Goal: Information Seeking & Learning: Find specific fact

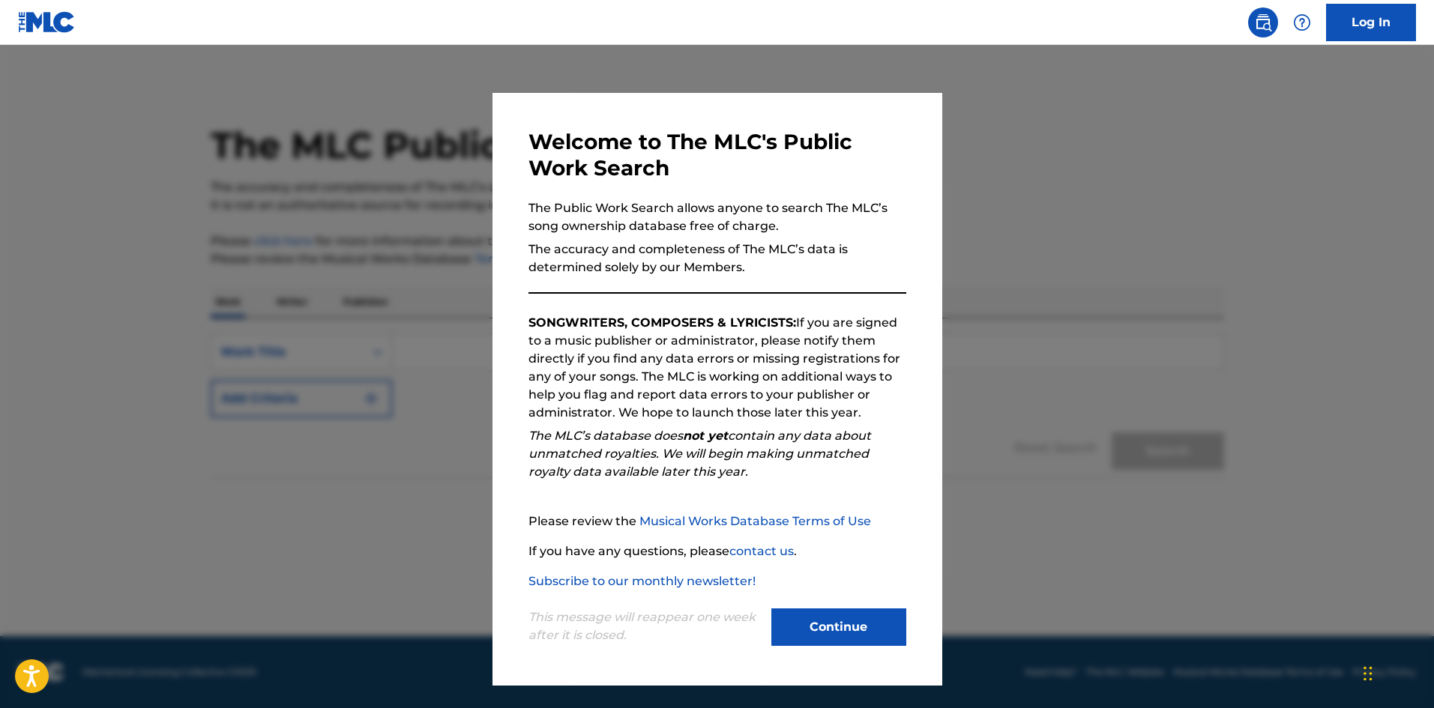
click at [882, 633] on button "Continue" at bounding box center [838, 627] width 135 height 37
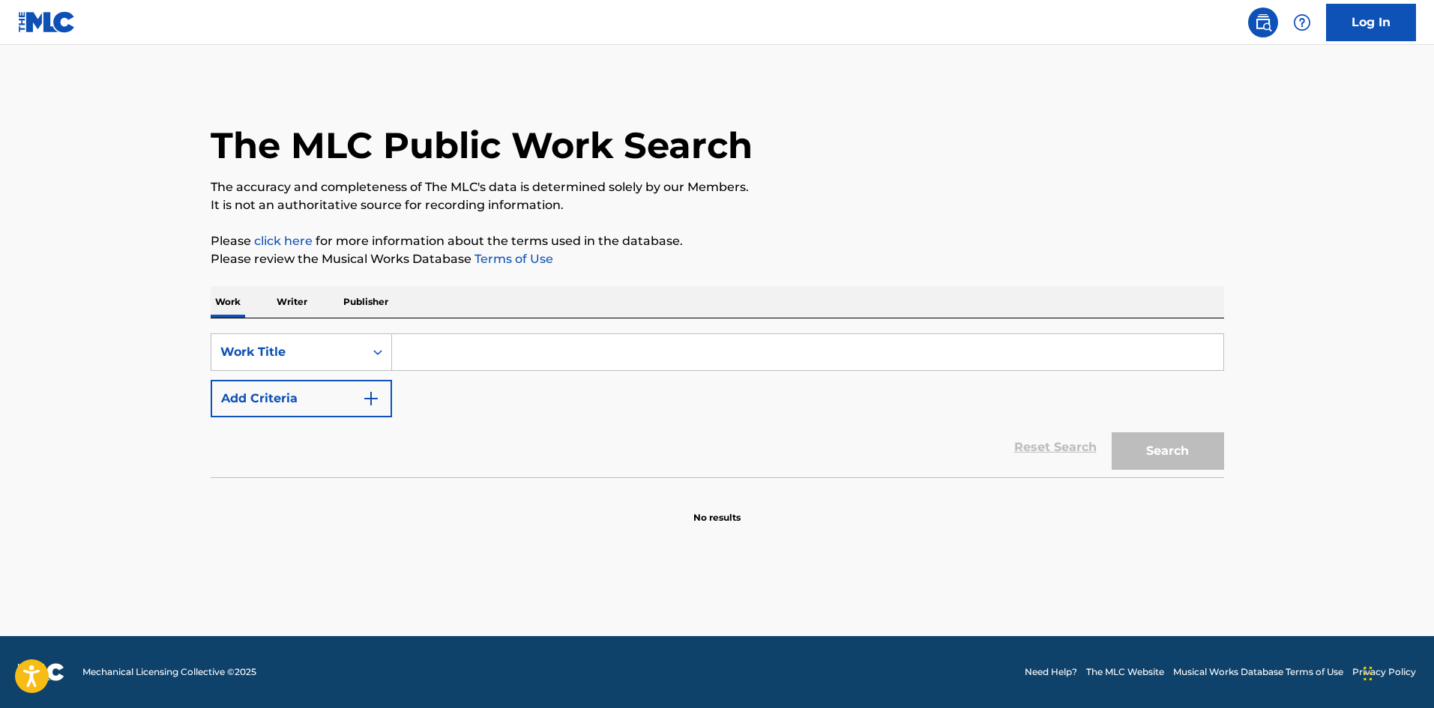
click at [415, 349] on input "Search Form" at bounding box center [807, 352] width 831 height 36
paste input "MASSU124"
click at [789, 253] on p "Please review the Musical Works Database Terms of Use" at bounding box center [718, 259] width 1014 height 18
click at [1139, 445] on button "Search" at bounding box center [1168, 451] width 112 height 37
drag, startPoint x: 469, startPoint y: 358, endPoint x: 379, endPoint y: 338, distance: 92.0
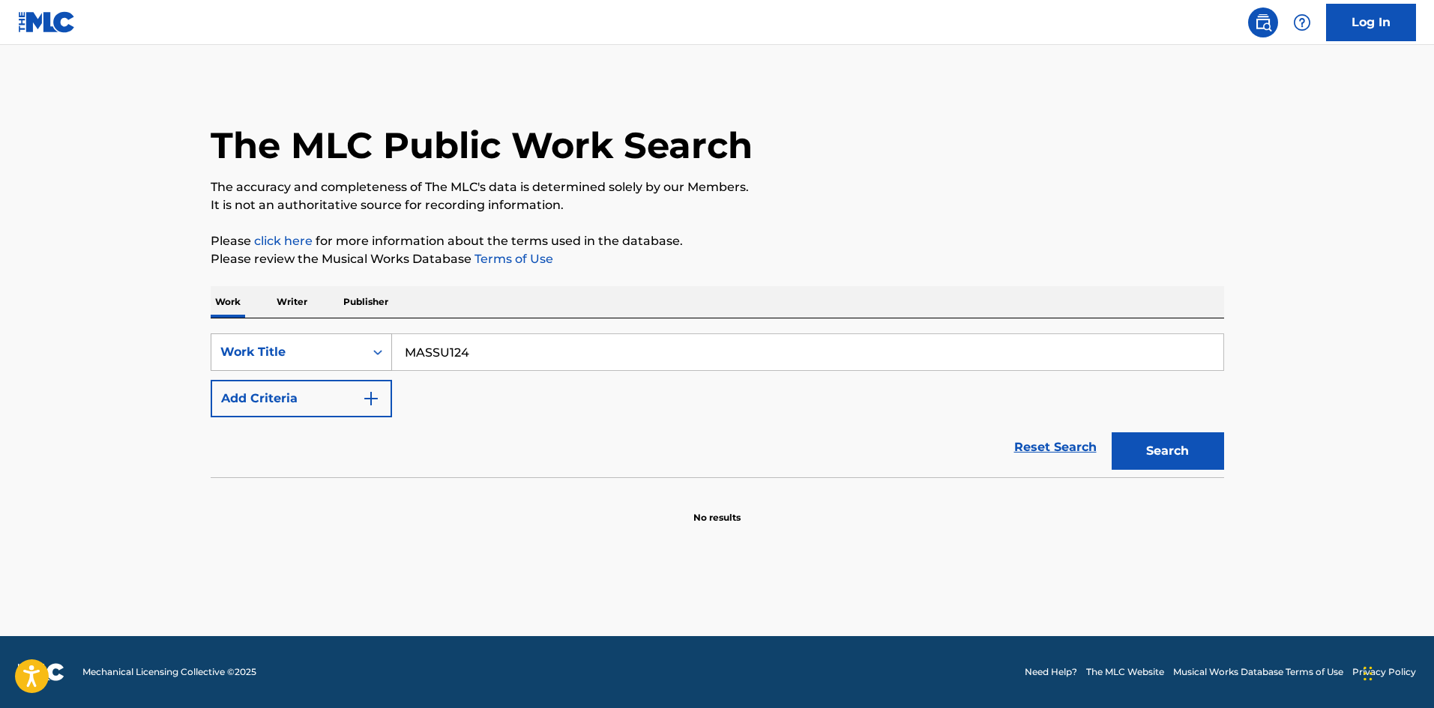
click at [362, 346] on div "SearchWithCriteriab27a0574-9fa7-406a-8886-3d2a4b8c77b4 Work Title MASSU124" at bounding box center [718, 352] width 1014 height 37
paste input "5"
drag, startPoint x: 771, startPoint y: 253, endPoint x: 1212, endPoint y: 449, distance: 483.3
click at [771, 252] on p "Please review the Musical Works Database Terms of Use" at bounding box center [718, 259] width 1014 height 18
click at [1194, 439] on button "Search" at bounding box center [1168, 451] width 112 height 37
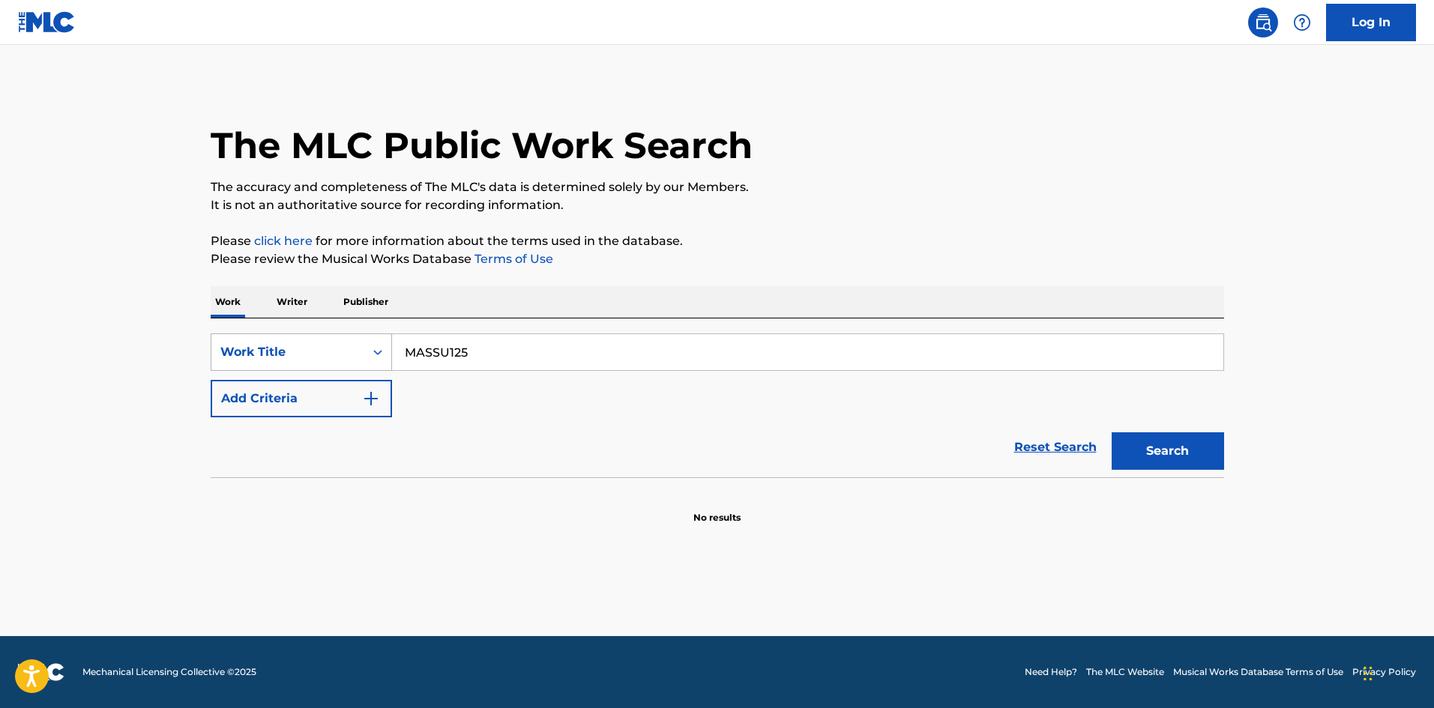
drag, startPoint x: 473, startPoint y: 346, endPoint x: 391, endPoint y: 339, distance: 82.7
click at [383, 350] on div "SearchWithCriteriab27a0574-9fa7-406a-8886-3d2a4b8c77b4 Work Title MASSU125" at bounding box center [718, 352] width 1014 height 37
paste input "6"
click at [1013, 258] on p "Please review the Musical Works Database Terms of Use" at bounding box center [718, 259] width 1014 height 18
click at [1156, 448] on button "Search" at bounding box center [1168, 451] width 112 height 37
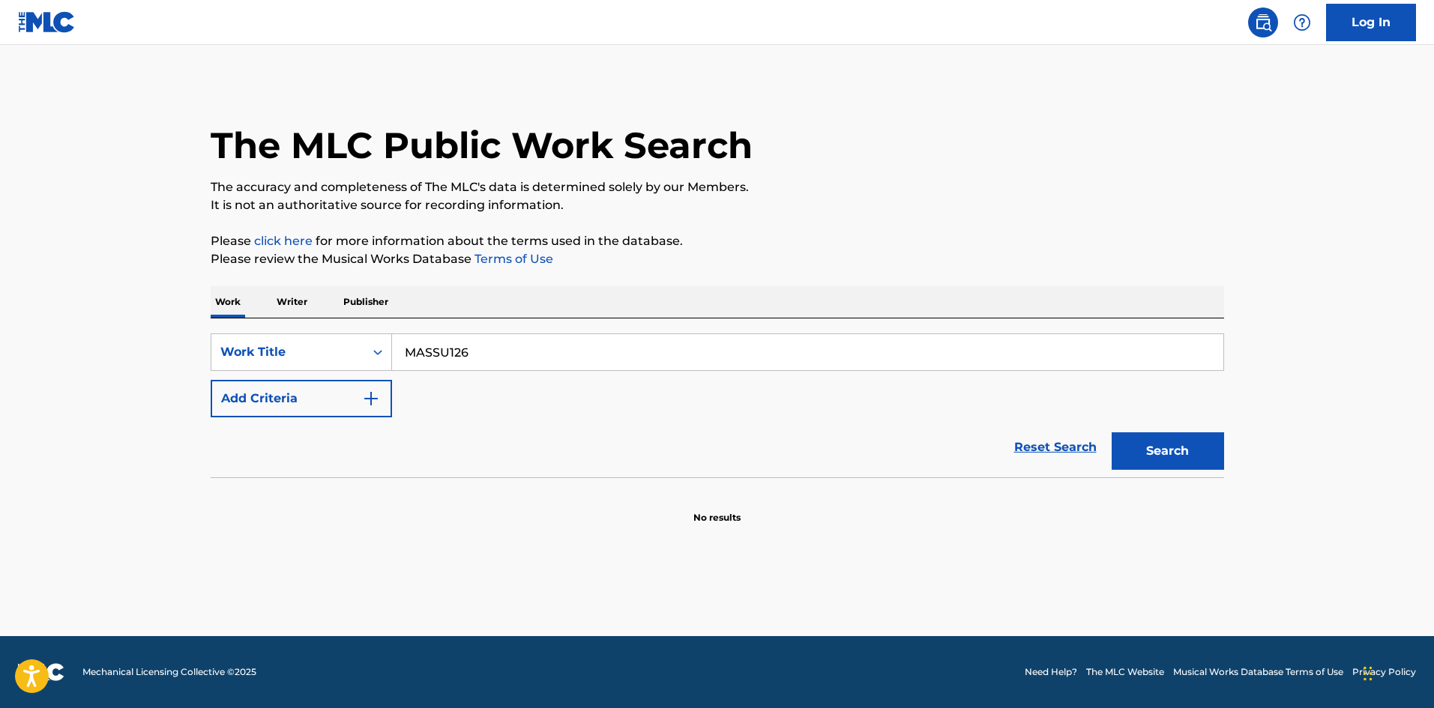
drag, startPoint x: 433, startPoint y: 349, endPoint x: 403, endPoint y: 318, distance: 42.9
click at [331, 336] on div "SearchWithCriteriab27a0574-9fa7-406a-8886-3d2a4b8c77b4 Work Title MASSU126" at bounding box center [718, 352] width 1014 height 37
paste input "7"
click at [924, 211] on p "It is not an authoritative source for recording information." at bounding box center [718, 205] width 1014 height 18
click at [1173, 451] on button "Search" at bounding box center [1168, 451] width 112 height 37
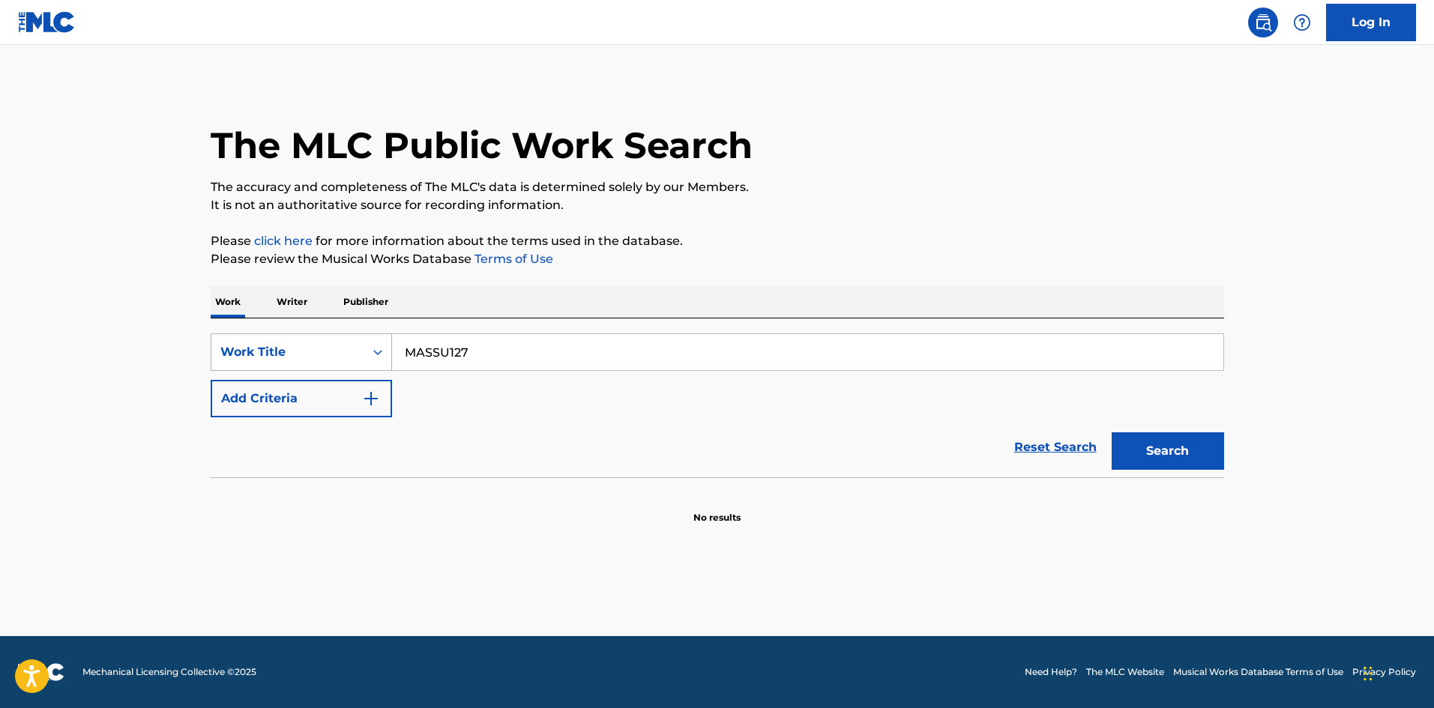
drag, startPoint x: 403, startPoint y: 352, endPoint x: 351, endPoint y: 349, distance: 51.8
click at [351, 349] on div "SearchWithCriteriab27a0574-9fa7-406a-8886-3d2a4b8c77b4 Work Title MASSU127" at bounding box center [718, 352] width 1014 height 37
paste input "8"
click at [1053, 301] on div "Work Writer Publisher" at bounding box center [718, 301] width 1014 height 31
click at [1188, 454] on button "Search" at bounding box center [1168, 451] width 112 height 37
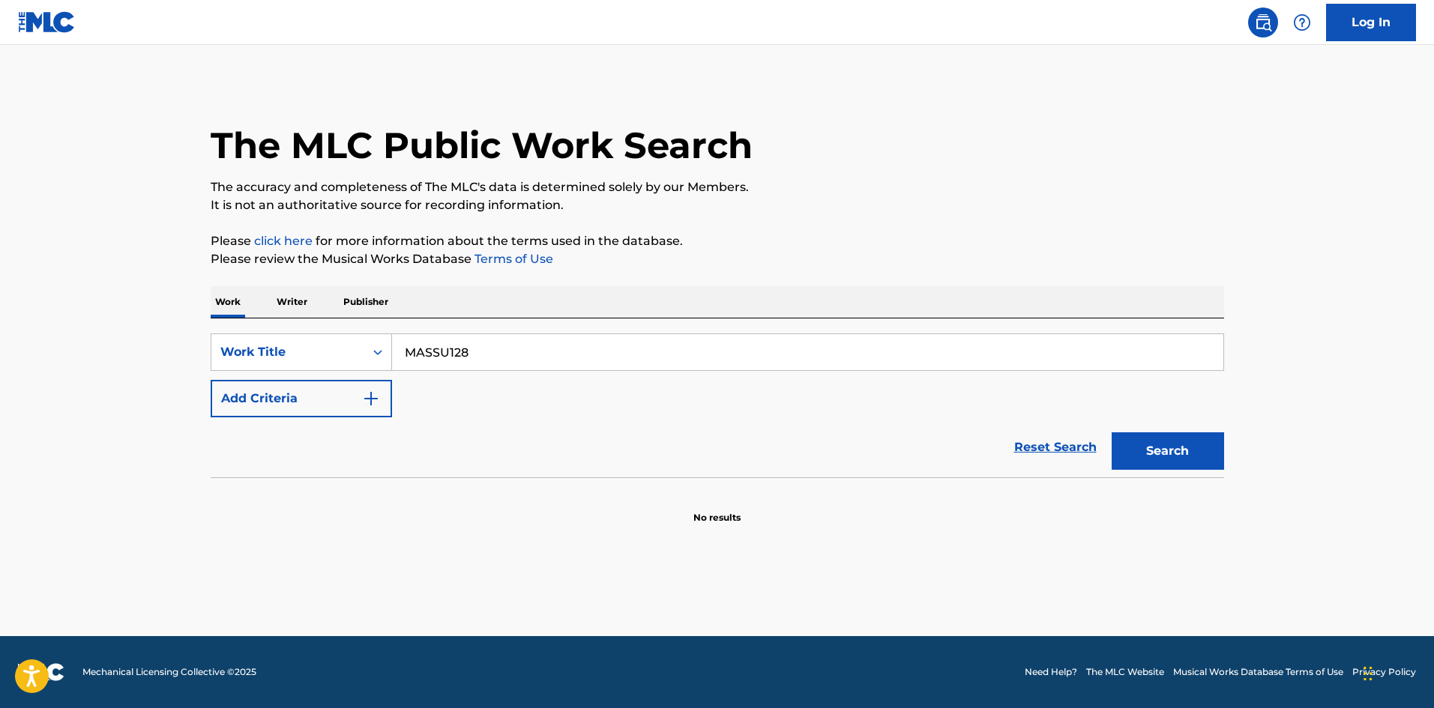
drag, startPoint x: 491, startPoint y: 354, endPoint x: 250, endPoint y: 313, distance: 244.8
click at [247, 314] on div "Work Writer Publisher SearchWithCriteriab27a0574-9fa7-406a-8886-3d2a4b8c77b4 Wo…" at bounding box center [718, 405] width 1014 height 238
paste input "9"
click at [1012, 266] on p "Please review the Musical Works Database Terms of Use" at bounding box center [718, 259] width 1014 height 18
click at [1160, 460] on button "Search" at bounding box center [1168, 451] width 112 height 37
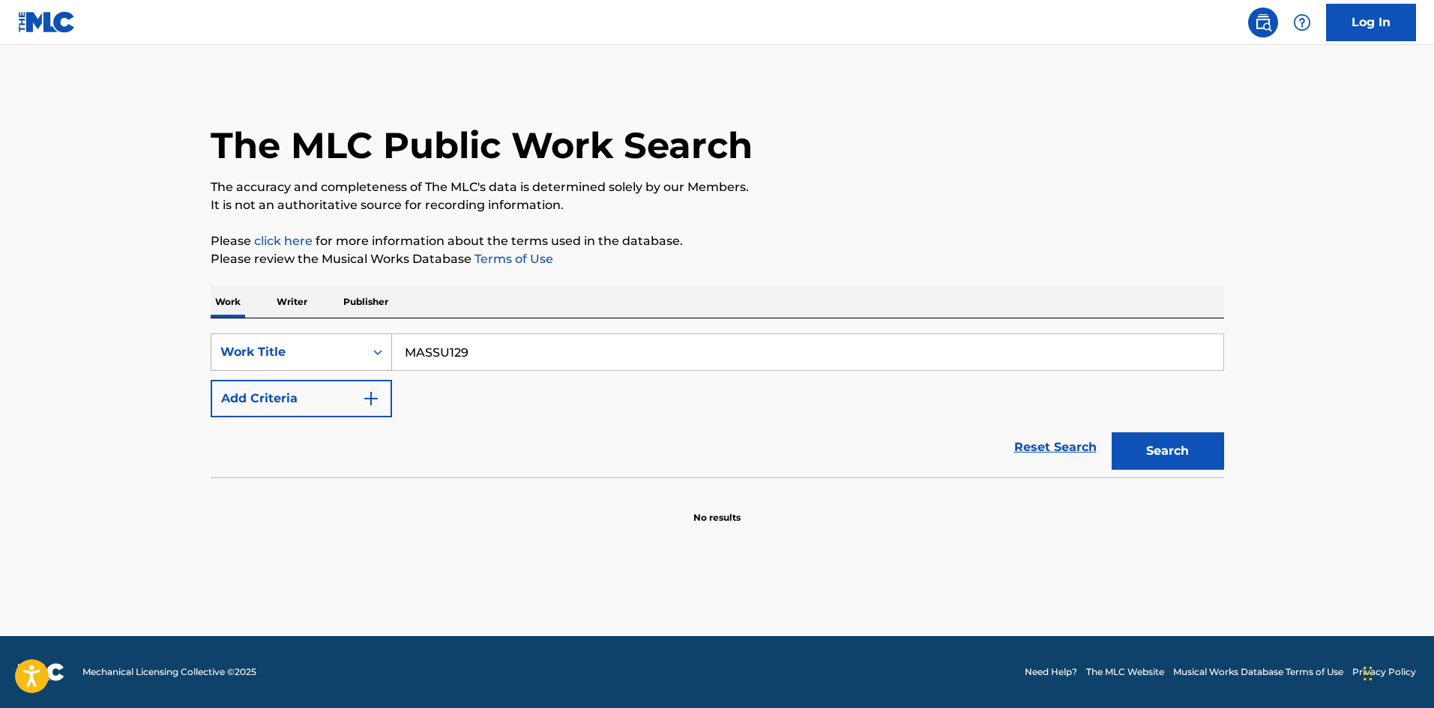
drag, startPoint x: 473, startPoint y: 352, endPoint x: 346, endPoint y: 334, distance: 128.7
click at [334, 345] on div "SearchWithCriteriab27a0574-9fa7-406a-8886-3d2a4b8c77b4 Work Title MASSU129" at bounding box center [718, 352] width 1014 height 37
paste input "30"
click at [963, 223] on div "The MLC Public Work Search The accuracy and completeness of The MLC's data is d…" at bounding box center [718, 303] width 1050 height 442
click at [1148, 440] on button "Search" at bounding box center [1168, 451] width 112 height 37
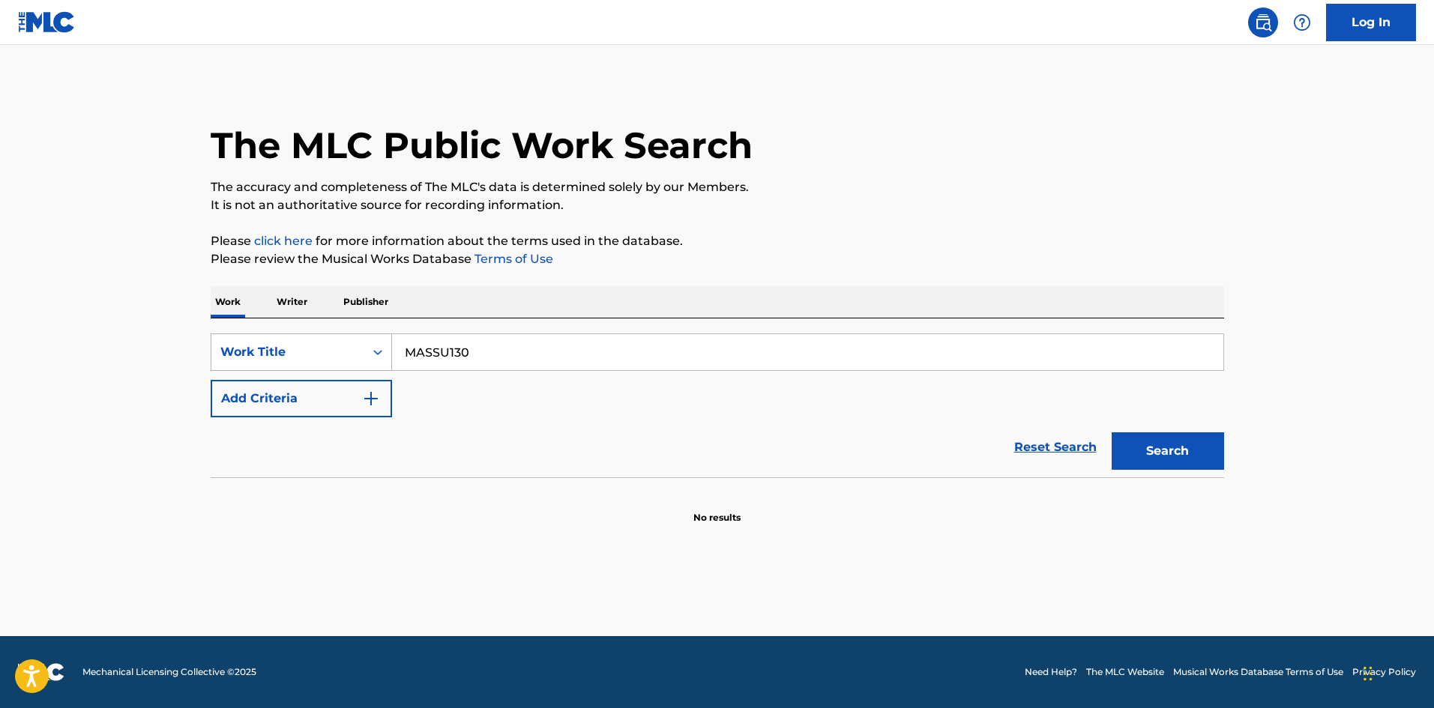
click at [338, 337] on div "SearchWithCriteriab27a0574-9fa7-406a-8886-3d2a4b8c77b4 Work Title MASSU130" at bounding box center [718, 352] width 1014 height 37
paste input "1"
drag, startPoint x: 816, startPoint y: 244, endPoint x: 828, endPoint y: 250, distance: 13.1
click at [818, 241] on p "Please click here for more information about the terms used in the database." at bounding box center [718, 241] width 1014 height 18
click at [1145, 458] on button "Search" at bounding box center [1168, 451] width 112 height 37
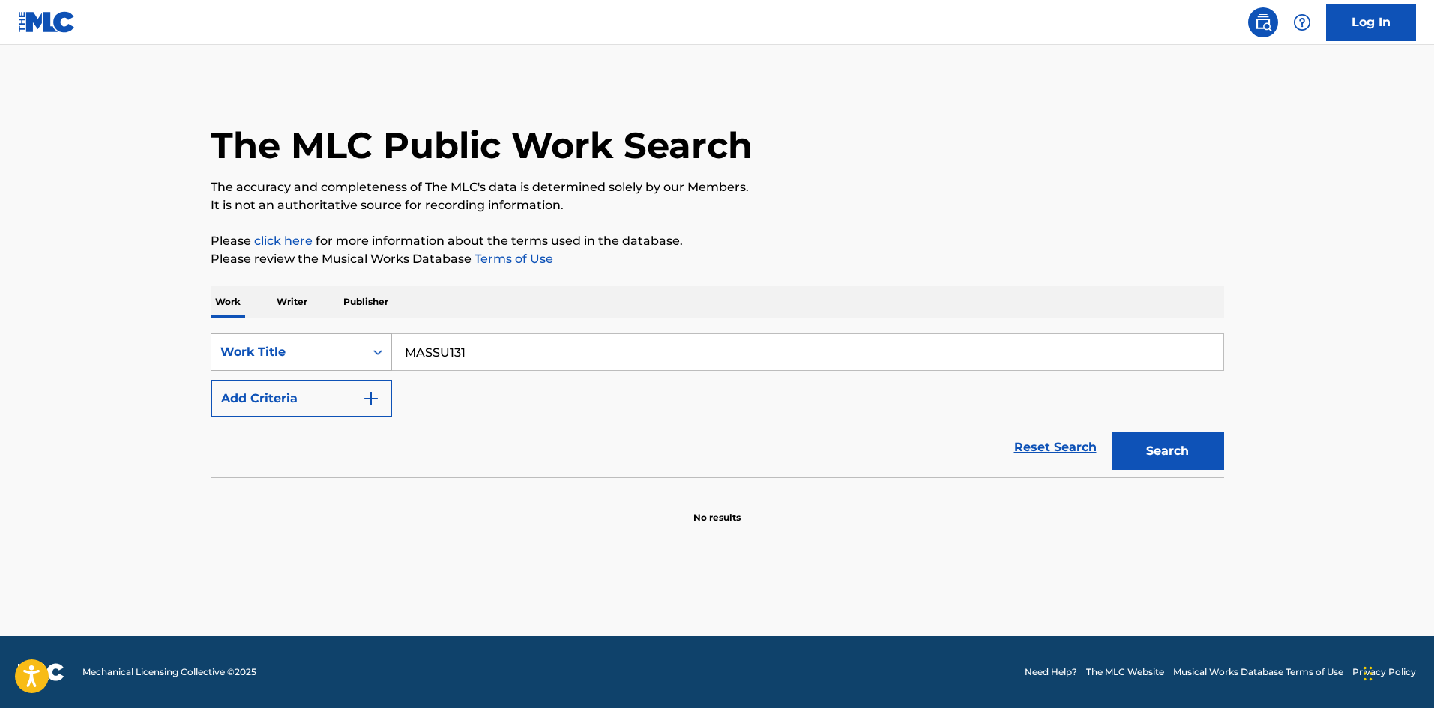
drag, startPoint x: 461, startPoint y: 346, endPoint x: 376, endPoint y: 343, distance: 85.5
click at [376, 342] on div "SearchWithCriteriab27a0574-9fa7-406a-8886-3d2a4b8c77b4 Work Title MASSU131" at bounding box center [718, 352] width 1014 height 37
paste input "2"
click at [983, 214] on p "It is not an authoritative source for recording information." at bounding box center [718, 205] width 1014 height 18
click at [1177, 445] on button "Search" at bounding box center [1168, 451] width 112 height 37
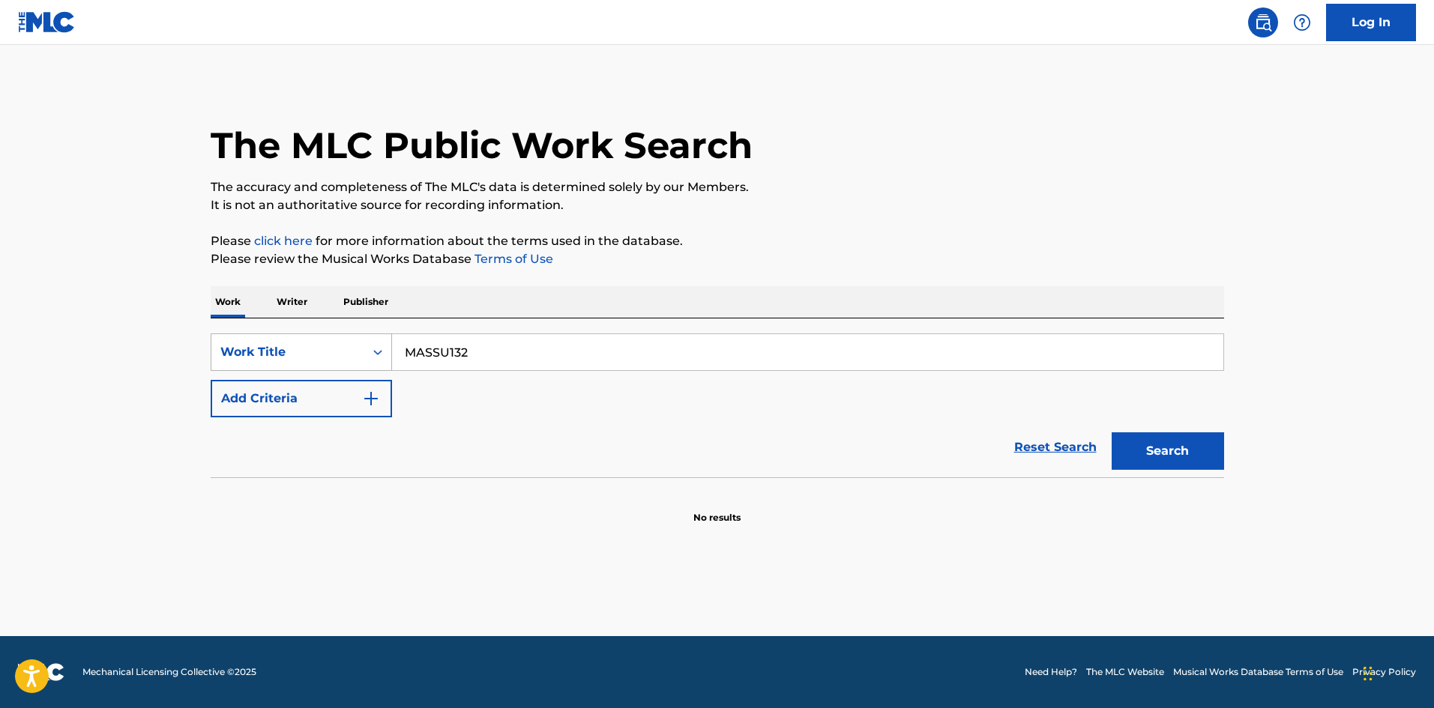
drag, startPoint x: 381, startPoint y: 349, endPoint x: 299, endPoint y: 343, distance: 81.9
click at [299, 346] on div "SearchWithCriteriab27a0574-9fa7-406a-8886-3d2a4b8c77b4 Work Title MASSU132" at bounding box center [718, 352] width 1014 height 37
paste input "3"
click at [1003, 205] on p "It is not an authoritative source for recording information." at bounding box center [718, 205] width 1014 height 18
click at [1152, 441] on button "Search" at bounding box center [1168, 451] width 112 height 37
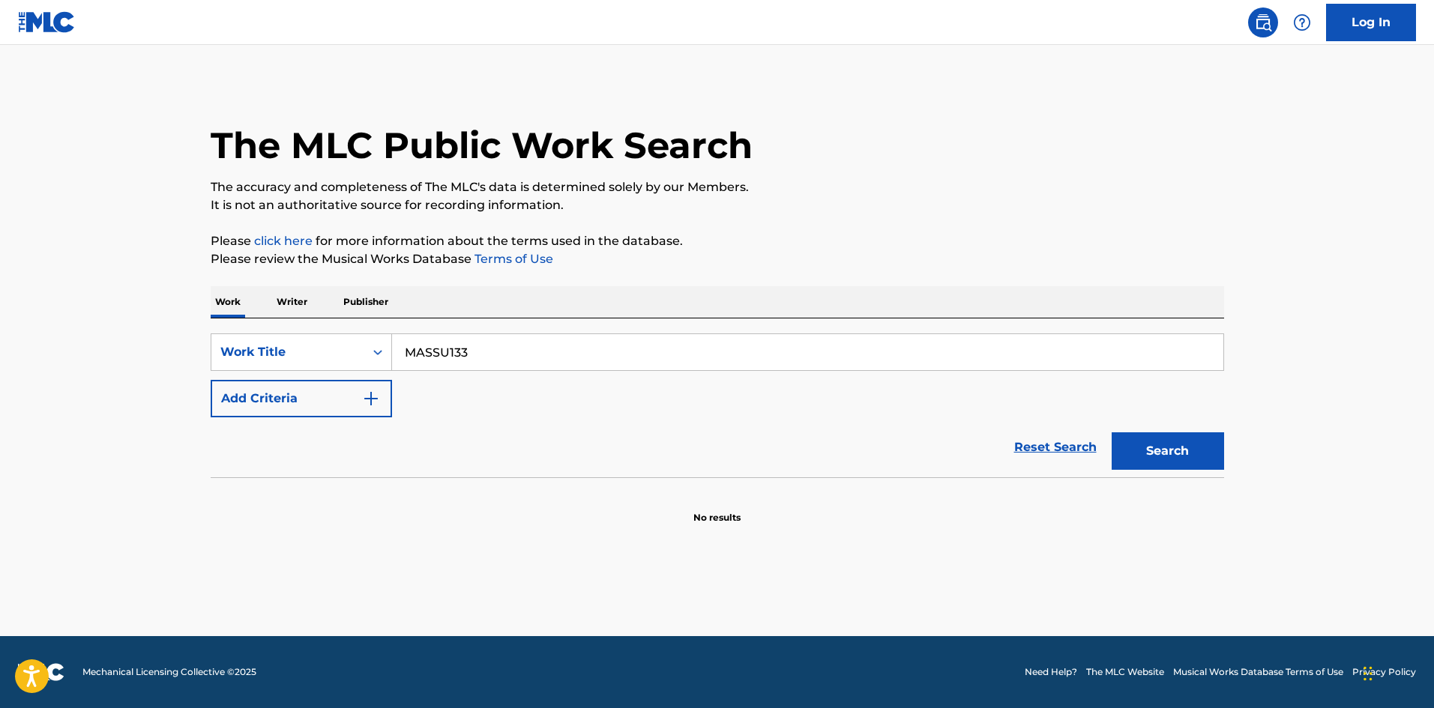
drag, startPoint x: 474, startPoint y: 349, endPoint x: 216, endPoint y: 303, distance: 261.9
click at [216, 303] on div "Work Writer Publisher SearchWithCriteriab27a0574-9fa7-406a-8886-3d2a4b8c77b4 Wo…" at bounding box center [718, 405] width 1014 height 238
paste input "4"
drag, startPoint x: 1133, startPoint y: 441, endPoint x: 925, endPoint y: 339, distance: 231.3
click at [1133, 442] on button "Search" at bounding box center [1168, 451] width 112 height 37
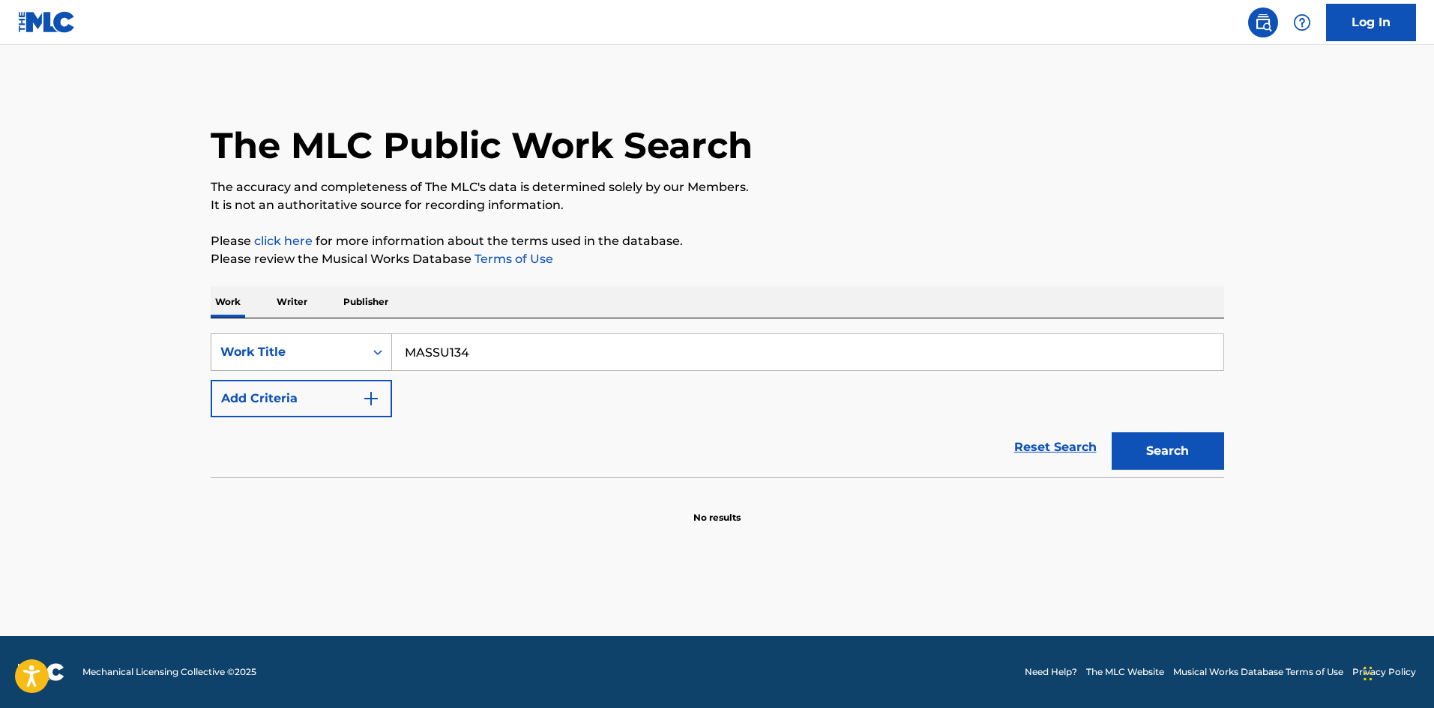
drag, startPoint x: 361, startPoint y: 336, endPoint x: 326, endPoint y: 339, distance: 34.6
click at [326, 339] on div "SearchWithCriteriab27a0574-9fa7-406a-8886-3d2a4b8c77b4 Work Title MASSU134" at bounding box center [718, 352] width 1014 height 37
paste input "5"
click at [953, 193] on p "The accuracy and completeness of The MLC's data is determined solely by our Mem…" at bounding box center [718, 187] width 1014 height 18
click at [1193, 447] on button "Search" at bounding box center [1168, 451] width 112 height 37
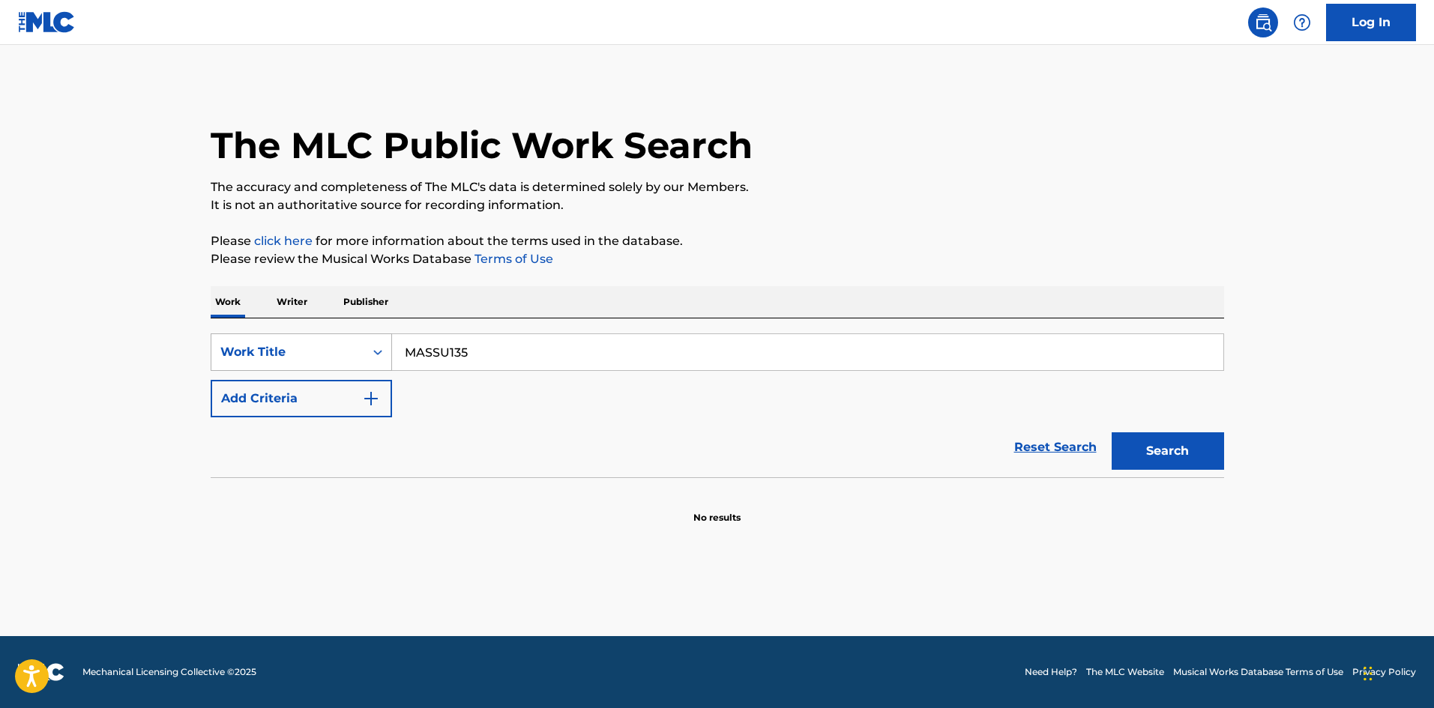
drag, startPoint x: 484, startPoint y: 348, endPoint x: 335, endPoint y: 345, distance: 149.2
click at [335, 345] on div "SearchWithCriteriab27a0574-9fa7-406a-8886-3d2a4b8c77b4 Work Title MASSU135" at bounding box center [718, 352] width 1014 height 37
paste input "6"
click at [981, 235] on p "Please click here for more information about the terms used in the database." at bounding box center [718, 241] width 1014 height 18
drag, startPoint x: 1157, startPoint y: 448, endPoint x: 1076, endPoint y: 394, distance: 97.5
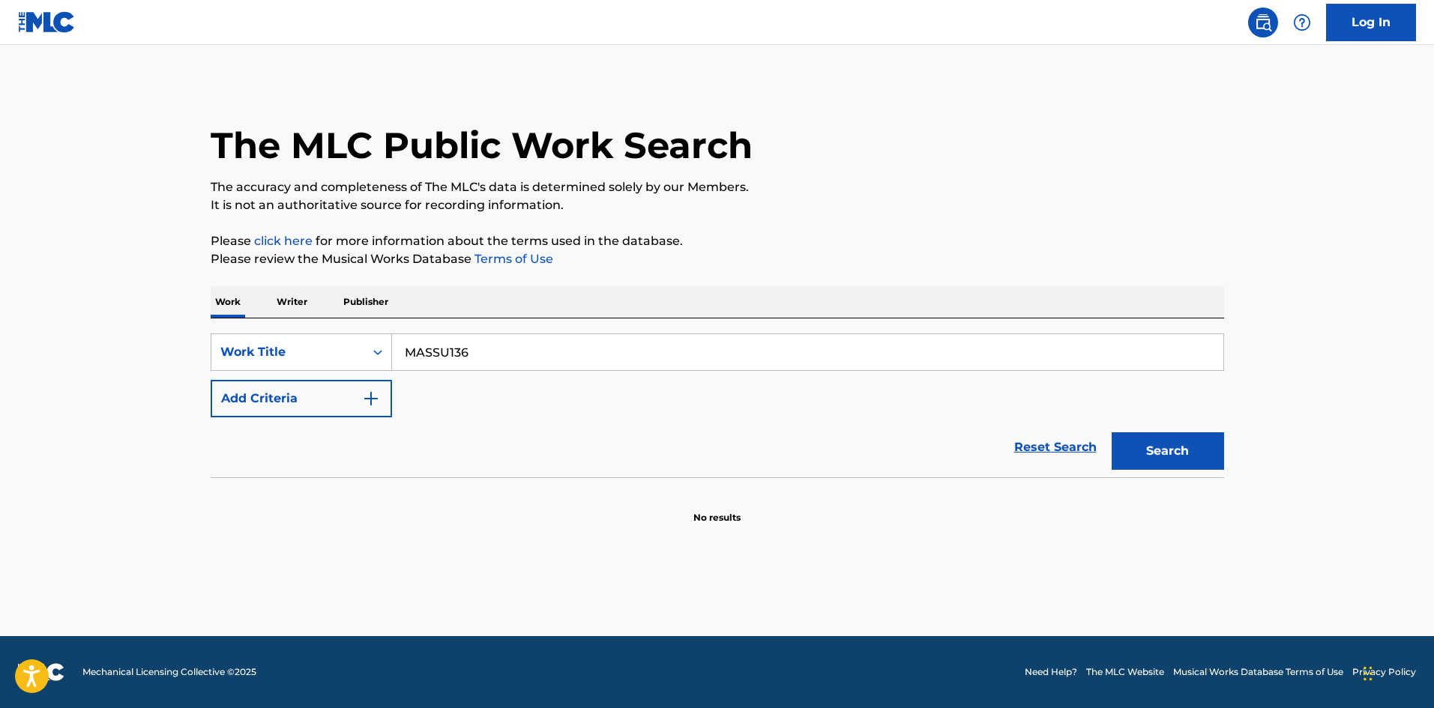
click at [1157, 446] on button "Search" at bounding box center [1168, 451] width 112 height 37
drag, startPoint x: 475, startPoint y: 352, endPoint x: 367, endPoint y: 337, distance: 109.6
click at [349, 353] on div "SearchWithCriteriab27a0574-9fa7-406a-8886-3d2a4b8c77b4 Work Title MASSU136" at bounding box center [718, 352] width 1014 height 37
paste input "7"
click at [854, 242] on p "Please click here for more information about the terms used in the database." at bounding box center [718, 241] width 1014 height 18
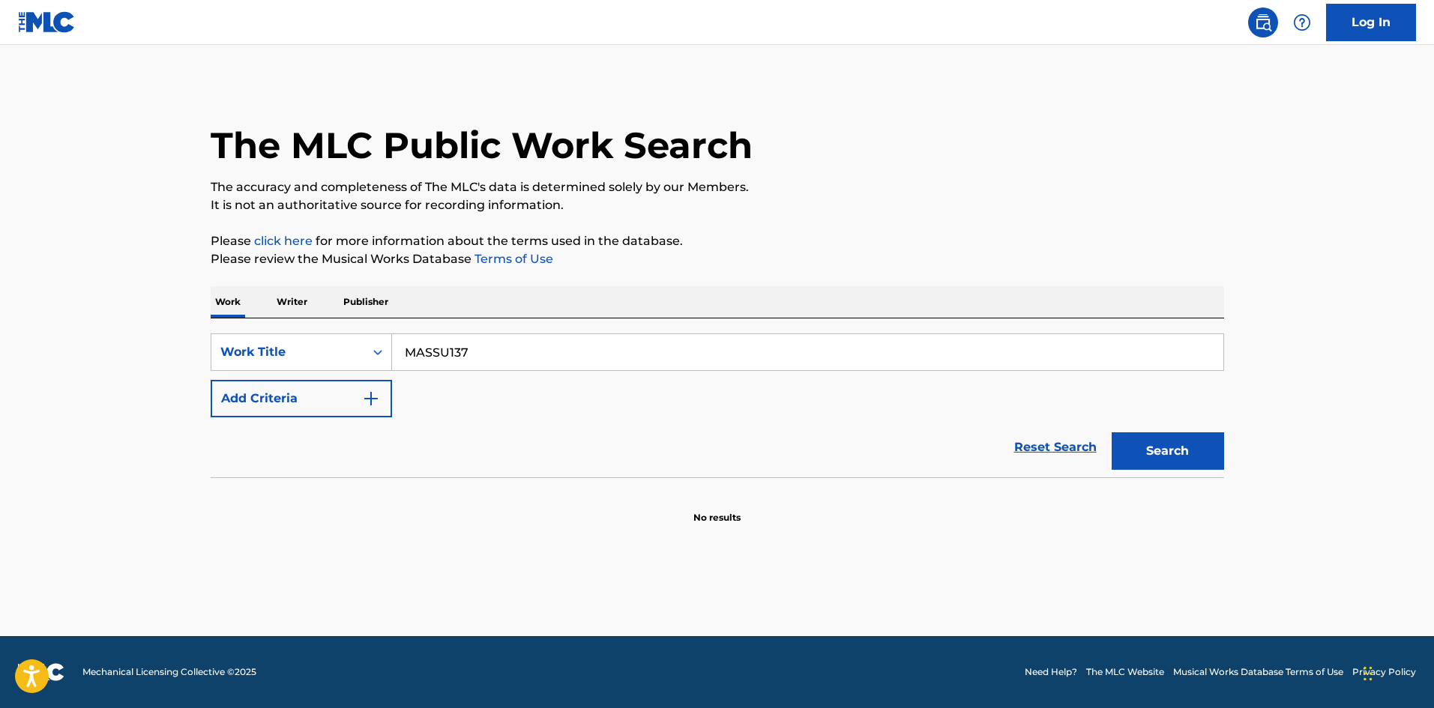
click at [1157, 451] on button "Search" at bounding box center [1168, 451] width 112 height 37
drag, startPoint x: 394, startPoint y: 341, endPoint x: 377, endPoint y: 314, distance: 31.6
click at [334, 328] on div "SearchWithCriteriab27a0574-9fa7-406a-8886-3d2a4b8c77b4 Work Title MASSU137 Add …" at bounding box center [718, 398] width 1014 height 159
paste input "8"
click at [940, 215] on div "The MLC Public Work Search The accuracy and completeness of The MLC's data is d…" at bounding box center [718, 303] width 1050 height 442
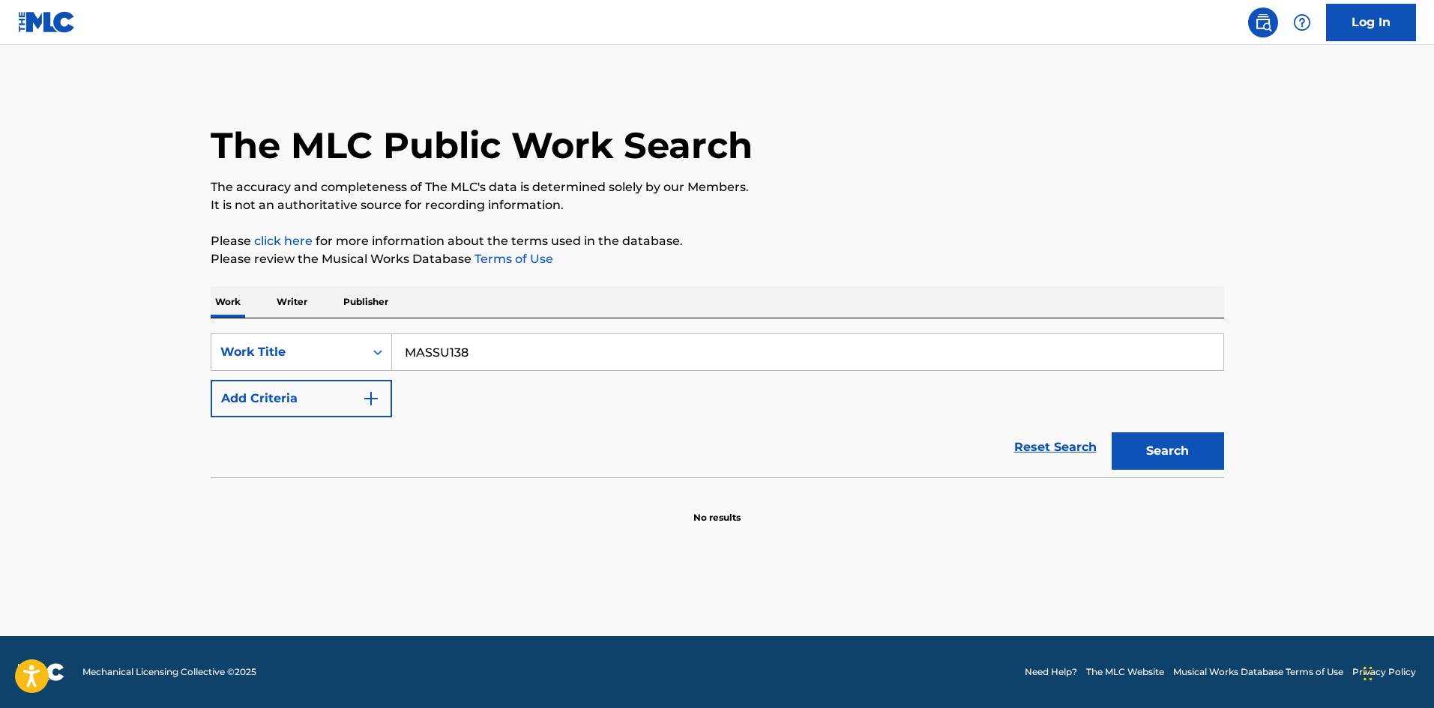
click at [1184, 448] on button "Search" at bounding box center [1168, 451] width 112 height 37
click at [315, 343] on div "SearchWithCriteriab27a0574-9fa7-406a-8886-3d2a4b8c77b4 Work Title MASSU138" at bounding box center [718, 352] width 1014 height 37
paste input "50"
click at [915, 260] on p "Please review the Musical Works Database Terms of Use" at bounding box center [718, 259] width 1014 height 18
click at [1169, 453] on button "Search" at bounding box center [1168, 451] width 112 height 37
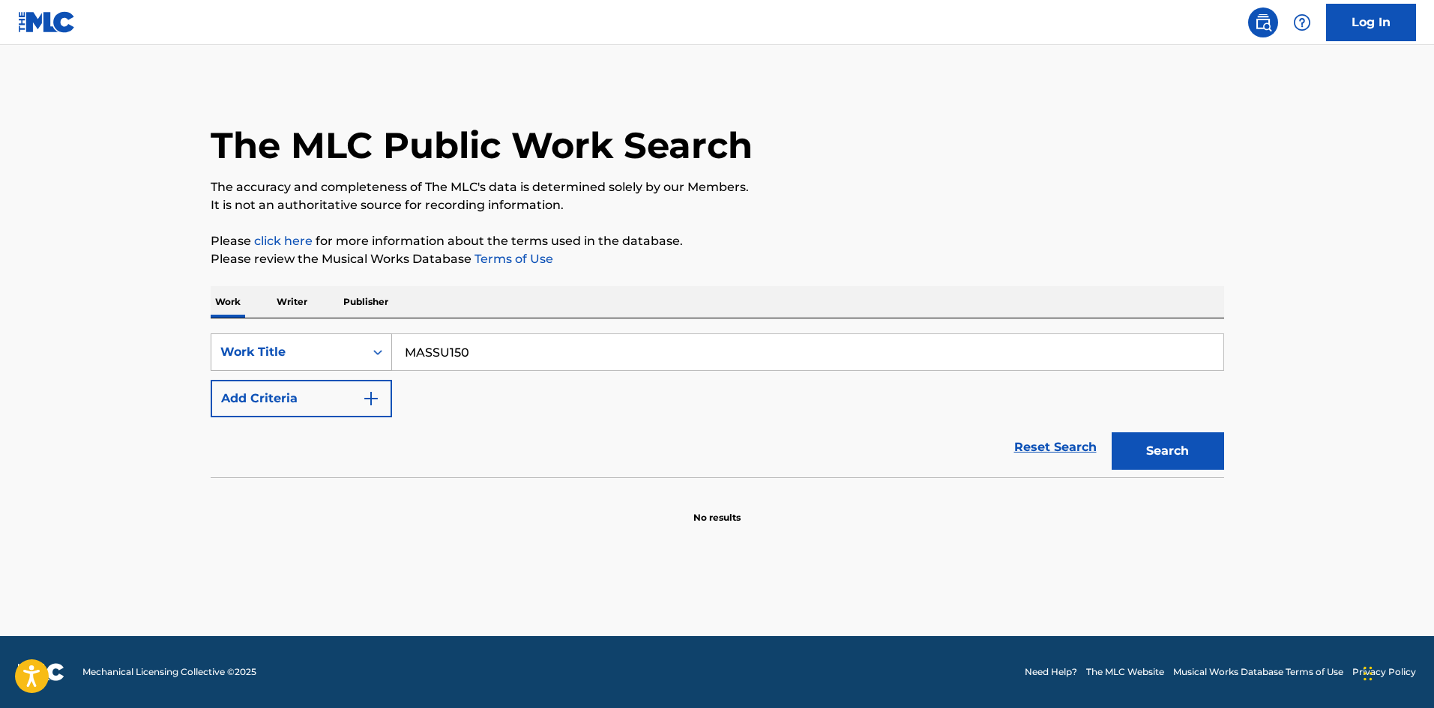
click at [258, 347] on div "SearchWithCriteriab27a0574-9fa7-406a-8886-3d2a4b8c77b4 Work Title MASSU150" at bounding box center [718, 352] width 1014 height 37
paste input "BOOTY CALL [PERSON_NAME]"
click at [578, 354] on input "BOOTY CALL [PERSON_NAME]" at bounding box center [807, 352] width 831 height 36
type input "BOOTY CALL Iwamura"
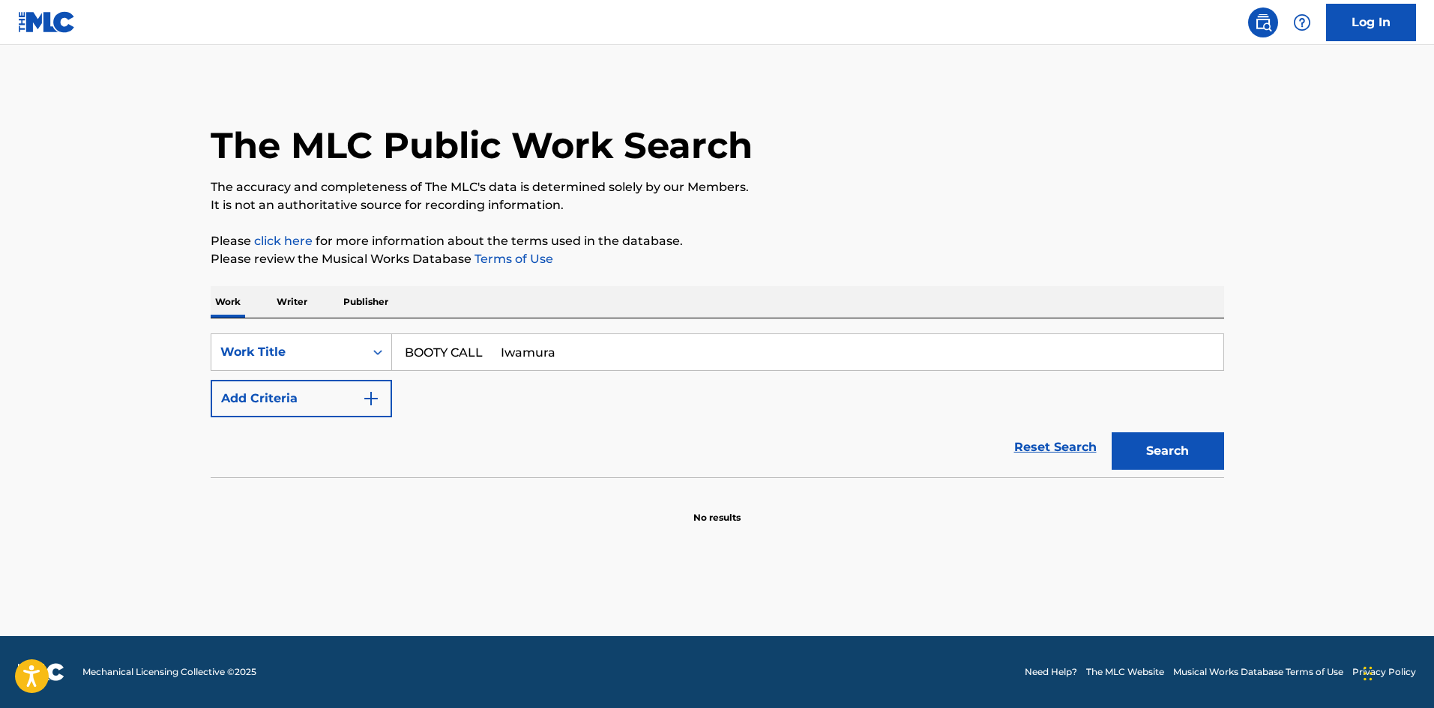
click at [364, 396] on img "Search Form" at bounding box center [371, 399] width 18 height 18
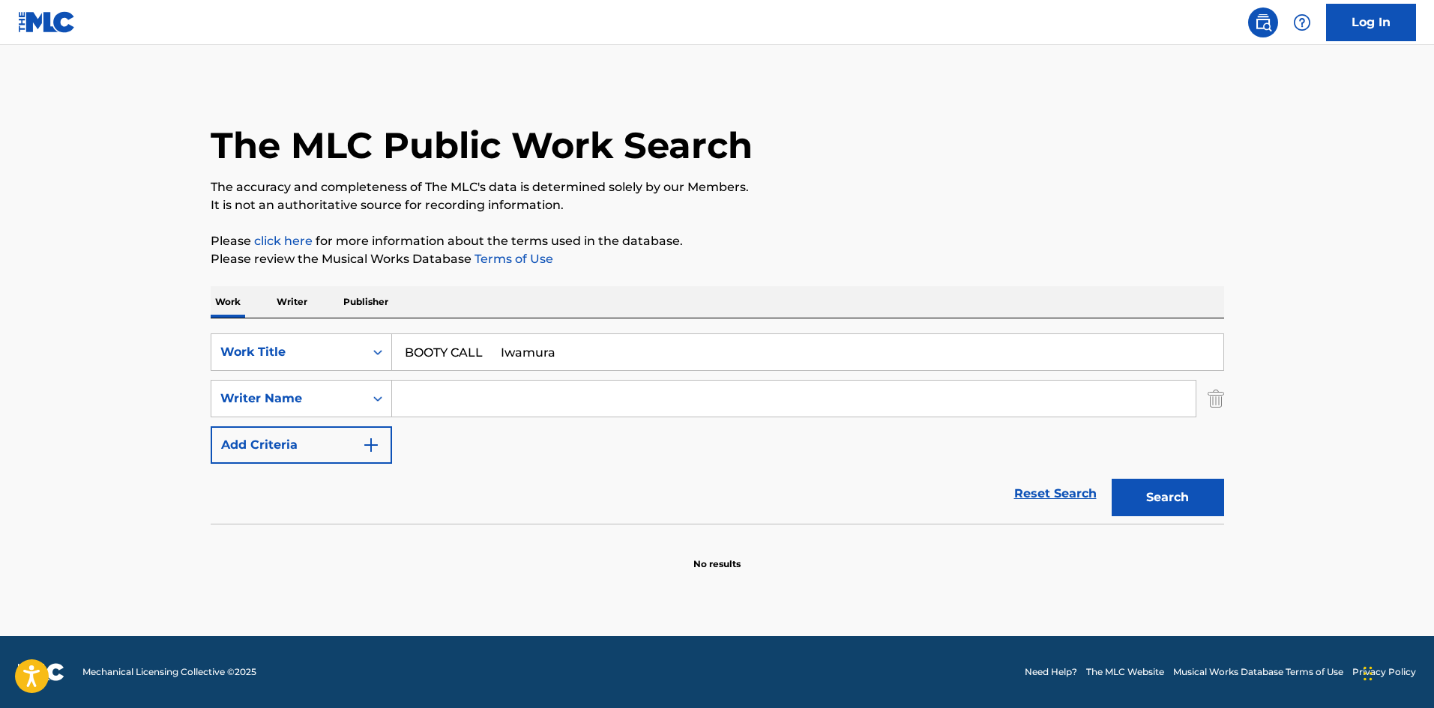
click at [489, 401] on input "Search Form" at bounding box center [794, 399] width 804 height 36
paste input "Tamon"
type input "Tamon"
drag, startPoint x: 500, startPoint y: 352, endPoint x: 676, endPoint y: 371, distance: 177.2
click at [670, 368] on input "BOOTY CALL Iwamura" at bounding box center [807, 352] width 831 height 36
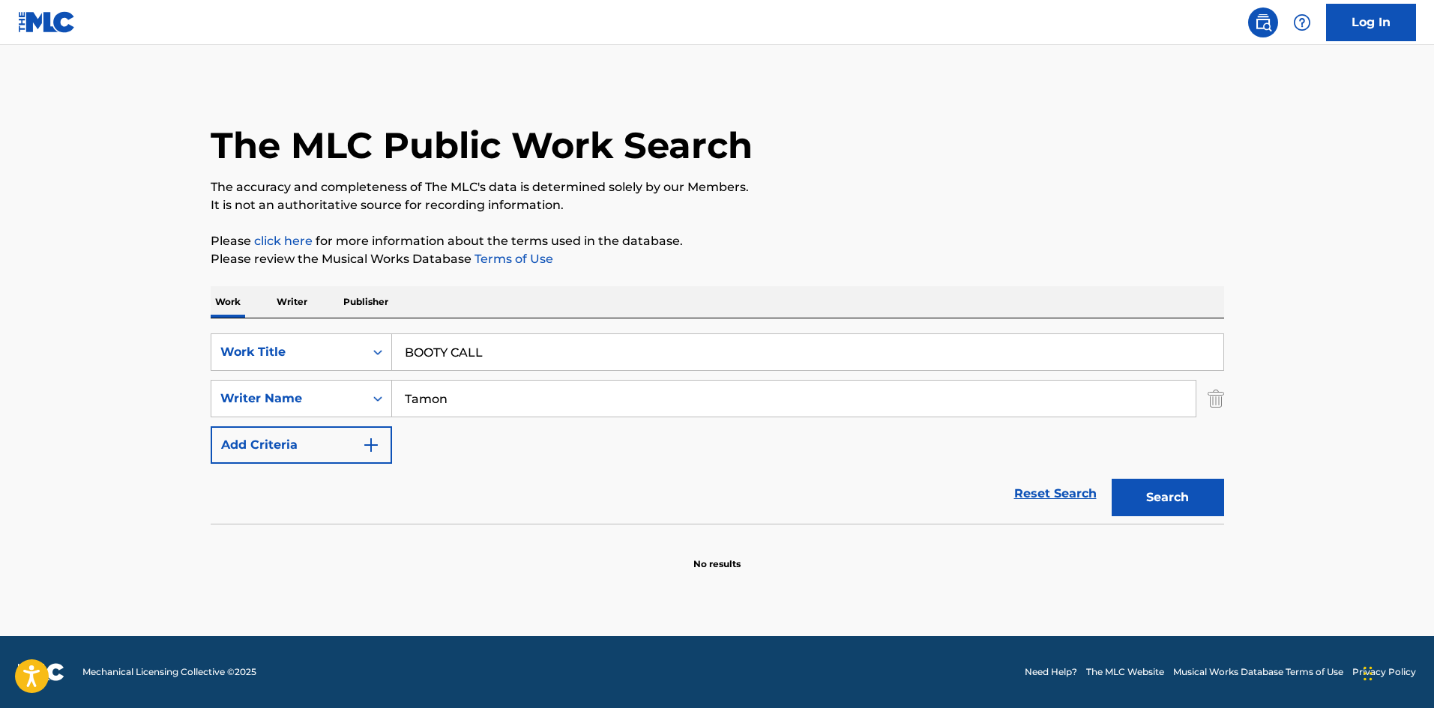
drag, startPoint x: 921, startPoint y: 264, endPoint x: 1181, endPoint y: 501, distance: 351.3
click at [923, 262] on p "Please review the Musical Works Database Terms of Use" at bounding box center [718, 259] width 1014 height 18
click at [1175, 504] on button "Search" at bounding box center [1168, 497] width 112 height 37
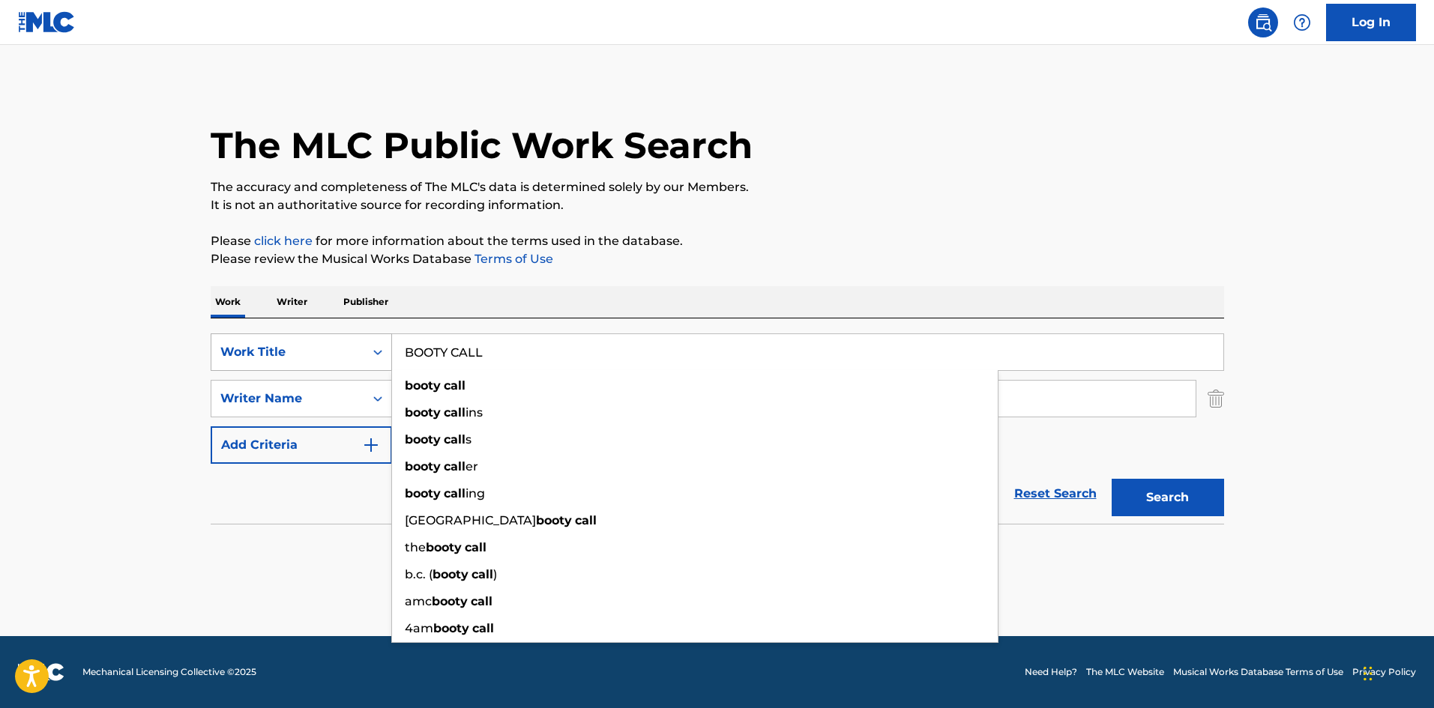
drag, startPoint x: 493, startPoint y: 355, endPoint x: 369, endPoint y: 349, distance: 124.6
click at [373, 349] on div "SearchWithCriteriab27a0574-9fa7-406a-8886-3d2a4b8c77b4 Work Title BOOTY CALL bo…" at bounding box center [718, 352] width 1014 height 37
paste input "[PERSON_NAME]"
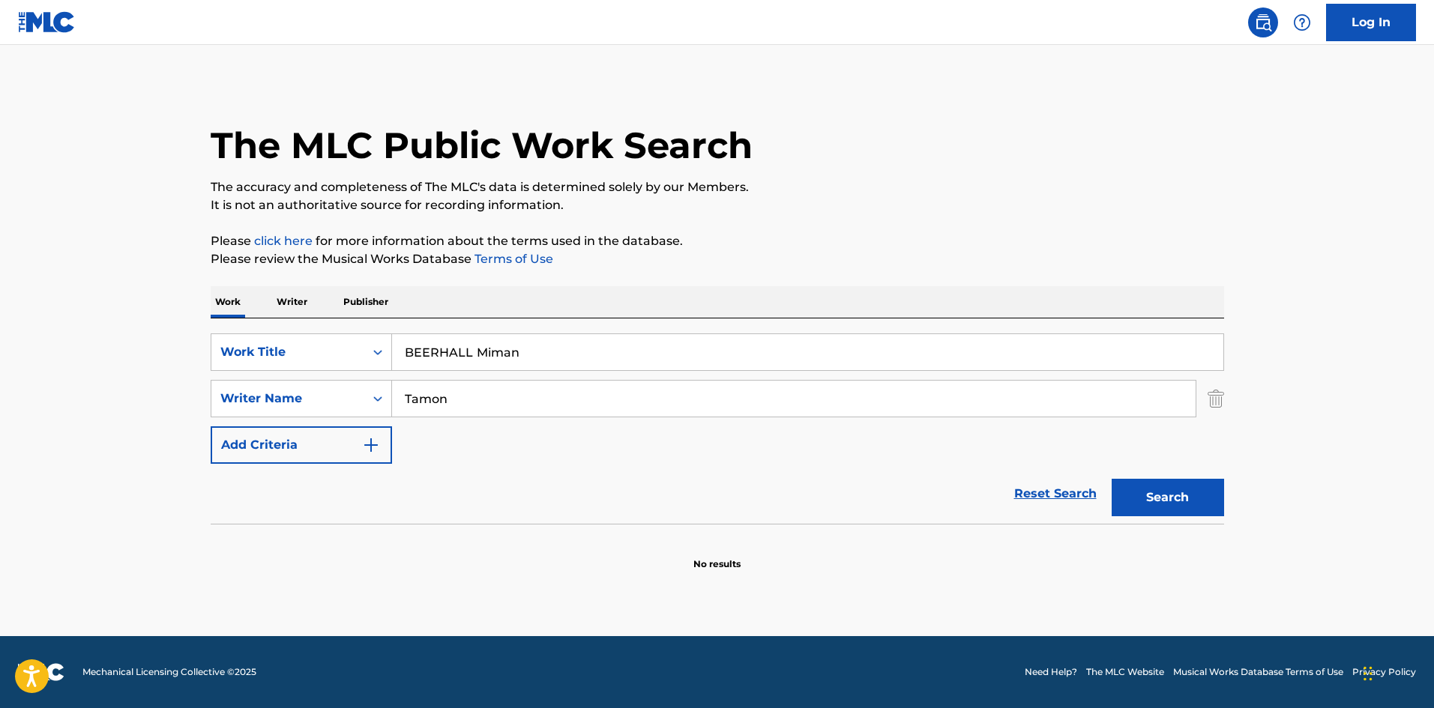
click at [540, 298] on div "Work Writer Publisher" at bounding box center [718, 301] width 1014 height 31
click at [499, 353] on input "BEERHALL Miman" at bounding box center [807, 352] width 831 height 36
type input "BEERHALL"
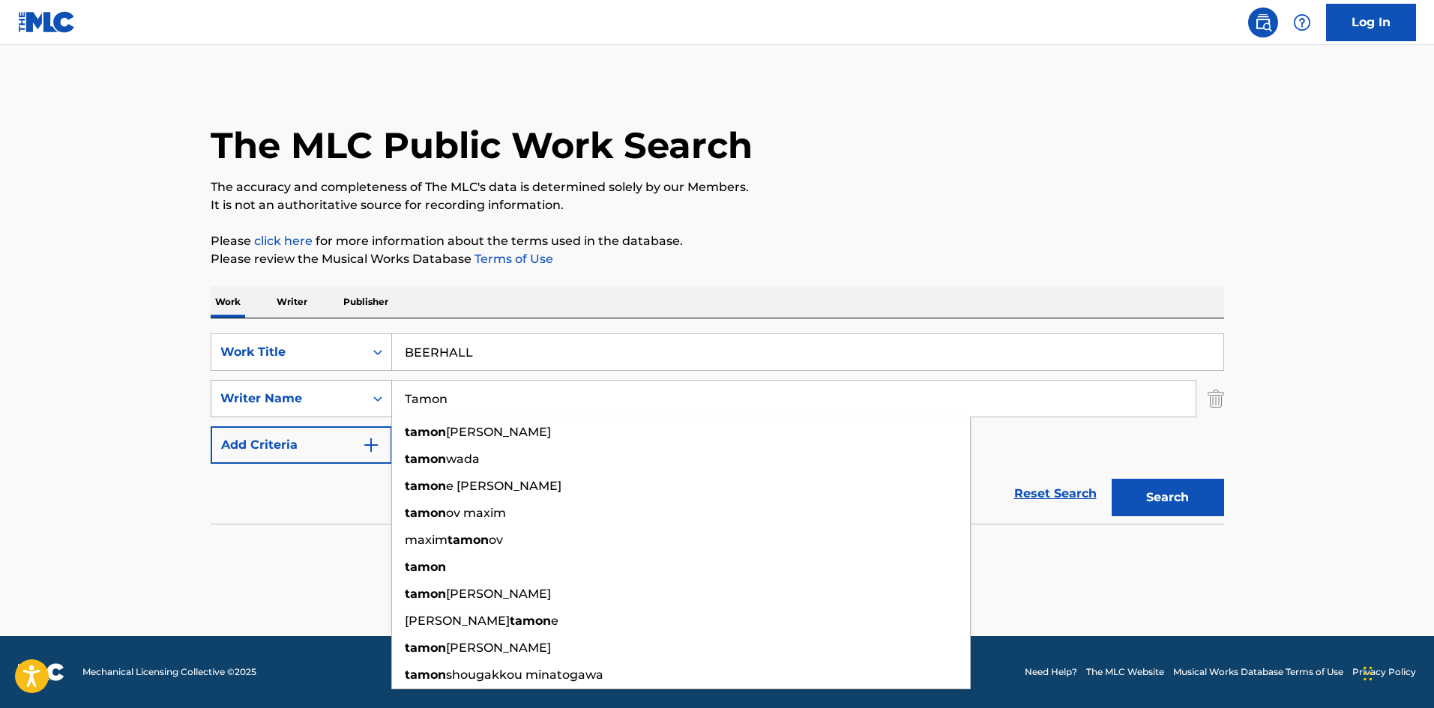
drag, startPoint x: 442, startPoint y: 391, endPoint x: 368, endPoint y: 403, distance: 74.3
click at [358, 403] on div "SearchWithCriteriaa8325fba-b996-4996-885e-86d8d55211ff Writer Name [PERSON_NAME…" at bounding box center [718, 398] width 1014 height 37
paste input "Miman"
type input "Miman"
click at [885, 280] on div "The MLC Public Work Search The accuracy and completeness of The MLC's data is d…" at bounding box center [718, 326] width 1050 height 489
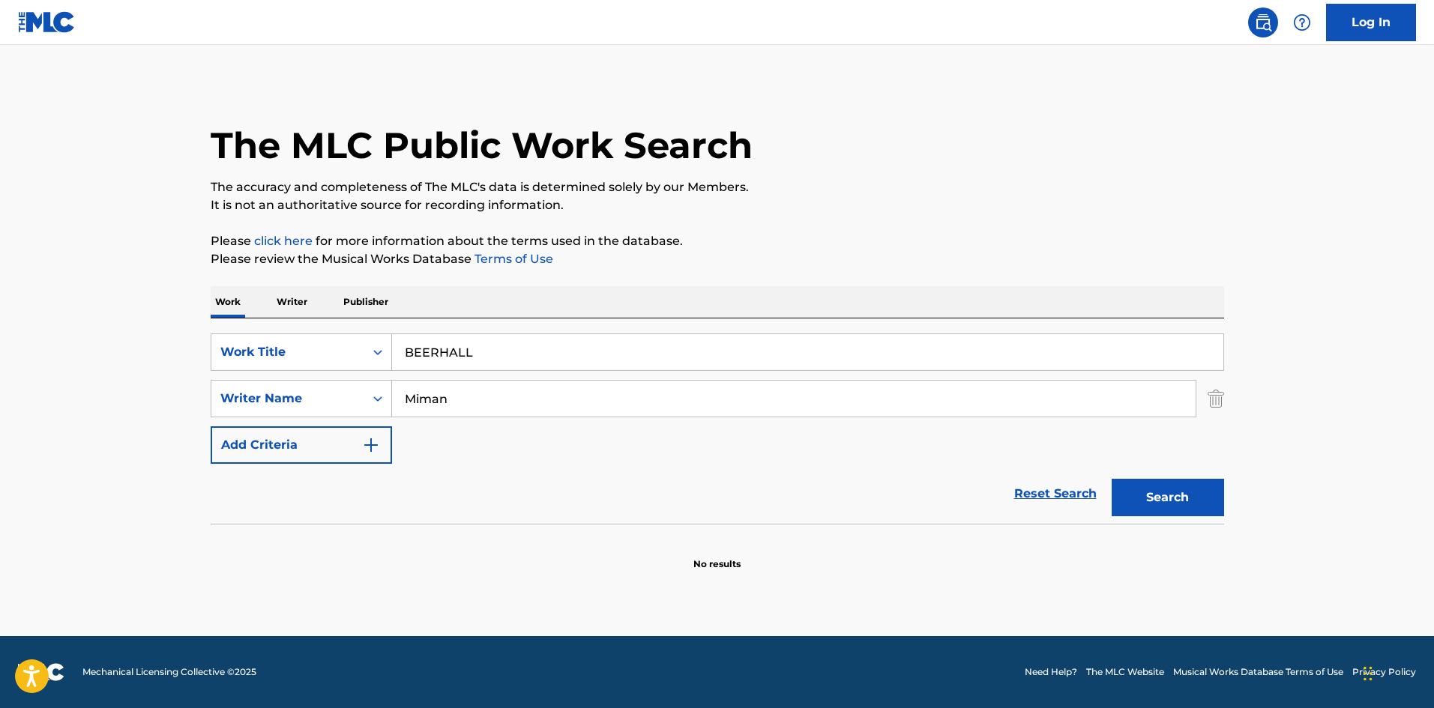
click at [1135, 502] on button "Search" at bounding box center [1168, 497] width 112 height 37
click at [311, 334] on div "SearchWithCriteriab27a0574-9fa7-406a-8886-3d2a4b8c77b4 Work Title BEERHALL" at bounding box center [718, 352] width 1014 height 37
paste input "AM7:00"
type input "AM7:00"
click at [888, 304] on div "Work Writer Publisher" at bounding box center [718, 301] width 1014 height 31
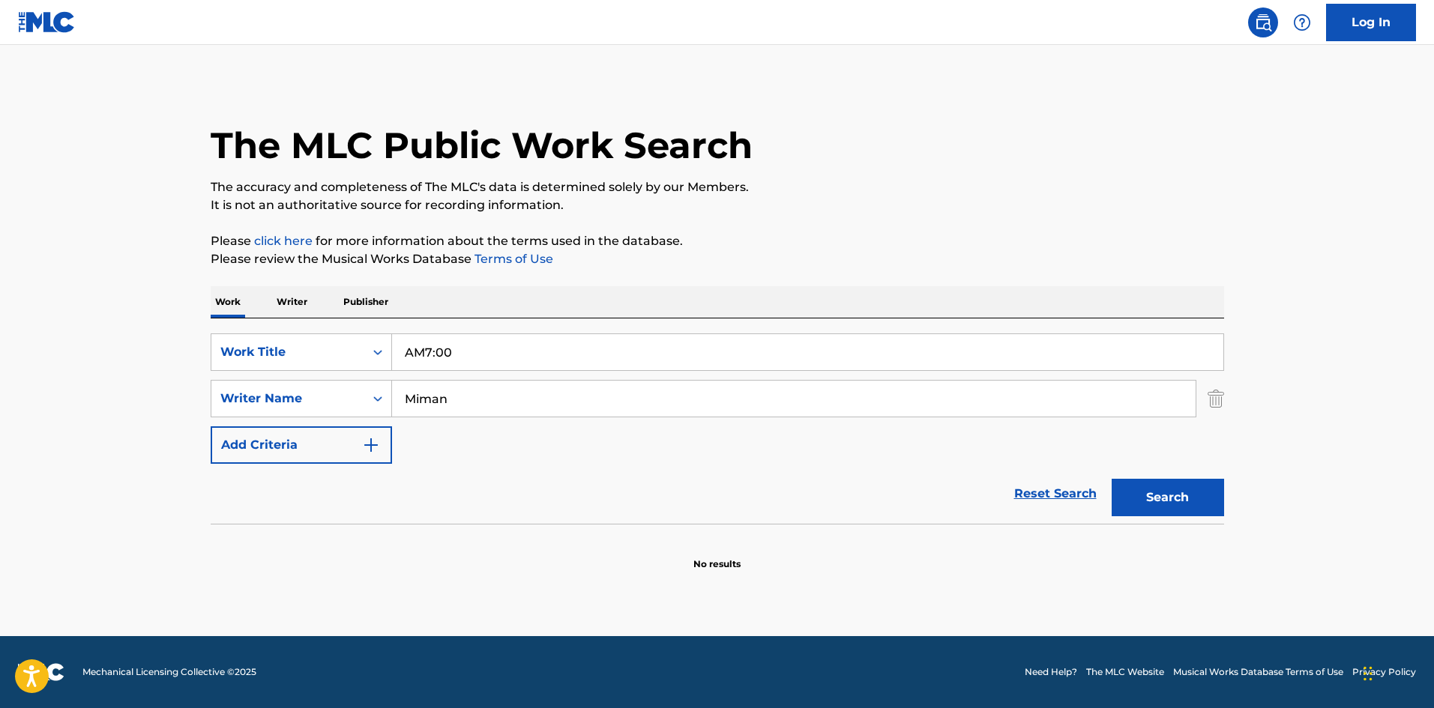
click at [1157, 488] on button "Search" at bounding box center [1168, 497] width 112 height 37
click at [287, 301] on p "Writer" at bounding box center [292, 301] width 40 height 31
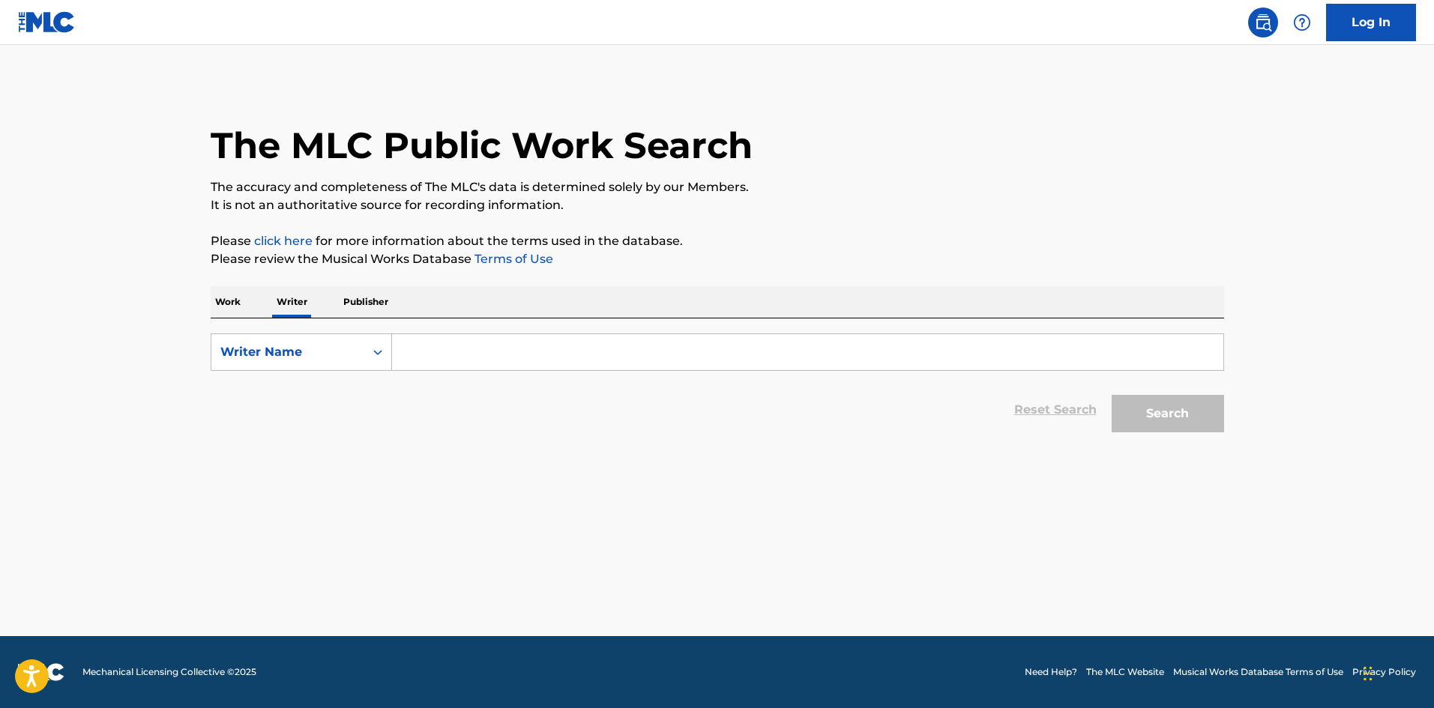
click at [461, 354] on input "Search Form" at bounding box center [807, 352] width 831 height 36
paste input "[PERSON_NAME]"
click at [1169, 401] on button "Search" at bounding box center [1168, 413] width 112 height 37
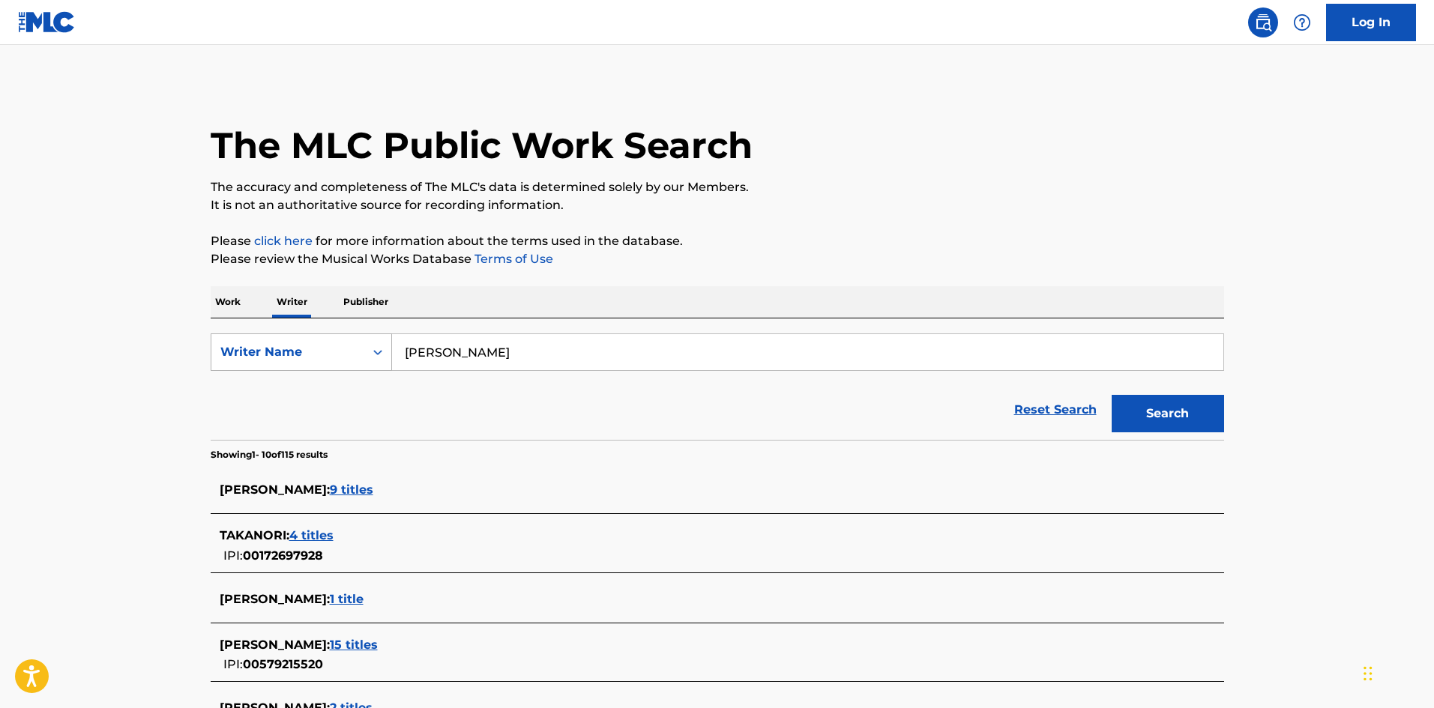
drag, startPoint x: 461, startPoint y: 350, endPoint x: 370, endPoint y: 347, distance: 90.8
click at [367, 347] on div "SearchWithCriteriaee9b5a8c-85e2-4da8-beb5-495d1596811f Writer Name [PERSON_NAME]" at bounding box center [718, 352] width 1014 height 37
click at [1169, 419] on button "Search" at bounding box center [1168, 413] width 112 height 37
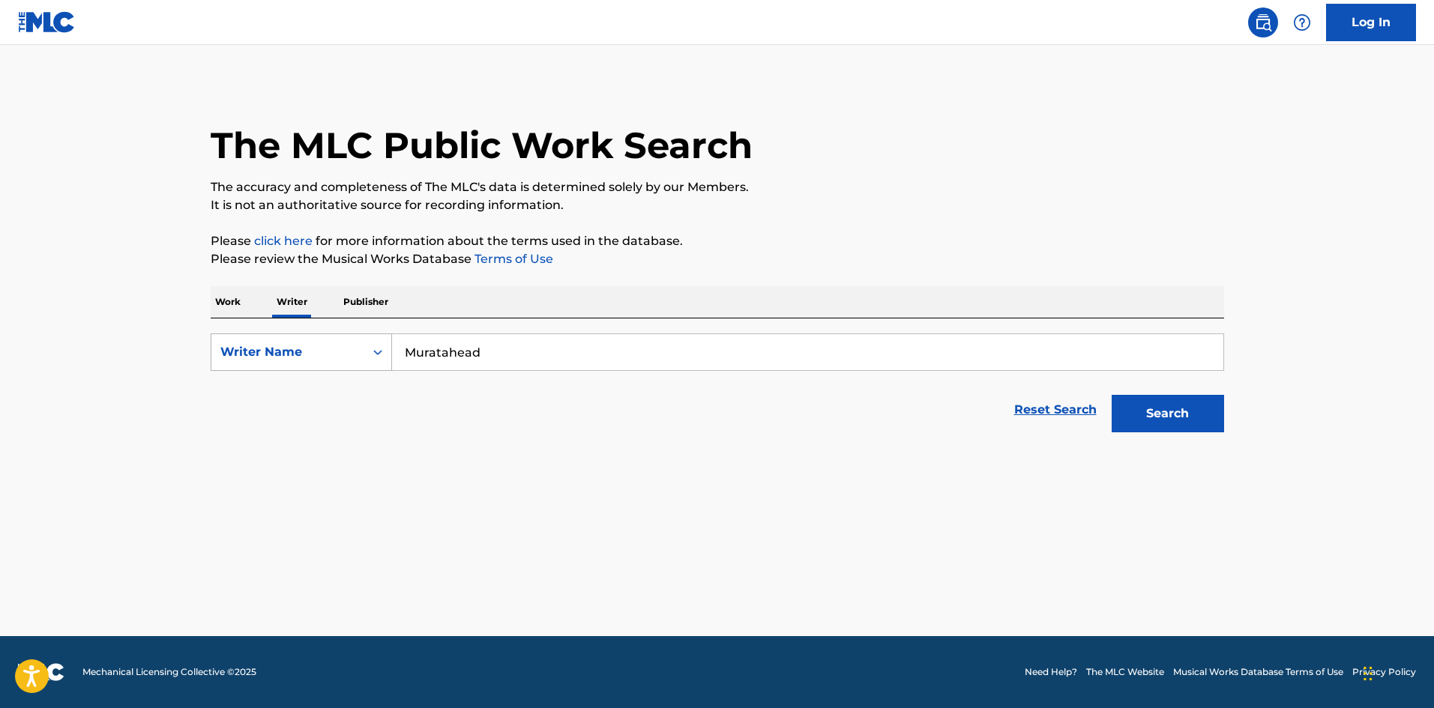
drag, startPoint x: 463, startPoint y: 360, endPoint x: 313, endPoint y: 337, distance: 151.6
click at [301, 351] on div "SearchWithCriteriaee9b5a8c-85e2-4da8-beb5-495d1596811f Writer Name [PERSON_NAME]" at bounding box center [718, 352] width 1014 height 37
paste input "Takanori"
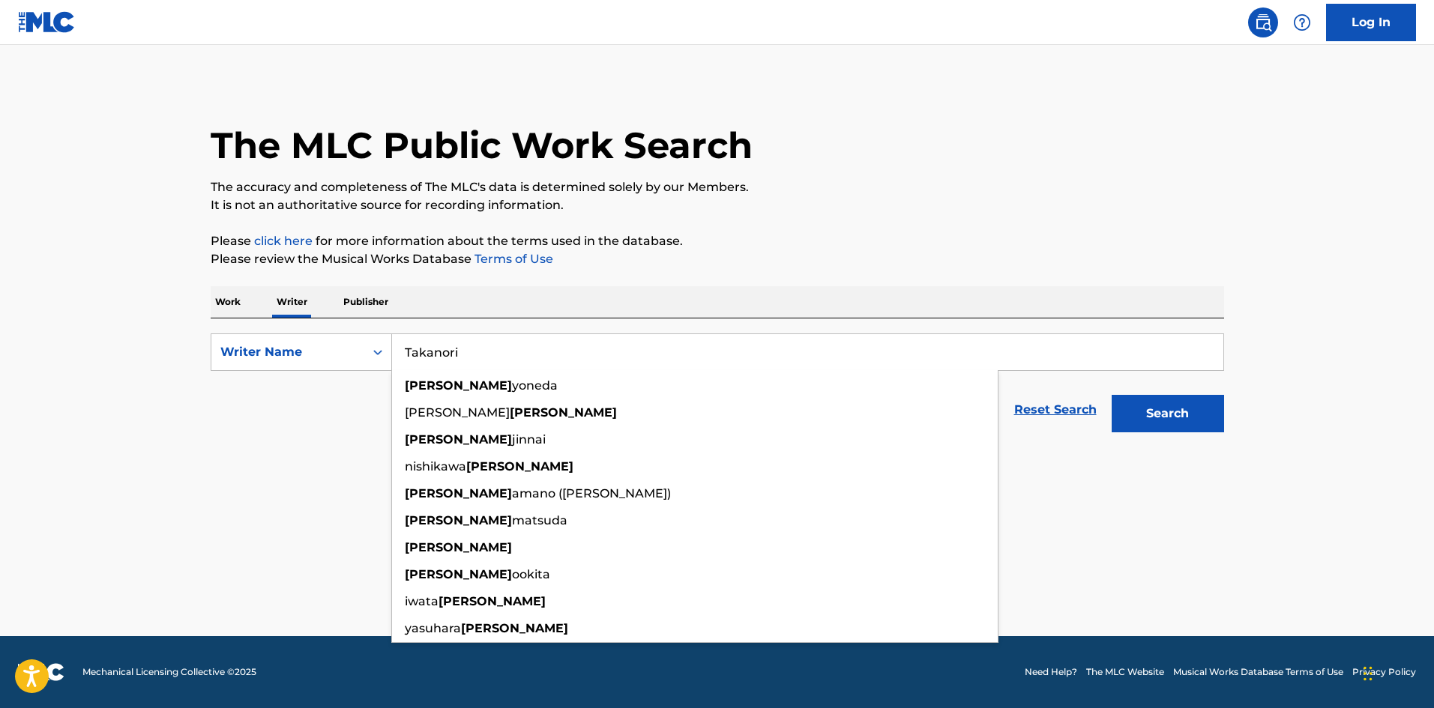
type input "Takanori"
click at [1145, 248] on p "Please click here for more information about the terms used in the database." at bounding box center [718, 241] width 1014 height 18
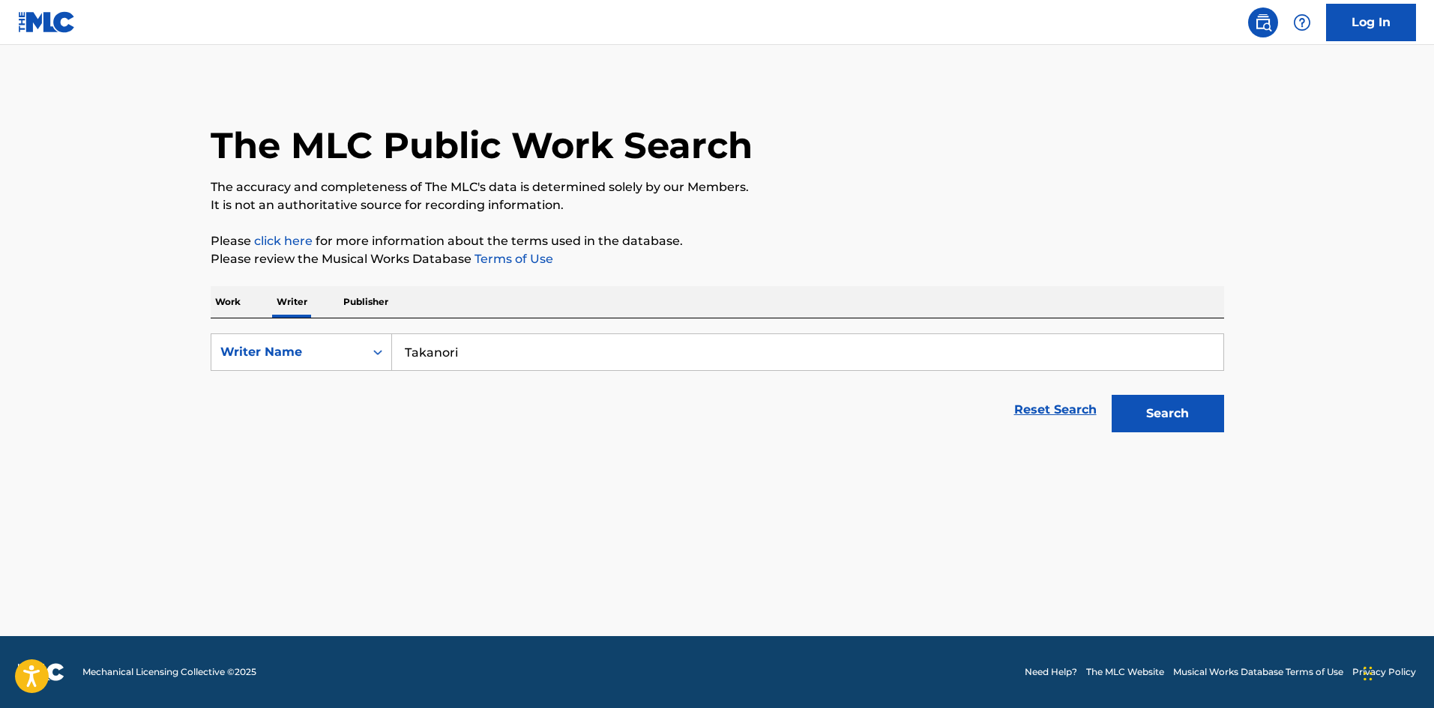
click at [1200, 409] on button "Search" at bounding box center [1168, 413] width 112 height 37
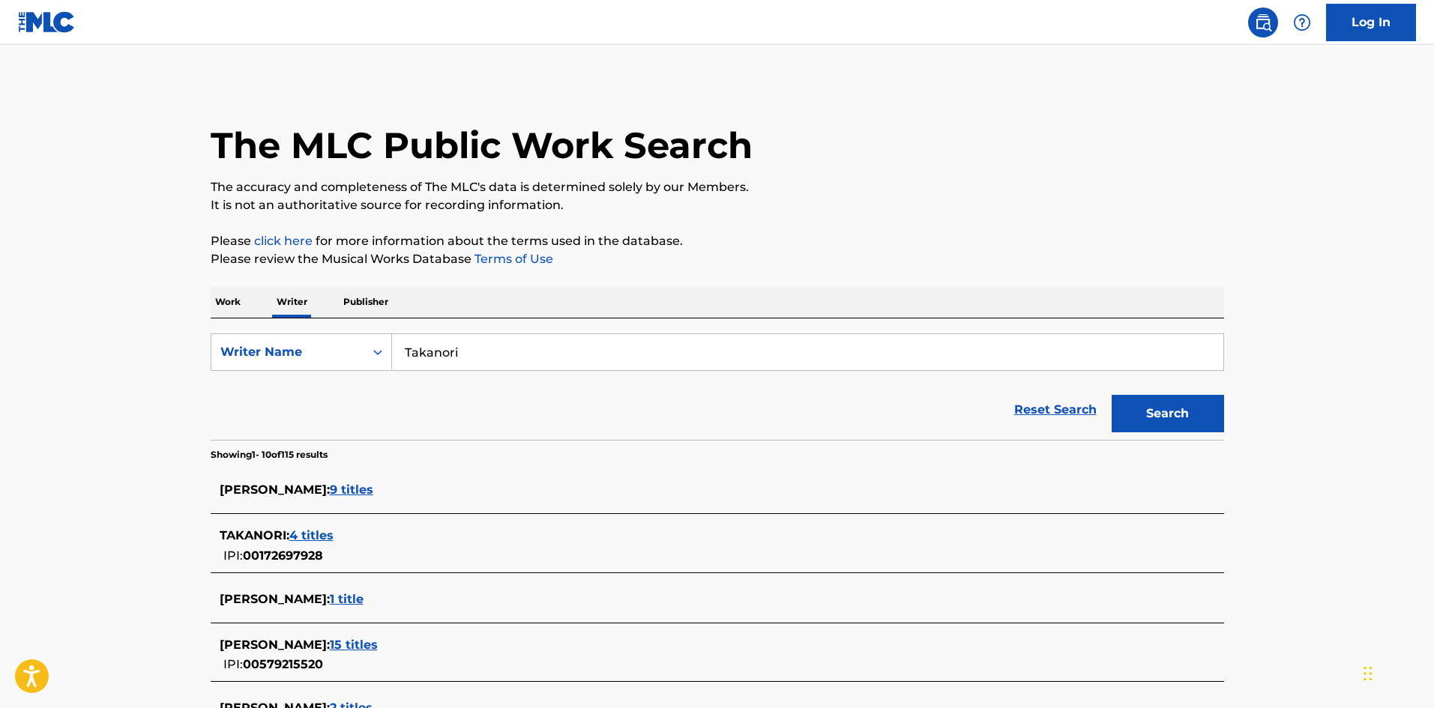
click at [227, 295] on p "Work" at bounding box center [228, 301] width 34 height 31
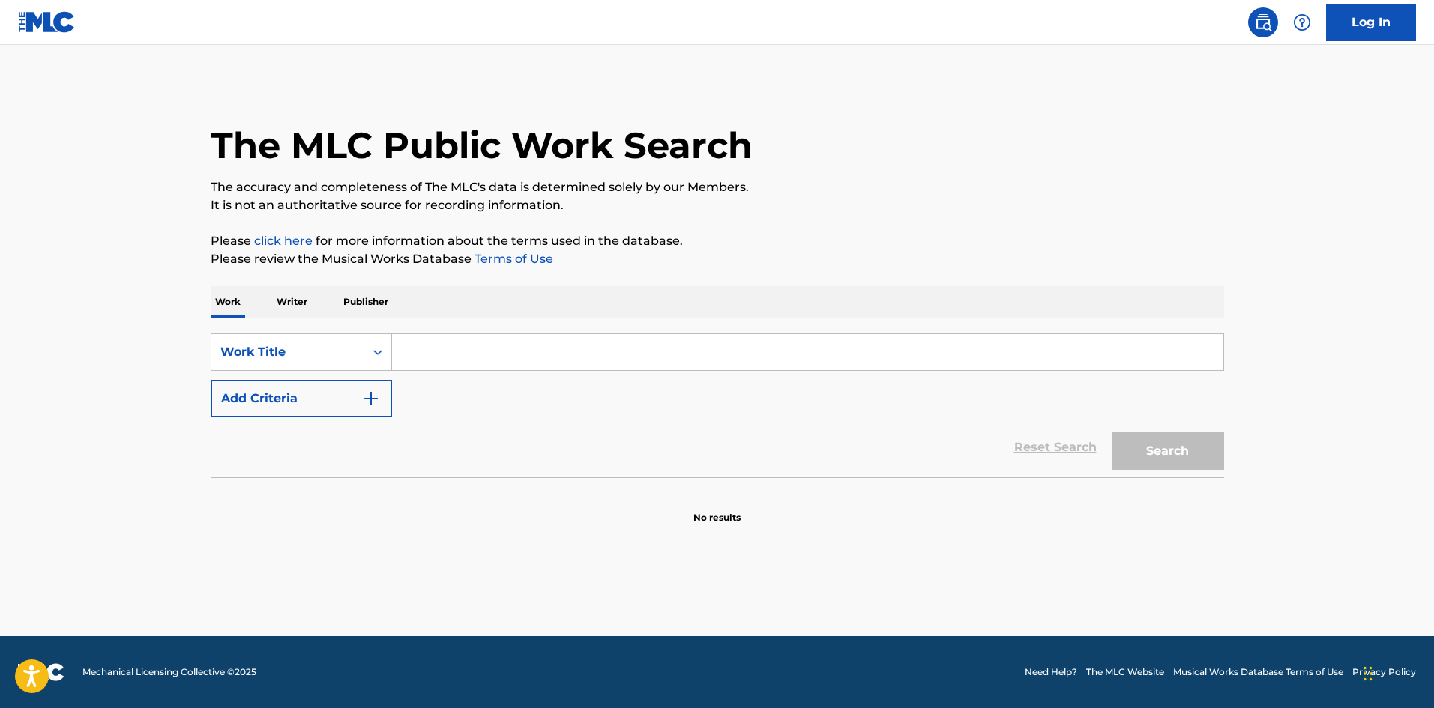
click at [545, 349] on input "Search Form" at bounding box center [807, 352] width 831 height 36
paste input "BEAT GOES ON [PERSON_NAME]"
click at [610, 355] on input "BEAT GOES ON [PERSON_NAME]" at bounding box center [807, 352] width 831 height 36
click at [609, 355] on input "BEAT GOES ON [PERSON_NAME]" at bounding box center [807, 352] width 831 height 36
type input "BEAT GOES ON Kenjirou"
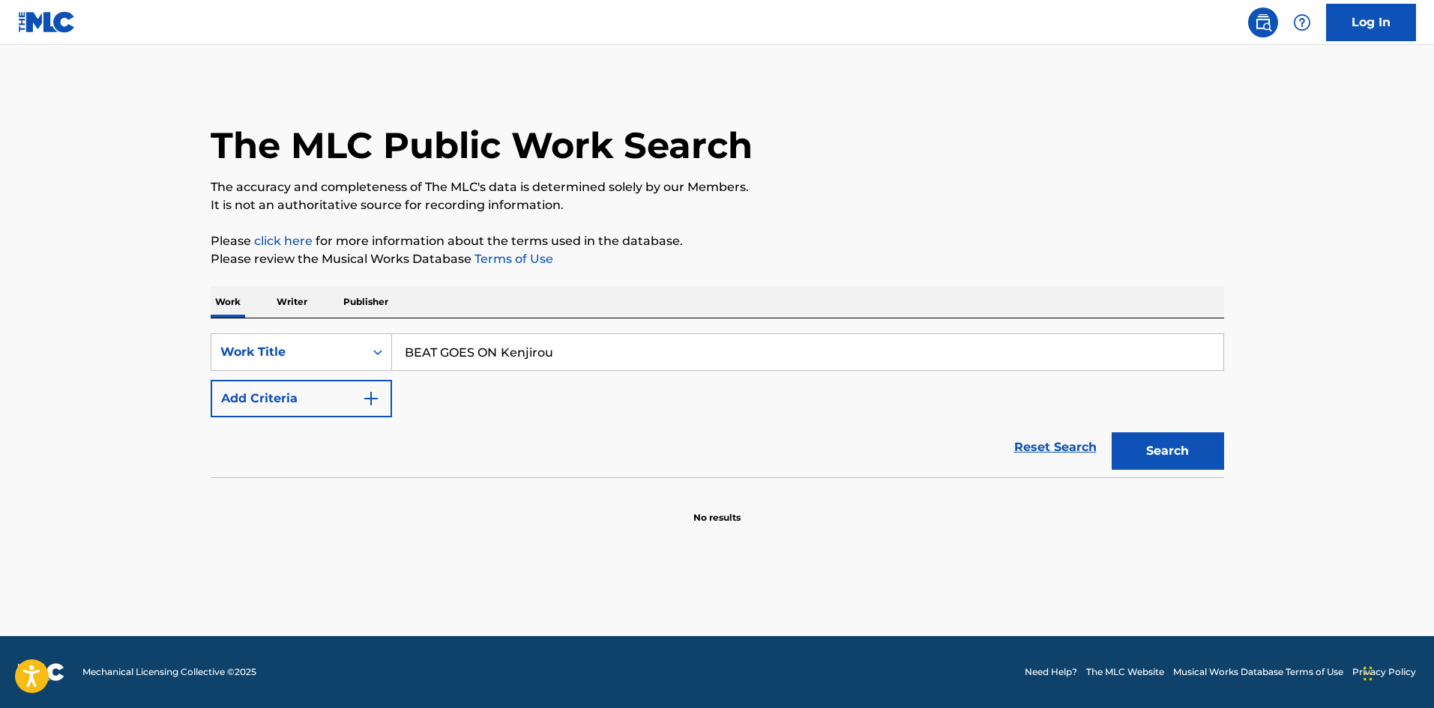
click at [367, 395] on img "Search Form" at bounding box center [371, 399] width 18 height 18
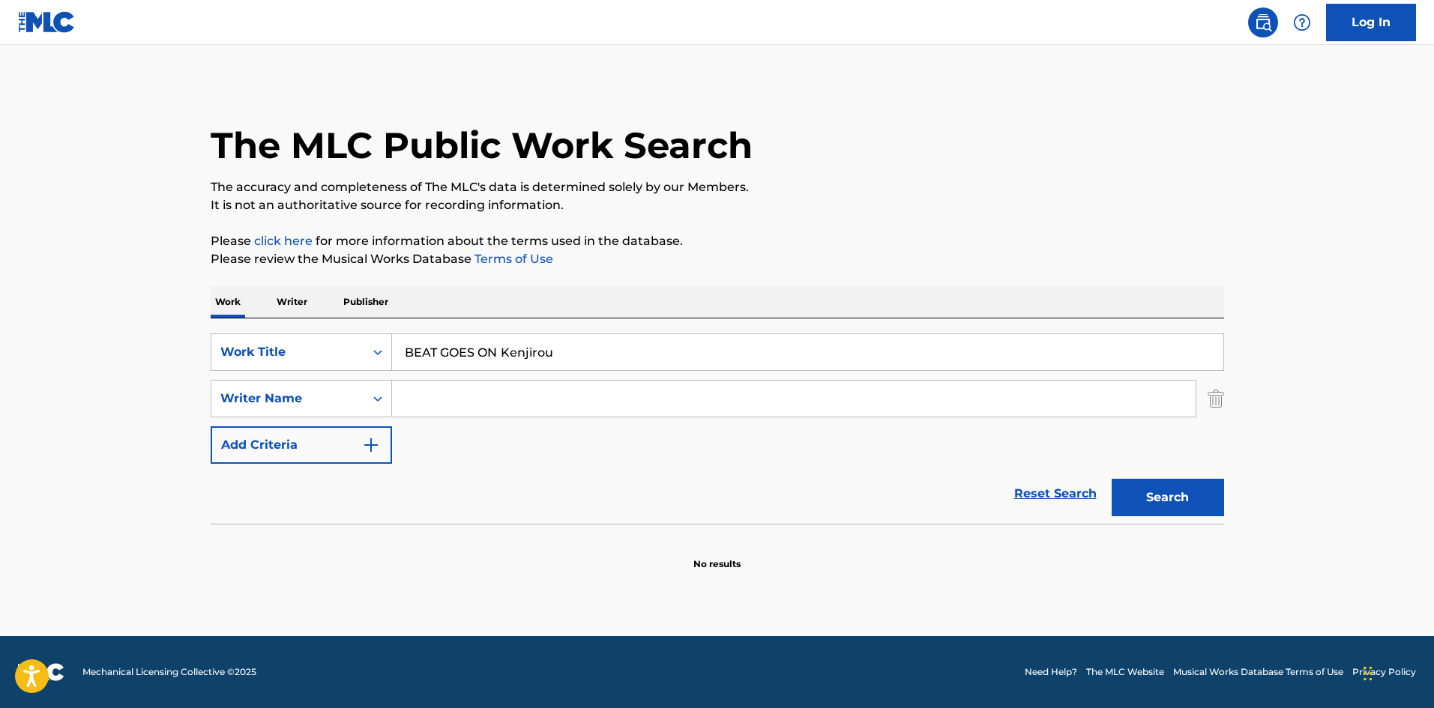
click at [419, 389] on input "Search Form" at bounding box center [794, 399] width 804 height 36
paste input "Fukamachi"
type input "Fukamachi"
drag, startPoint x: 525, startPoint y: 352, endPoint x: 729, endPoint y: 389, distance: 207.9
click at [678, 366] on input "BEAT GOES ON Kenjirou" at bounding box center [807, 352] width 831 height 36
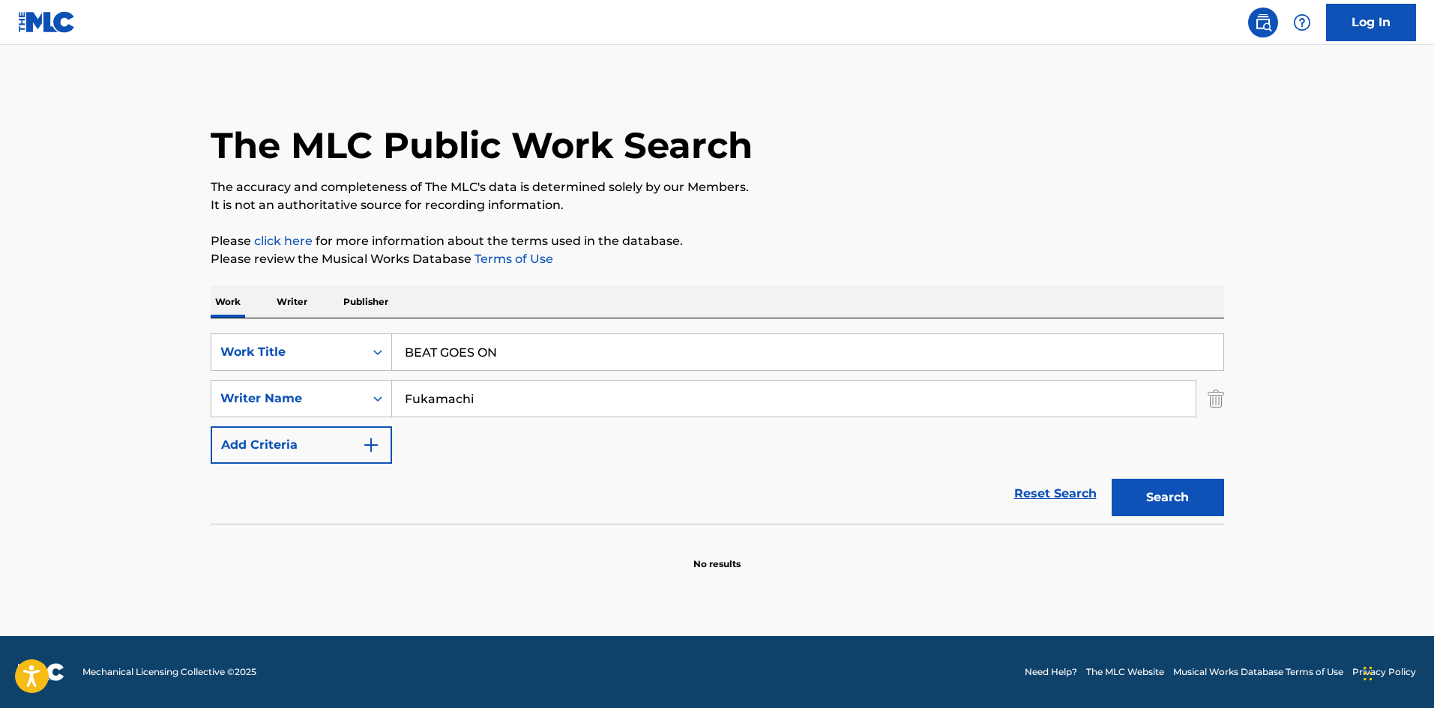
type input "BEAT GOES ON"
click at [1168, 490] on button "Search" at bounding box center [1168, 497] width 112 height 37
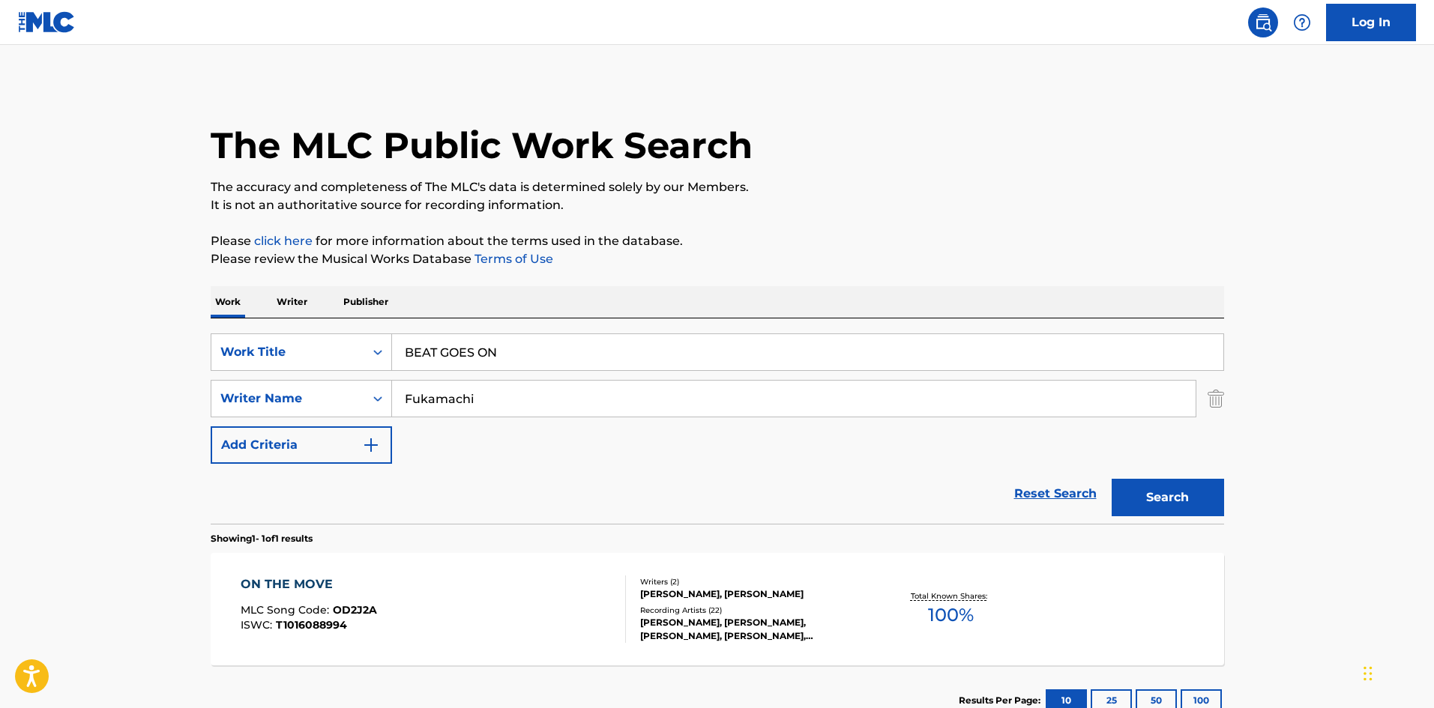
scroll to position [75, 0]
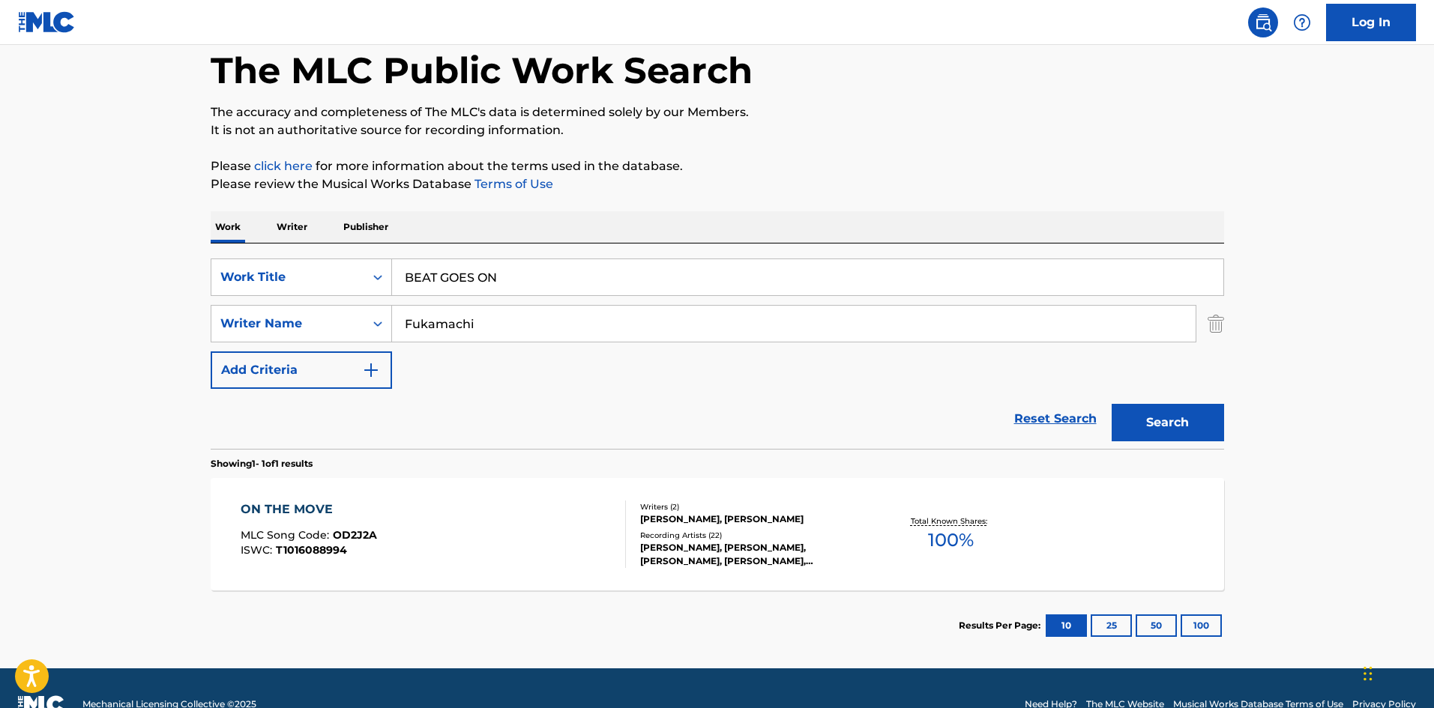
click at [283, 222] on p "Writer" at bounding box center [292, 226] width 40 height 31
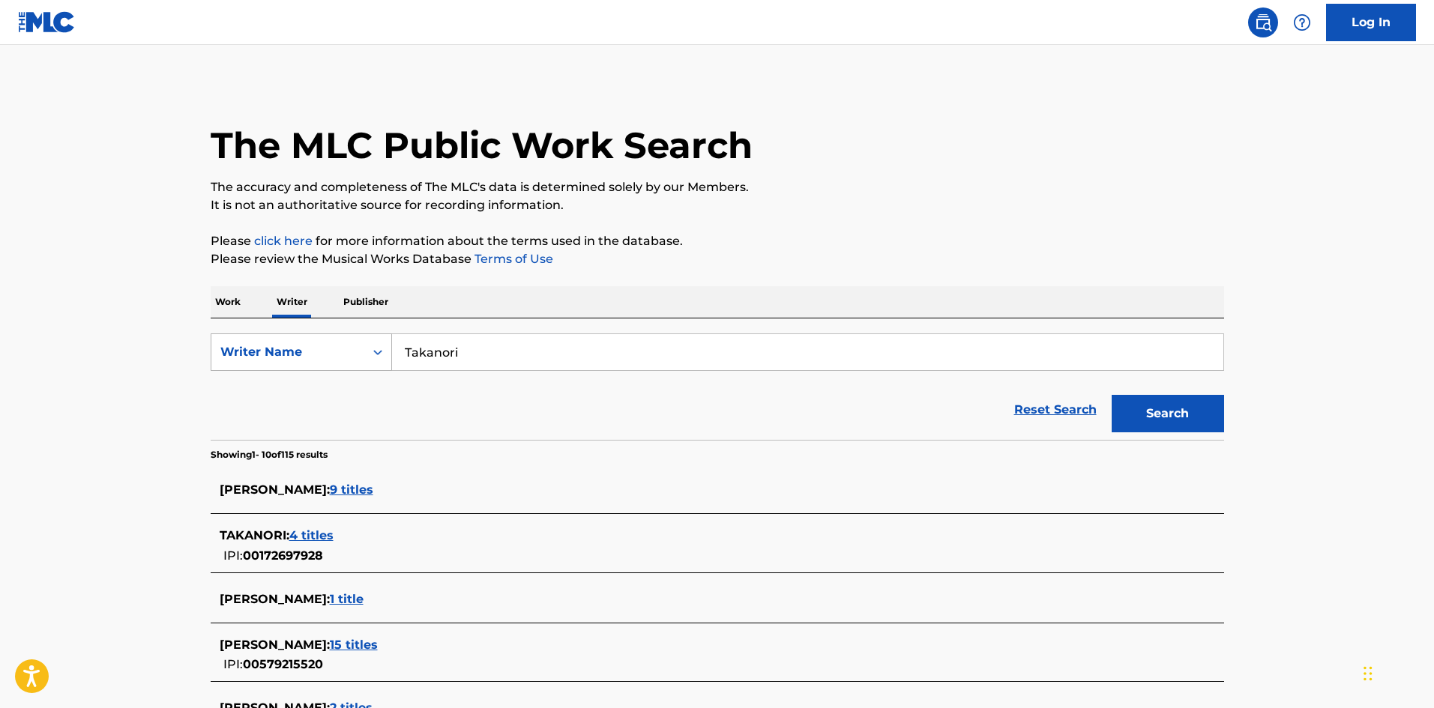
drag, startPoint x: 478, startPoint y: 357, endPoint x: 372, endPoint y: 356, distance: 105.7
click at [374, 355] on div "SearchWithCriteriaee9b5a8c-85e2-4da8-beb5-495d1596811f Writer Name [PERSON_NAME]" at bounding box center [718, 352] width 1014 height 37
paste input "Namahamu"
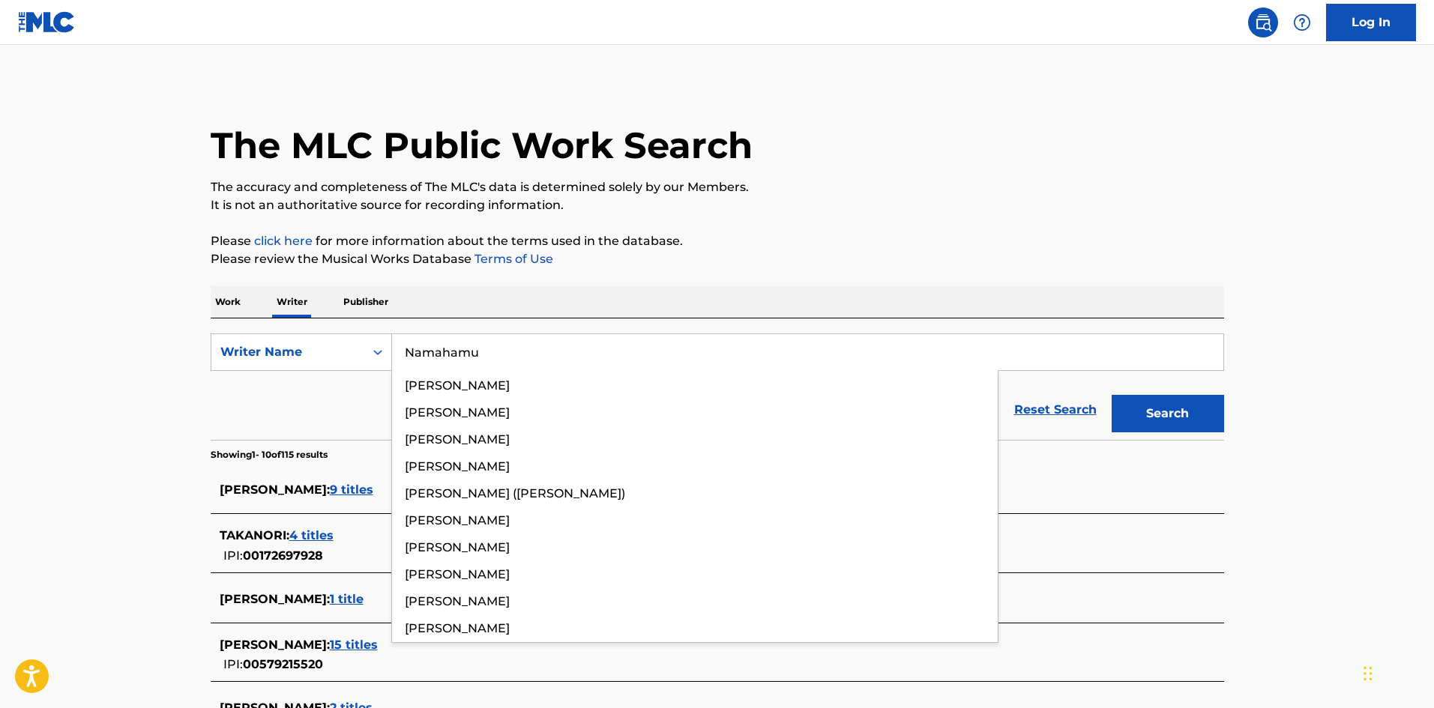
type input "Namahamu"
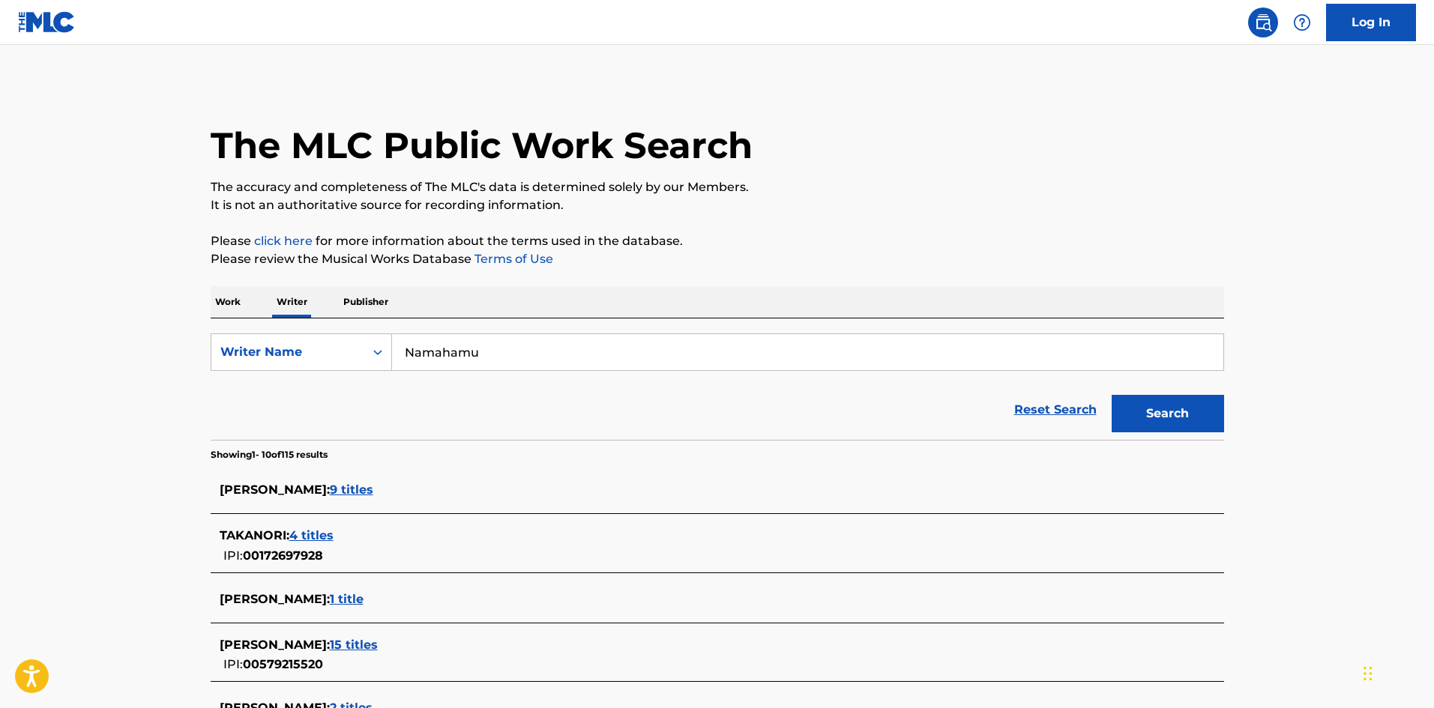
click at [1177, 406] on button "Search" at bounding box center [1168, 413] width 112 height 37
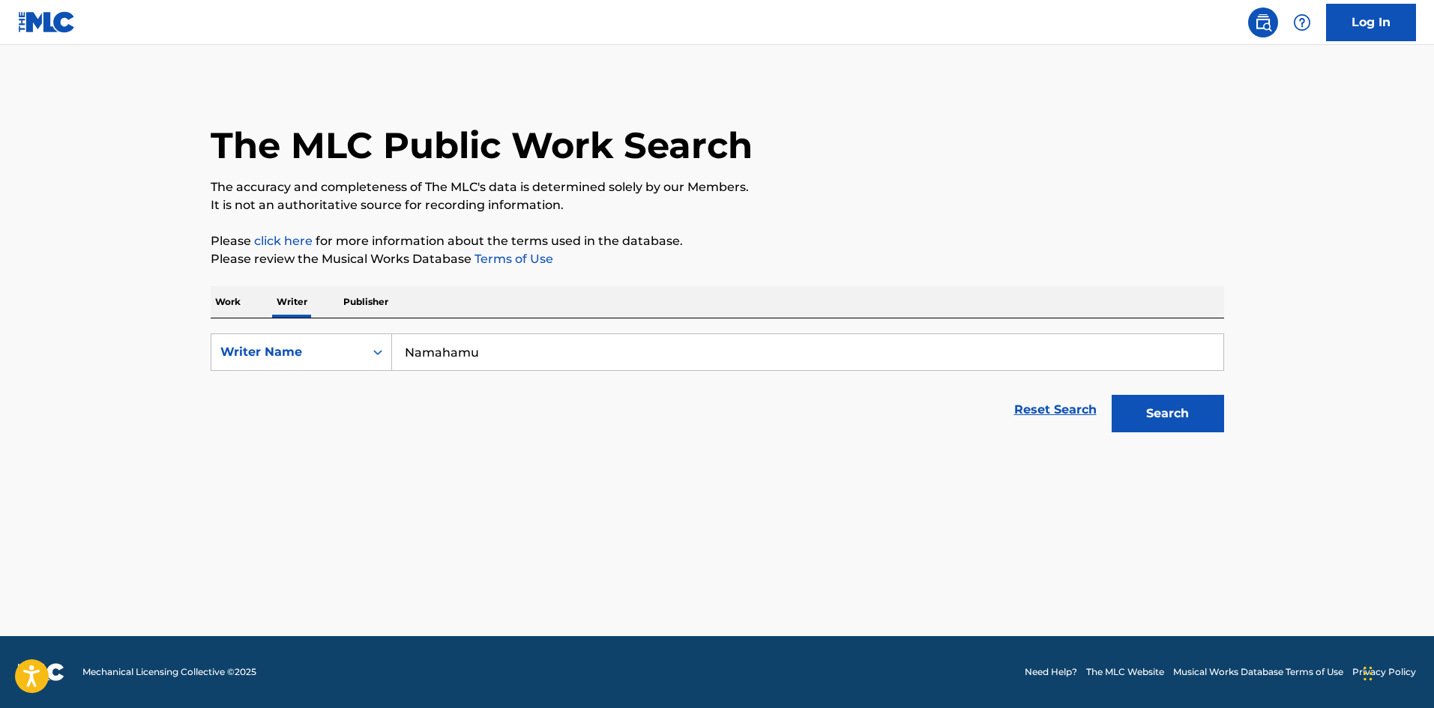
click at [226, 301] on p "Work" at bounding box center [228, 301] width 34 height 31
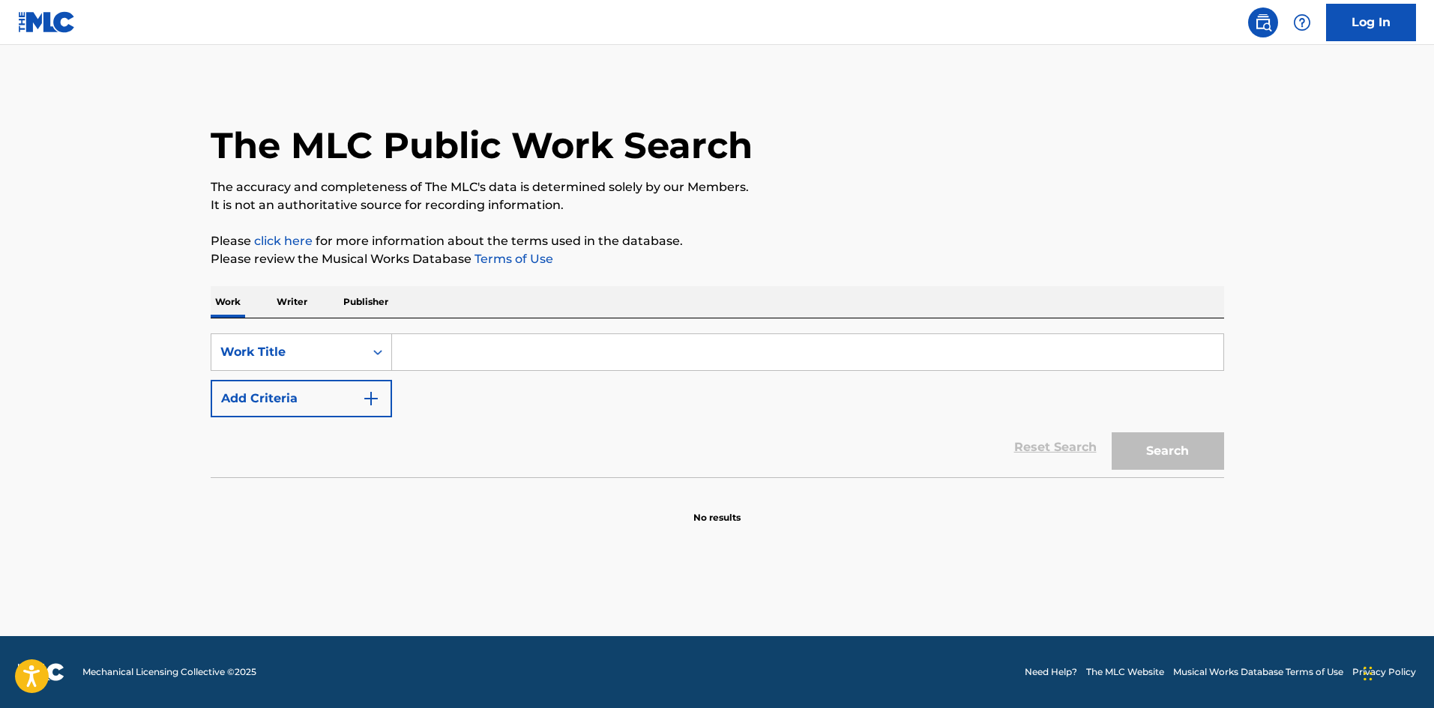
click at [451, 357] on input "Search Form" at bounding box center [807, 352] width 831 height 36
paste input "FUTARINOASA [PERSON_NAME]"
click at [590, 353] on input "FUTARINOASA [PERSON_NAME]" at bounding box center [807, 352] width 831 height 36
type input "FUTARINOASA Yuuma"
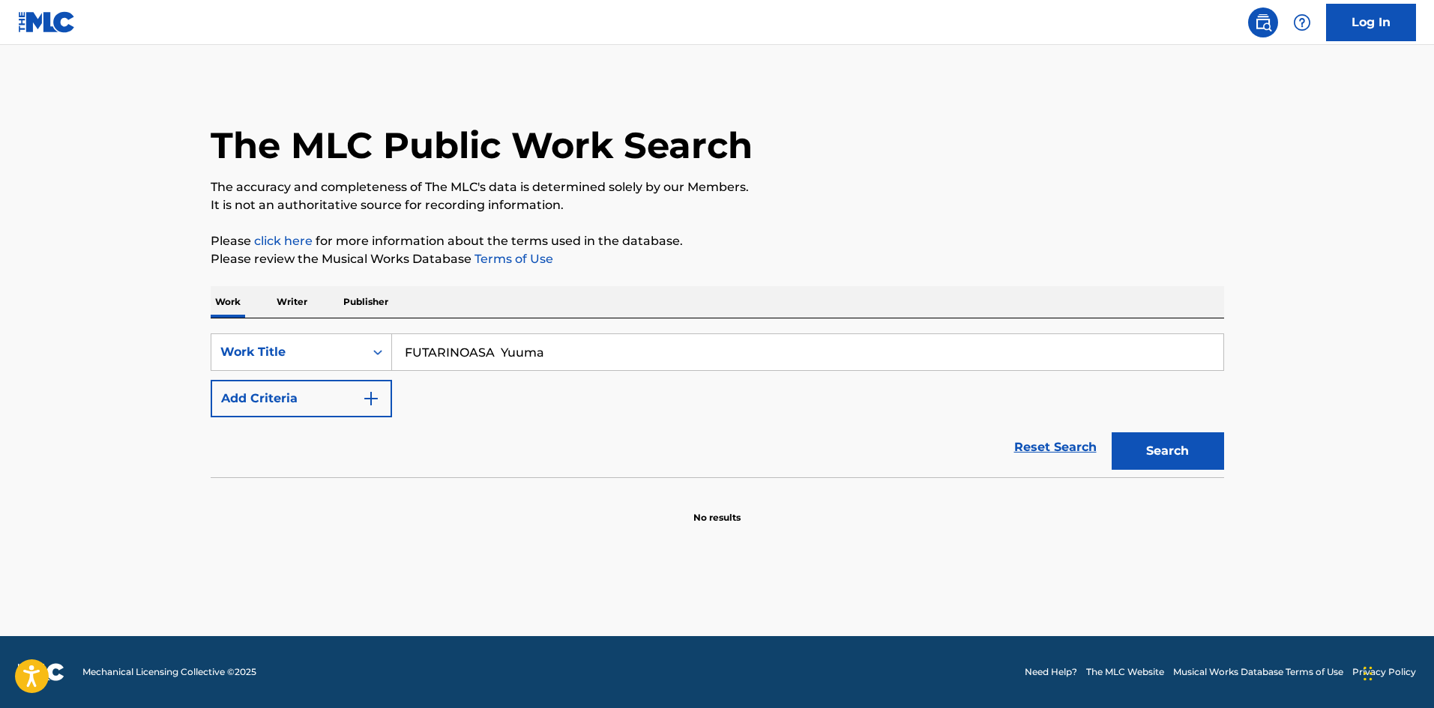
click at [370, 403] on img "Search Form" at bounding box center [371, 399] width 18 height 18
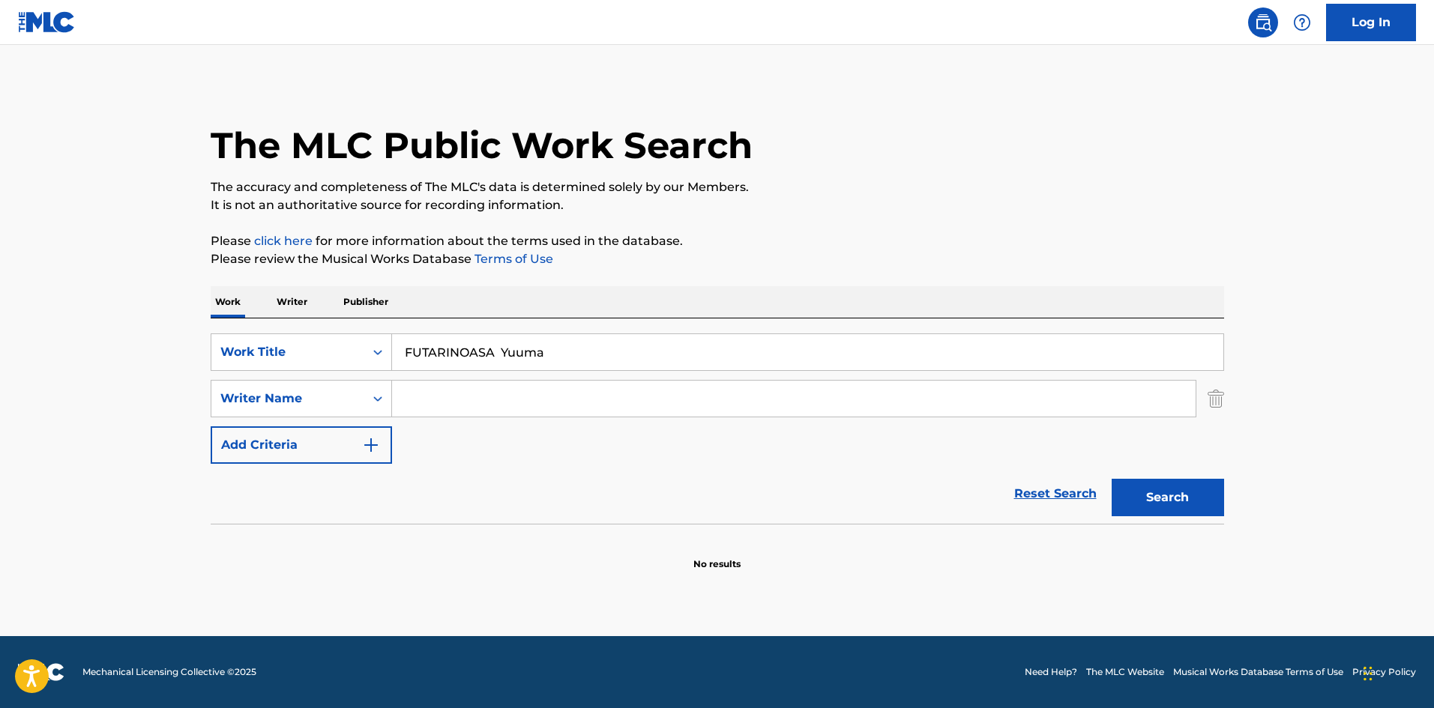
drag, startPoint x: 480, startPoint y: 402, endPoint x: 517, endPoint y: 397, distance: 37.0
click at [481, 402] on input "Search Form" at bounding box center [794, 399] width 804 height 36
paste input "Kamiya"
type input "Kamiya"
drag, startPoint x: 505, startPoint y: 350, endPoint x: 780, endPoint y: 358, distance: 274.5
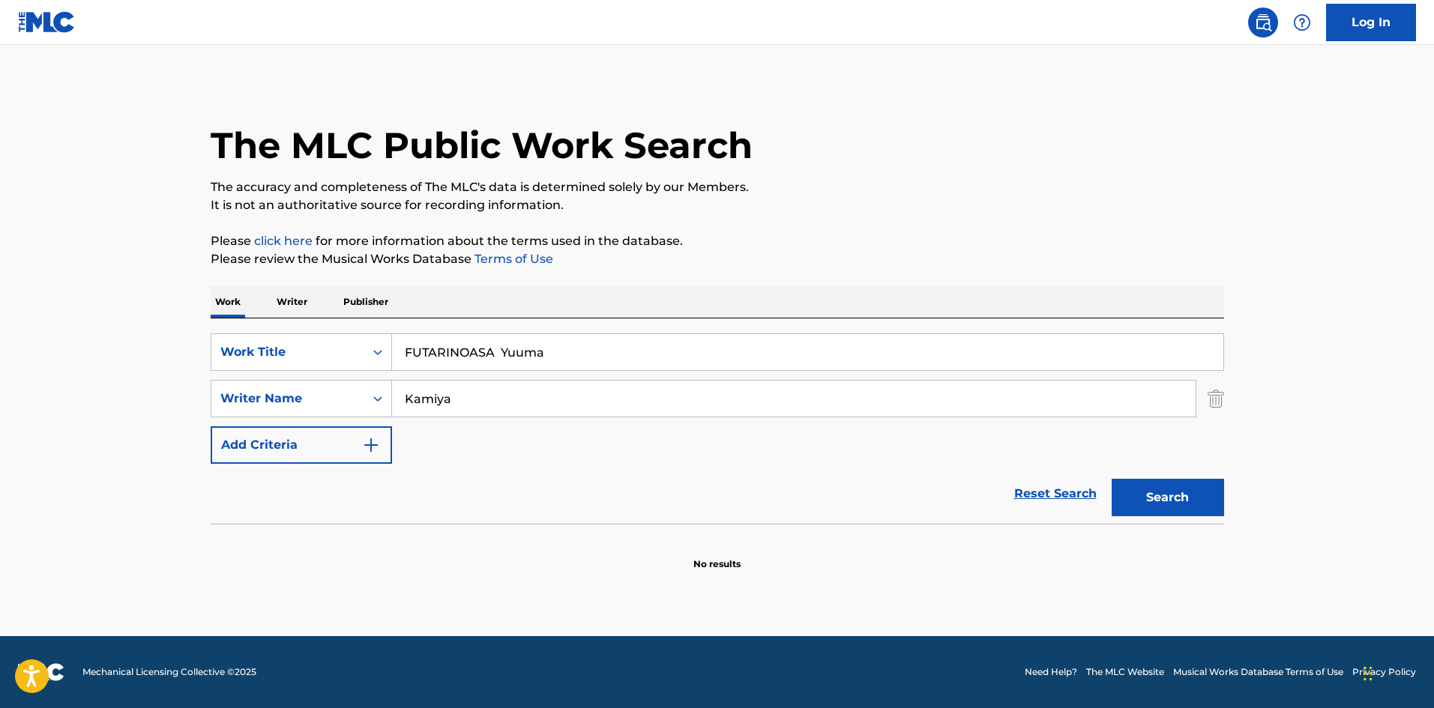
click at [778, 356] on input "FUTARINOASA Yuuma" at bounding box center [807, 352] width 831 height 36
click at [1122, 496] on button "Search" at bounding box center [1168, 497] width 112 height 37
drag, startPoint x: 291, startPoint y: 309, endPoint x: 314, endPoint y: 322, distance: 26.5
click at [271, 307] on div "Work Writer Publisher SearchWithCriteriab27a0574-9fa7-406a-8886-3d2a4b8c77b4 Wo…" at bounding box center [718, 428] width 1014 height 285
paste input "LEAN ON ME Nonka"
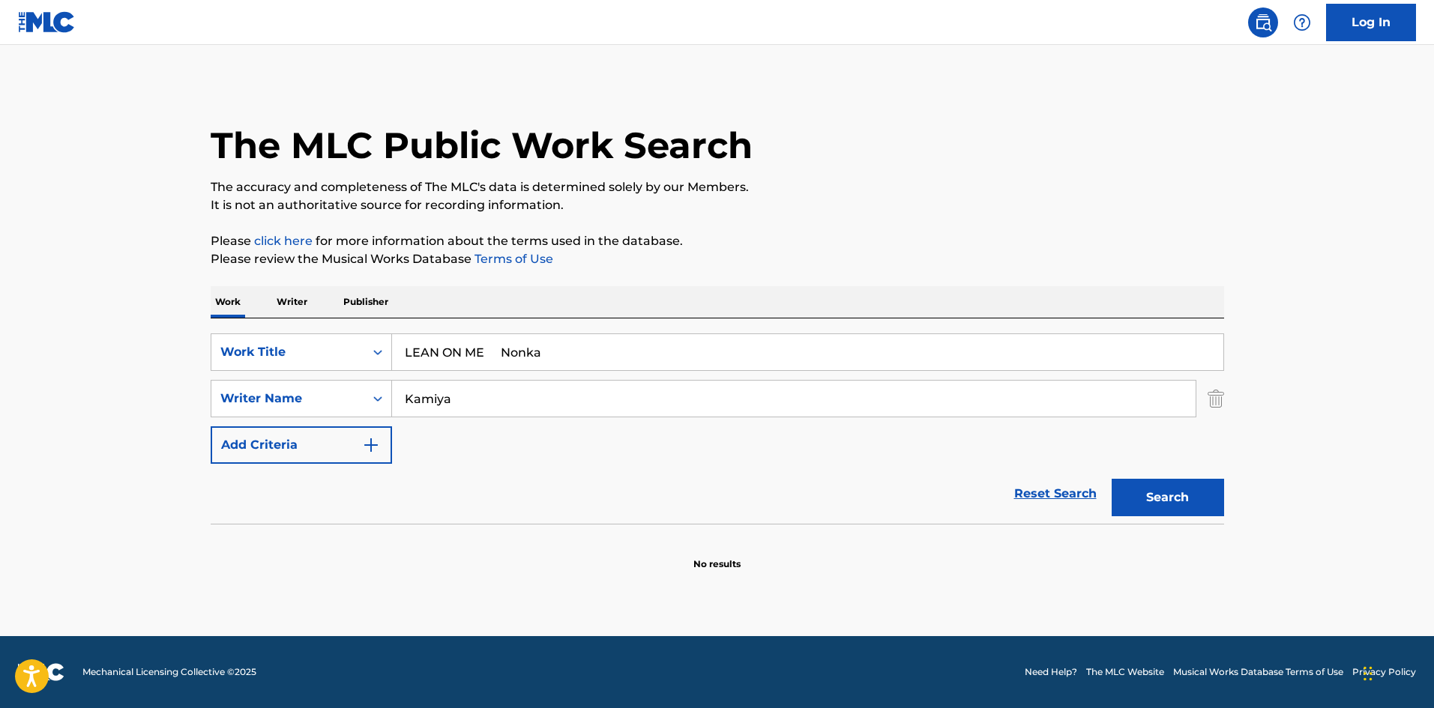
click at [526, 349] on input "LEAN ON ME Nonka" at bounding box center [807, 352] width 831 height 36
click at [524, 349] on input "LEAN ON ME Nonka" at bounding box center [807, 352] width 831 height 36
type input "LEAN ON ME"
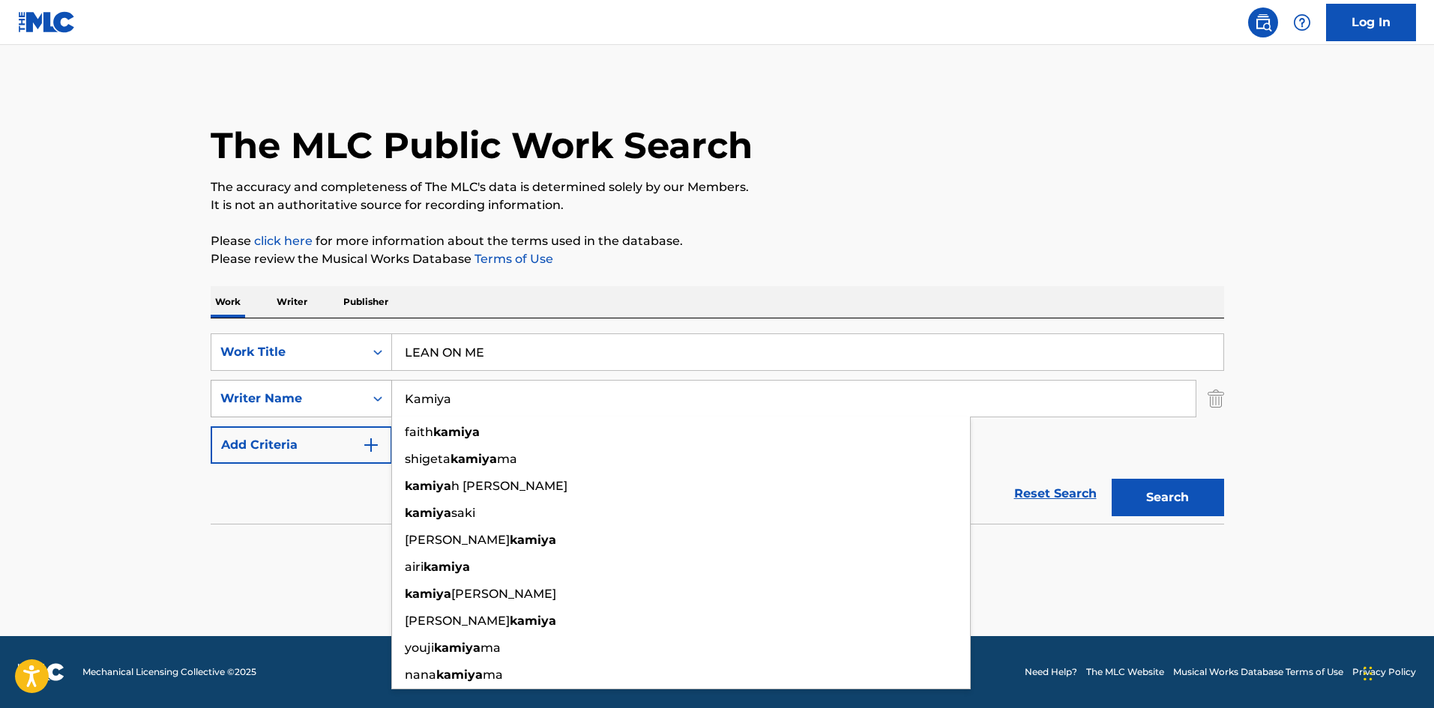
drag, startPoint x: 465, startPoint y: 397, endPoint x: 329, endPoint y: 398, distance: 135.7
click at [329, 398] on div "SearchWithCriteriaa8325fba-b996-4996-885e-86d8d55211ff Writer Name Kamiya [PERS…" at bounding box center [718, 398] width 1014 height 37
paste input "Nonk"
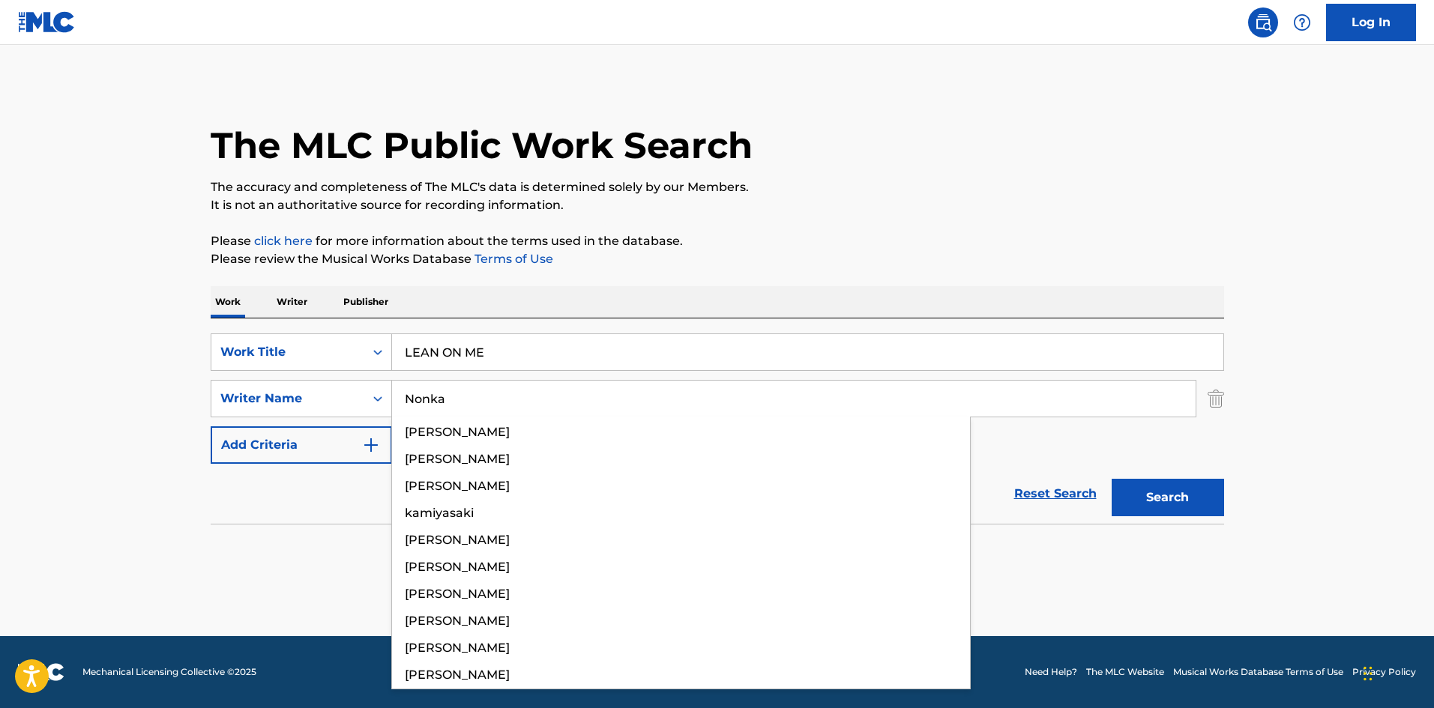
type input "Nonka"
drag, startPoint x: 1178, startPoint y: 286, endPoint x: 1148, endPoint y: 425, distance: 142.8
click at [1178, 284] on div "The MLC Public Work Search The accuracy and completeness of The MLC's data is d…" at bounding box center [718, 326] width 1050 height 489
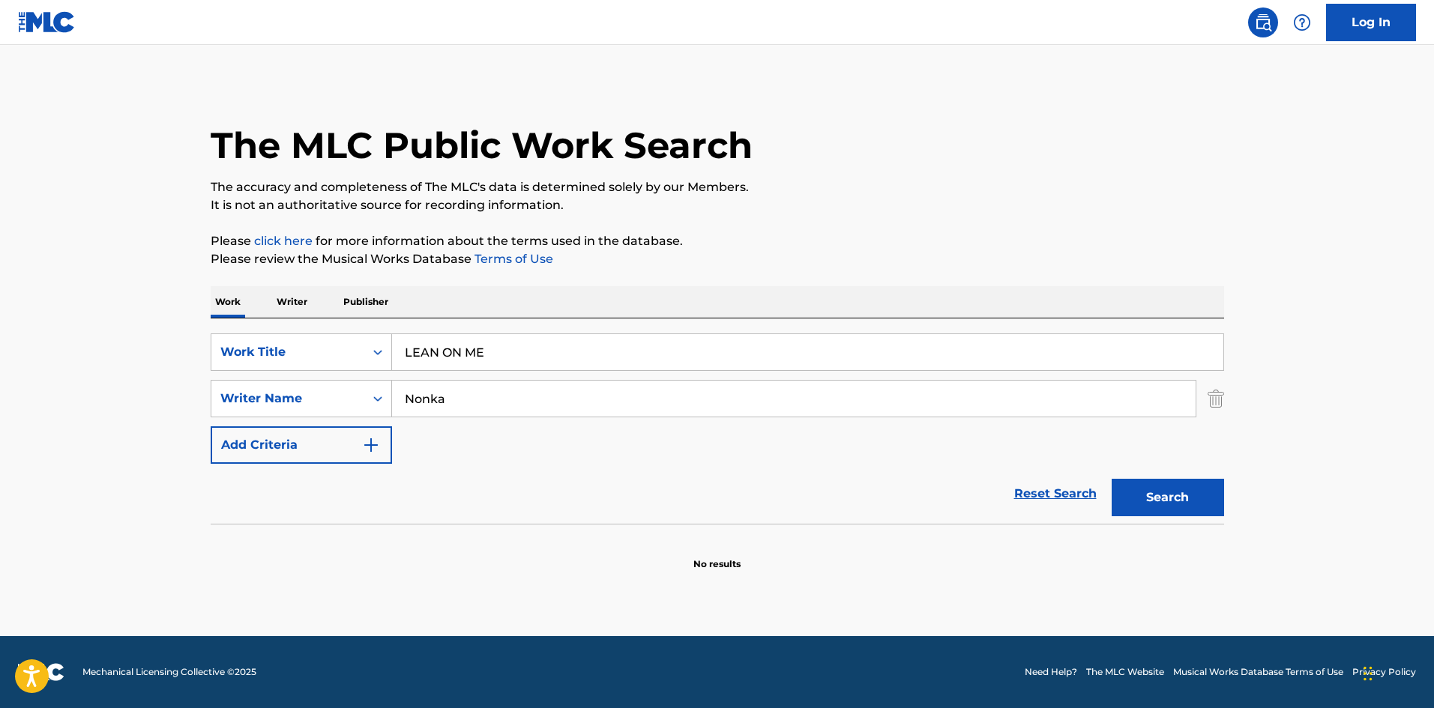
click at [1163, 496] on button "Search" at bounding box center [1168, 497] width 112 height 37
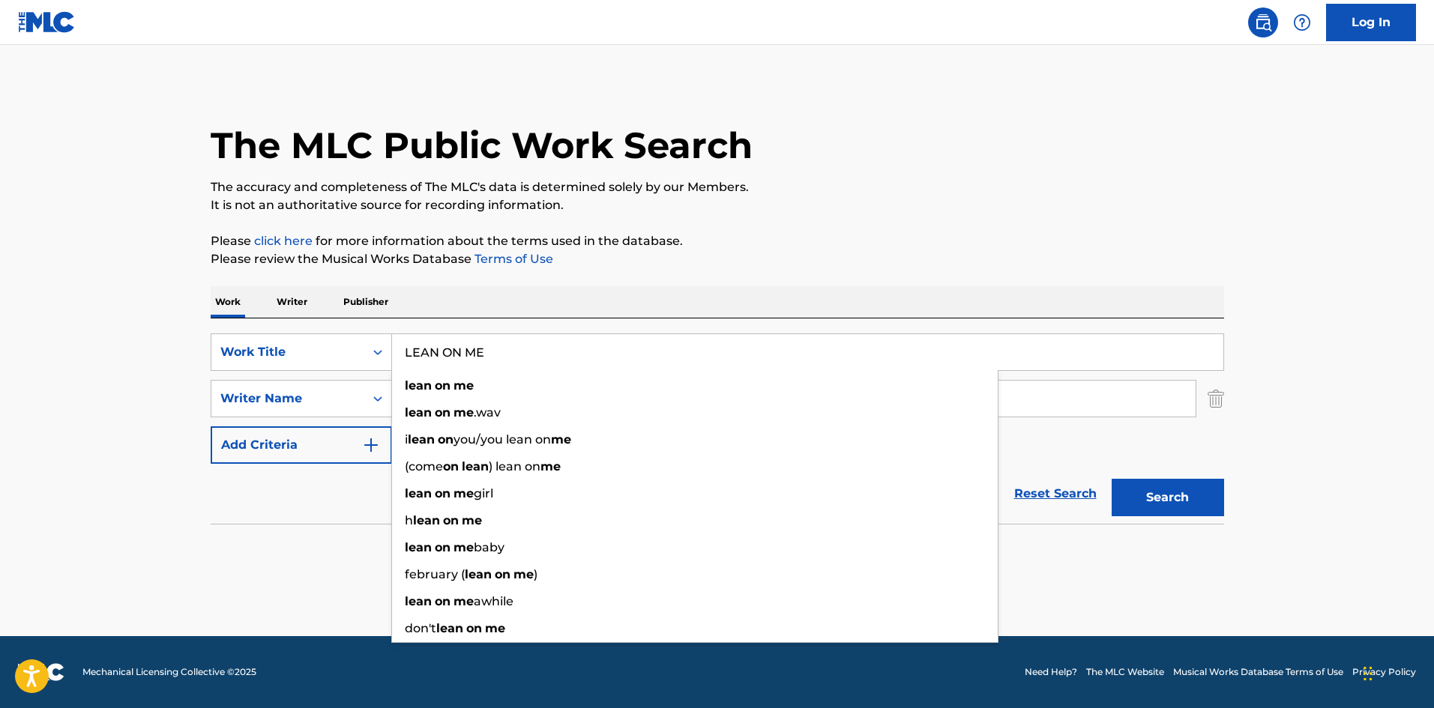
drag, startPoint x: 449, startPoint y: 333, endPoint x: 333, endPoint y: 322, distance: 116.7
click at [333, 322] on div "SearchWithCriteriab27a0574-9fa7-406a-8886-3d2a4b8c77b4 Work Title LEAN ON ME le…" at bounding box center [718, 421] width 1014 height 205
paste input "SERENAITO SERENAADE"
type input "SERENAITO SERENAADE"
drag, startPoint x: 884, startPoint y: 269, endPoint x: 552, endPoint y: 403, distance: 357.9
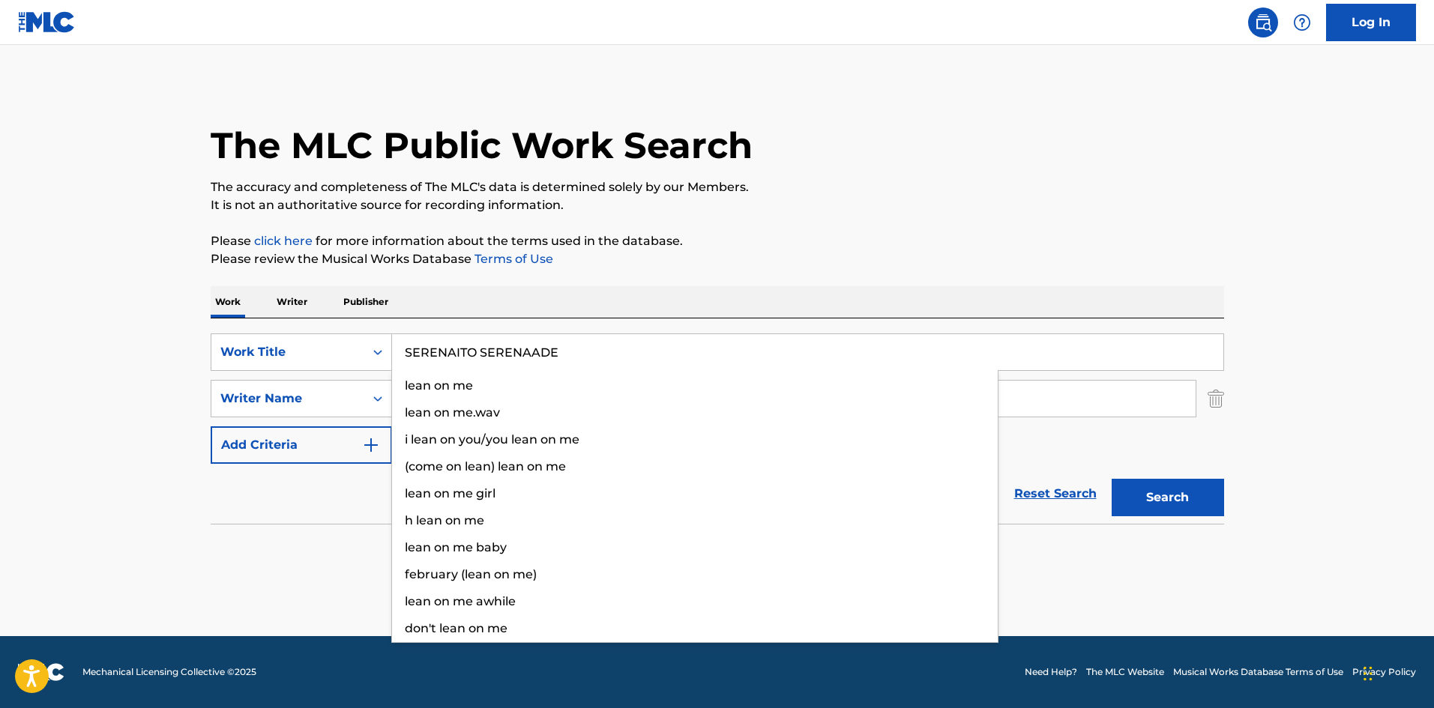
click at [884, 268] on div "The MLC Public Work Search The accuracy and completeness of The MLC's data is d…" at bounding box center [718, 326] width 1050 height 489
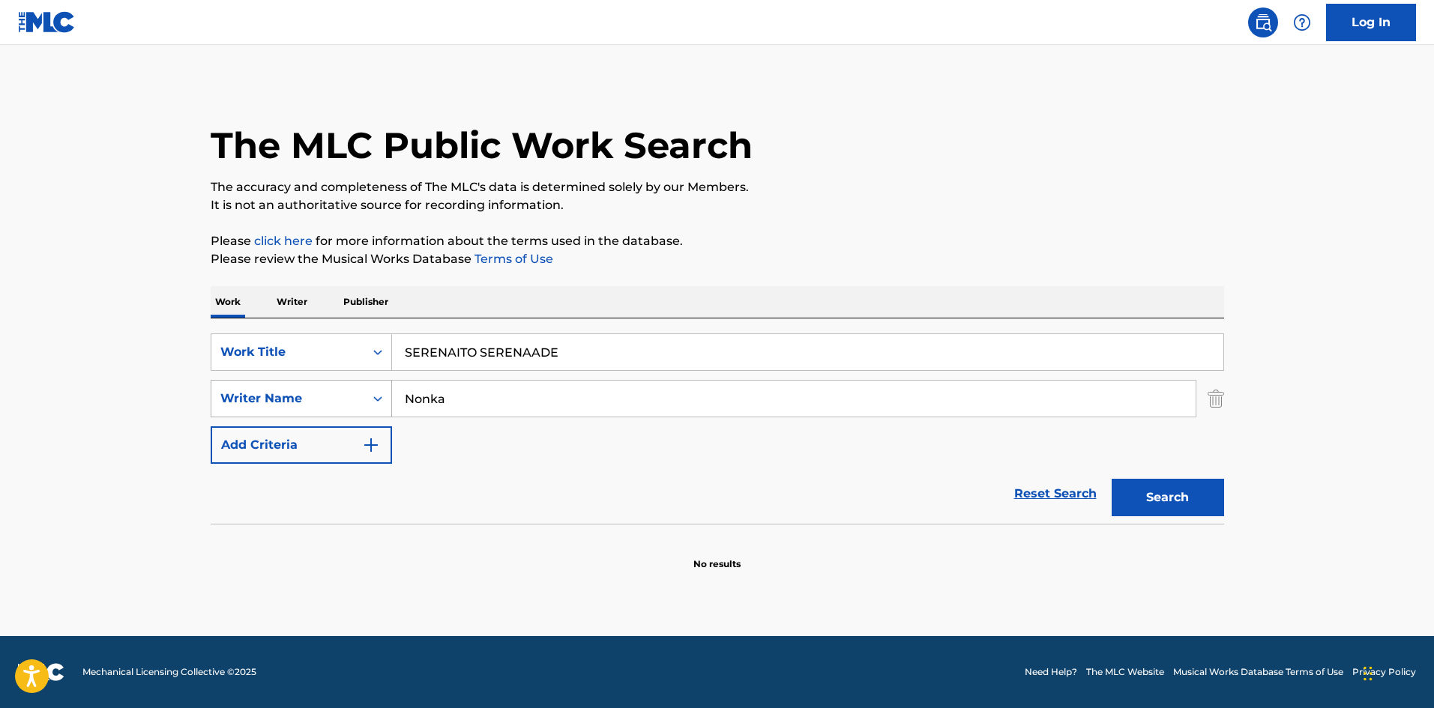
drag, startPoint x: 453, startPoint y: 397, endPoint x: 341, endPoint y: 402, distance: 111.8
click at [340, 402] on div "SearchWithCriteriaa8325fba-b996-4996-885e-86d8d55211ff Writer Name [PERSON_NAME]" at bounding box center [718, 398] width 1014 height 37
click at [926, 252] on p "Please review the Musical Works Database Terms of Use" at bounding box center [718, 259] width 1014 height 18
click at [1157, 488] on button "Search" at bounding box center [1168, 497] width 112 height 37
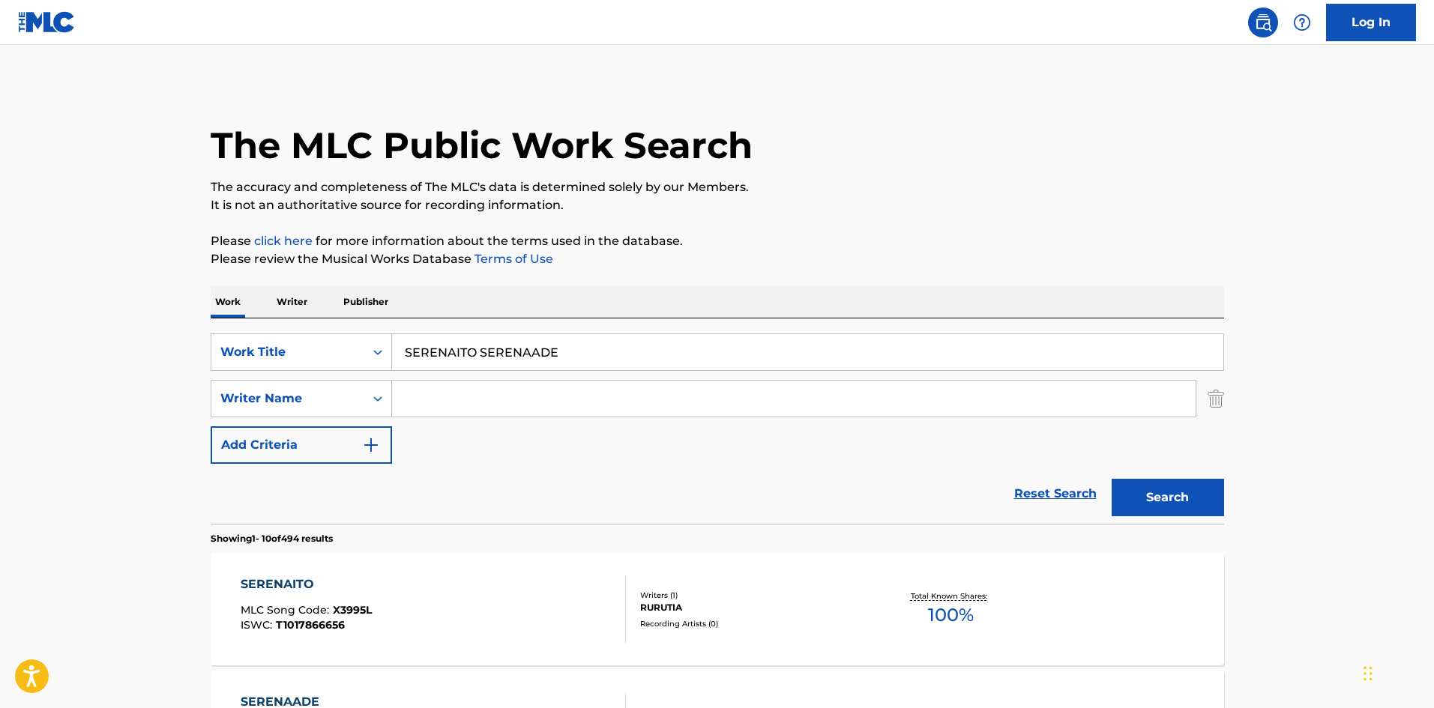
scroll to position [75, 0]
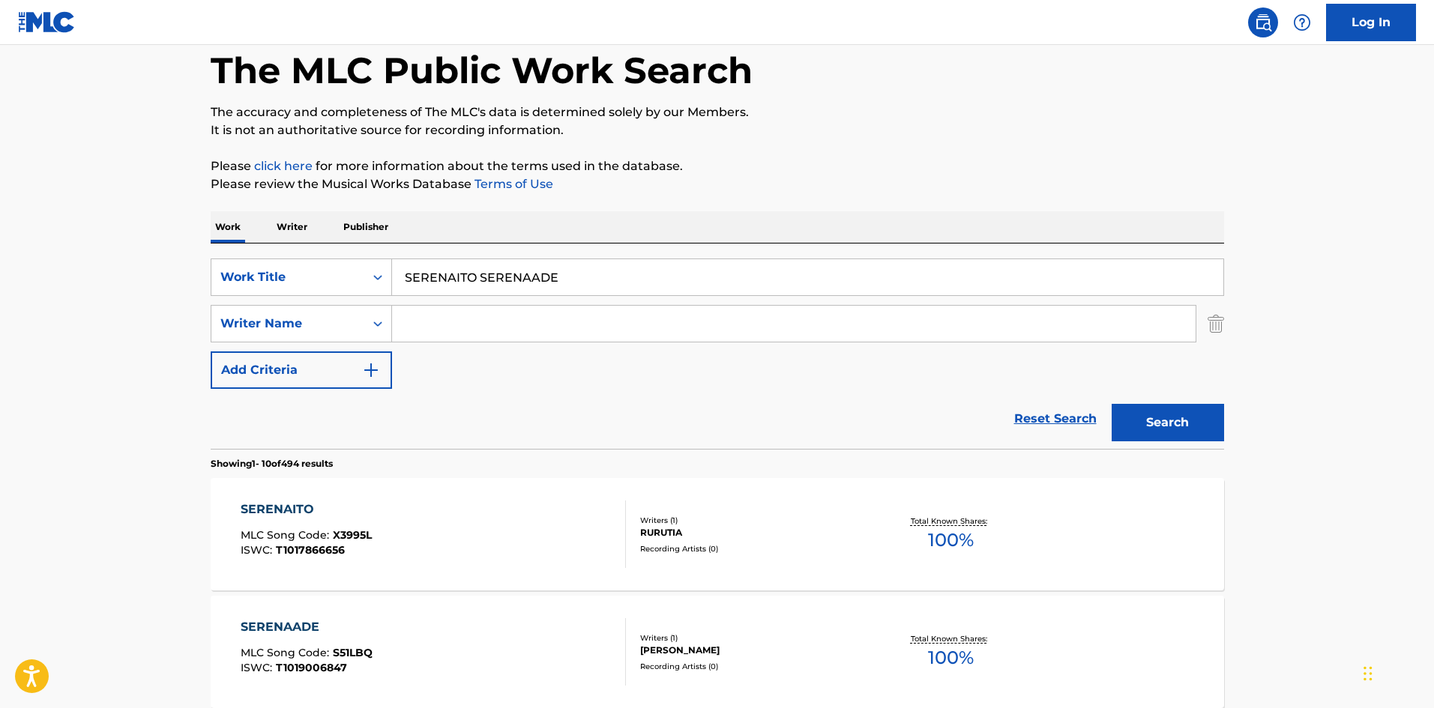
drag, startPoint x: 568, startPoint y: 277, endPoint x: 546, endPoint y: 271, distance: 22.8
paste input "RAPYUTANO SAKURA"
click at [1146, 420] on button "Search" at bounding box center [1168, 422] width 112 height 37
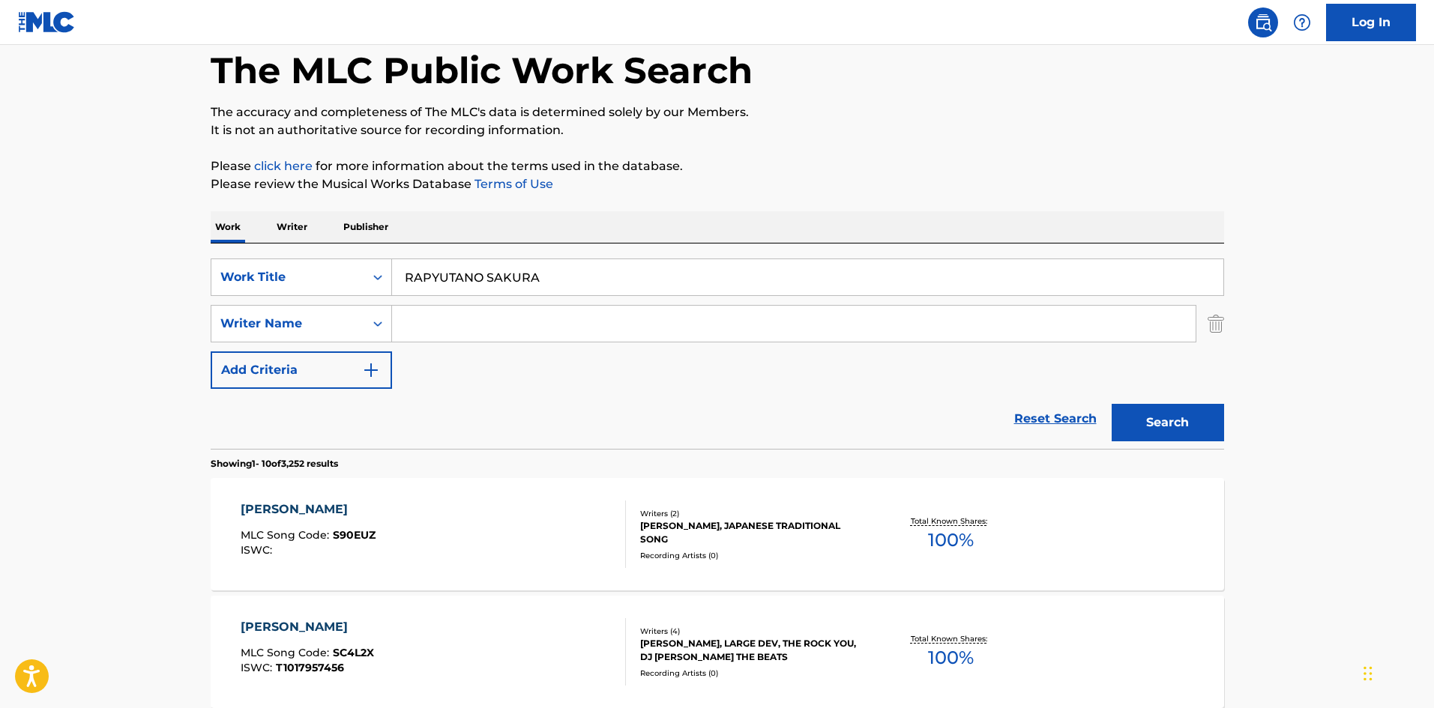
scroll to position [0, 0]
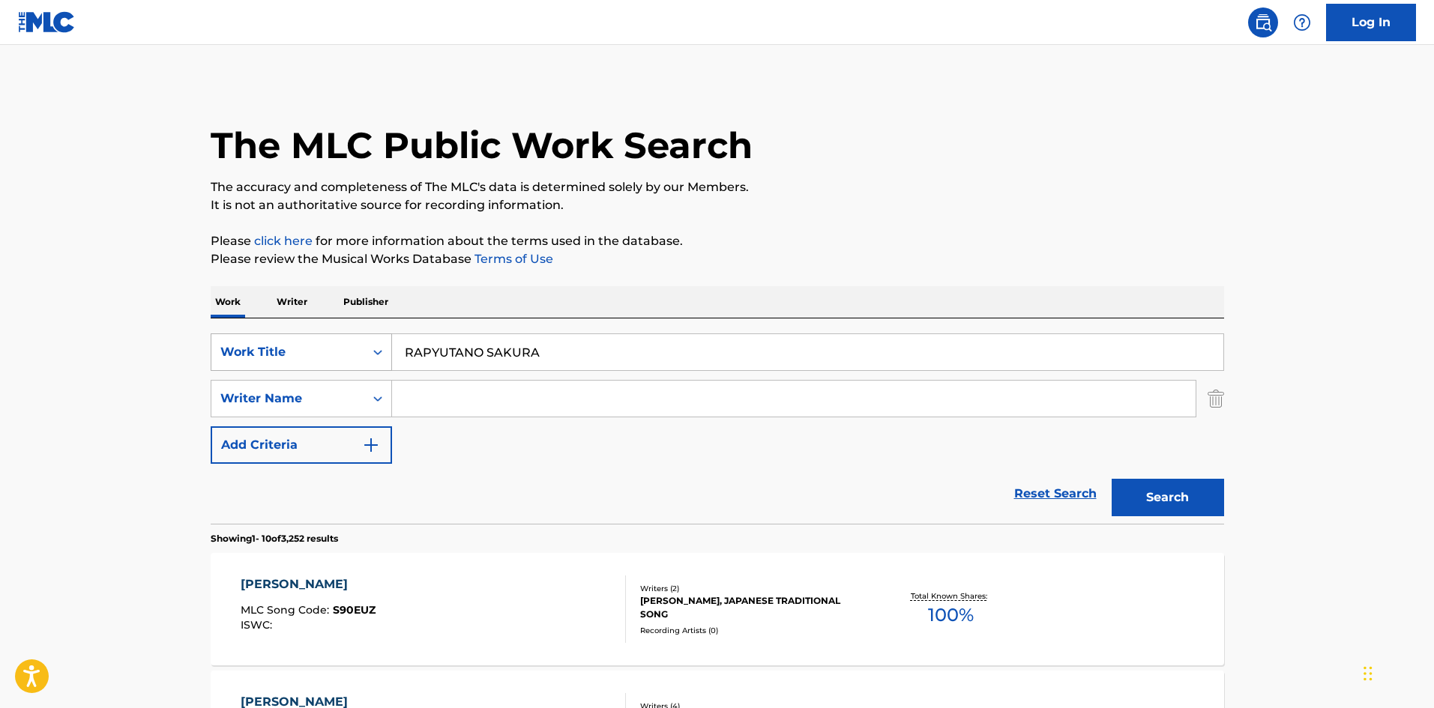
drag, startPoint x: 579, startPoint y: 363, endPoint x: 343, endPoint y: 367, distance: 236.2
click at [313, 354] on div "SearchWithCriteriab27a0574-9fa7-406a-8886-3d2a4b8c77b4 Work Title RAPYUTANO SAK…" at bounding box center [718, 352] width 1014 height 37
paste input "FUSHIGINA ANAT"
type input "FUSHIGINA ANATA"
click at [1173, 502] on button "Search" at bounding box center [1168, 497] width 112 height 37
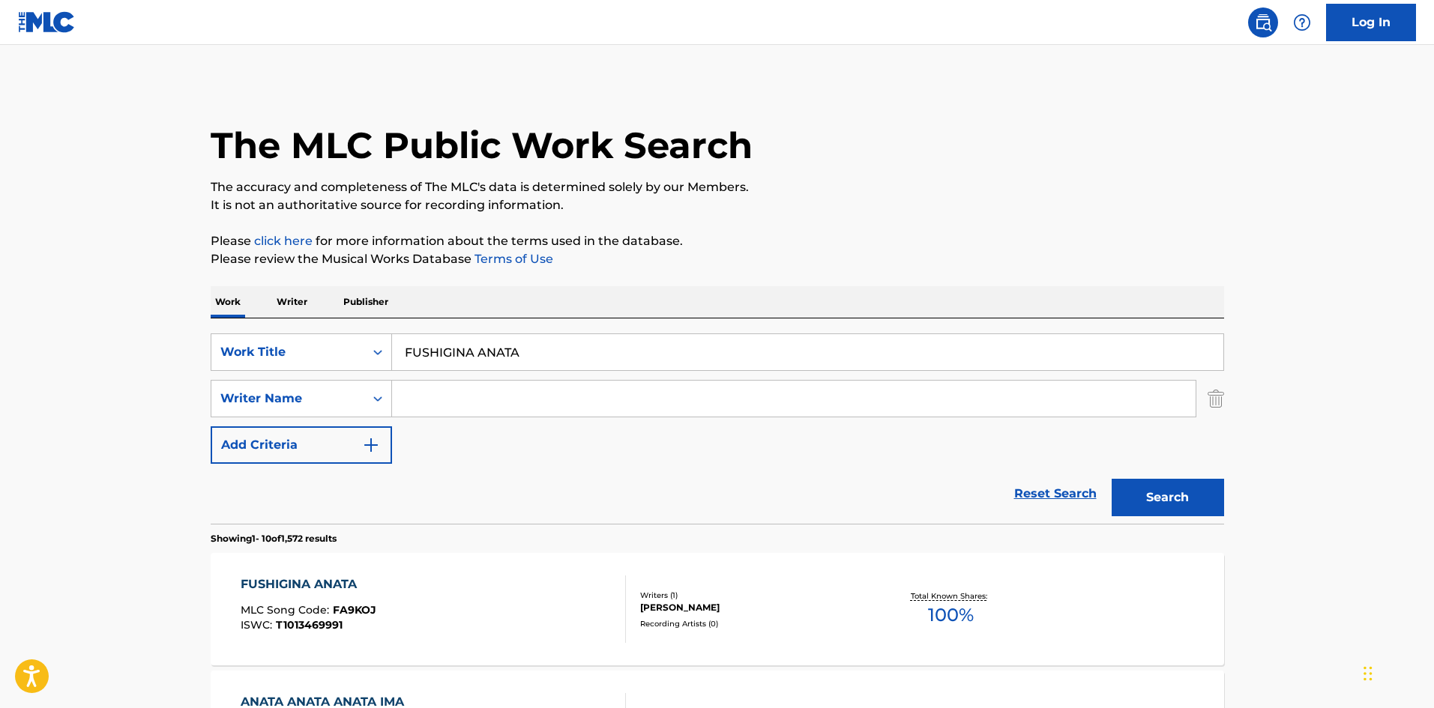
click at [433, 399] on input "Search Form" at bounding box center [794, 399] width 804 height 36
paste input "Nozomi"
type input "Nozomi"
click at [1164, 510] on button "Search" at bounding box center [1168, 497] width 112 height 37
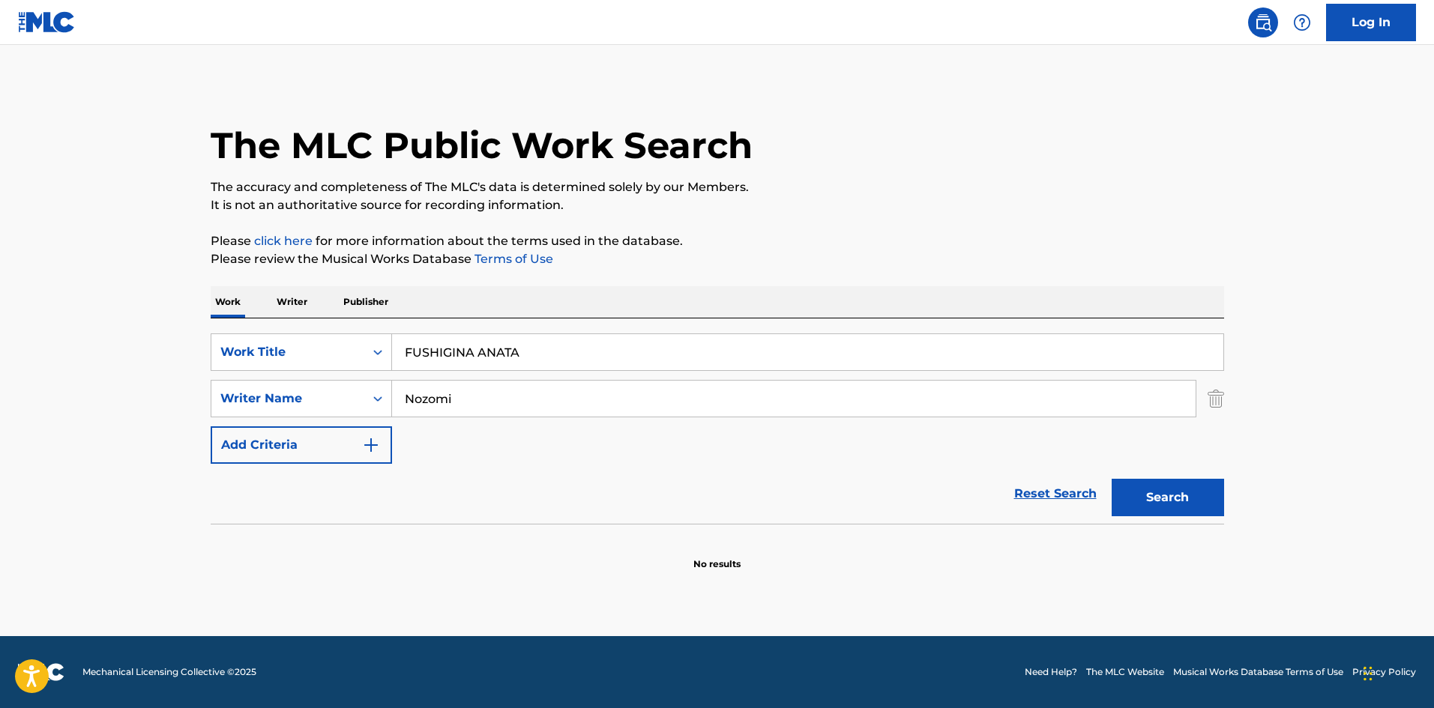
drag, startPoint x: 280, startPoint y: 296, endPoint x: 300, endPoint y: 298, distance: 19.5
click at [283, 293] on p "Writer" at bounding box center [292, 301] width 40 height 31
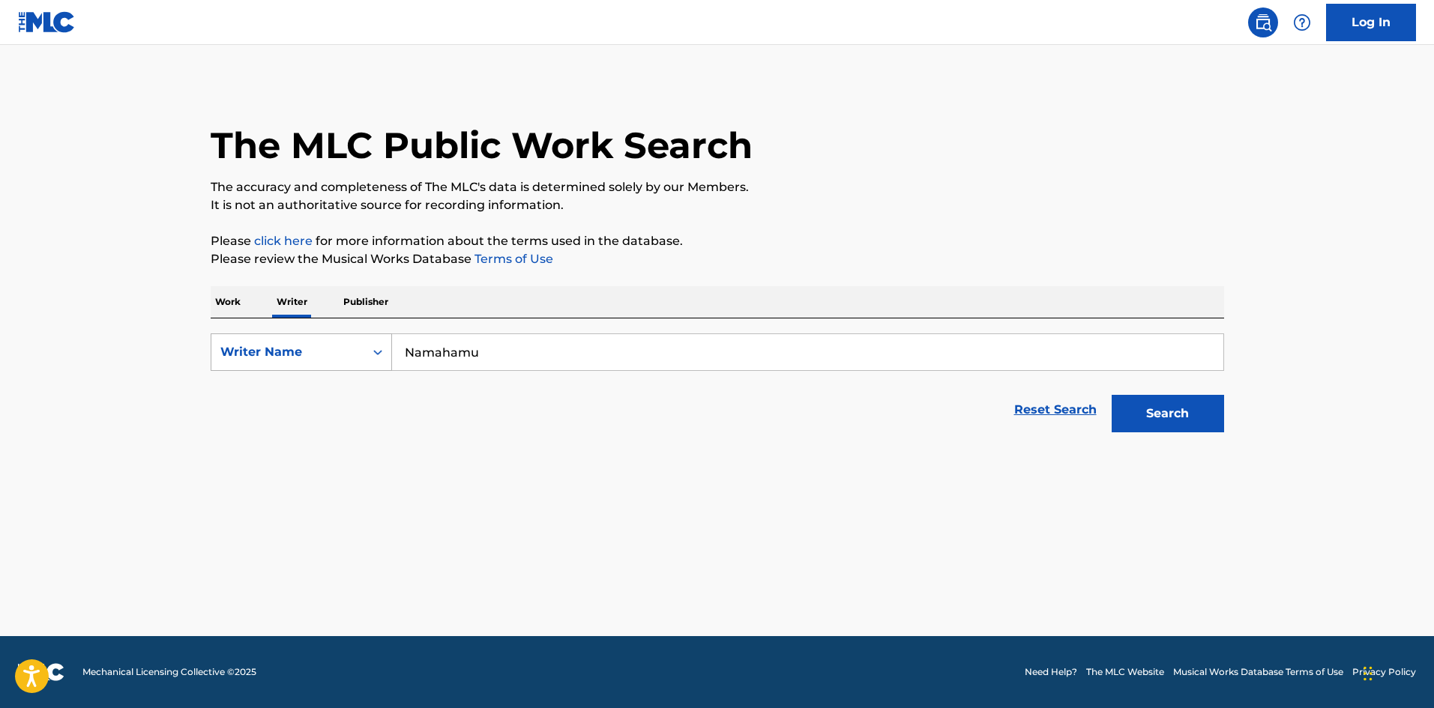
drag, startPoint x: 313, startPoint y: 322, endPoint x: 336, endPoint y: 343, distance: 30.8
click at [271, 328] on div "SearchWithCriteriaee9b5a8c-85e2-4da8-beb5-495d1596811f Writer Name [PERSON_NAME…" at bounding box center [718, 379] width 1014 height 121
paste input "Piena Ta Nozomi"
type input "Piena Ta Nozomi"
click at [1182, 402] on button "Search" at bounding box center [1168, 413] width 112 height 37
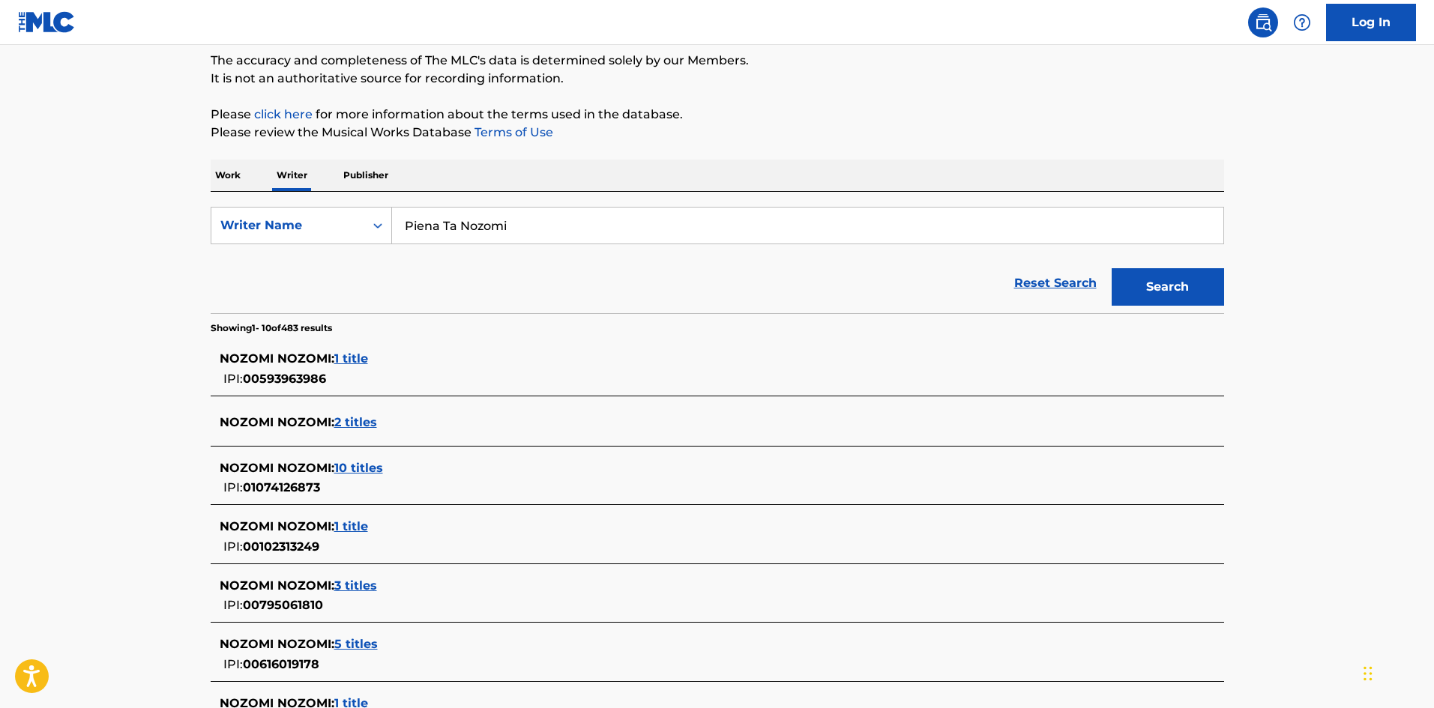
scroll to position [70, 0]
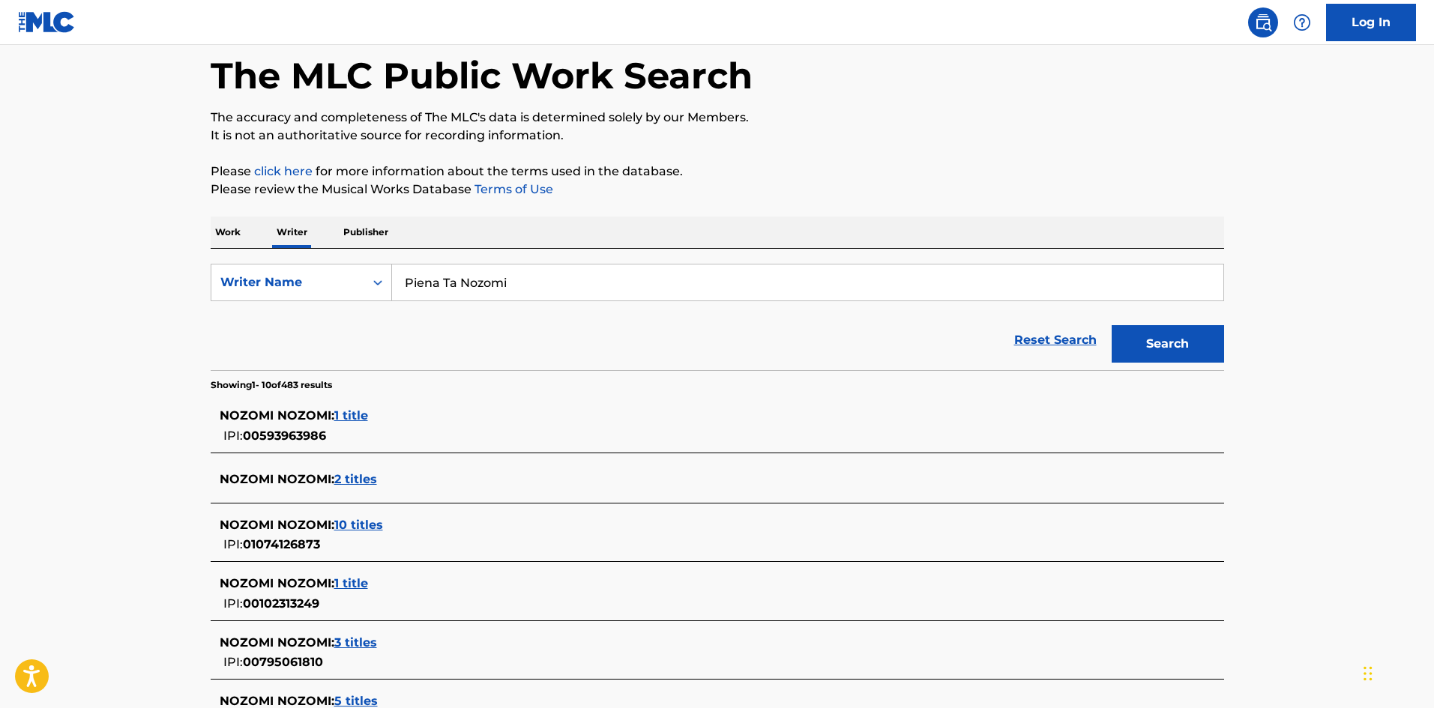
click at [224, 225] on p "Work" at bounding box center [228, 232] width 34 height 31
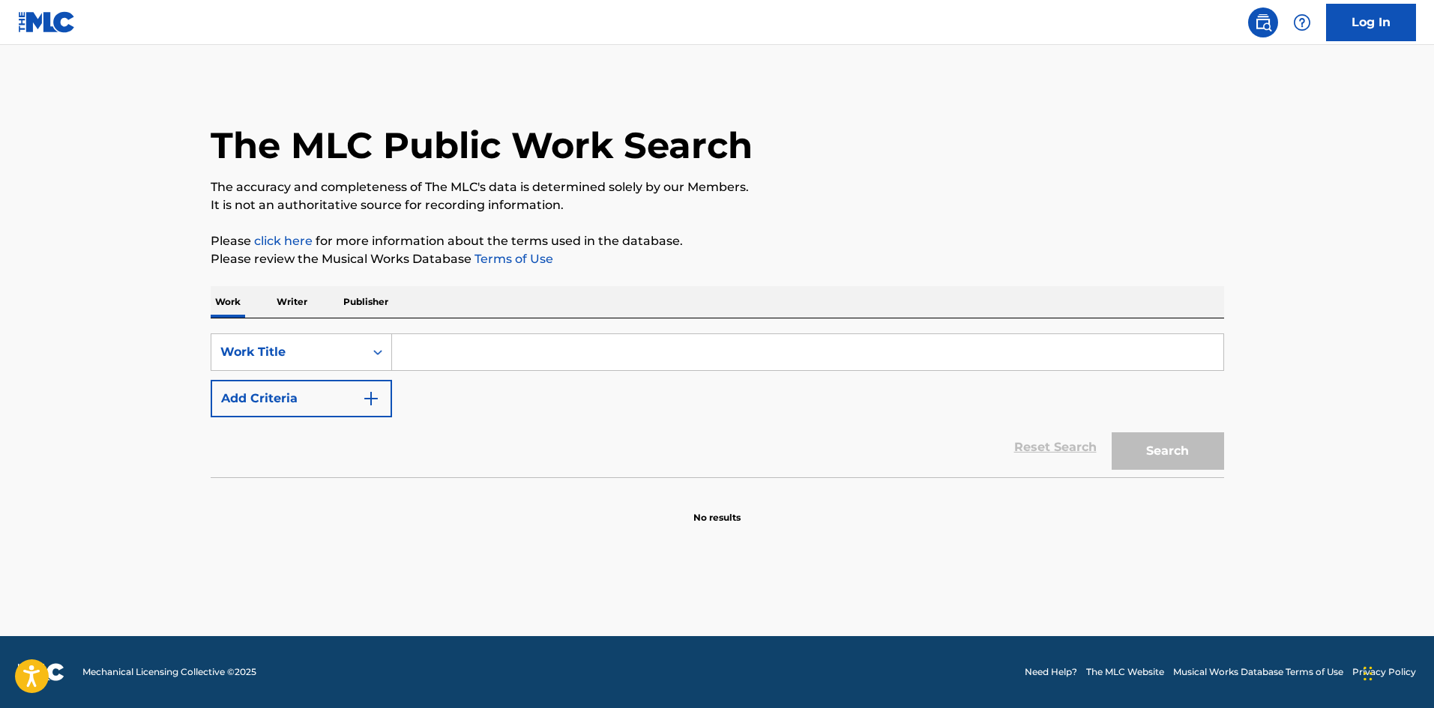
click at [499, 352] on input "Search Form" at bounding box center [807, 352] width 831 height 36
paste input "HIGHWAY AT NIGHT"
type input "HIGHWAY AT NIGHT"
click at [962, 245] on p "Please click here for more information about the terms used in the database." at bounding box center [718, 241] width 1014 height 18
click at [1159, 451] on button "Search" at bounding box center [1168, 451] width 112 height 37
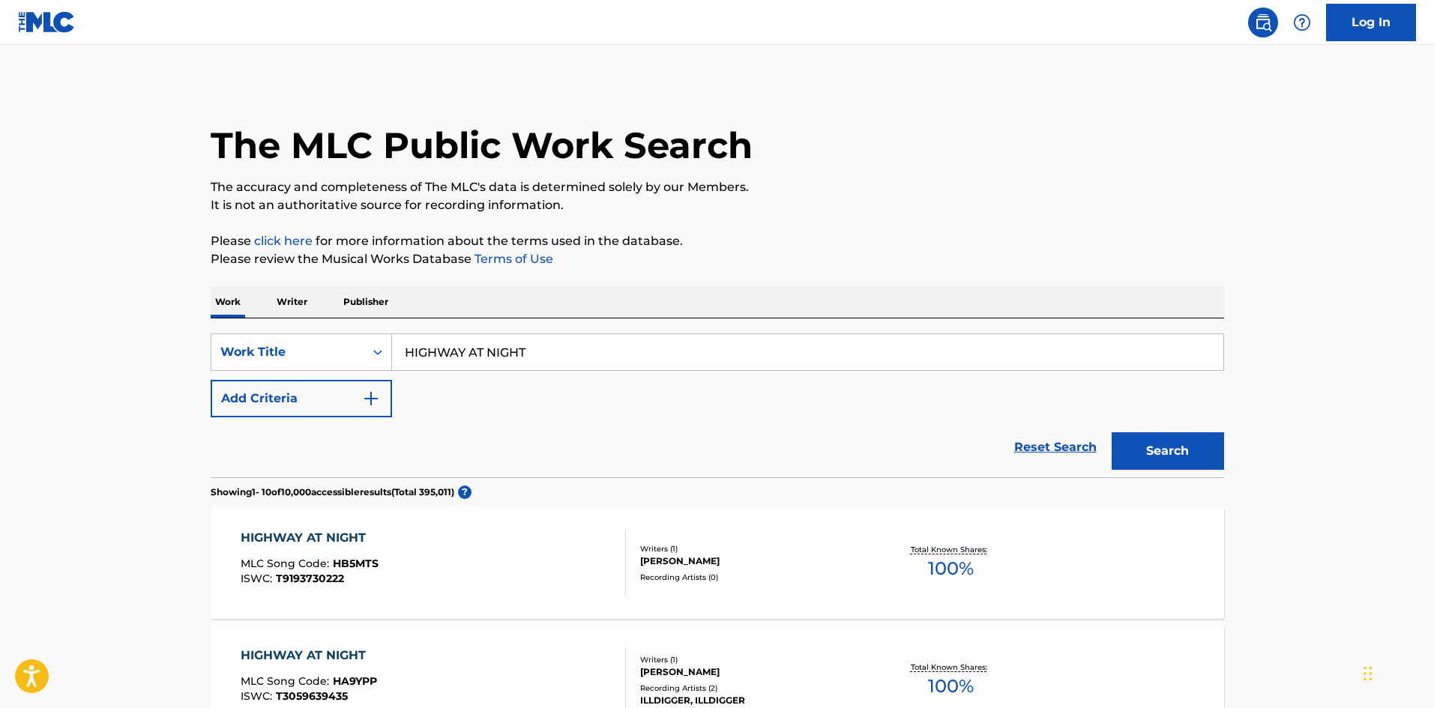
scroll to position [150, 0]
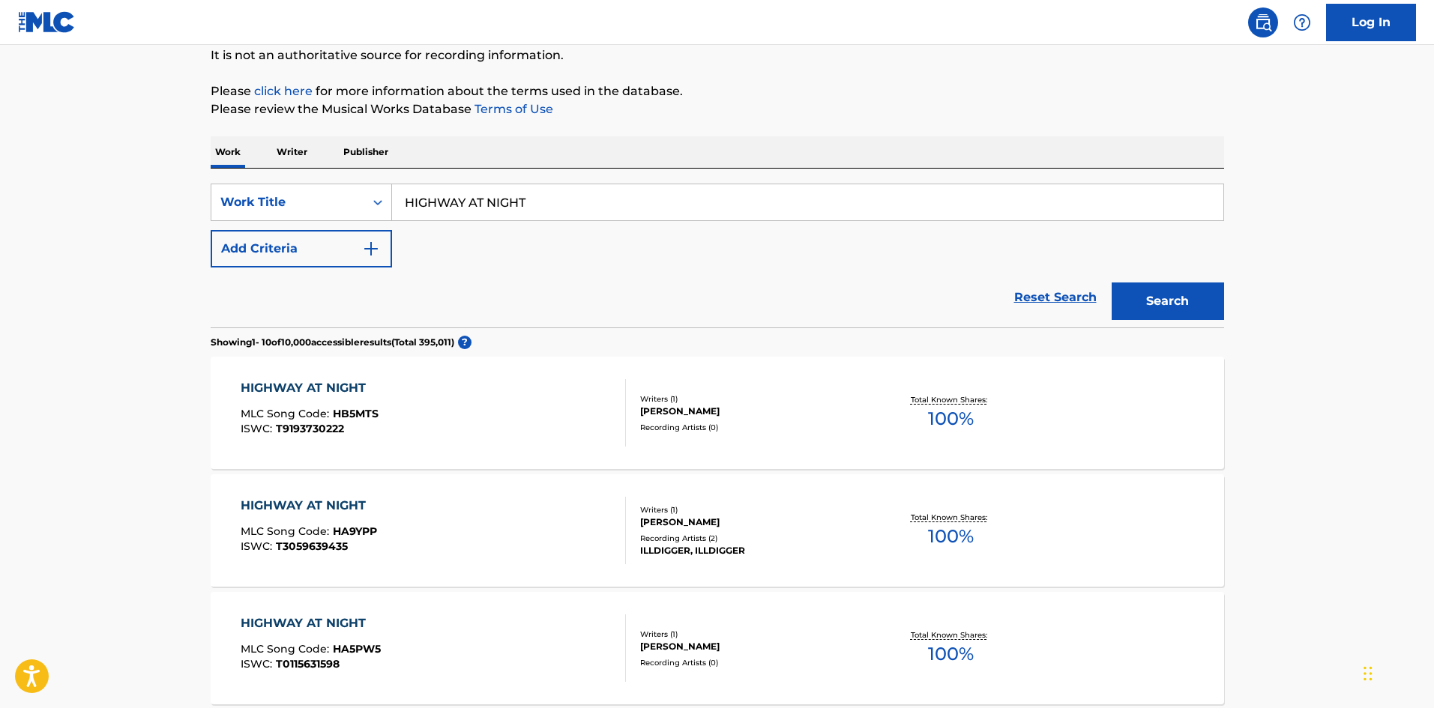
click at [352, 254] on button "Add Criteria" at bounding box center [301, 248] width 181 height 37
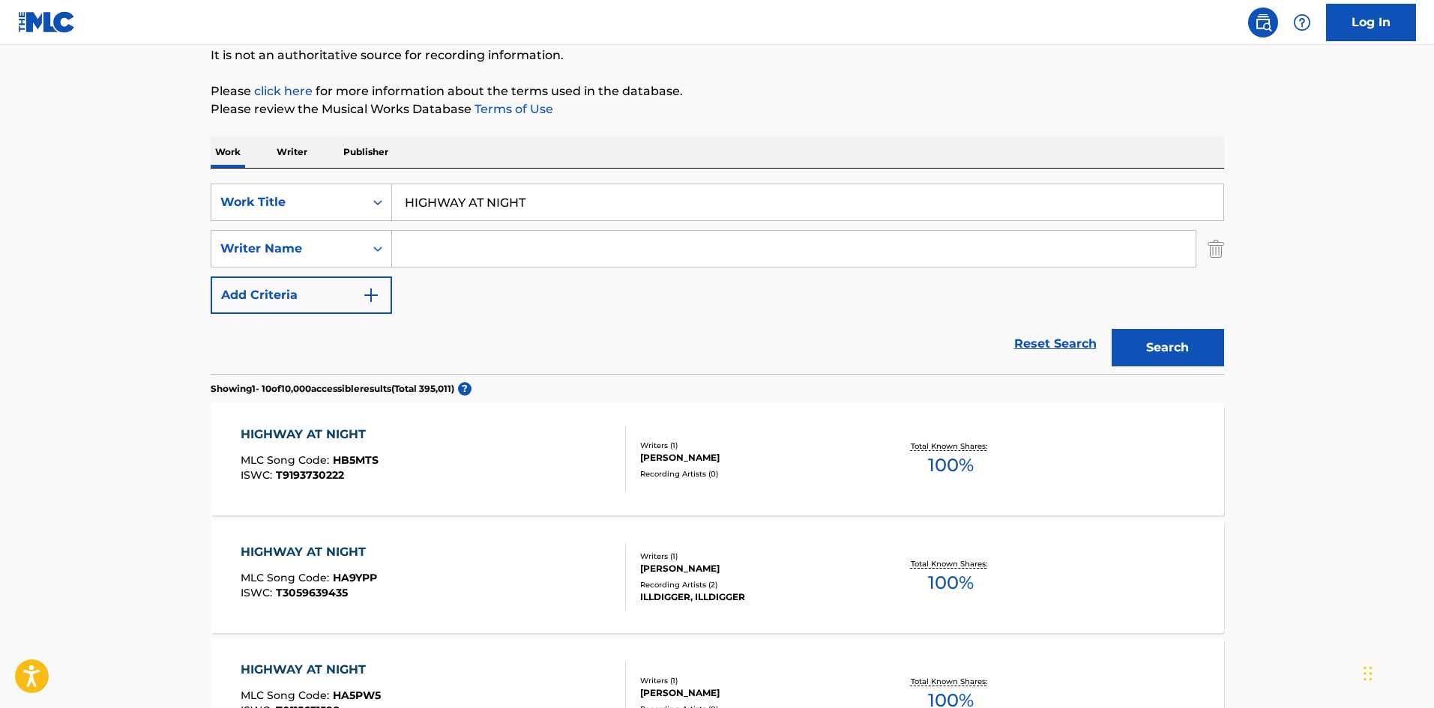
click at [493, 259] on input "Search Form" at bounding box center [794, 249] width 804 height 36
paste input "Okuma"
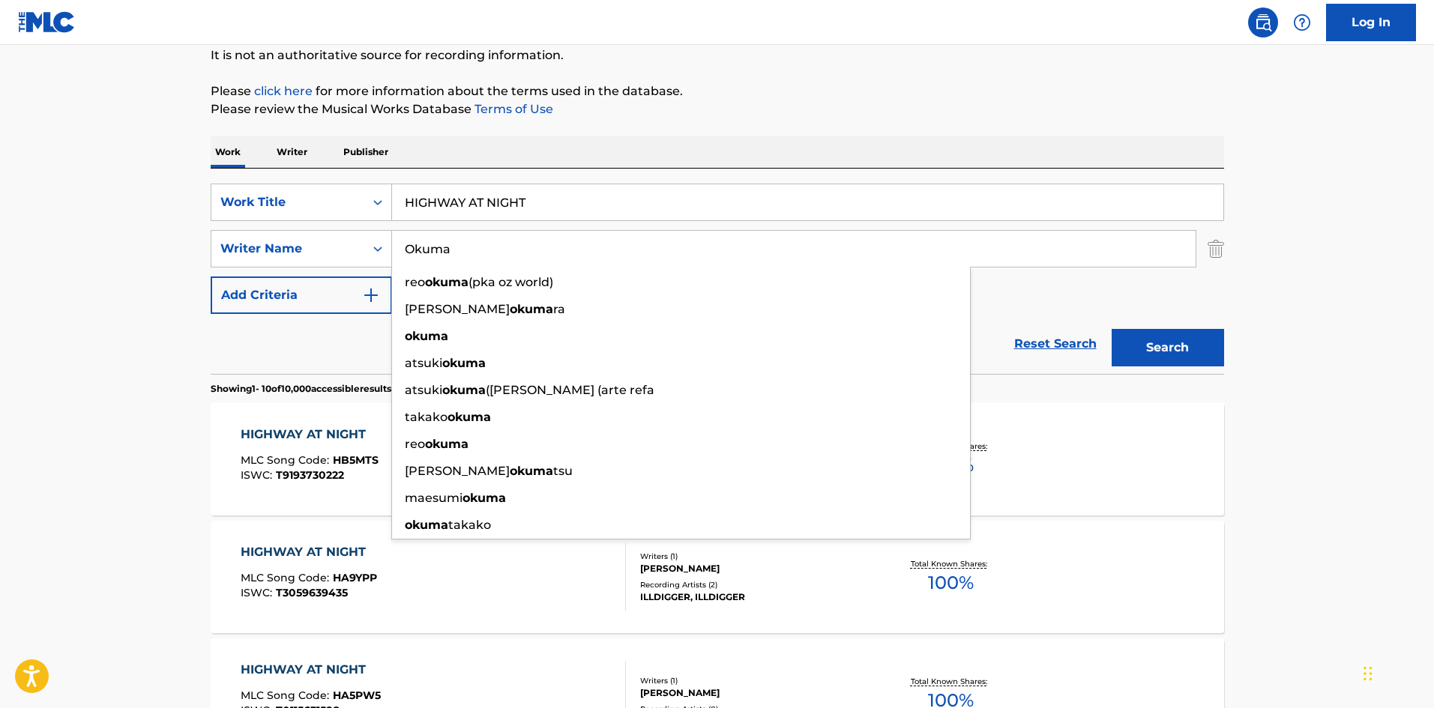
type input "Okuma"
click at [1142, 340] on button "Search" at bounding box center [1168, 347] width 112 height 37
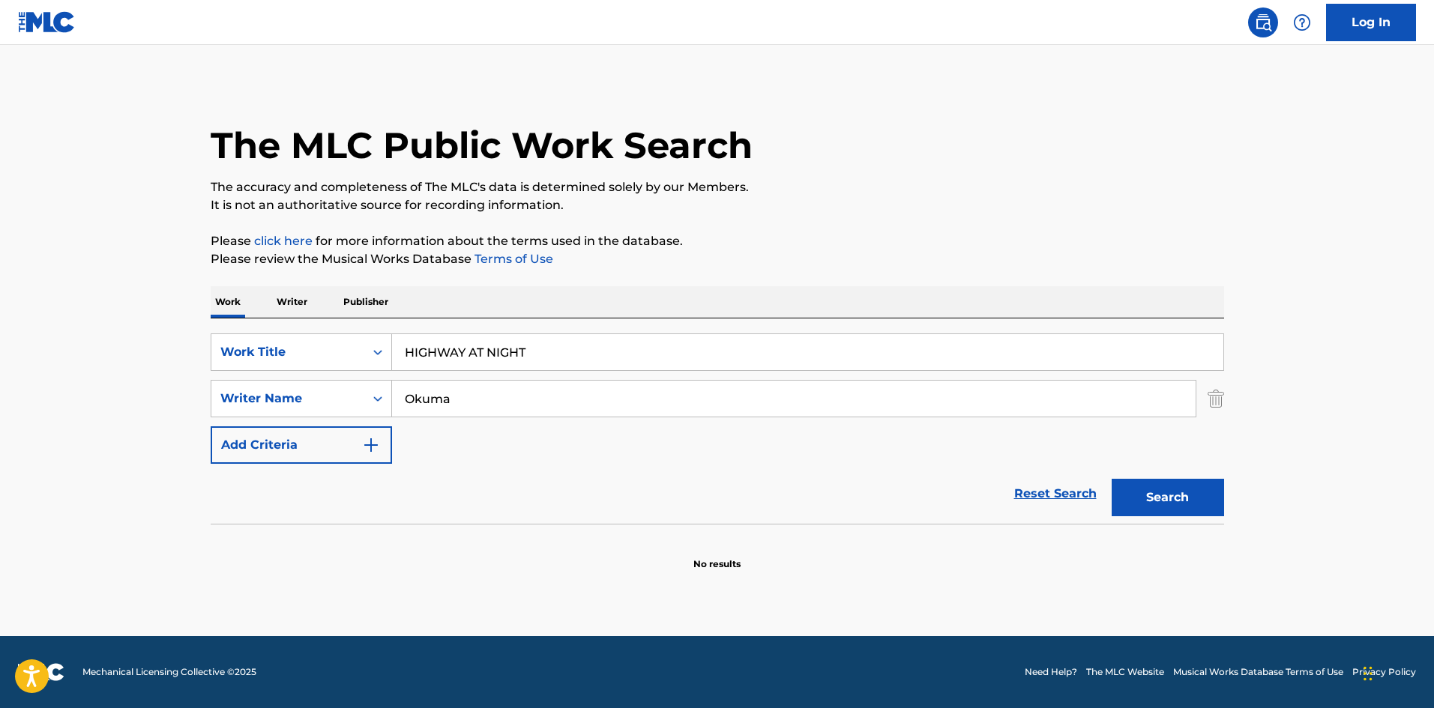
drag, startPoint x: 412, startPoint y: 345, endPoint x: 289, endPoint y: 317, distance: 126.8
click at [281, 316] on div "Work Writer Publisher SearchWithCriteriab27a0574-9fa7-406a-8886-3d2a4b8c77b4 Wo…" at bounding box center [718, 428] width 1014 height 285
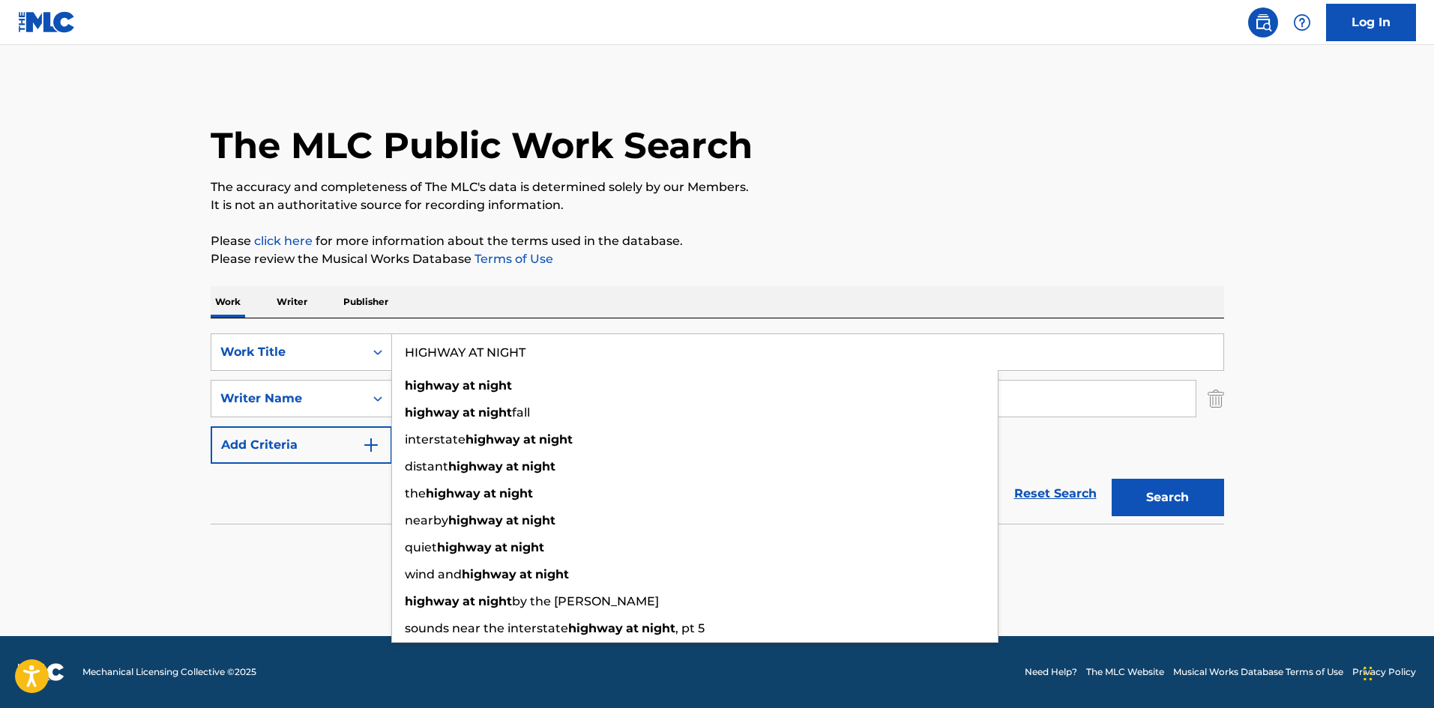
paste input "POPPUMERONSOODA"
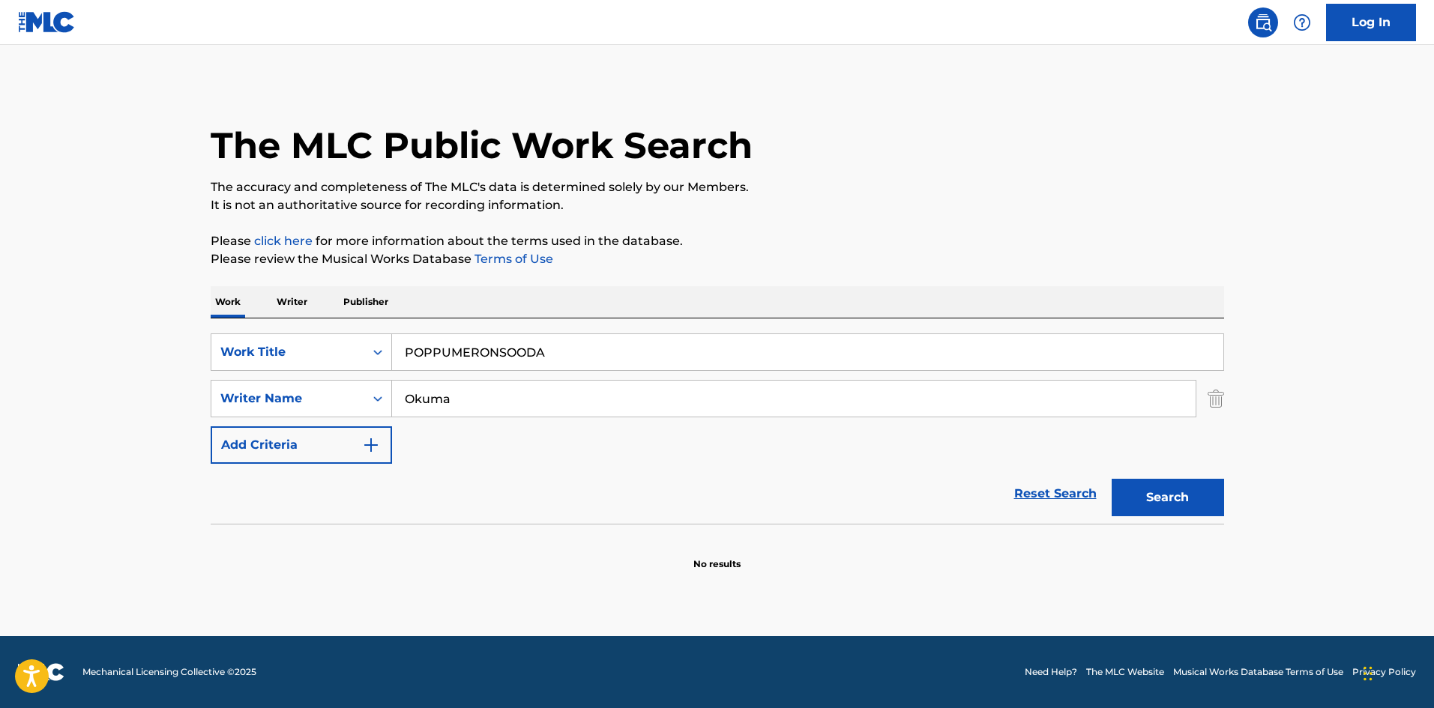
click at [1111, 224] on div "The MLC Public Work Search The accuracy and completeness of The MLC's data is d…" at bounding box center [718, 326] width 1050 height 489
click at [1175, 497] on button "Search" at bounding box center [1168, 497] width 112 height 37
drag, startPoint x: 544, startPoint y: 341, endPoint x: 337, endPoint y: 352, distance: 207.2
click at [337, 353] on div "SearchWithCriteriab27a0574-9fa7-406a-8886-3d2a4b8c77b4 Work Title POPPUMERONSOO…" at bounding box center [718, 352] width 1014 height 37
paste input "SUIMAGAOSOU"
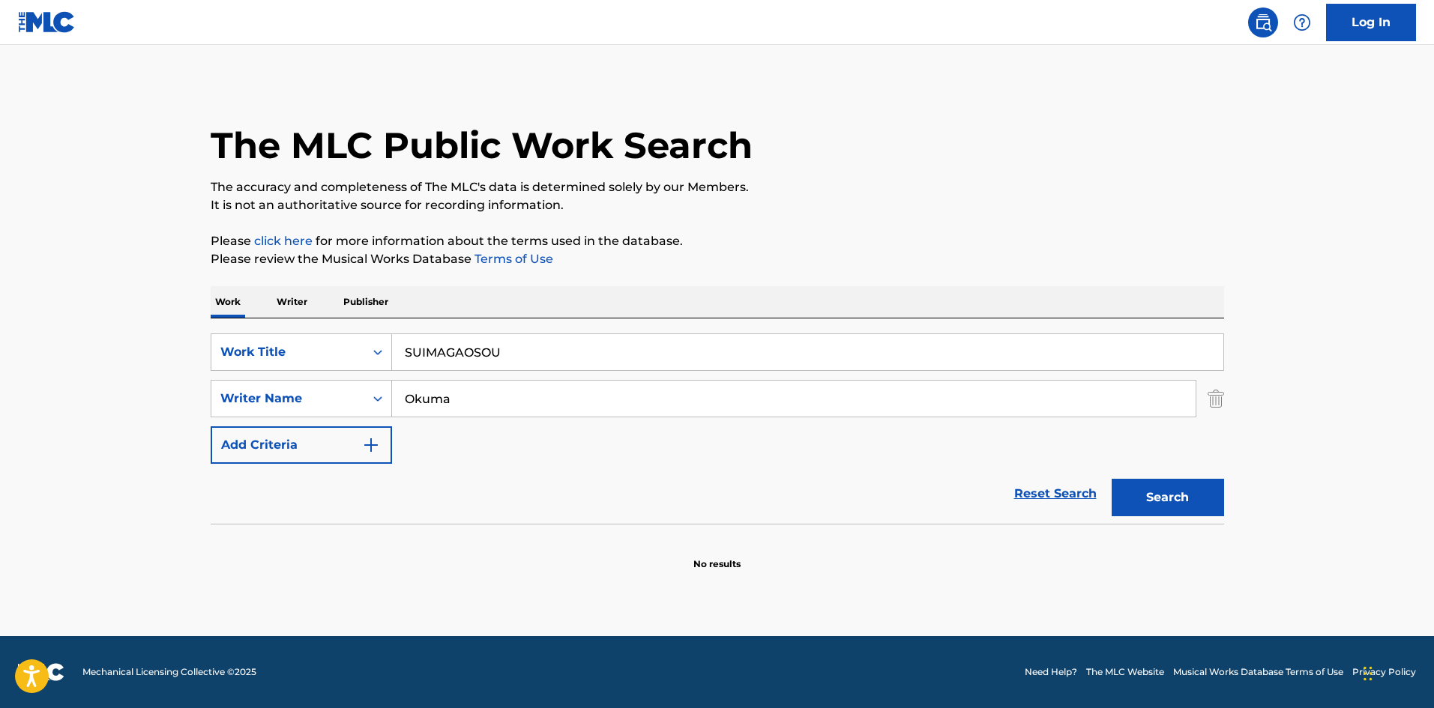
type input "SUIMAGAOSOU"
click at [1205, 490] on button "Search" at bounding box center [1168, 497] width 112 height 37
click at [294, 306] on p "Writer" at bounding box center [292, 301] width 40 height 31
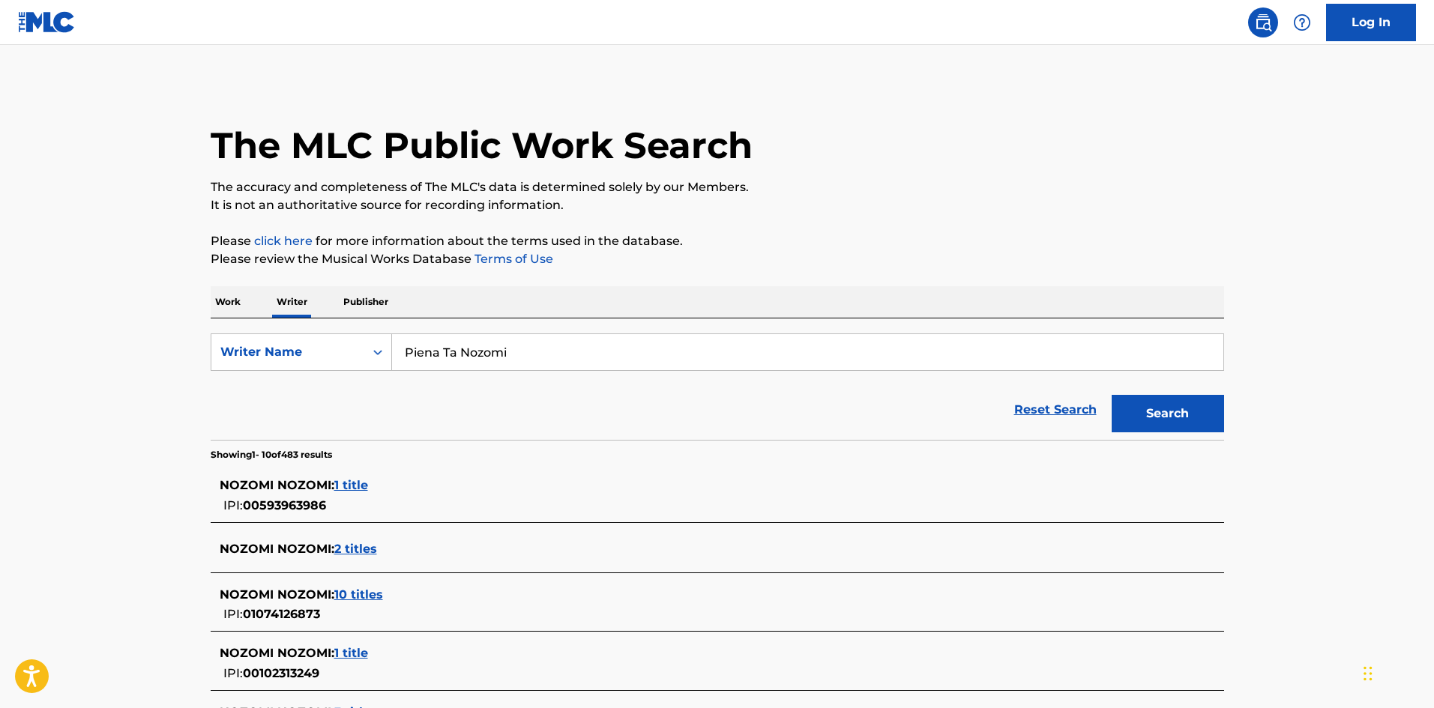
drag, startPoint x: 462, startPoint y: 349, endPoint x: 413, endPoint y: 354, distance: 48.9
click at [396, 345] on input "Piena Ta Nozomi" at bounding box center [807, 352] width 831 height 36
paste input "Make Groove One"
type input "Make Groove One"
drag, startPoint x: 930, startPoint y: 271, endPoint x: 1080, endPoint y: 378, distance: 183.9
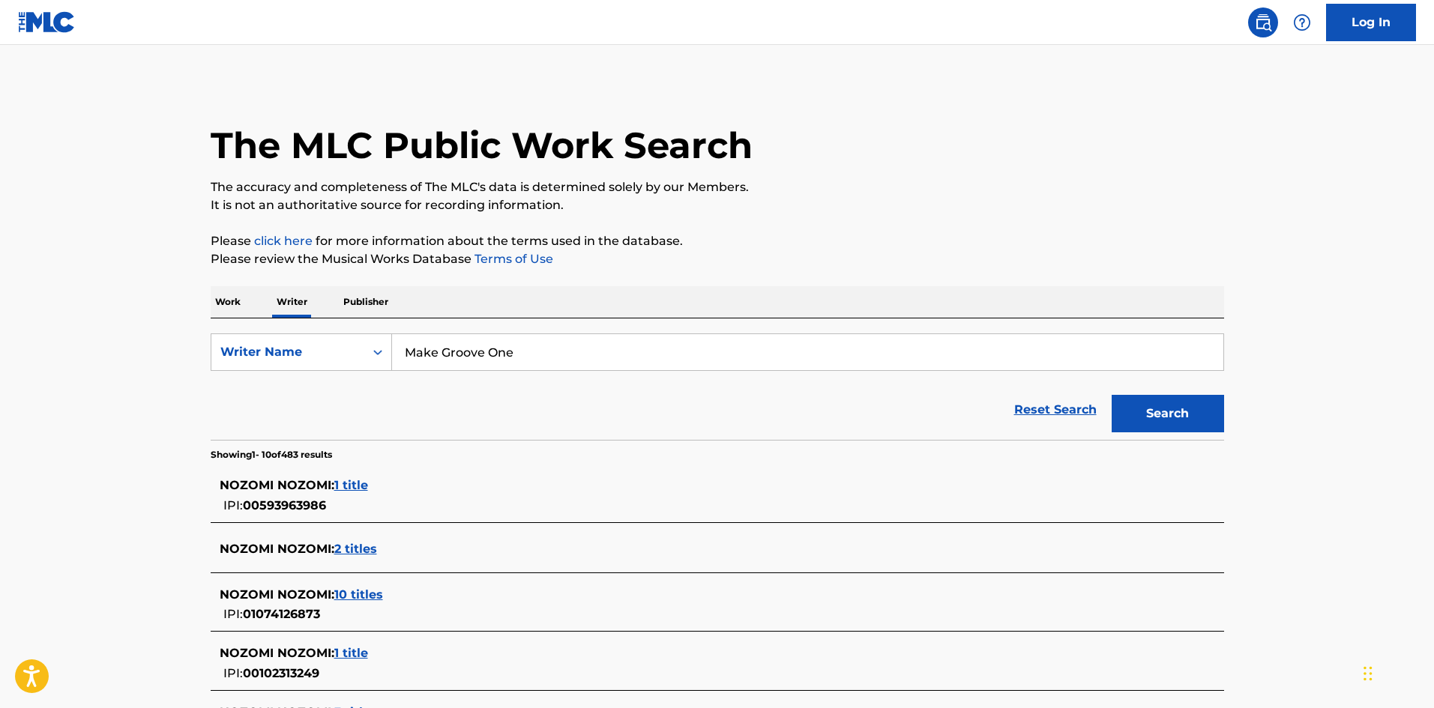
click at [931, 271] on div "The MLC Public Work Search The accuracy and completeness of The MLC's data is d…" at bounding box center [718, 593] width 1050 height 1022
click at [1178, 418] on button "Search" at bounding box center [1168, 413] width 112 height 37
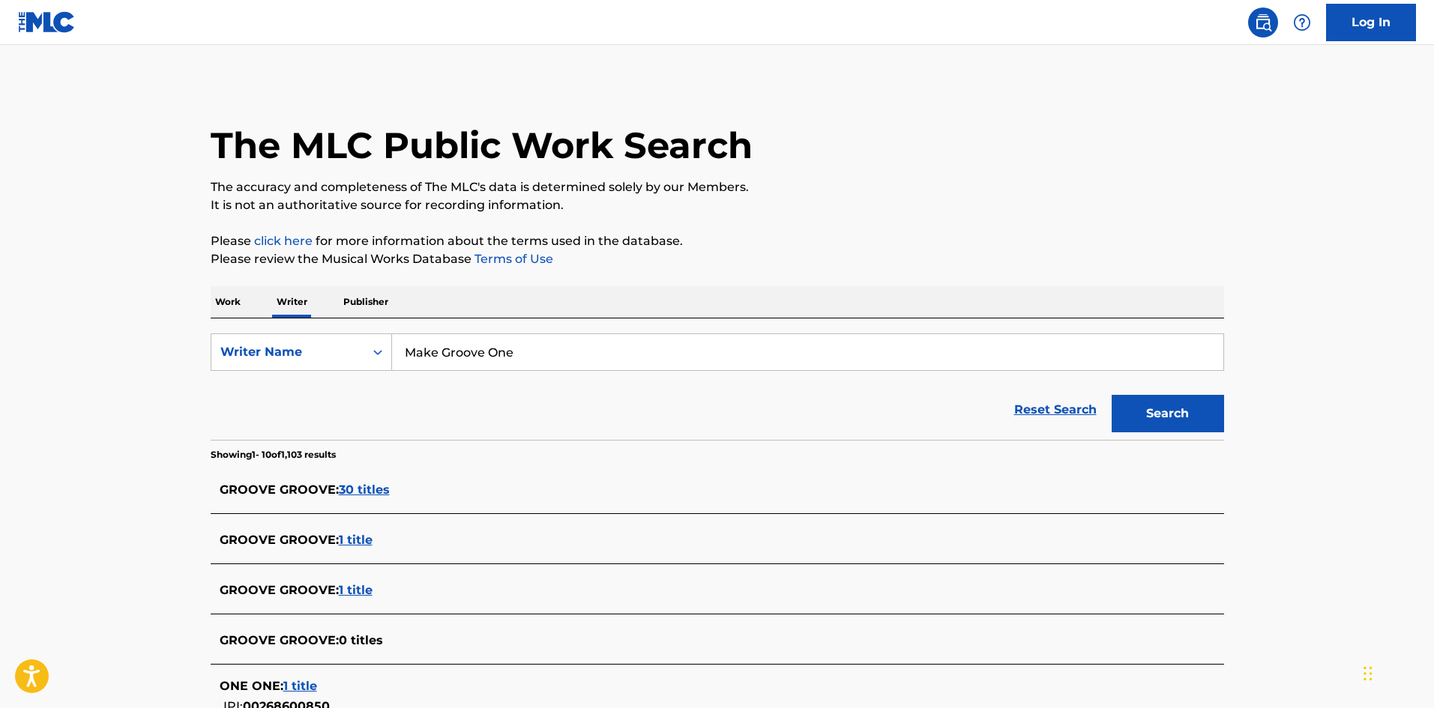
scroll to position [75, 0]
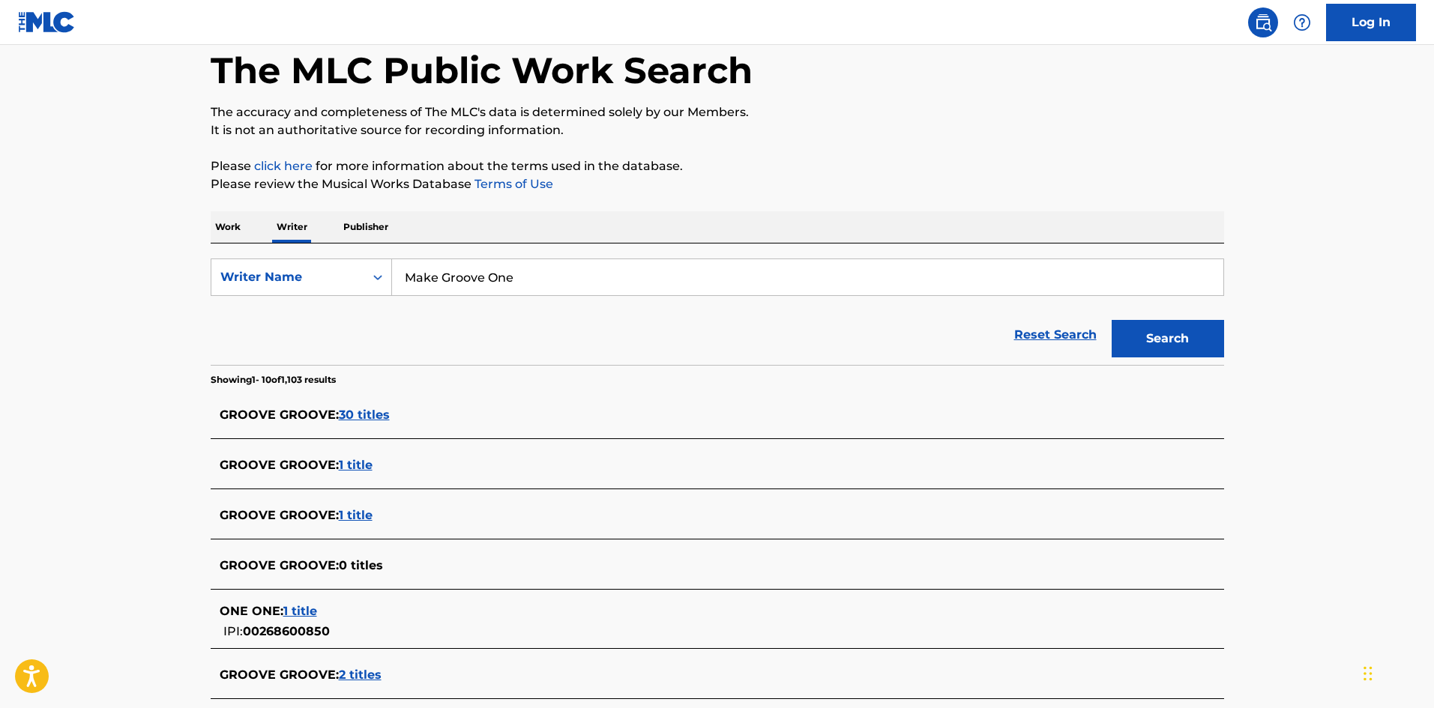
click at [228, 223] on p "Work" at bounding box center [228, 226] width 34 height 31
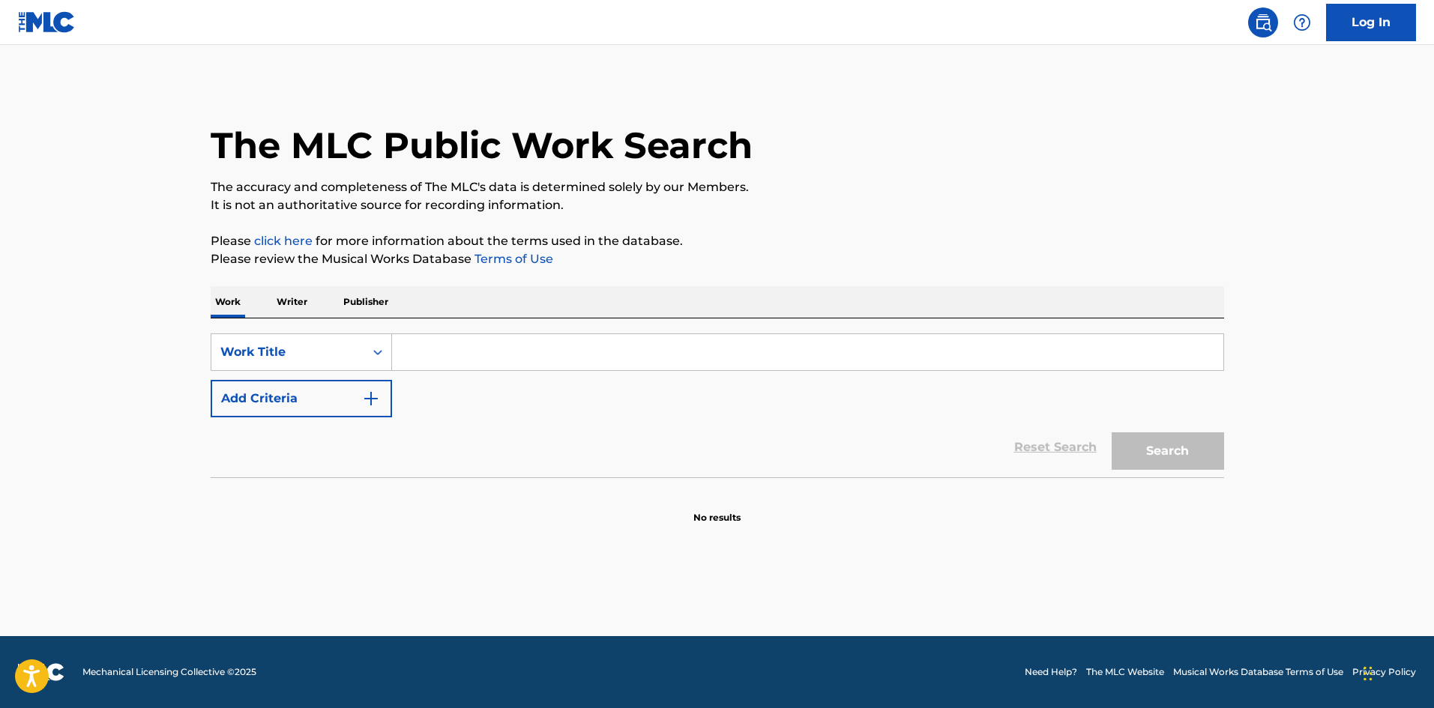
click at [466, 357] on input "Search Form" at bounding box center [807, 352] width 831 height 36
paste input "[DEMOGRAPHIC_DATA]"
click at [1146, 456] on button "Search" at bounding box center [1168, 451] width 112 height 37
drag, startPoint x: 295, startPoint y: 360, endPoint x: 324, endPoint y: 361, distance: 28.5
click at [289, 360] on div "SearchWithCriteriab27a0574-9fa7-406a-8886-3d2a4b8c77b4 Work Title KYUUDENNOASA" at bounding box center [718, 352] width 1014 height 37
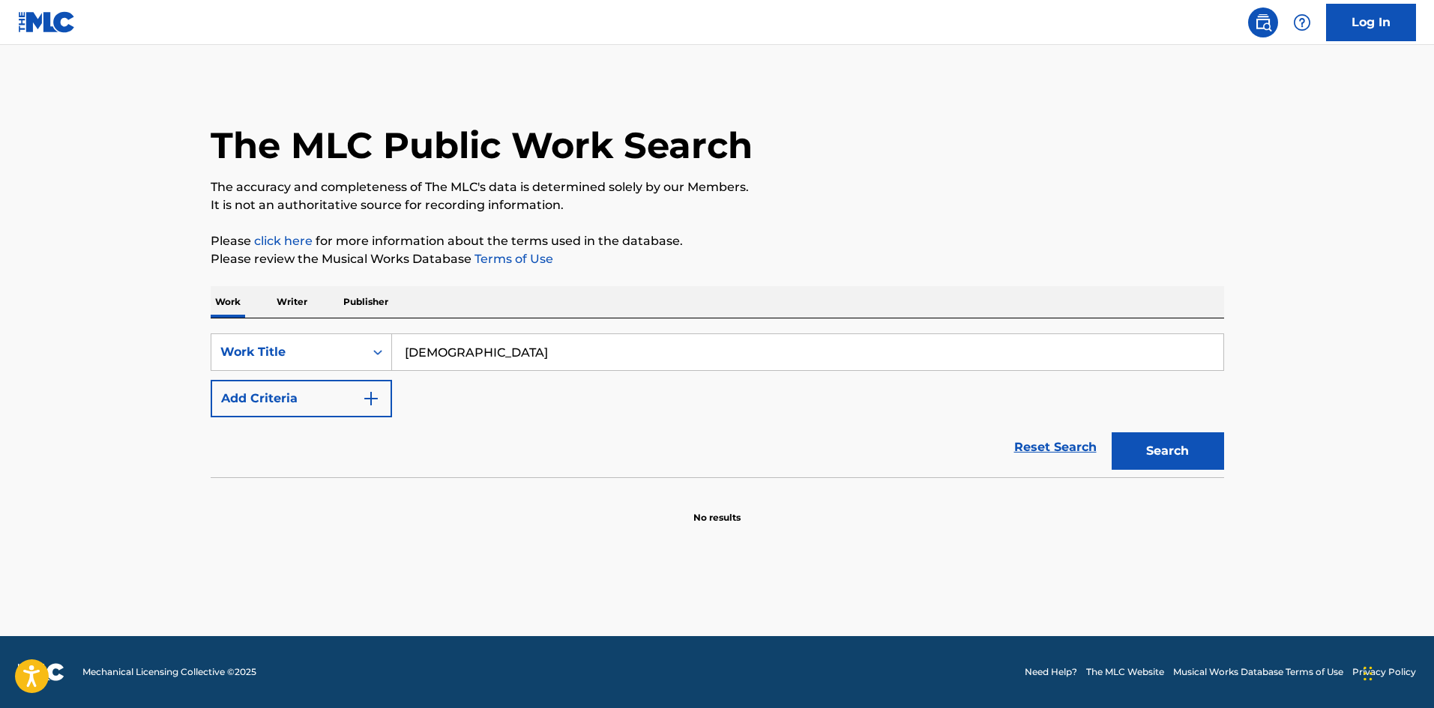
paste input "BAND&BAND"
click at [864, 265] on p "Please review the Musical Works Database Terms of Use" at bounding box center [718, 259] width 1014 height 18
click at [1181, 456] on button "Search" at bounding box center [1168, 451] width 112 height 37
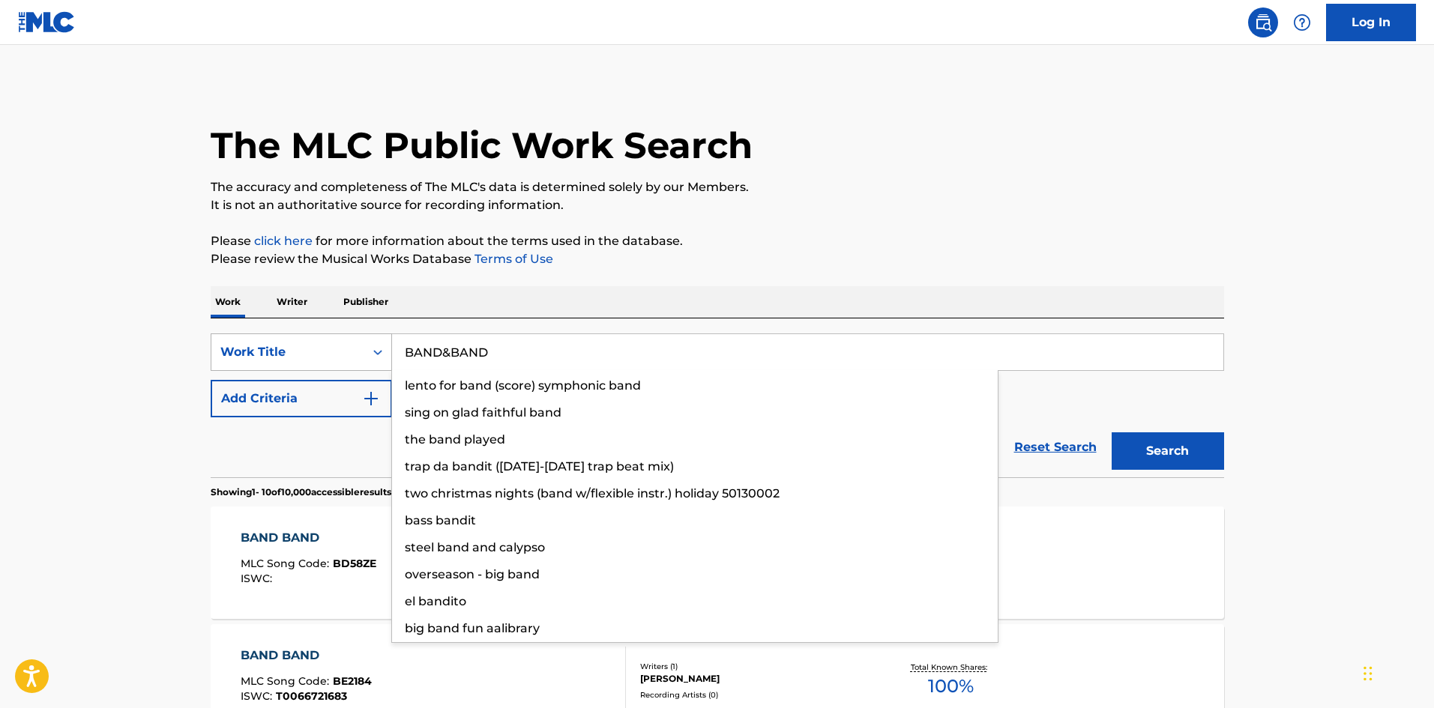
drag, startPoint x: 512, startPoint y: 352, endPoint x: 334, endPoint y: 346, distance: 177.8
click at [334, 346] on div "SearchWithCriteriab27a0574-9fa7-406a-8886-3d2a4b8c77b4 Work Title BAND&BAND len…" at bounding box center [718, 352] width 1014 height 37
paste input "TIME IS NOTHING INSIDE"
click at [934, 208] on p "It is not an authoritative source for recording information." at bounding box center [718, 205] width 1014 height 18
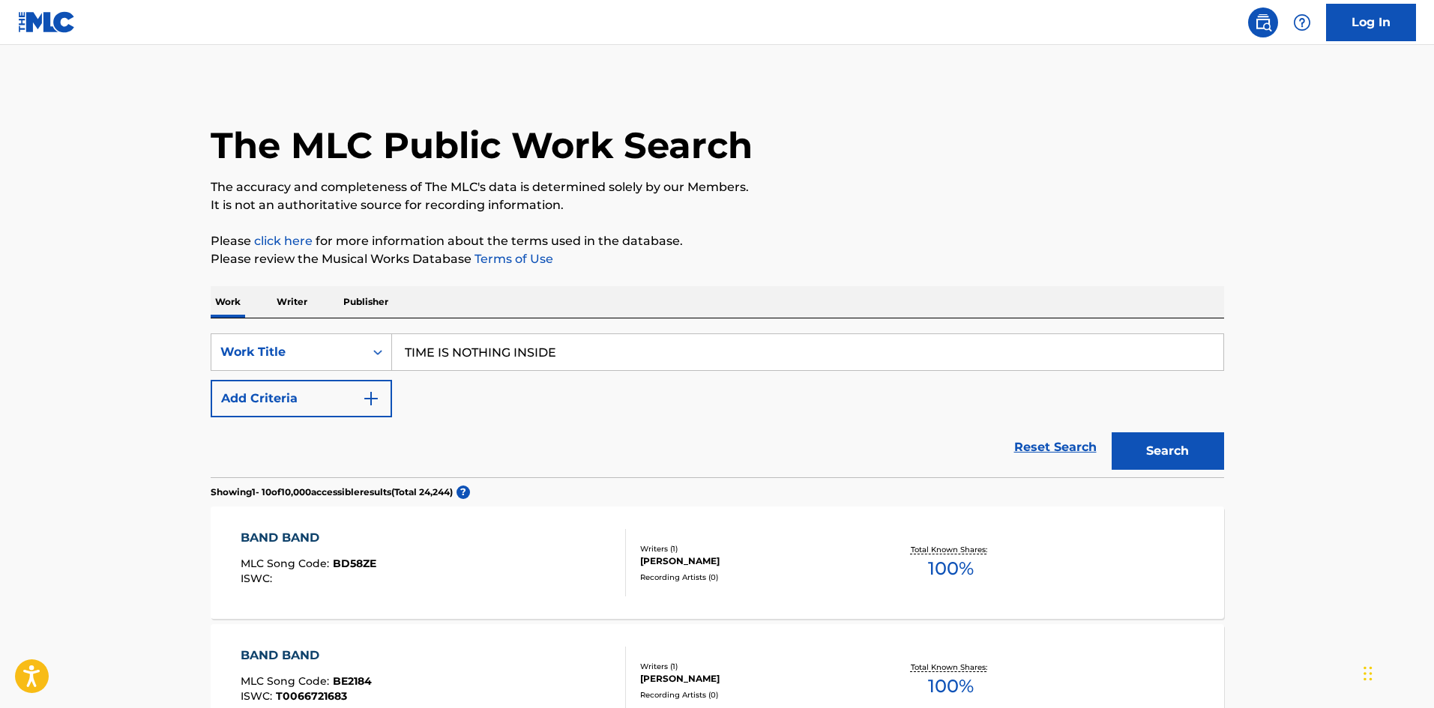
click at [1184, 458] on button "Search" at bounding box center [1168, 451] width 112 height 37
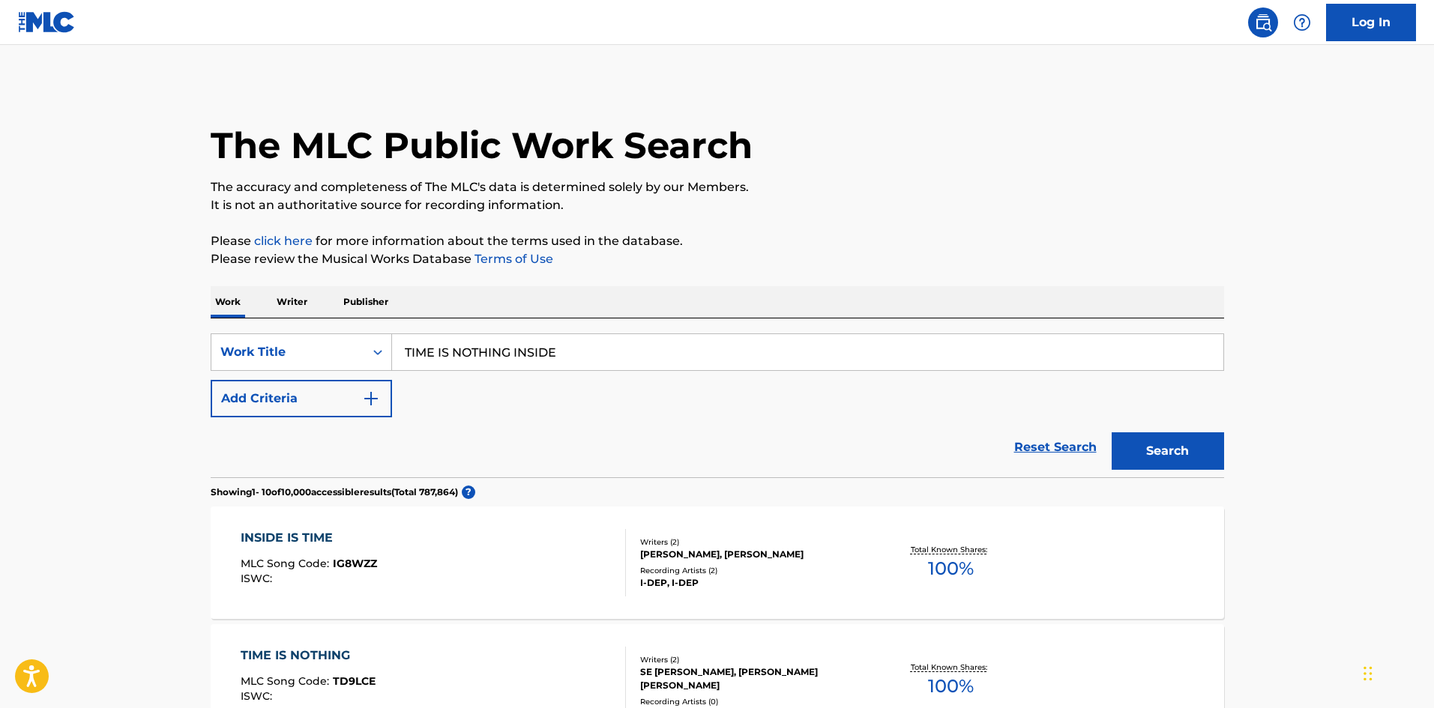
drag, startPoint x: 556, startPoint y: 355, endPoint x: 317, endPoint y: 325, distance: 241.0
click at [317, 325] on div "SearchWithCriteriab27a0574-9fa7-406a-8886-3d2a4b8c77b4 Work Title TIME IS NOTHI…" at bounding box center [718, 398] width 1014 height 159
paste input "SOLID THINGS"
click at [1139, 451] on button "Search" at bounding box center [1168, 451] width 112 height 37
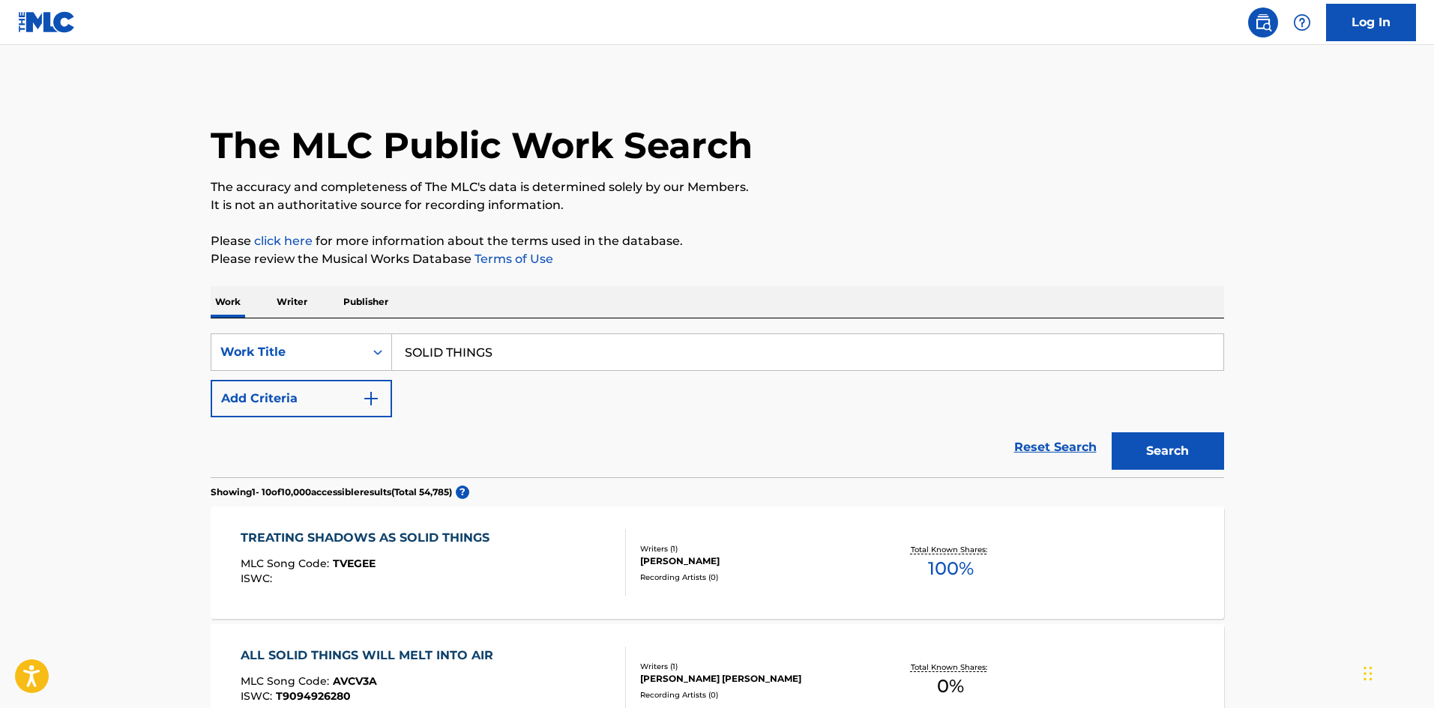
click at [1130, 448] on button "Search" at bounding box center [1168, 451] width 112 height 37
drag, startPoint x: 517, startPoint y: 352, endPoint x: 398, endPoint y: 361, distance: 119.6
click at [378, 355] on div "SearchWithCriteriab27a0574-9fa7-406a-8886-3d2a4b8c77b4 Work Title SOLID THINGS" at bounding box center [718, 352] width 1014 height 37
paste input "I FEEL THE WONDER"
click at [1173, 448] on button "Search" at bounding box center [1168, 451] width 112 height 37
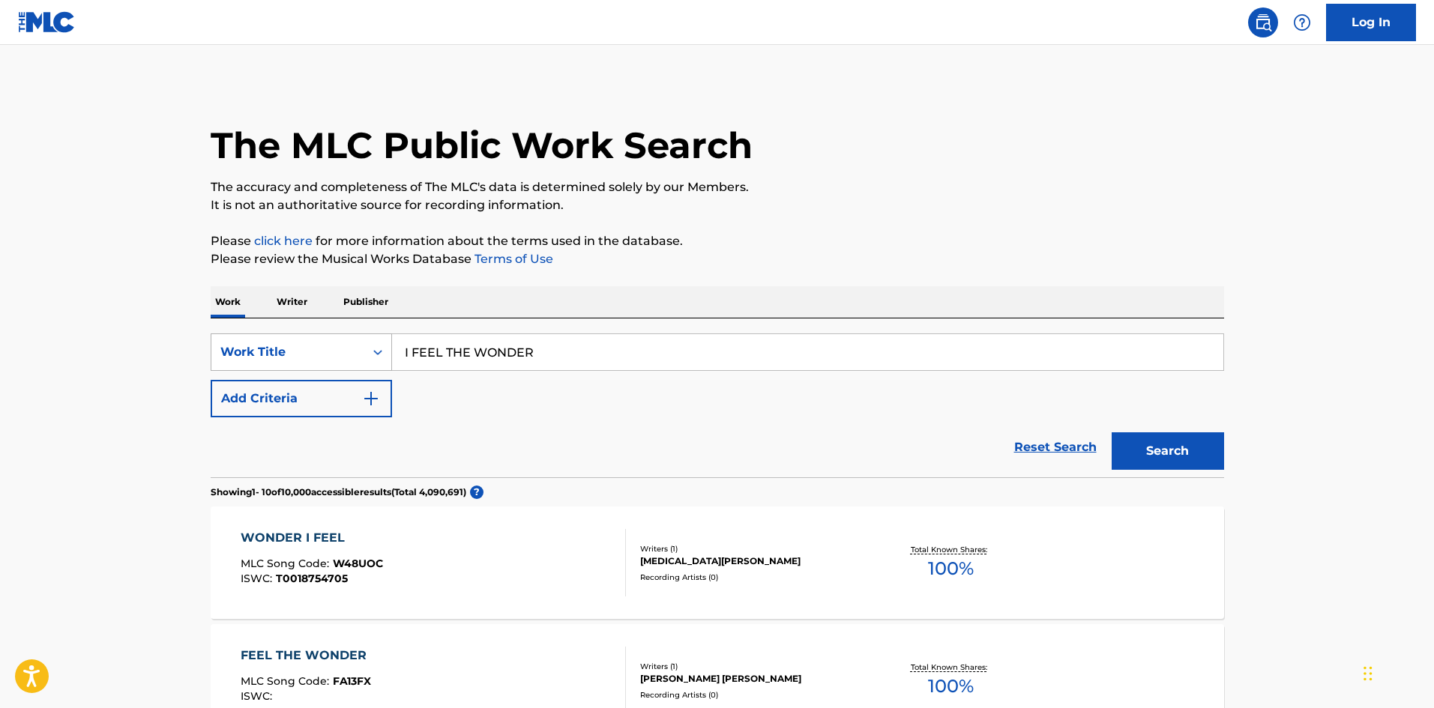
drag, startPoint x: 445, startPoint y: 345, endPoint x: 370, endPoint y: 343, distance: 75.7
click at [369, 342] on div "SearchWithCriteriab27a0574-9fa7-406a-8886-3d2a4b8c77b4 Work Title I FEEL THE WO…" at bounding box center [718, 352] width 1014 height 37
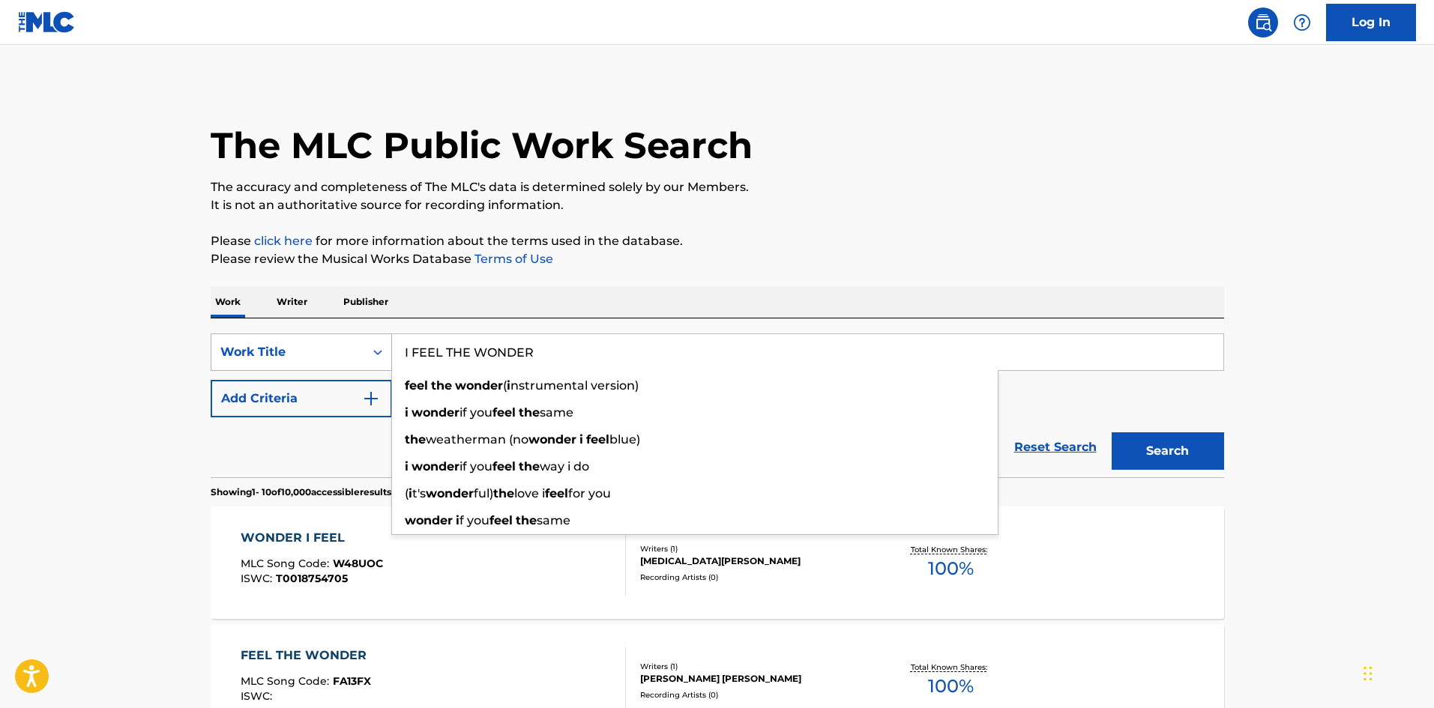
paste input "EASTERN FREEDOM THE"
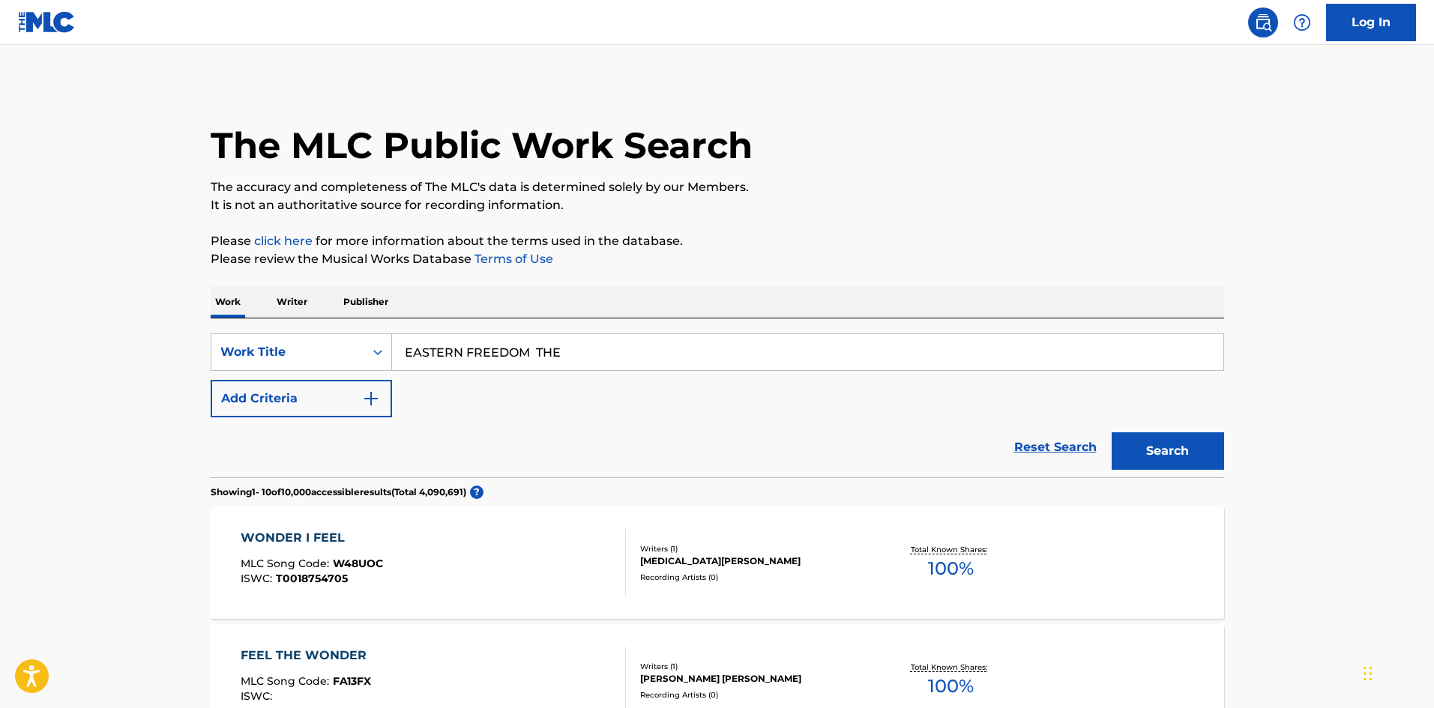
click at [864, 265] on p "Please review the Musical Works Database Terms of Use" at bounding box center [718, 259] width 1014 height 18
click at [1131, 455] on button "Search" at bounding box center [1168, 451] width 112 height 37
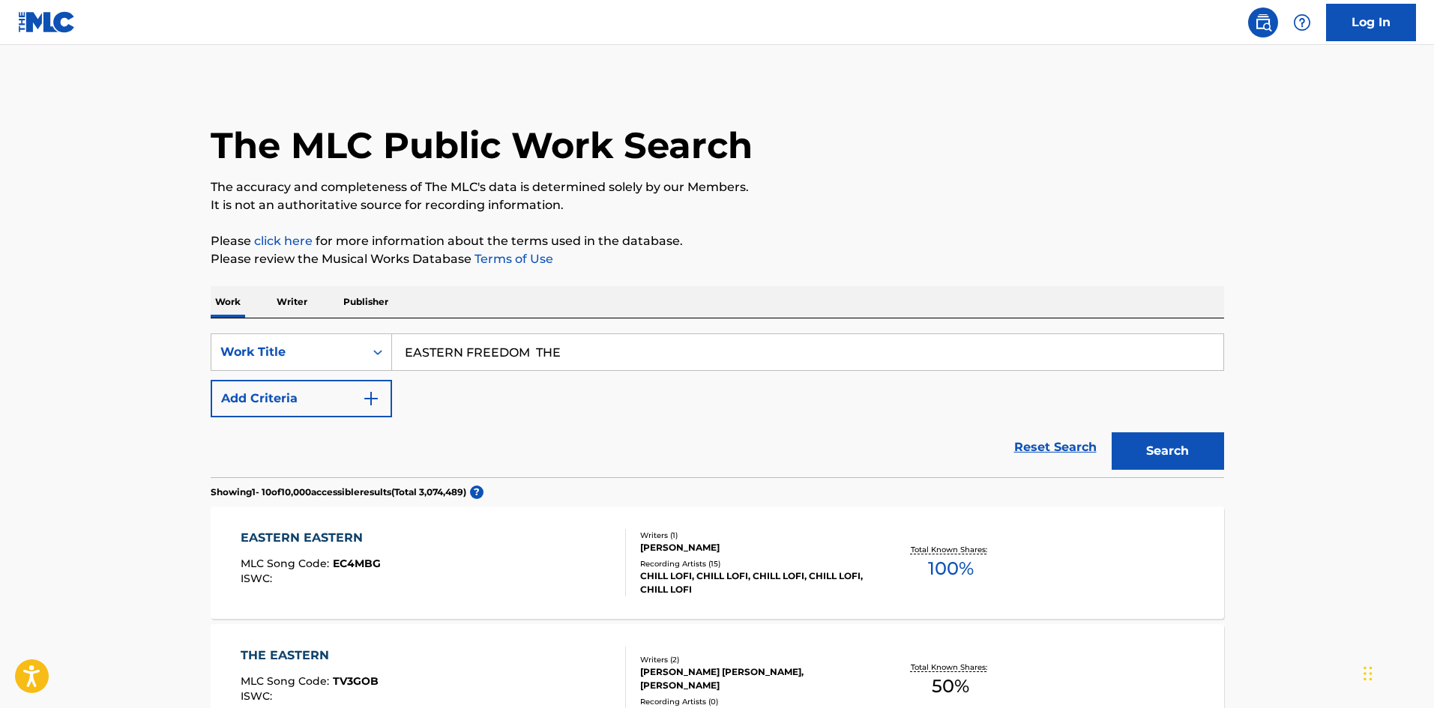
drag, startPoint x: 304, startPoint y: 329, endPoint x: 292, endPoint y: 328, distance: 12.0
click at [292, 328] on div "SearchWithCriteriab27a0574-9fa7-406a-8886-3d2a4b8c77b4 Work Title EASTERN FREED…" at bounding box center [718, 398] width 1014 height 159
paste input "MIDDONAITO"
type input "MIDDONAITO"
click at [373, 391] on img "Search Form" at bounding box center [371, 399] width 18 height 18
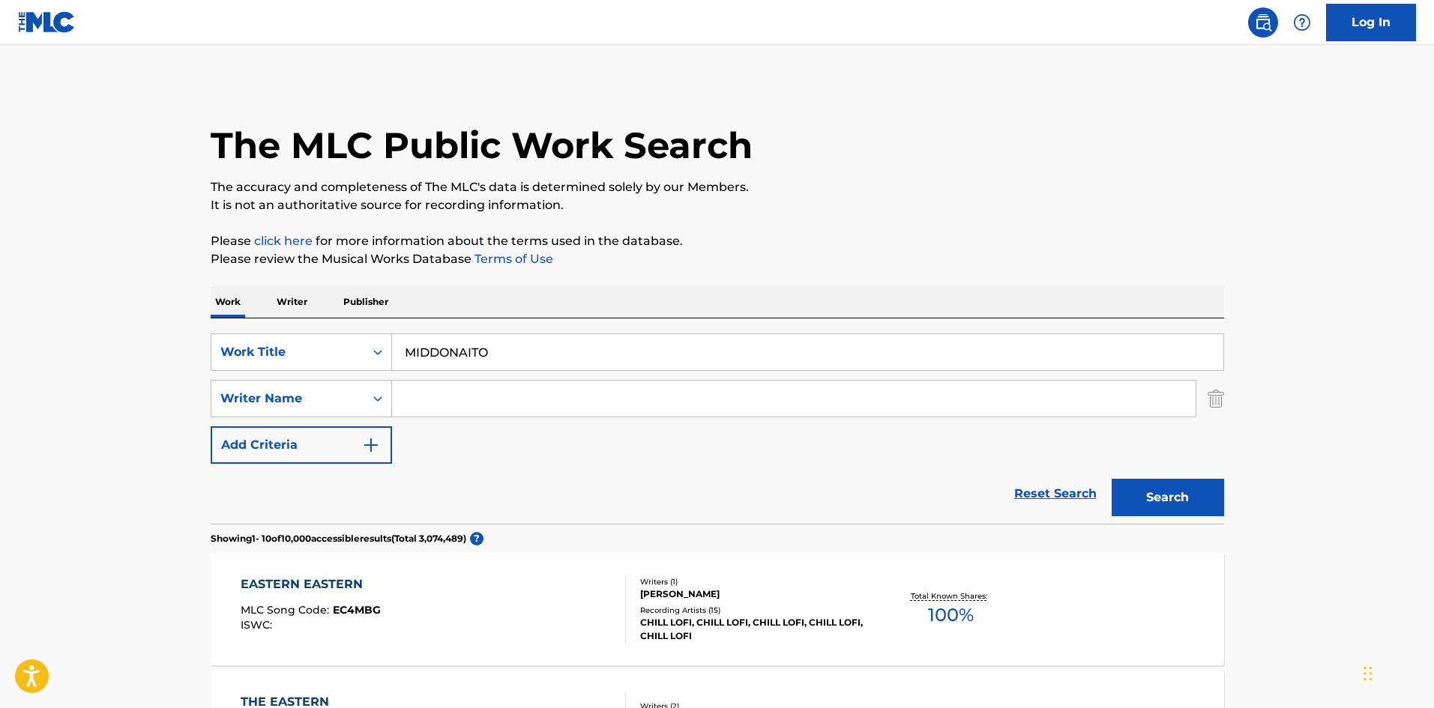
click at [484, 394] on input "Search Form" at bounding box center [794, 399] width 804 height 36
click at [708, 261] on p "Please review the Musical Works Database Terms of Use" at bounding box center [718, 259] width 1014 height 18
click at [1125, 486] on button "Search" at bounding box center [1168, 497] width 112 height 37
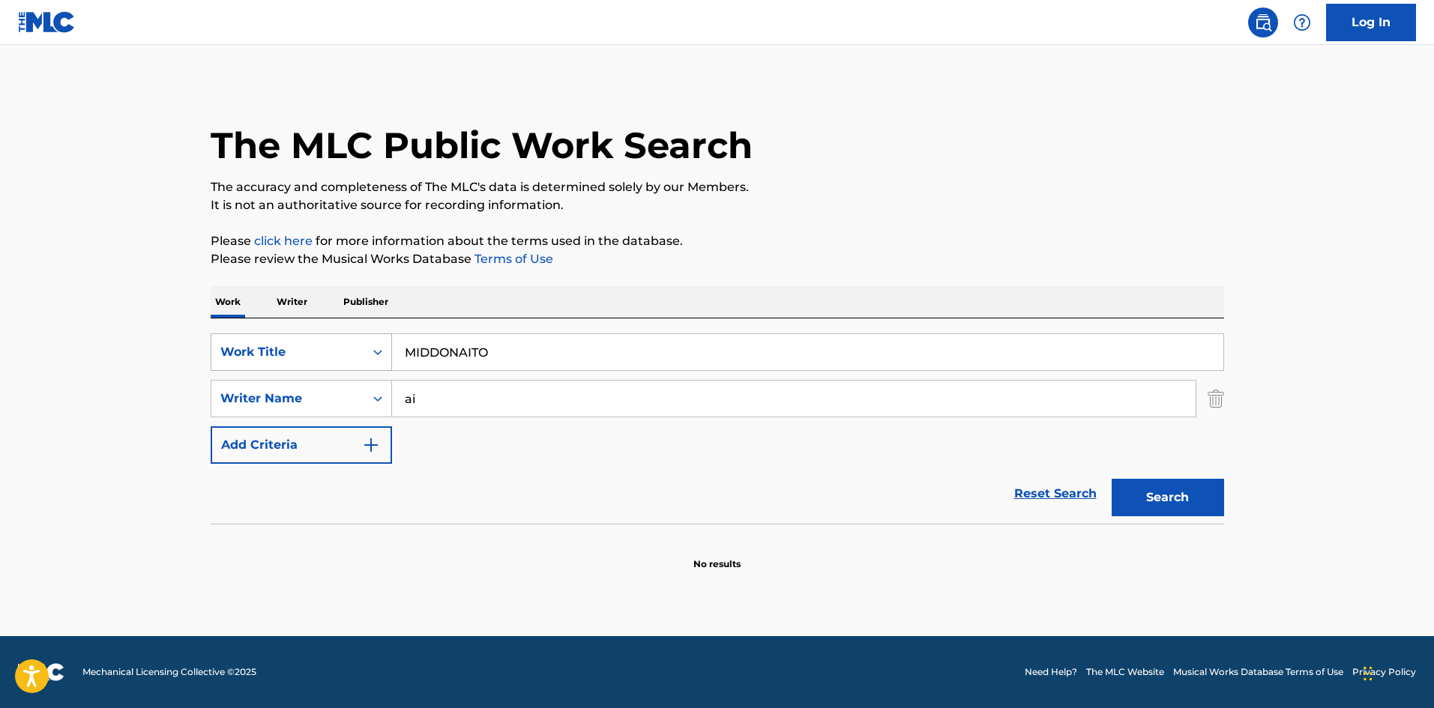
drag, startPoint x: 367, startPoint y: 371, endPoint x: 341, endPoint y: 366, distance: 26.8
click at [341, 365] on div "SearchWithCriteriab27a0574-9fa7-406a-8886-3d2a4b8c77b4 Work Title MIDDONAITO Se…" at bounding box center [718, 399] width 1014 height 130
paste input "Keiju"
type input "Keiju"
click at [862, 216] on div "The MLC Public Work Search The accuracy and completeness of The MLC's data is d…" at bounding box center [718, 326] width 1050 height 489
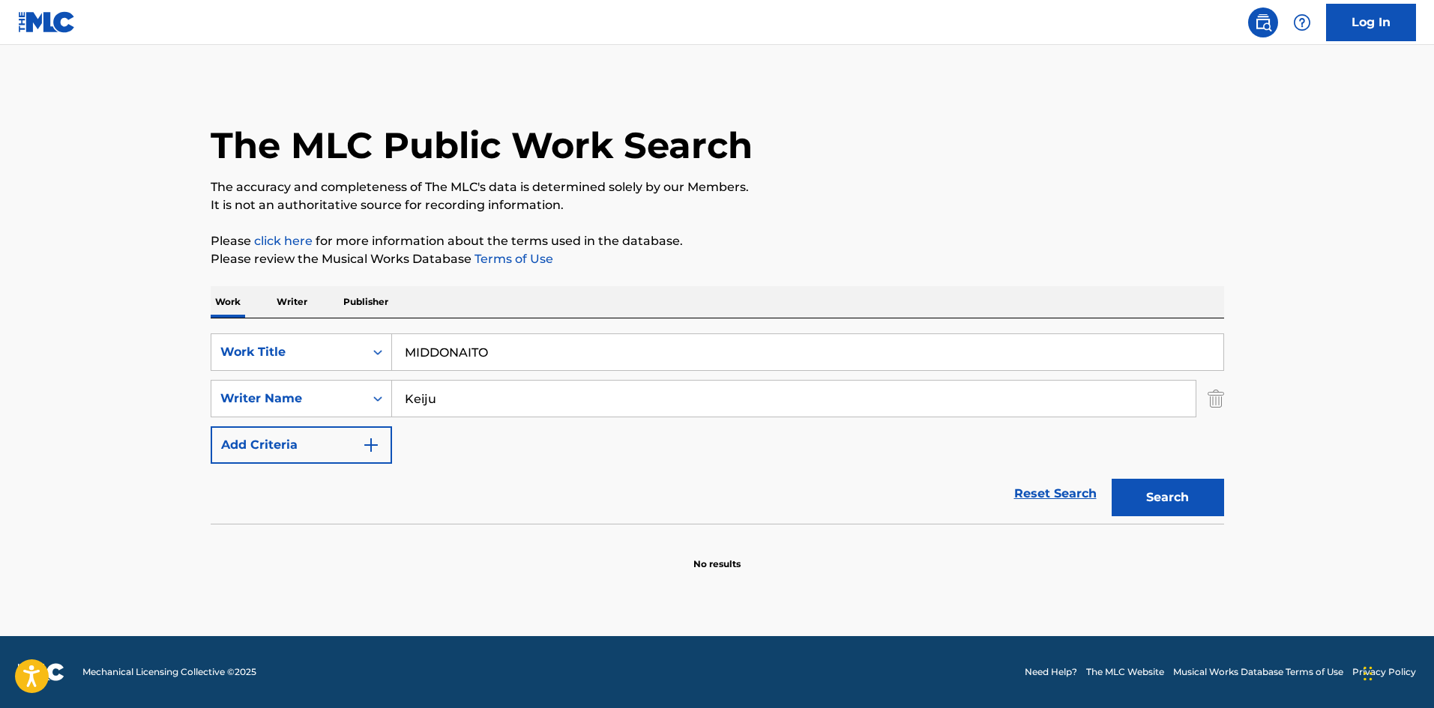
click at [1122, 502] on button "Search" at bounding box center [1168, 497] width 112 height 37
click at [318, 346] on div "SearchWithCriteriab27a0574-9fa7-406a-8886-3d2a4b8c77b4 Work Title MIDDONAITO" at bounding box center [718, 352] width 1014 height 37
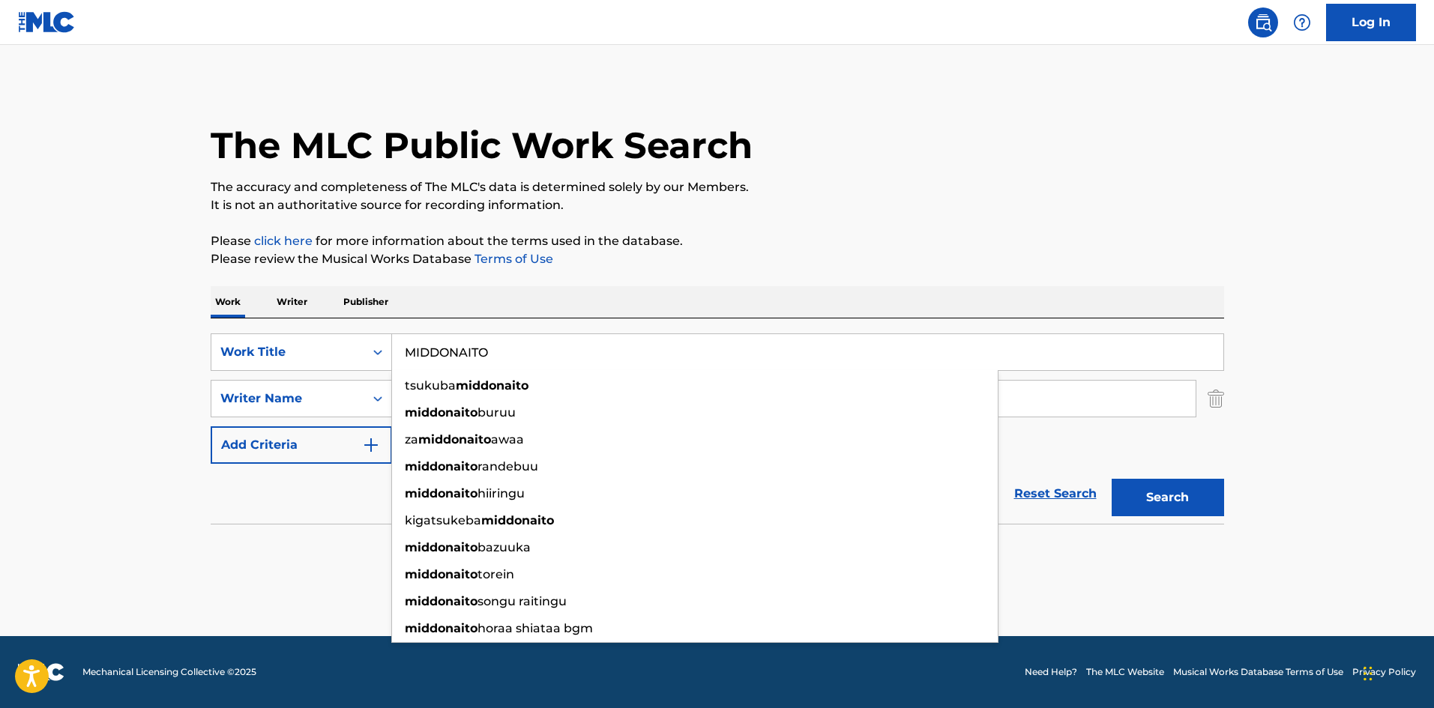
paste input "INTRODUCTION Agawayasu"
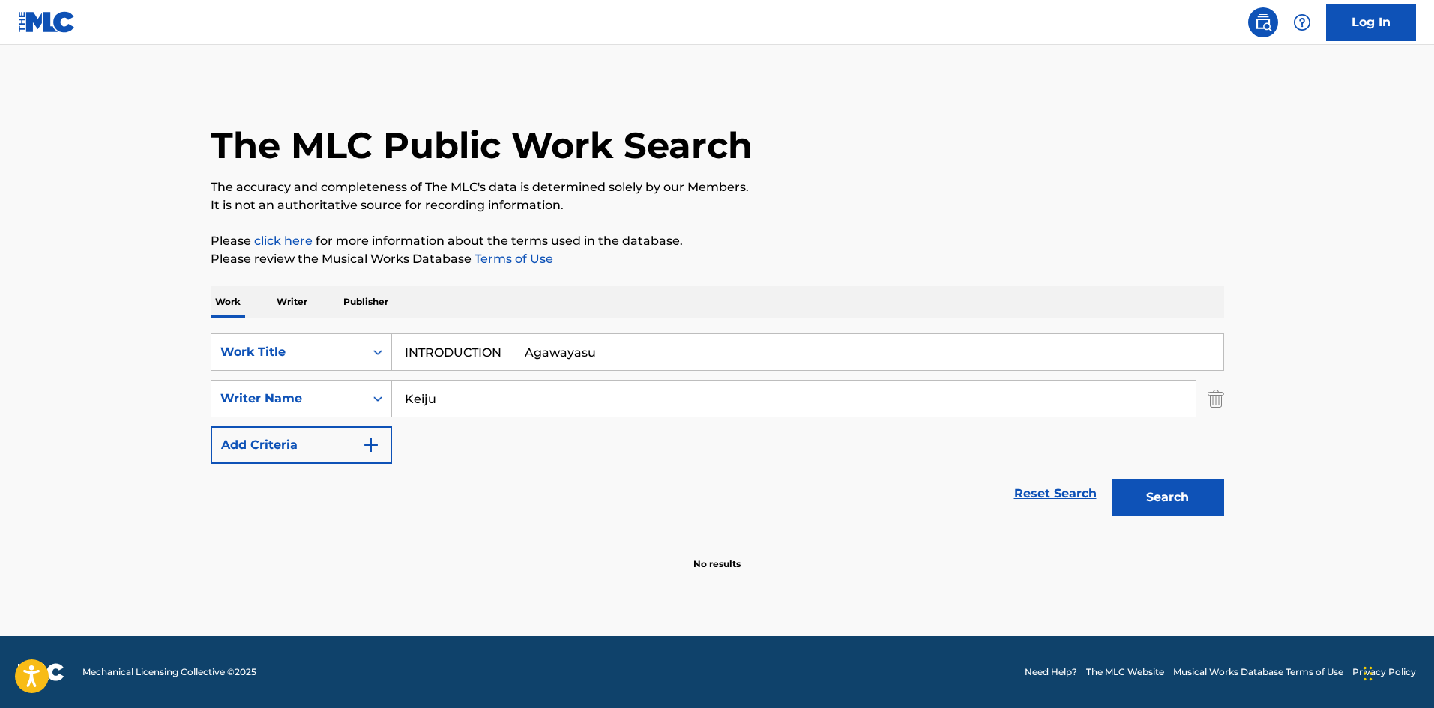
drag, startPoint x: 513, startPoint y: 352, endPoint x: 708, endPoint y: 334, distance: 195.7
click at [707, 336] on input "INTRODUCTION Agawayasu" at bounding box center [807, 352] width 831 height 36
type input "INTRODUCTION"
click at [743, 304] on div "Work Writer Publisher" at bounding box center [718, 301] width 1014 height 31
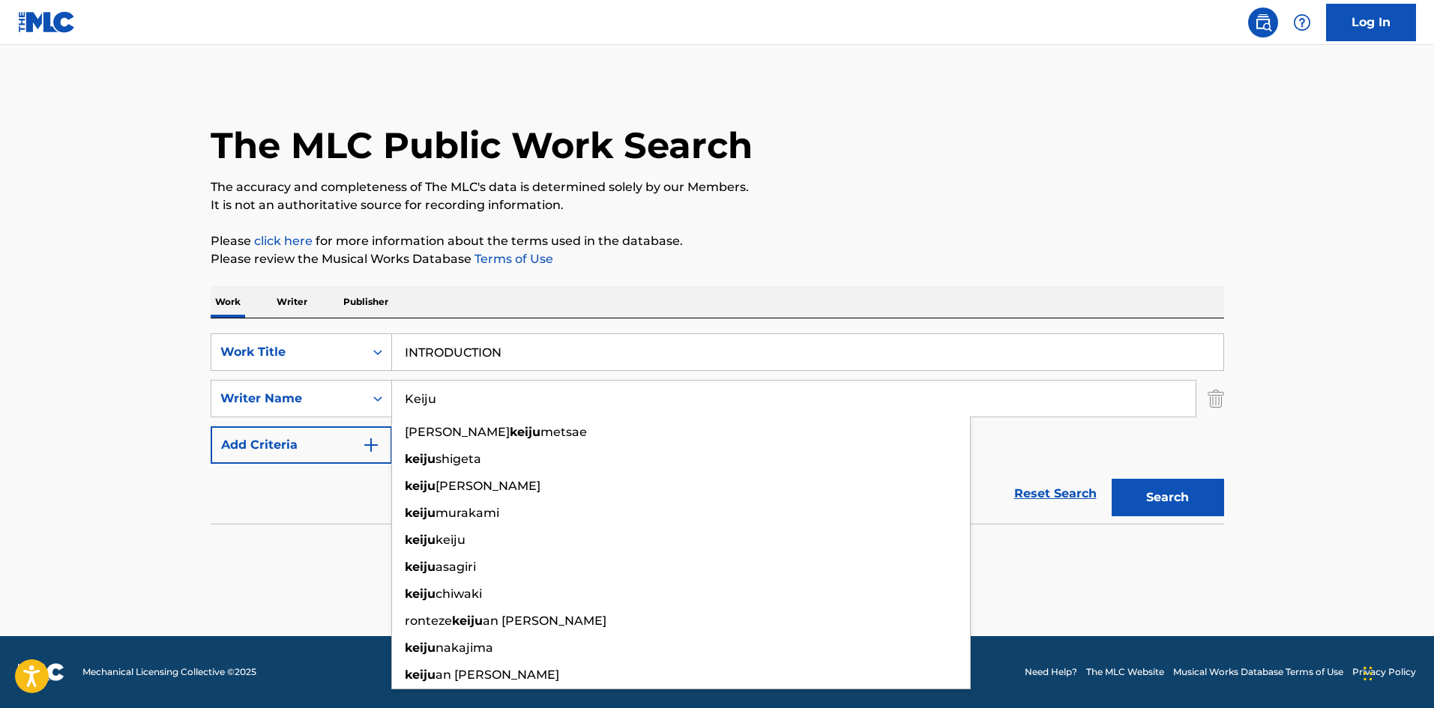
drag, startPoint x: 511, startPoint y: 406, endPoint x: 391, endPoint y: 376, distance: 124.4
click at [343, 385] on div "SearchWithCriteriaa8325fba-b996-4996-885e-86d8d55211ff Writer Name [PERSON_NAME…" at bounding box center [718, 398] width 1014 height 37
paste input "Agawayas"
type input "Agawayasu"
click at [908, 238] on p "Please click here for more information about the terms used in the database." at bounding box center [718, 241] width 1014 height 18
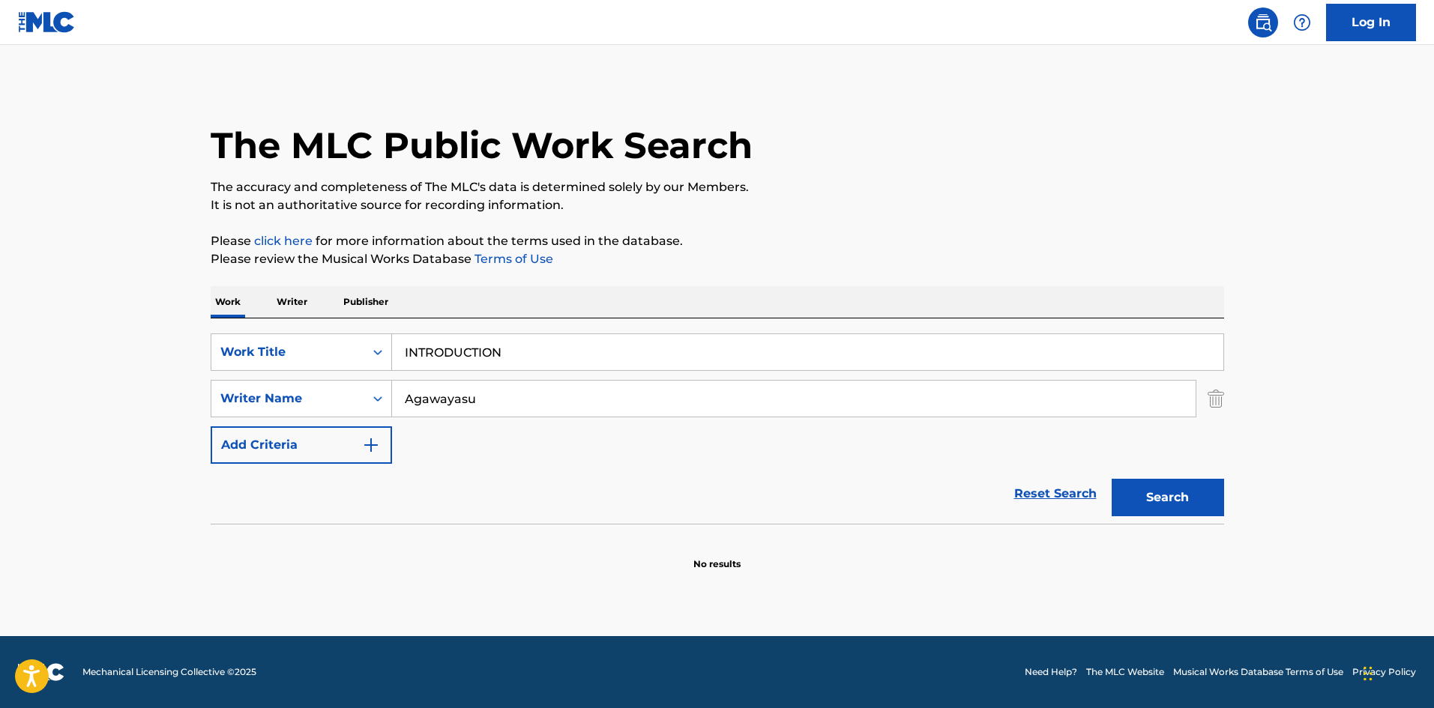
drag, startPoint x: 1135, startPoint y: 494, endPoint x: 856, endPoint y: 286, distance: 348.1
click at [1135, 493] on button "Search" at bounding box center [1168, 497] width 112 height 37
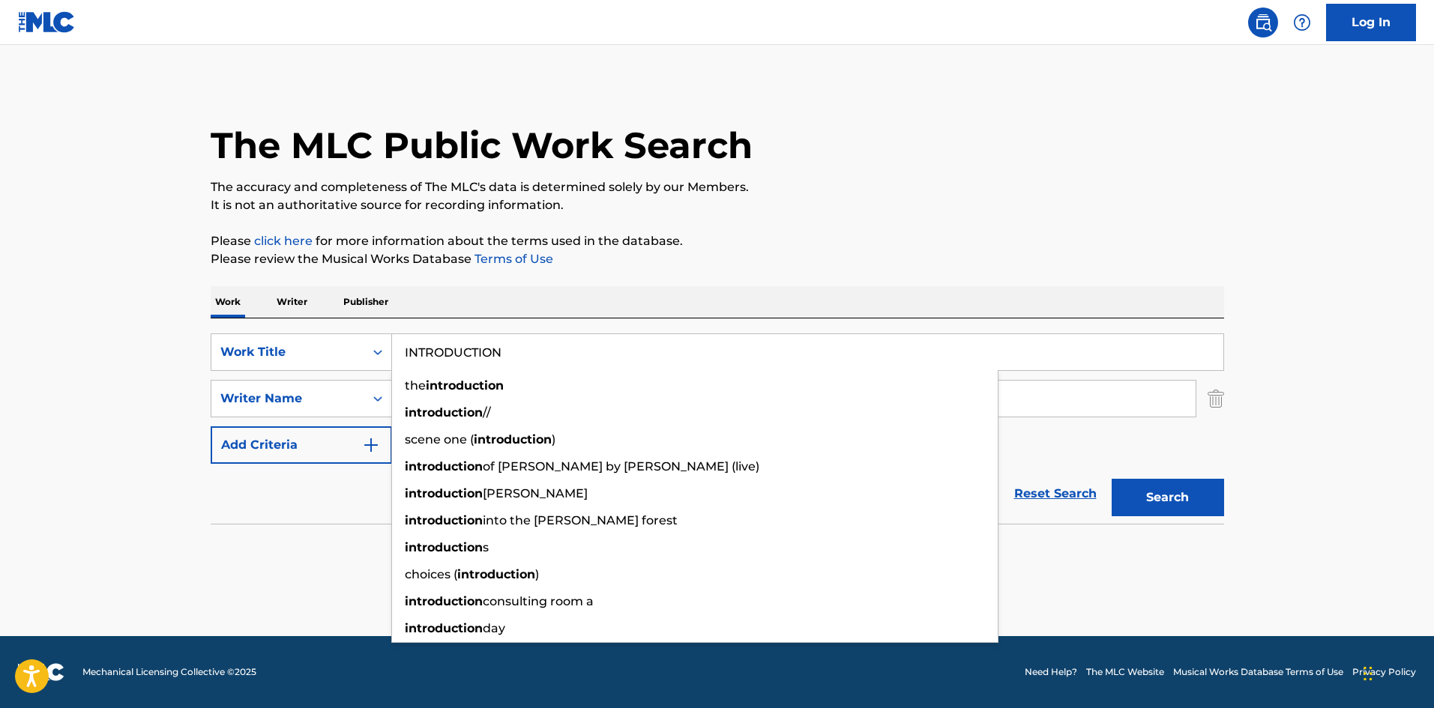
drag, startPoint x: 532, startPoint y: 350, endPoint x: 353, endPoint y: 327, distance: 179.9
click at [353, 327] on div "SearchWithCriteriab27a0574-9fa7-406a-8886-3d2a4b8c77b4 Work Title INTRODUCTION …" at bounding box center [718, 421] width 1014 height 205
paste input "KEMONODAMONO"
type input "KEMONODAMONO"
drag, startPoint x: 866, startPoint y: 234, endPoint x: 627, endPoint y: 374, distance: 277.2
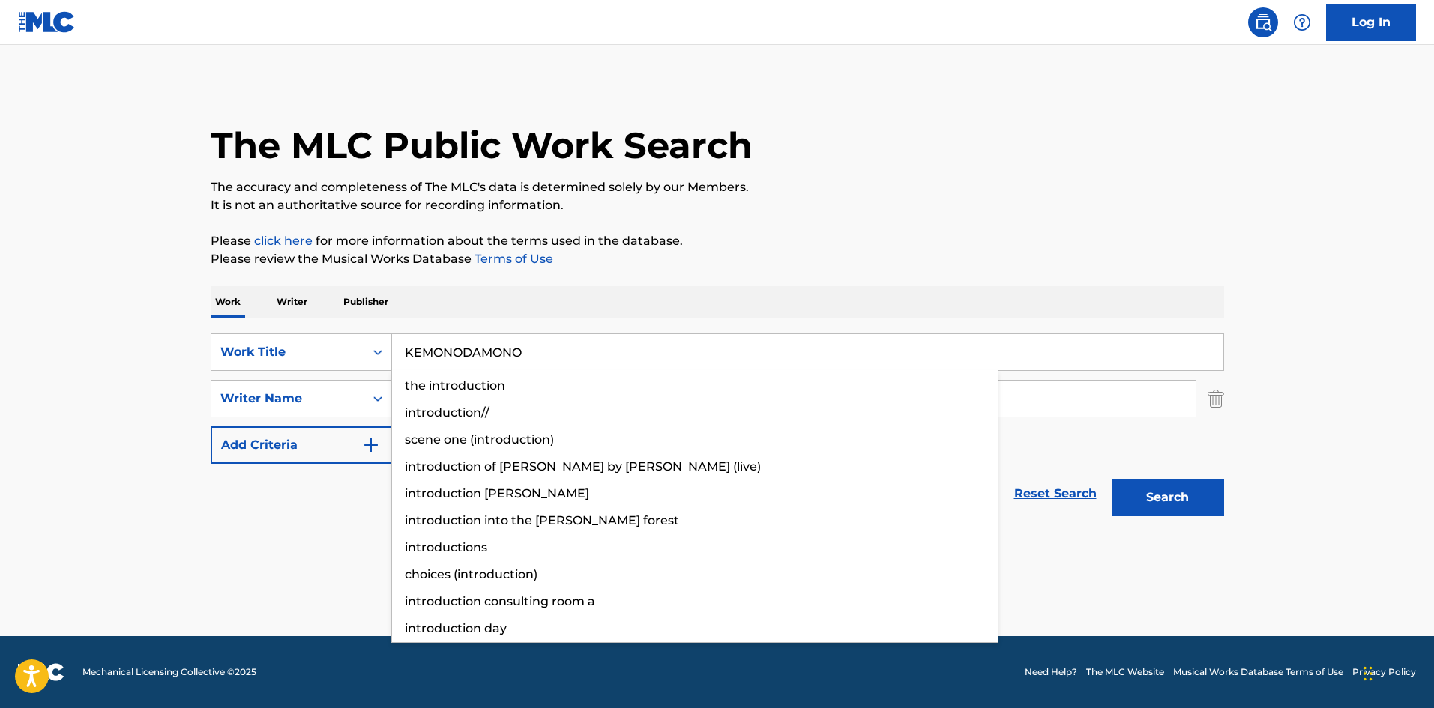
click at [867, 230] on div "The MLC Public Work Search The accuracy and completeness of The MLC's data is d…" at bounding box center [718, 326] width 1050 height 489
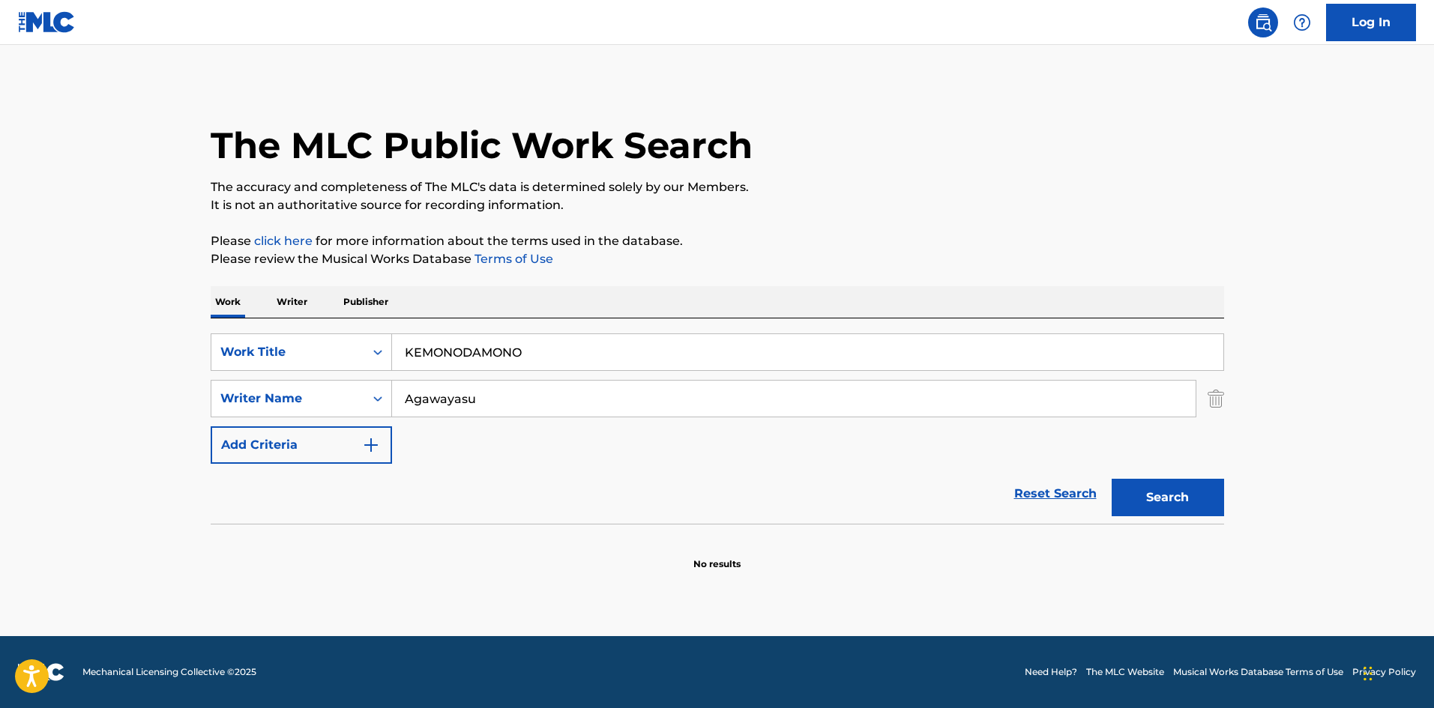
drag, startPoint x: 493, startPoint y: 398, endPoint x: 379, endPoint y: 372, distance: 116.9
click at [362, 379] on div "SearchWithCriteriab27a0574-9fa7-406a-8886-3d2a4b8c77b4 Work Title KEMONODAMONO …" at bounding box center [718, 399] width 1014 height 130
click at [1070, 220] on div "The MLC Public Work Search The accuracy and completeness of The MLC's data is d…" at bounding box center [718, 326] width 1050 height 489
click at [1174, 497] on button "Search" at bounding box center [1168, 497] width 112 height 37
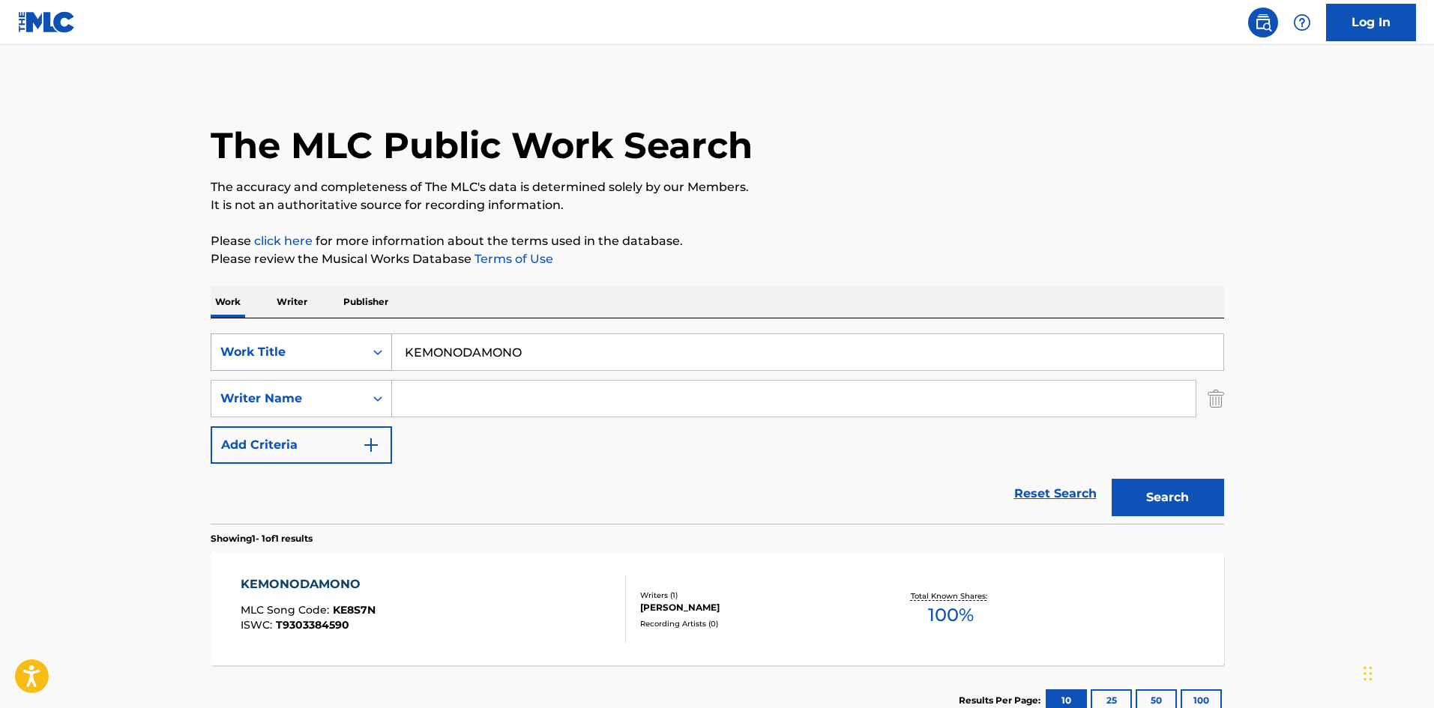
click at [347, 333] on div "SearchWithCriteriab27a0574-9fa7-406a-8886-3d2a4b8c77b4 Work Title KEMONODAMONO …" at bounding box center [718, 421] width 1014 height 205
paste input "AKAIINAZUMA PAAMANENTOJONIIKARUTETTOBAAJON"
click at [836, 208] on p "It is not an authoritative source for recording information." at bounding box center [718, 205] width 1014 height 18
click at [1202, 482] on button "Search" at bounding box center [1168, 497] width 112 height 37
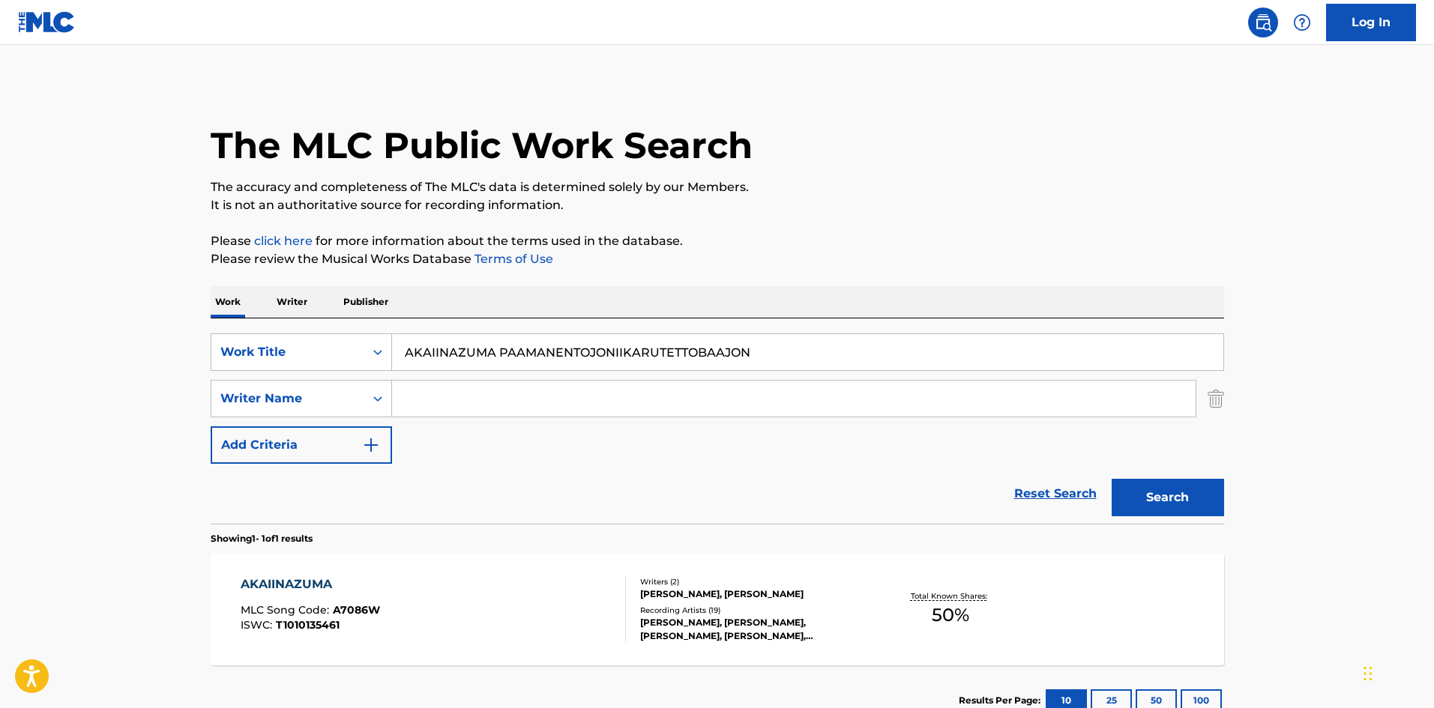
click at [609, 352] on input "AKAIINAZUMA PAAMANENTOJONIIKARUTETTOBAAJON" at bounding box center [807, 352] width 831 height 36
paste input "SWAN DIVE !!"
click at [819, 265] on p "Please review the Musical Works Database Terms of Use" at bounding box center [718, 259] width 1014 height 18
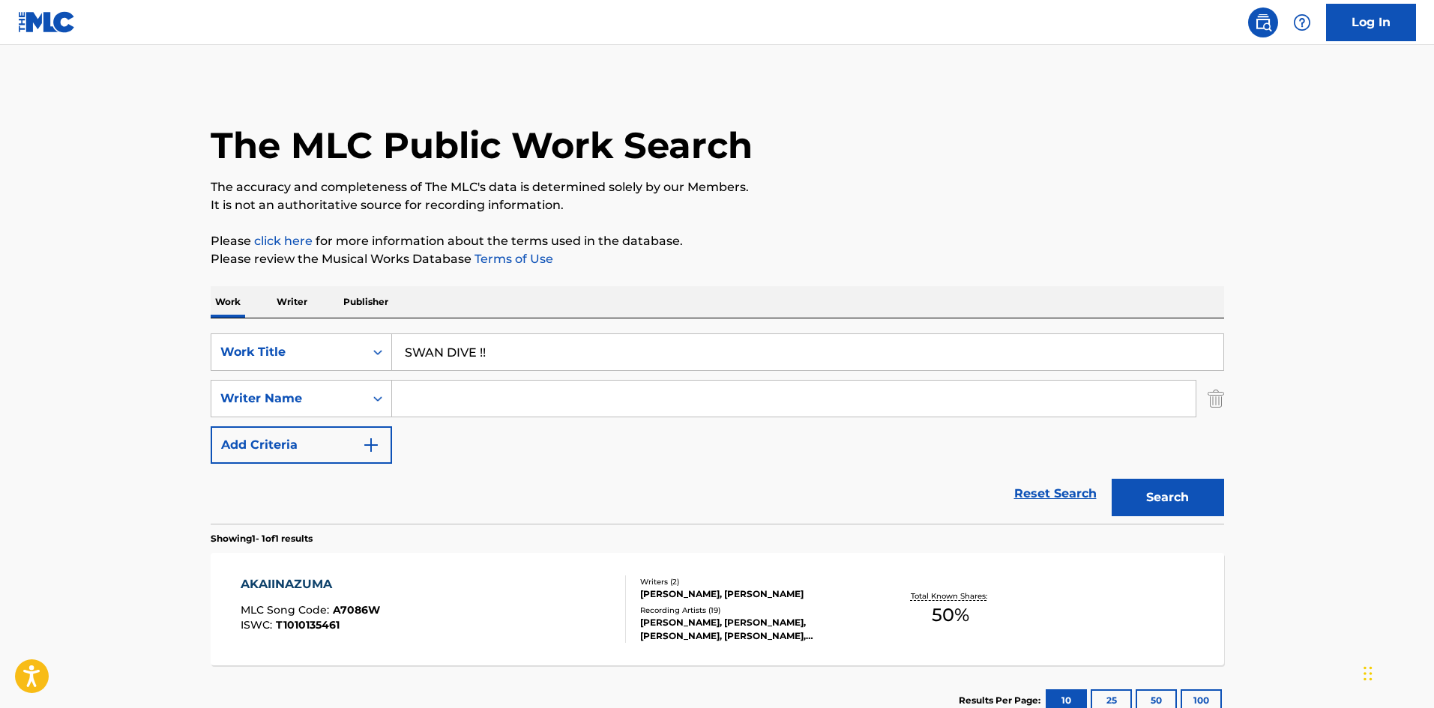
drag, startPoint x: 1145, startPoint y: 500, endPoint x: 1101, endPoint y: 434, distance: 79.0
click at [1145, 499] on button "Search" at bounding box center [1168, 497] width 112 height 37
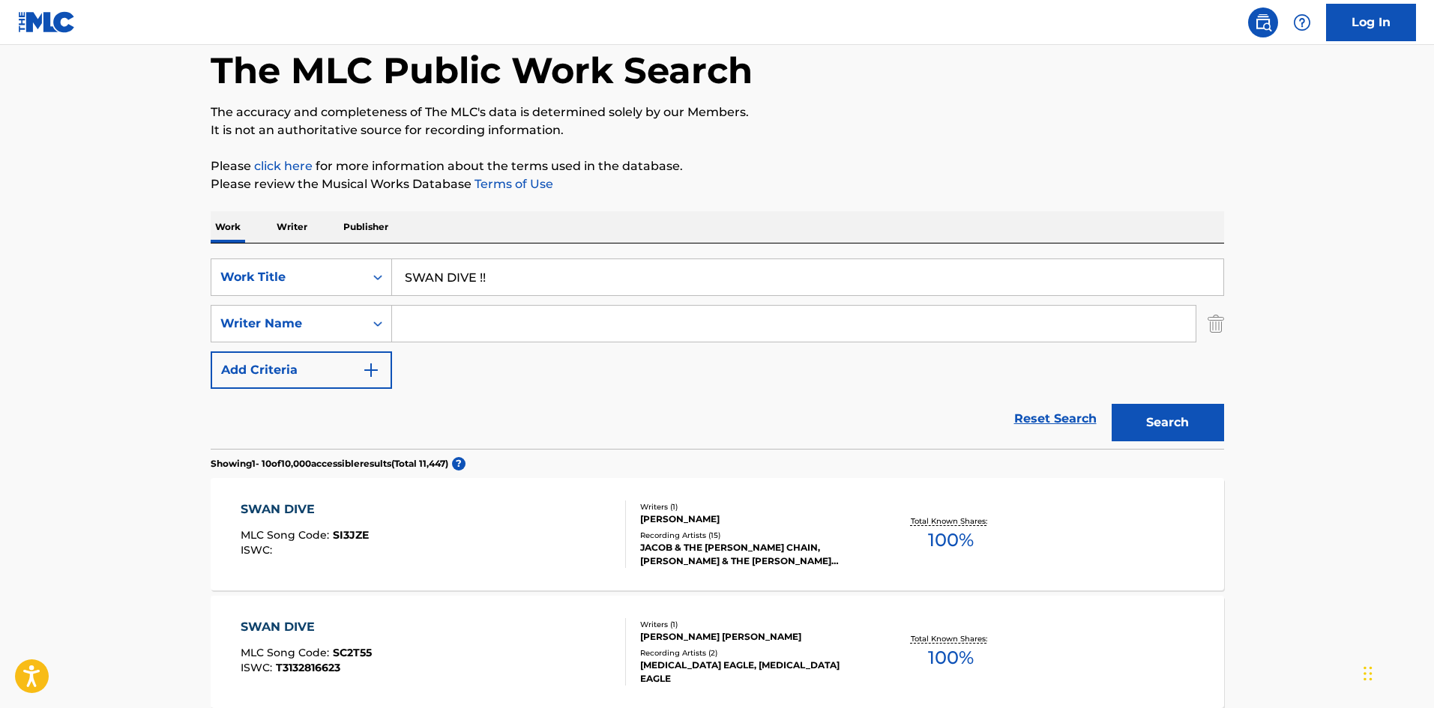
scroll to position [150, 0]
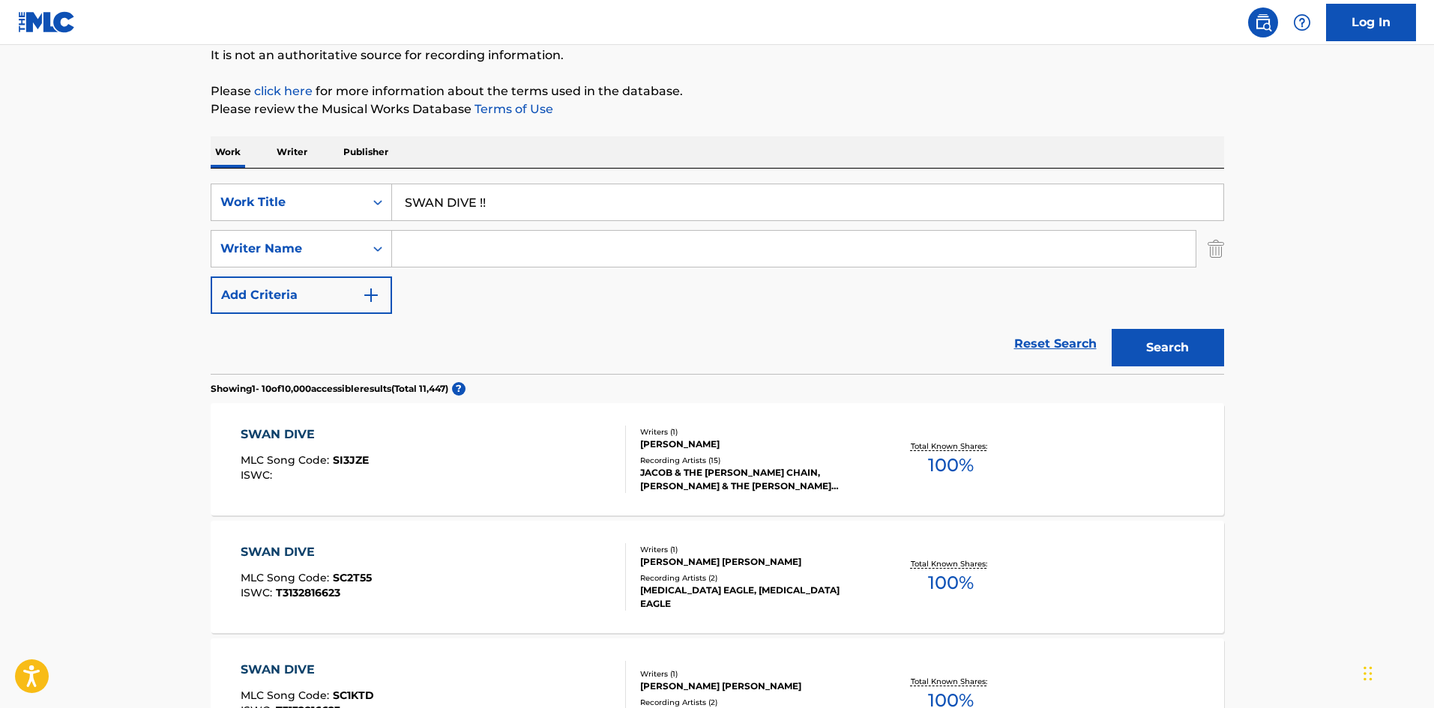
drag, startPoint x: 484, startPoint y: 190, endPoint x: 408, endPoint y: 184, distance: 76.8
click at [324, 194] on div "SearchWithCriteriab27a0574-9fa7-406a-8886-3d2a4b8c77b4 Work Title SWAN DIVE !!" at bounding box center [718, 202] width 1014 height 37
paste input "HIRANAIKARA"
click at [660, 136] on div "Work Writer Publisher" at bounding box center [718, 151] width 1014 height 31
click at [1121, 349] on button "Search" at bounding box center [1168, 347] width 112 height 37
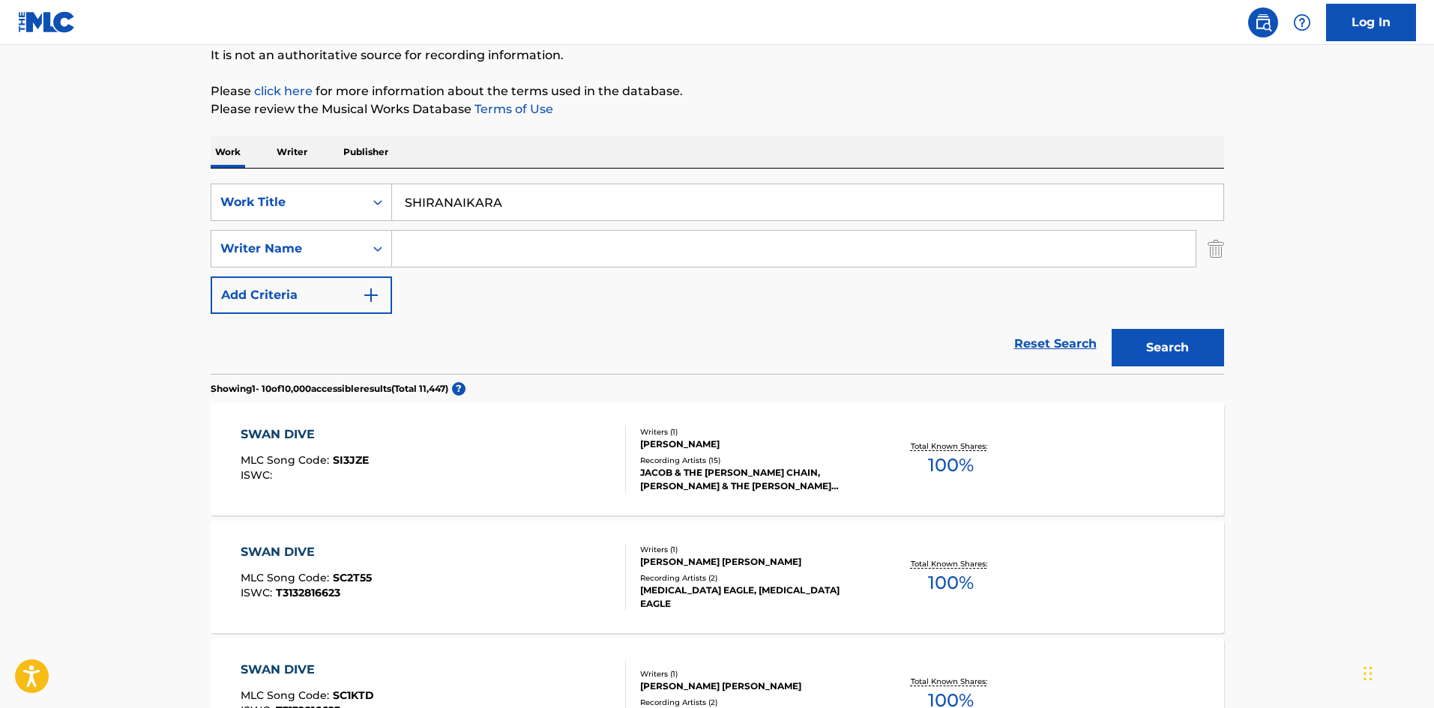
scroll to position [0, 0]
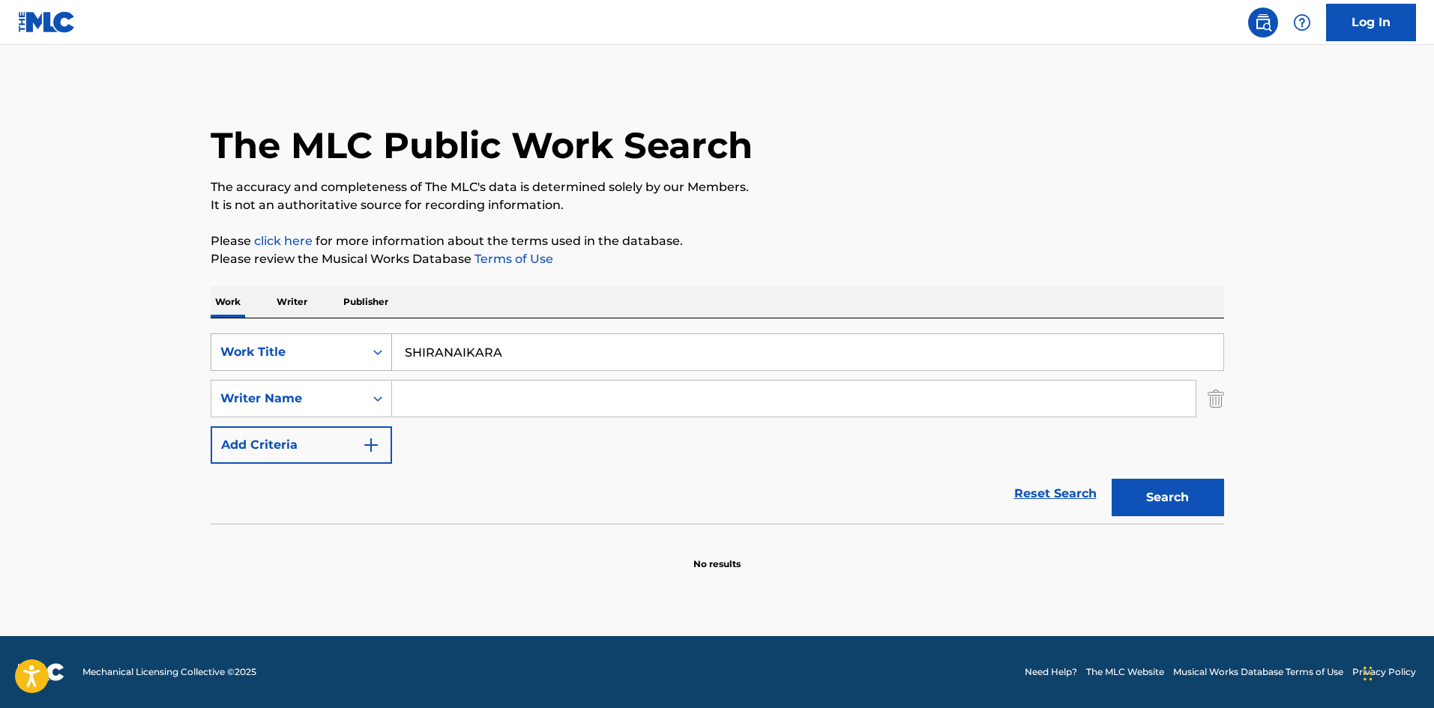
click at [332, 337] on div "SearchWithCriteriab27a0574-9fa7-406a-8886-3d2a4b8c77b4 Work Title SHIRANAIKARA" at bounding box center [718, 352] width 1014 height 37
paste input "HAJIMERUND"
click at [960, 214] on div "The MLC Public Work Search The accuracy and completeness of The MLC's data is d…" at bounding box center [718, 326] width 1050 height 489
click at [1121, 497] on button "Search" at bounding box center [1168, 497] width 112 height 37
drag, startPoint x: 508, startPoint y: 343, endPoint x: 315, endPoint y: 336, distance: 193.6
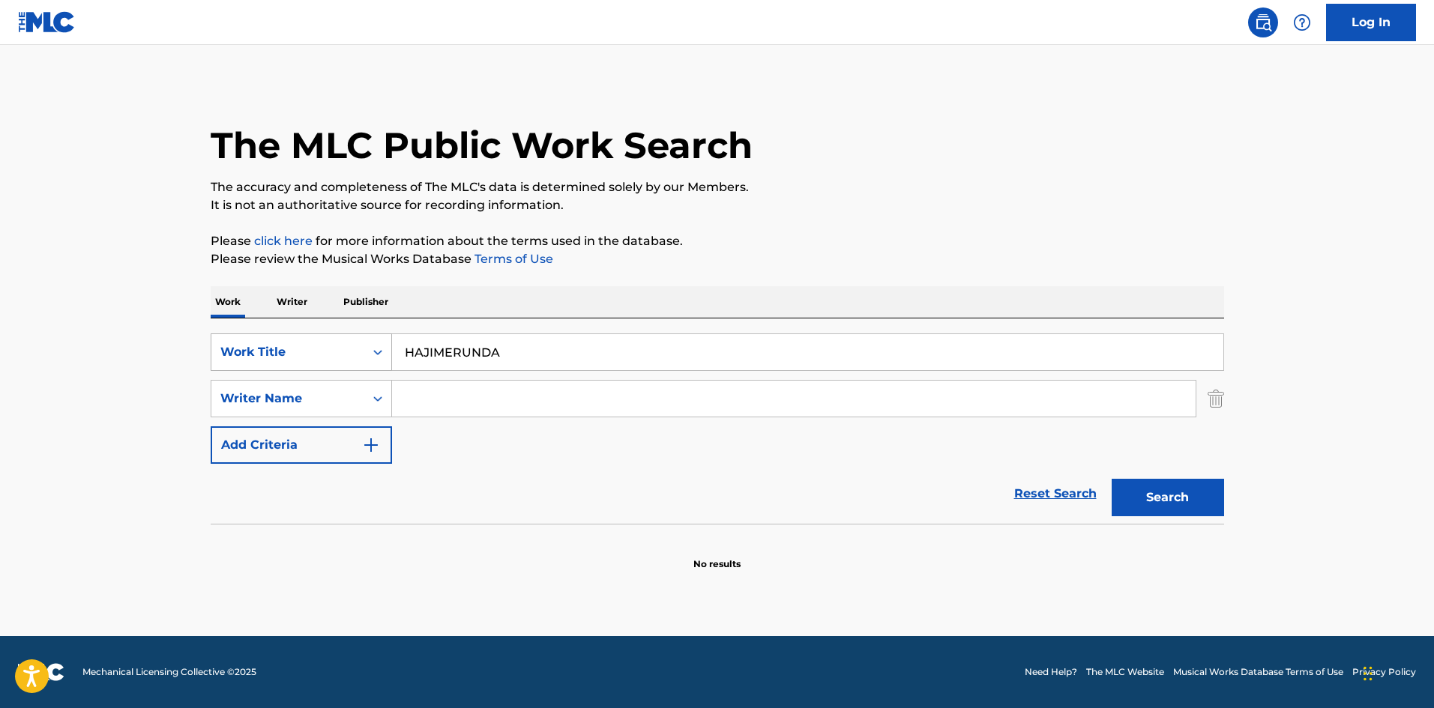
click at [314, 336] on div "SearchWithCriteriab27a0574-9fa7-406a-8886-3d2a4b8c77b4 Work Title HAJIMERUNDA" at bounding box center [718, 352] width 1014 height 37
paste input "OHAYOOMISAIRU"
drag, startPoint x: 936, startPoint y: 213, endPoint x: 1076, endPoint y: 428, distance: 257.2
click at [936, 212] on p "It is not an authoritative source for recording information." at bounding box center [718, 205] width 1014 height 18
click at [1149, 490] on button "Search" at bounding box center [1168, 497] width 112 height 37
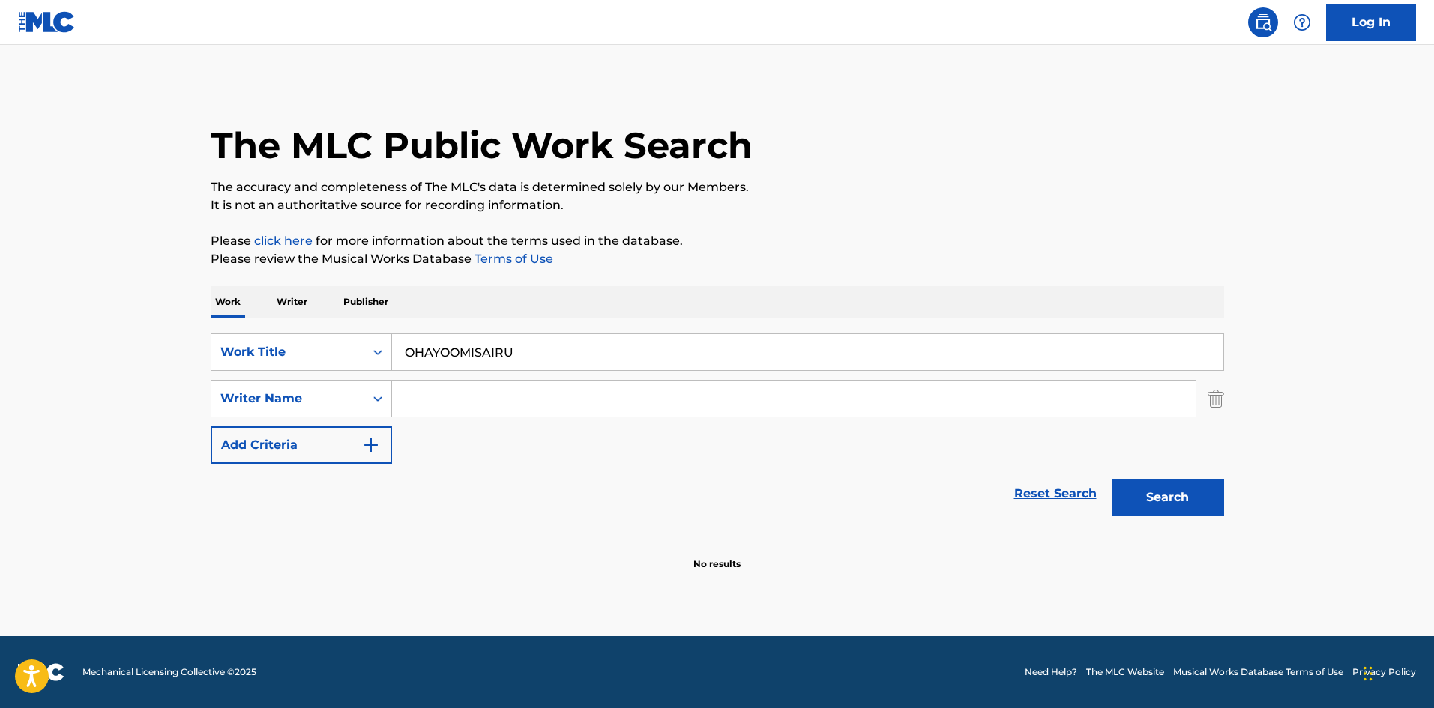
drag, startPoint x: 536, startPoint y: 354, endPoint x: 274, endPoint y: 324, distance: 264.1
click at [274, 323] on div "SearchWithCriteriab27a0574-9fa7-406a-8886-3d2a4b8c77b4 Work Title OHAYOOMISAIRU…" at bounding box center [718, 421] width 1014 height 205
paste input "DRAW Agawayasu"
drag, startPoint x: 460, startPoint y: 352, endPoint x: 563, endPoint y: 365, distance: 104.2
click at [563, 365] on input "DRAW Agawayasu" at bounding box center [807, 352] width 831 height 36
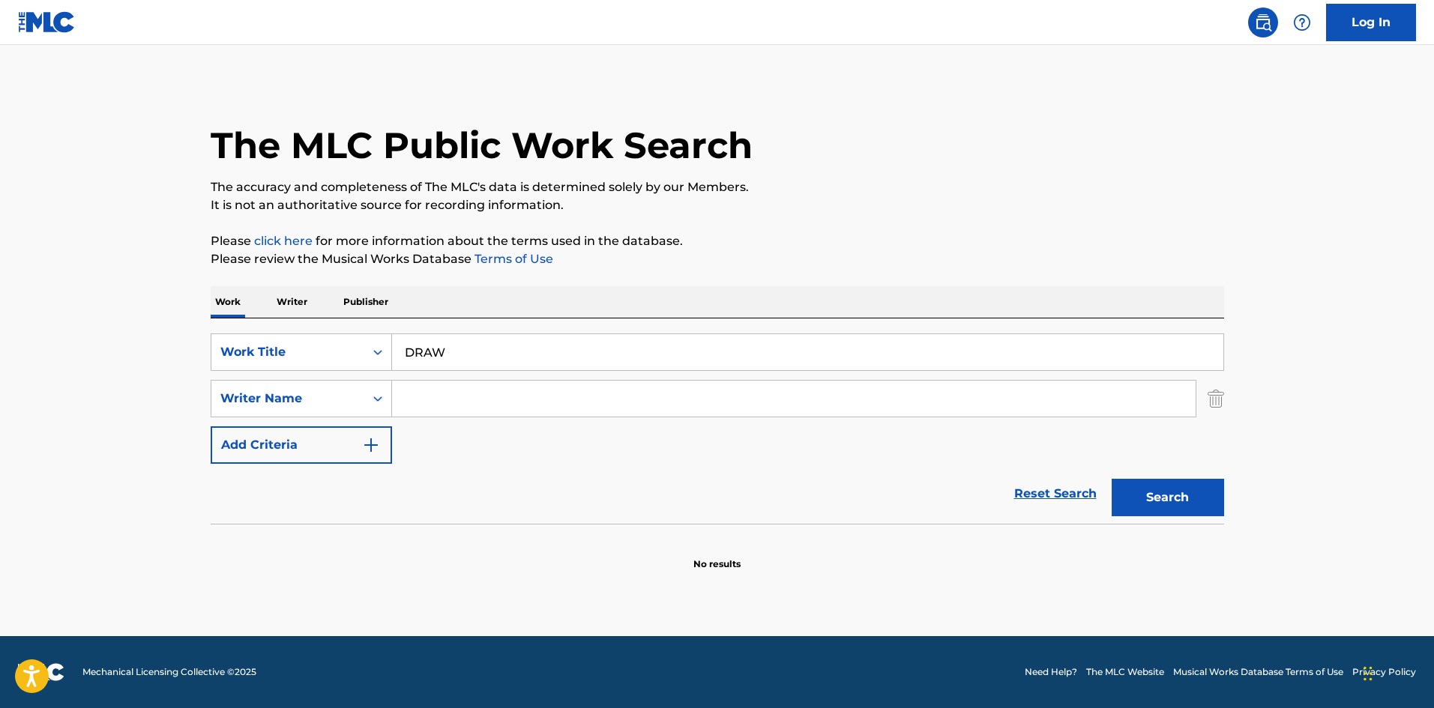
type input "DRAW"
click at [471, 403] on input "Search Form" at bounding box center [794, 399] width 804 height 36
paste input "Agawayasu"
type input "Agawayasu"
click at [1128, 496] on button "Search" at bounding box center [1168, 497] width 112 height 37
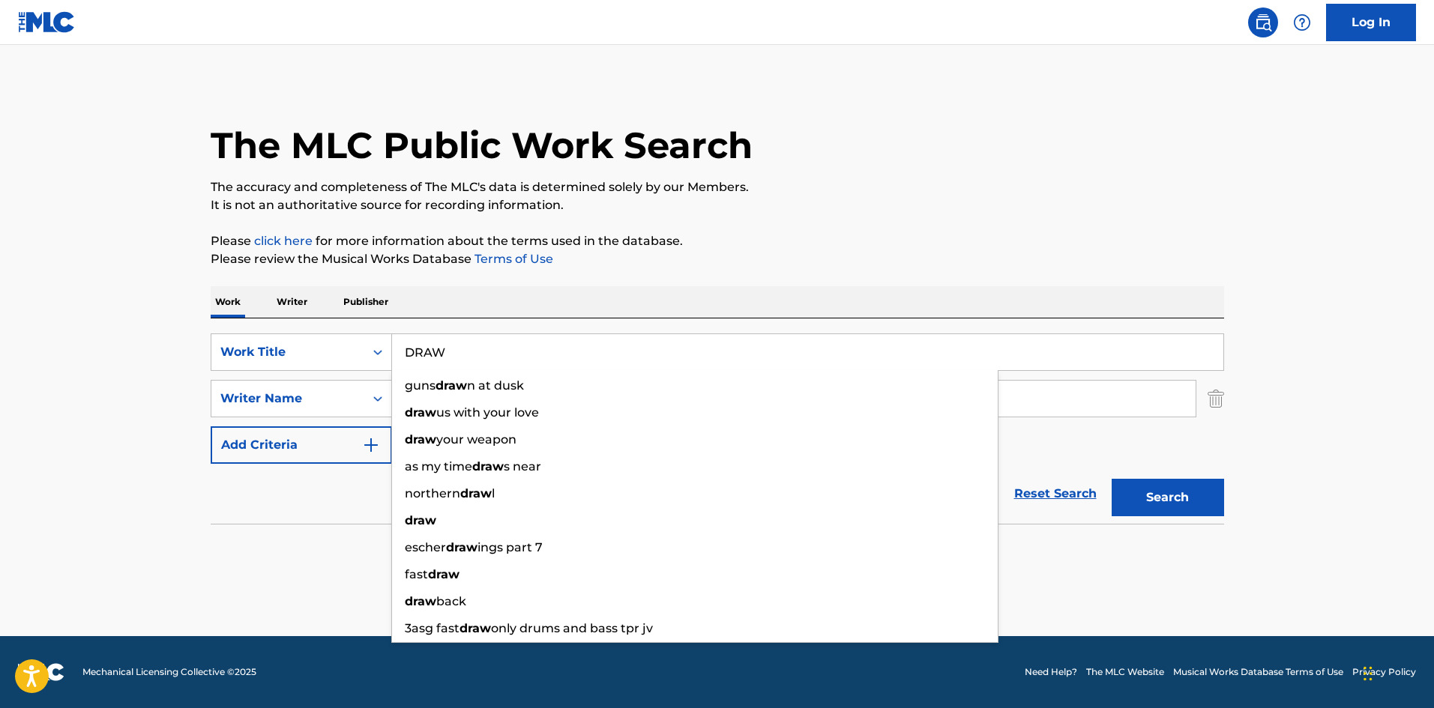
drag, startPoint x: 349, startPoint y: 340, endPoint x: 383, endPoint y: 333, distance: 34.4
click at [340, 338] on div "SearchWithCriteriab27a0574-9fa7-406a-8886-3d2a4b8c77b4 Work Title DRAW guns dra…" at bounding box center [718, 352] width 1014 height 37
paste input "P.E.R.M.A.N.E.N.T.J.O.H.N.N.Y. (BONUS TRACK)"
type input "P.E.R.M.A.N.E.N.T.J.O.H.N.N.Y. (BONUS TRACK)"
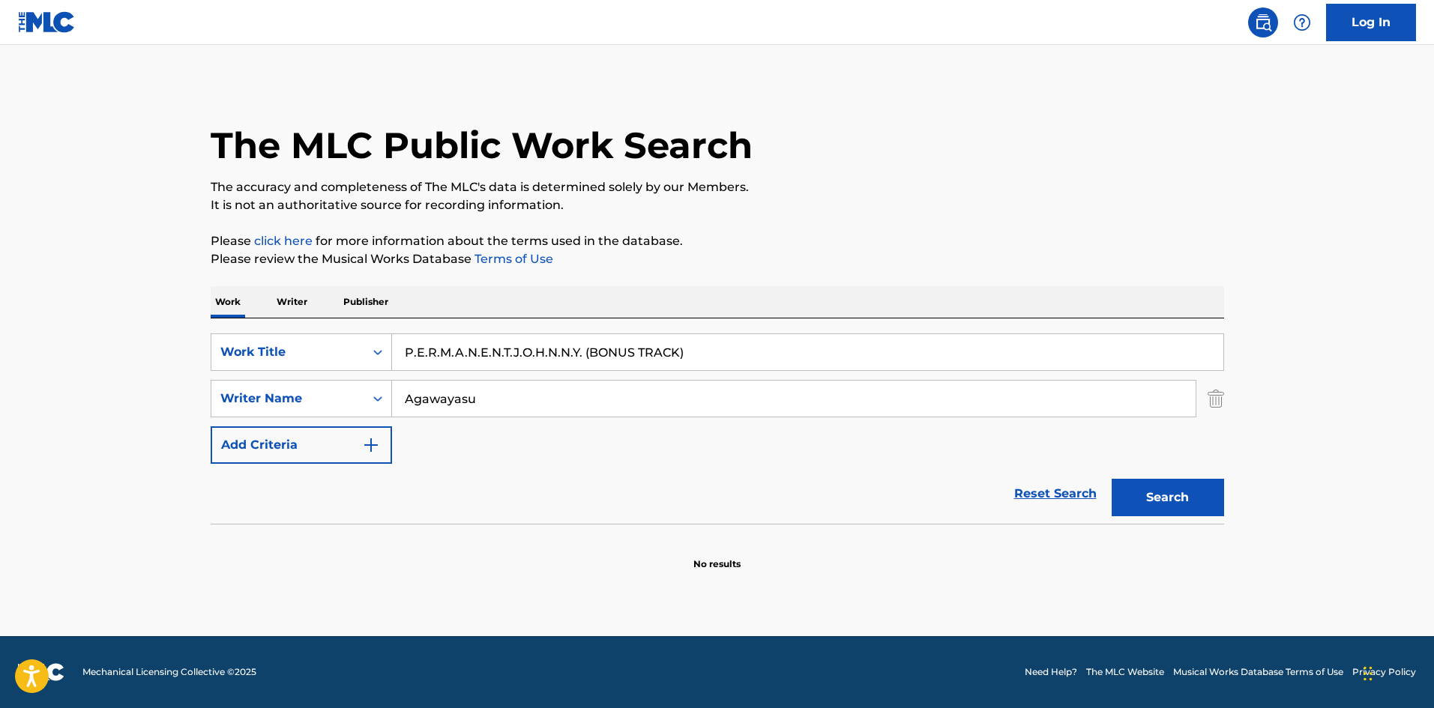
click at [797, 232] on p "Please click here for more information about the terms used in the database." at bounding box center [718, 241] width 1014 height 18
drag, startPoint x: 376, startPoint y: 384, endPoint x: 308, endPoint y: 370, distance: 69.7
click at [277, 377] on div "SearchWithCriteriab27a0574-9fa7-406a-8886-3d2a4b8c77b4 Work Title P.E.R.M.A.N.E…" at bounding box center [718, 399] width 1014 height 130
drag, startPoint x: 856, startPoint y: 217, endPoint x: 951, endPoint y: 274, distance: 110.3
click at [856, 216] on div "The MLC Public Work Search The accuracy and completeness of The MLC's data is d…" at bounding box center [718, 326] width 1050 height 489
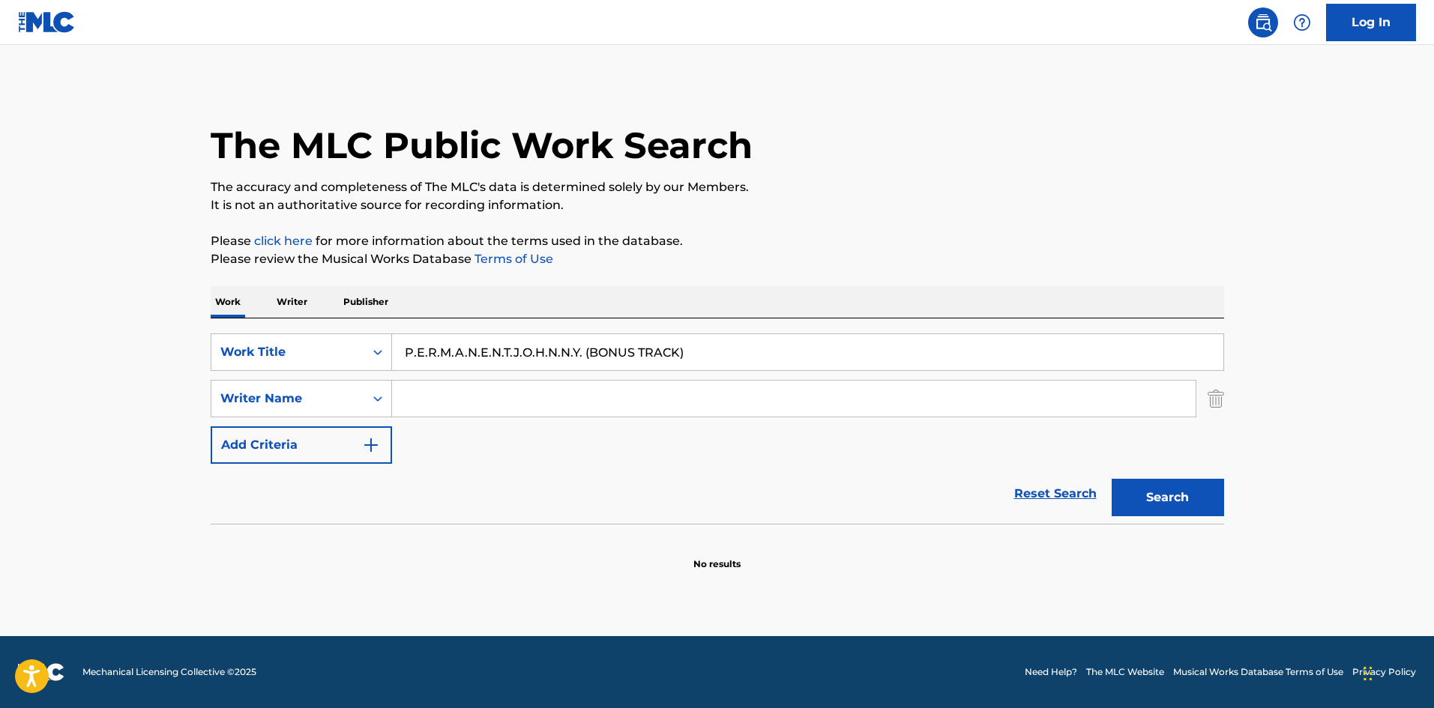
drag, startPoint x: 1193, startPoint y: 493, endPoint x: 1047, endPoint y: 417, distance: 165.0
click at [1192, 493] on button "Search" at bounding box center [1168, 497] width 112 height 37
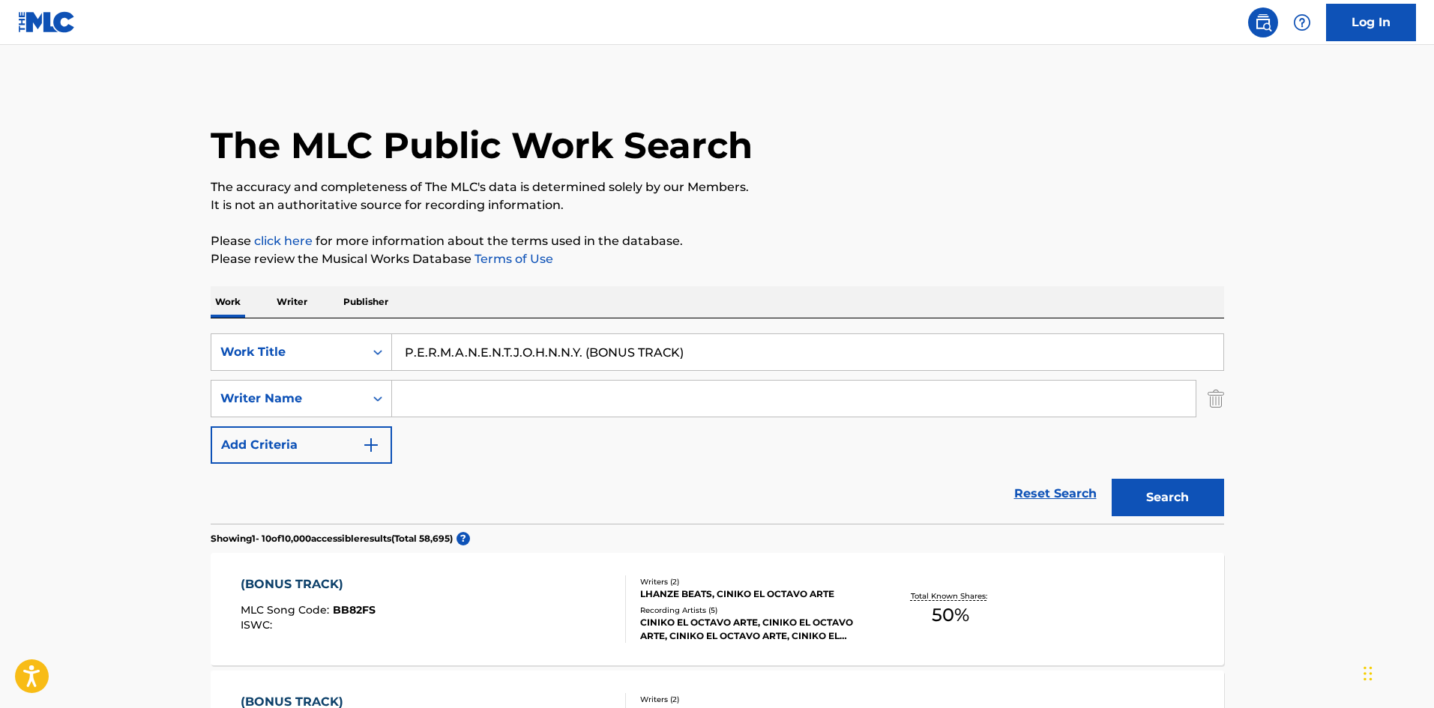
click at [282, 300] on p "Writer" at bounding box center [292, 301] width 40 height 31
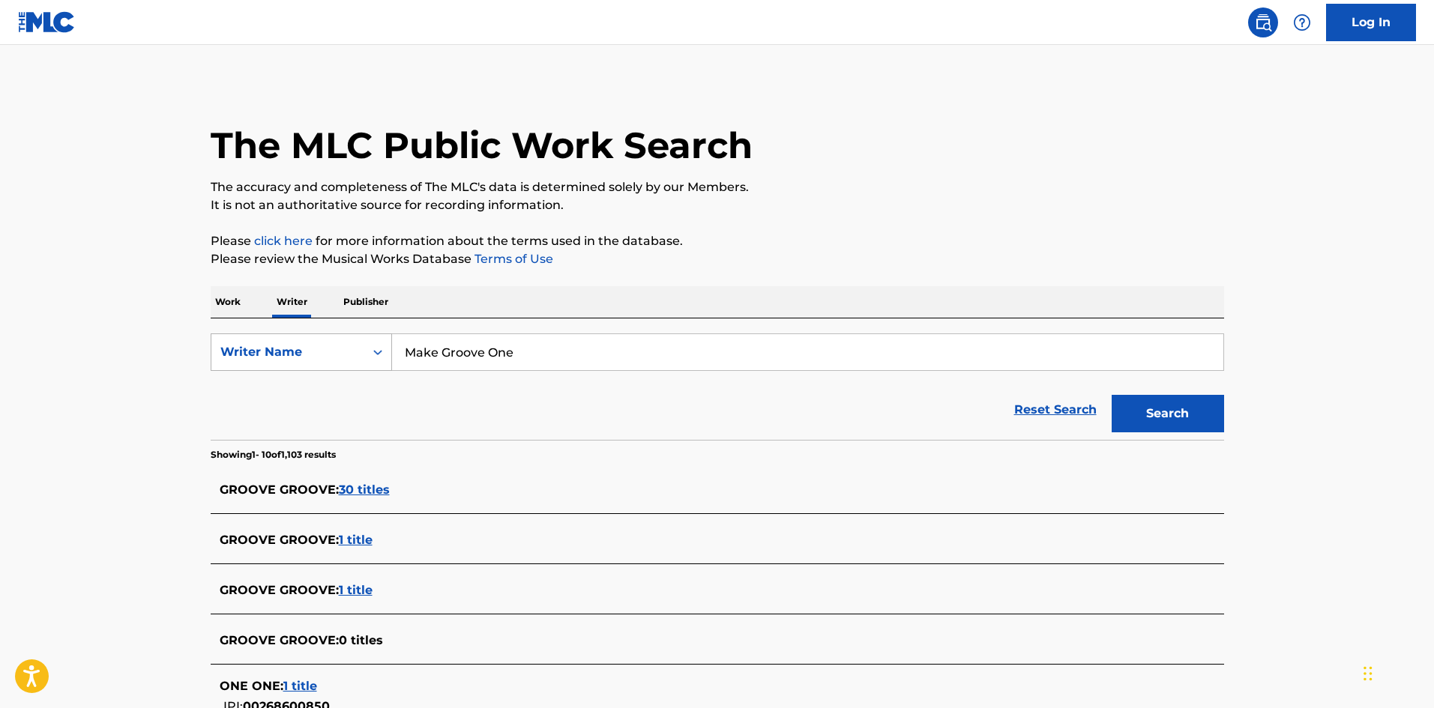
drag, startPoint x: 509, startPoint y: 347, endPoint x: 360, endPoint y: 354, distance: 149.3
click at [346, 357] on div "SearchWithCriteriaee9b5a8c-85e2-4da8-beb5-495d1596811f Writer Name Make Groove …" at bounding box center [718, 352] width 1014 height 37
paste input "Shouts Polygon"
type input "Shouts Polygon"
click at [1135, 414] on button "Search" at bounding box center [1168, 413] width 112 height 37
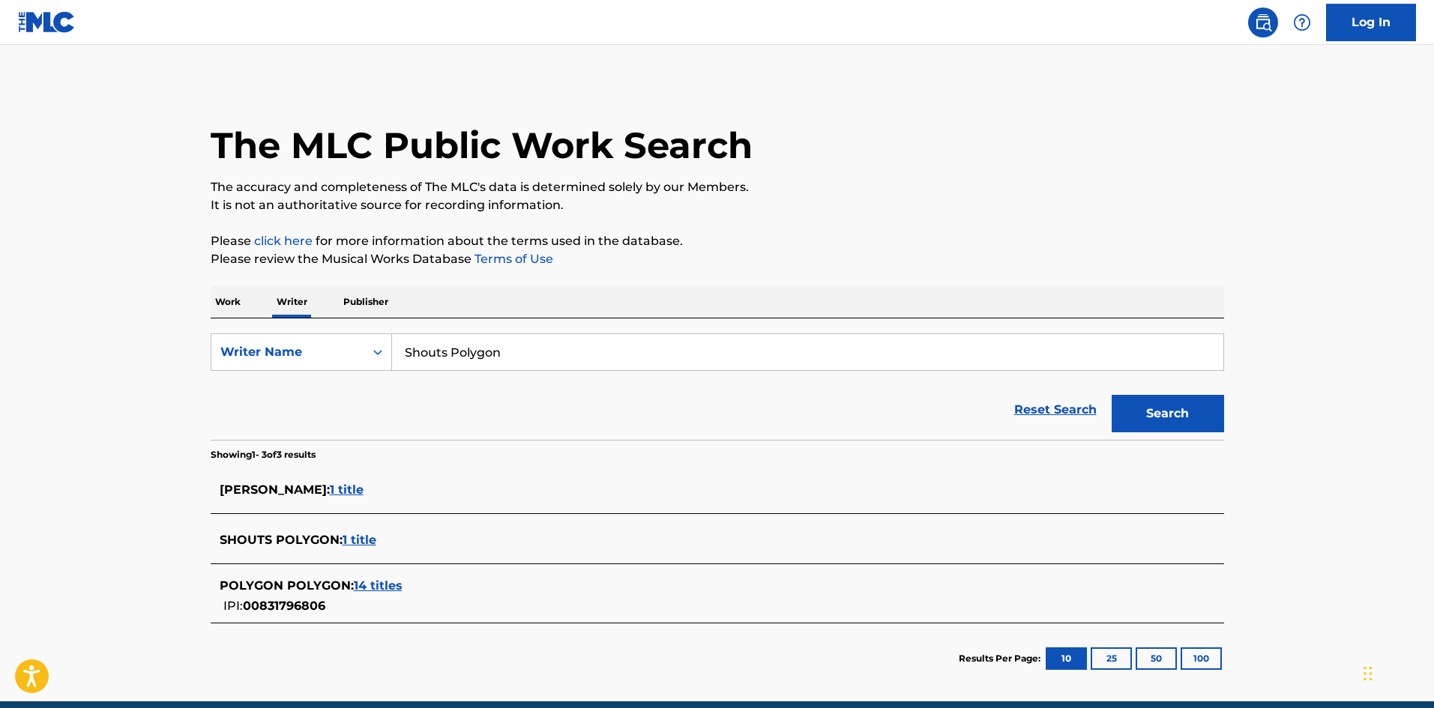
scroll to position [65, 0]
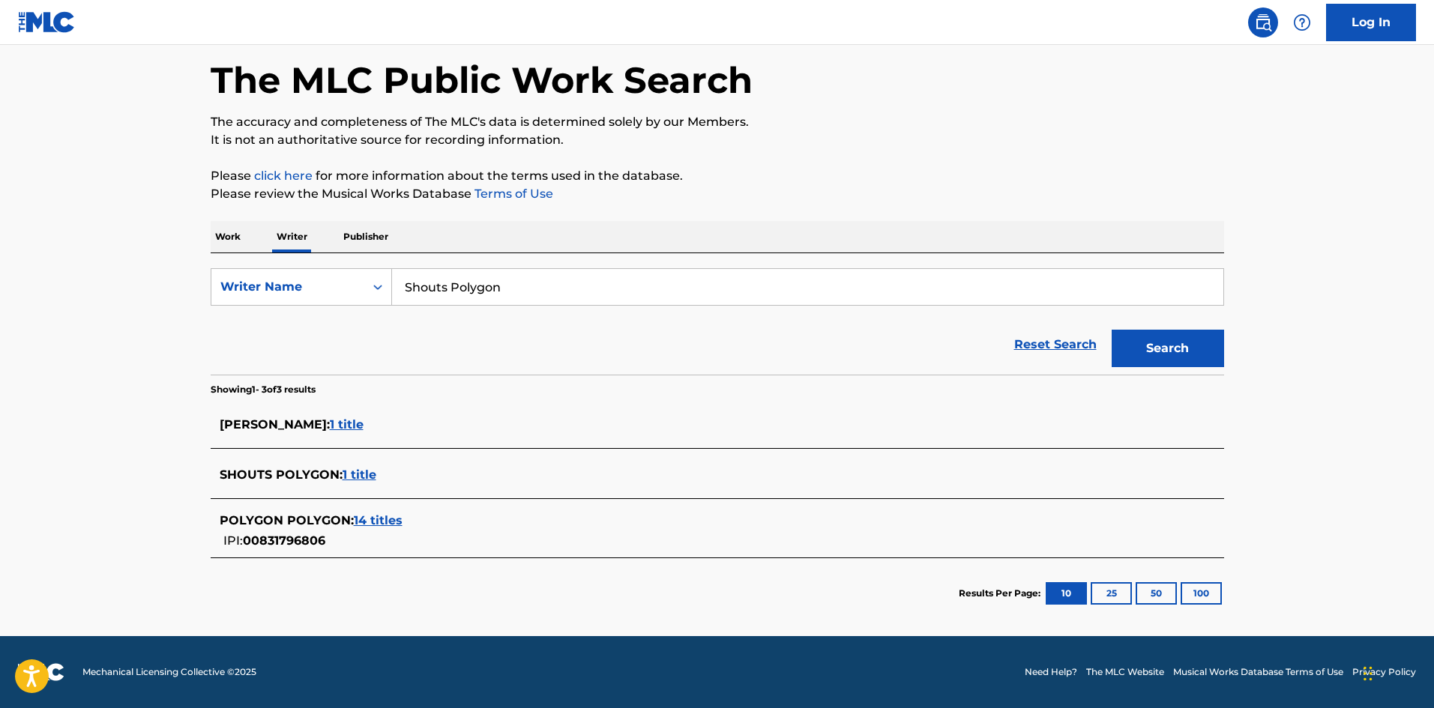
click at [225, 240] on p "Work" at bounding box center [228, 236] width 34 height 31
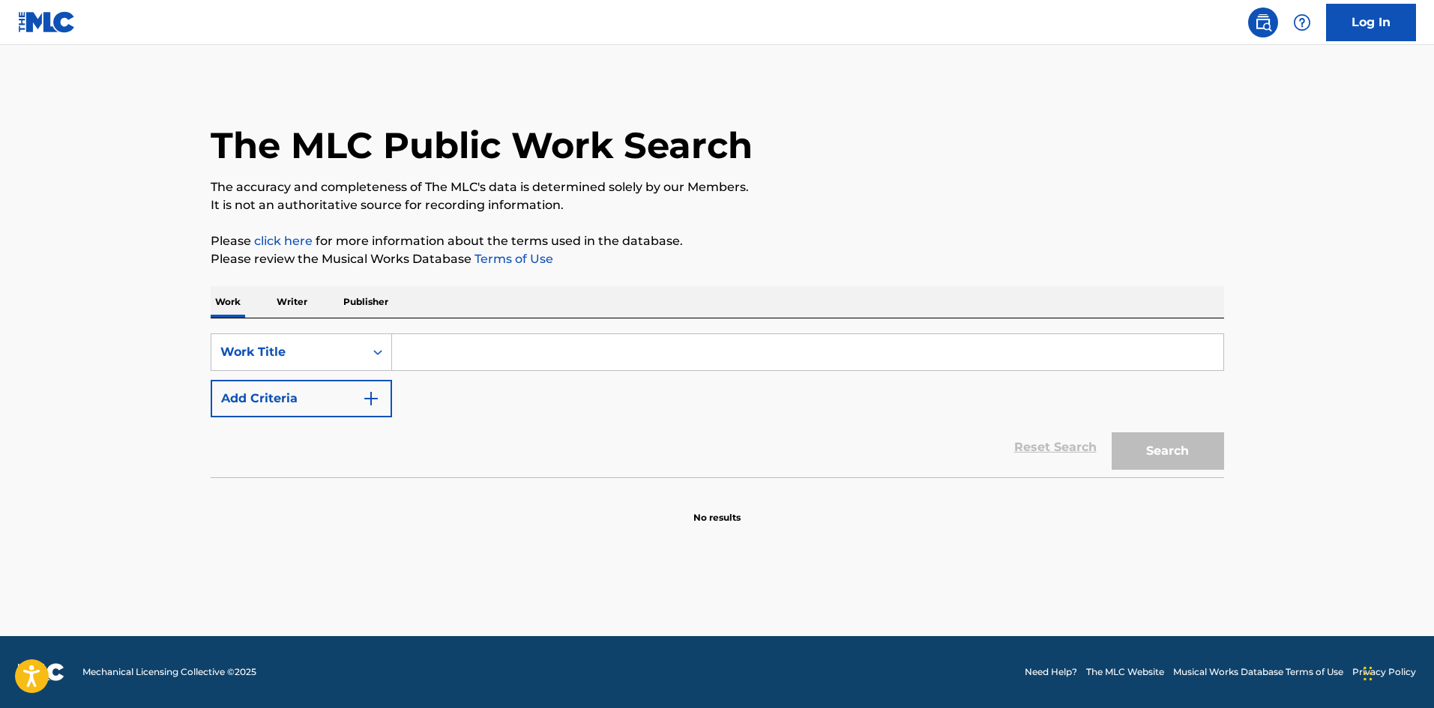
click at [450, 351] on input "Search Form" at bounding box center [807, 352] width 831 height 36
paste input "Punik"
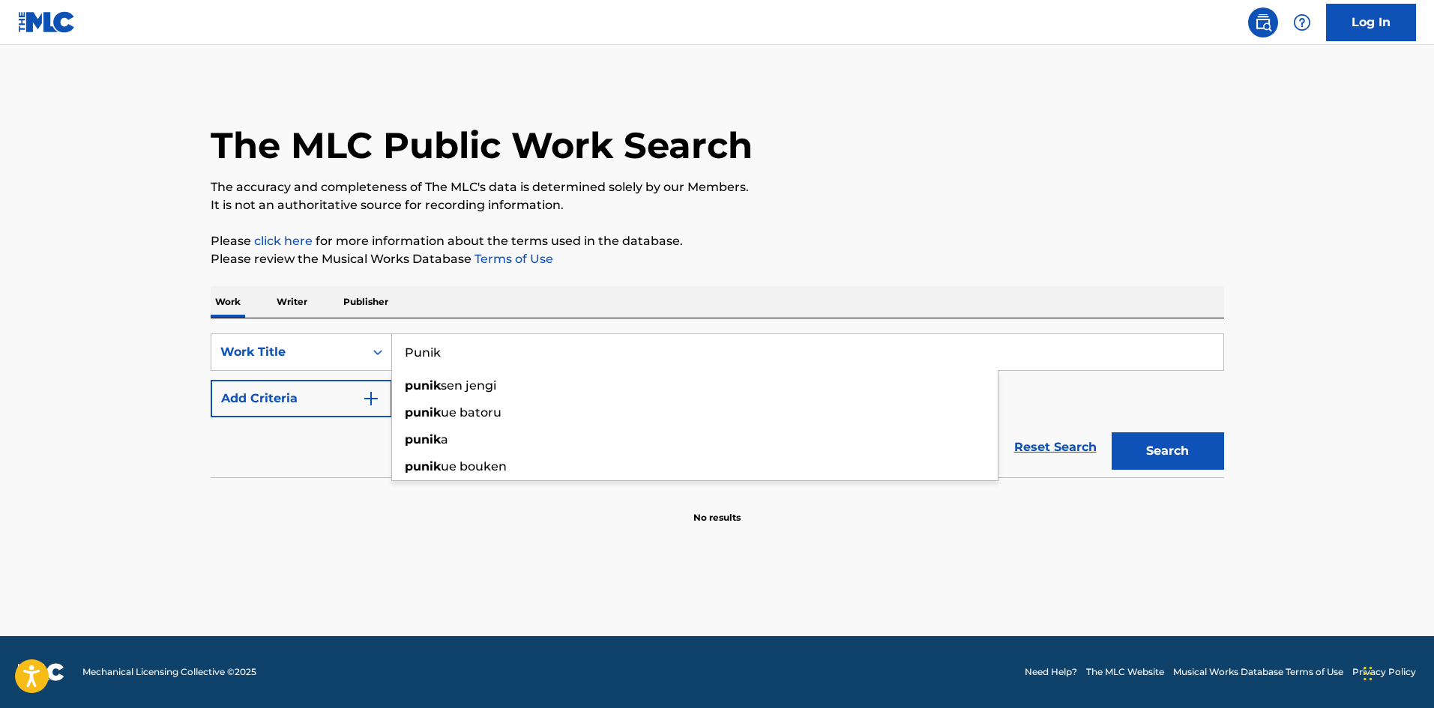
type input "Punik"
click at [294, 299] on p "Writer" at bounding box center [292, 301] width 40 height 31
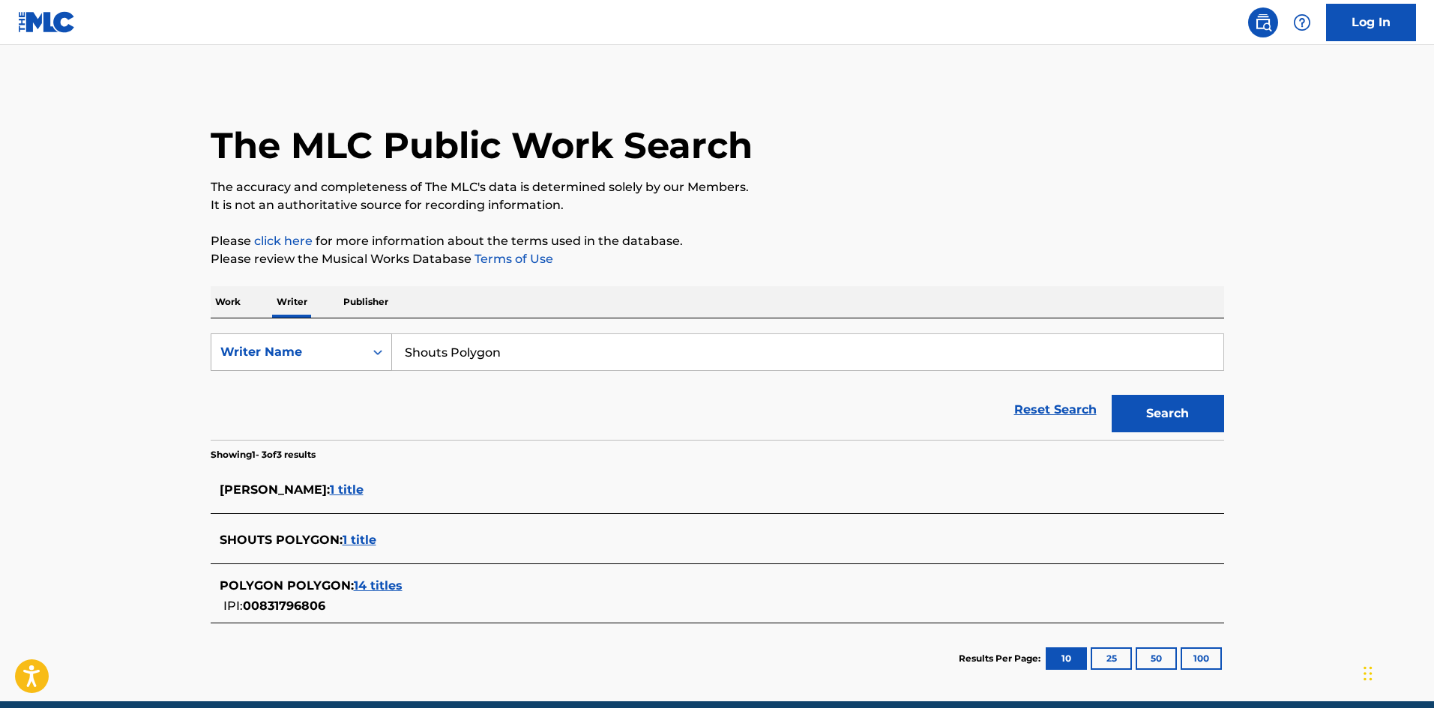
drag, startPoint x: 389, startPoint y: 352, endPoint x: 362, endPoint y: 341, distance: 29.2
click at [312, 352] on div "SearchWithCriteriaee9b5a8c-85e2-4da8-beb5-495d1596811f Writer Name Shouts Polyg…" at bounding box center [718, 352] width 1014 height 37
paste input "Punik"
type input "Punik"
drag, startPoint x: 913, startPoint y: 216, endPoint x: 1111, endPoint y: 390, distance: 263.5
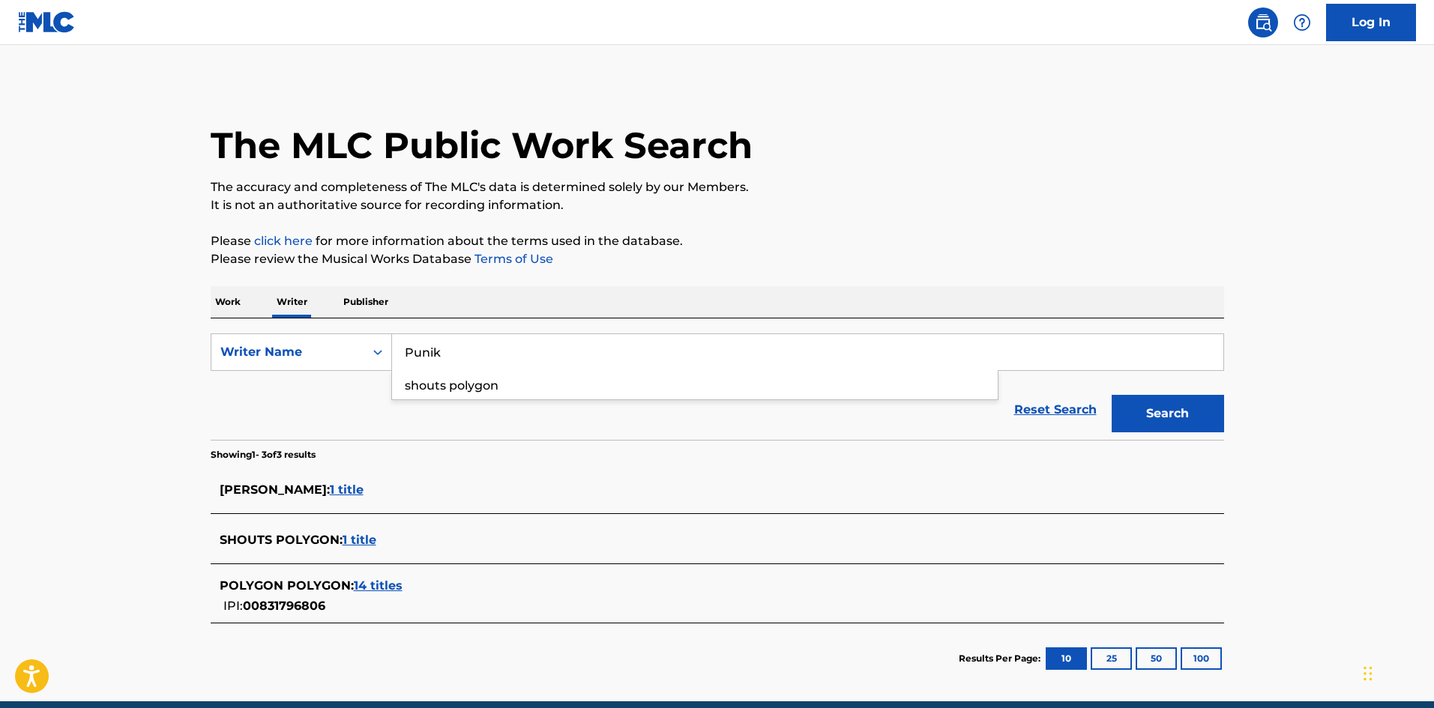
click at [913, 217] on div "The MLC Public Work Search The accuracy and completeness of The MLC's data is d…" at bounding box center [718, 388] width 1050 height 612
click at [1184, 410] on button "Search" at bounding box center [1168, 413] width 112 height 37
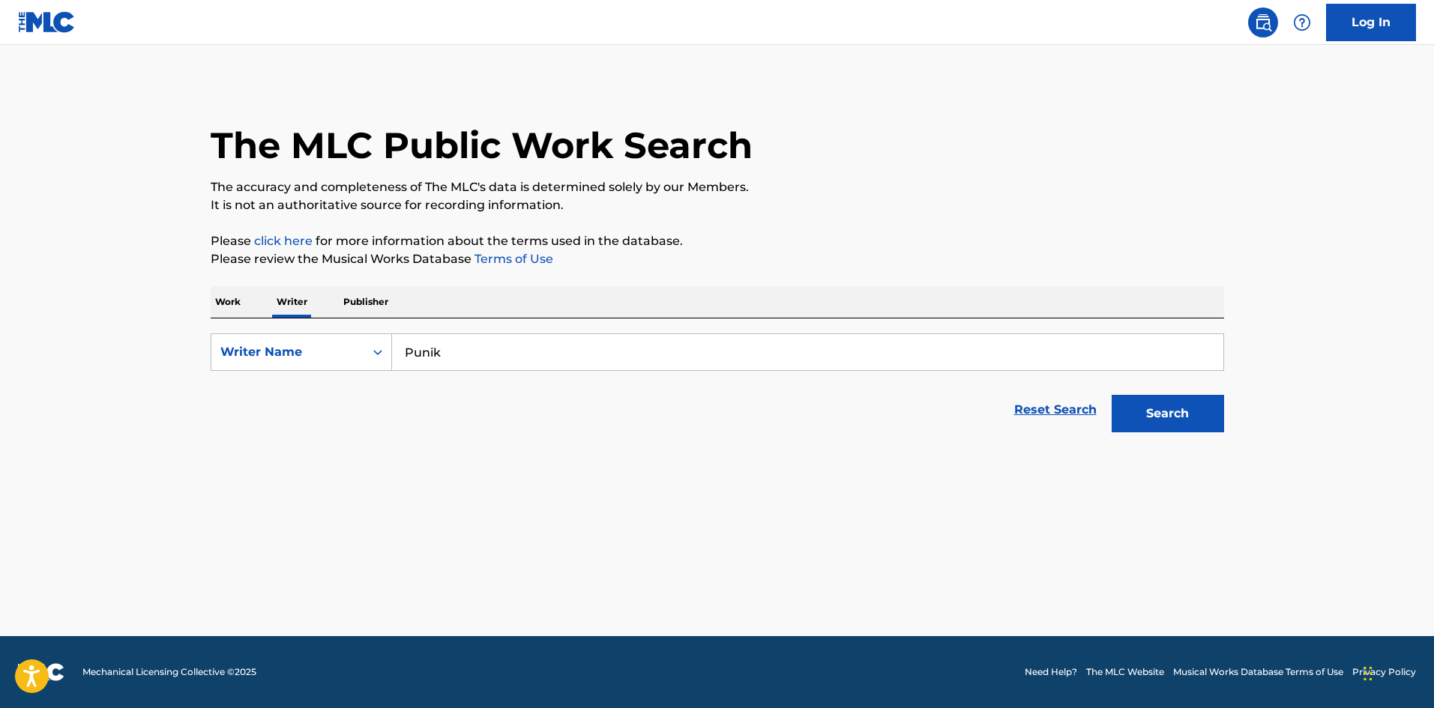
click at [225, 292] on p "Work" at bounding box center [228, 301] width 34 height 31
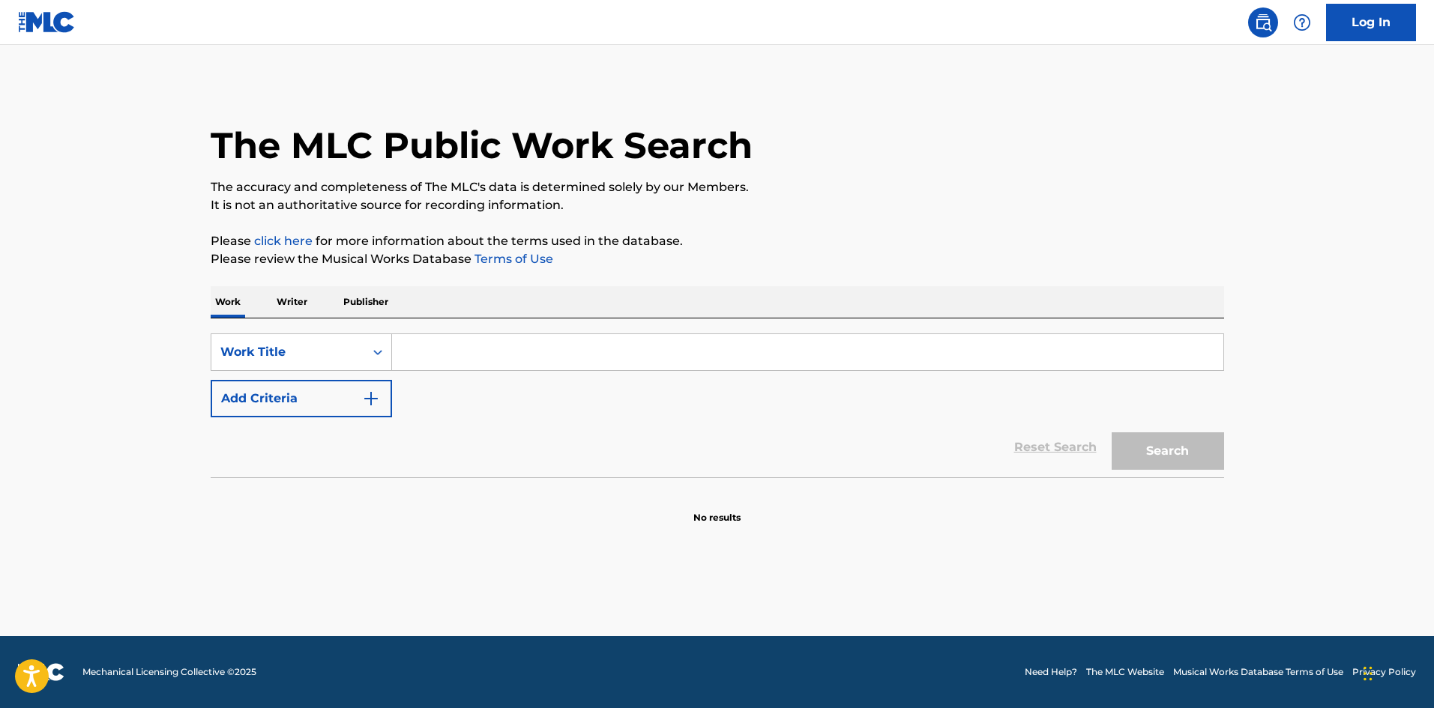
click at [460, 354] on input "Search Form" at bounding box center [807, 352] width 831 height 36
paste input "FRUSTRATION!!"
type input "FRUSTRATION!!"
click at [361, 398] on button "Add Criteria" at bounding box center [301, 398] width 181 height 37
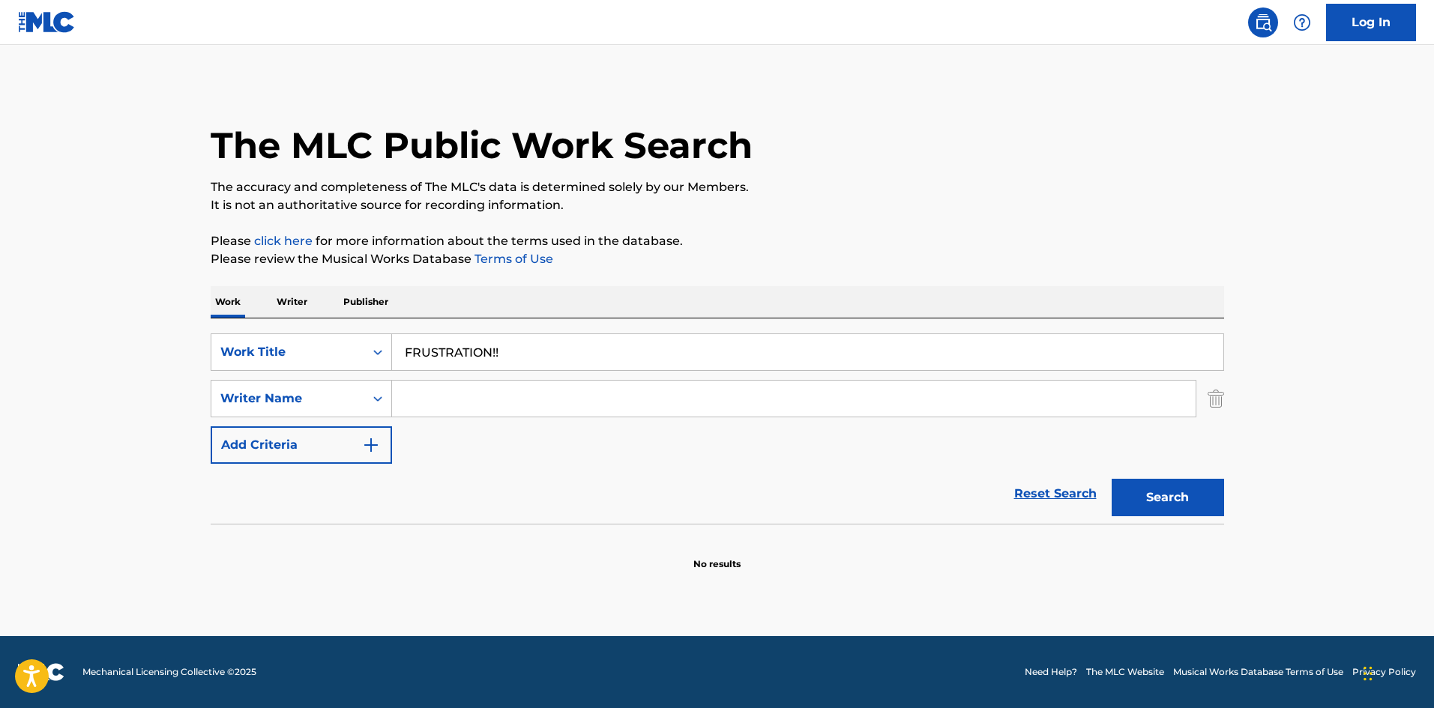
click at [481, 386] on input "Search Form" at bounding box center [794, 399] width 804 height 36
paste input "Punik"
type input "Punik"
click at [918, 249] on p "Please click here for more information about the terms used in the database." at bounding box center [718, 241] width 1014 height 18
click at [1143, 493] on button "Search" at bounding box center [1168, 497] width 112 height 37
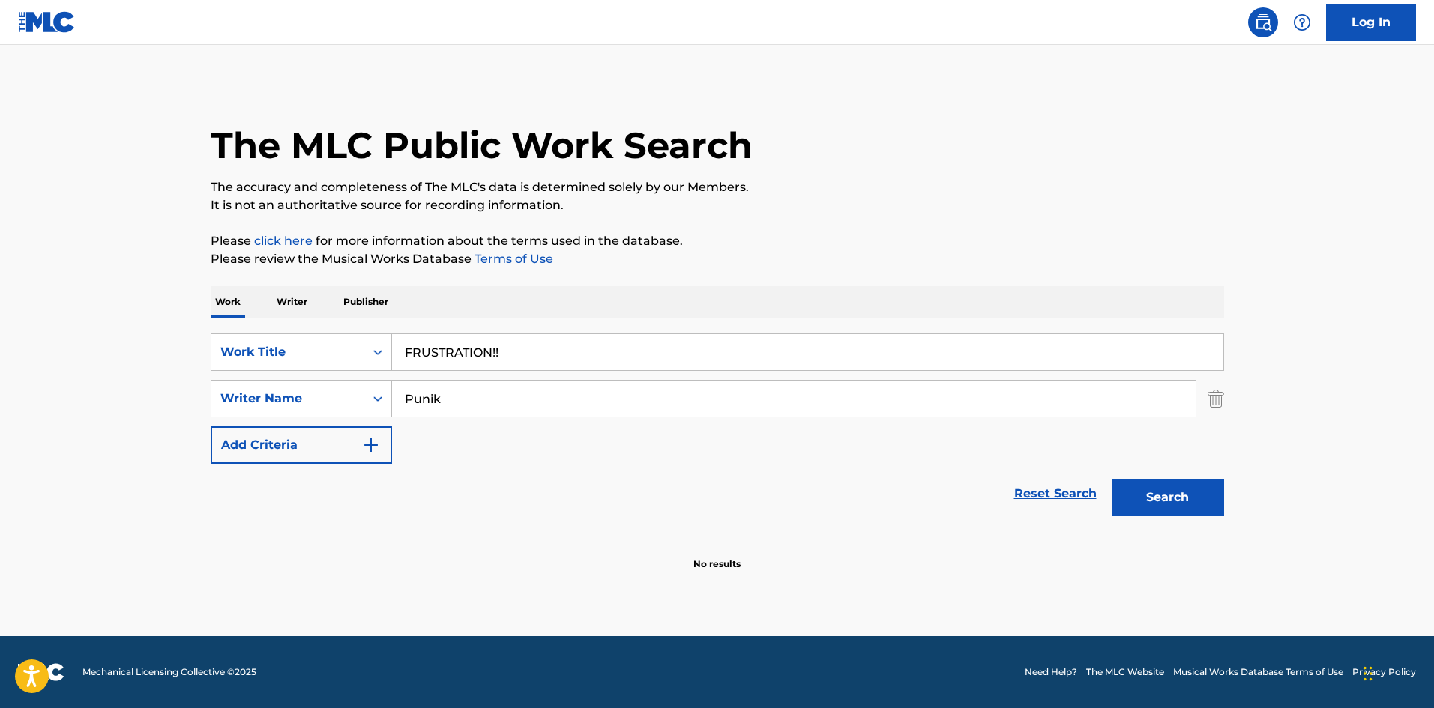
click at [285, 302] on p "Writer" at bounding box center [292, 301] width 40 height 31
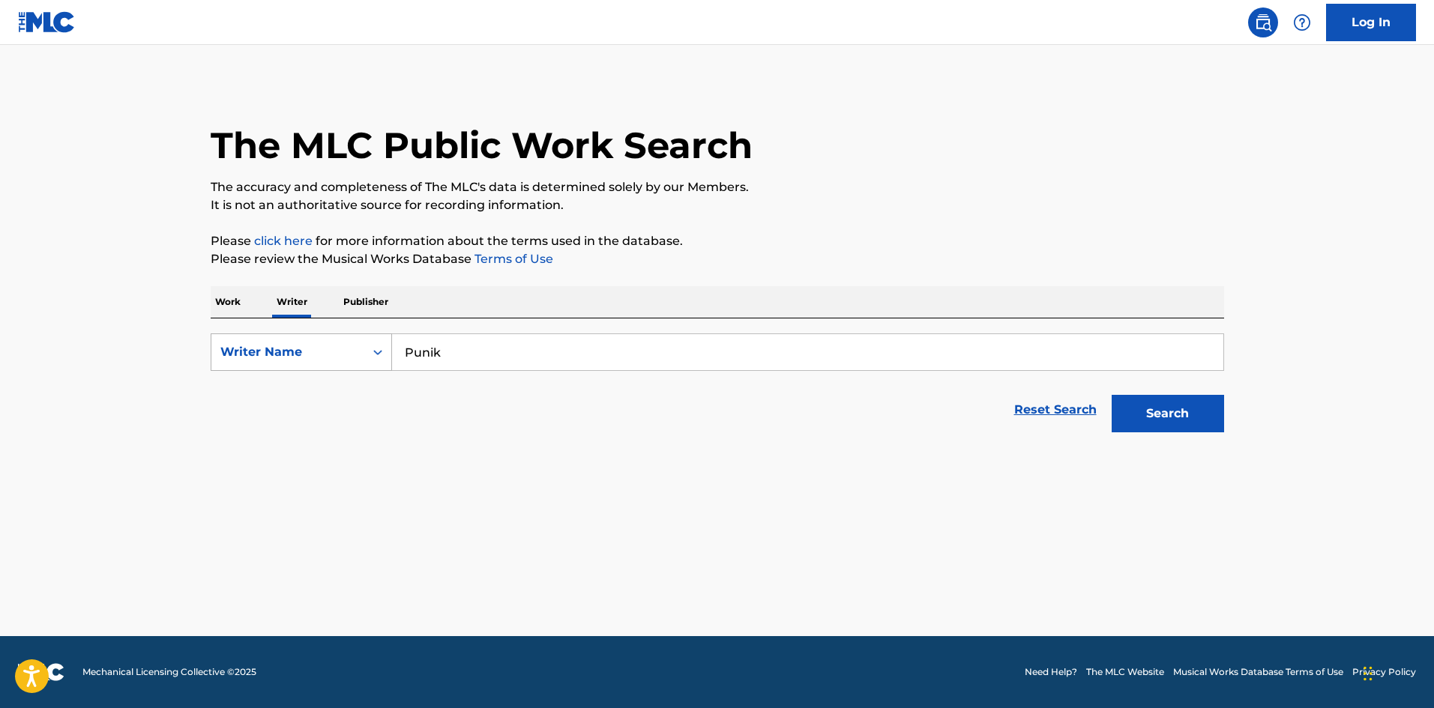
drag, startPoint x: 392, startPoint y: 352, endPoint x: 364, endPoint y: 352, distance: 28.5
click at [364, 352] on div "SearchWithCriteriaee9b5a8c-85e2-4da8-beb5-495d1596811f Writer Name Punik" at bounding box center [718, 352] width 1014 height 37
paste input "[PERSON_NAME]"
type input "[PERSON_NAME]"
click at [1175, 418] on button "Search" at bounding box center [1168, 413] width 112 height 37
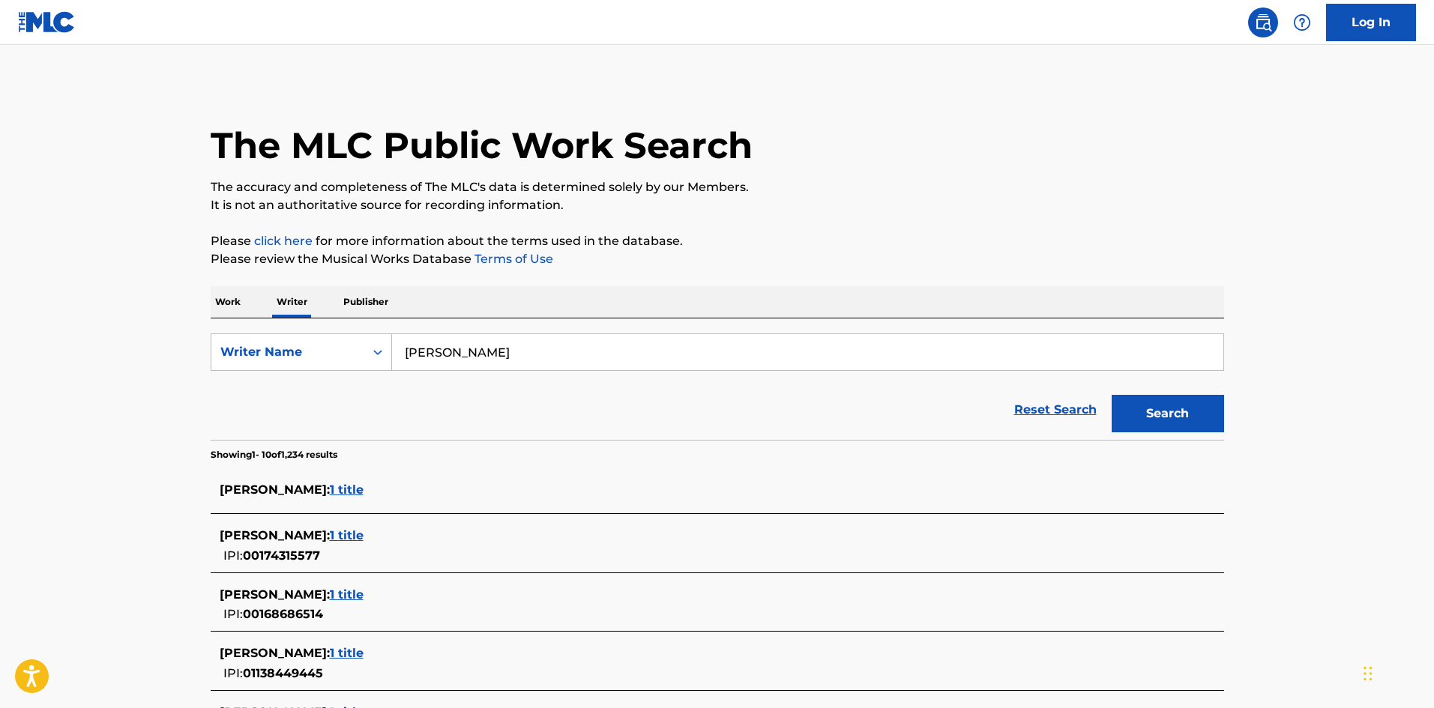
drag, startPoint x: 219, startPoint y: 307, endPoint x: 225, endPoint y: 294, distance: 14.1
click at [219, 305] on p "Work" at bounding box center [228, 301] width 34 height 31
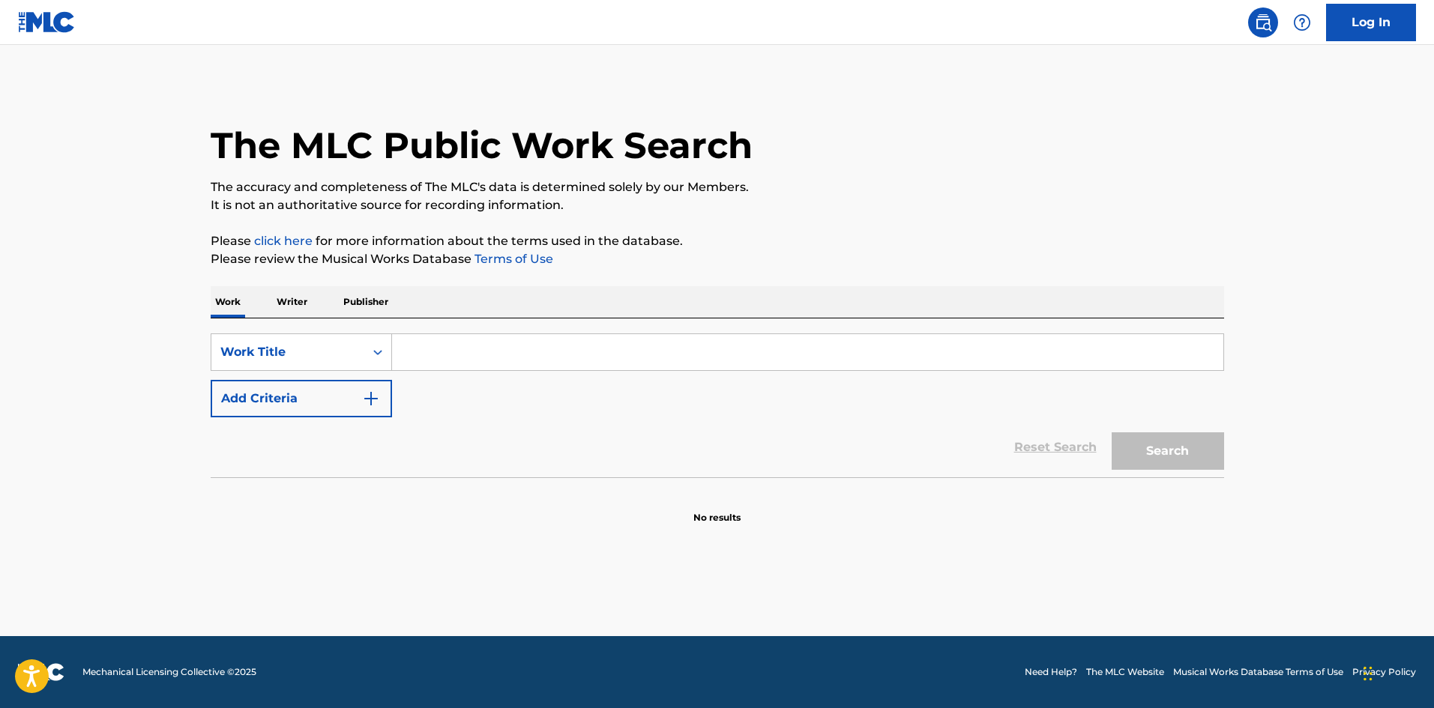
click at [426, 364] on input "Search Form" at bounding box center [807, 352] width 831 height 36
paste input "2ND-BREAK [PERSON_NAME]"
click at [558, 355] on input "2ND-BREAK [PERSON_NAME]" at bounding box center [807, 352] width 831 height 36
drag, startPoint x: 558, startPoint y: 355, endPoint x: 539, endPoint y: 366, distance: 22.1
click at [559, 355] on input "2ND-BREAK [PERSON_NAME]" at bounding box center [807, 352] width 831 height 36
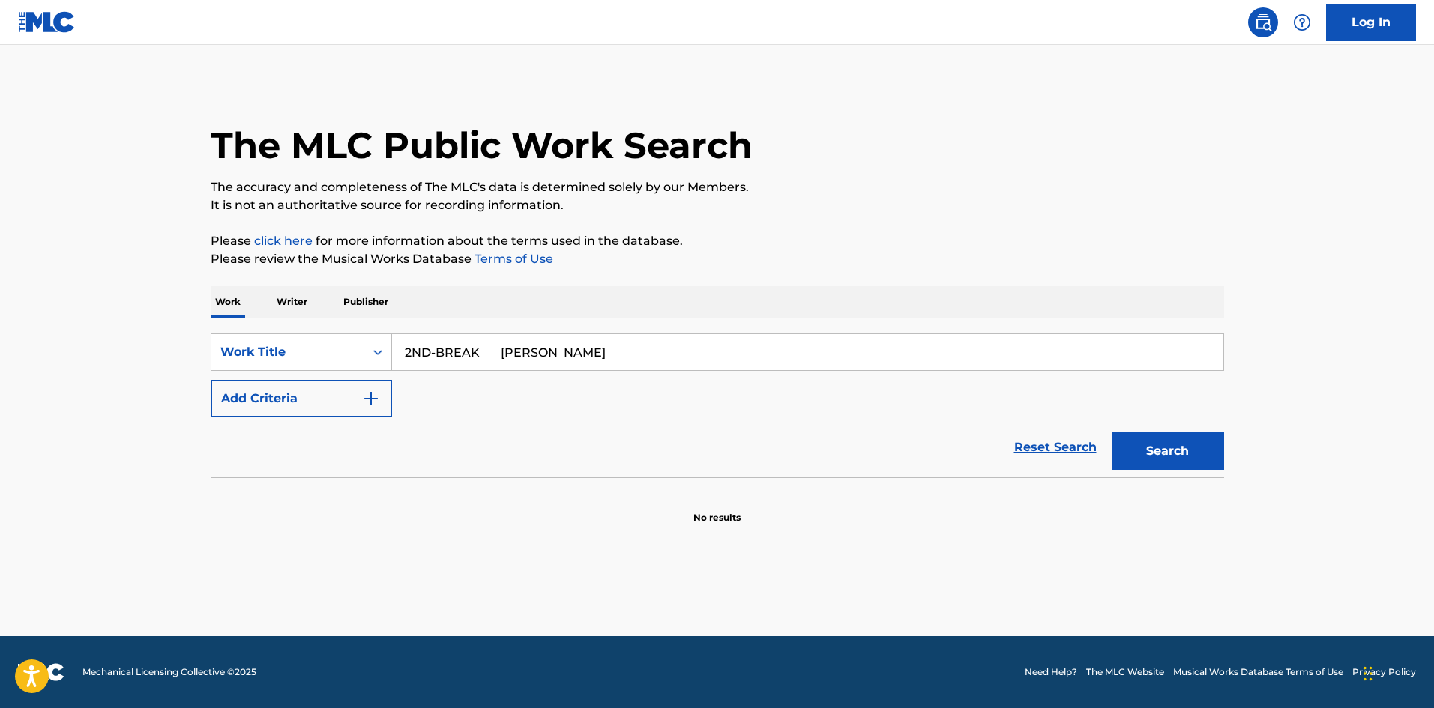
type input "2ND-BREAK [PERSON_NAME]"
click at [391, 396] on button "Add Criteria" at bounding box center [301, 398] width 181 height 37
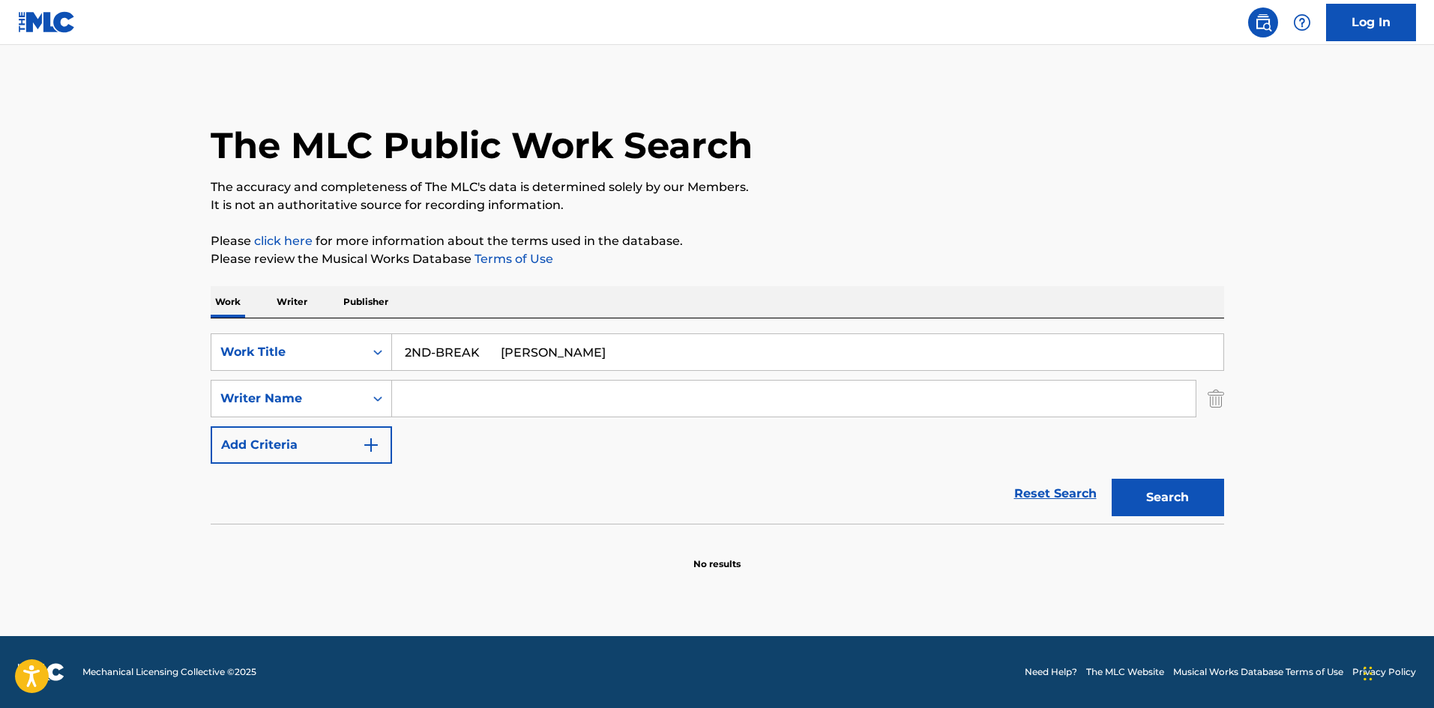
click at [435, 403] on input "Search Form" at bounding box center [794, 399] width 804 height 36
paste input "Kishihara"
type input "Kishihara"
drag, startPoint x: 543, startPoint y: 357, endPoint x: 727, endPoint y: 395, distance: 188.3
click at [717, 383] on div "SearchWithCriteriab27a0574-9fa7-406a-8886-3d2a4b8c77b4 Work Title 2ND-BREAK [PE…" at bounding box center [718, 399] width 1014 height 130
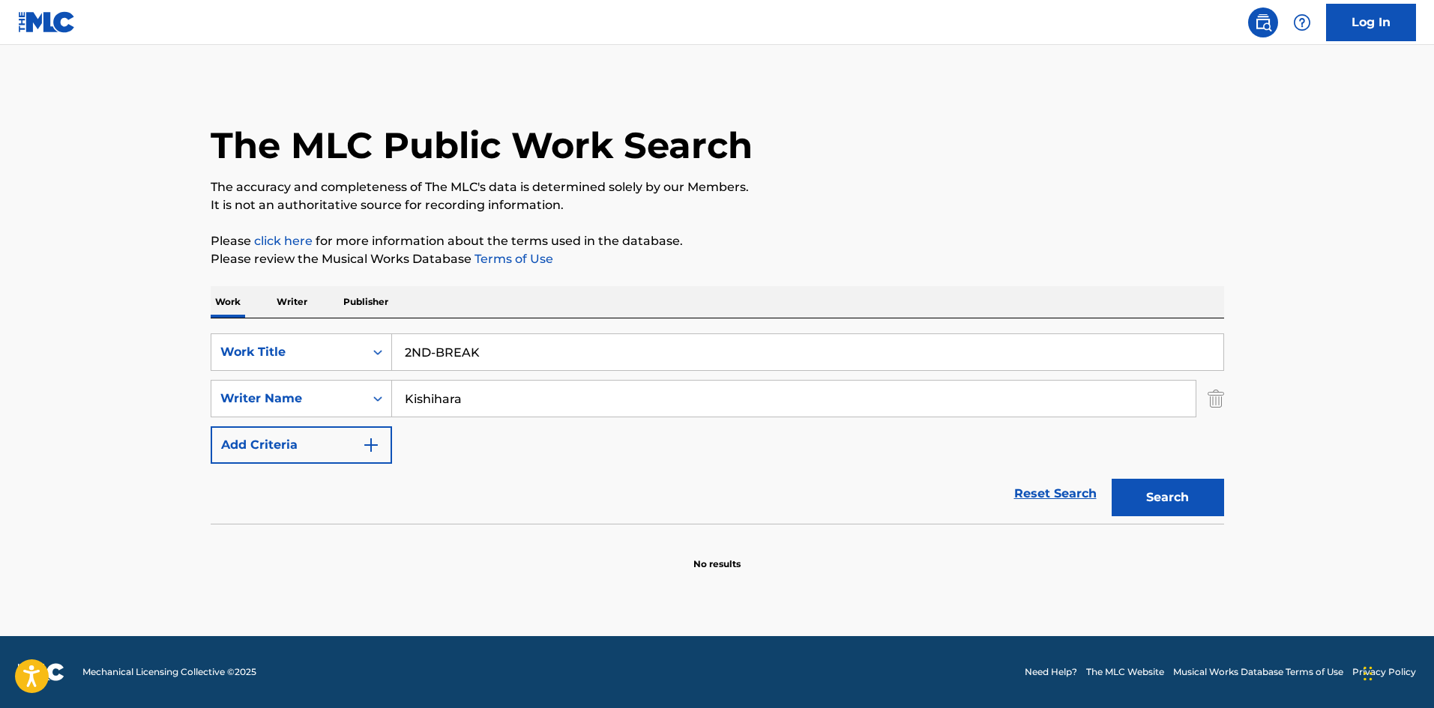
click at [1142, 487] on button "Search" at bounding box center [1168, 497] width 112 height 37
drag, startPoint x: 338, startPoint y: 330, endPoint x: 313, endPoint y: 336, distance: 25.5
click at [313, 336] on div "SearchWithCriteriab27a0574-9fa7-406a-8886-3d2a4b8c77b4 Work Title 2ND-BREAK" at bounding box center [718, 352] width 1014 height 37
paste input "ASUNOYUKUE"
type input "ASUNOYUKUE"
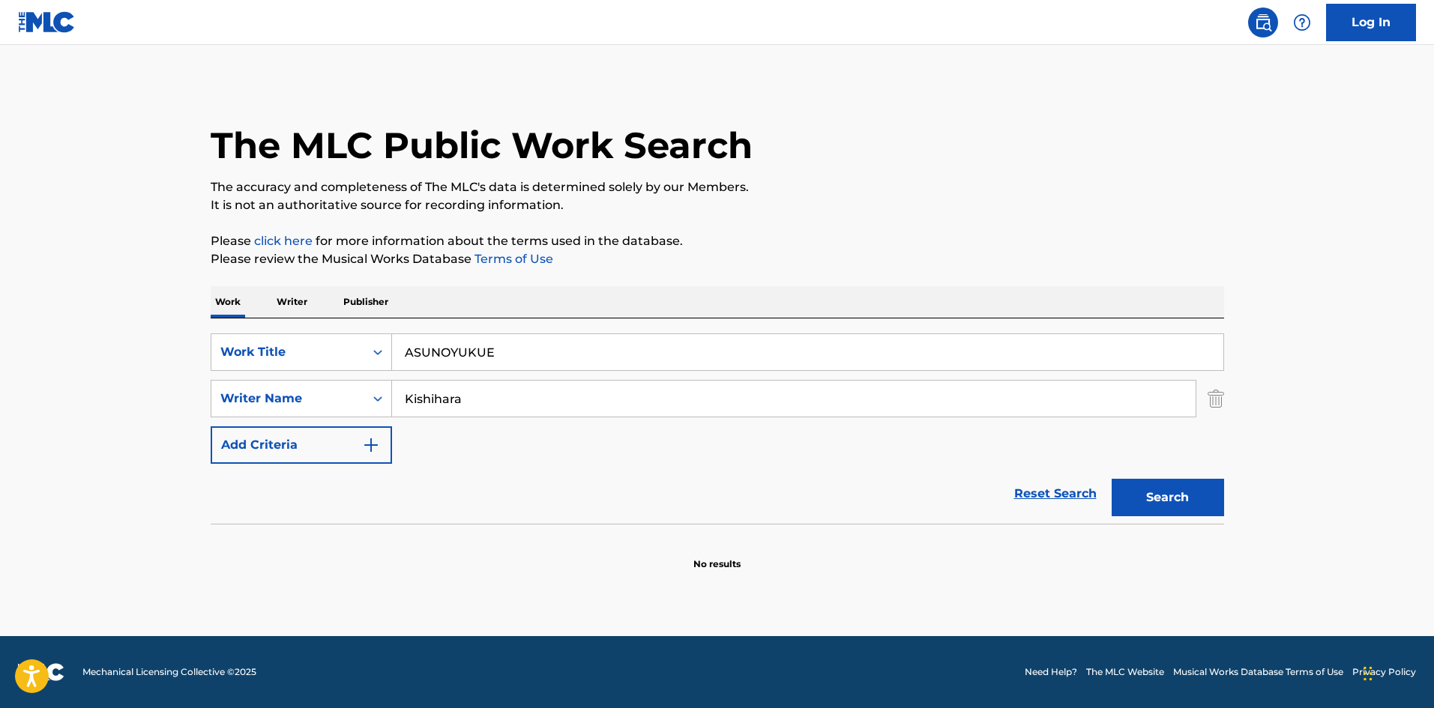
click at [1136, 503] on button "Search" at bounding box center [1168, 497] width 112 height 37
click at [292, 301] on p "Writer" at bounding box center [292, 301] width 40 height 31
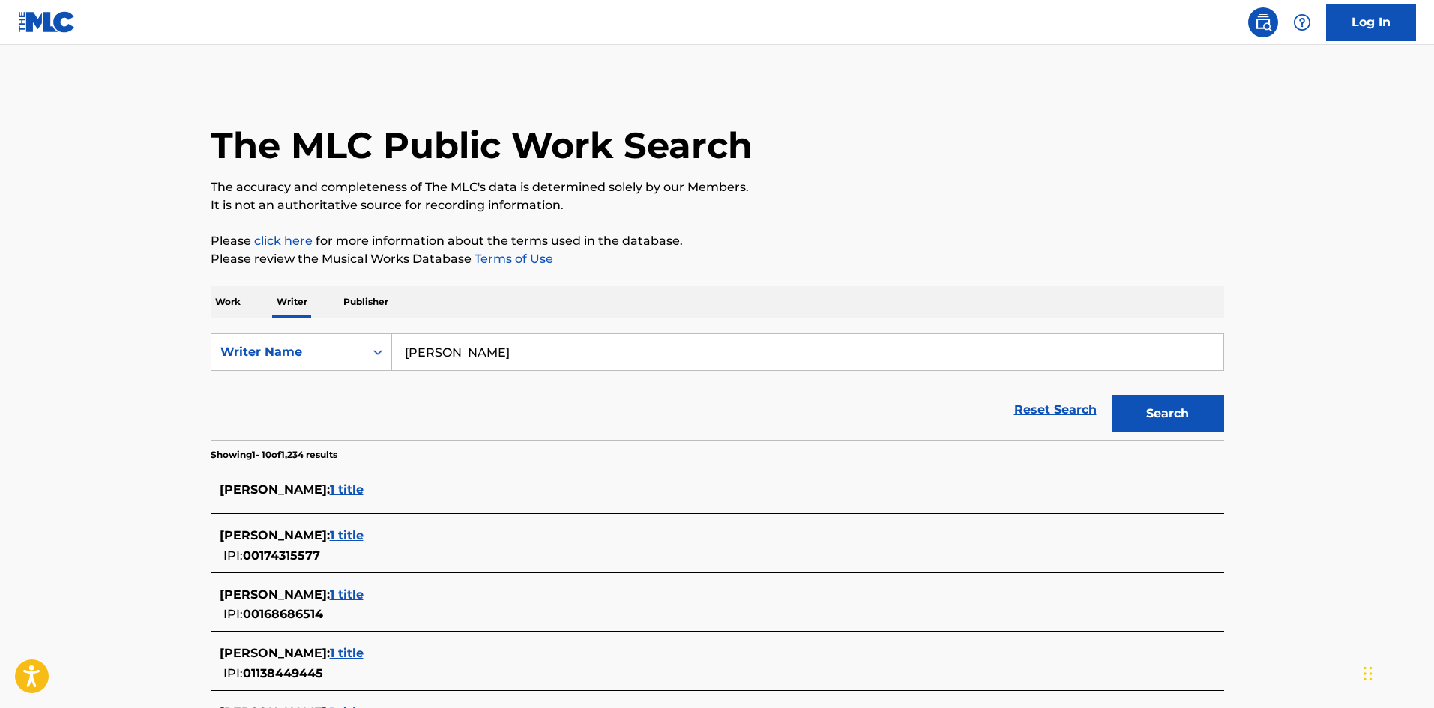
drag, startPoint x: 429, startPoint y: 345, endPoint x: 435, endPoint y: 353, distance: 10.2
click at [425, 346] on input "[PERSON_NAME]" at bounding box center [807, 352] width 831 height 36
click at [852, 282] on div "The MLC Public Work Search The accuracy and completeness of The MLC's data is d…" at bounding box center [718, 601] width 1050 height 1039
click at [330, 492] on span "[PERSON_NAME] :" at bounding box center [275, 490] width 110 height 14
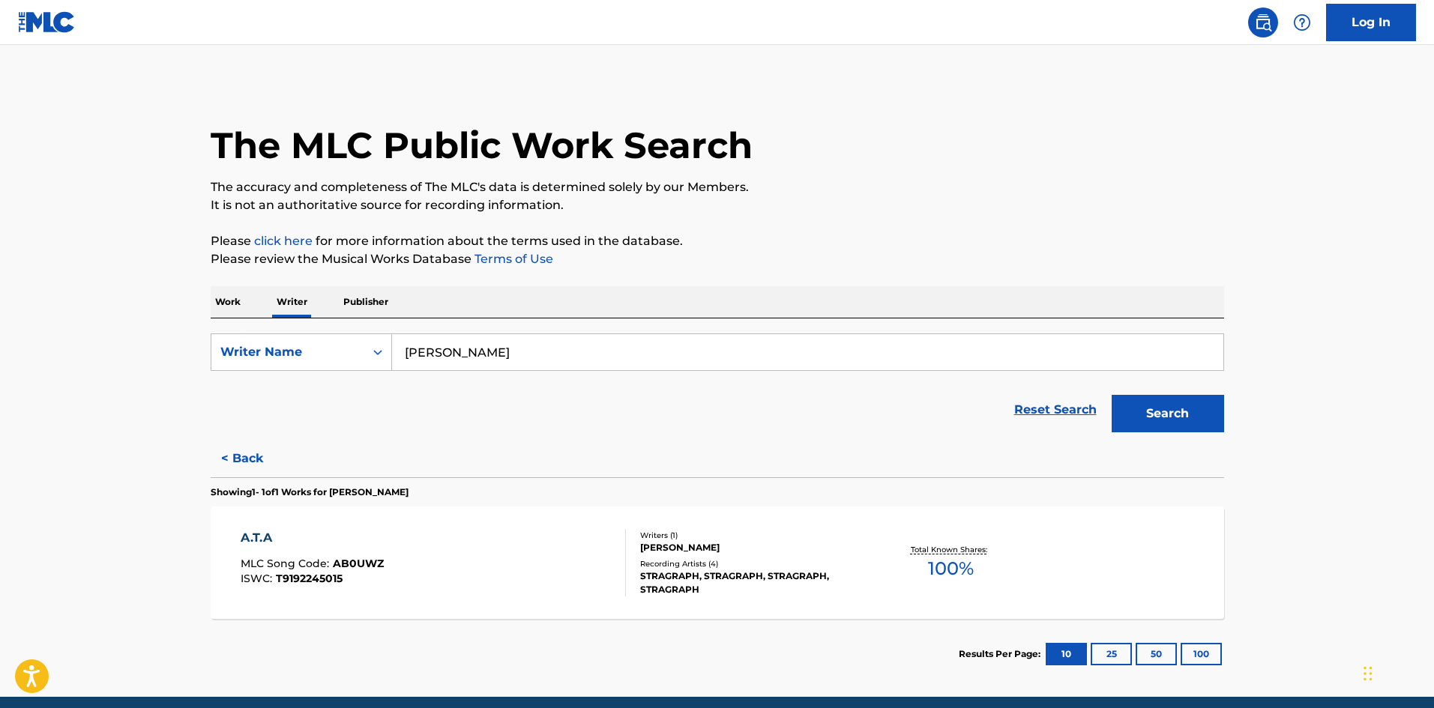
click at [265, 526] on div "A.T.A MLC Song Code : AB0UWZ ISWC : T9192245015 Writers ( 1 ) [PERSON_NAME] Rec…" at bounding box center [718, 563] width 1014 height 112
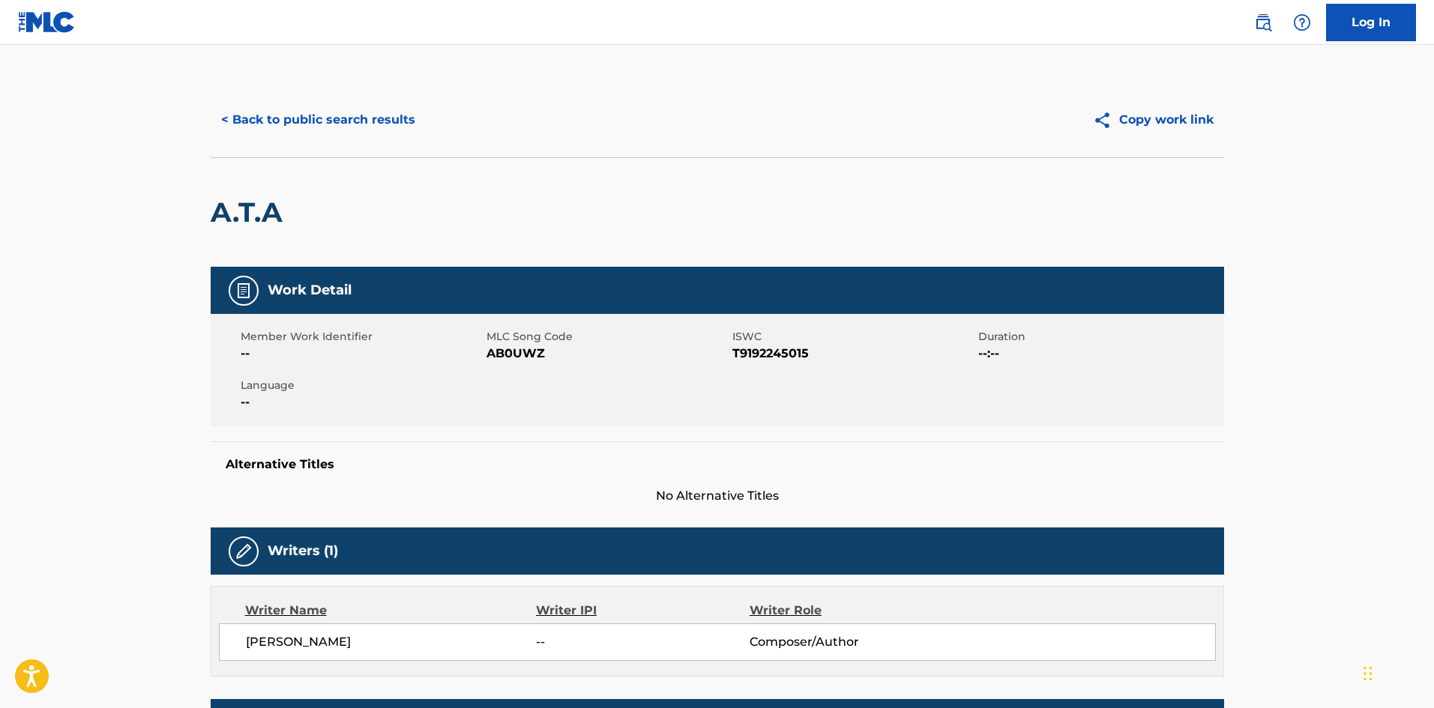
click at [298, 113] on button "< Back to public search results" at bounding box center [318, 119] width 215 height 37
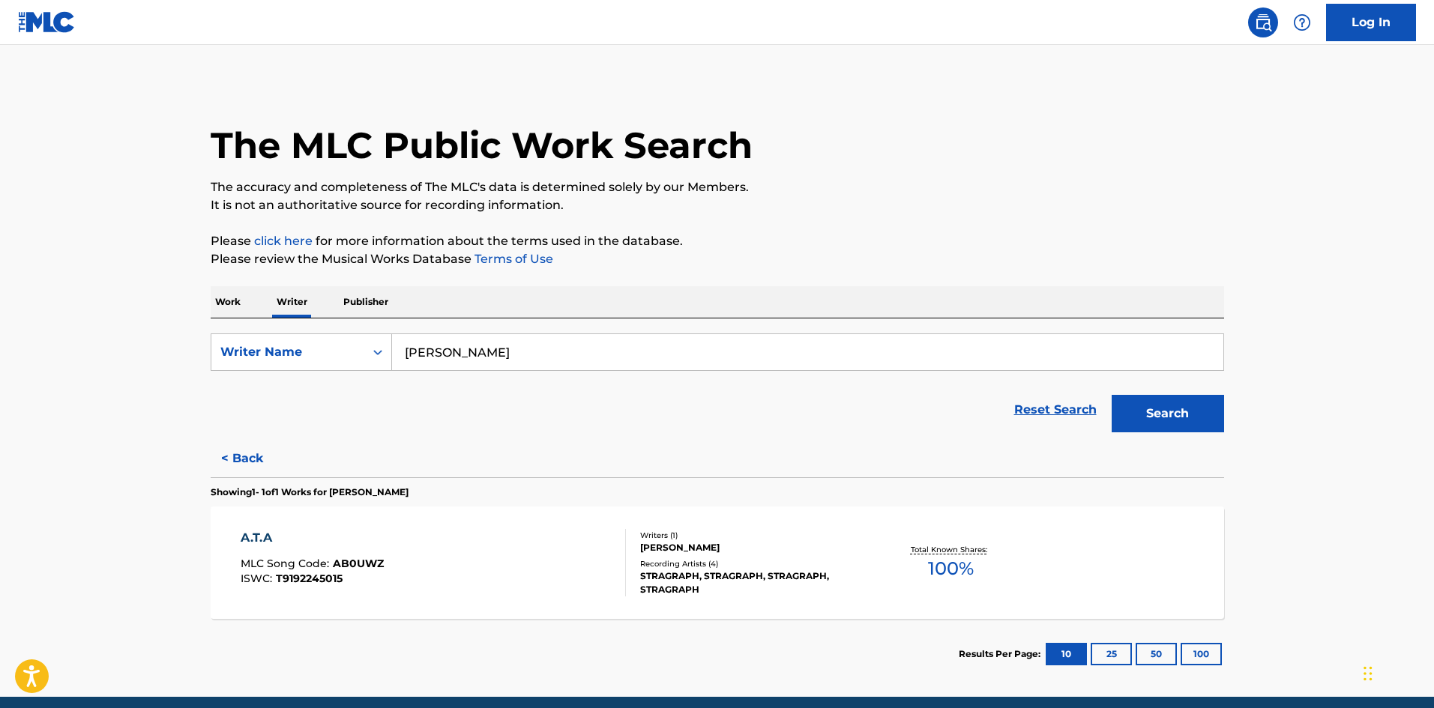
click at [220, 292] on p "Work" at bounding box center [228, 301] width 34 height 31
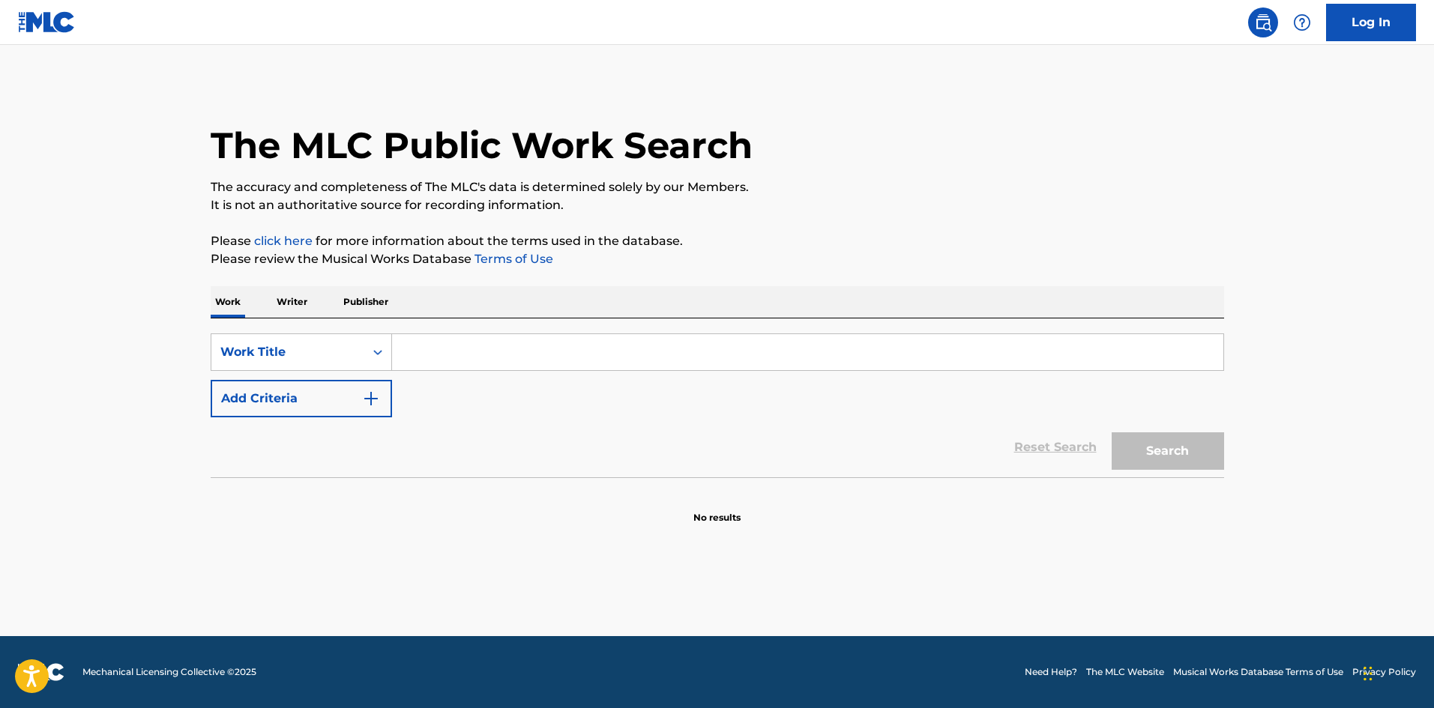
click at [465, 358] on input "Search Form" at bounding box center [807, 352] width 831 height 36
paste input "GETSUYOUBINO ASAGAO"
type input "GETSUYOUBINO ASAGAO"
click at [1128, 445] on button "Search" at bounding box center [1168, 451] width 112 height 37
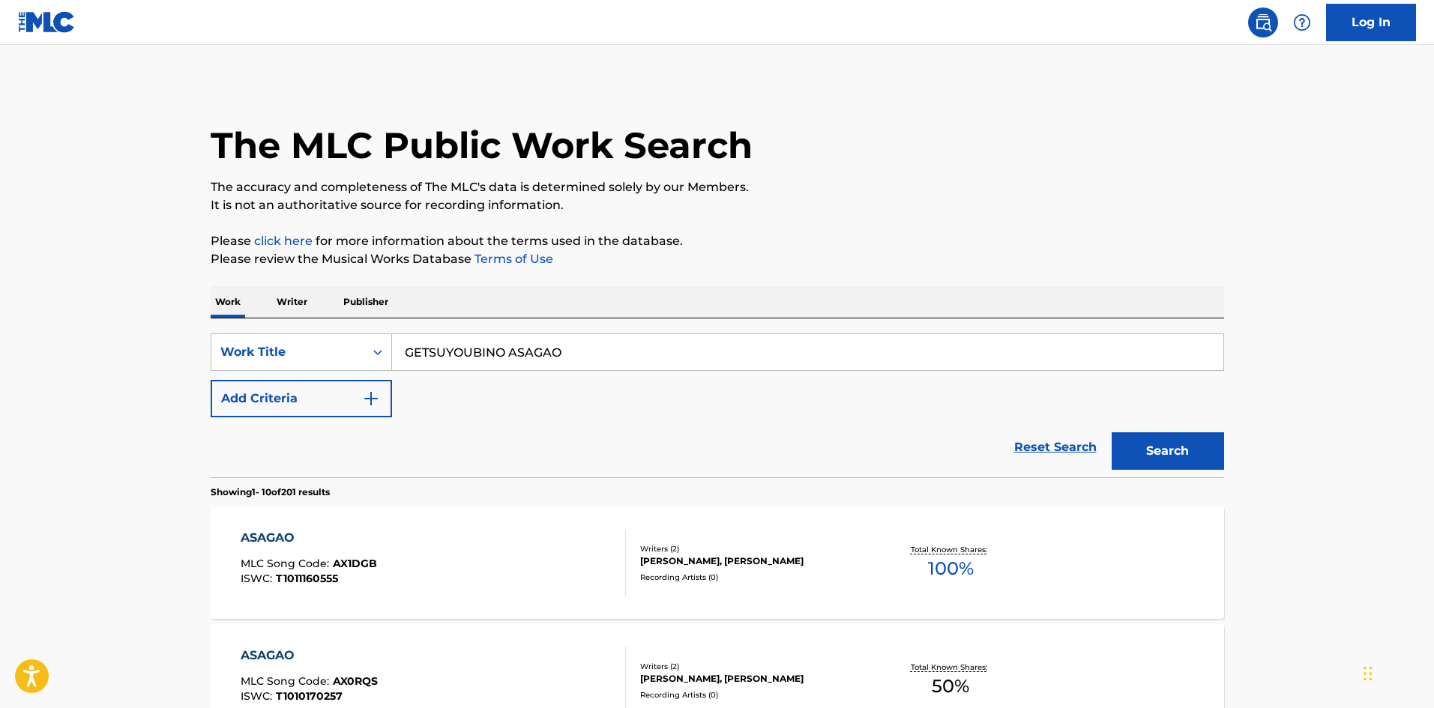
click at [523, 352] on input "GETSUYOUBINO ASAGAO" at bounding box center [807, 352] width 831 height 36
click at [281, 294] on p "Writer" at bounding box center [292, 301] width 40 height 31
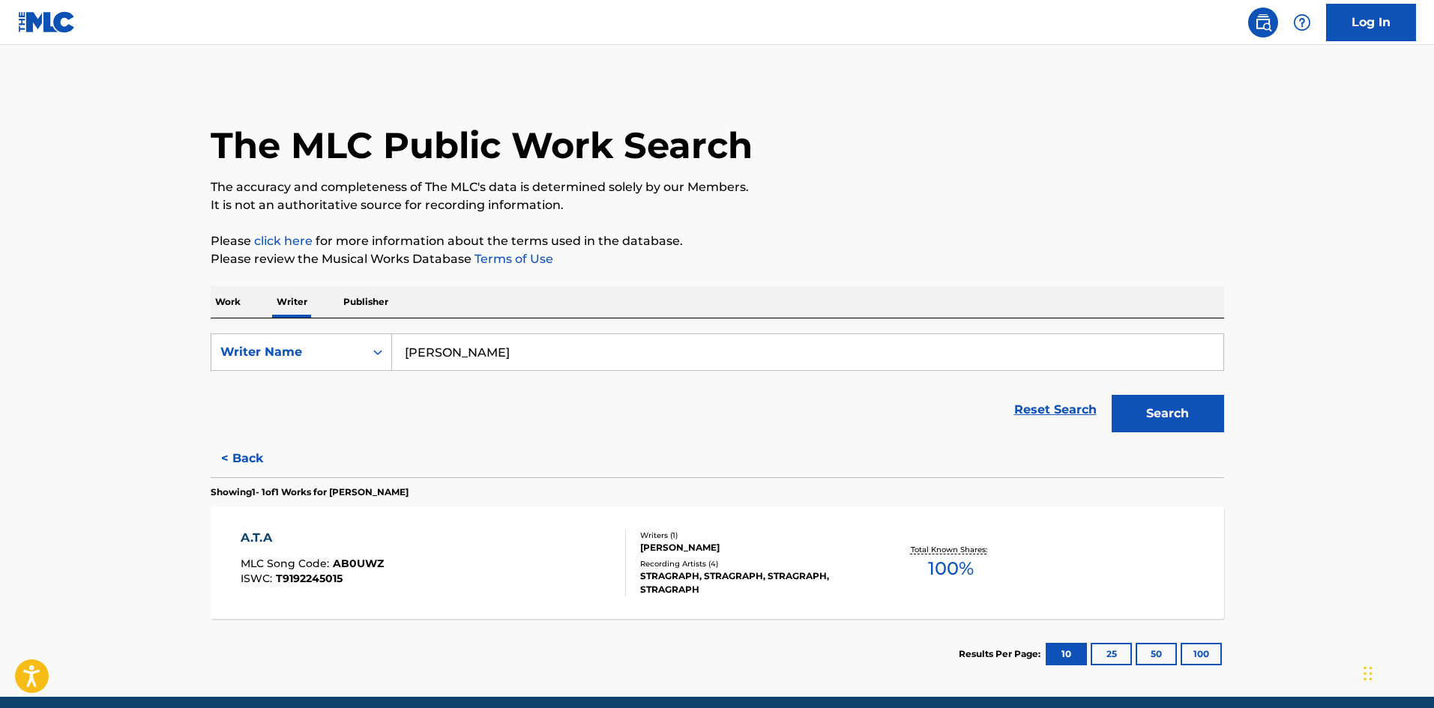
click at [482, 352] on input "[PERSON_NAME]" at bounding box center [807, 352] width 831 height 36
paste input "[PERSON_NAME]"
click at [1150, 408] on button "Search" at bounding box center [1168, 413] width 112 height 37
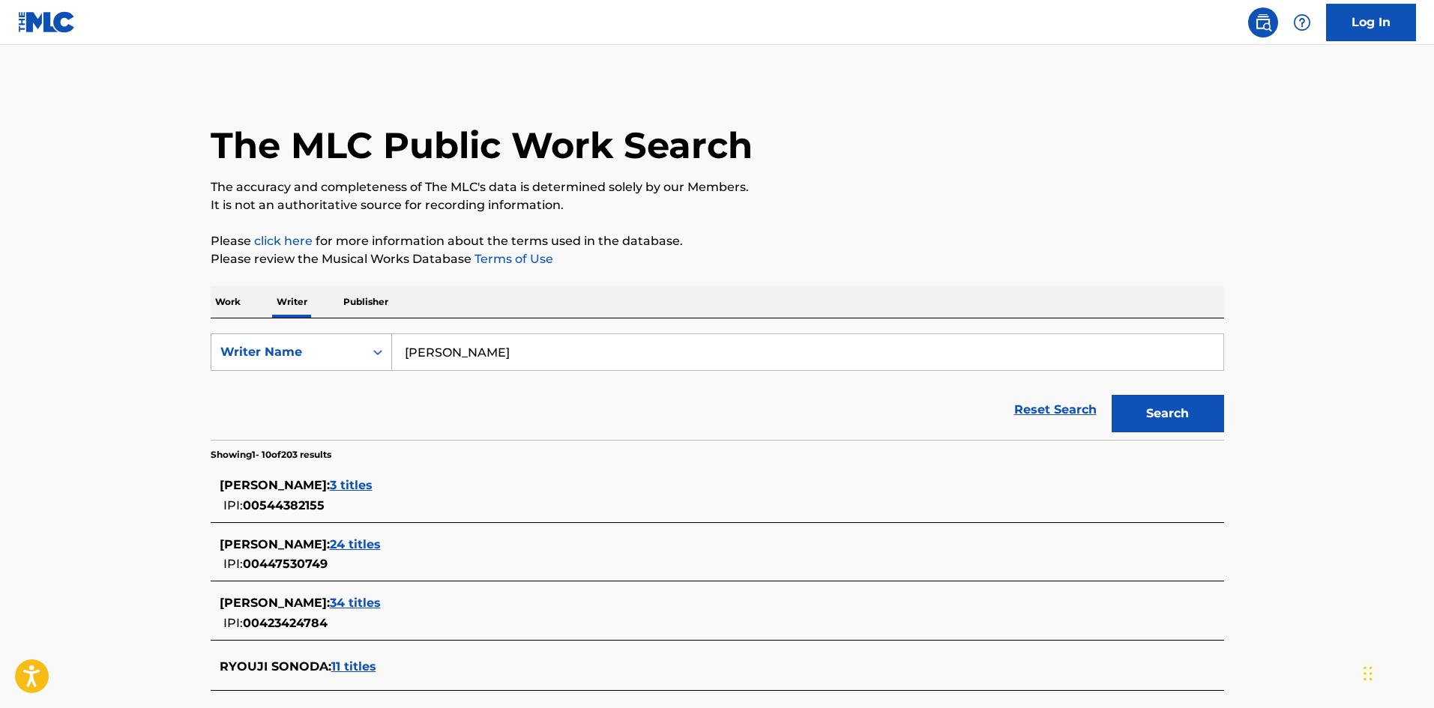
drag, startPoint x: 502, startPoint y: 352, endPoint x: 373, endPoint y: 346, distance: 128.3
click at [374, 346] on div "SearchWithCriteriaee9b5a8c-85e2-4da8-beb5-495d1596811f Writer Name [PERSON_NAME]" at bounding box center [718, 352] width 1014 height 37
paste input "[PERSON_NAME] [PERSON_NAME]"
click at [1158, 412] on button "Search" at bounding box center [1168, 413] width 112 height 37
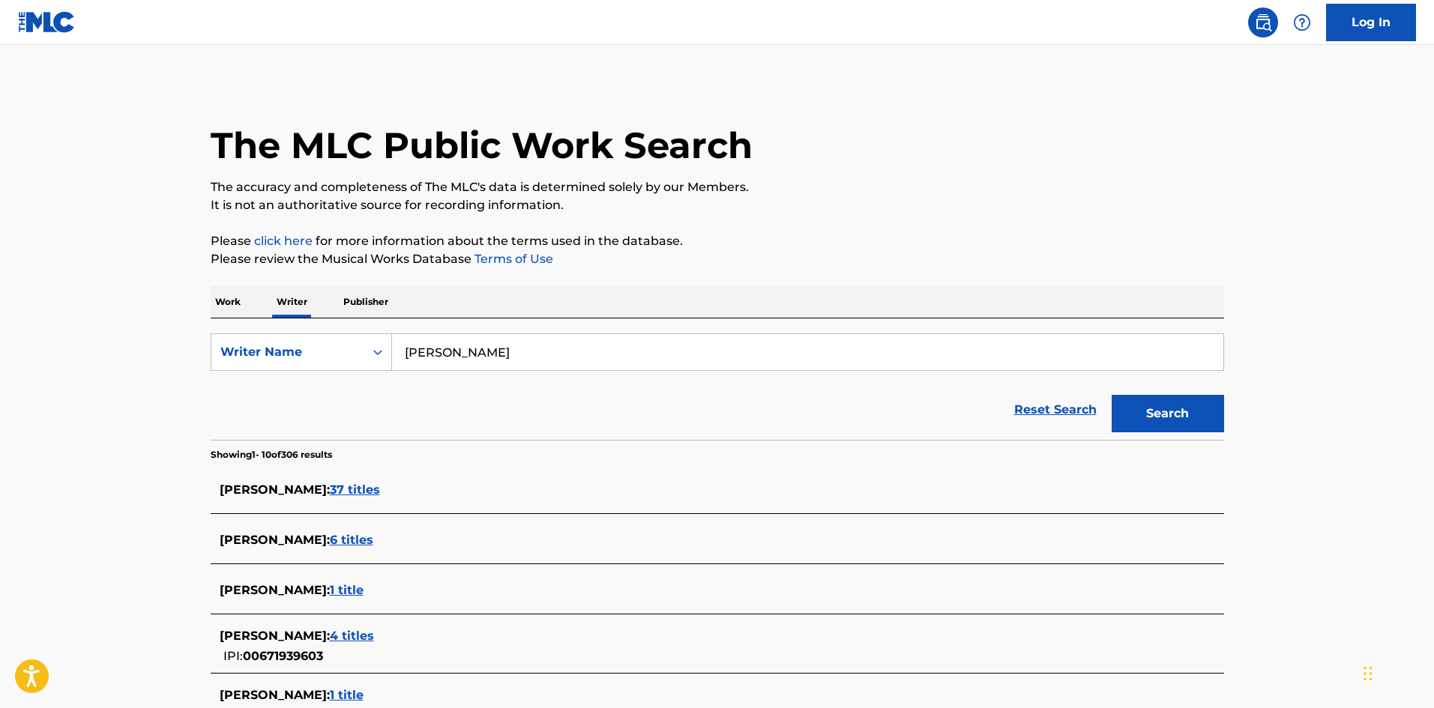
scroll to position [150, 0]
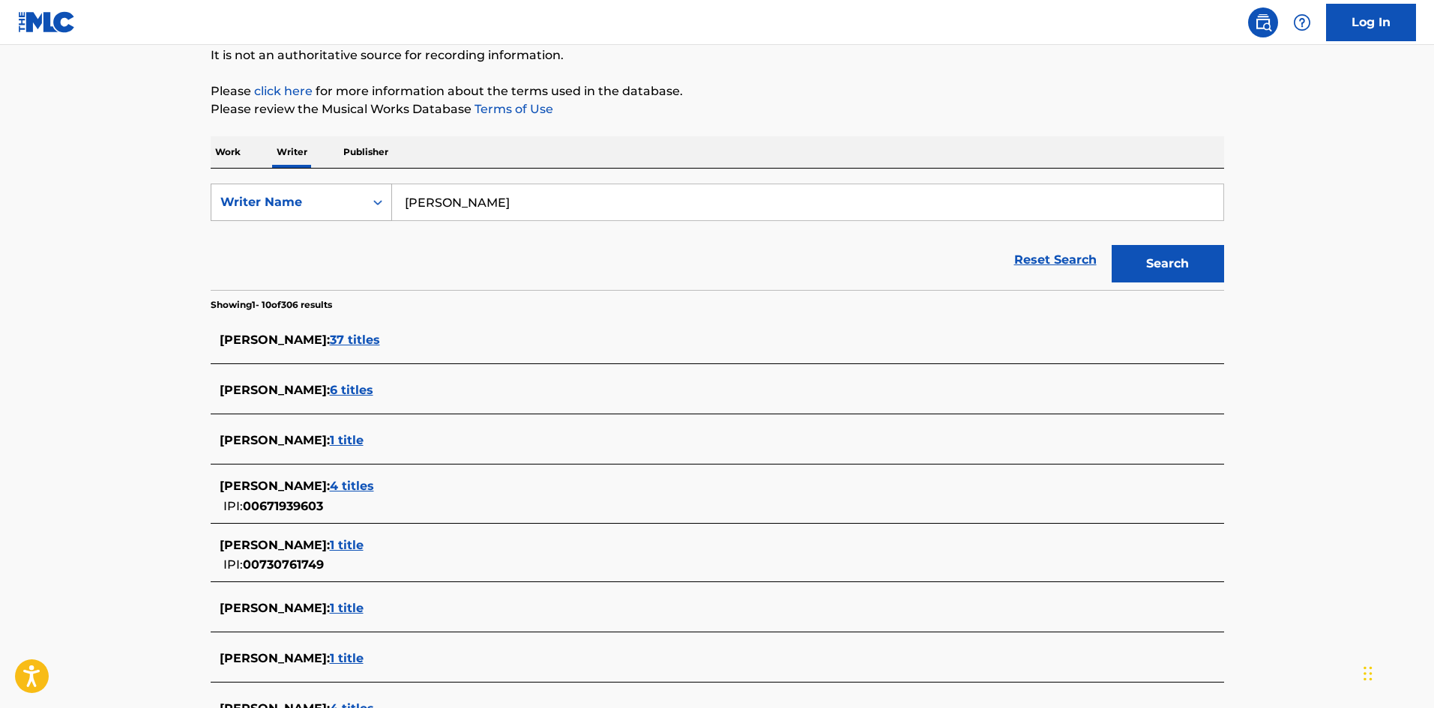
drag, startPoint x: 426, startPoint y: 199, endPoint x: 299, endPoint y: 207, distance: 127.0
click at [284, 193] on div "SearchWithCriteriaee9b5a8c-85e2-4da8-beb5-495d1596811f Writer Name [PERSON_NAME]" at bounding box center [718, 202] width 1014 height 37
paste input "[PERSON_NAME]"
click at [1106, 260] on div "Search" at bounding box center [1164, 260] width 120 height 60
drag, startPoint x: 493, startPoint y: 202, endPoint x: 355, endPoint y: 190, distance: 138.5
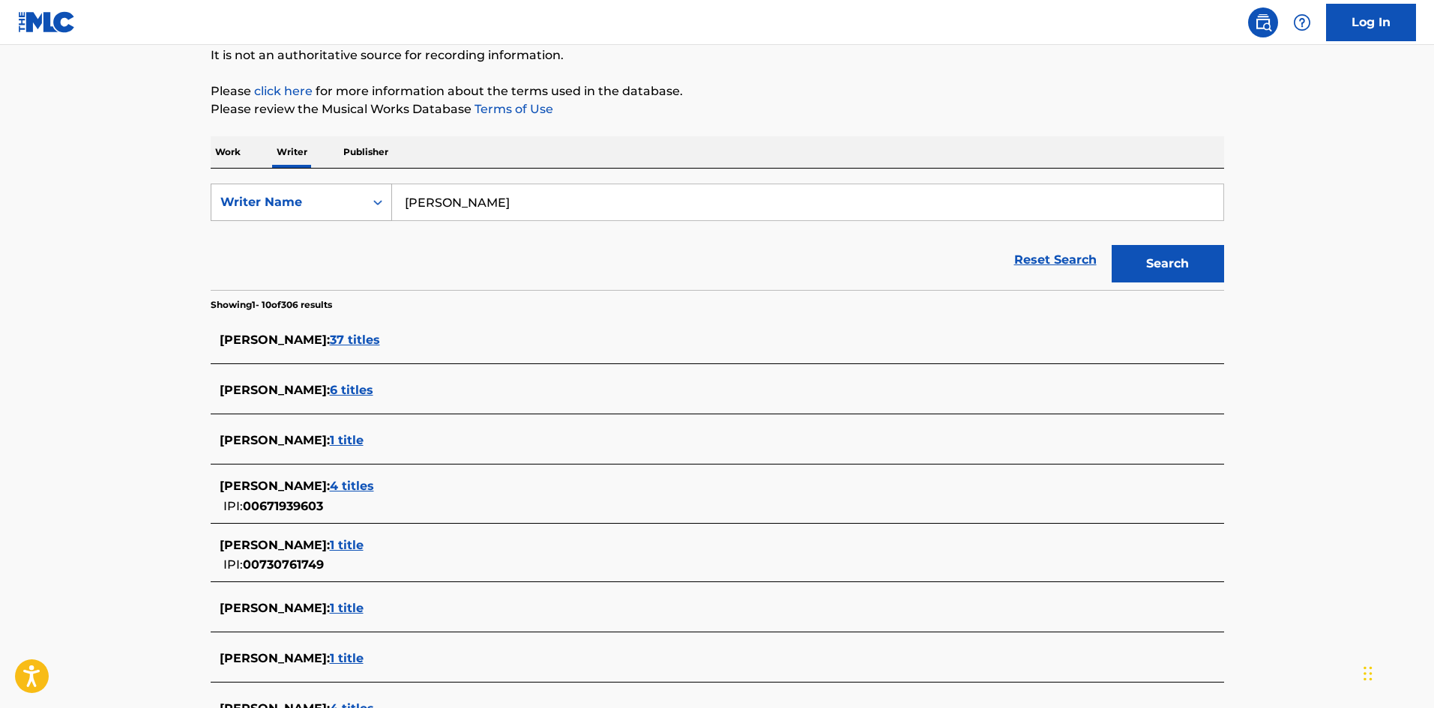
click at [371, 185] on div "SearchWithCriteriaee9b5a8c-85e2-4da8-beb5-495d1596811f Writer Name [PERSON_NAME]" at bounding box center [718, 202] width 1014 height 37
paste input "[PERSON_NAME]"
click at [1185, 263] on button "Search" at bounding box center [1168, 263] width 112 height 37
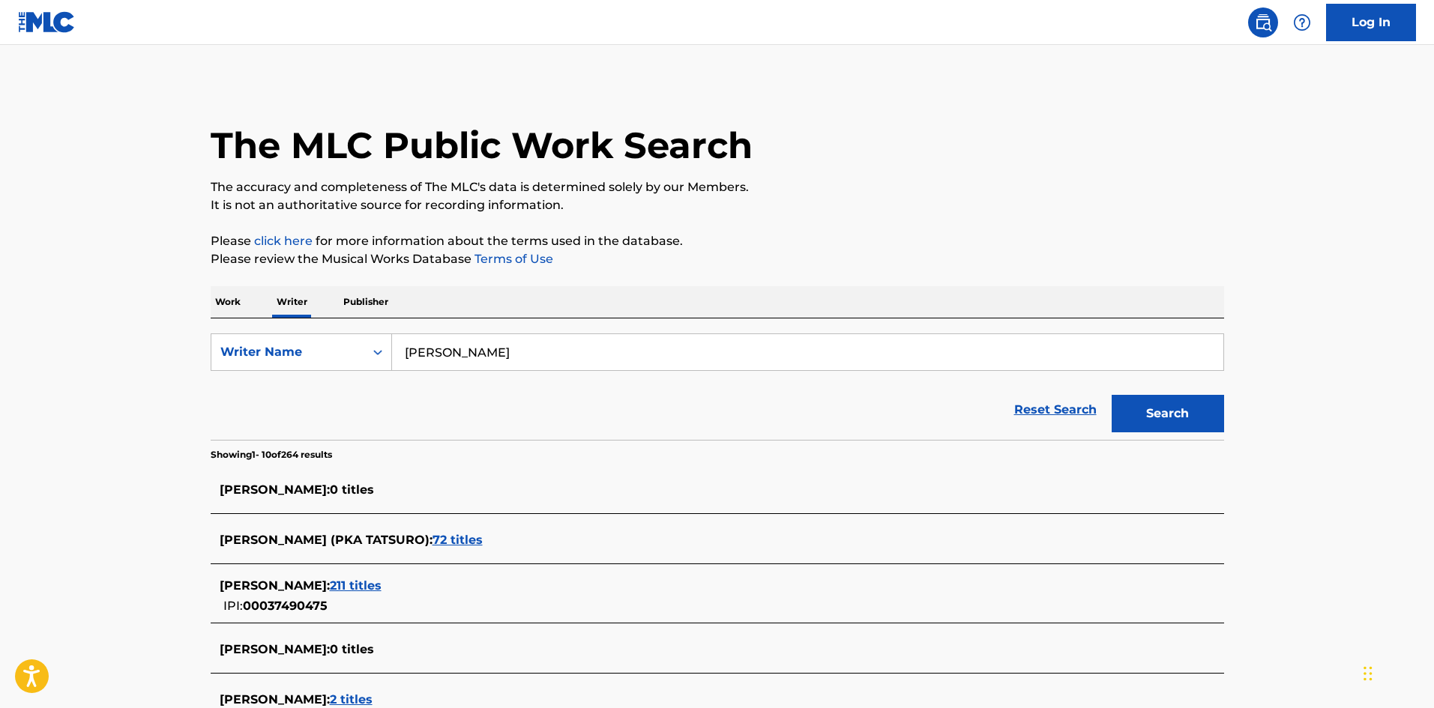
scroll to position [75, 0]
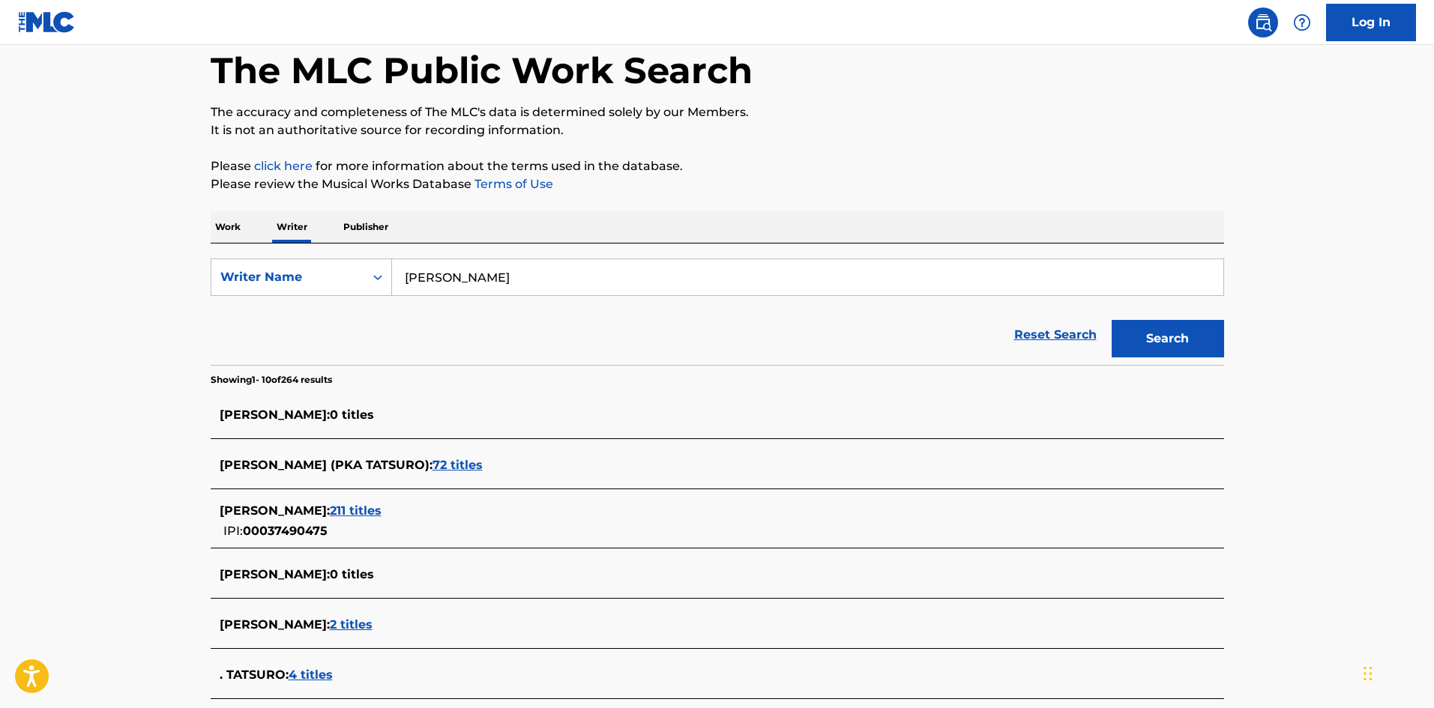
drag, startPoint x: 373, startPoint y: 278, endPoint x: 392, endPoint y: 297, distance: 27.0
click at [373, 280] on div "SearchWithCriteriaee9b5a8c-85e2-4da8-beb5-495d1596811f Writer Name [PERSON_NAME]" at bounding box center [718, 277] width 1014 height 37
paste input "[PERSON_NAME]"
click at [1127, 337] on button "Search" at bounding box center [1168, 338] width 112 height 37
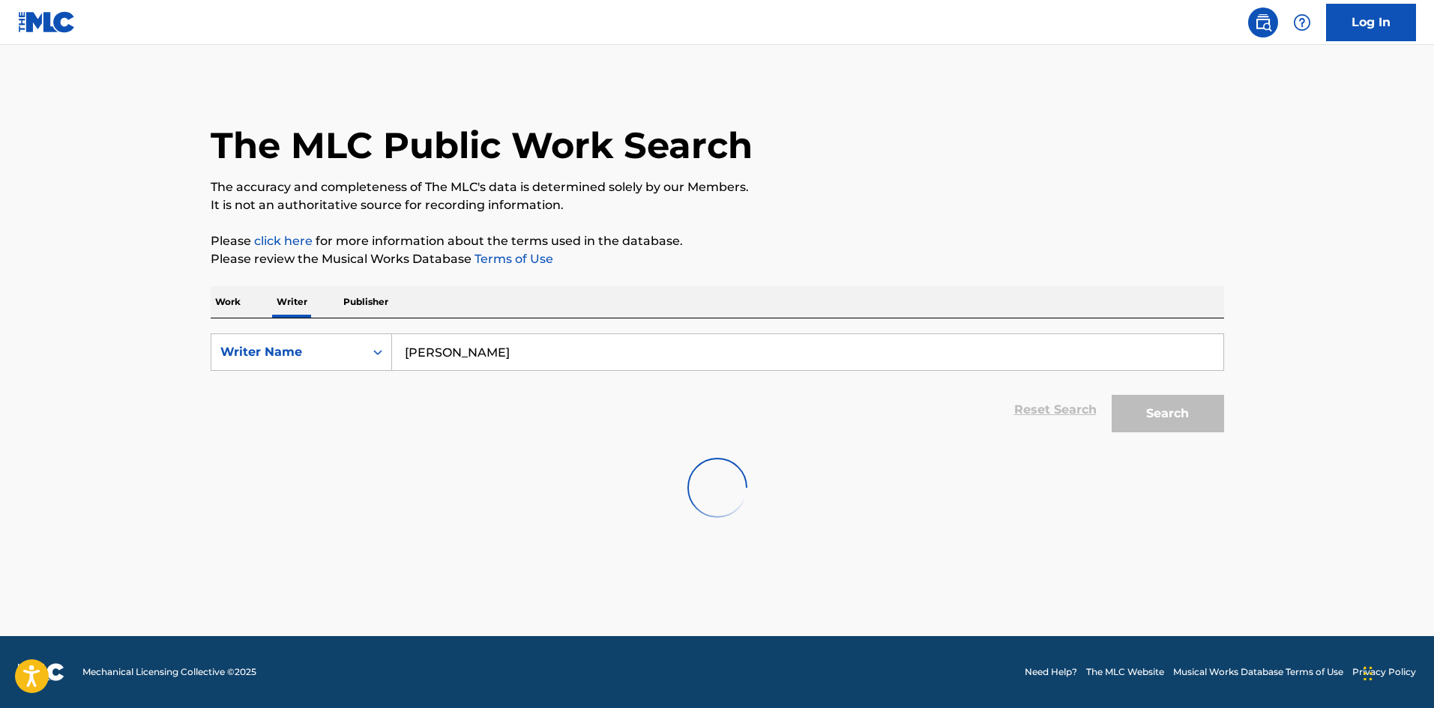
scroll to position [0, 0]
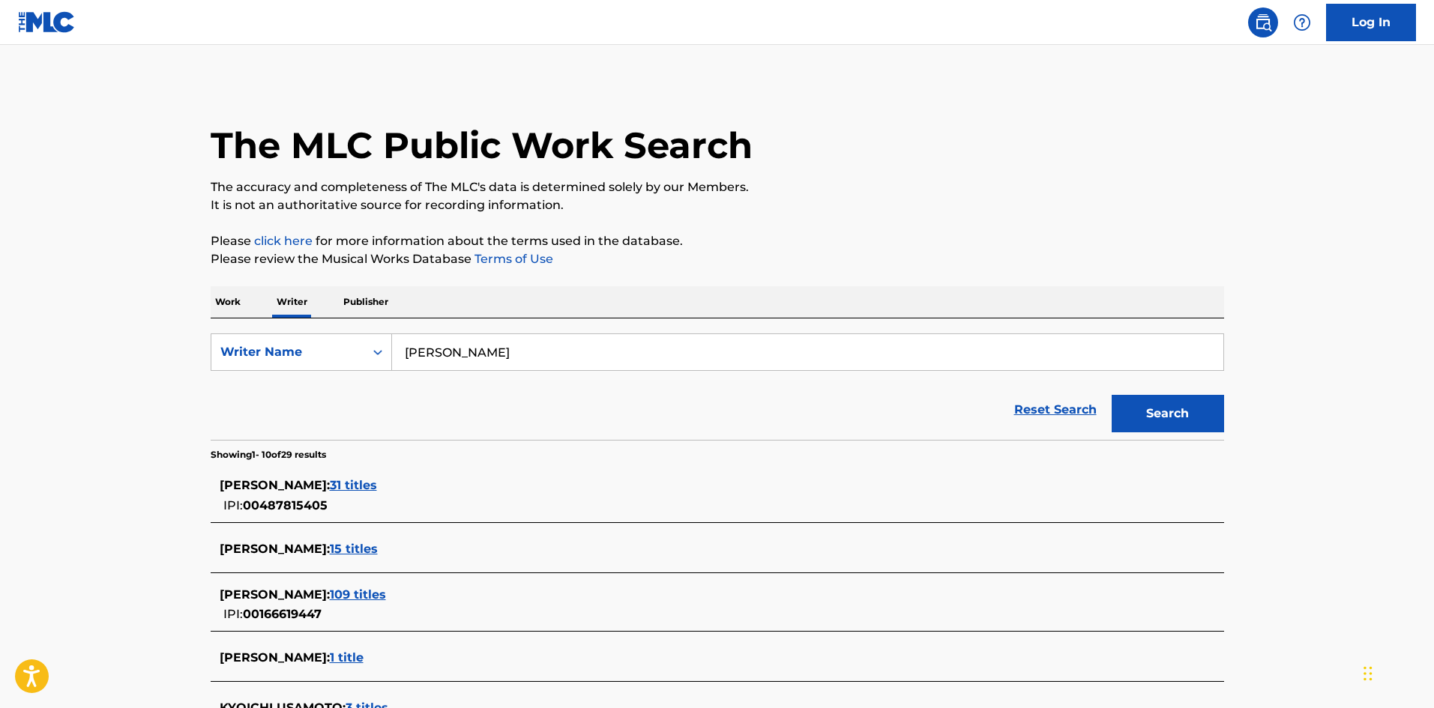
drag, startPoint x: 508, startPoint y: 353, endPoint x: 355, endPoint y: 331, distance: 155.2
click at [355, 331] on div "SearchWithCriteriaee9b5a8c-85e2-4da8-beb5-495d1596811f Writer Name [PERSON_NAME…" at bounding box center [718, 379] width 1014 height 121
paste input "[PERSON_NAME]"
type input "[PERSON_NAME]"
click at [1210, 409] on button "Search" at bounding box center [1168, 413] width 112 height 37
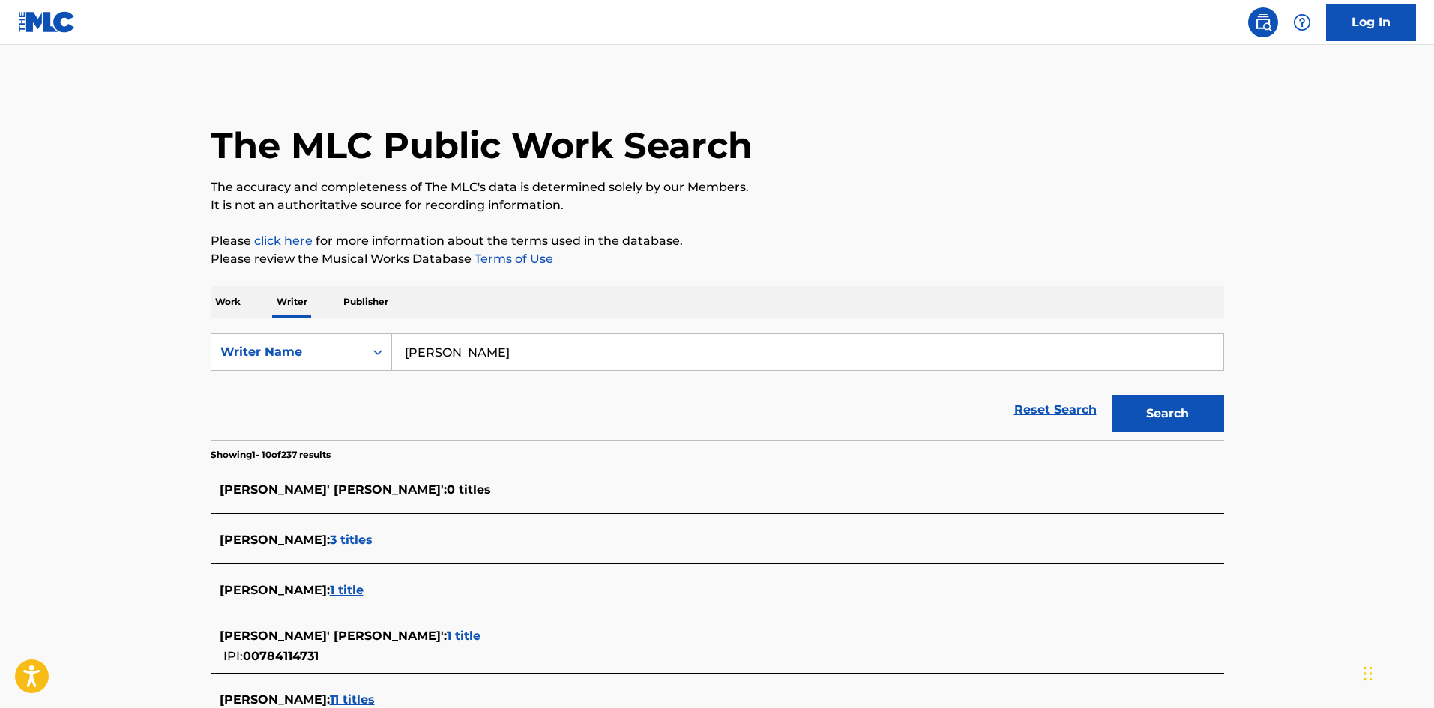
scroll to position [75, 0]
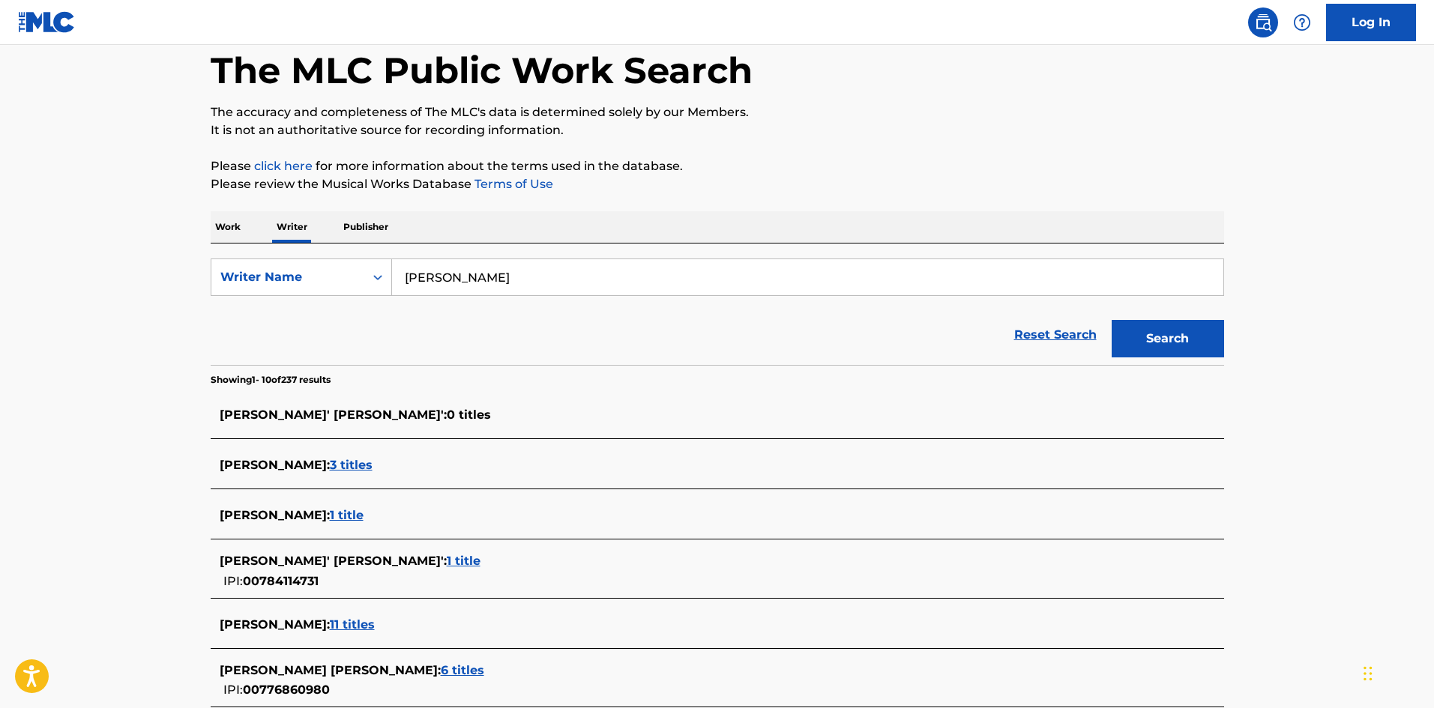
click at [241, 224] on p "Work" at bounding box center [228, 226] width 34 height 31
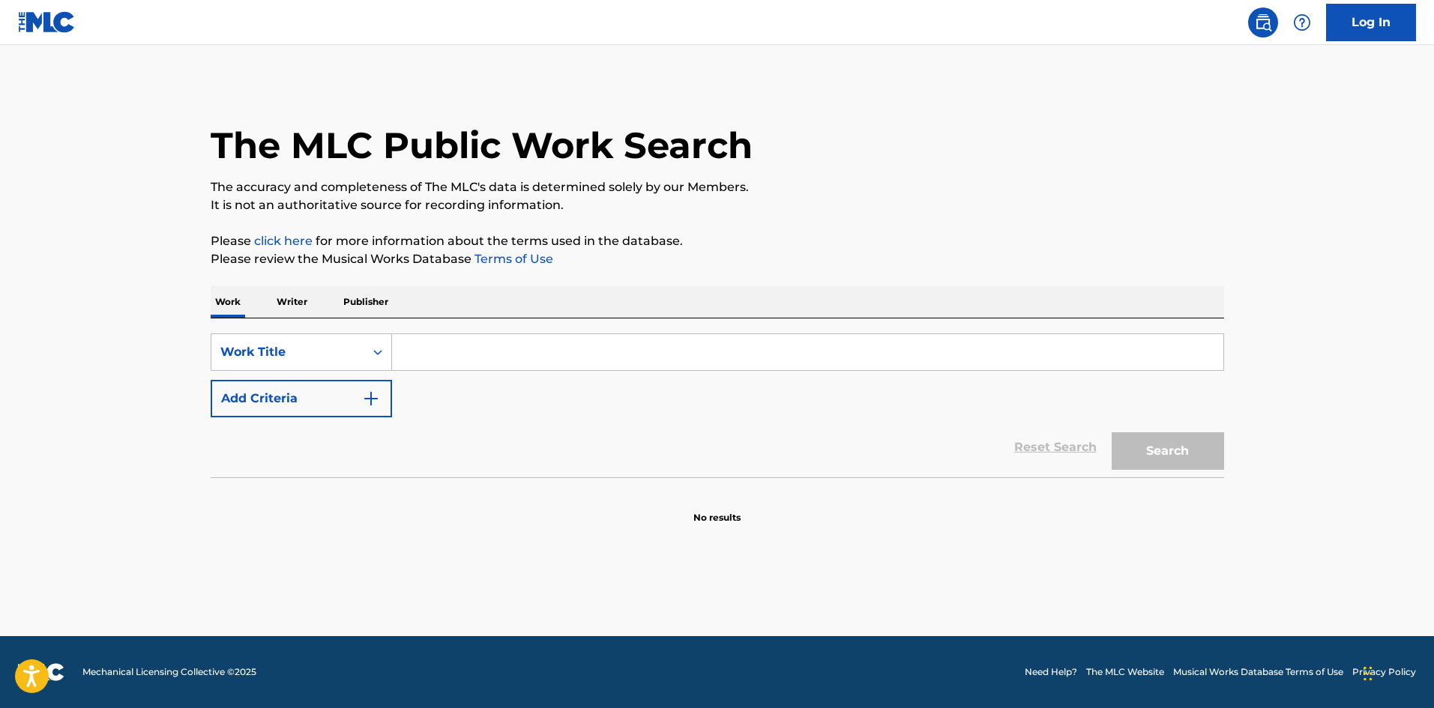
click at [448, 351] on input "Search Form" at bounding box center [807, 352] width 831 height 36
paste input "48V"
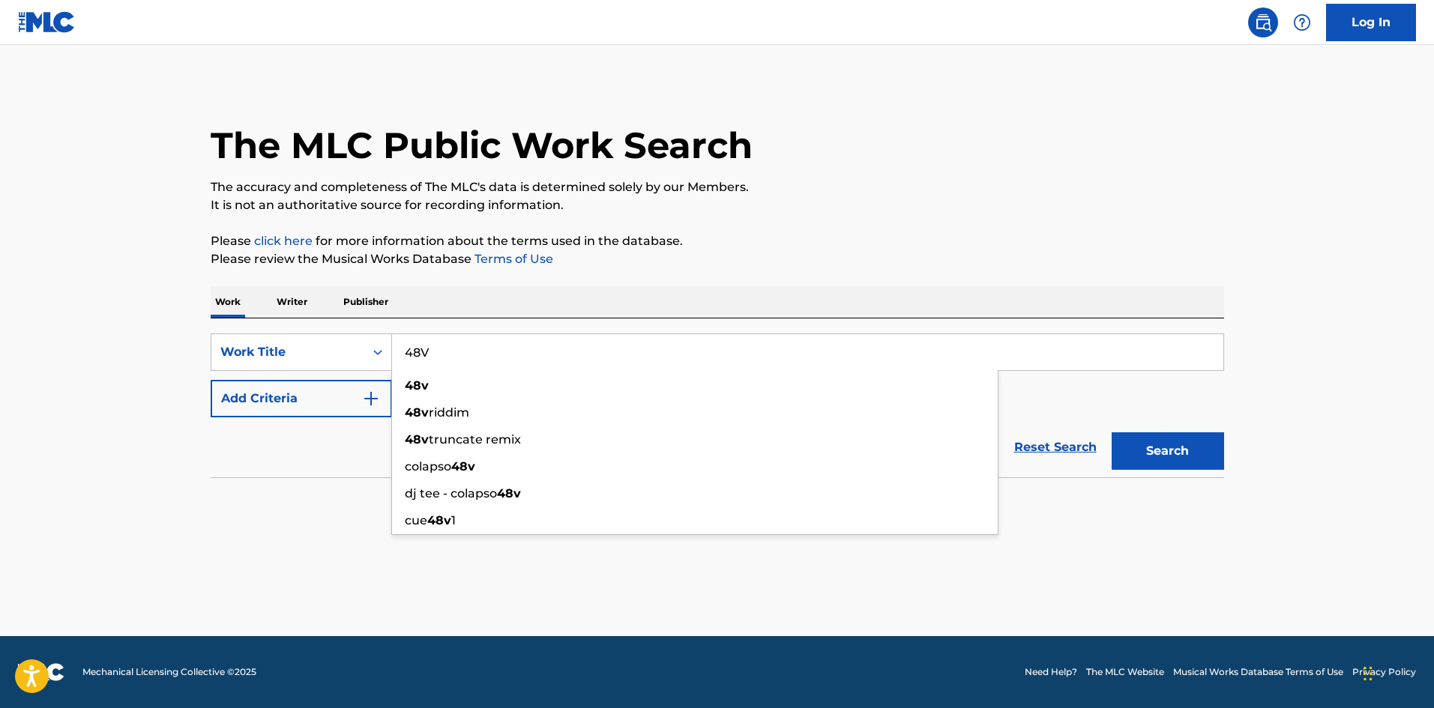
type input "48V"
click at [375, 402] on img "Search Form" at bounding box center [371, 399] width 18 height 18
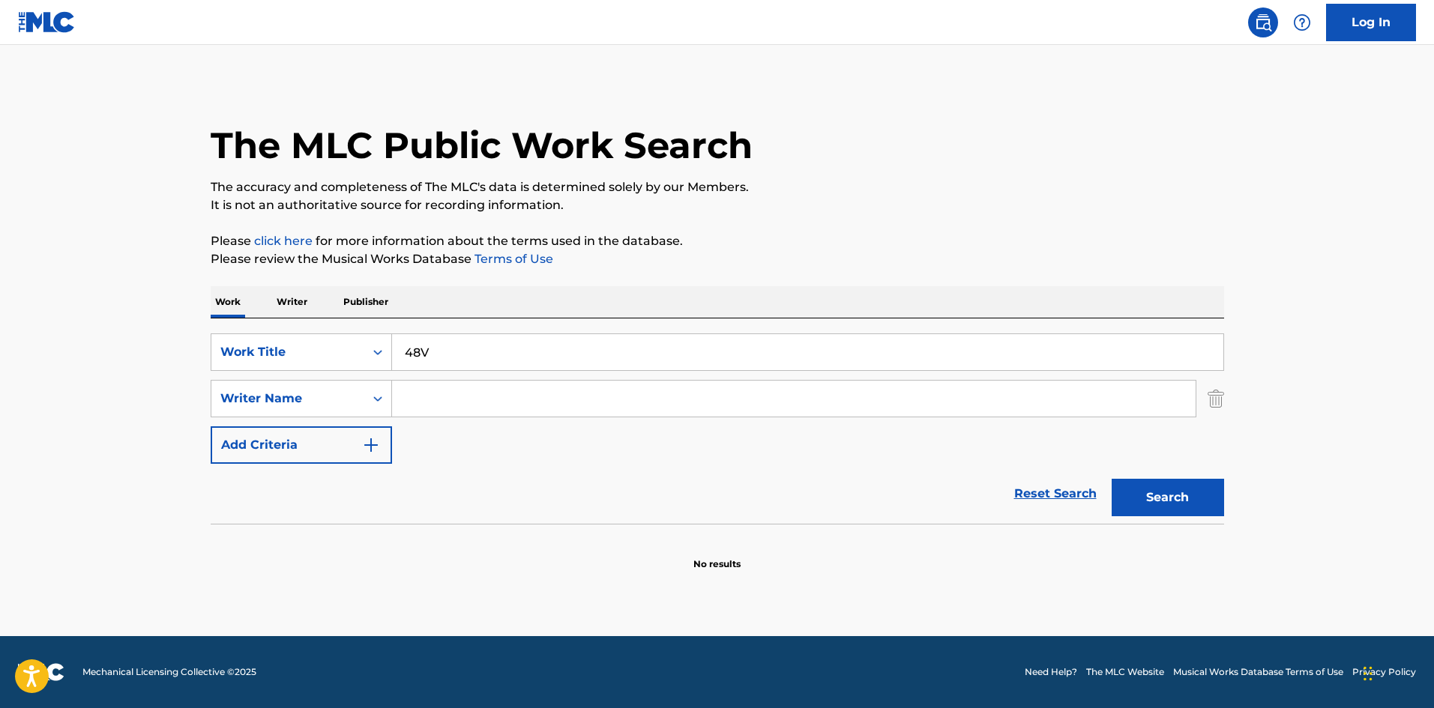
click at [721, 286] on div "Work Writer Publisher" at bounding box center [718, 301] width 1014 height 31
click at [567, 406] on input "Search Form" at bounding box center [794, 399] width 804 height 36
paste input "[PERSON_NAME]"
type input "[PERSON_NAME]"
drag, startPoint x: 892, startPoint y: 275, endPoint x: 1043, endPoint y: 406, distance: 199.8
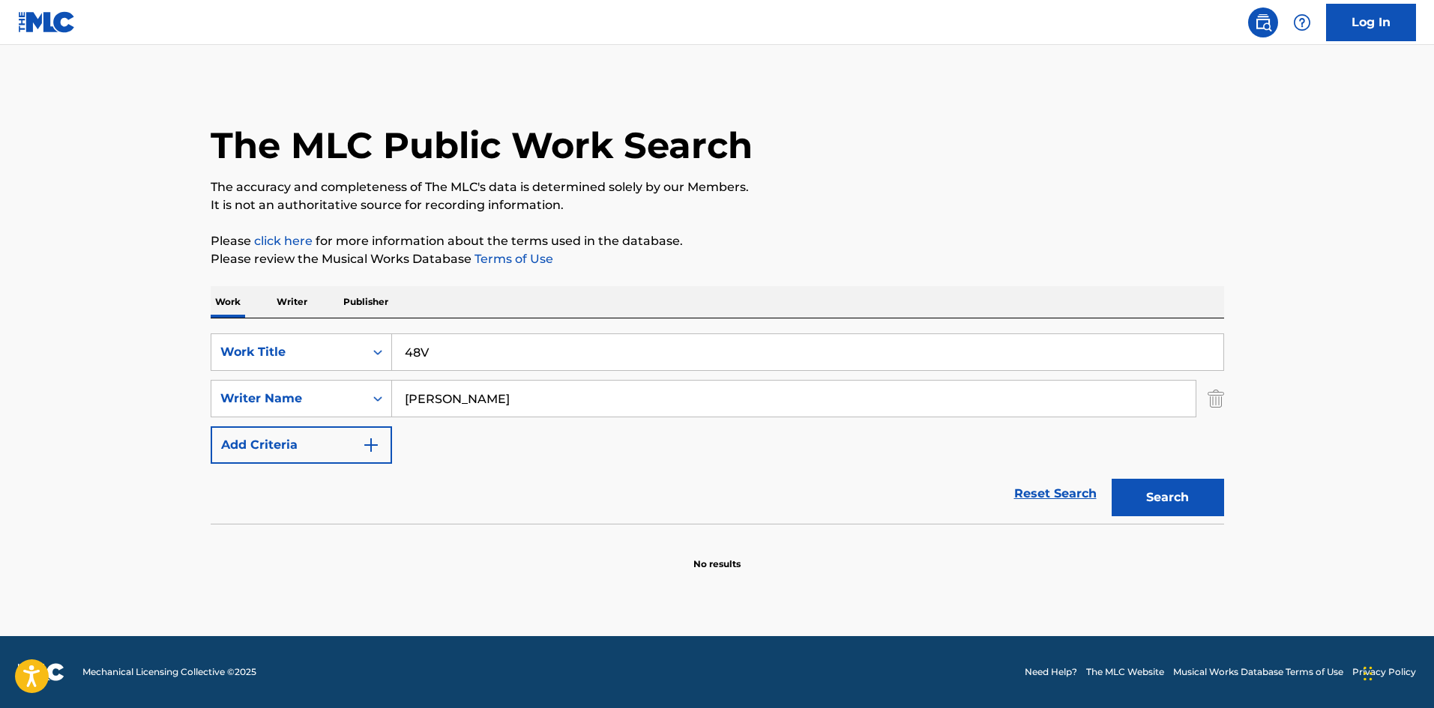
click at [893, 274] on div "The MLC Public Work Search The accuracy and completeness of The MLC's data is d…" at bounding box center [718, 326] width 1050 height 489
click at [1151, 487] on button "Search" at bounding box center [1168, 497] width 112 height 37
drag, startPoint x: 430, startPoint y: 346, endPoint x: 403, endPoint y: 313, distance: 42.5
click at [307, 340] on div "SearchWithCriteriab27a0574-9fa7-406a-8886-3d2a4b8c77b4 Work Title 48V" at bounding box center [718, 352] width 1014 height 37
paste input "DON'T SAY "I LOVE YOU""
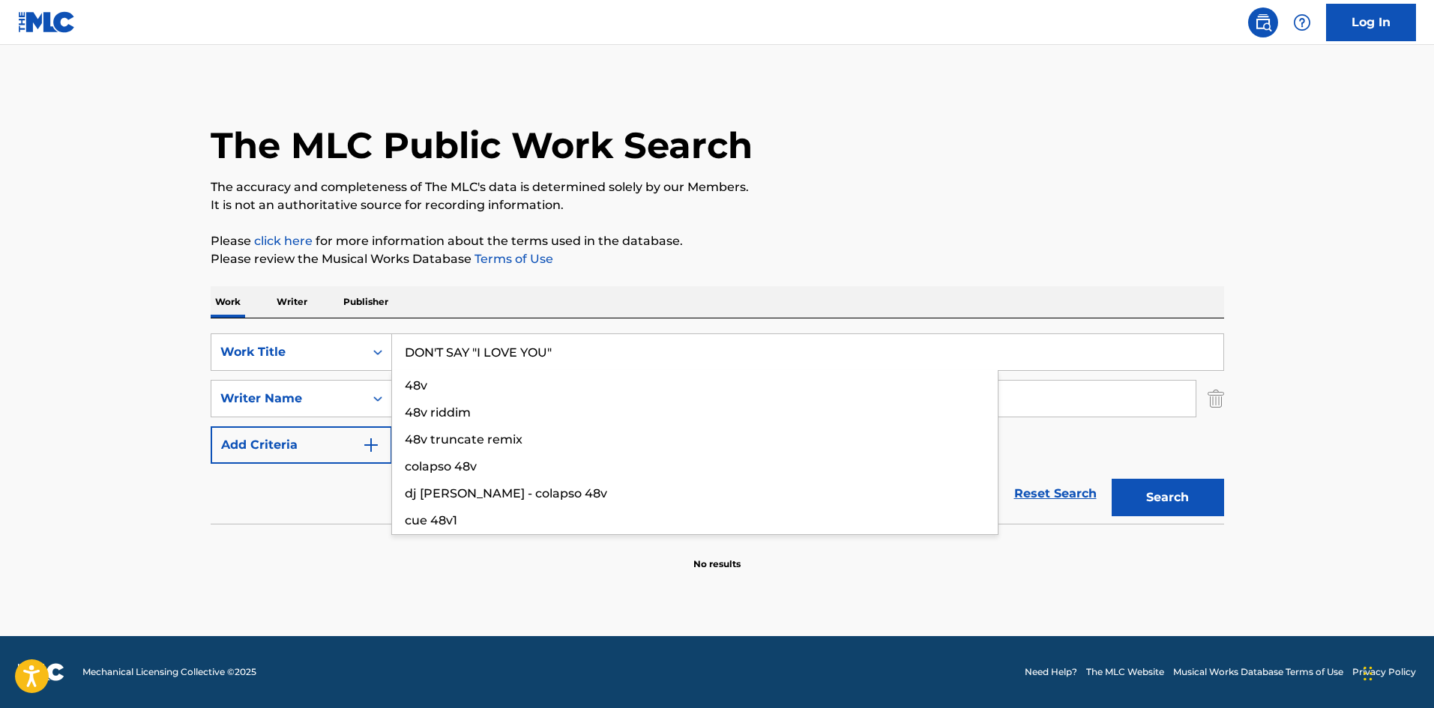
drag, startPoint x: 903, startPoint y: 242, endPoint x: 900, endPoint y: 289, distance: 47.4
click at [903, 241] on p "Please click here for more information about the terms used in the database." at bounding box center [718, 241] width 1014 height 18
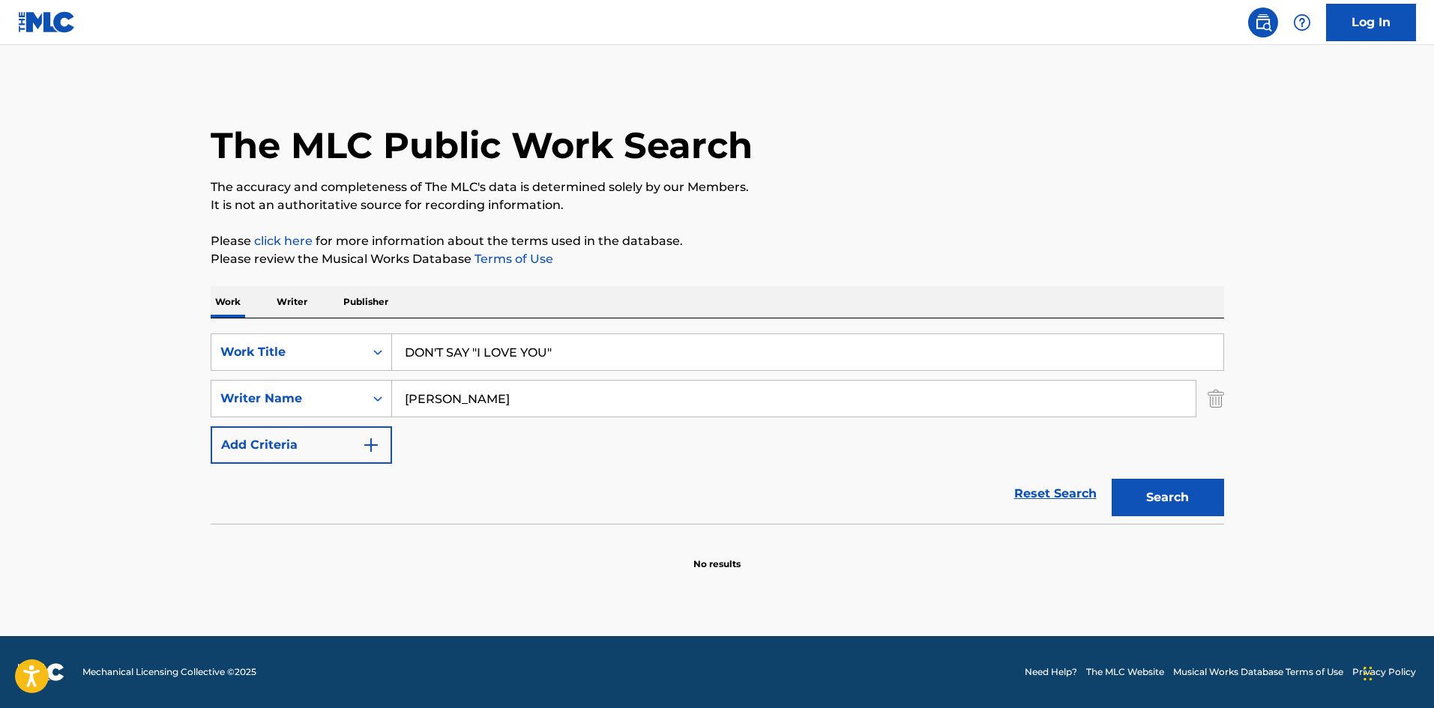
click at [1160, 501] on button "Search" at bounding box center [1168, 497] width 112 height 37
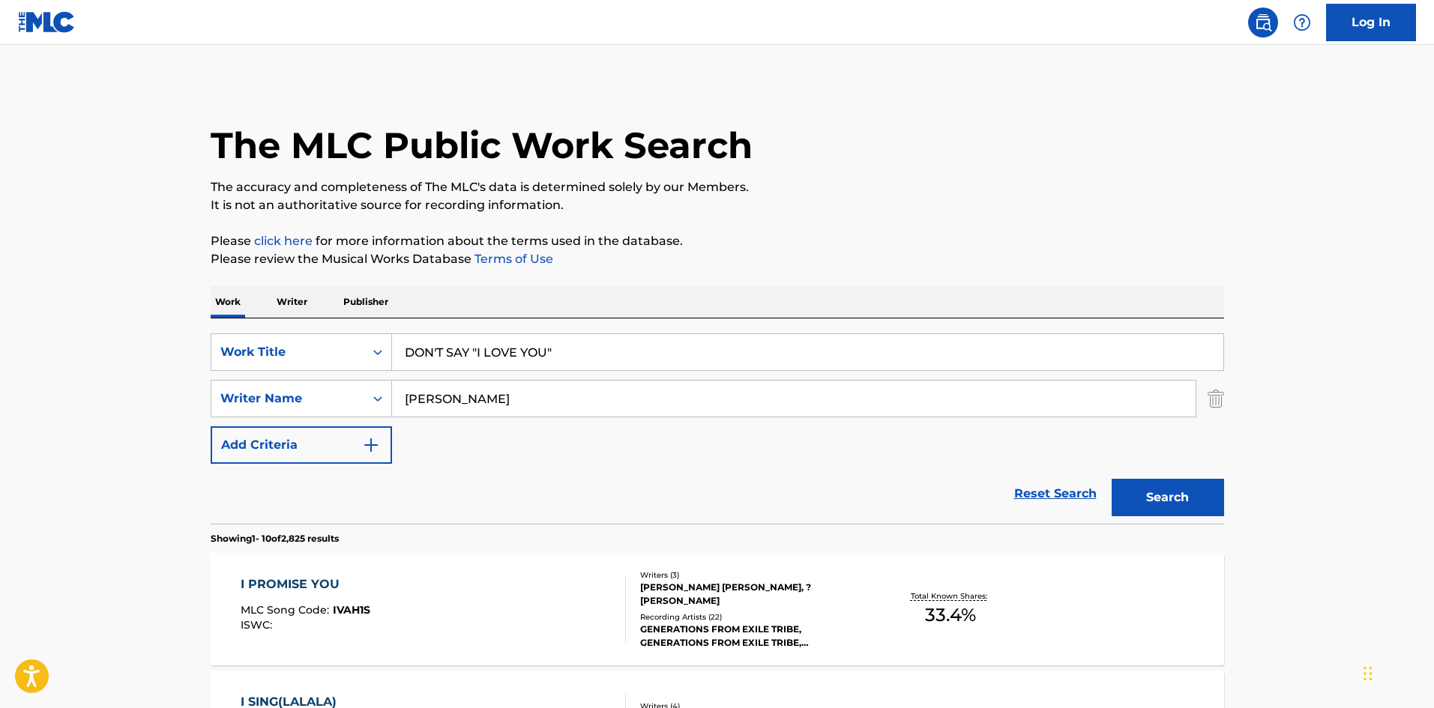
drag, startPoint x: 481, startPoint y: 337, endPoint x: 373, endPoint y: 332, distance: 107.3
click at [373, 331] on div "SearchWithCriteriab27a0574-9fa7-406a-8886-3d2a4b8c77b4 Work Title DON'T SAY "I …" at bounding box center [718, 421] width 1014 height 205
paste input "KONOMACHIONUKEDASHITAI"
click at [837, 292] on div "Work Writer Publisher" at bounding box center [718, 301] width 1014 height 31
click at [1146, 498] on button "Search" at bounding box center [1168, 497] width 112 height 37
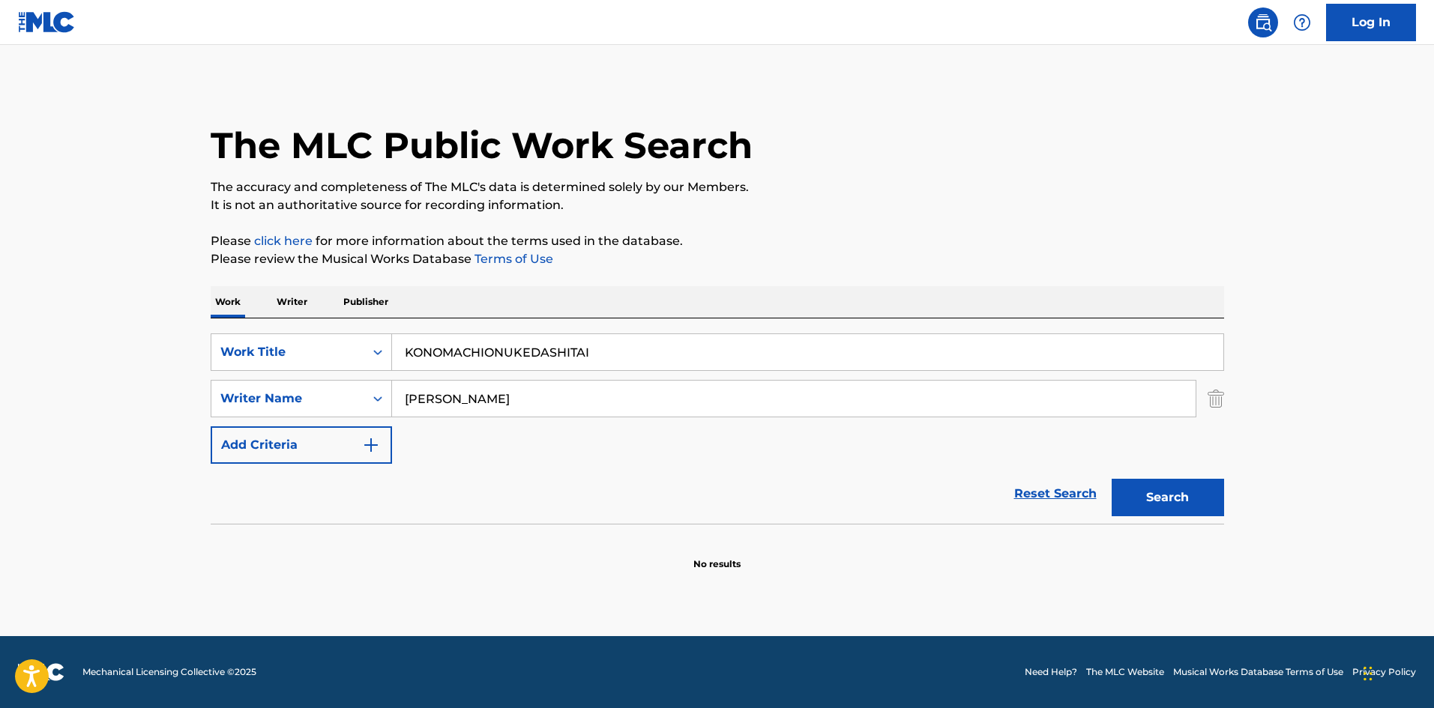
drag, startPoint x: 602, startPoint y: 341, endPoint x: 388, endPoint y: 326, distance: 214.2
click at [347, 327] on div "SearchWithCriteriab27a0574-9fa7-406a-8886-3d2a4b8c77b4 Work Title KONOMACHIONUK…" at bounding box center [718, 421] width 1014 height 205
paste input "DAYLIGHT"
click at [870, 255] on p "Please review the Musical Works Database Terms of Use" at bounding box center [718, 259] width 1014 height 18
click at [1170, 498] on button "Search" at bounding box center [1168, 497] width 112 height 37
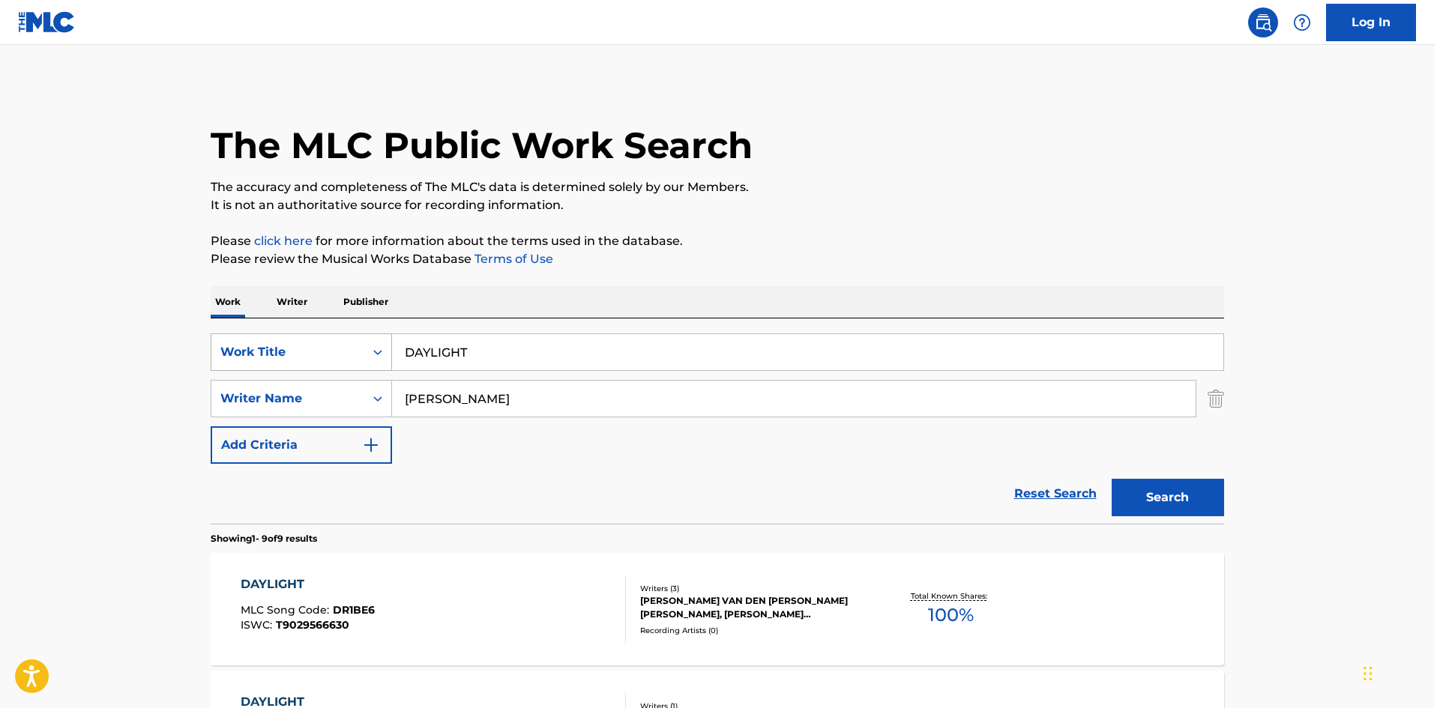
drag, startPoint x: 490, startPoint y: 355, endPoint x: 316, endPoint y: 341, distance: 173.7
click at [316, 341] on div "SearchWithCriteriab27a0574-9fa7-406a-8886-3d2a4b8c77b4 Work Title DAYLIGHT" at bounding box center [718, 352] width 1014 height 37
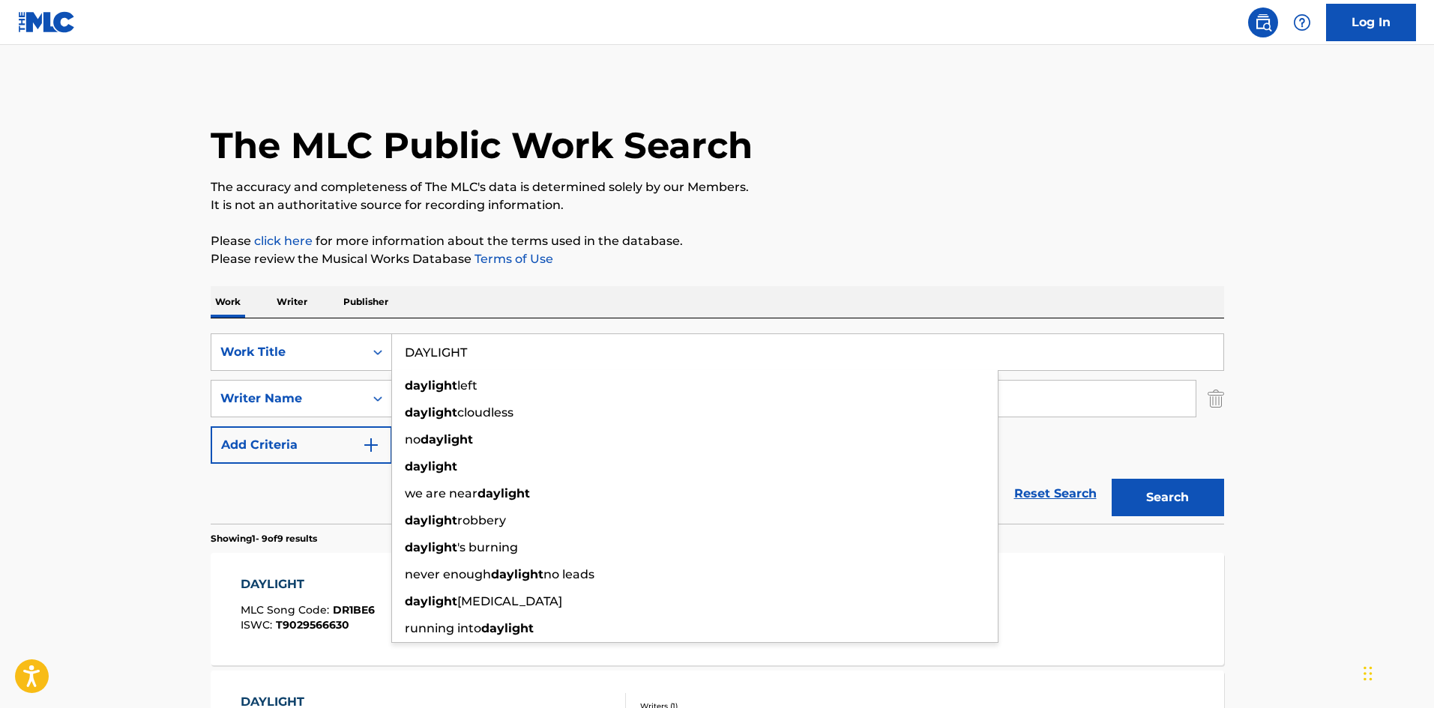
paste input "SUTEPPU Rinon"
click at [499, 349] on input "SUTEPPU Rinon" at bounding box center [807, 352] width 831 height 36
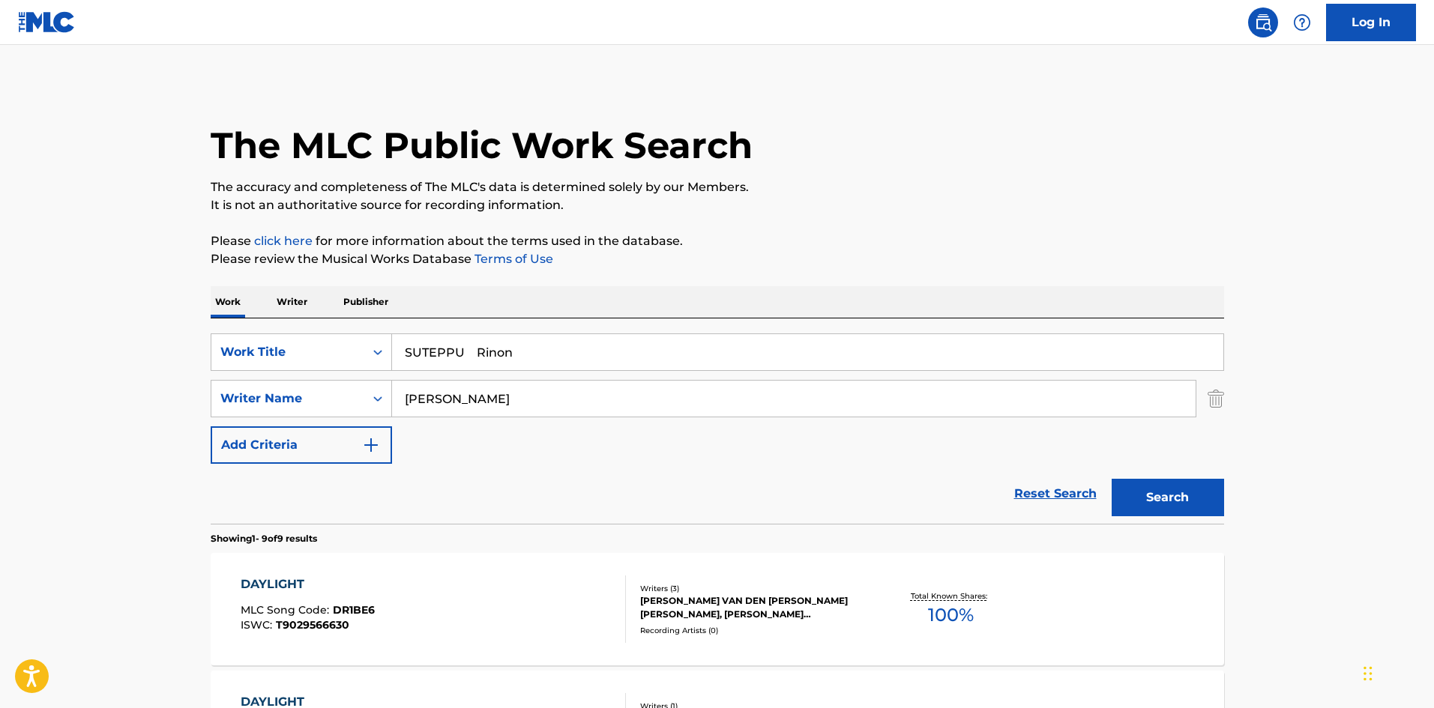
click at [499, 349] on input "SUTEPPU Rinon" at bounding box center [807, 352] width 831 height 36
type input "SUTEPPU"
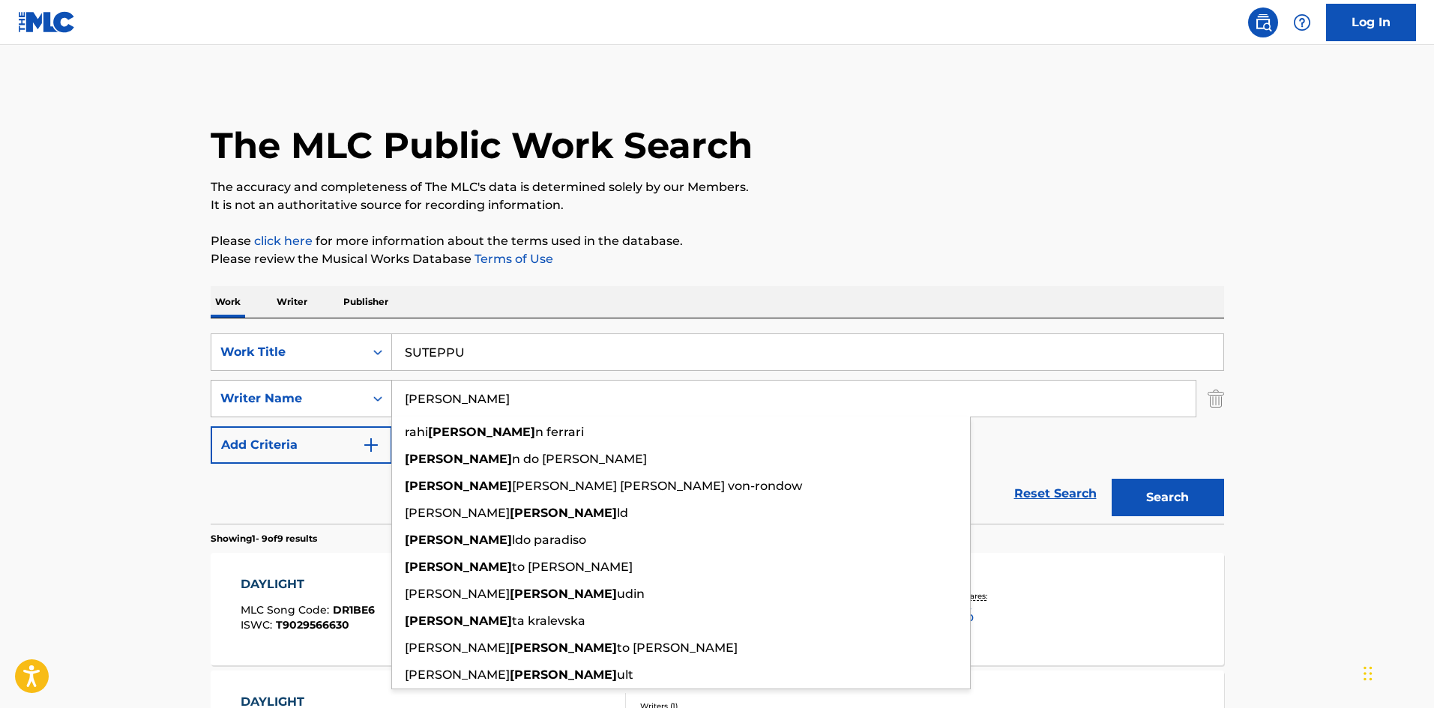
drag, startPoint x: 426, startPoint y: 394, endPoint x: 334, endPoint y: 401, distance: 91.7
click at [334, 401] on div "SearchWithCriteriaa8325fba-b996-4996-885e-86d8d55211ff Writer Name [PERSON_NAME…" at bounding box center [718, 398] width 1014 height 37
paste input "inon"
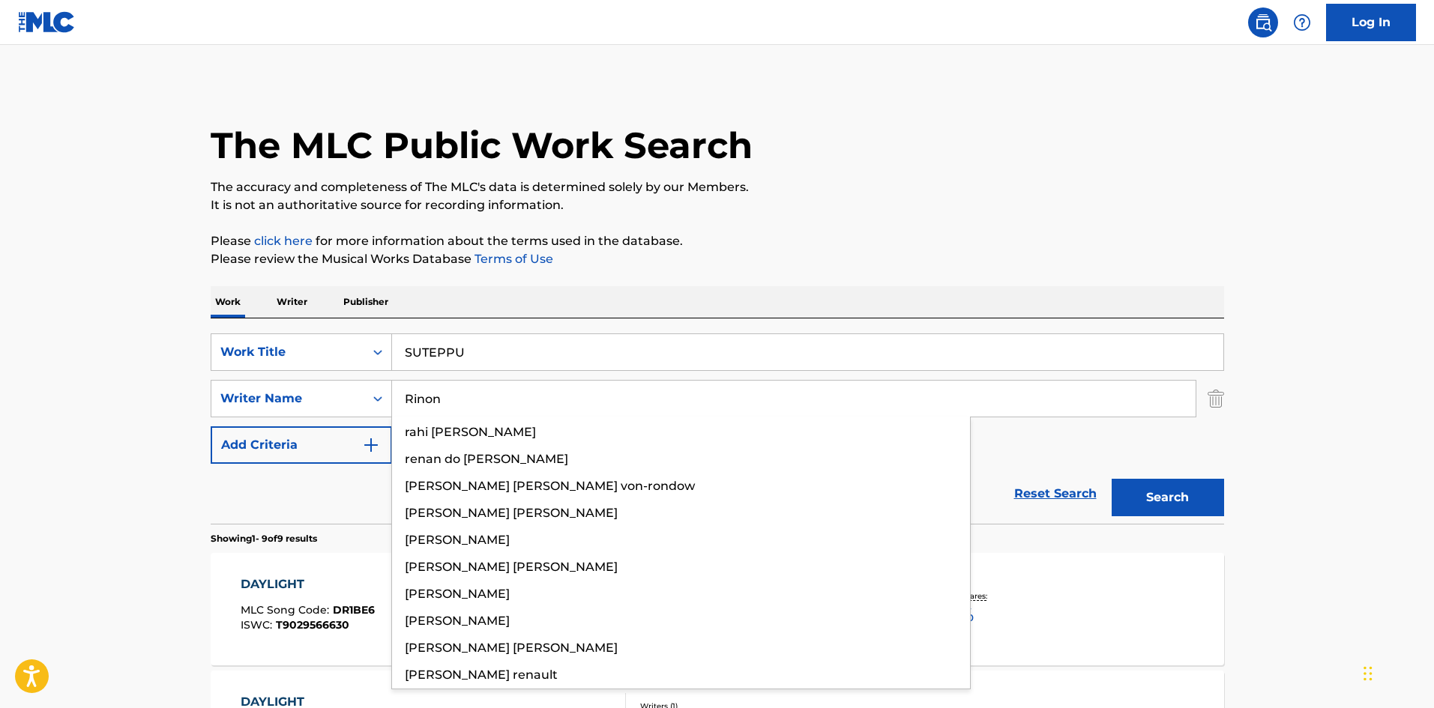
type input "Rinon"
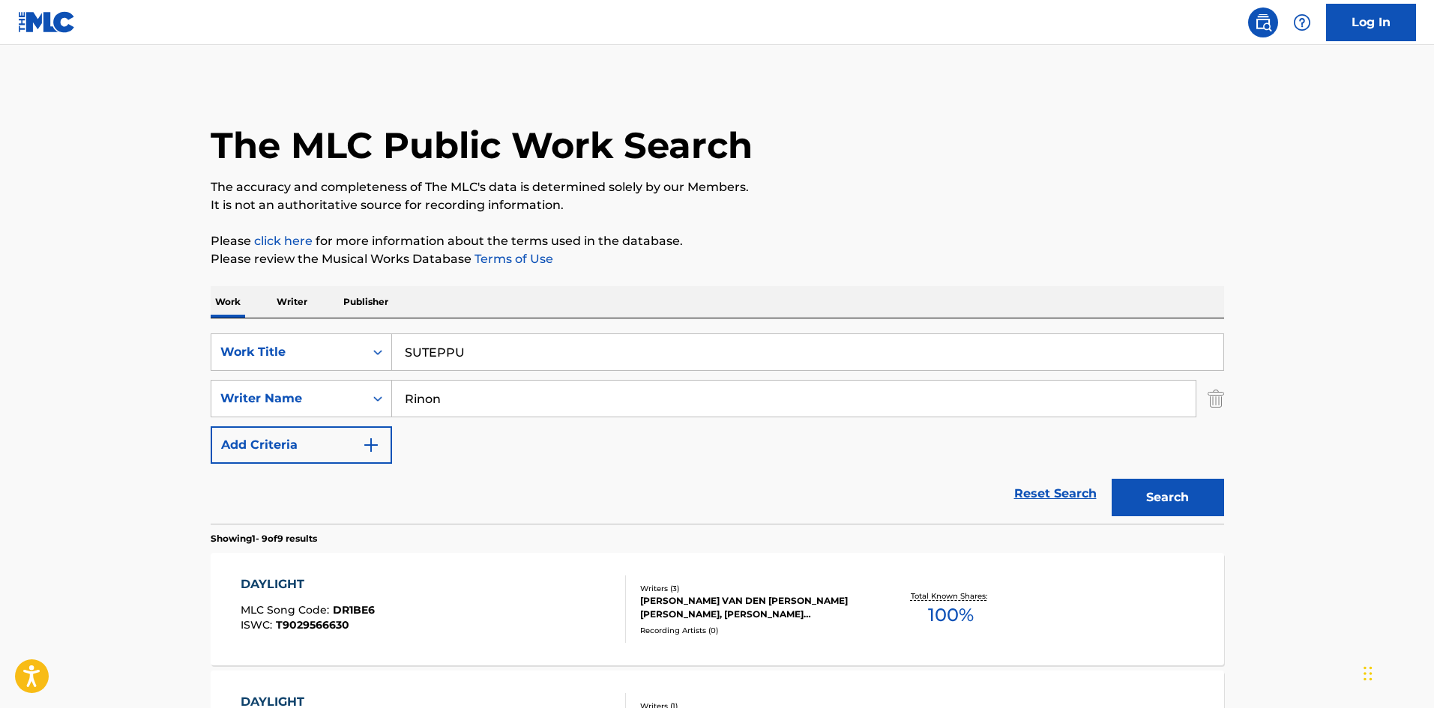
drag, startPoint x: 780, startPoint y: 276, endPoint x: 1013, endPoint y: 409, distance: 268.6
click at [1157, 492] on button "Search" at bounding box center [1168, 497] width 112 height 37
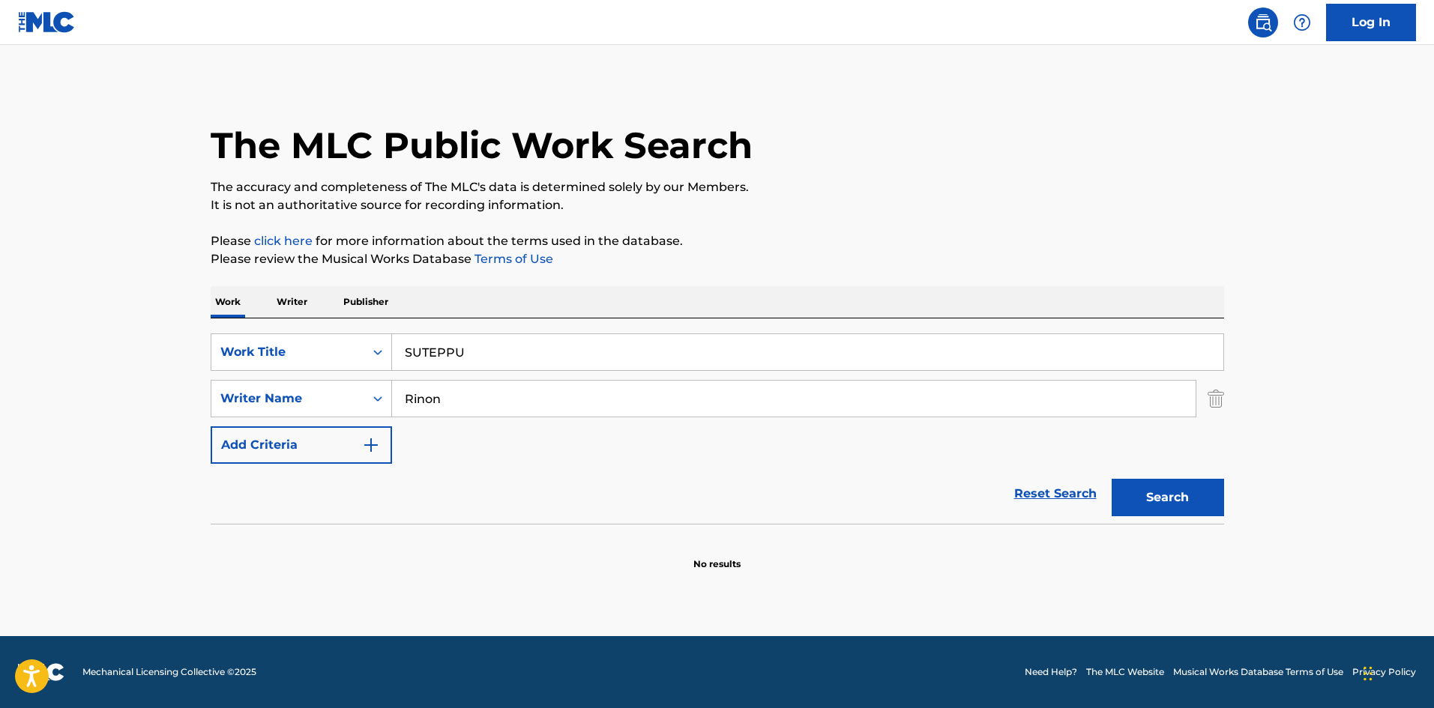
click at [307, 317] on div "Work Writer Publisher SearchWithCriteriab27a0574-9fa7-406a-8886-3d2a4b8c77b4 Wo…" at bounding box center [718, 428] width 1014 height 285
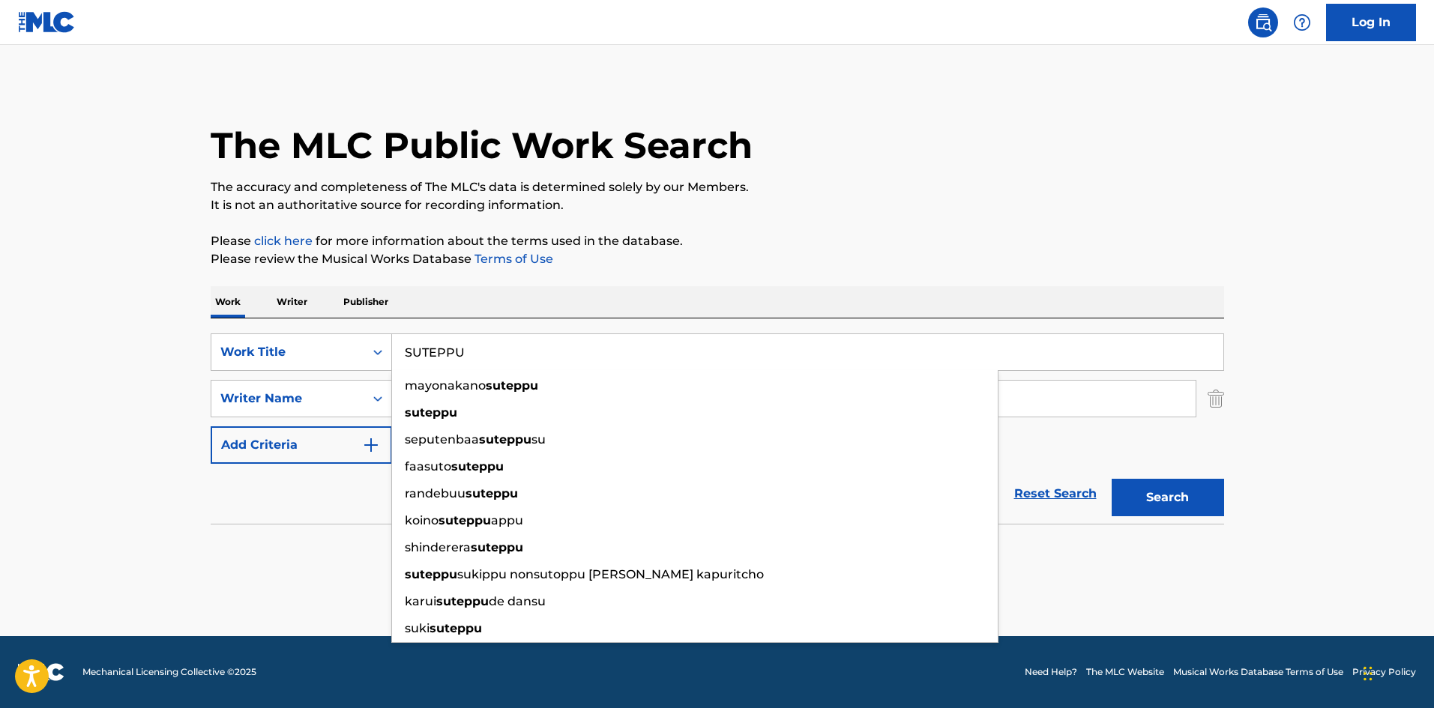
paste input "HITORI"
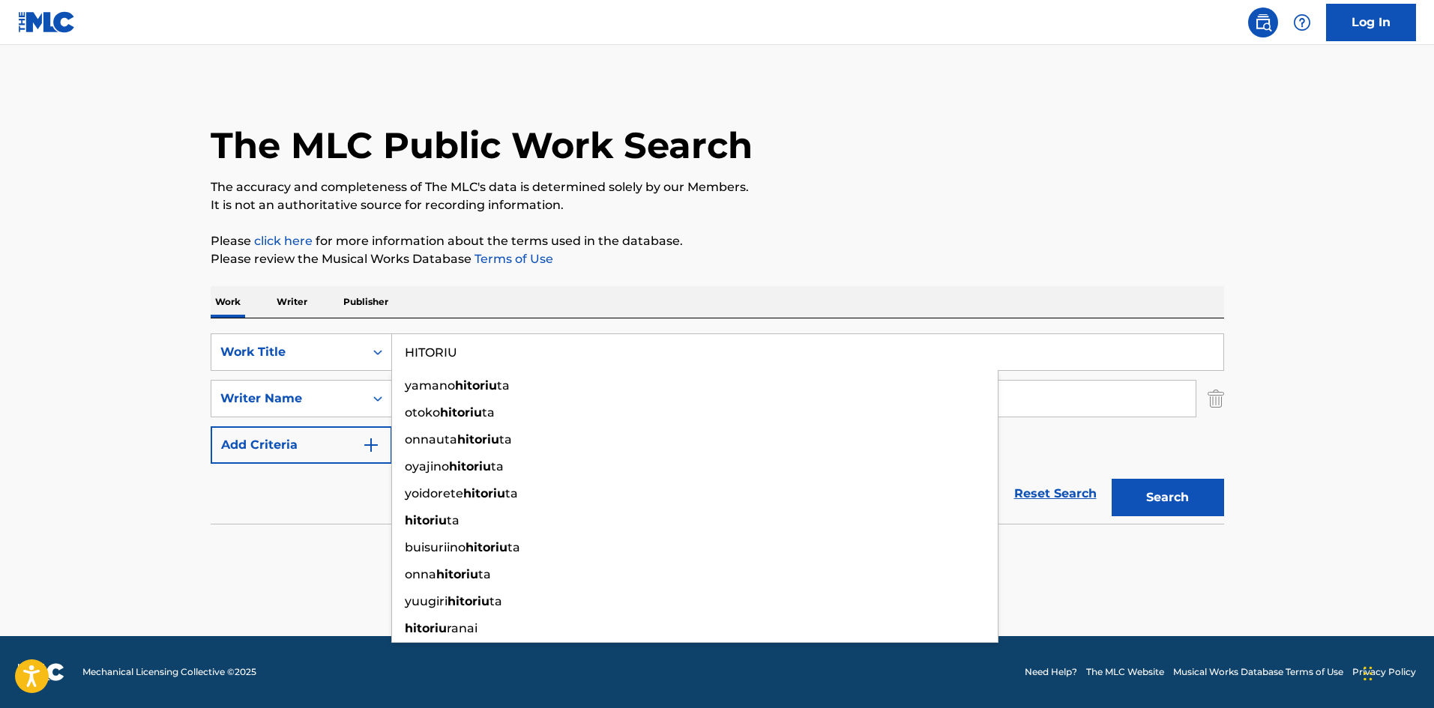
drag, startPoint x: 463, startPoint y: 352, endPoint x: 358, endPoint y: 330, distance: 107.2
click at [348, 332] on div "SearchWithCriteriab27a0574-9fa7-406a-8886-3d2a4b8c77b4 Work Title HITORIU yaman…" at bounding box center [718, 421] width 1014 height 205
paste input "Search Form"
click at [1024, 225] on div "The MLC Public Work Search The accuracy and completeness of The MLC's data is d…" at bounding box center [718, 326] width 1050 height 489
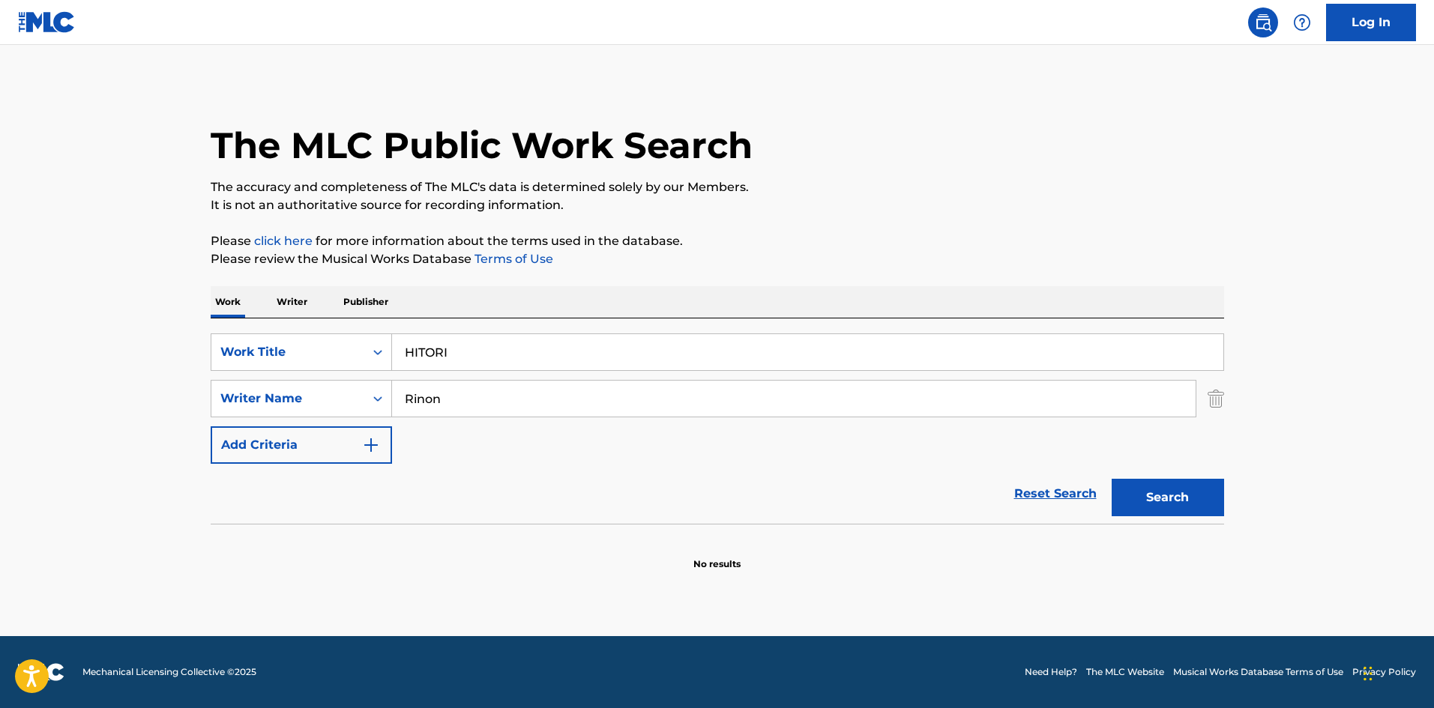
click at [1132, 488] on button "Search" at bounding box center [1168, 497] width 112 height 37
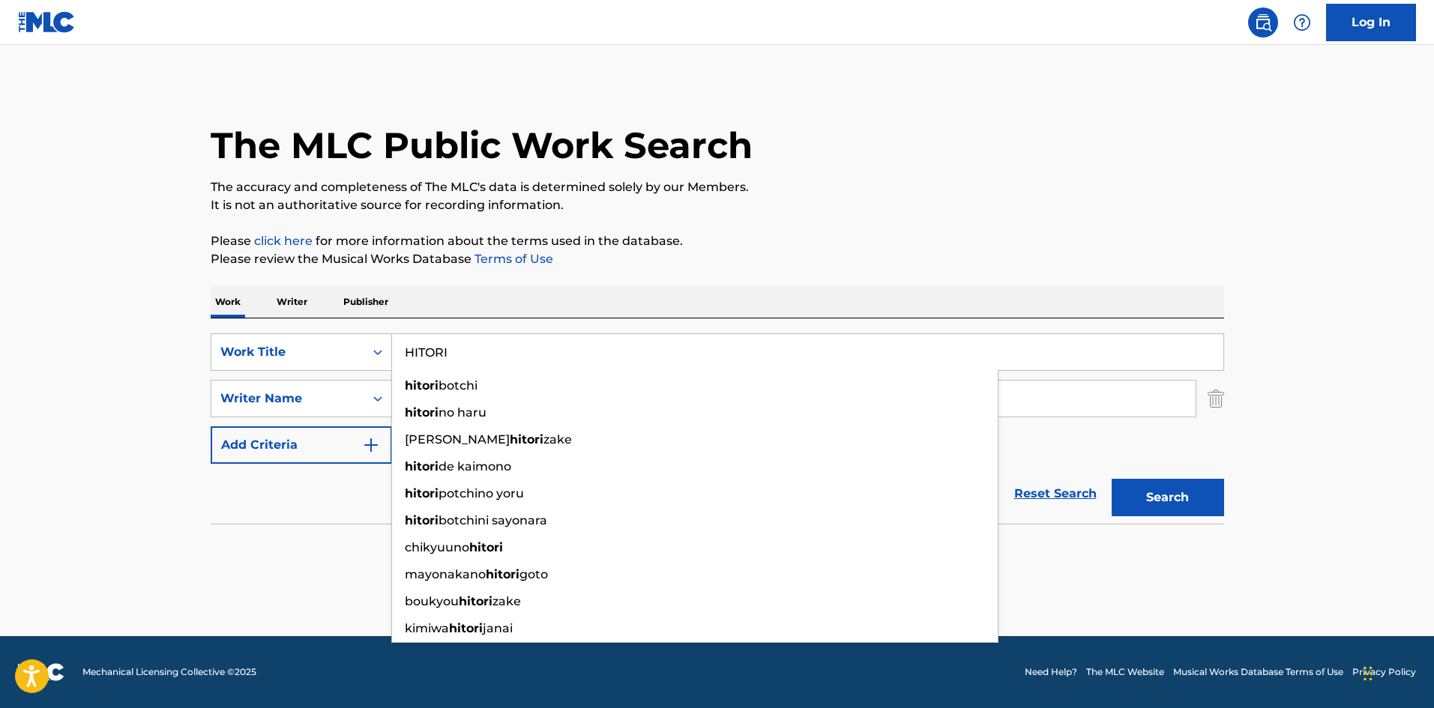
drag, startPoint x: 353, startPoint y: 345, endPoint x: 672, endPoint y: 265, distance: 328.5
click at [351, 345] on div "SearchWithCriteriab27a0574-9fa7-406a-8886-3d2a4b8c77b4 Work Title HITORI hitori…" at bounding box center [718, 352] width 1014 height 37
paste input "ASANOKAZE"
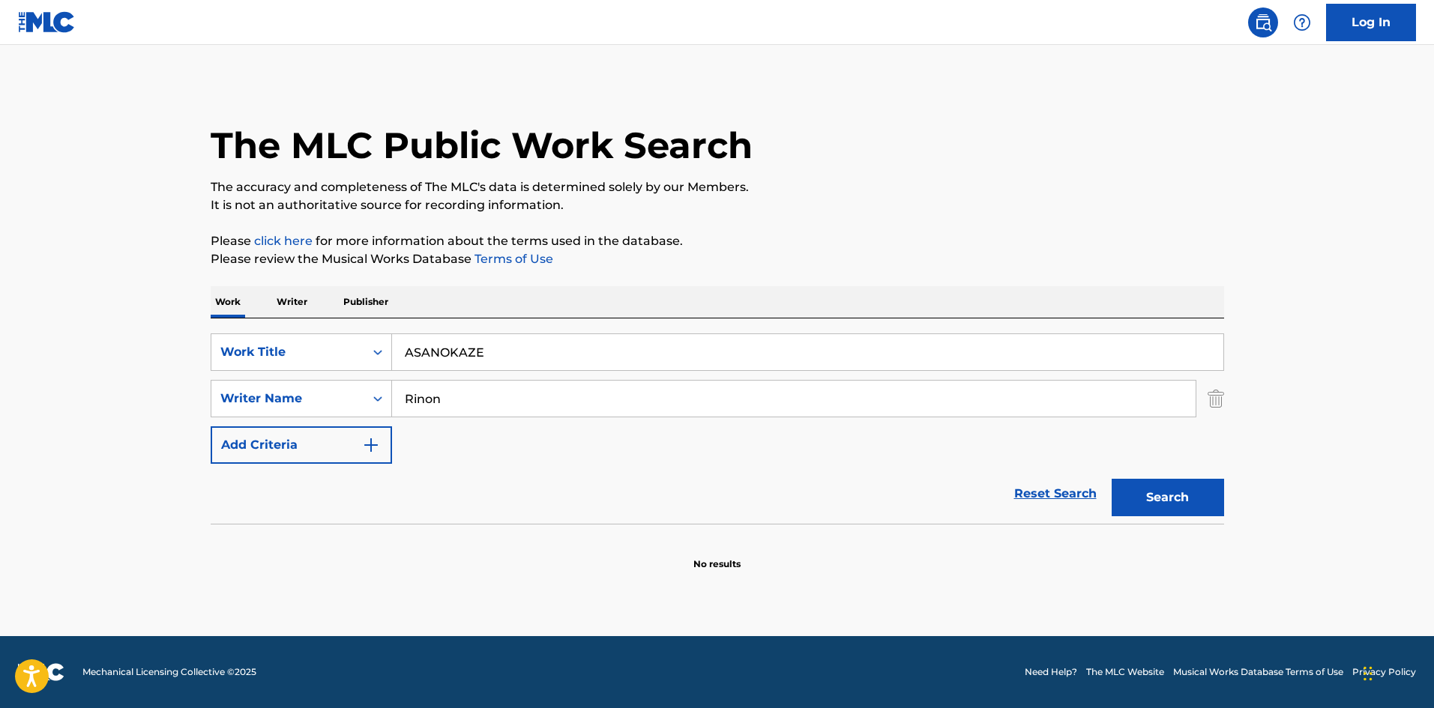
click at [888, 221] on div "The MLC Public Work Search The accuracy and completeness of The MLC's data is d…" at bounding box center [718, 326] width 1050 height 489
click at [1170, 489] on button "Search" at bounding box center [1168, 497] width 112 height 37
drag, startPoint x: 470, startPoint y: 350, endPoint x: 315, endPoint y: 331, distance: 156.3
click at [315, 331] on div "SearchWithCriteriab27a0574-9fa7-406a-8886-3d2a4b8c77b4 Work Title ASANOKAZE Sea…" at bounding box center [718, 421] width 1014 height 205
paste input "SECRET [PERSON_NAME]"
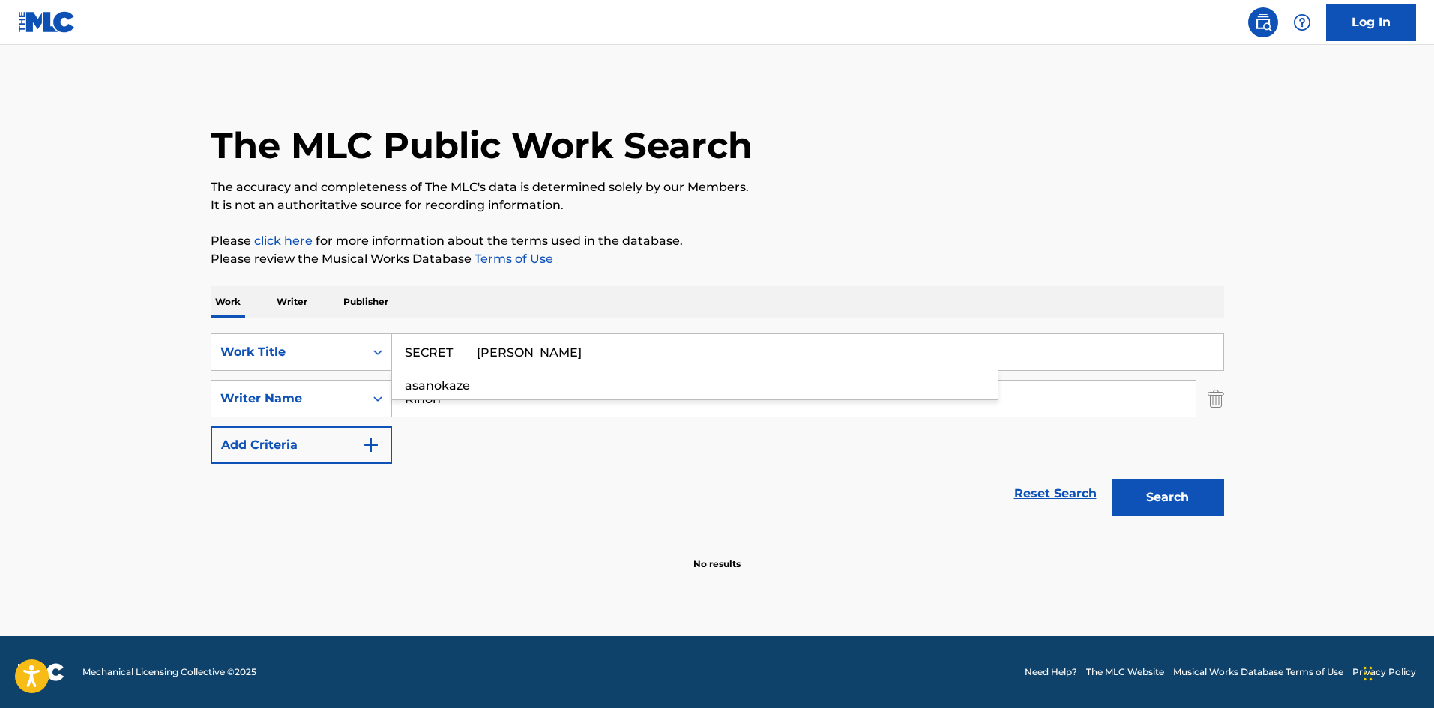
click at [520, 351] on input "SECRET [PERSON_NAME]" at bounding box center [807, 352] width 831 height 36
type input "SECRET Rantel"
click at [591, 299] on div "Work Writer Publisher" at bounding box center [718, 301] width 1014 height 31
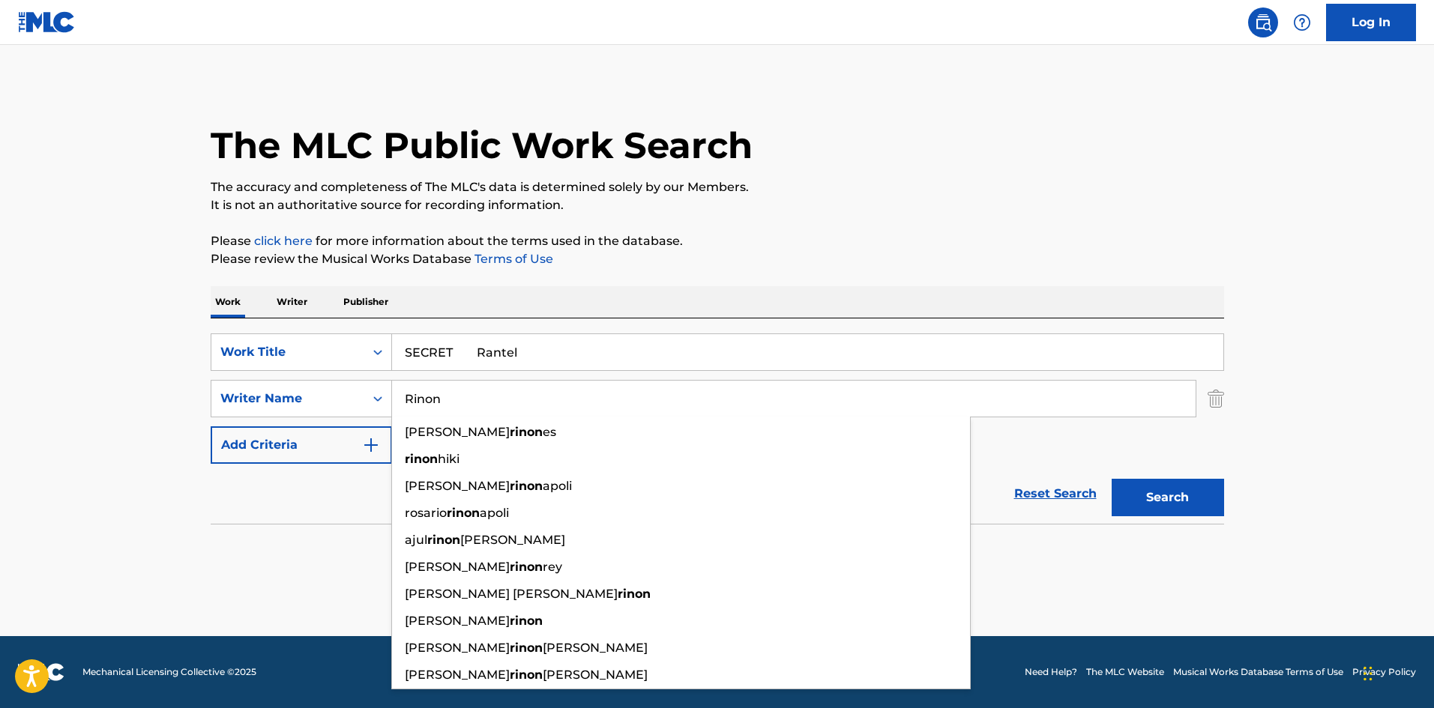
drag, startPoint x: 323, startPoint y: 388, endPoint x: 408, endPoint y: 354, distance: 91.5
click at [322, 388] on div "SearchWithCriteriaa8325fba-b996-4996-885e-86d8d55211ff Writer Name [PERSON_NAME…" at bounding box center [718, 398] width 1014 height 37
paste input "tel"
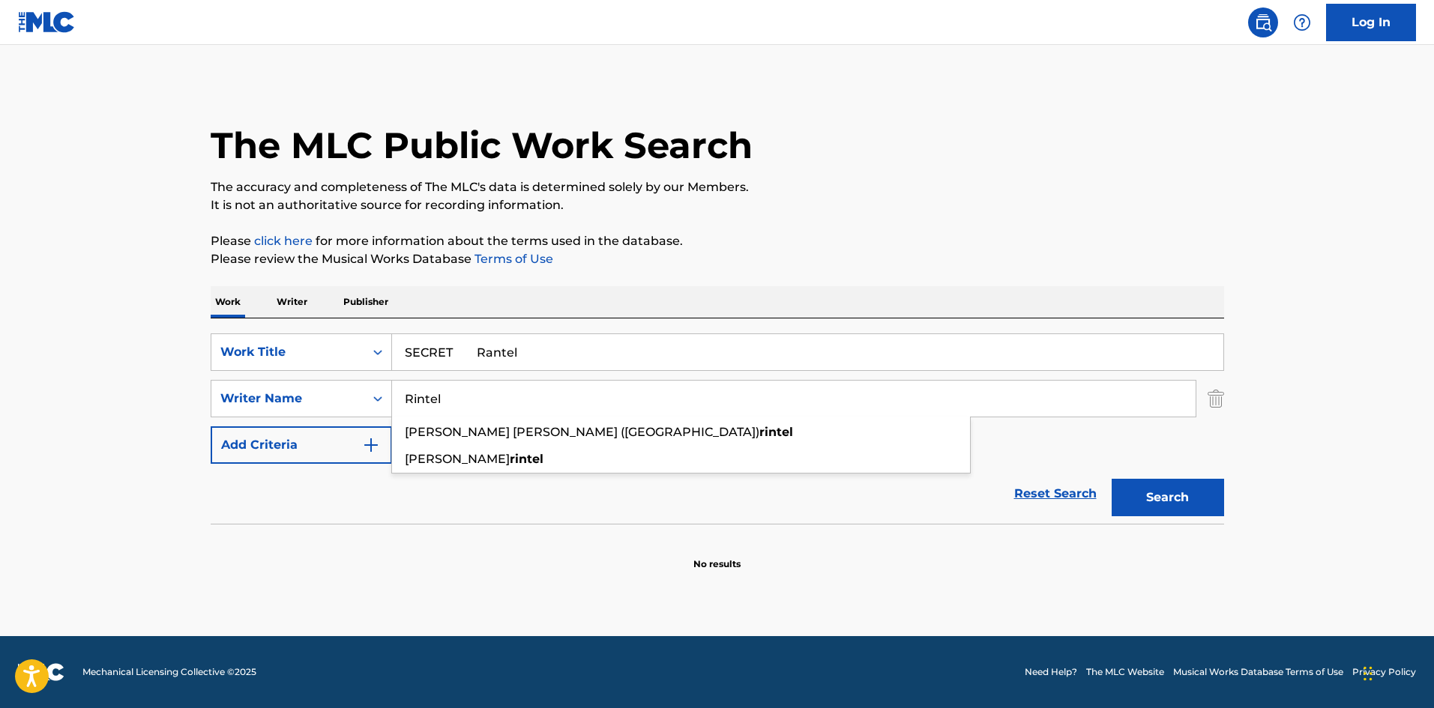
type input "Rintel"
drag, startPoint x: 456, startPoint y: 344, endPoint x: 616, endPoint y: 339, distance: 160.5
click at [616, 339] on input "SECRET Rantel" at bounding box center [807, 352] width 831 height 36
type input "SECRET"
click at [904, 246] on p "Please click here for more information about the terms used in the database." at bounding box center [718, 241] width 1014 height 18
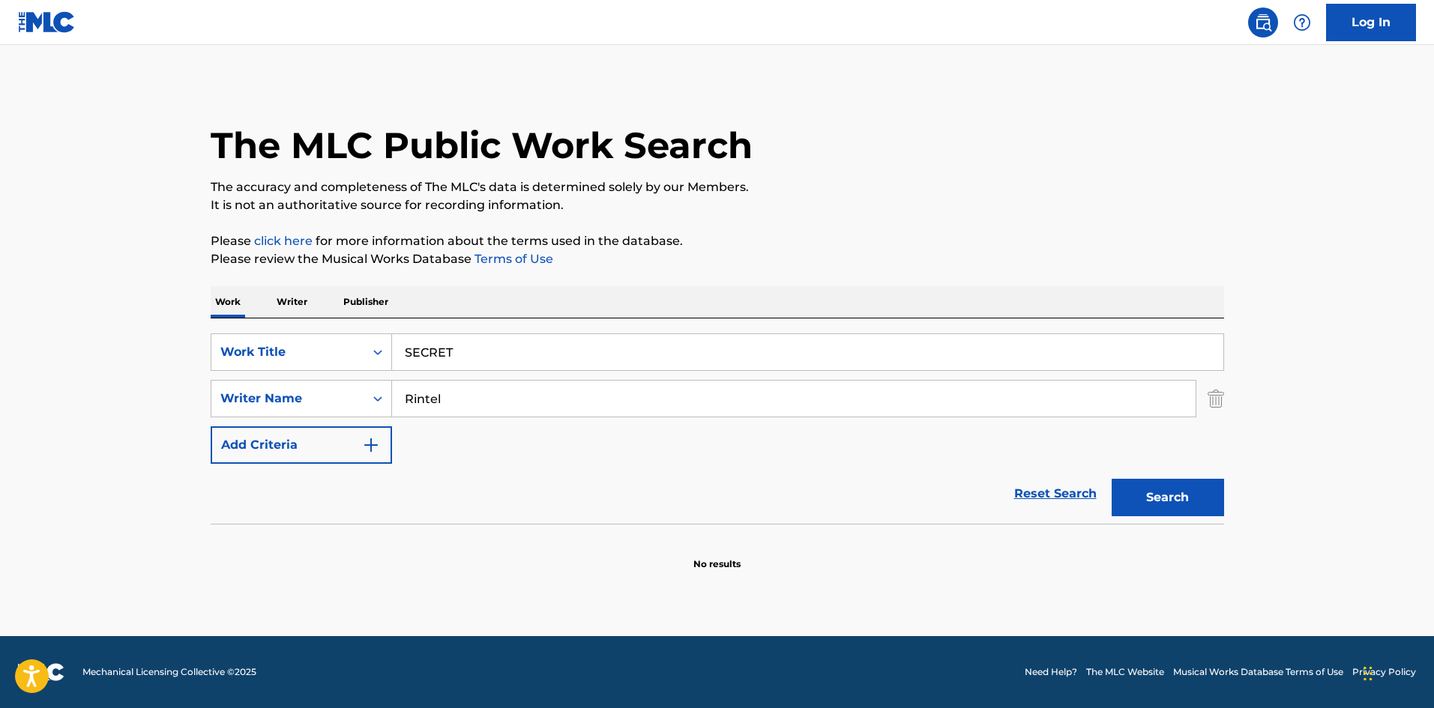
click at [1138, 488] on button "Search" at bounding box center [1168, 497] width 112 height 37
click at [291, 295] on p "Writer" at bounding box center [292, 301] width 40 height 31
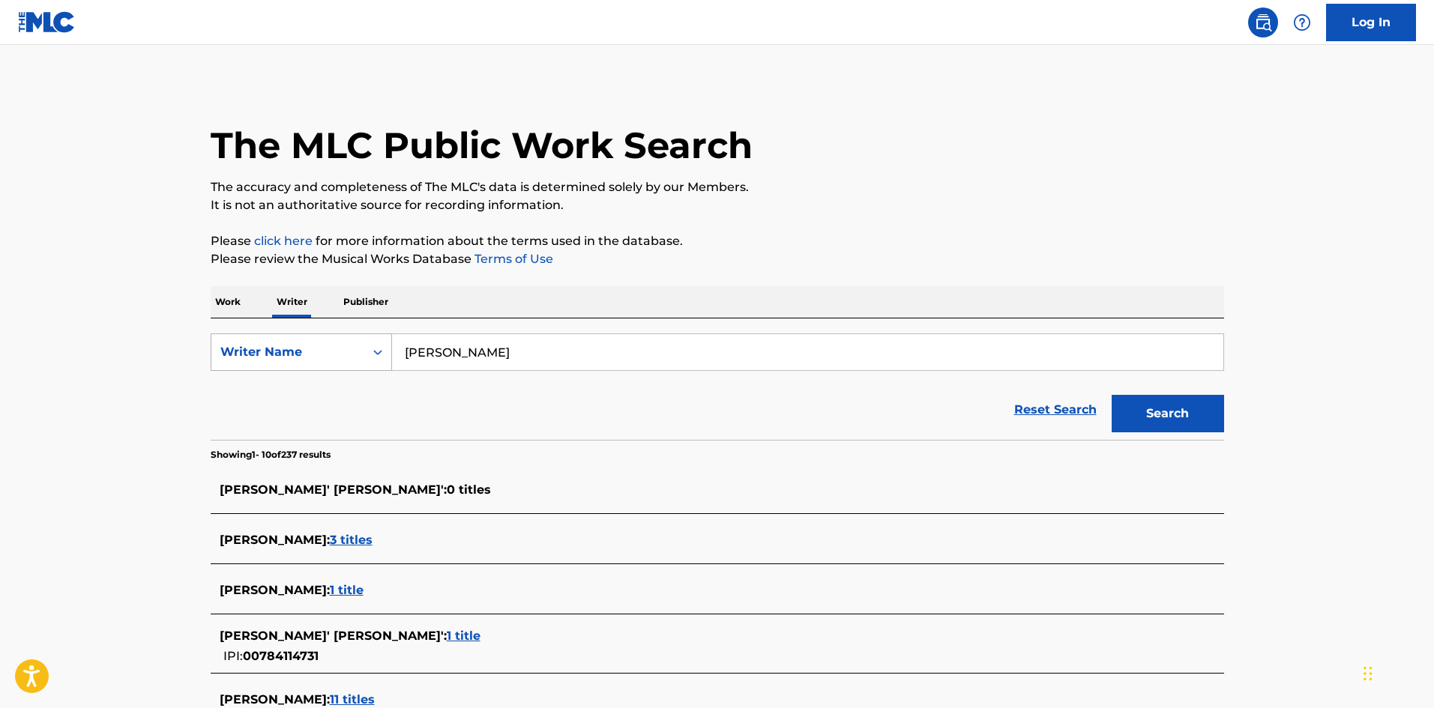
drag, startPoint x: 433, startPoint y: 352, endPoint x: 385, endPoint y: 348, distance: 47.4
click at [370, 351] on div "SearchWithCriteriaee9b5a8c-85e2-4da8-beb5-495d1596811f Writer Name [PERSON_NAME]" at bounding box center [718, 352] width 1014 height 37
paste input "[PERSON_NAME] [PERSON_NAME]"
click at [1139, 396] on button "Search" at bounding box center [1168, 413] width 112 height 37
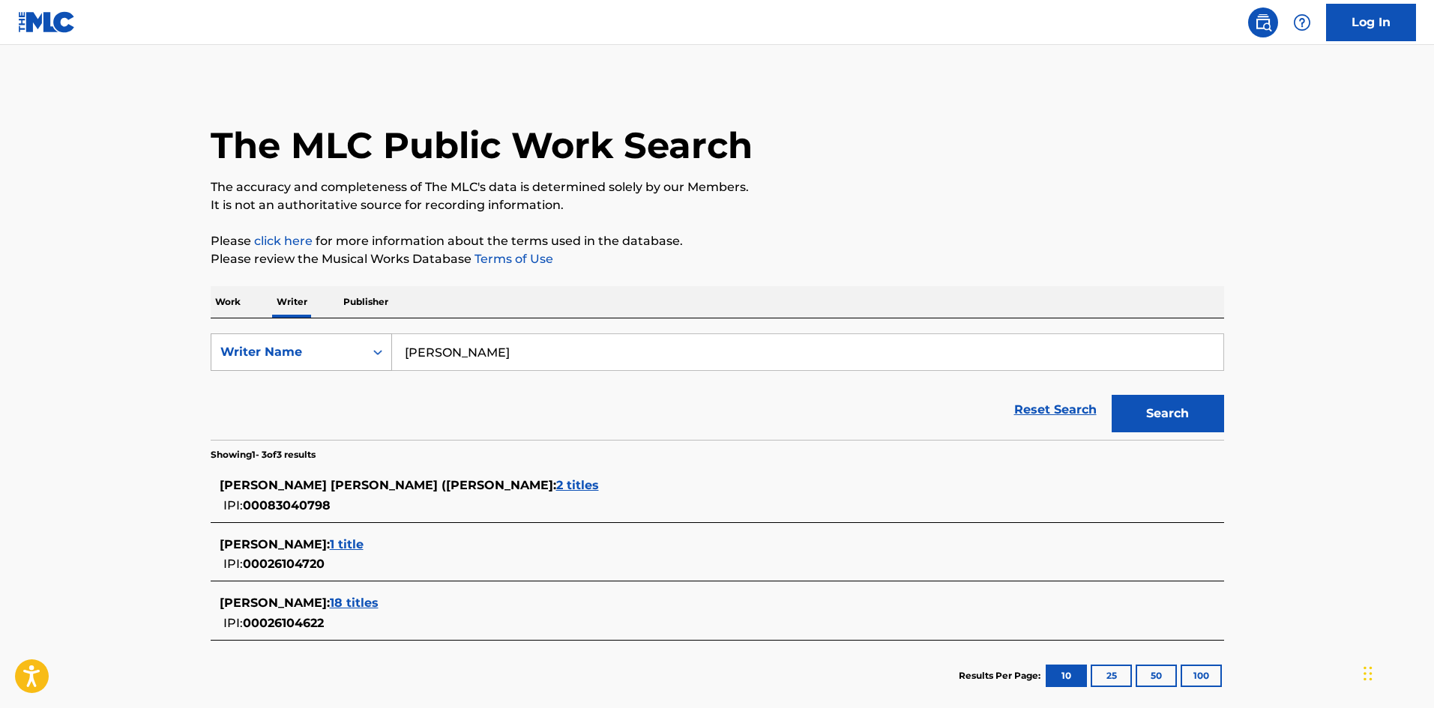
click at [319, 337] on div "SearchWithCriteriaee9b5a8c-85e2-4da8-beb5-495d1596811f Writer Name [PERSON_NAME]" at bounding box center [718, 352] width 1014 height 37
paste input "ogopag"
type input "Rogopag"
click at [1147, 400] on button "Search" at bounding box center [1168, 413] width 112 height 37
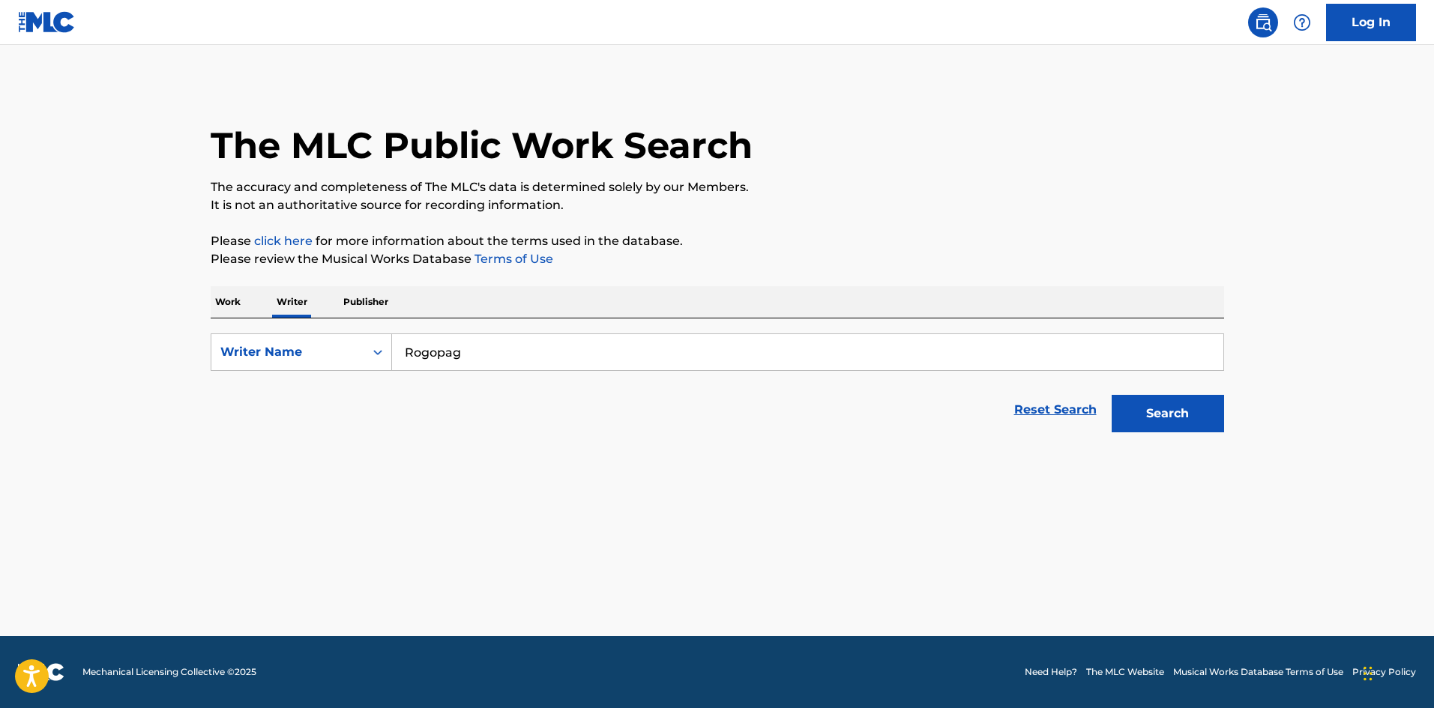
click at [236, 293] on p "Work" at bounding box center [228, 301] width 34 height 31
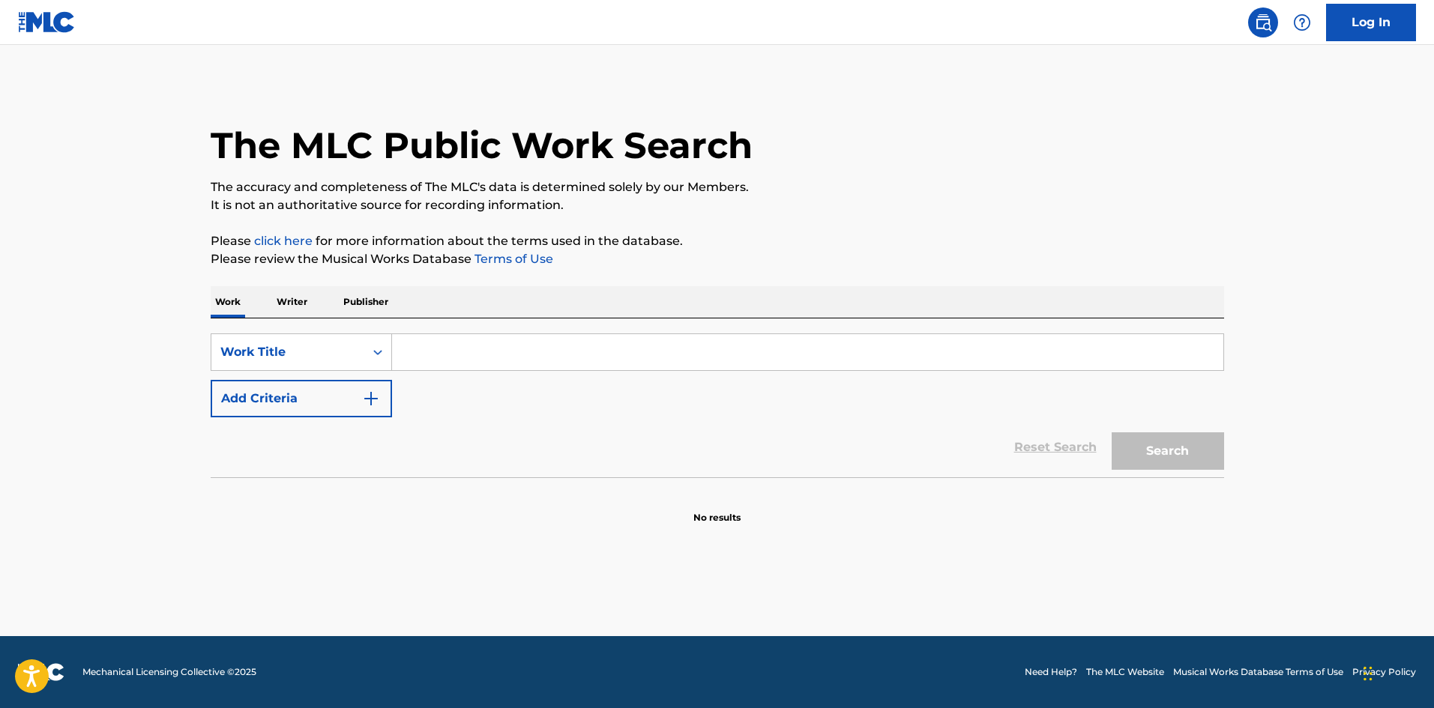
click at [424, 358] on input "Search Form" at bounding box center [807, 352] width 831 height 36
paste input "The One [PERSON_NAME]"
click at [579, 350] on input "The One [PERSON_NAME]" at bounding box center [807, 352] width 831 height 36
type input "The One Katsuhiro"
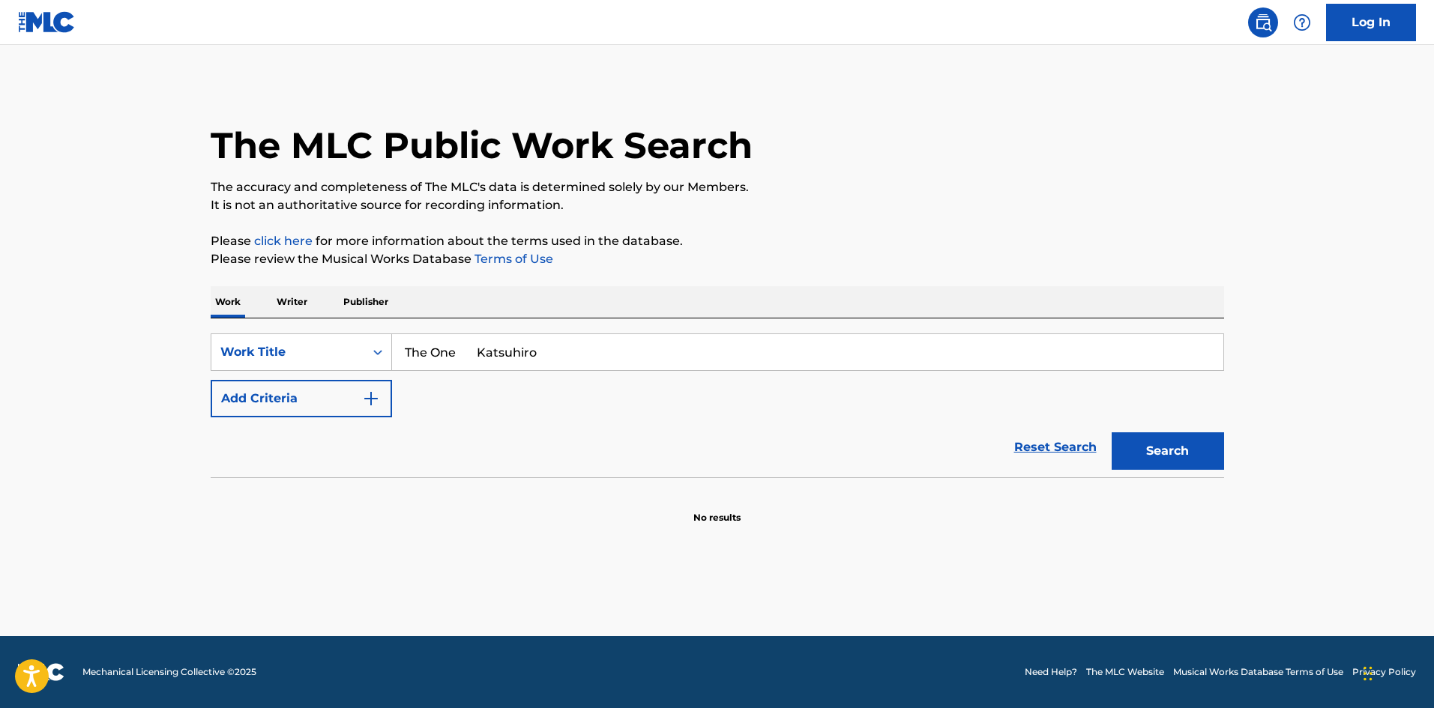
click at [370, 397] on img "Search Form" at bounding box center [371, 399] width 18 height 18
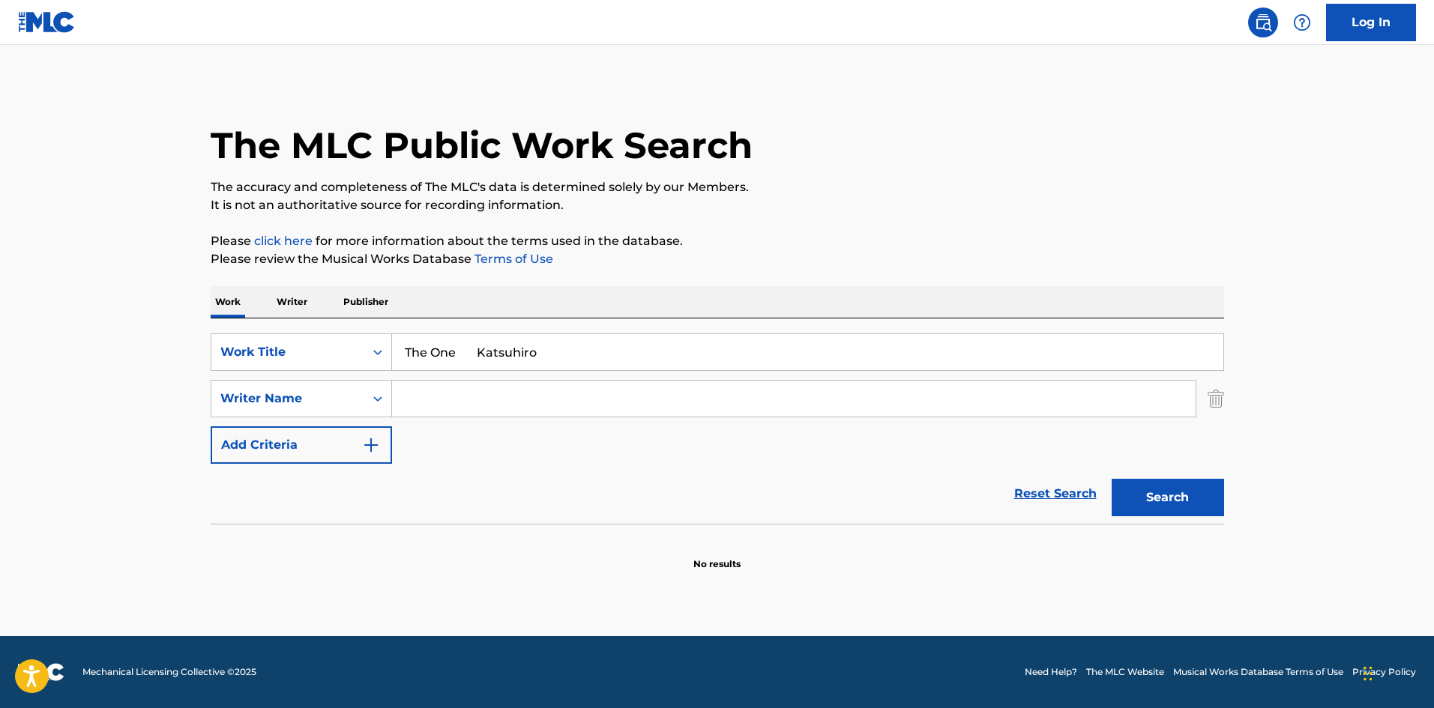
click at [445, 397] on input "Search Form" at bounding box center [794, 399] width 804 height 36
paste input "[PERSON_NAME]"
type input "[PERSON_NAME]"
drag, startPoint x: 533, startPoint y: 352, endPoint x: 675, endPoint y: 394, distance: 148.5
click at [657, 382] on div "SearchWithCriteriab27a0574-9fa7-406a-8886-3d2a4b8c77b4 Work Title The One Katsu…" at bounding box center [718, 399] width 1014 height 130
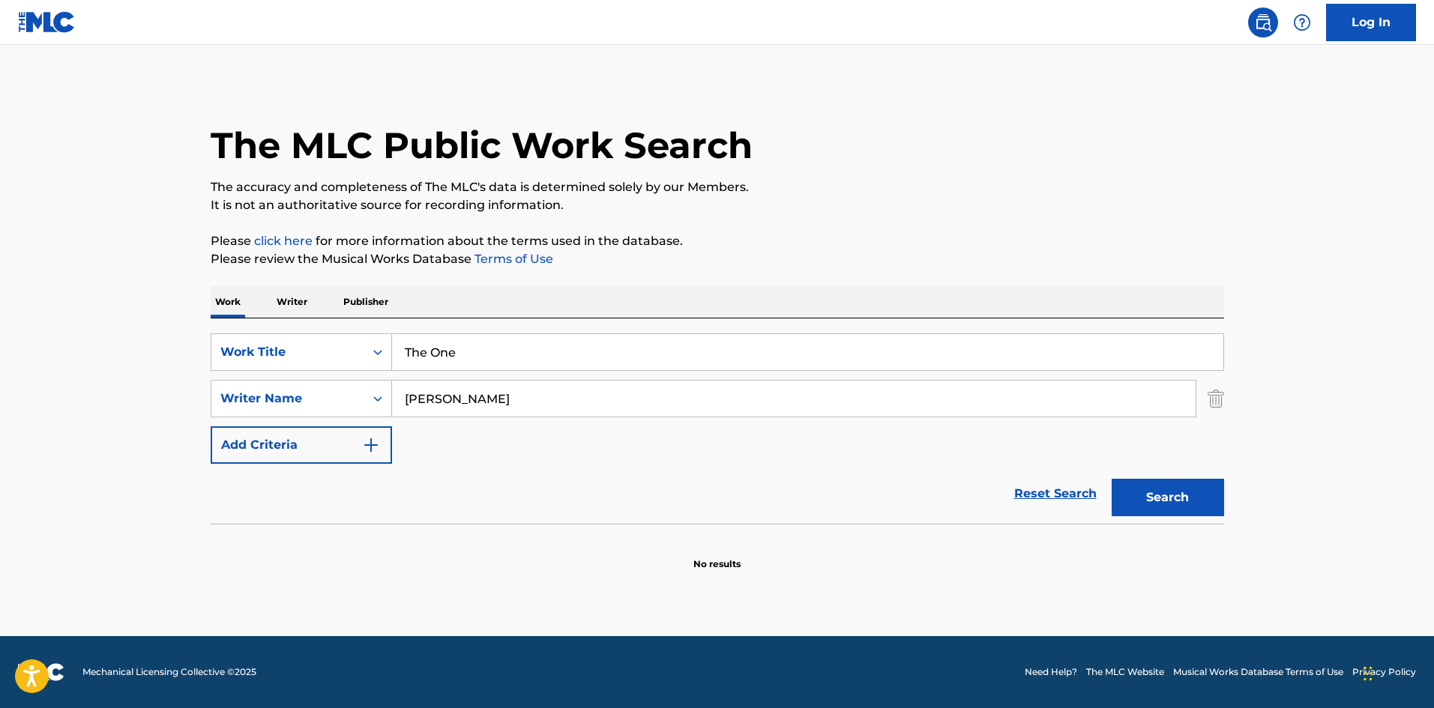
click at [1178, 496] on button "Search" at bounding box center [1168, 497] width 112 height 37
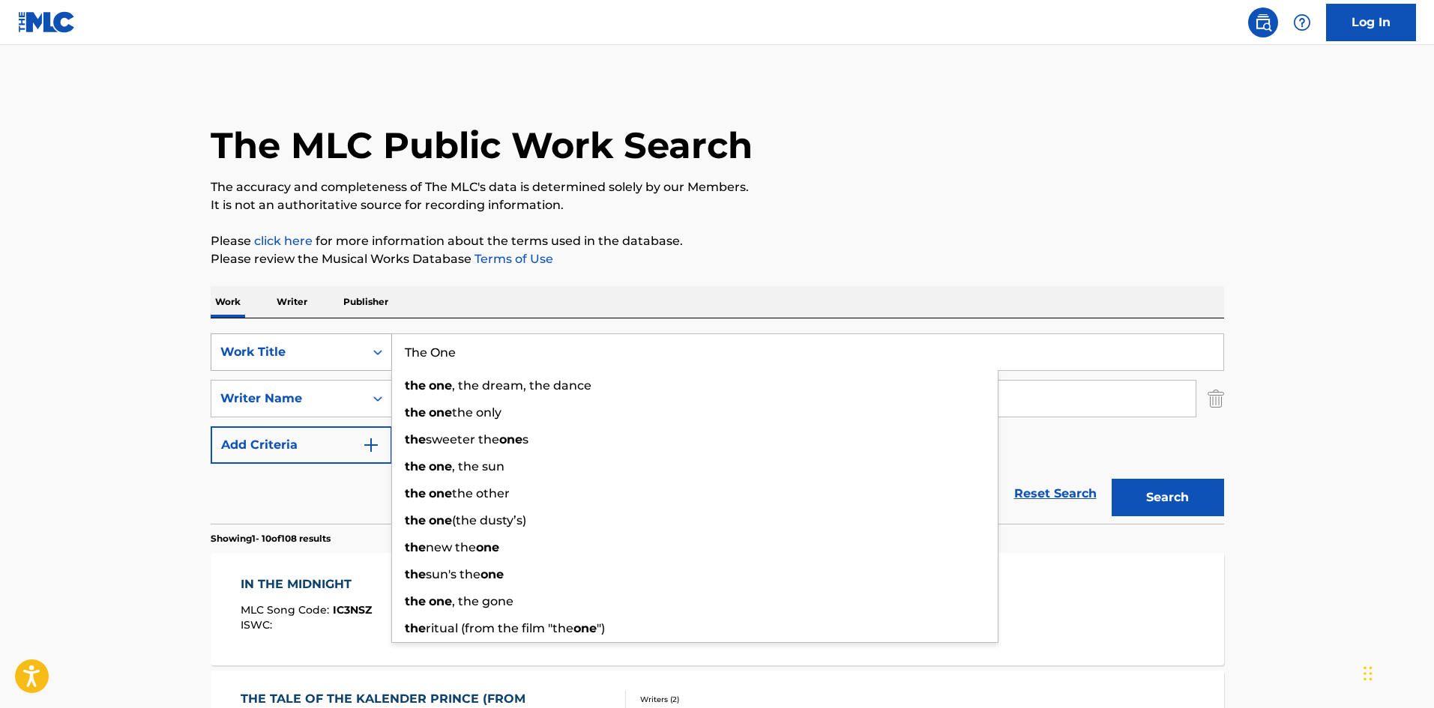
drag, startPoint x: 334, startPoint y: 335, endPoint x: 324, endPoint y: 335, distance: 10.5
click at [324, 335] on div "SearchWithCriteriab27a0574-9fa7-406a-8886-3d2a4b8c77b4 Work Title The One the o…" at bounding box center [718, 352] width 1014 height 37
paste input "UNLOVE [PERSON_NAME]"
click at [574, 347] on input "UNLOVE [PERSON_NAME]" at bounding box center [807, 352] width 831 height 36
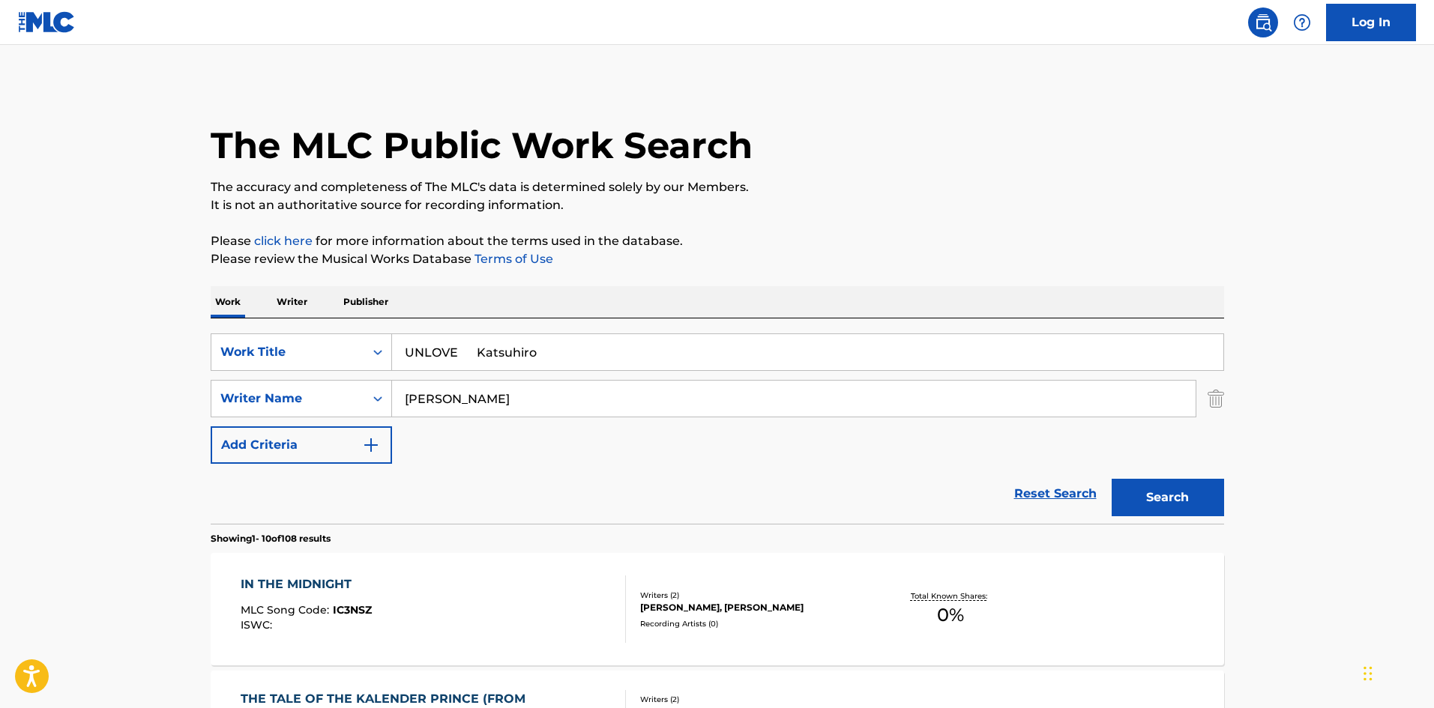
click at [350, 376] on div "SearchWithCriteriab27a0574-9fa7-406a-8886-3d2a4b8c77b4 Work Title UNLOVE Katsuh…" at bounding box center [718, 399] width 1014 height 130
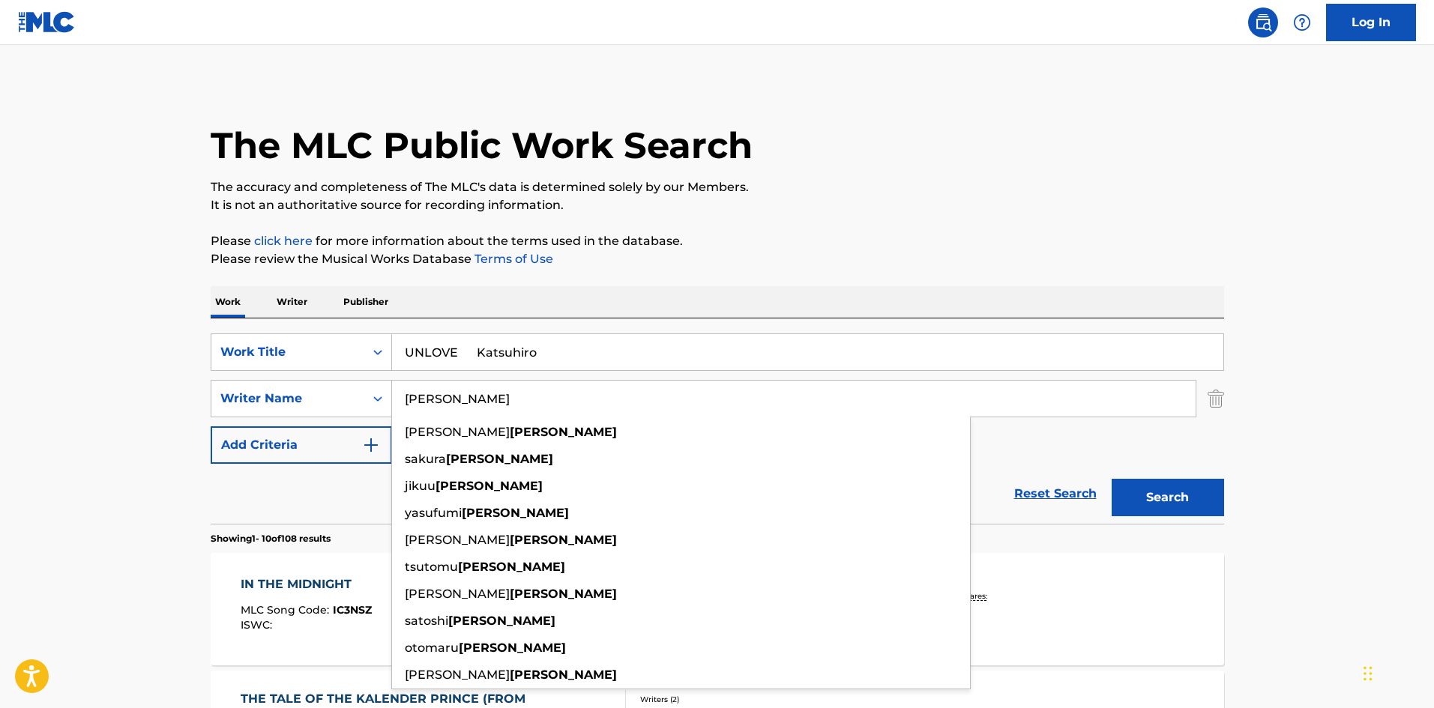
drag, startPoint x: 540, startPoint y: 354, endPoint x: 744, endPoint y: 382, distance: 205.9
click at [741, 381] on div "SearchWithCriteriab27a0574-9fa7-406a-8886-3d2a4b8c77b4 Work Title UNLOVE Katsuh…" at bounding box center [718, 399] width 1014 height 130
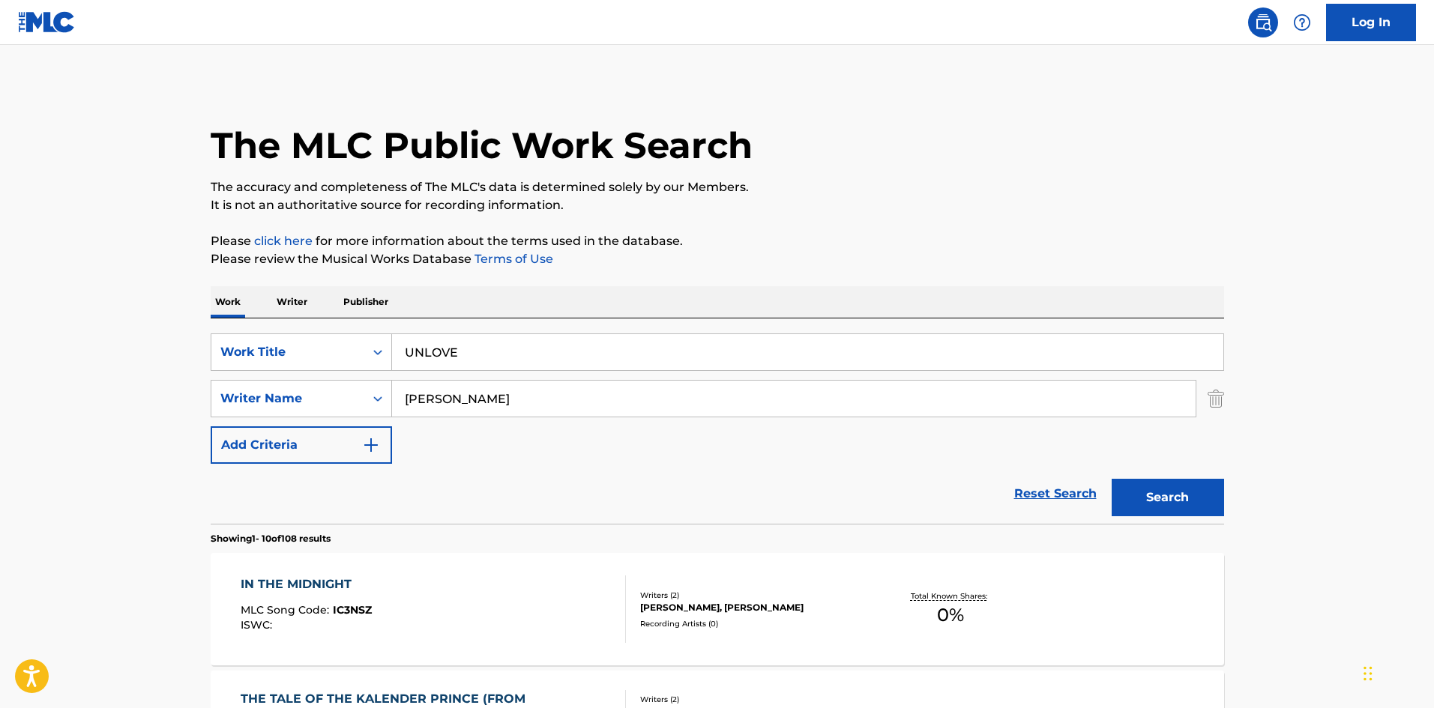
click at [1181, 494] on button "Search" at bounding box center [1168, 497] width 112 height 37
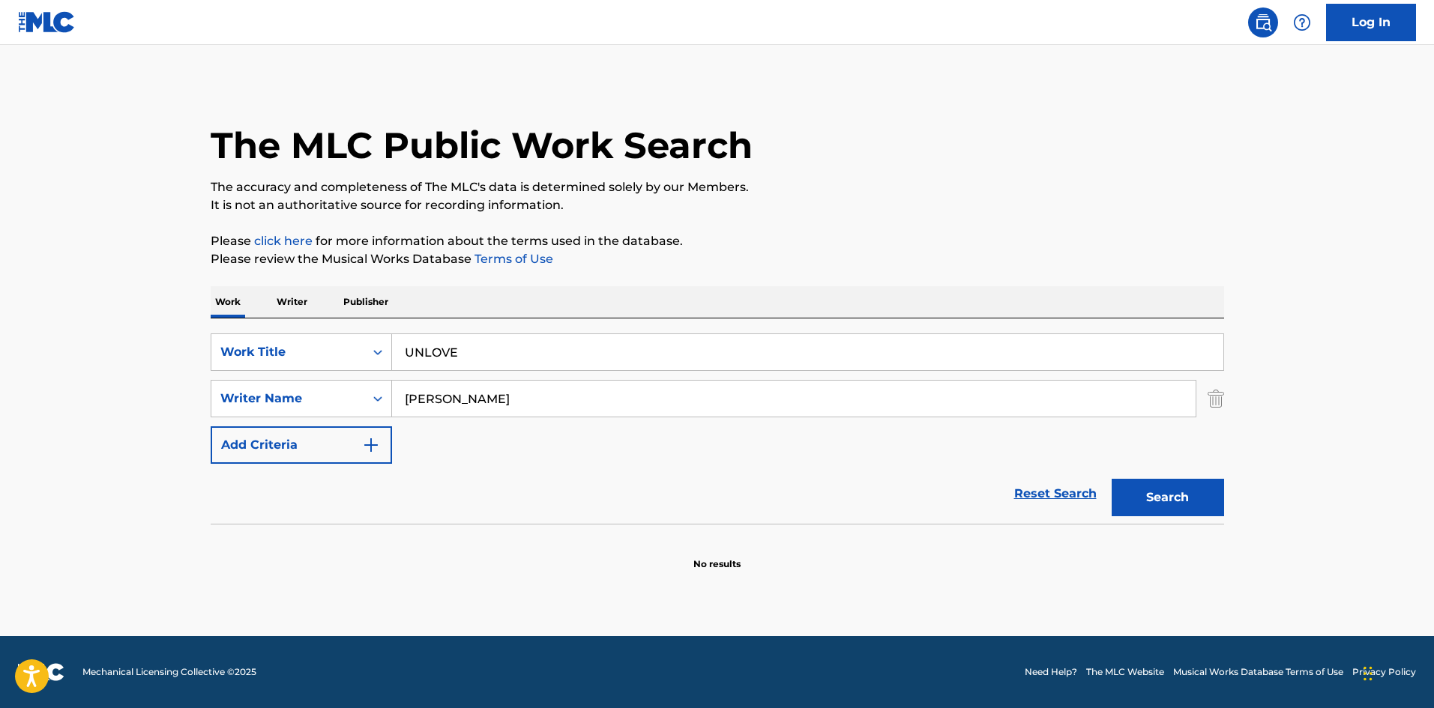
click at [298, 325] on div "SearchWithCriteriab27a0574-9fa7-406a-8886-3d2a4b8c77b4 Work Title UNLOVE Search…" at bounding box center [718, 421] width 1014 height 205
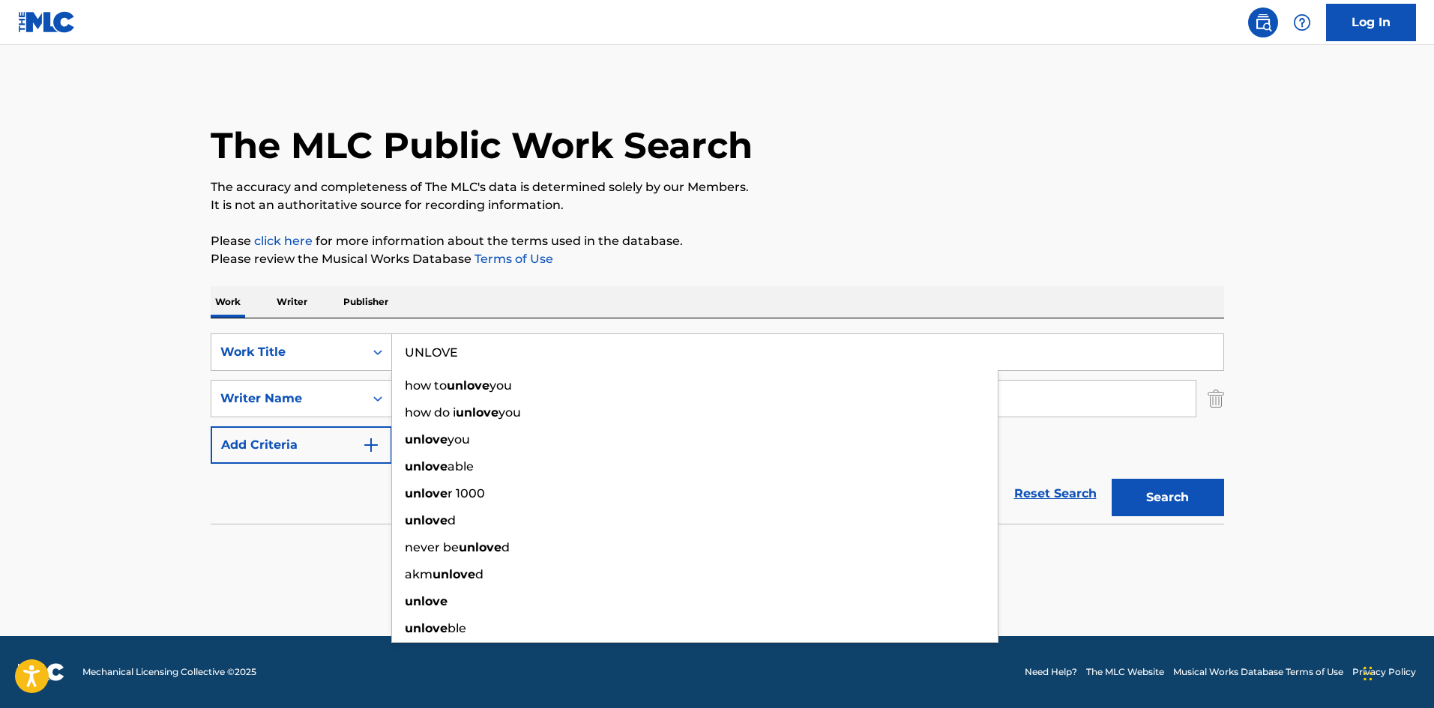
paste input "HOPE"
type input "HOPE"
click at [792, 271] on div "The MLC Public Work Search The accuracy and completeness of The MLC's data is d…" at bounding box center [718, 326] width 1050 height 489
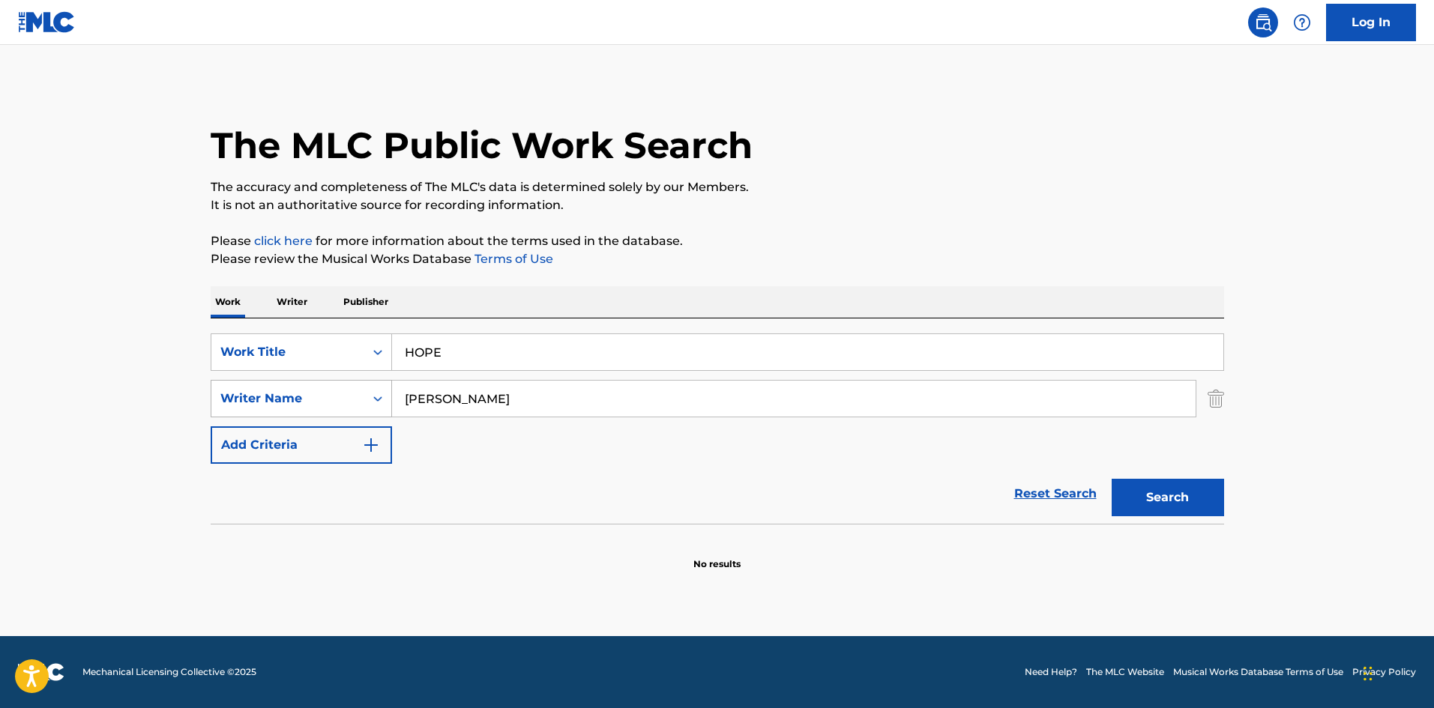
drag, startPoint x: 430, startPoint y: 394, endPoint x: 352, endPoint y: 385, distance: 77.7
click at [352, 385] on div "SearchWithCriteriaa8325fba-b996-4996-885e-86d8d55211ff Writer Name [PERSON_NAME]" at bounding box center [718, 398] width 1014 height 37
type input "S"
click at [912, 196] on p "It is not an authoritative source for recording information." at bounding box center [718, 205] width 1014 height 18
click at [1156, 507] on button "Search" at bounding box center [1168, 497] width 112 height 37
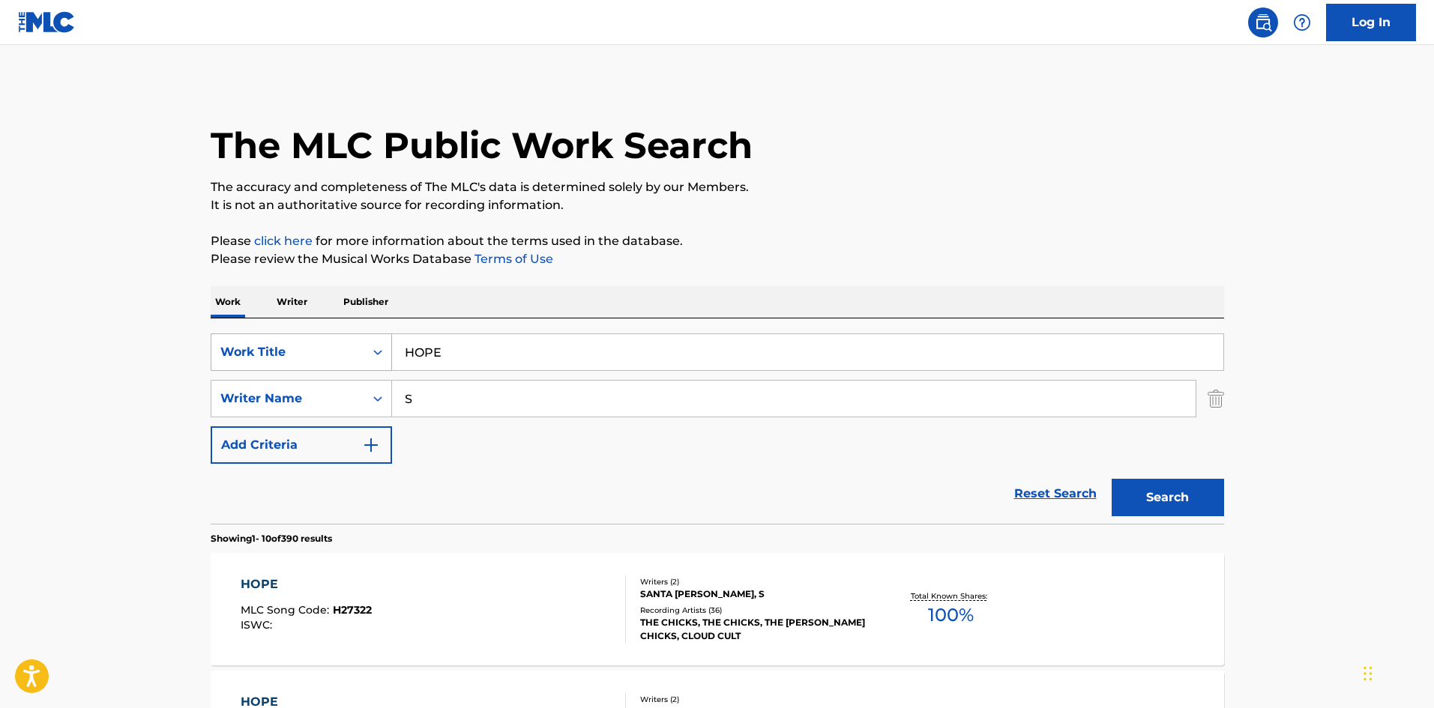
click at [351, 337] on div "SearchWithCriteriab27a0574-9fa7-406a-8886-3d2a4b8c77b4 Work Title HOPE" at bounding box center [718, 352] width 1014 height 37
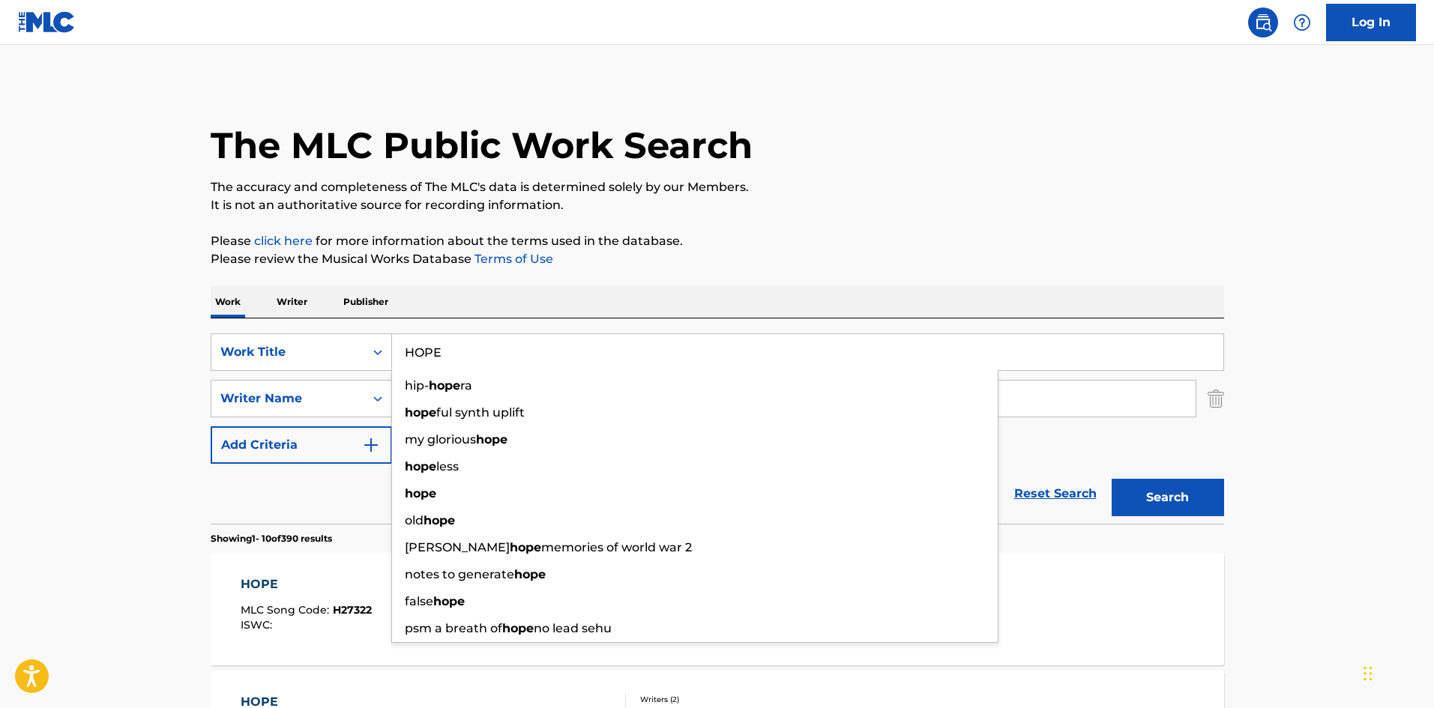
paste input "RAWHID"
drag, startPoint x: 915, startPoint y: 193, endPoint x: 954, endPoint y: 292, distance: 107.3
click at [919, 187] on p "The accuracy and completeness of The MLC's data is determined solely by our Mem…" at bounding box center [718, 187] width 1014 height 18
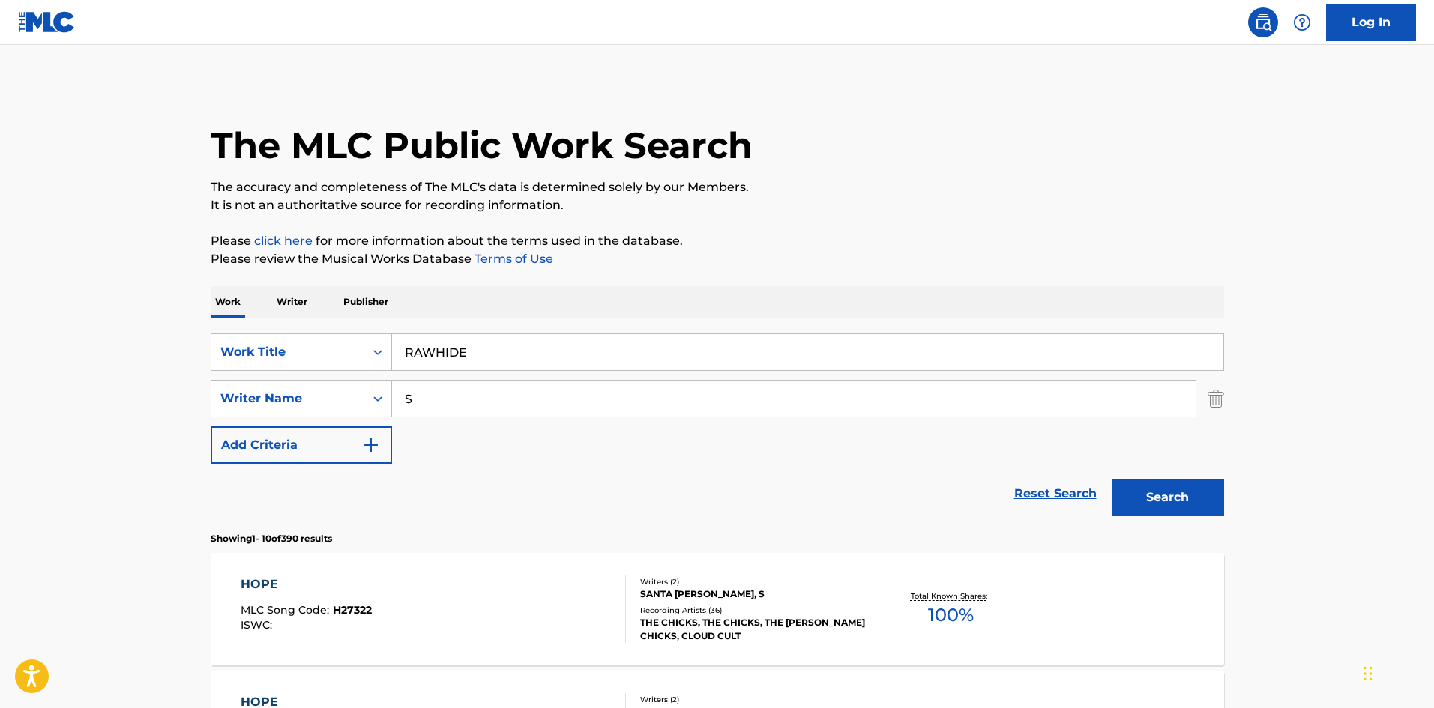
click at [1136, 496] on button "Search" at bounding box center [1168, 497] width 112 height 37
drag, startPoint x: 481, startPoint y: 348, endPoint x: 379, endPoint y: 343, distance: 102.8
click at [379, 343] on div "SearchWithCriteriab27a0574-9fa7-406a-8886-3d2a4b8c77b4 Work Title RAWHIDE" at bounding box center [718, 352] width 1014 height 37
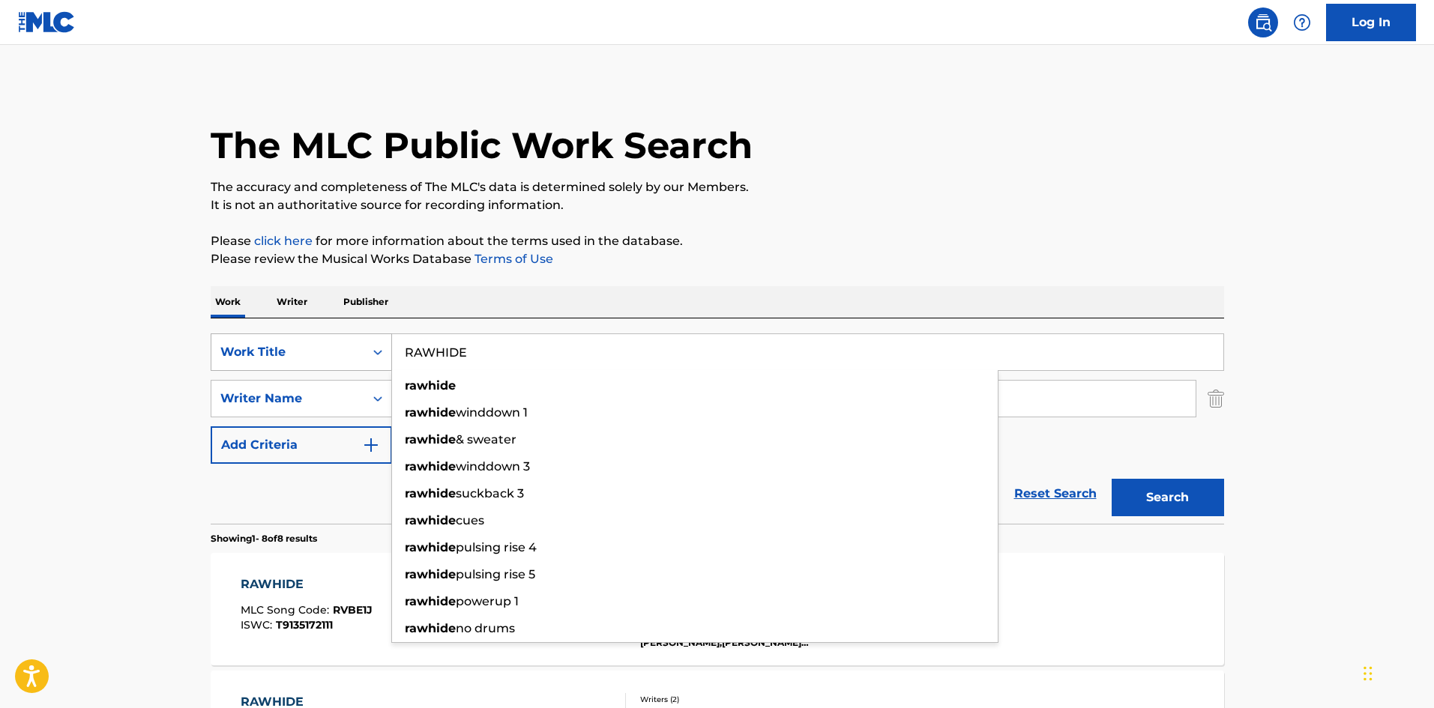
paste input "KILLFIND"
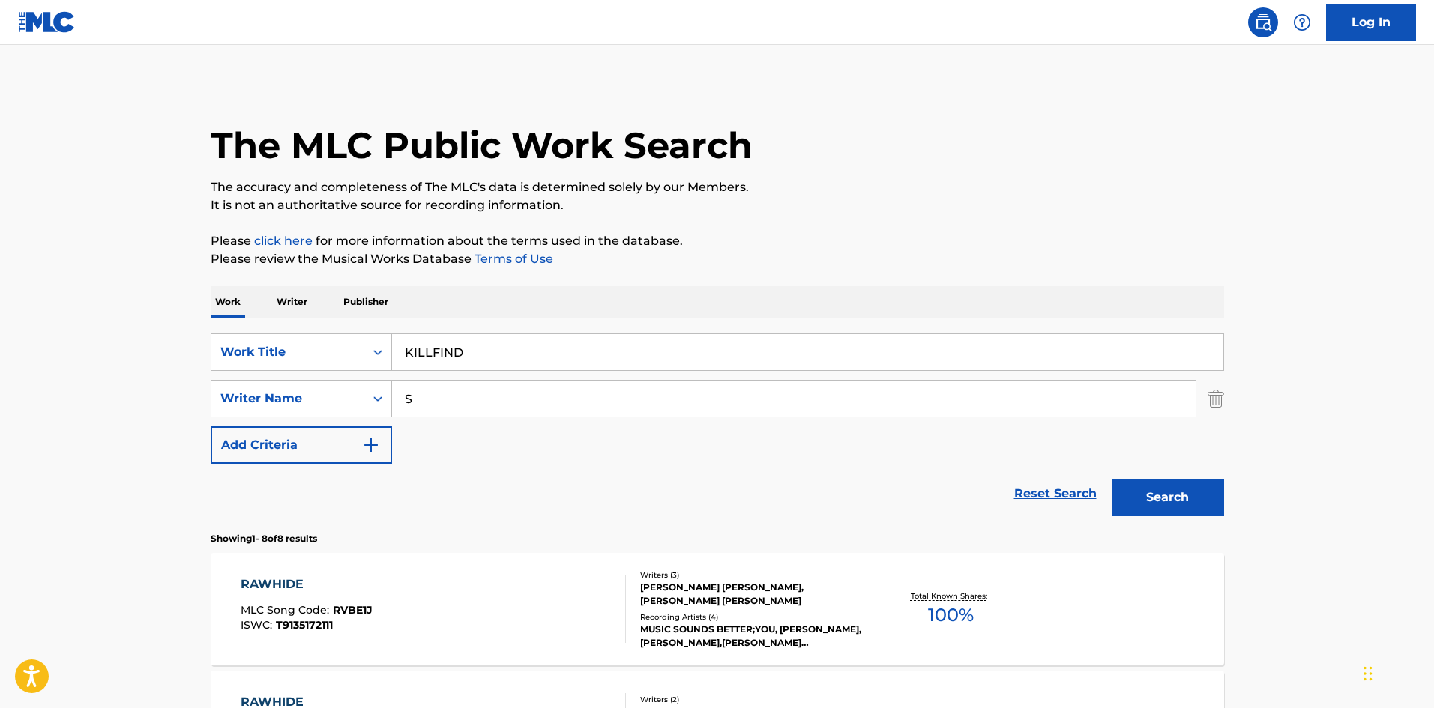
drag, startPoint x: 1020, startPoint y: 214, endPoint x: 1161, endPoint y: 447, distance: 271.8
click at [1187, 499] on button "Search" at bounding box center [1168, 497] width 112 height 37
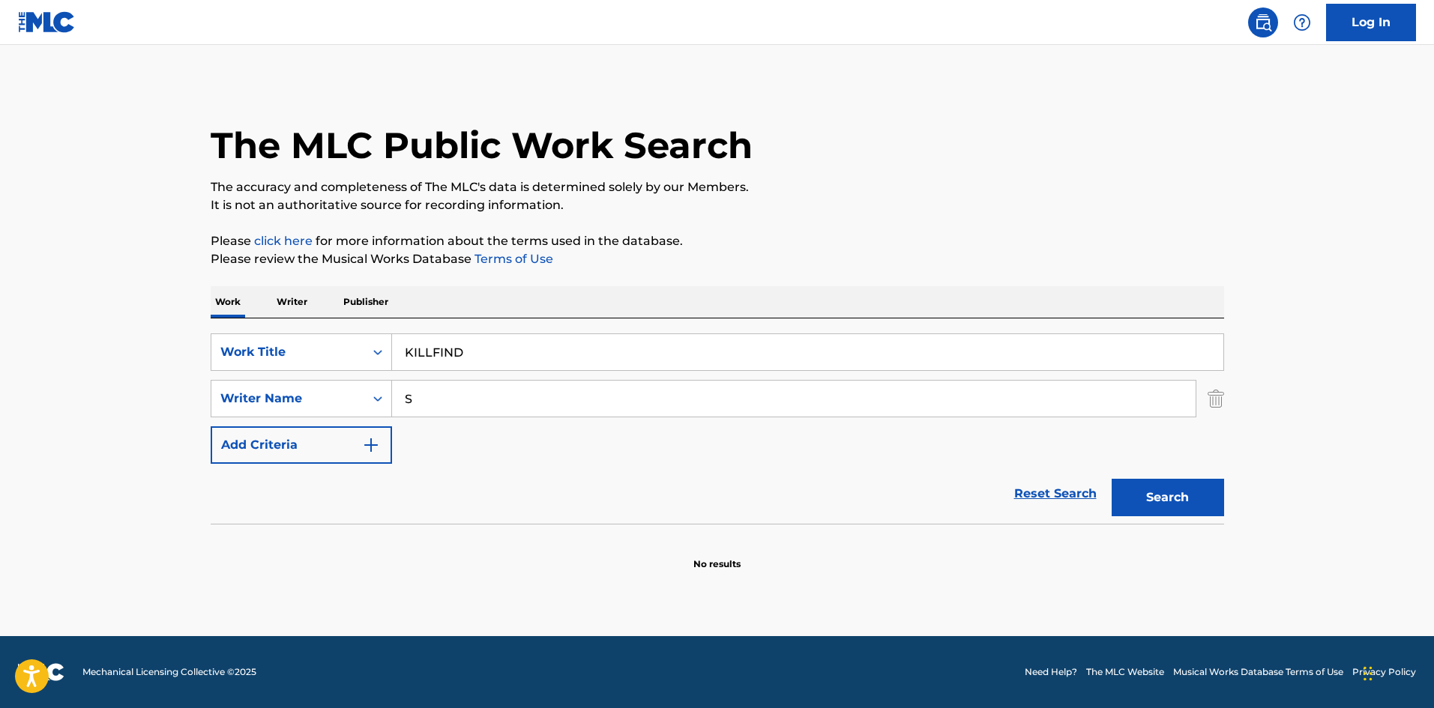
drag, startPoint x: 480, startPoint y: 358, endPoint x: 376, endPoint y: 333, distance: 106.4
click at [377, 332] on div "SearchWithCriteriab27a0574-9fa7-406a-8886-3d2a4b8c77b4 Work Title KILLFIND Sear…" at bounding box center [718, 421] width 1014 height 205
paste input "PUCKSONG"
type input "PUCKSONG"
click at [1023, 188] on p "The accuracy and completeness of The MLC's data is determined solely by our Mem…" at bounding box center [718, 187] width 1014 height 18
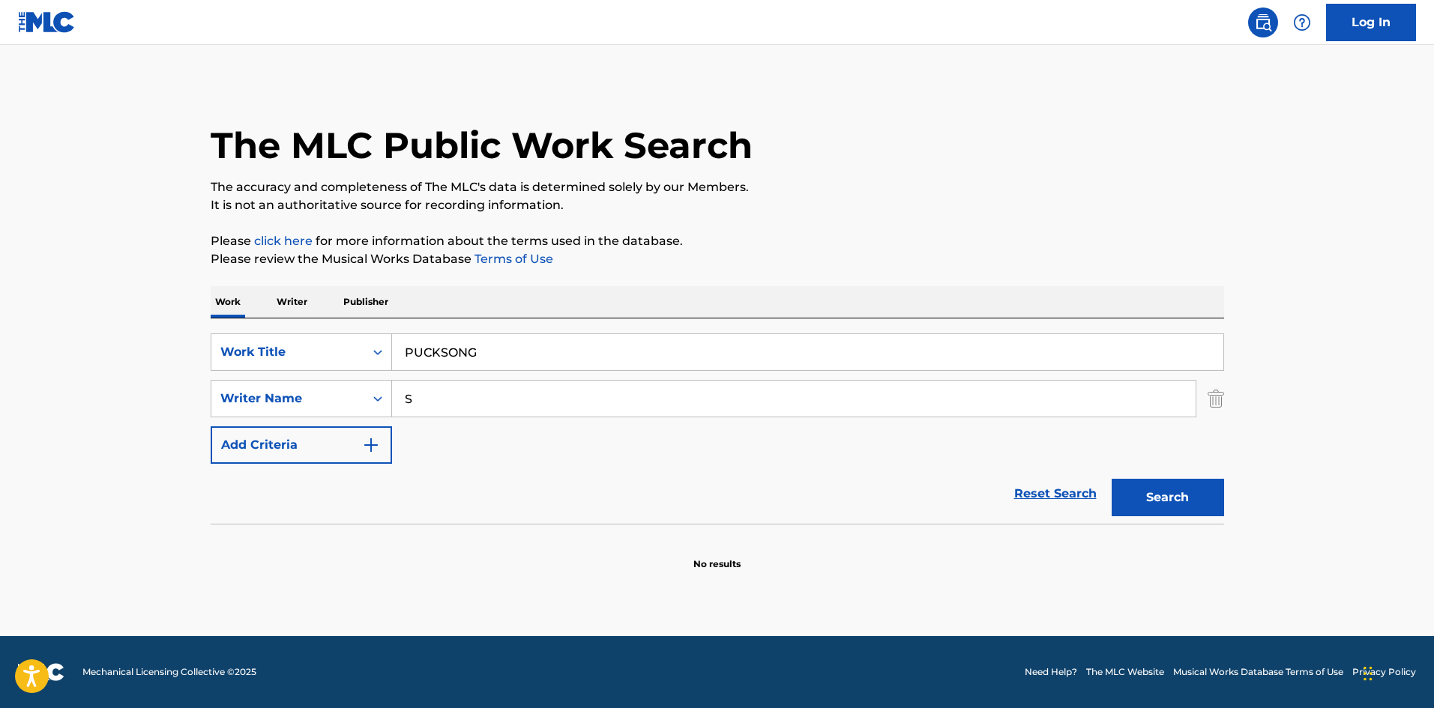
click at [1172, 512] on button "Search" at bounding box center [1168, 497] width 112 height 37
click at [286, 301] on p "Writer" at bounding box center [292, 301] width 40 height 31
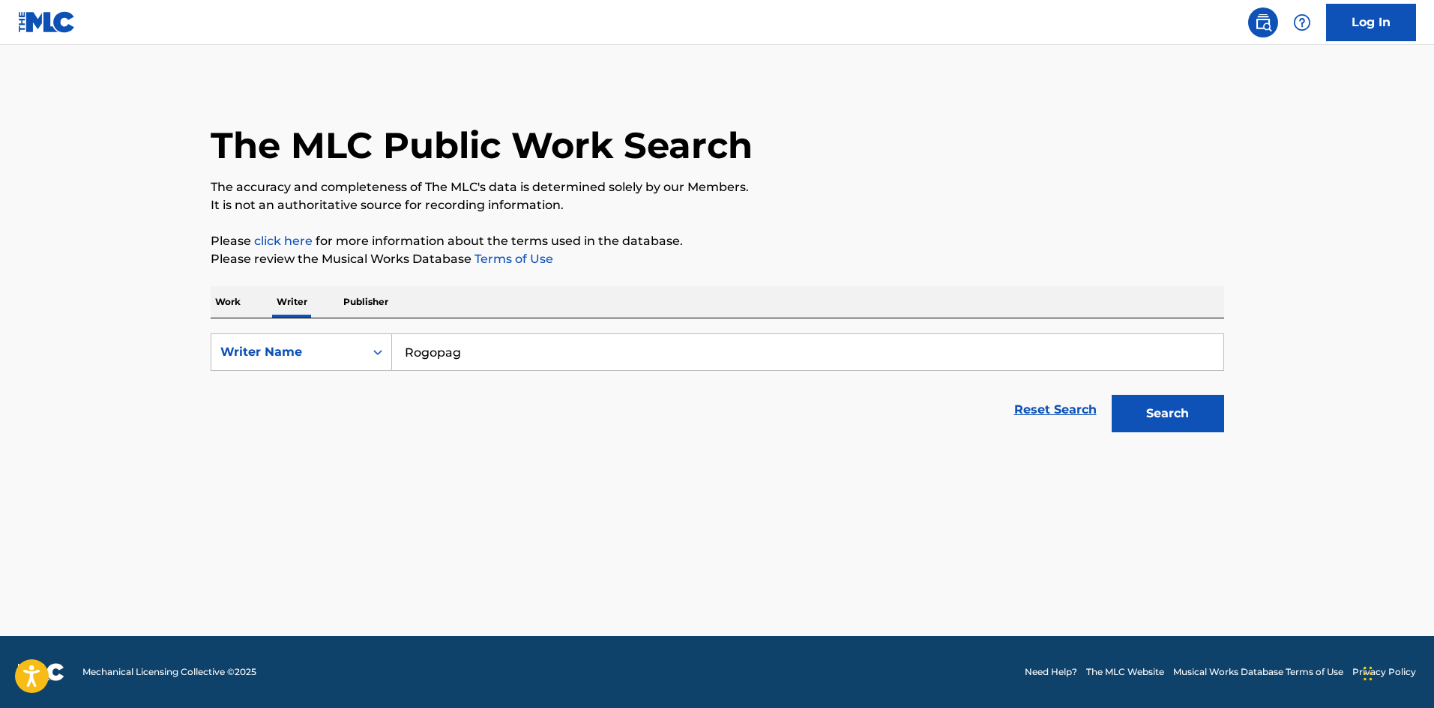
click at [322, 331] on div "SearchWithCriteriaee9b5a8c-85e2-4da8-beb5-495d1596811f Writer Name Rogopag Rese…" at bounding box center [718, 379] width 1014 height 121
paste input "Tambourine Scrap"
click at [1134, 399] on button "Search" at bounding box center [1168, 413] width 112 height 37
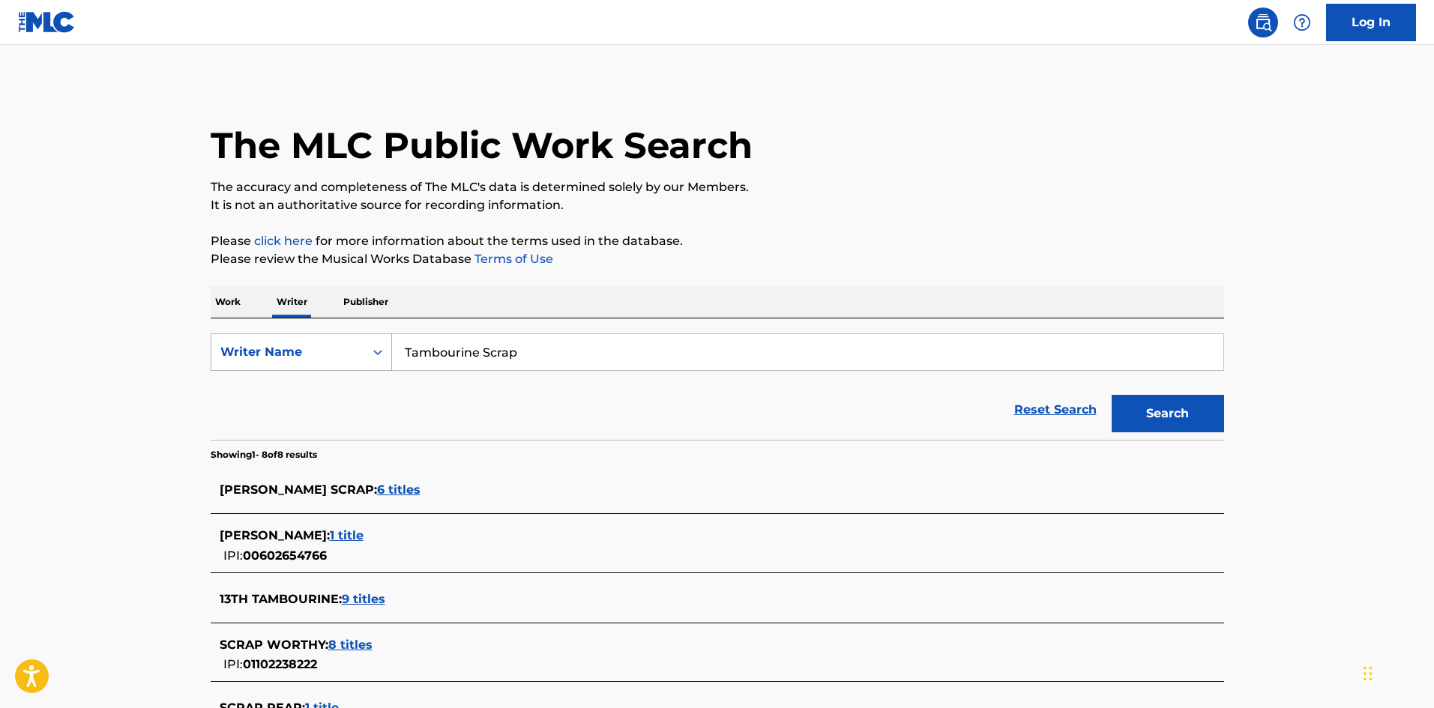
drag, startPoint x: 483, startPoint y: 355, endPoint x: 366, endPoint y: 352, distance: 117.0
click at [366, 352] on div "SearchWithCriteriaee9b5a8c-85e2-4da8-beb5-495d1596811f Writer Name Tambourine S…" at bounding box center [718, 352] width 1014 height 37
click at [523, 350] on input "Scrap" at bounding box center [807, 352] width 831 height 36
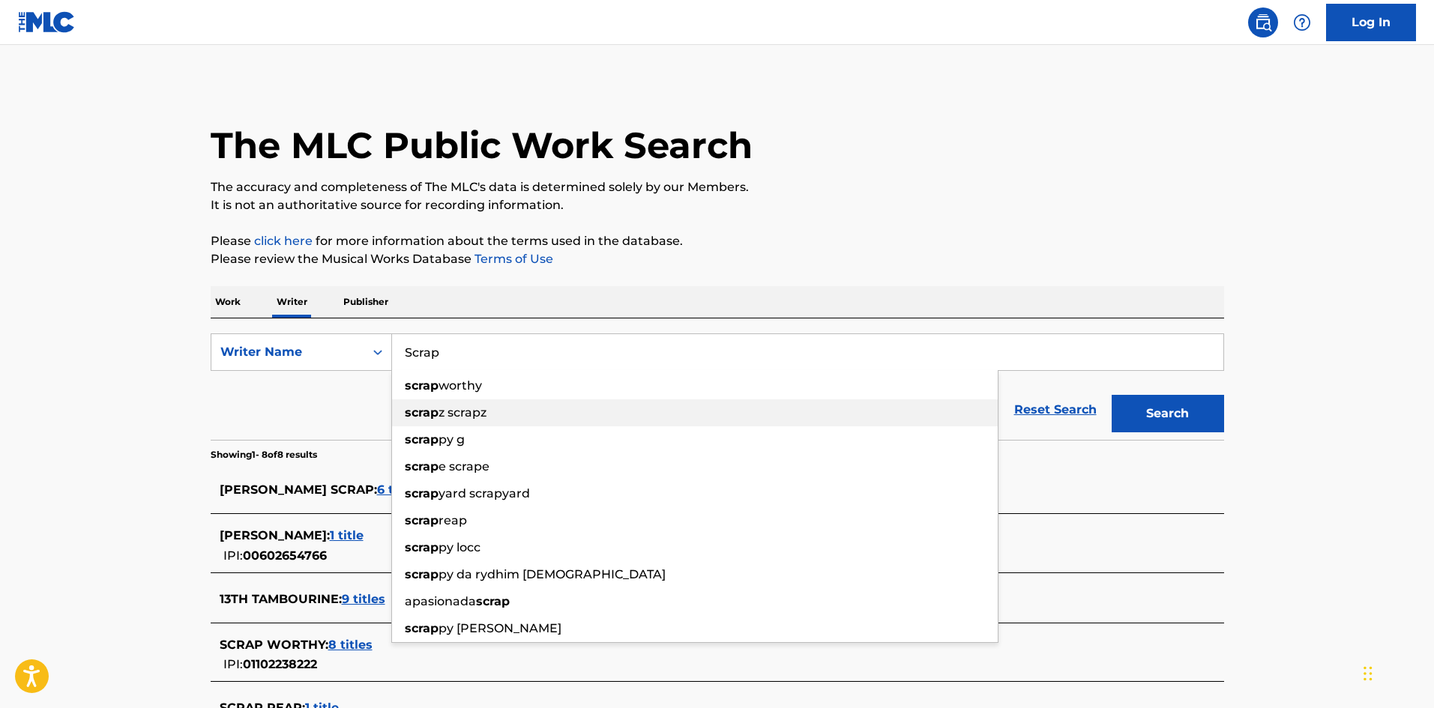
paste input "Tambourine"
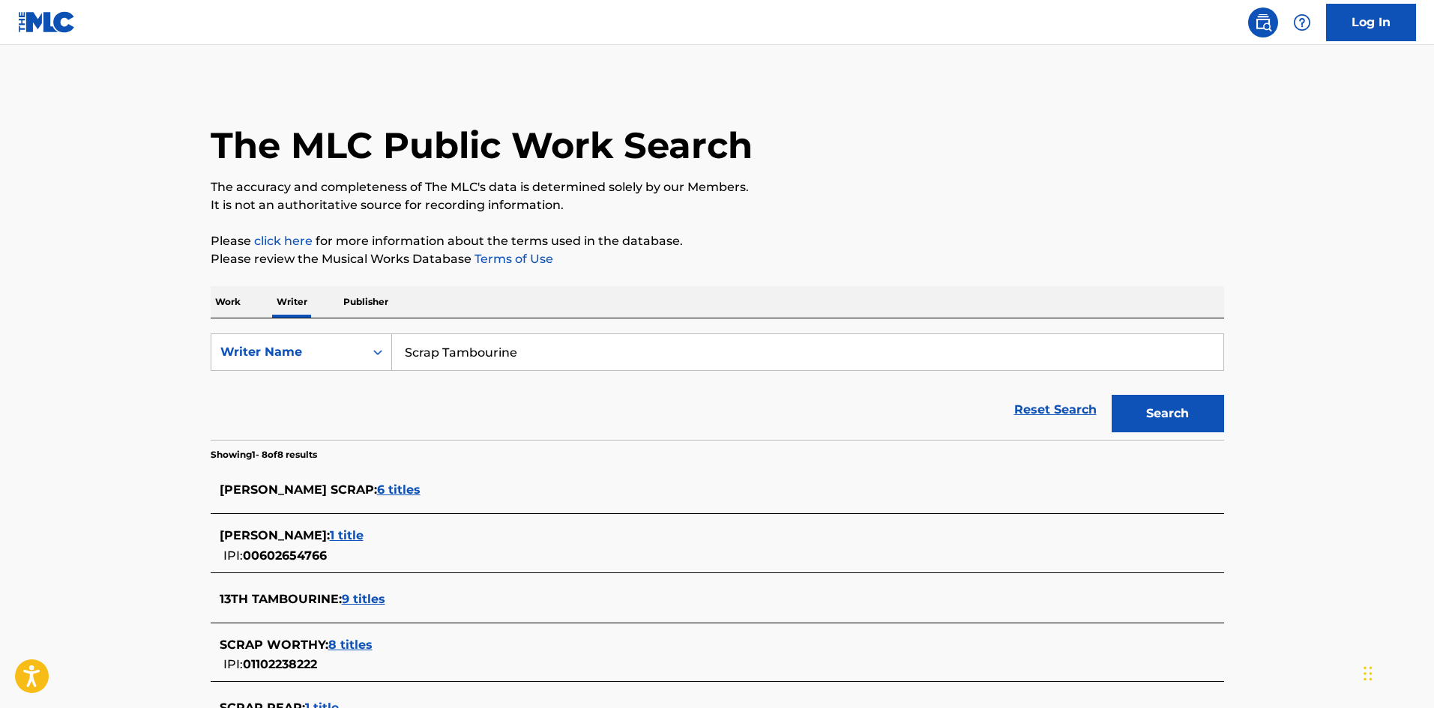
type input "Scrap Tambourine"
drag, startPoint x: 1197, startPoint y: 417, endPoint x: 813, endPoint y: 276, distance: 409.6
click at [1196, 417] on button "Search" at bounding box center [1168, 413] width 112 height 37
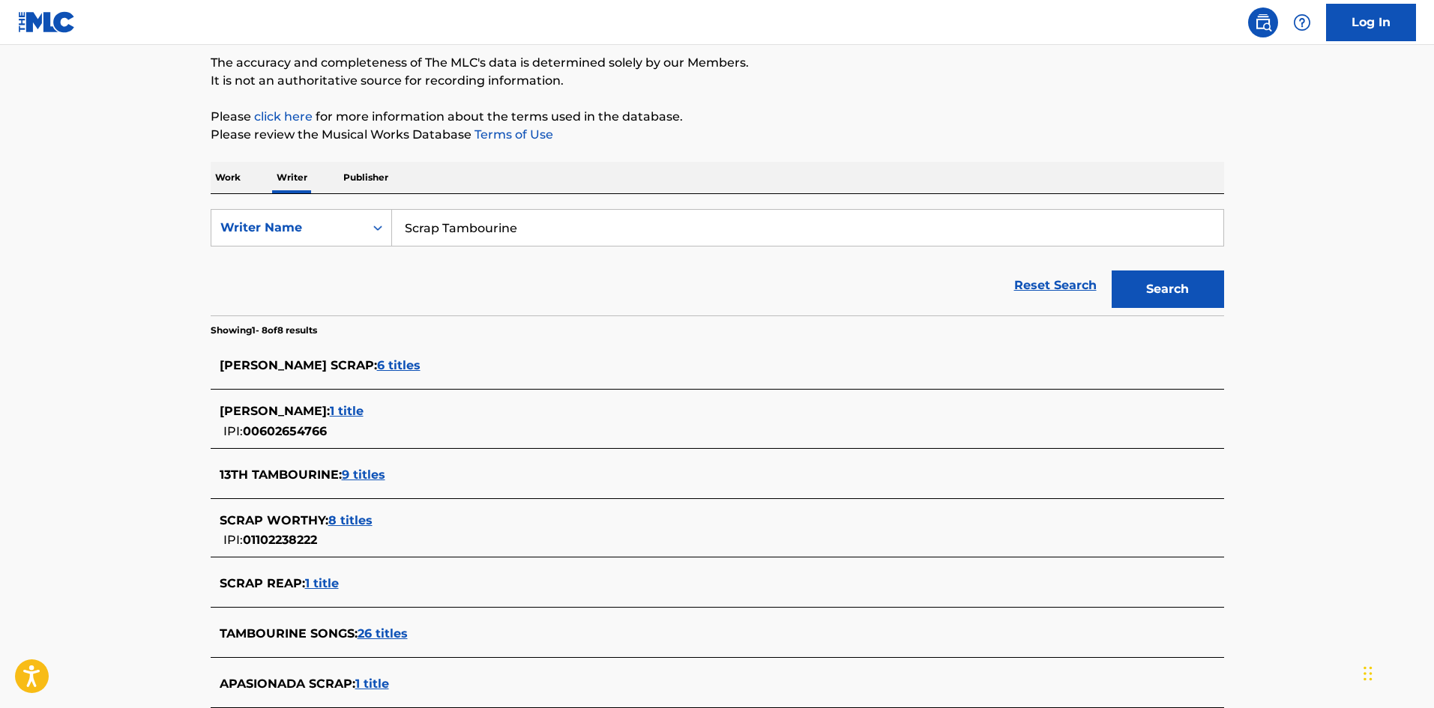
scroll to position [123, 0]
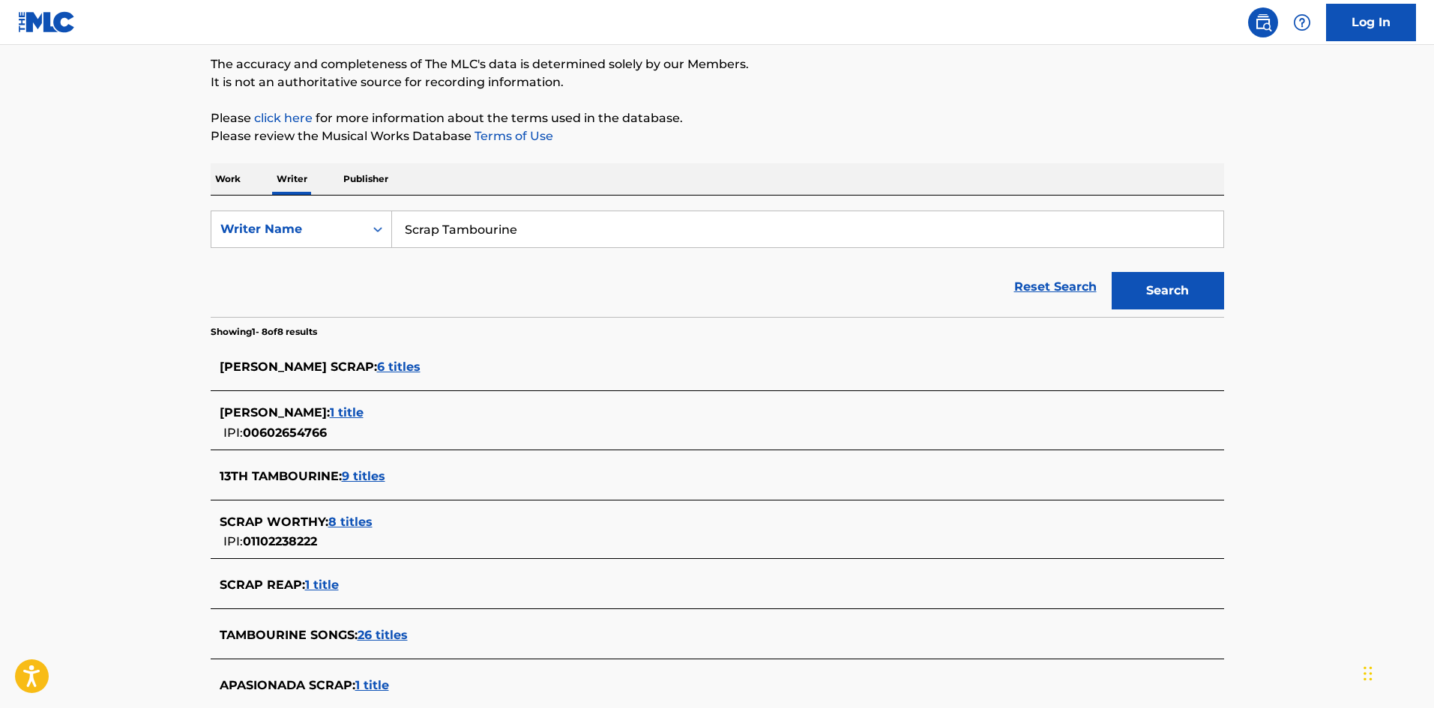
click at [232, 179] on p "Work" at bounding box center [228, 178] width 34 height 31
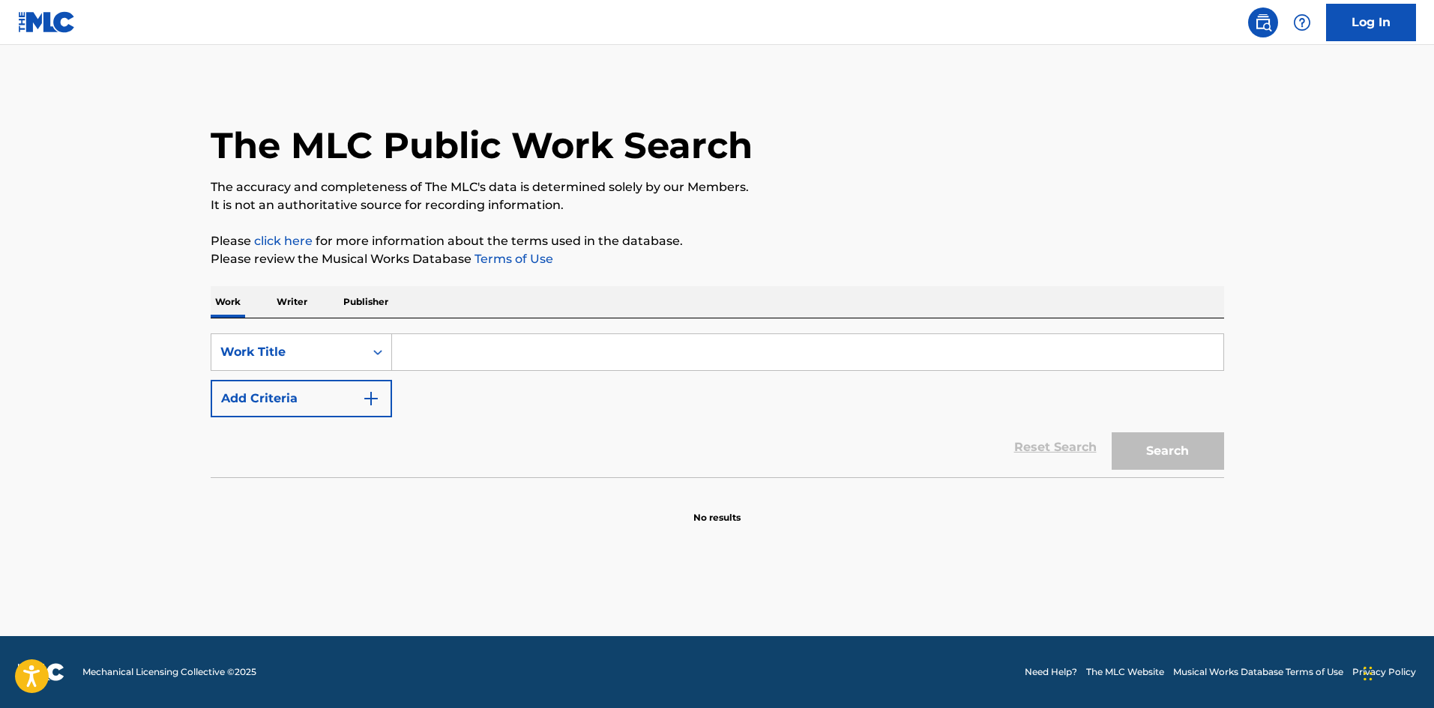
click at [494, 345] on input "Search Form" at bounding box center [807, 352] width 831 height 36
paste input "IRODORI SUMMER"
click at [1135, 443] on button "Search" at bounding box center [1168, 451] width 112 height 37
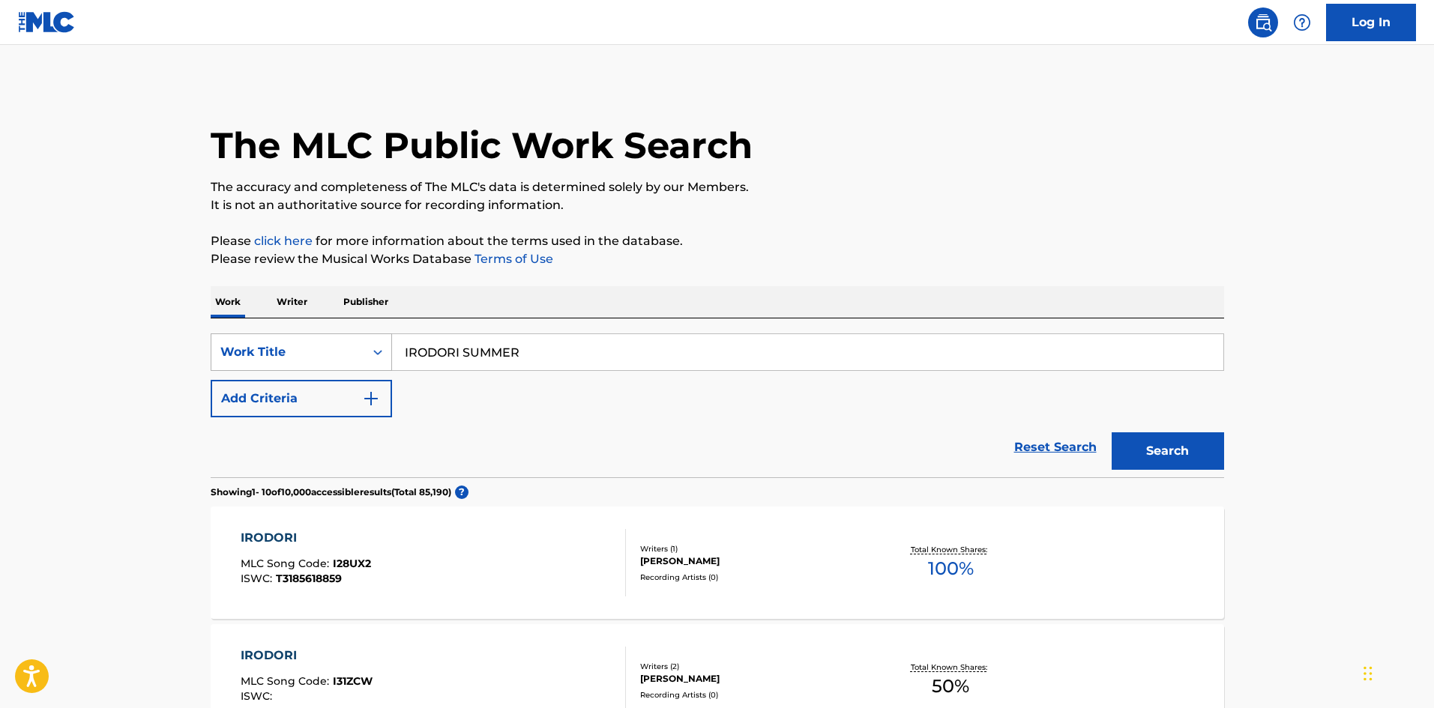
drag, startPoint x: 339, startPoint y: 351, endPoint x: 334, endPoint y: 369, distance: 18.5
click at [320, 351] on div "SearchWithCriteriab27a0574-9fa7-406a-8886-3d2a4b8c77b4 Work Title IRODORI SUMMER" at bounding box center [718, 352] width 1014 height 37
paste input "LOVE MEMORY U8"
drag, startPoint x: 509, startPoint y: 346, endPoint x: 526, endPoint y: 349, distance: 16.8
click at [526, 349] on input "LOVE MEMORY U8" at bounding box center [807, 352] width 831 height 36
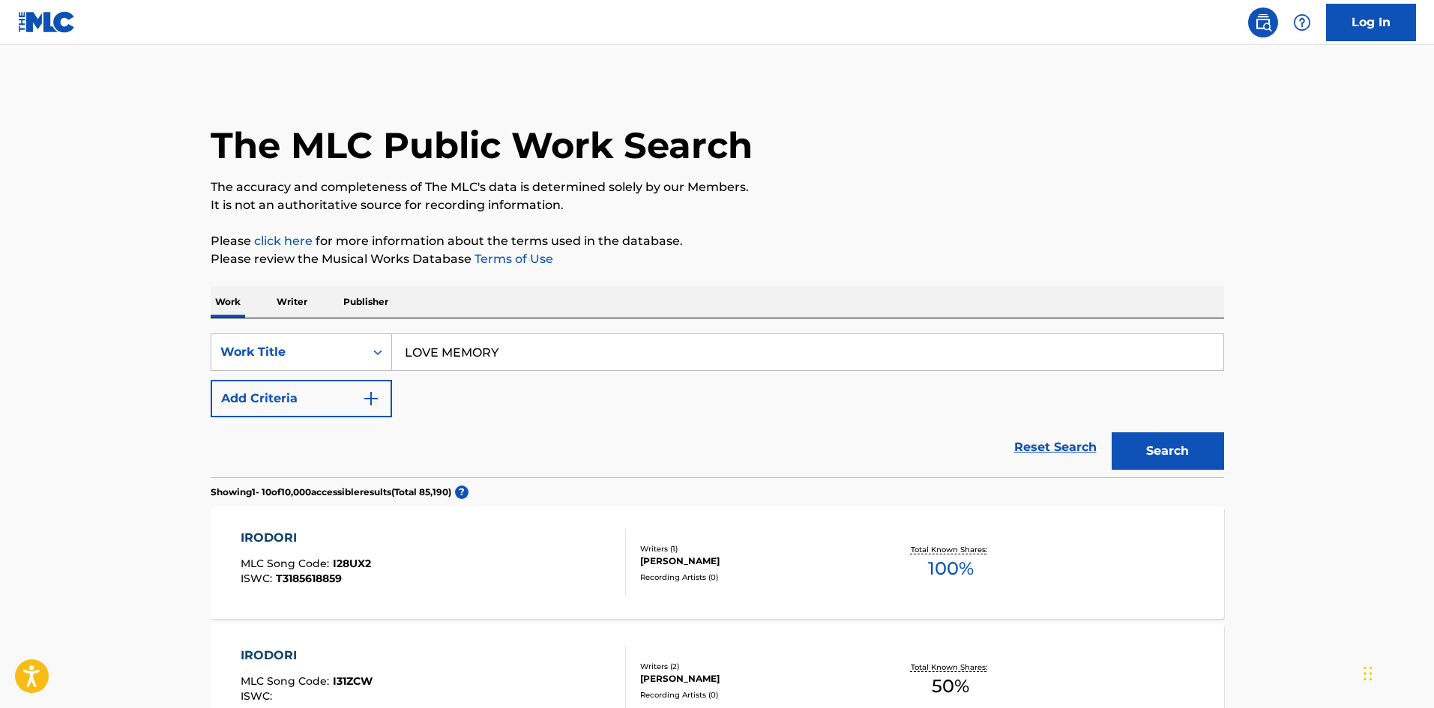
type input "LOVE MEMORY"
click at [385, 386] on button "Add Criteria" at bounding box center [301, 398] width 181 height 37
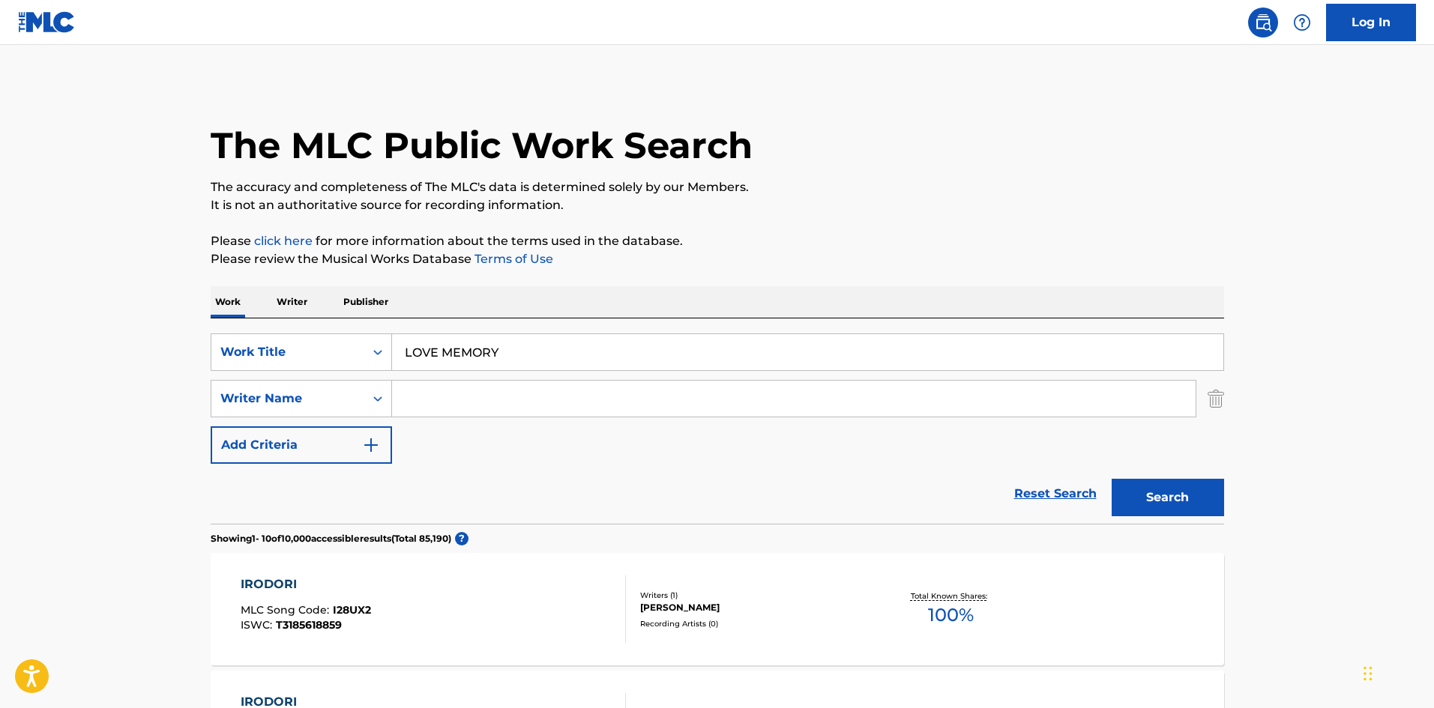
click at [466, 399] on input "Search Form" at bounding box center [794, 399] width 804 height 36
paste
type input "U8"
click at [1181, 481] on button "Search" at bounding box center [1168, 497] width 112 height 37
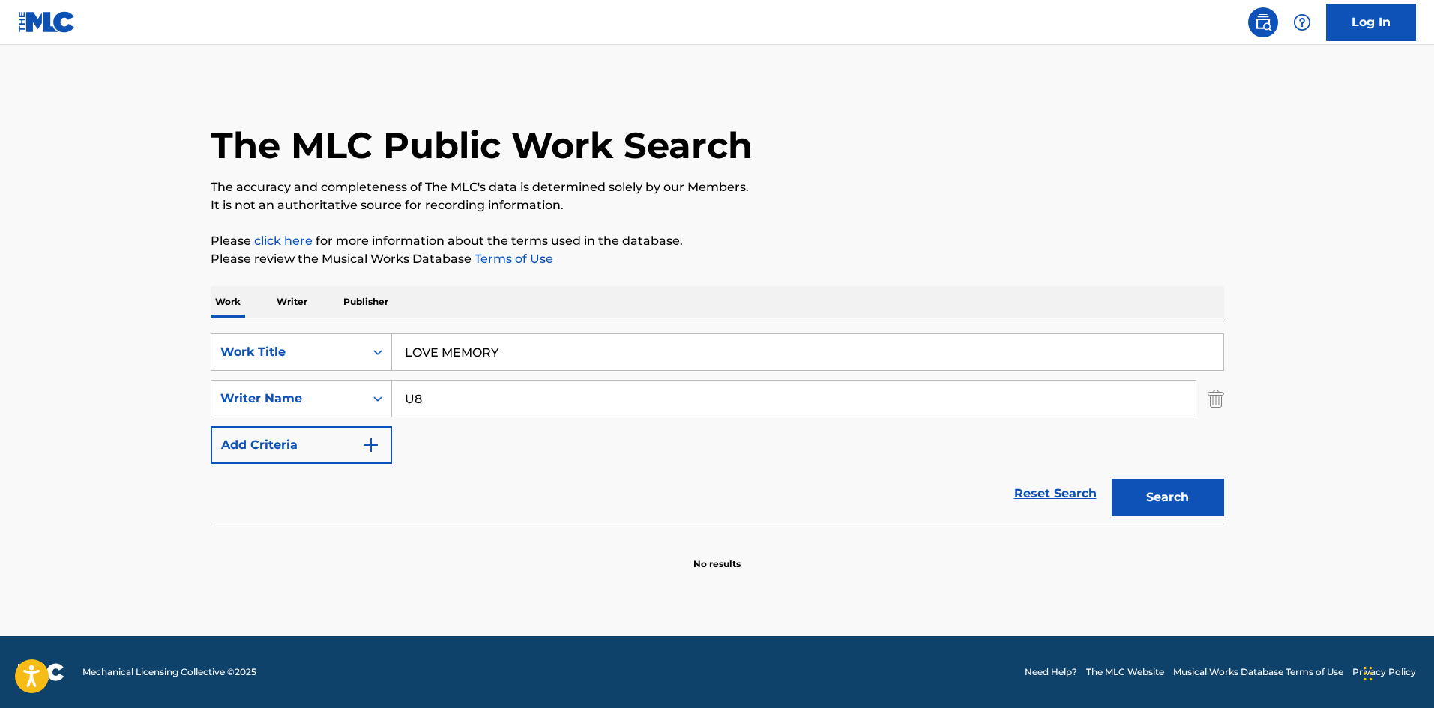
drag, startPoint x: 352, startPoint y: 331, endPoint x: 262, endPoint y: 332, distance: 90.7
click at [262, 331] on div "SearchWithCriteriab27a0574-9fa7-406a-8886-3d2a4b8c77b4 Work Title LOVE MEMORY S…" at bounding box center [718, 421] width 1014 height 205
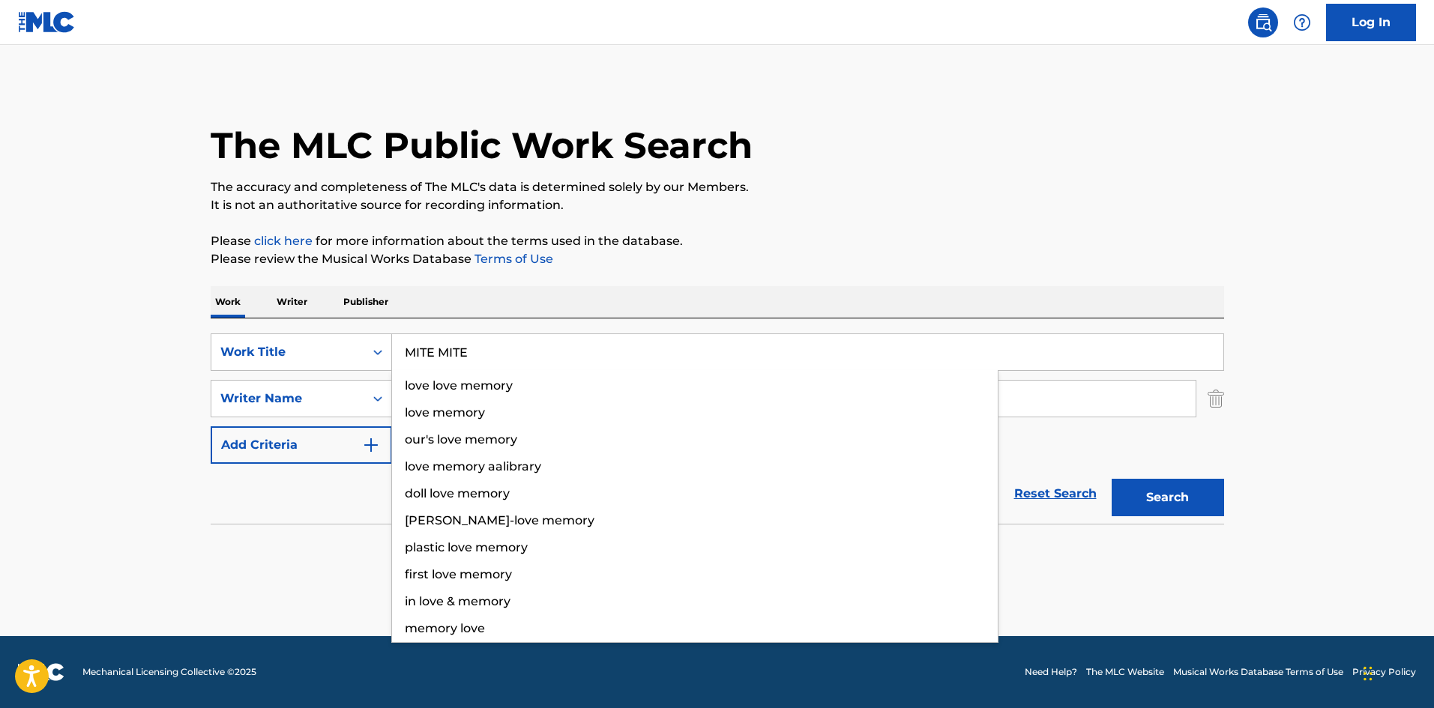
click at [825, 234] on p "Please click here for more information about the terms used in the database." at bounding box center [718, 241] width 1014 height 18
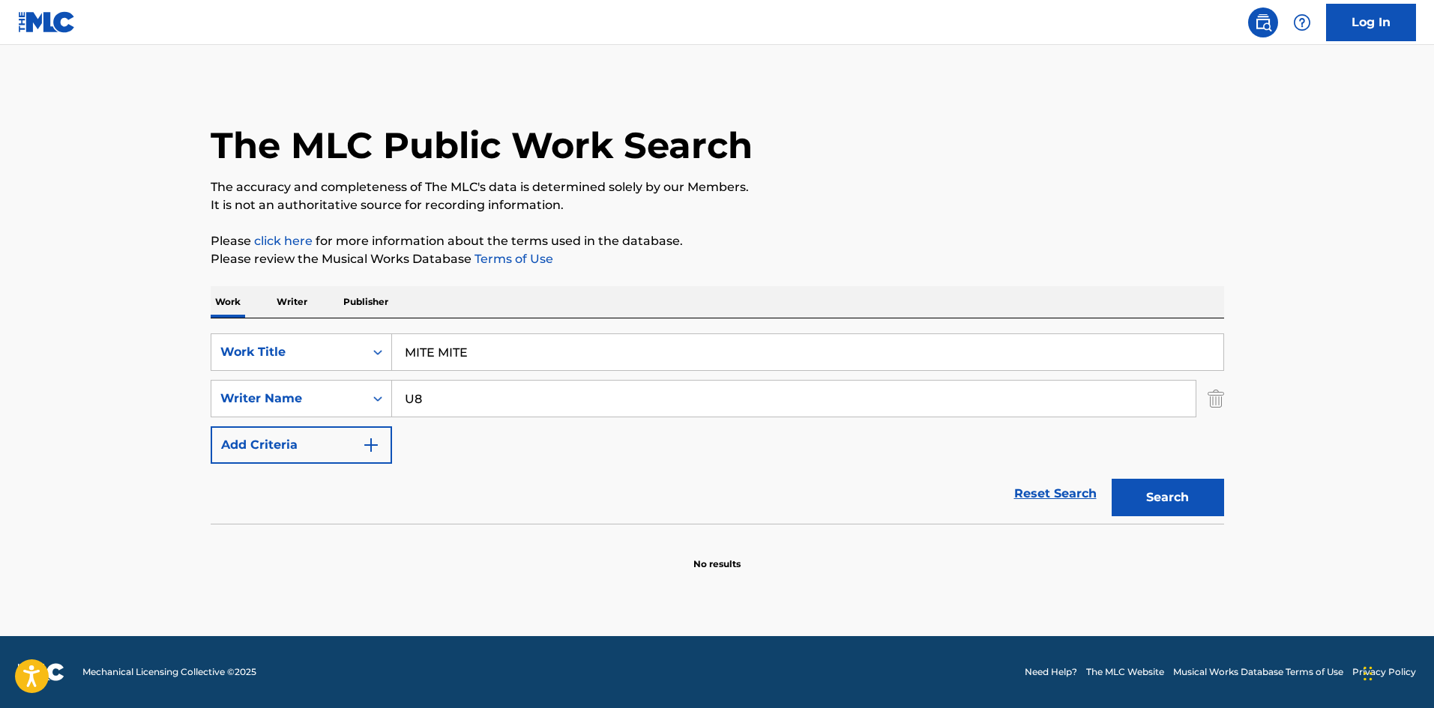
click at [1162, 496] on button "Search" at bounding box center [1168, 497] width 112 height 37
drag, startPoint x: 381, startPoint y: 334, endPoint x: 304, endPoint y: 323, distance: 77.3
click at [304, 323] on div "SearchWithCriteriab27a0574-9fa7-406a-8886-3d2a4b8c77b4 Work Title MITE MITE Sea…" at bounding box center [718, 421] width 1014 height 205
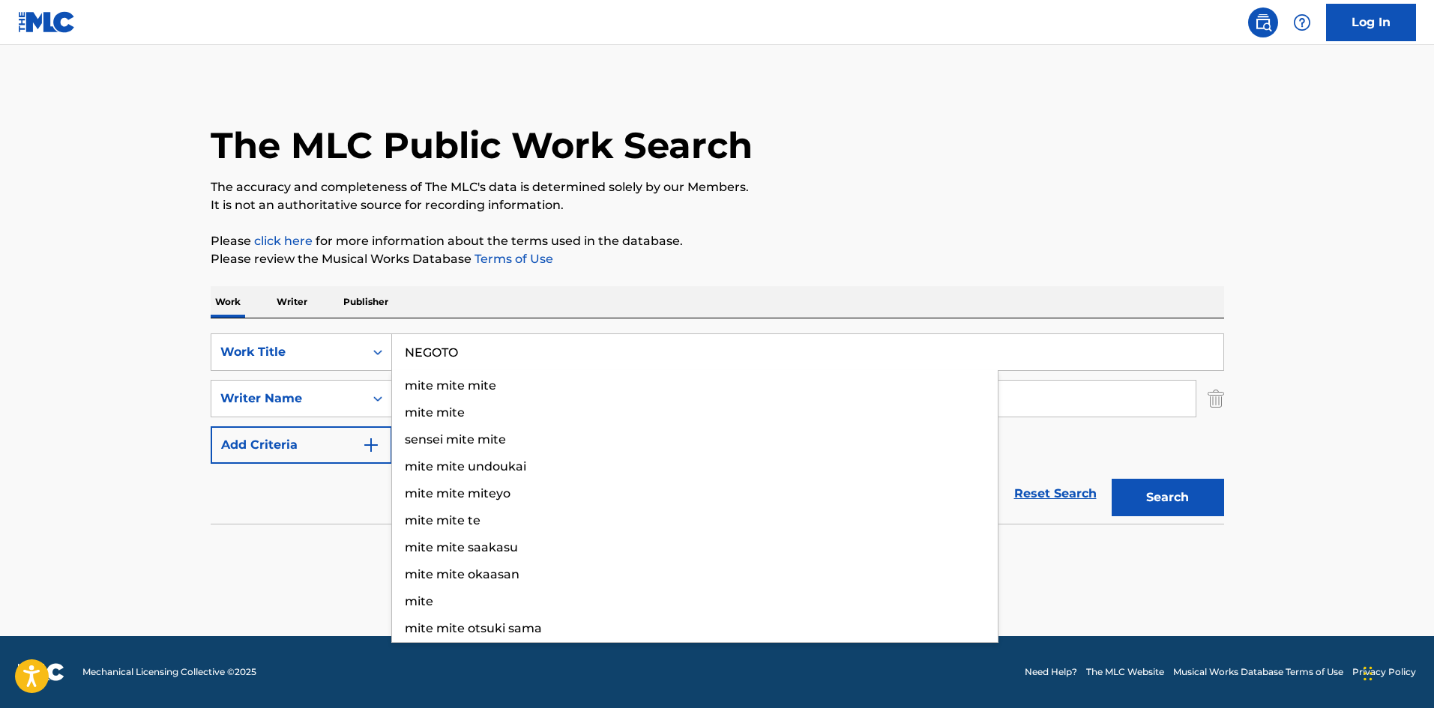
type input "NEGOTO"
click at [929, 185] on p "The accuracy and completeness of The MLC's data is determined solely by our Mem…" at bounding box center [718, 187] width 1014 height 18
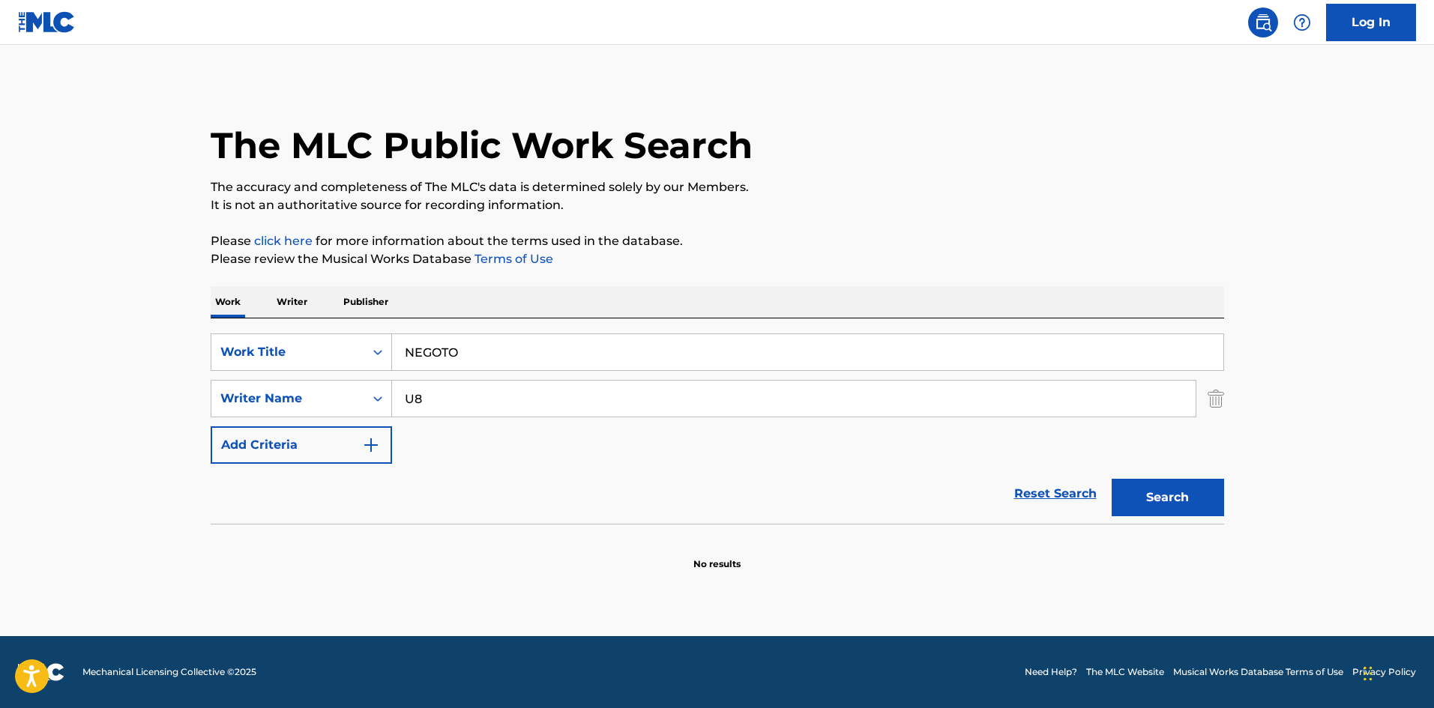
drag, startPoint x: 546, startPoint y: 397, endPoint x: 298, endPoint y: 371, distance: 249.4
click at [298, 371] on div "SearchWithCriteriab27a0574-9fa7-406a-8886-3d2a4b8c77b4 Work Title NEGOTO Search…" at bounding box center [718, 399] width 1014 height 130
type input "So"
click at [1161, 508] on button "Search" at bounding box center [1168, 497] width 112 height 37
click at [335, 347] on div "SearchWithCriteriab27a0574-9fa7-406a-8886-3d2a4b8c77b4 Work Title NEGOTO" at bounding box center [718, 352] width 1014 height 37
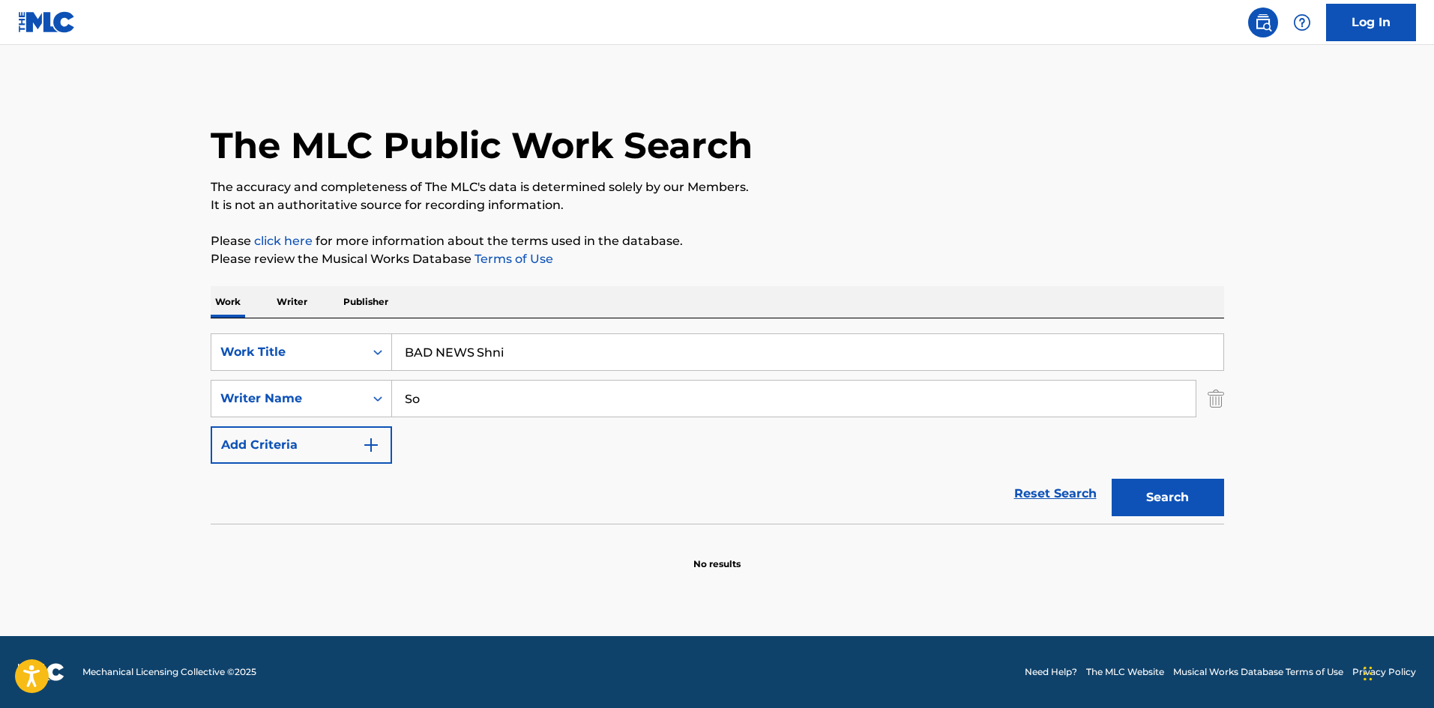
drag, startPoint x: 480, startPoint y: 352, endPoint x: 597, endPoint y: 358, distance: 117.1
click at [596, 358] on input "BAD NEWS Shni" at bounding box center [807, 352] width 831 height 36
type input "BAD NEWS"
click at [685, 285] on div "The MLC Public Work Search The accuracy and completeness of The MLC's data is d…" at bounding box center [718, 326] width 1050 height 489
drag, startPoint x: 412, startPoint y: 388, endPoint x: 365, endPoint y: 381, distance: 47.0
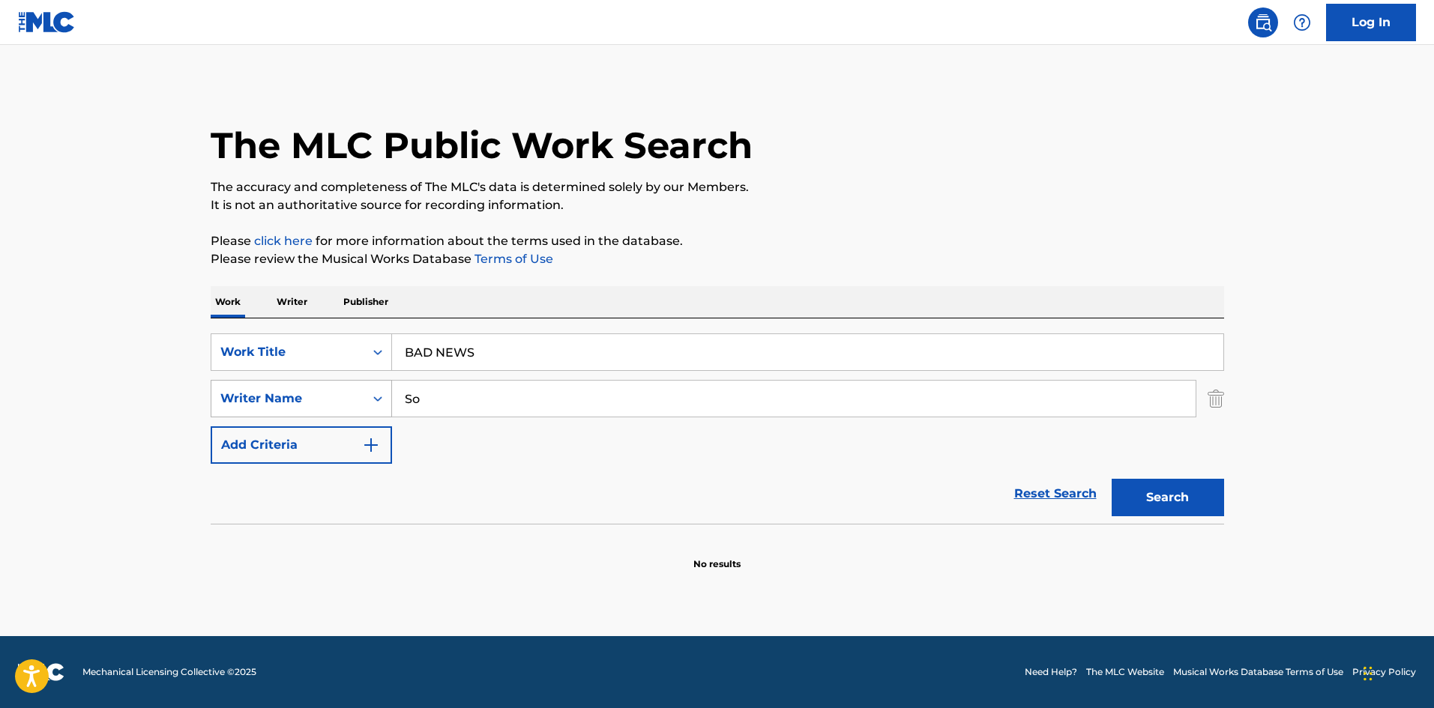
click at [328, 384] on div "SearchWithCriteriaa8325fba-b996-4996-885e-86d8d55211ff Writer Name So" at bounding box center [718, 398] width 1014 height 37
type input "Shni"
click at [1164, 481] on button "Search" at bounding box center [1168, 497] width 112 height 37
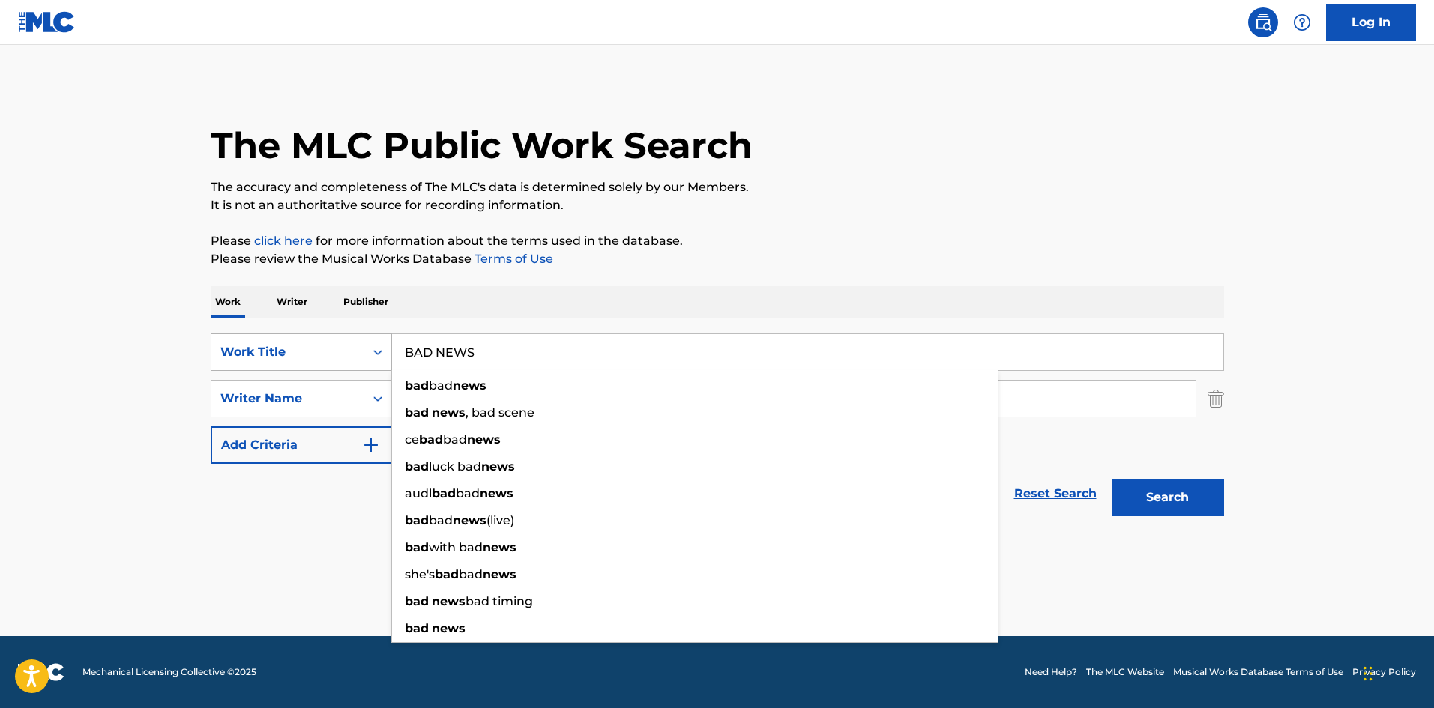
drag, startPoint x: 487, startPoint y: 355, endPoint x: 338, endPoint y: 343, distance: 149.0
click at [338, 343] on div "SearchWithCriteriab27a0574-9fa7-406a-8886-3d2a4b8c77b4 Work Title BAD NEWS bad …" at bounding box center [718, 352] width 1014 height 37
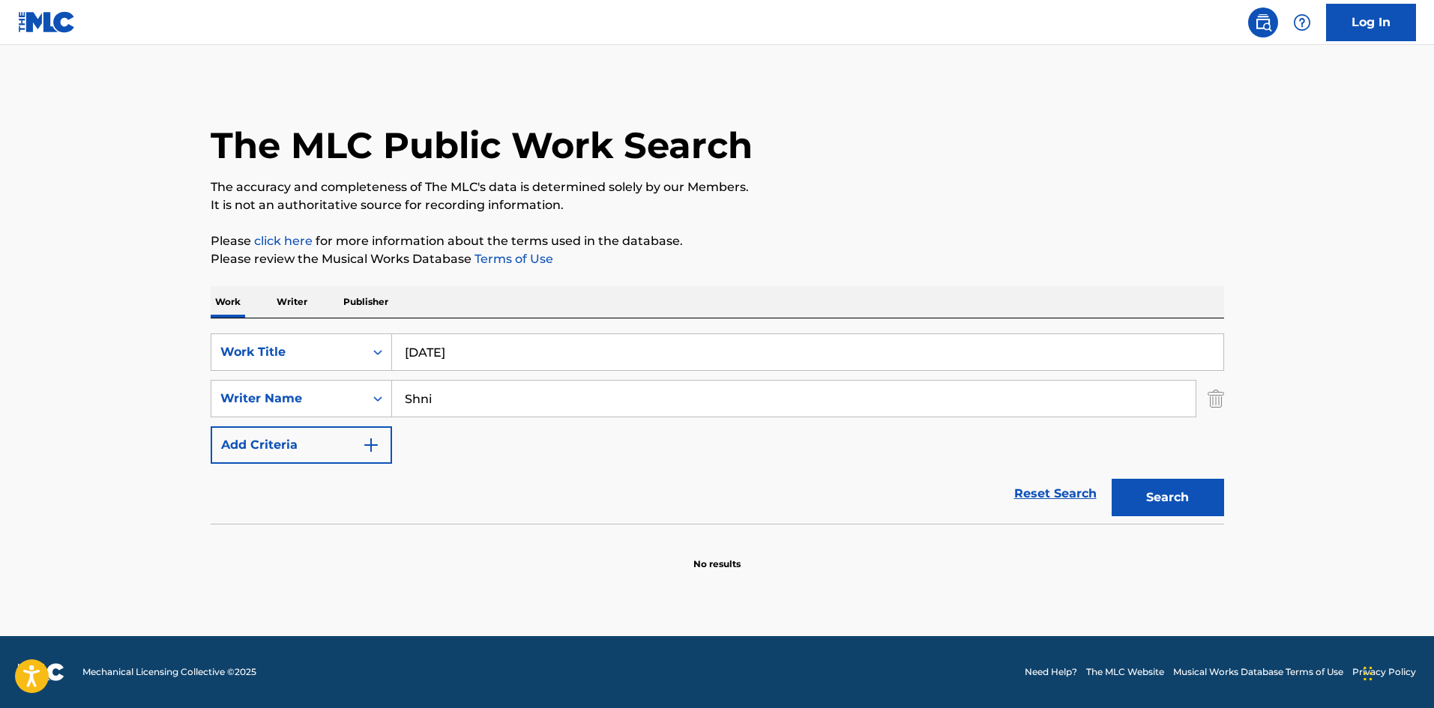
click at [827, 292] on div "Work Writer Publisher" at bounding box center [718, 301] width 1014 height 31
click at [1169, 507] on button "Search" at bounding box center [1168, 497] width 112 height 37
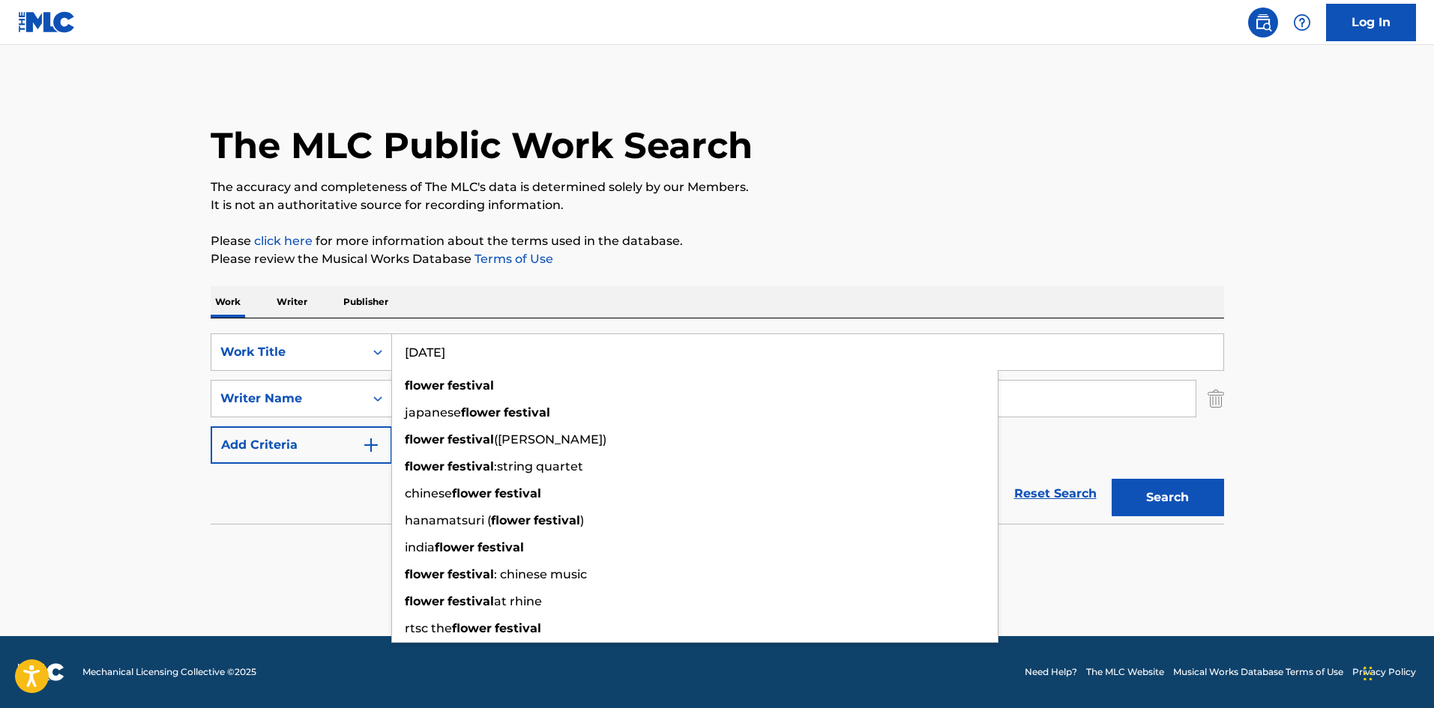
drag, startPoint x: 531, startPoint y: 352, endPoint x: 336, endPoint y: 325, distance: 196.9
click at [322, 325] on div "SearchWithCriteriab27a0574-9fa7-406a-8886-3d2a4b8c77b4 Work Title [DATE] [DATE]…" at bounding box center [718, 421] width 1014 height 205
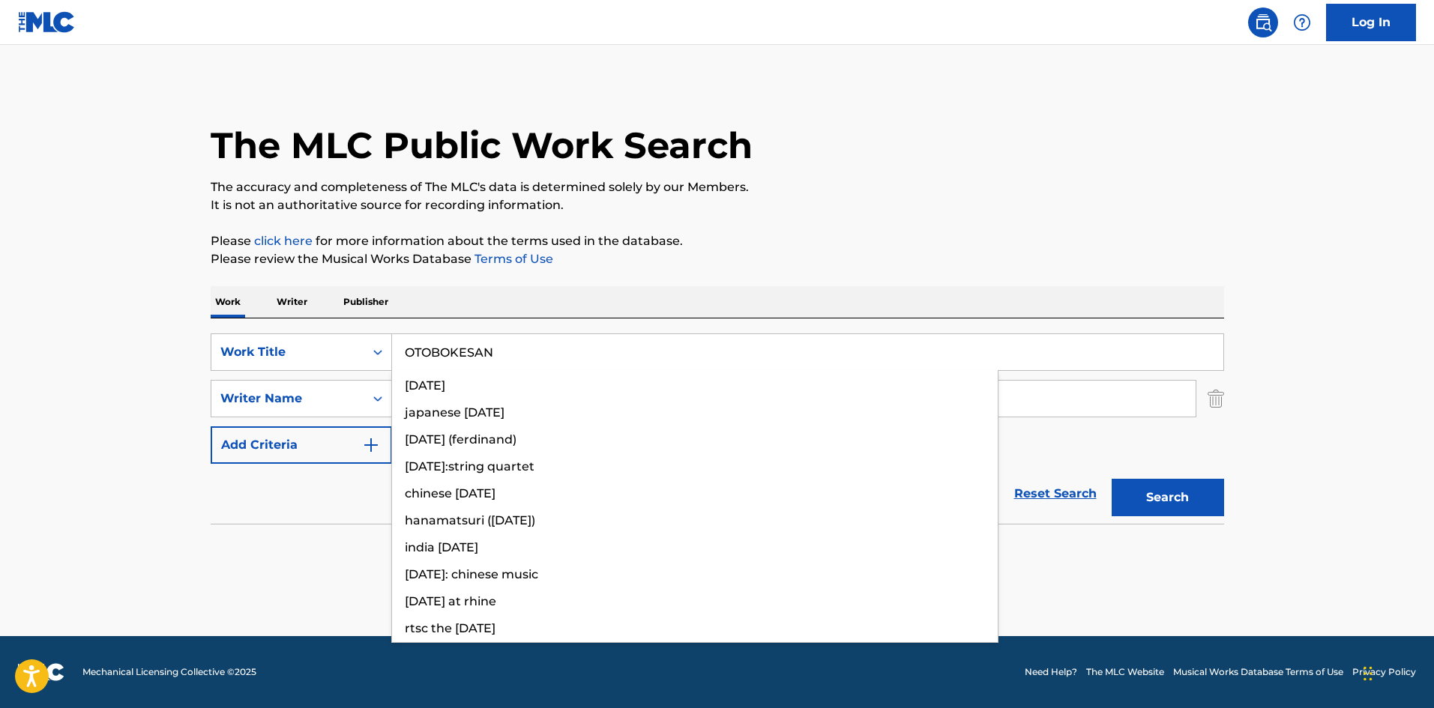
click at [924, 232] on p "Please click here for more information about the terms used in the database." at bounding box center [718, 241] width 1014 height 18
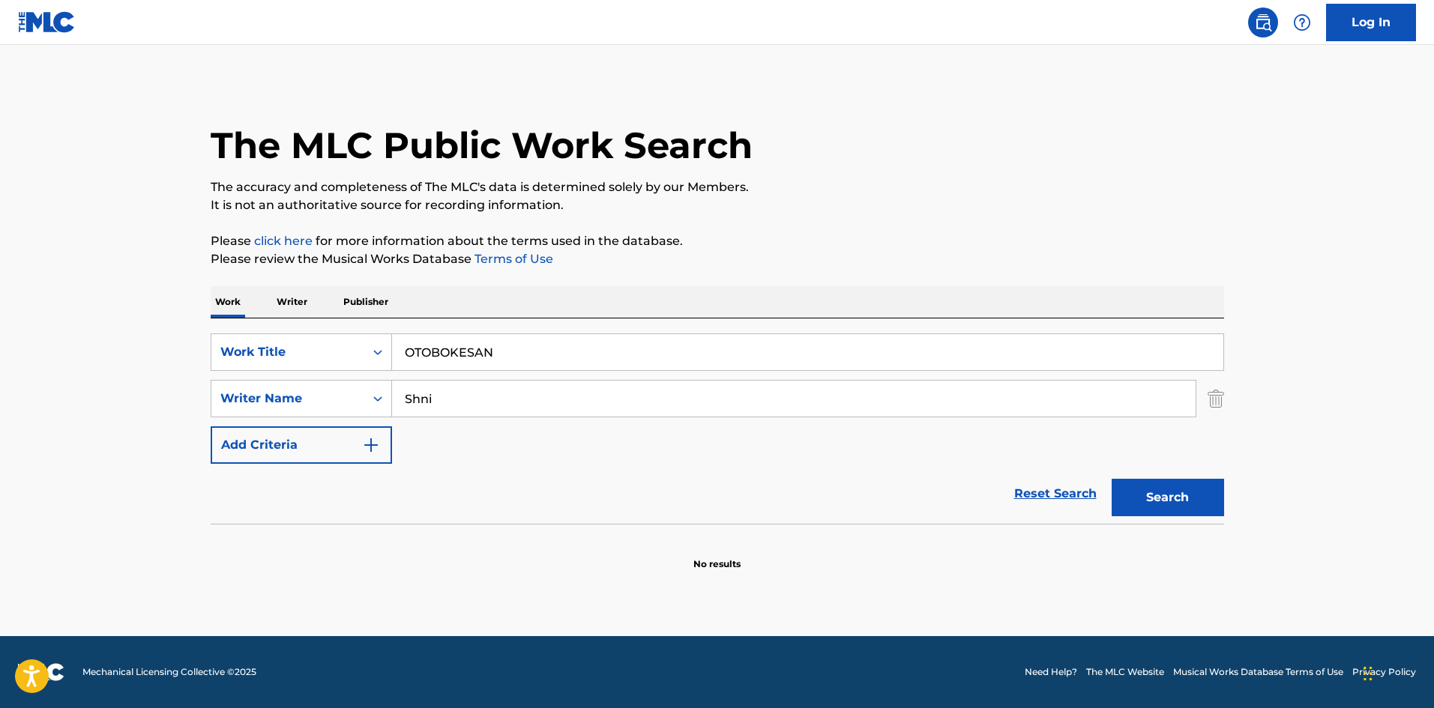
click at [1142, 489] on button "Search" at bounding box center [1168, 497] width 112 height 37
drag, startPoint x: 490, startPoint y: 342, endPoint x: 346, endPoint y: 328, distance: 143.8
click at [274, 328] on div "SearchWithCriteriab27a0574-9fa7-406a-8886-3d2a4b8c77b4 Work Title OTOBOKESAN Se…" at bounding box center [718, 421] width 1014 height 205
click at [864, 187] on p "The accuracy and completeness of The MLC's data is determined solely by our Mem…" at bounding box center [718, 187] width 1014 height 18
click at [1166, 487] on button "Search" at bounding box center [1168, 497] width 112 height 37
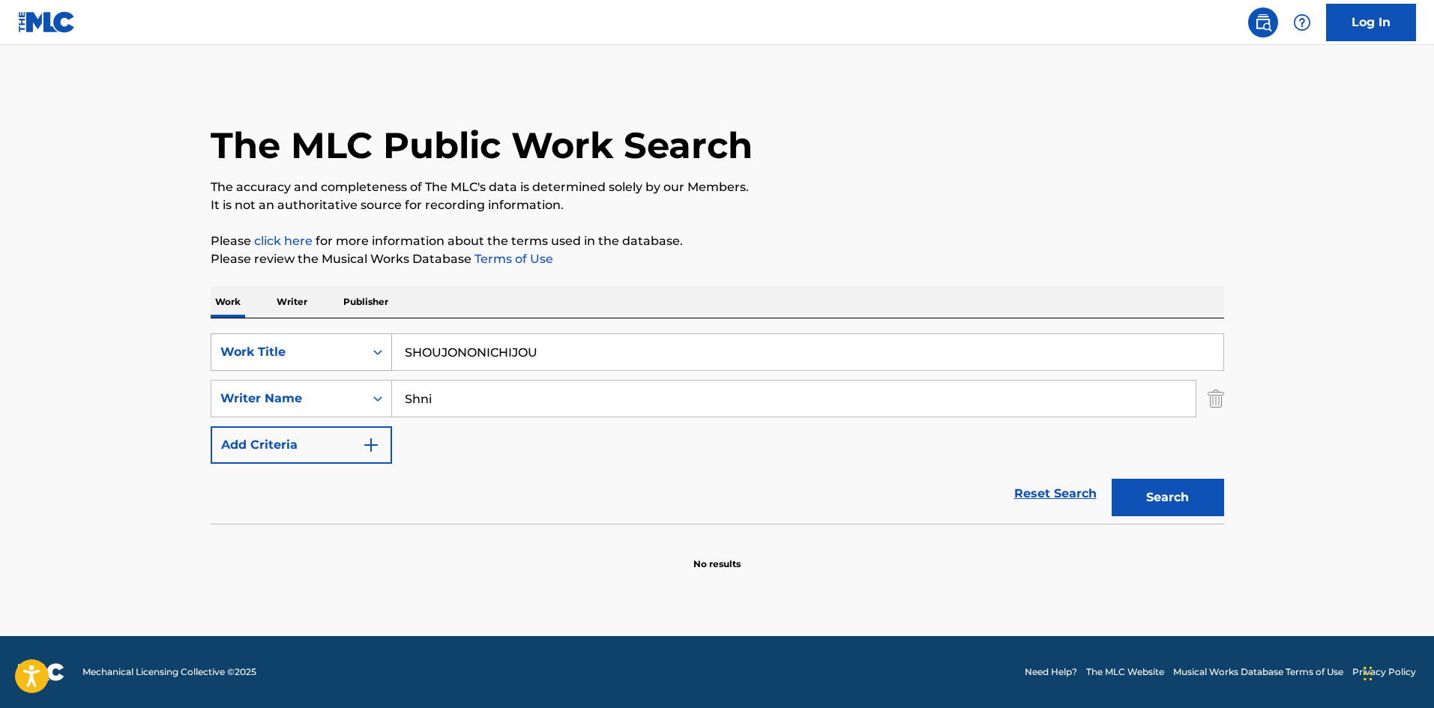
drag, startPoint x: 586, startPoint y: 346, endPoint x: 334, endPoint y: 344, distance: 251.9
click at [334, 344] on div "SearchWithCriteriab27a0574-9fa7-406a-8886-3d2a4b8c77b4 Work Title SHOUJONONICHI…" at bounding box center [718, 352] width 1014 height 37
type input "NATSUGUMONIGITAISHITE"
click at [446, 405] on input "Shni" at bounding box center [794, 399] width 804 height 36
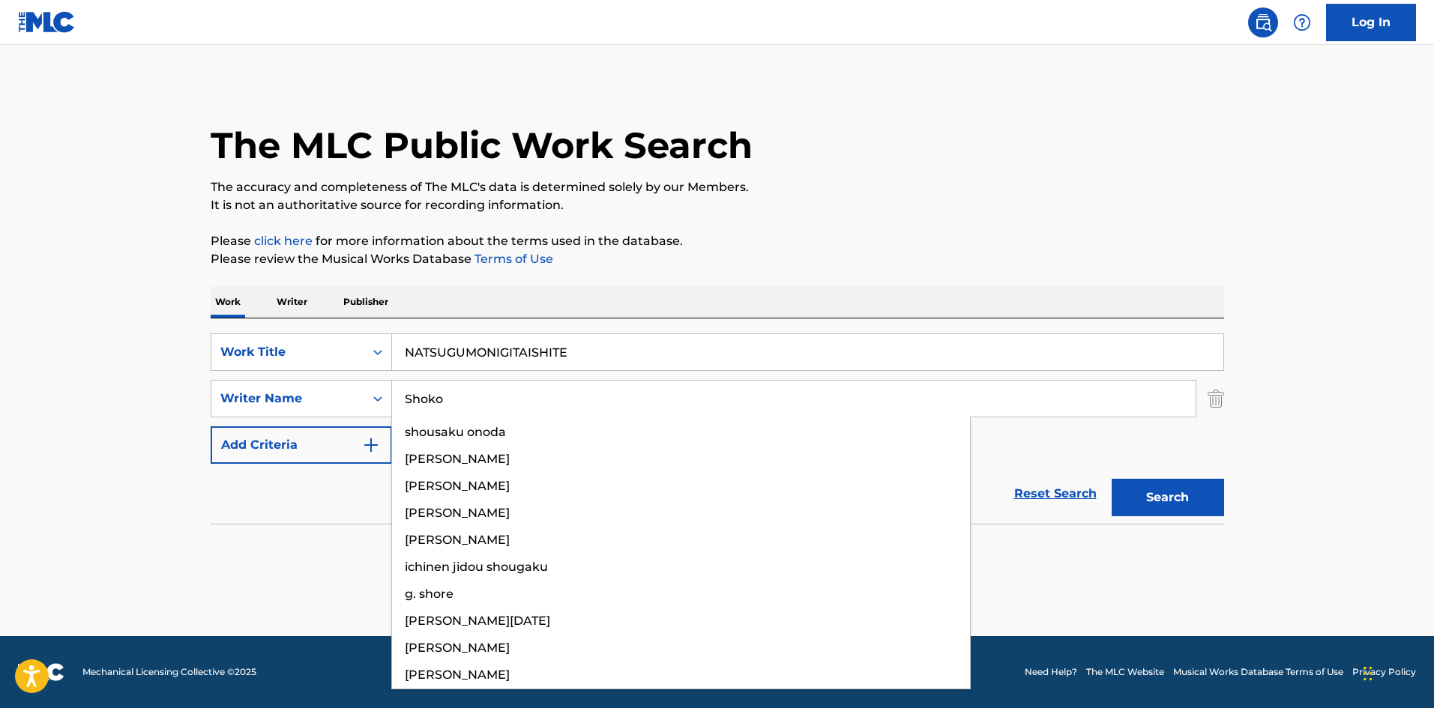
type input "Shoko"
click at [912, 252] on p "Please review the Musical Works Database Terms of Use" at bounding box center [718, 259] width 1014 height 18
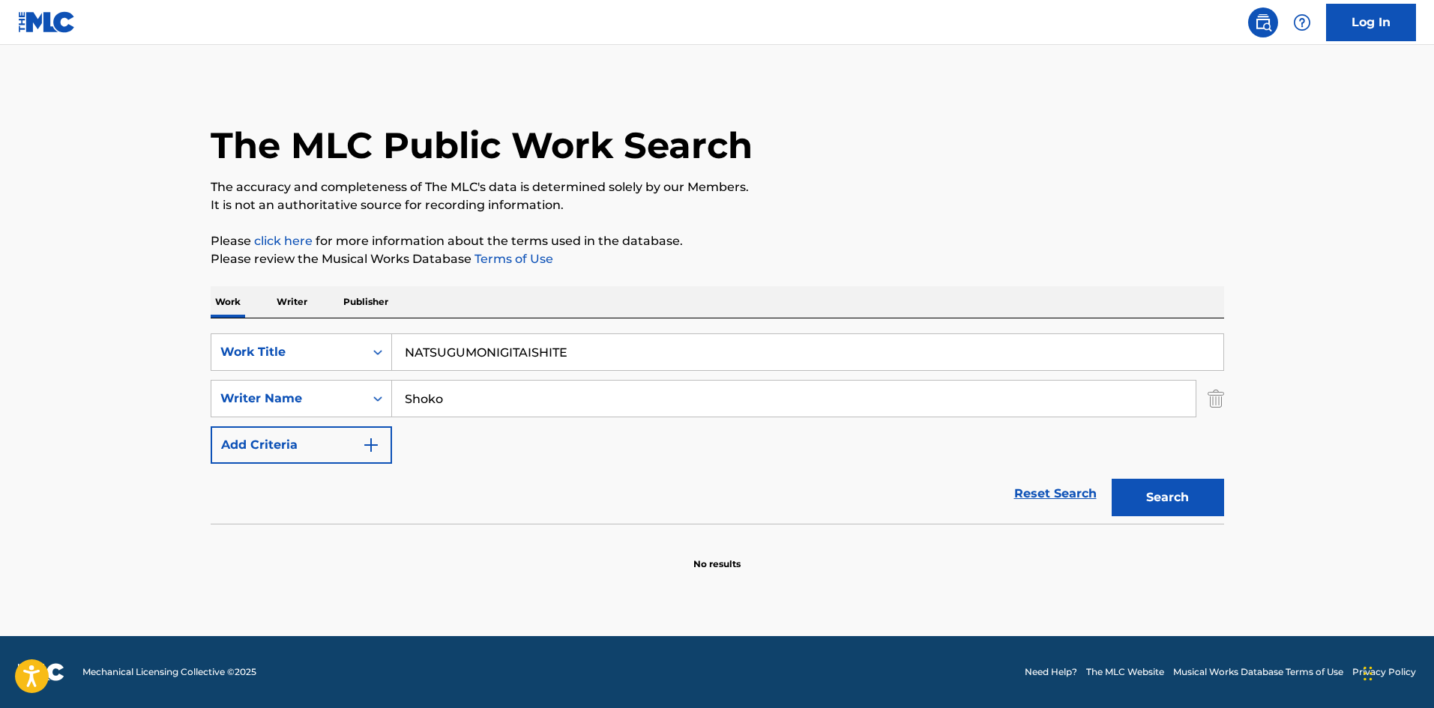
click at [1157, 480] on button "Search" at bounding box center [1168, 497] width 112 height 37
drag, startPoint x: 591, startPoint y: 350, endPoint x: 279, endPoint y: 348, distance: 311.9
click at [277, 348] on div "SearchWithCriteriab27a0574-9fa7-406a-8886-3d2a4b8c77b4 Work Title NATSUGUMONIGI…" at bounding box center [718, 352] width 1014 height 37
drag, startPoint x: 505, startPoint y: 349, endPoint x: 680, endPoint y: 362, distance: 175.1
click at [680, 362] on input "RIPPU [PERSON_NAME]" at bounding box center [807, 352] width 831 height 36
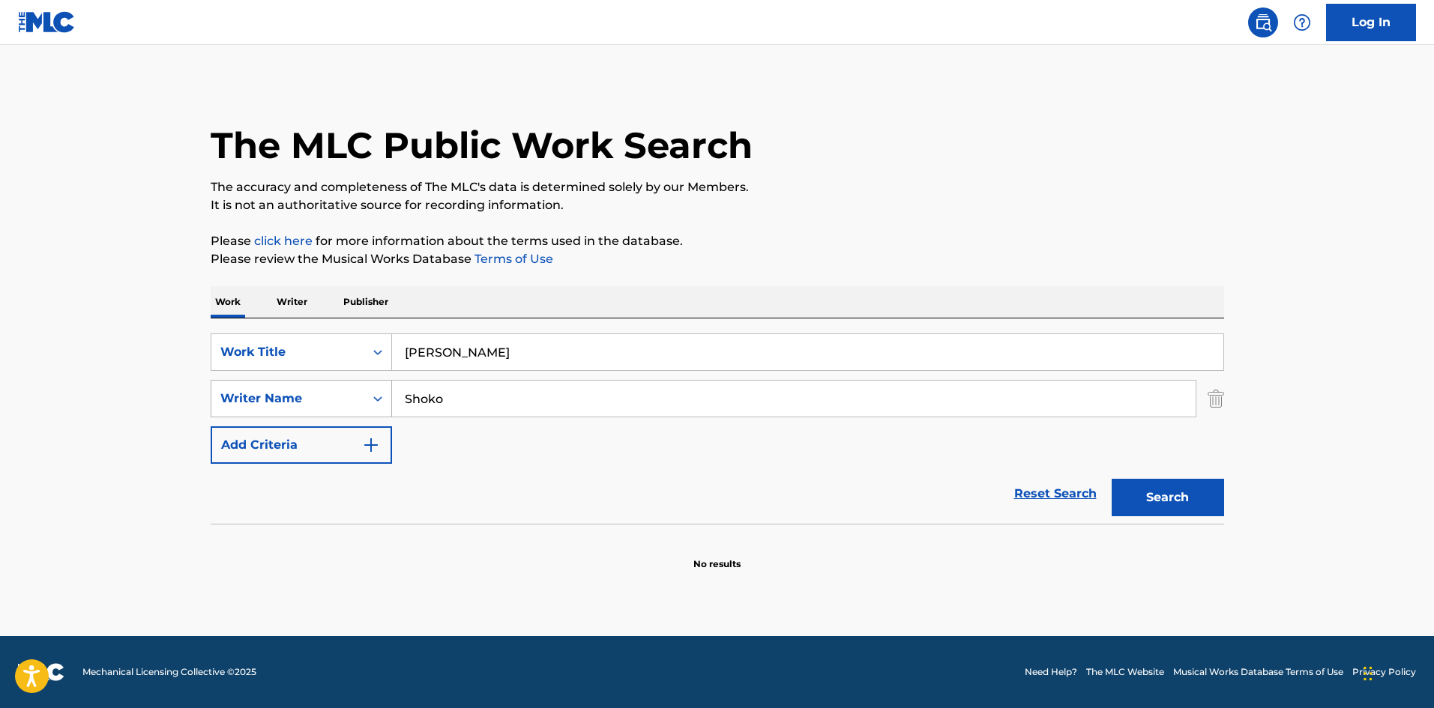
type input "[PERSON_NAME]"
click at [304, 399] on div "SearchWithCriteriaa8325fba-b996-4996-885e-86d8d55211ff Writer Name [PERSON_NAME]" at bounding box center [718, 398] width 1014 height 37
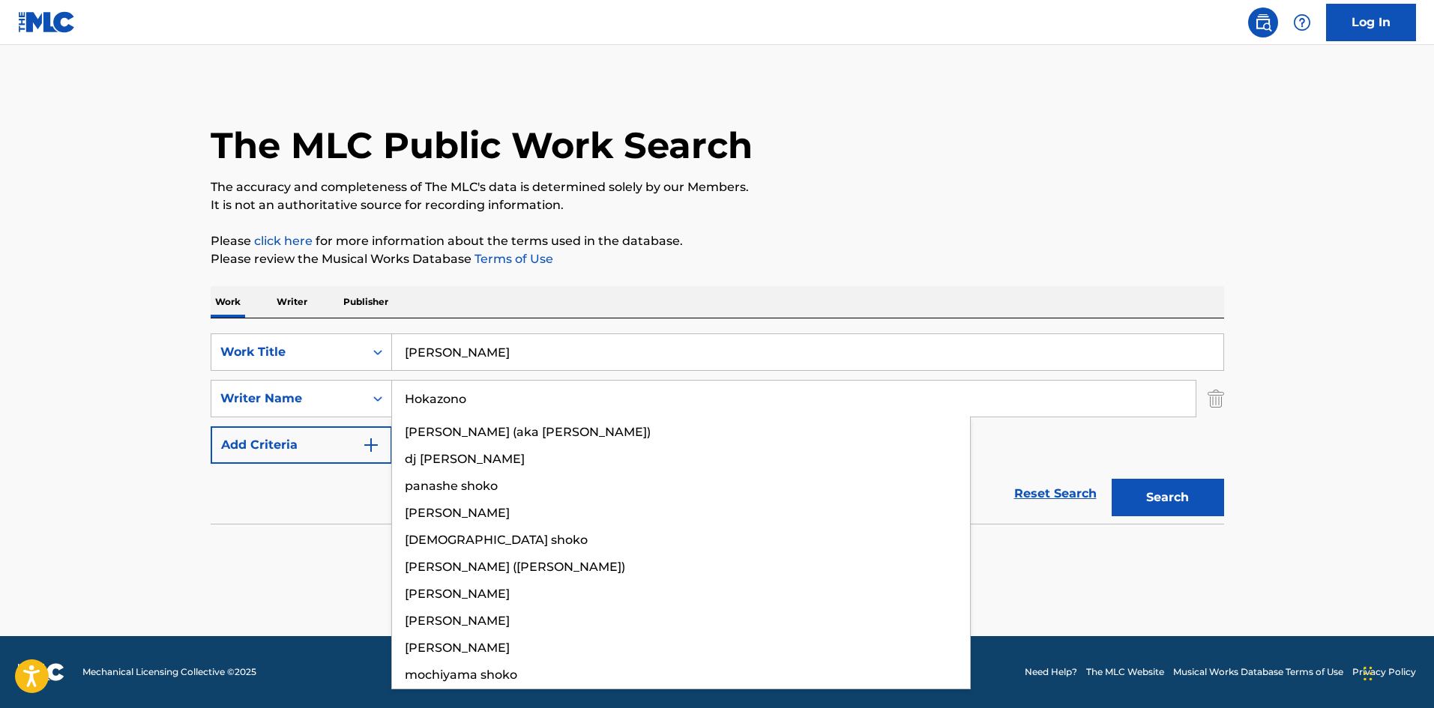
type input "Hokazono"
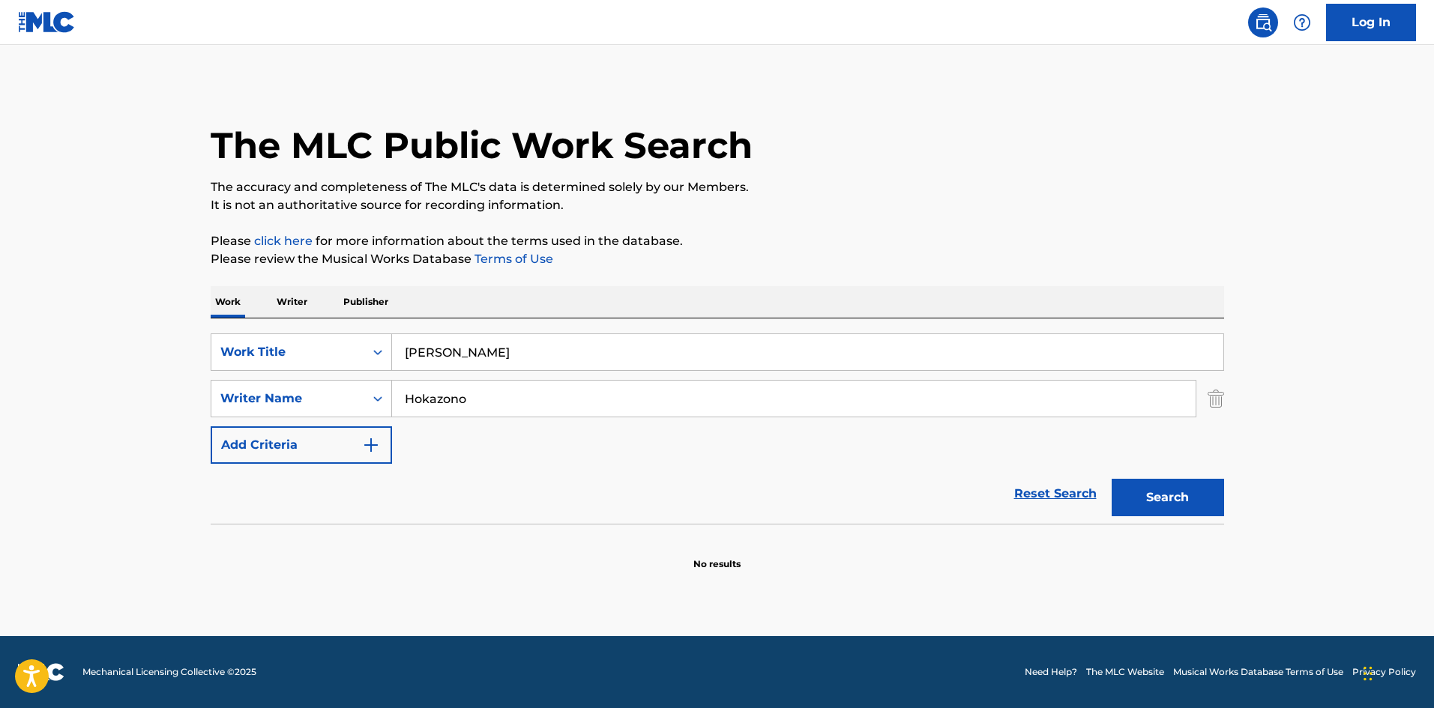
drag, startPoint x: 455, startPoint y: 354, endPoint x: 750, endPoint y: 373, distance: 295.2
click at [710, 367] on input "[PERSON_NAME]" at bounding box center [807, 352] width 831 height 36
click at [946, 265] on p "Please review the Musical Works Database Terms of Use" at bounding box center [718, 259] width 1014 height 18
click at [1158, 485] on button "Search" at bounding box center [1168, 497] width 112 height 37
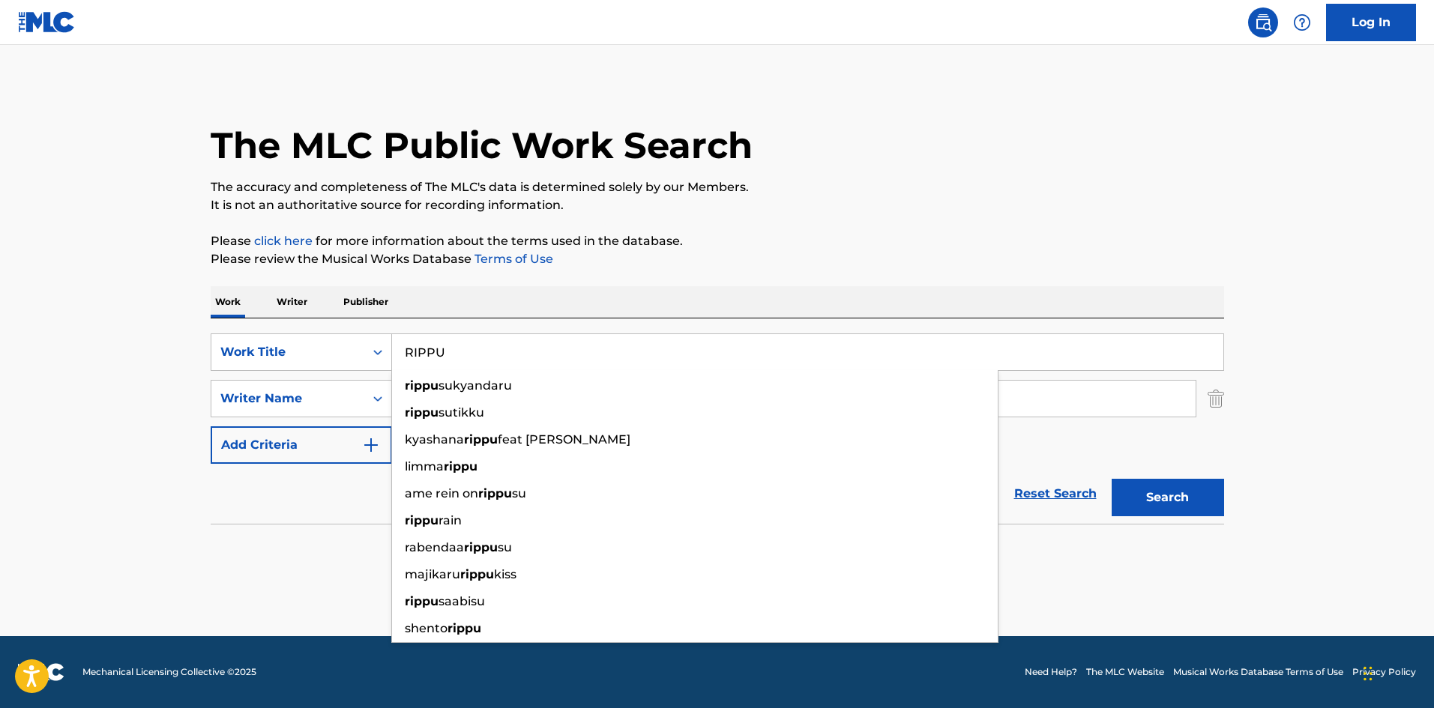
drag, startPoint x: 394, startPoint y: 344, endPoint x: 474, endPoint y: 331, distance: 81.2
click at [392, 347] on input "RIPPU" at bounding box center [807, 352] width 831 height 36
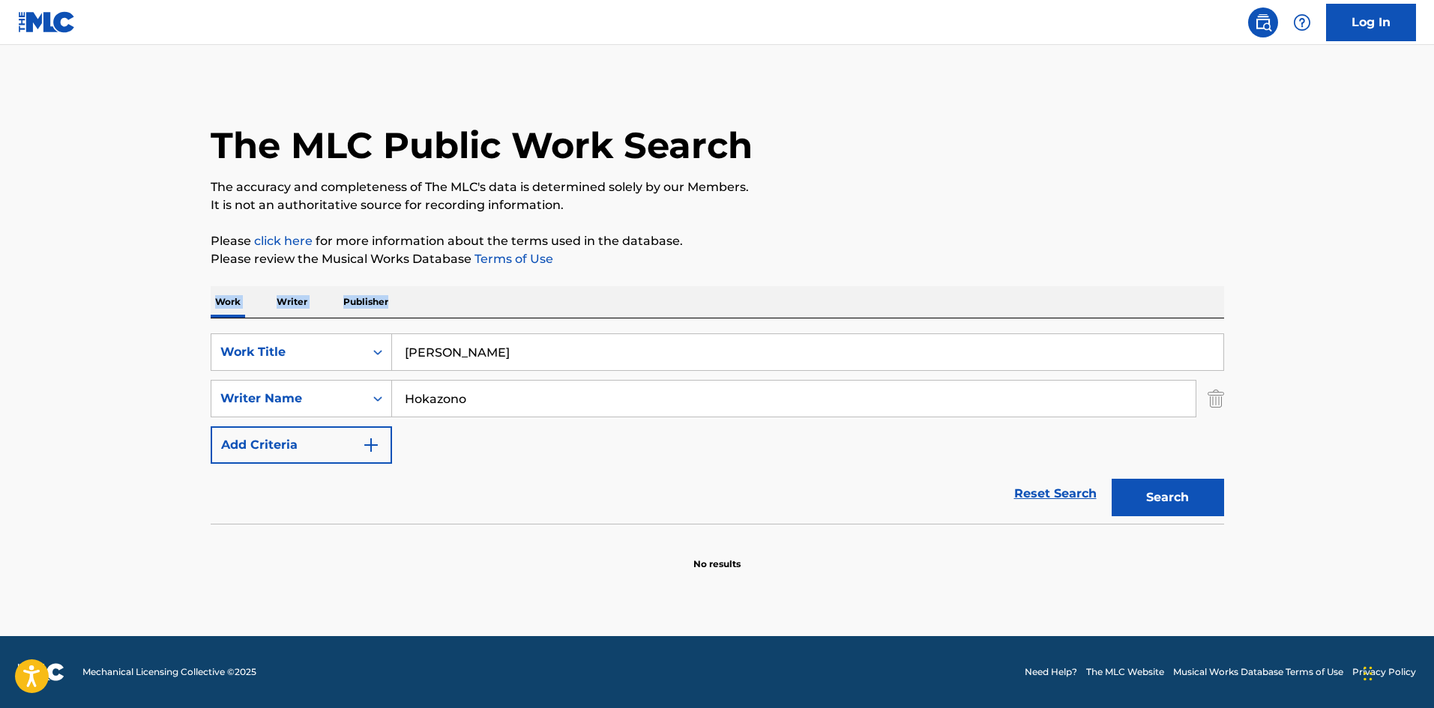
click at [589, 266] on div "The MLC Public Work Search The accuracy and completeness of The MLC's data is d…" at bounding box center [718, 326] width 1050 height 489
drag, startPoint x: 493, startPoint y: 354, endPoint x: 686, endPoint y: 391, distance: 196.3
click at [686, 391] on div "SearchWithCriteriab27a0574-9fa7-406a-8886-3d2a4b8c77b4 Work Title Trace Hokazon…" at bounding box center [718, 399] width 1014 height 130
type input "Trace"
drag, startPoint x: 370, startPoint y: 391, endPoint x: 744, endPoint y: 359, distance: 375.4
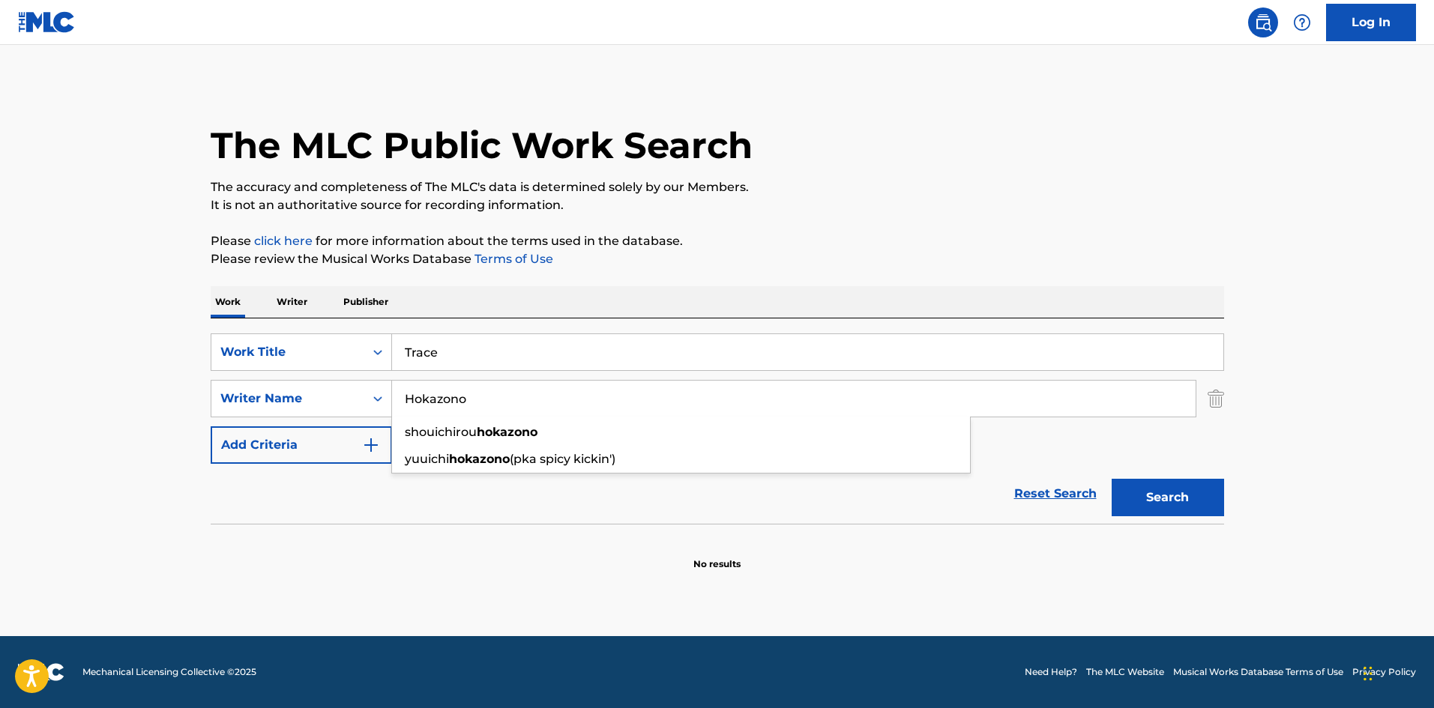
click at [350, 388] on div "SearchWithCriteriaa8325fba-b996-4996-885e-86d8d55211ff Writer Name [PERSON_NAME…" at bounding box center [718, 398] width 1014 height 37
type input "Hokazonohazuki"
click at [901, 289] on div "Work Writer Publisher" at bounding box center [718, 301] width 1014 height 31
click at [1163, 496] on button "Search" at bounding box center [1168, 497] width 112 height 37
drag, startPoint x: 439, startPoint y: 340, endPoint x: 385, endPoint y: 324, distance: 55.7
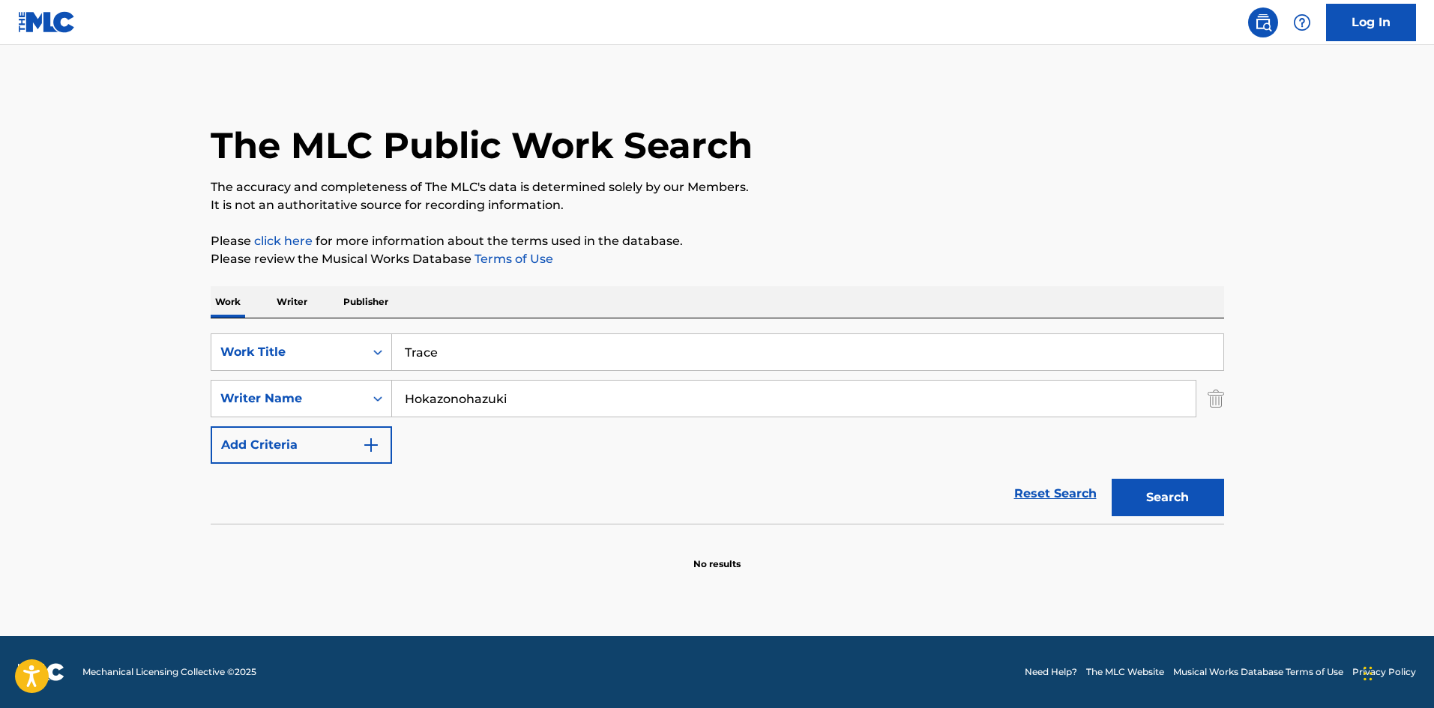
click at [364, 335] on div "SearchWithCriteriab27a0574-9fa7-406a-8886-3d2a4b8c77b4 Work Title Trace" at bounding box center [718, 352] width 1014 height 37
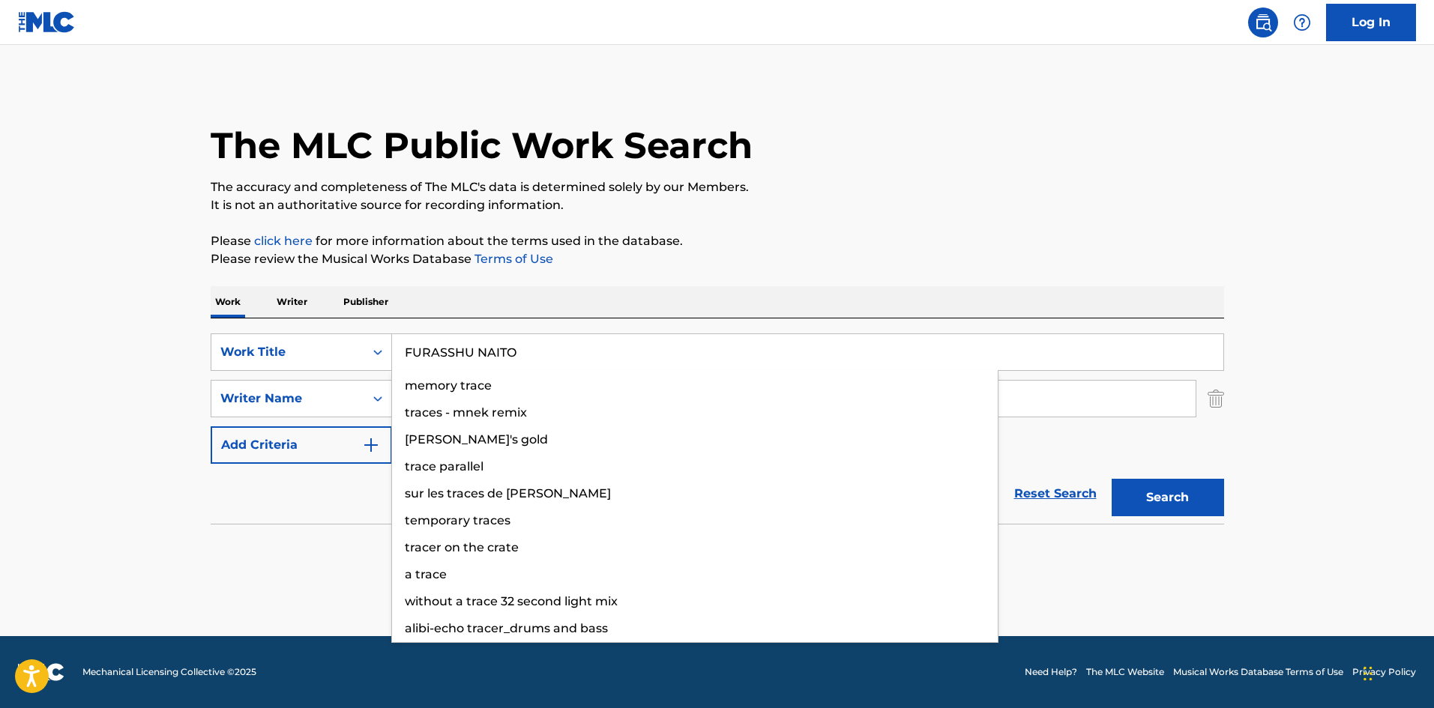
type input "FURASSHU NAITO"
click at [844, 275] on div "The MLC Public Work Search The accuracy and completeness of The MLC's data is d…" at bounding box center [718, 326] width 1050 height 489
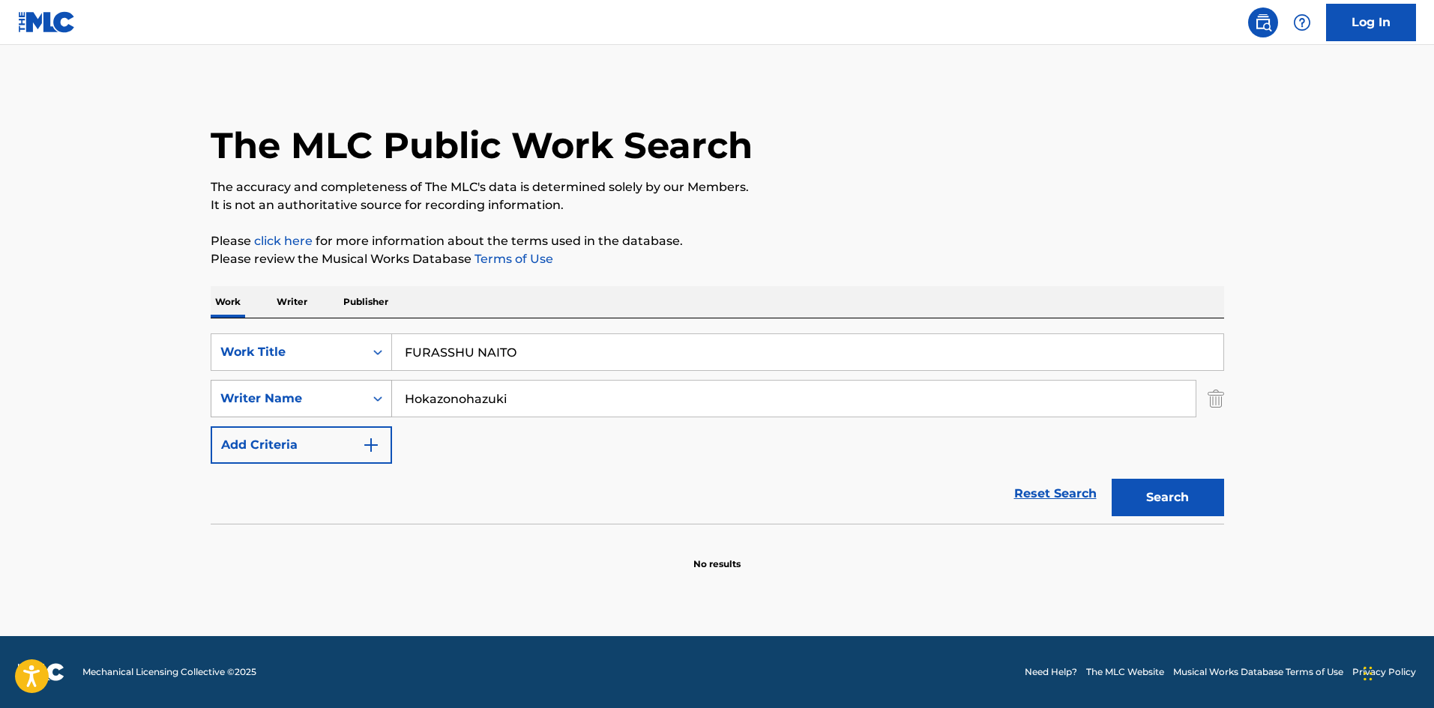
drag, startPoint x: 503, startPoint y: 387, endPoint x: 325, endPoint y: 381, distance: 178.5
click at [327, 374] on div "SearchWithCriteriab27a0574-9fa7-406a-8886-3d2a4b8c77b4 Work Title FURASSHU NAIT…" at bounding box center [718, 399] width 1014 height 130
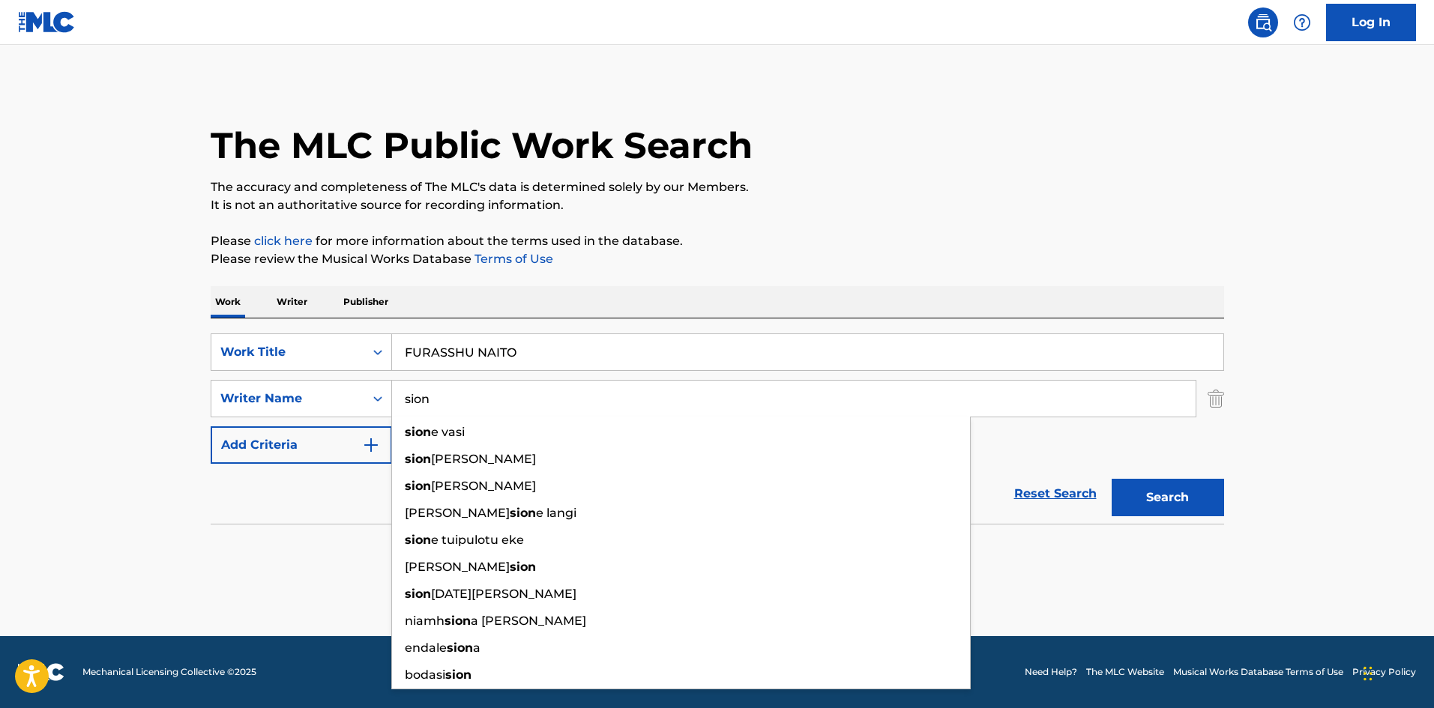
type input "sion"
click at [1145, 499] on button "Search" at bounding box center [1168, 497] width 112 height 37
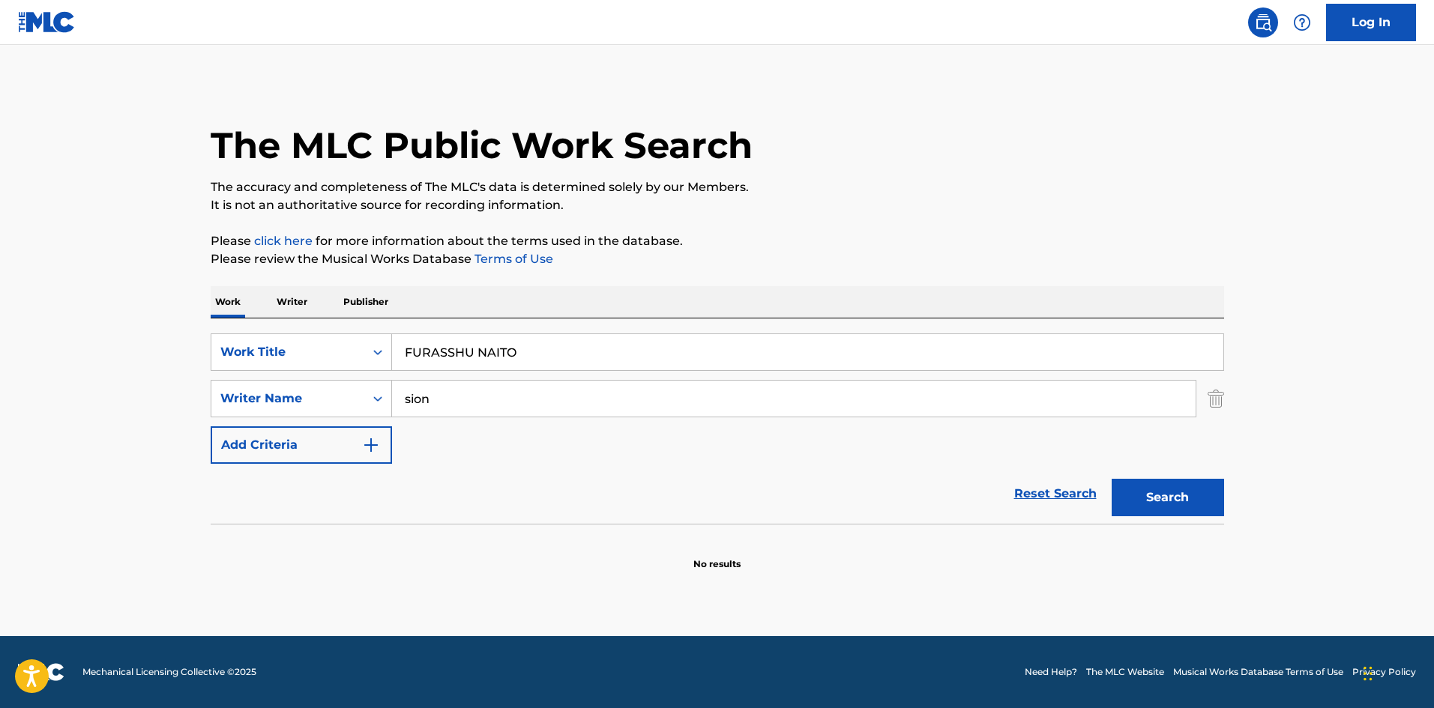
click at [301, 298] on p "Writer" at bounding box center [292, 301] width 40 height 31
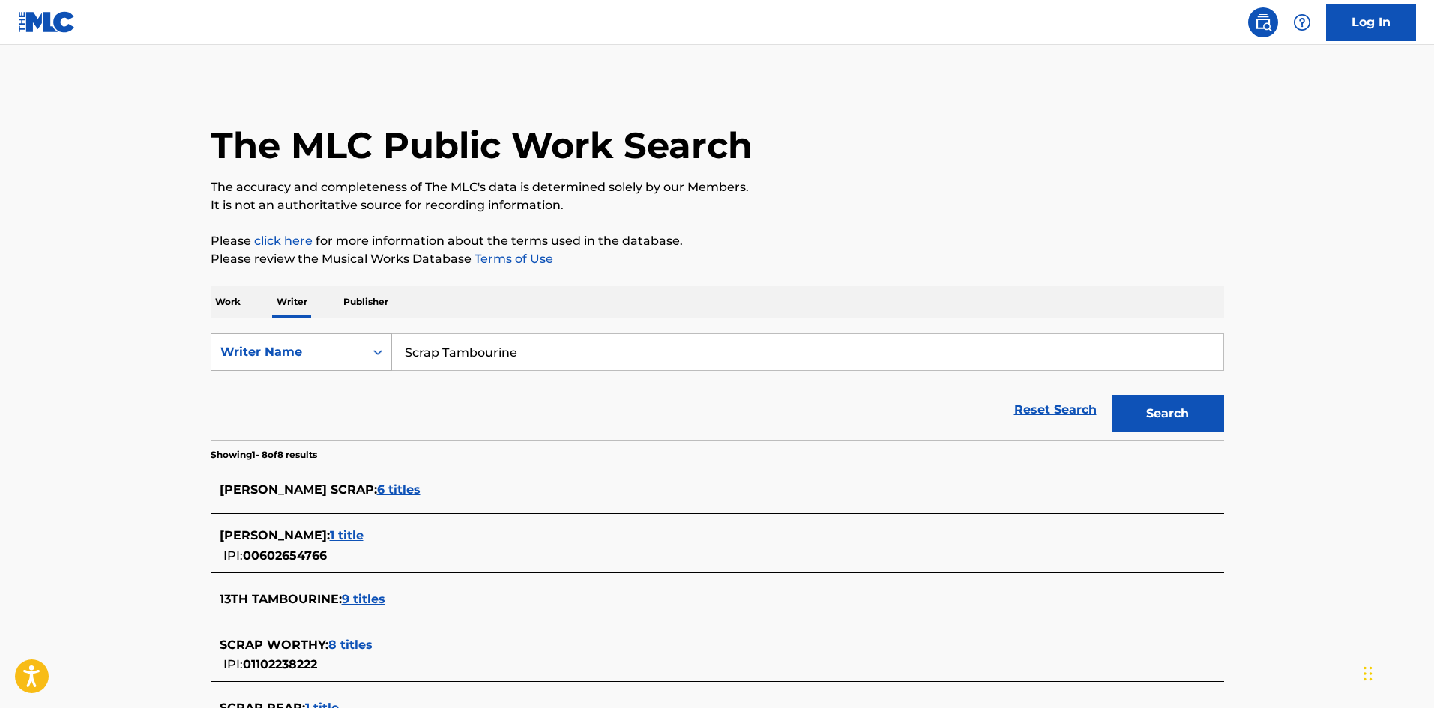
drag, startPoint x: 445, startPoint y: 343, endPoint x: 386, endPoint y: 341, distance: 59.3
click at [367, 332] on div "SearchWithCriteriaee9b5a8c-85e2-4da8-beb5-495d1596811f Writer Name Scrap Tambou…" at bounding box center [718, 379] width 1014 height 121
click at [1163, 413] on button "Search" at bounding box center [1168, 413] width 112 height 37
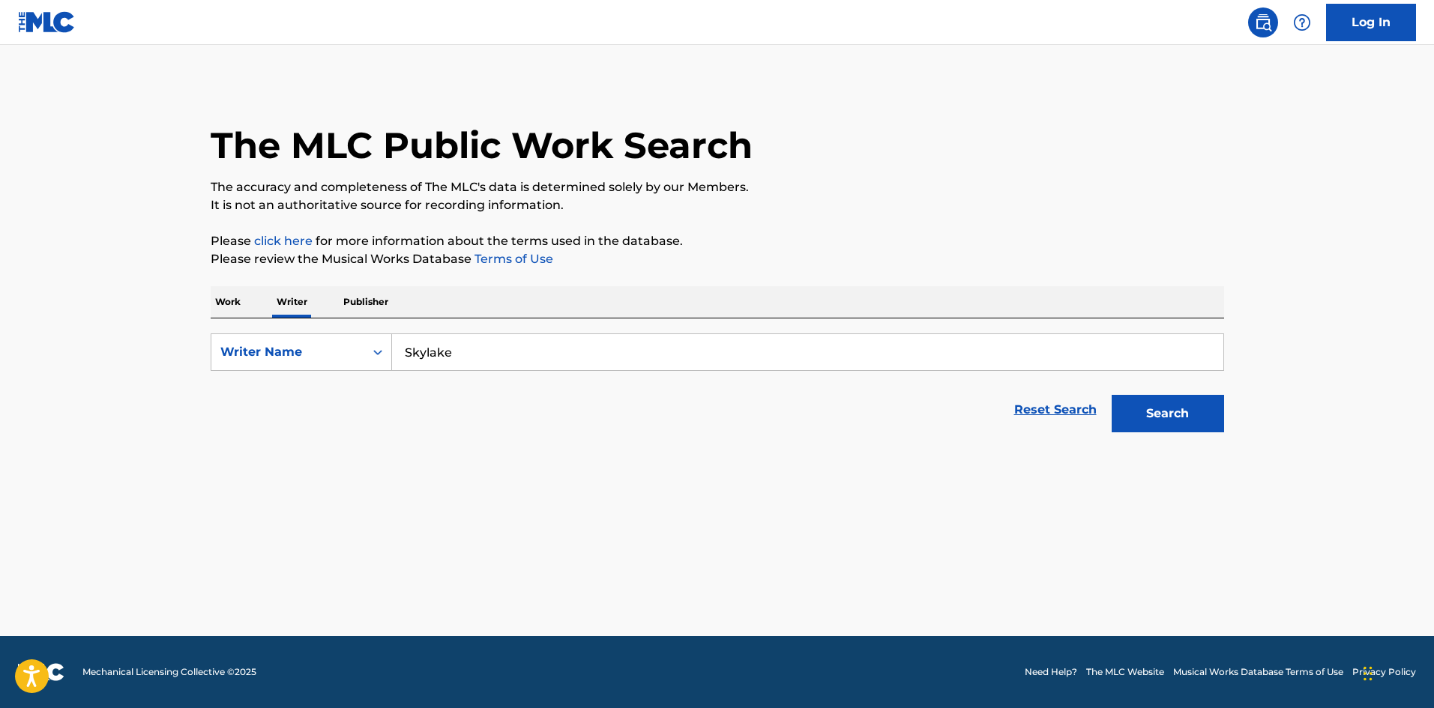
drag, startPoint x: 463, startPoint y: 349, endPoint x: 349, endPoint y: 318, distance: 118.0
click at [349, 318] on div "Work Writer Publisher SearchWithCriteriaee9b5a8c-85e2-4da8-beb5-495d1596811f Wr…" at bounding box center [718, 363] width 1014 height 154
click at [1142, 409] on button "Search" at bounding box center [1168, 413] width 112 height 37
drag, startPoint x: 457, startPoint y: 349, endPoint x: 360, endPoint y: 334, distance: 98.6
click at [337, 334] on div "SearchWithCriteriaee9b5a8c-85e2-4da8-beb5-495d1596811f Writer Name Skylake" at bounding box center [718, 352] width 1014 height 37
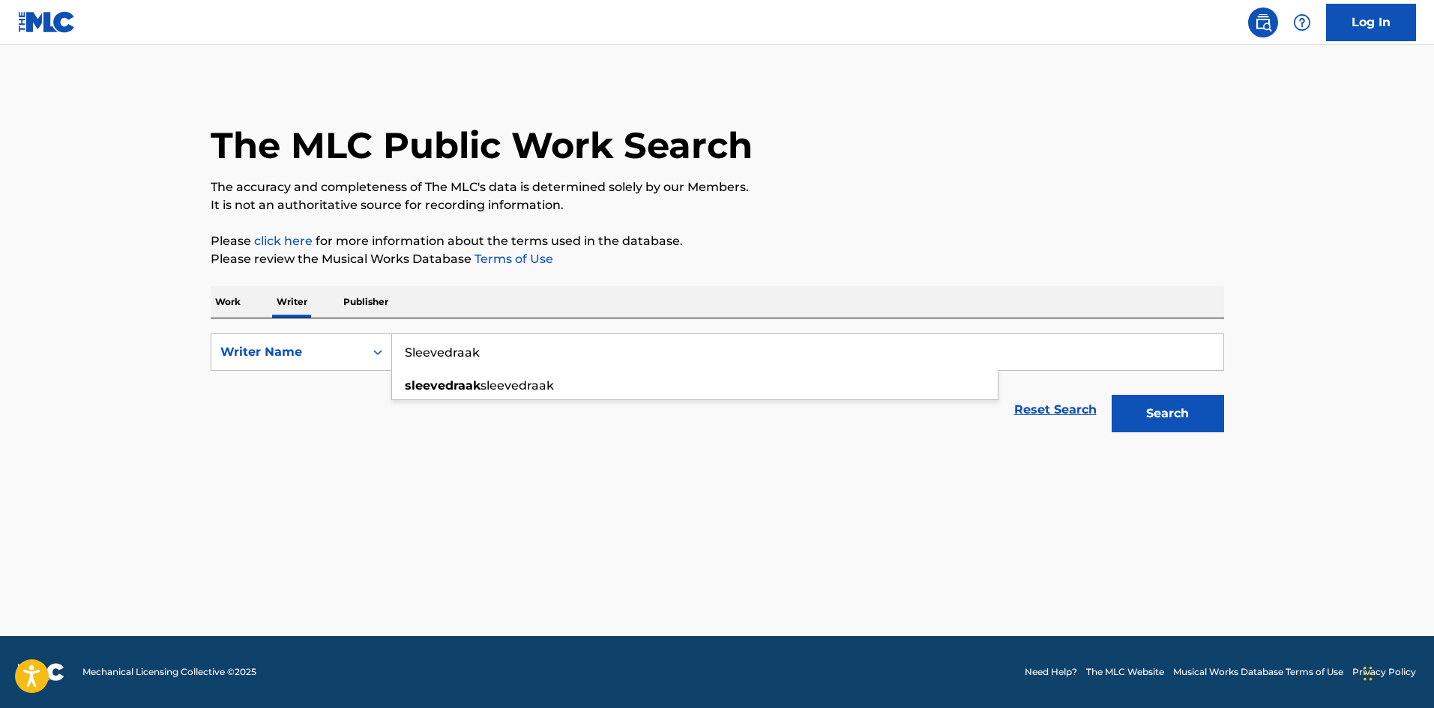
type input "Sleevedraak"
click at [1184, 413] on button "Search" at bounding box center [1168, 413] width 112 height 37
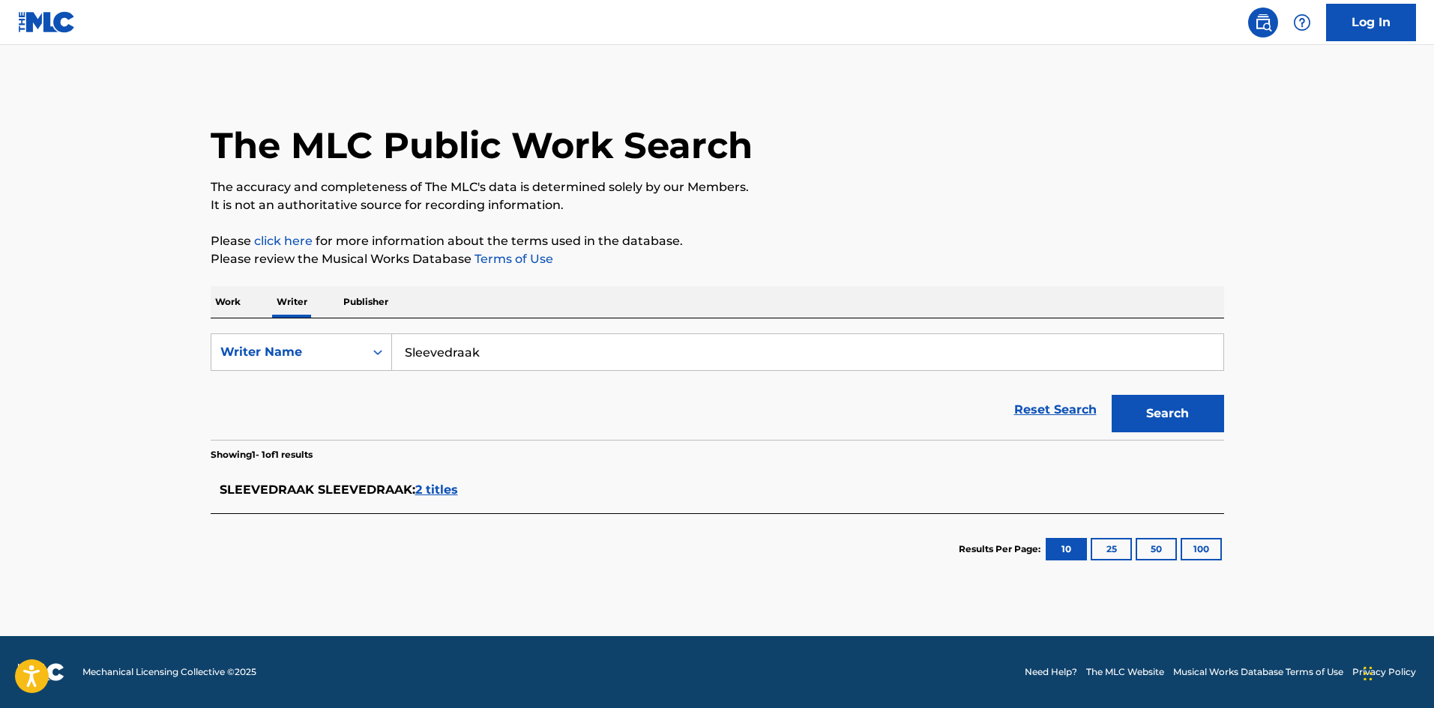
click at [423, 482] on div "SLEEVEDRAAK SLEEVEDRAAK : 2 titles" at bounding box center [698, 490] width 957 height 18
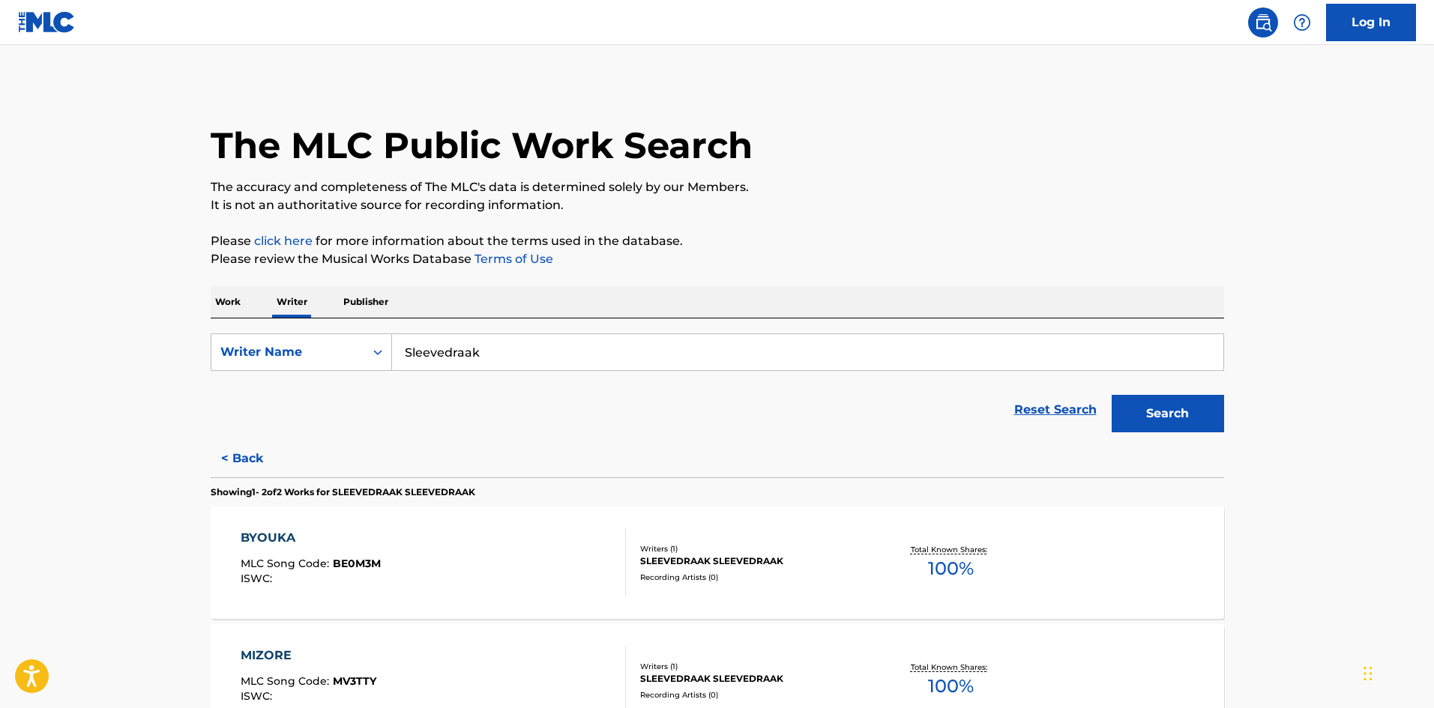
drag, startPoint x: 487, startPoint y: 350, endPoint x: 344, endPoint y: 328, distance: 144.9
click at [344, 328] on div "SearchWithCriteriaee9b5a8c-85e2-4da8-beb5-495d1596811f Writer Name Sleevedraak …" at bounding box center [718, 379] width 1014 height 121
click at [211, 295] on p "Work" at bounding box center [228, 301] width 34 height 31
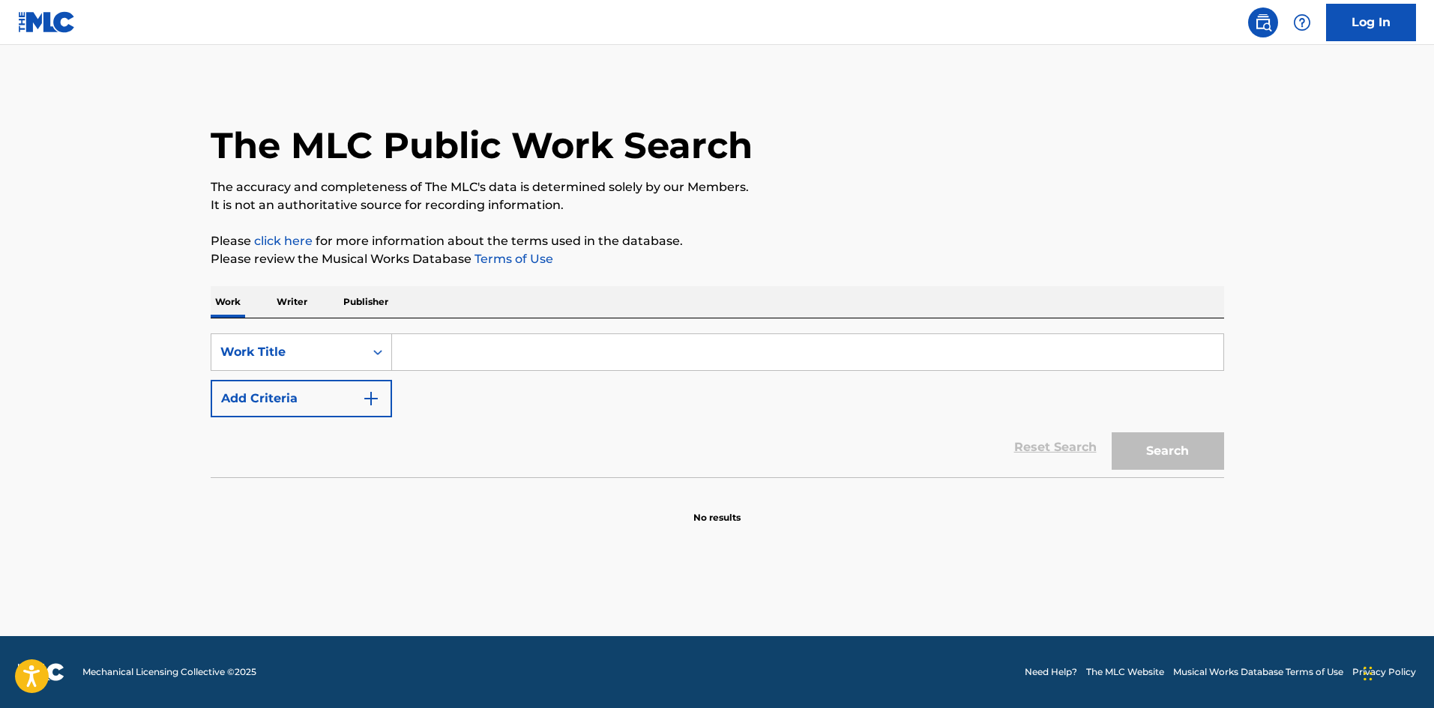
click at [469, 354] on input "Search Form" at bounding box center [807, 352] width 831 height 36
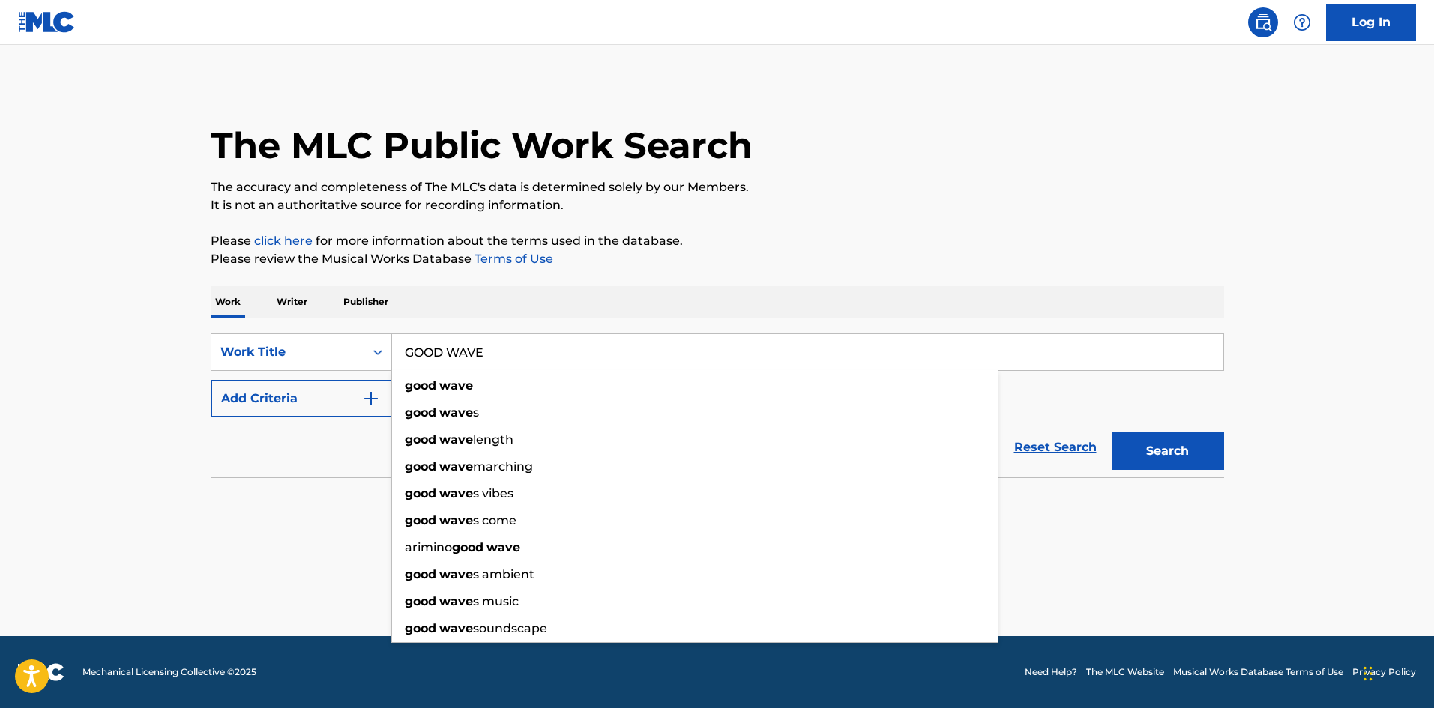
drag, startPoint x: 491, startPoint y: 349, endPoint x: 298, endPoint y: 355, distance: 192.8
click at [236, 331] on div "SearchWithCriteriab27a0574-9fa7-406a-8886-3d2a4b8c77b4 Work Title GOOD WAVE goo…" at bounding box center [718, 398] width 1014 height 159
click at [537, 304] on div "Work Writer Publisher" at bounding box center [718, 301] width 1014 height 31
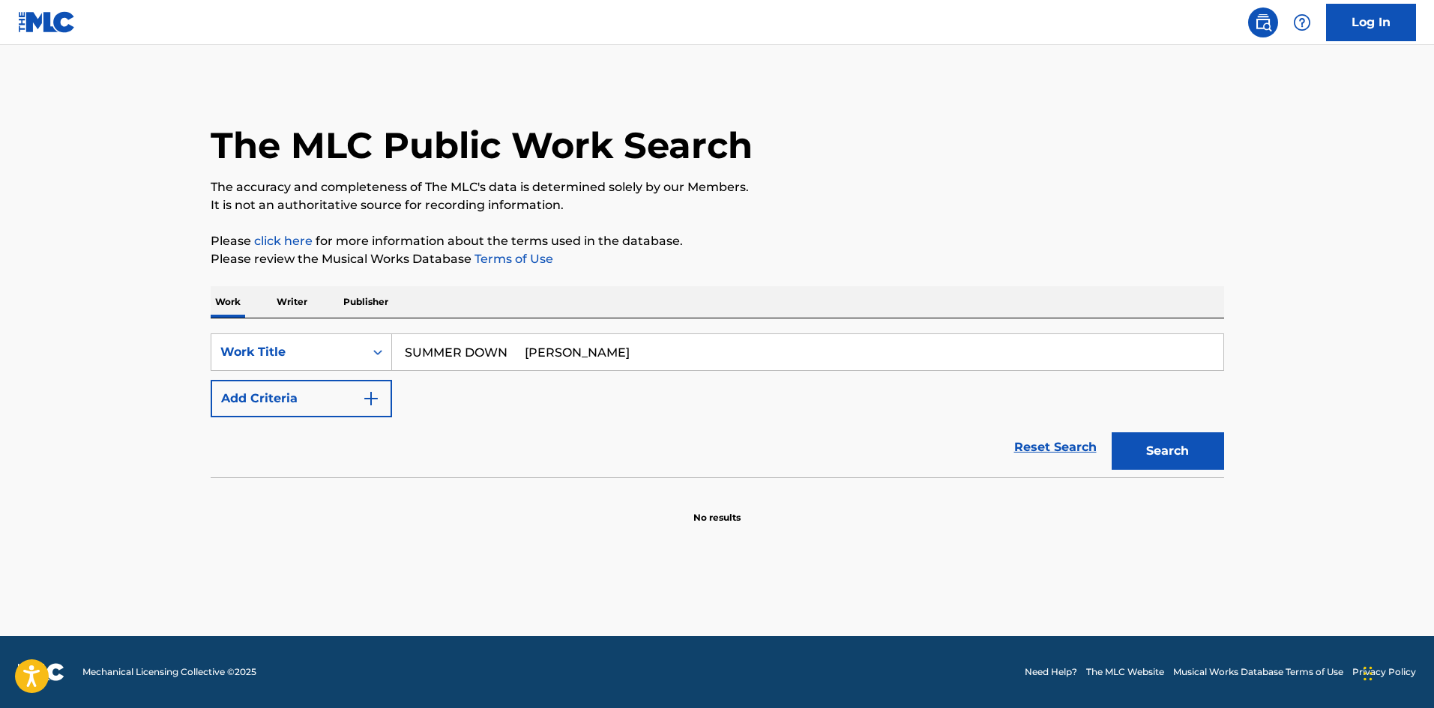
click at [600, 355] on input "SUMMER DOWN [PERSON_NAME]" at bounding box center [807, 352] width 831 height 36
type input "SUMMER DOWN [PERSON_NAME]"
click at [369, 398] on img "Search Form" at bounding box center [371, 399] width 18 height 18
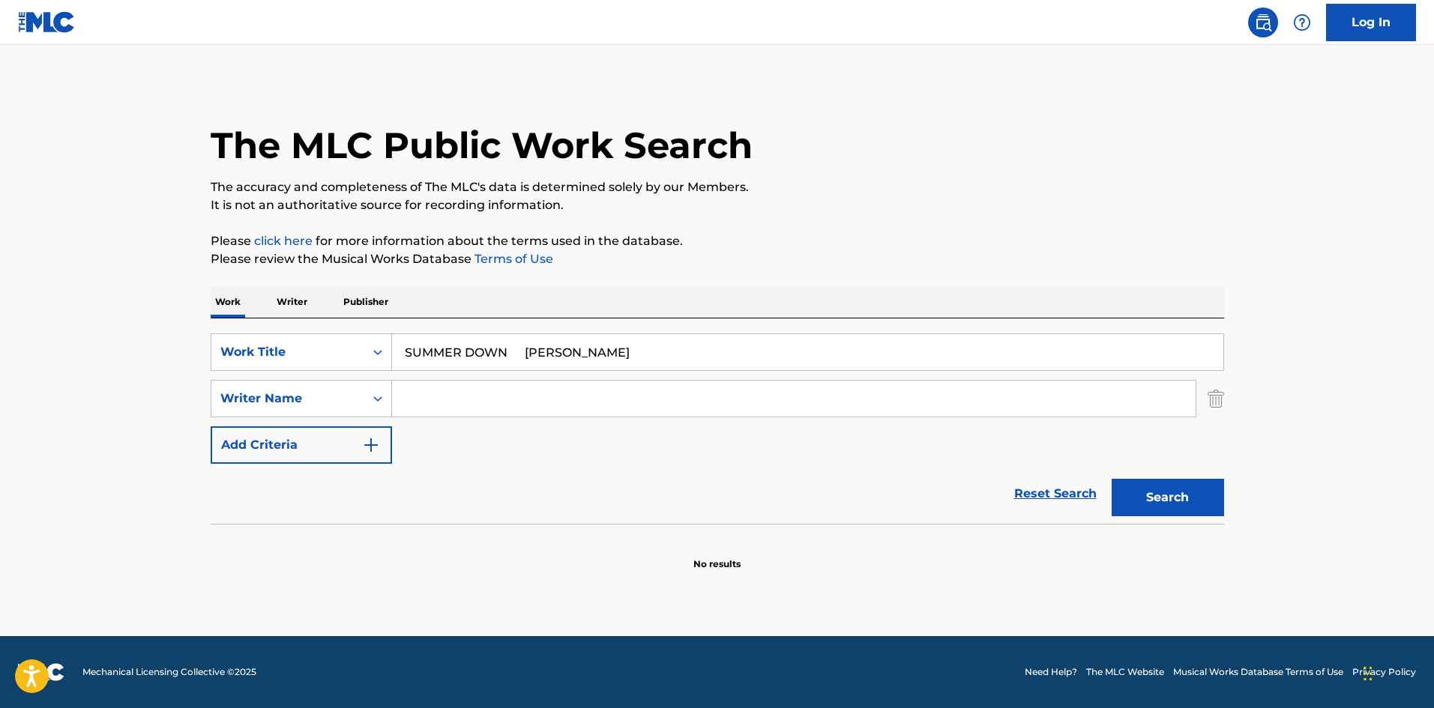
click at [499, 384] on input "Search Form" at bounding box center [794, 399] width 804 height 36
type input "Kuwahara"
drag, startPoint x: 532, startPoint y: 346, endPoint x: 759, endPoint y: 361, distance: 227.6
click at [708, 354] on input "SUMMER DOWN [PERSON_NAME]" at bounding box center [807, 352] width 831 height 36
click at [1197, 496] on button "Search" at bounding box center [1168, 497] width 112 height 37
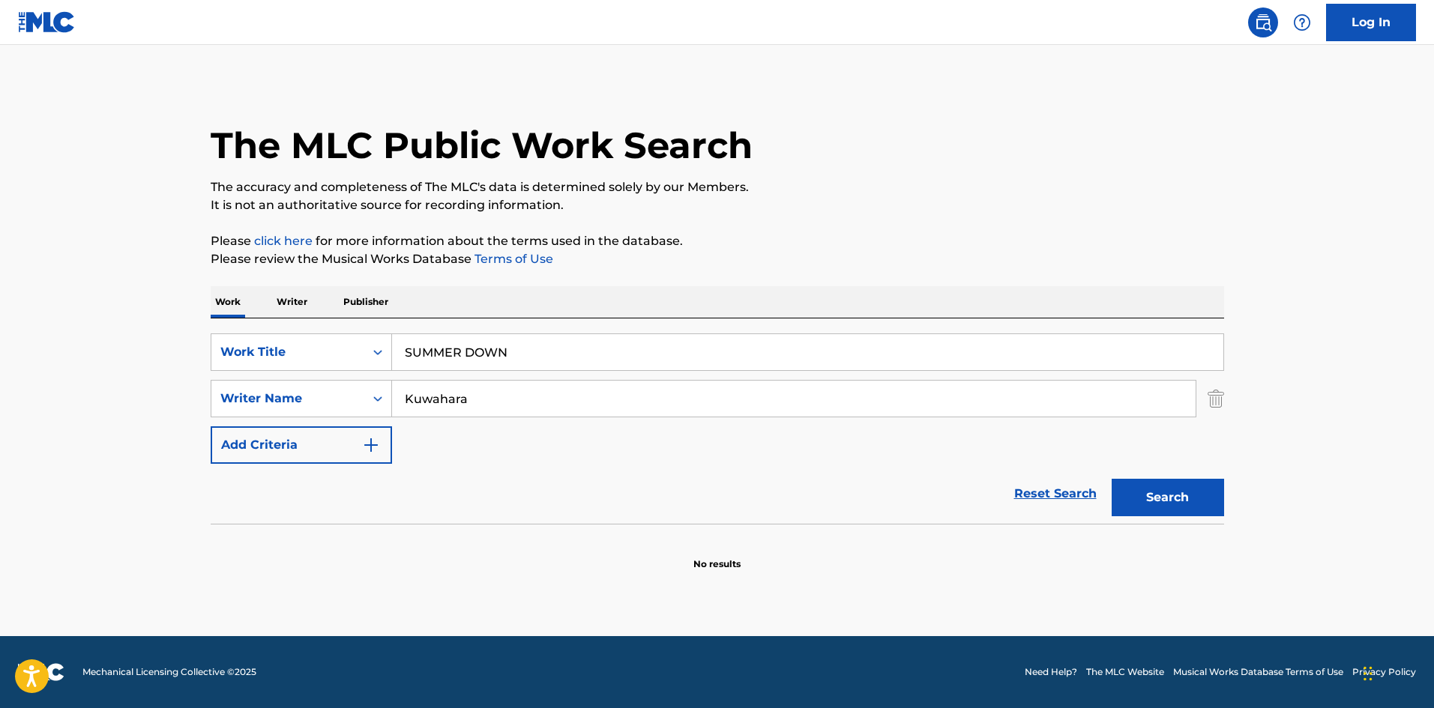
click at [289, 331] on div "SearchWithCriteriab27a0574-9fa7-406a-8886-3d2a4b8c77b4 Work Title SUMMER DOWN S…" at bounding box center [718, 421] width 1014 height 205
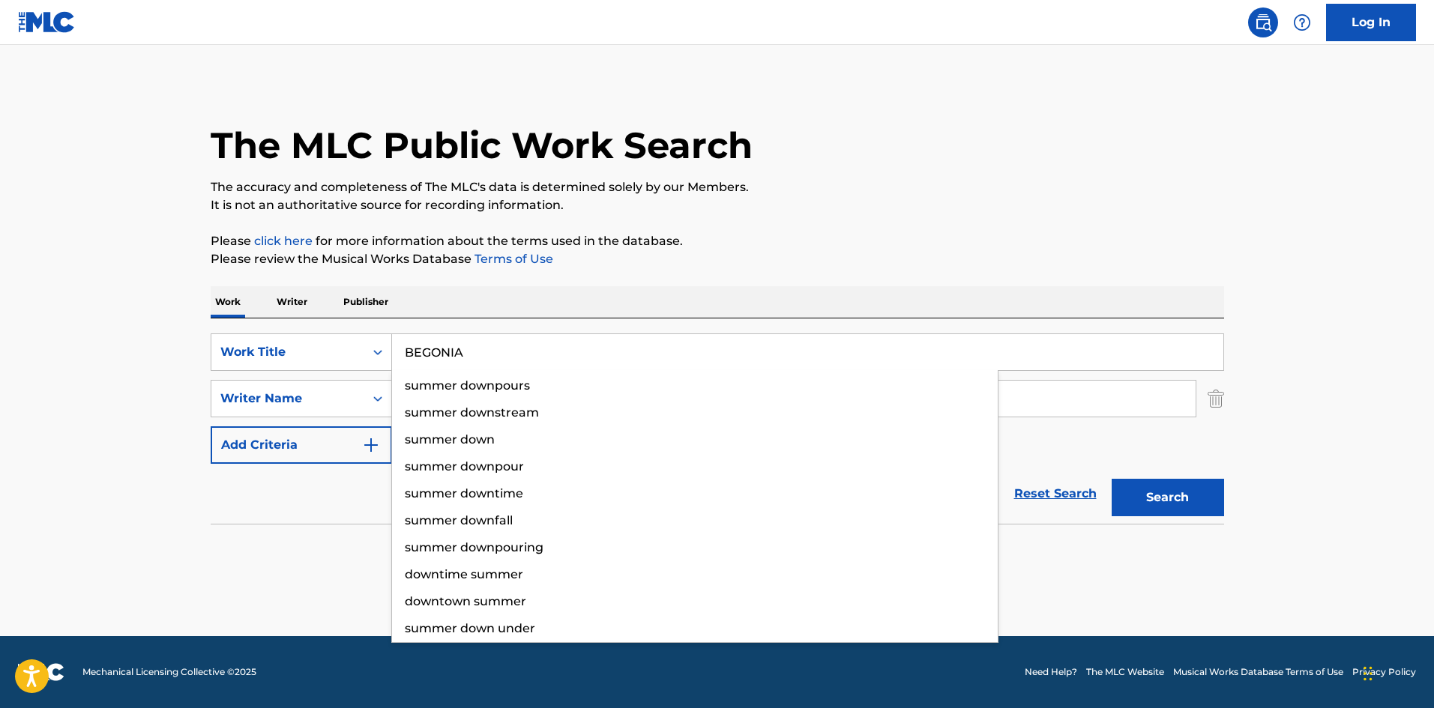
type input "BEGONIA"
drag, startPoint x: 887, startPoint y: 277, endPoint x: 892, endPoint y: 291, distance: 14.5
click at [888, 276] on div "The MLC Public Work Search The accuracy and completeness of The MLC's data is d…" at bounding box center [718, 326] width 1050 height 489
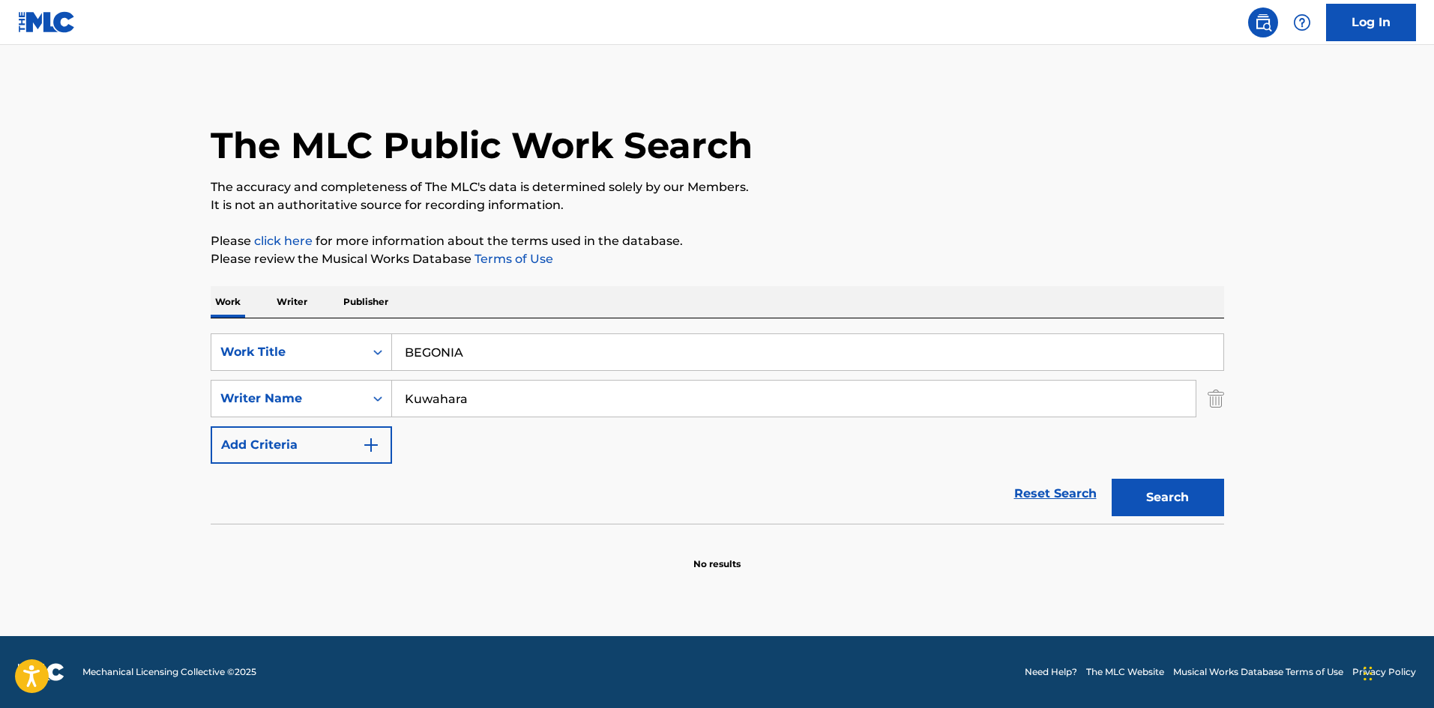
click at [1120, 490] on button "Search" at bounding box center [1168, 497] width 112 height 37
click at [301, 302] on p "Writer" at bounding box center [292, 301] width 40 height 31
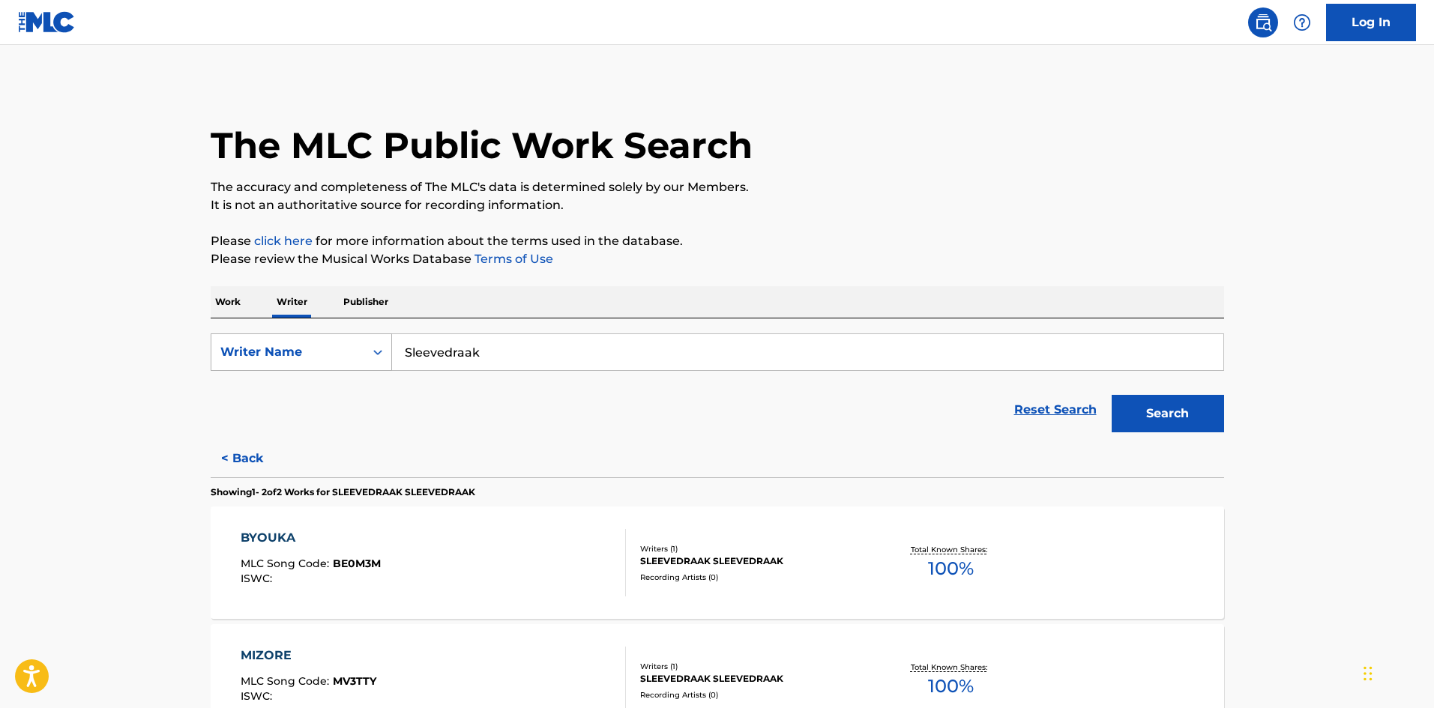
drag, startPoint x: 501, startPoint y: 352, endPoint x: 356, endPoint y: 342, distance: 145.0
click at [360, 340] on div "SearchWithCriteriaee9b5a8c-85e2-4da8-beb5-495d1596811f Writer Name Sleevedraak" at bounding box center [718, 352] width 1014 height 37
type input "Switchill"
click at [1144, 403] on button "Search" at bounding box center [1168, 413] width 112 height 37
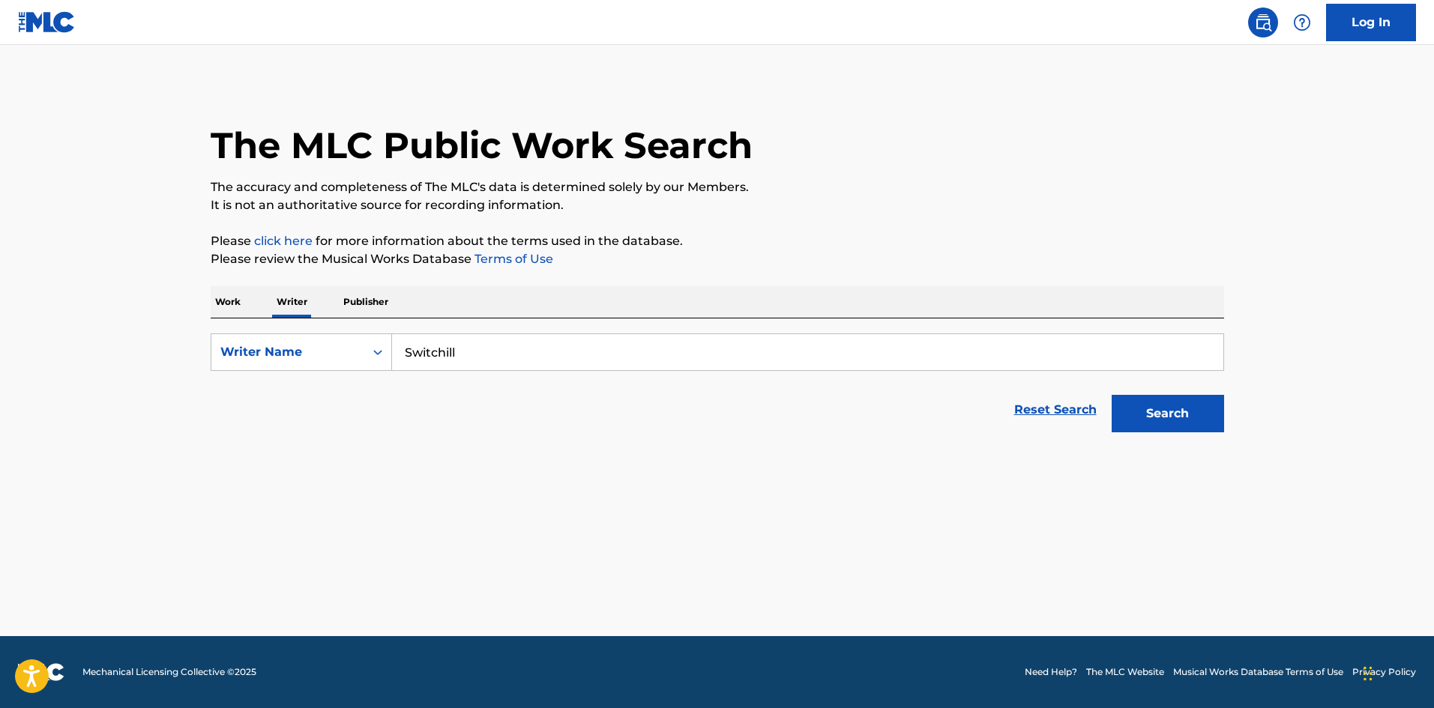
click at [232, 301] on p "Work" at bounding box center [228, 301] width 34 height 31
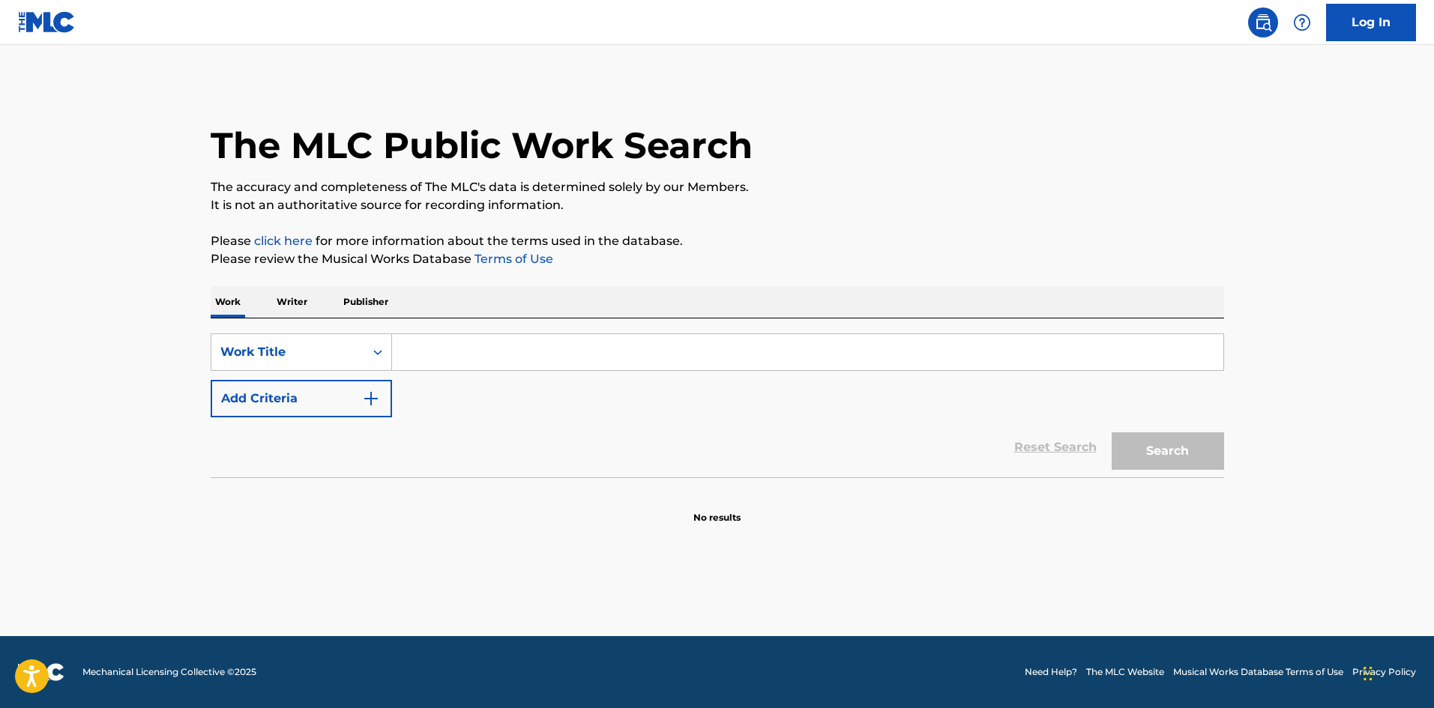
click at [453, 370] on input "Search Form" at bounding box center [807, 352] width 831 height 36
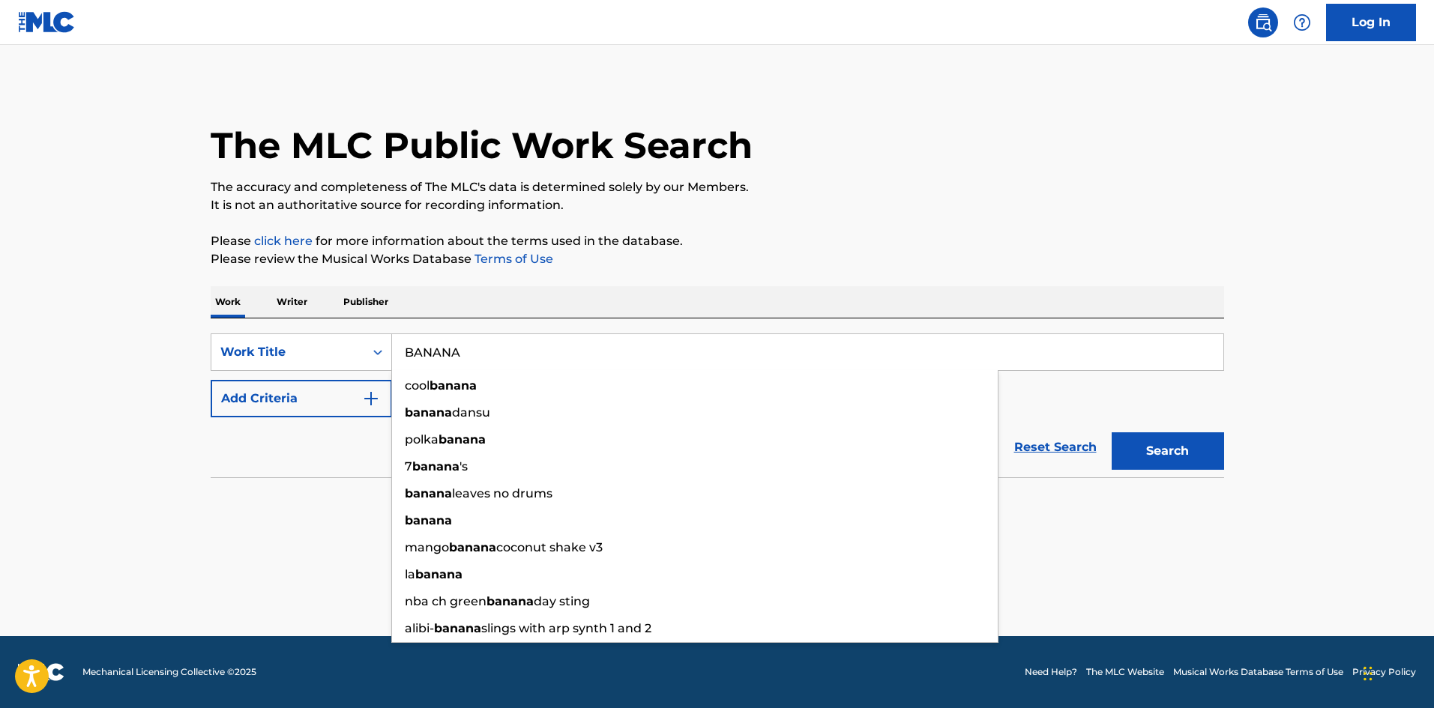
type input "BANANA"
click at [373, 401] on img "Search Form" at bounding box center [371, 399] width 18 height 18
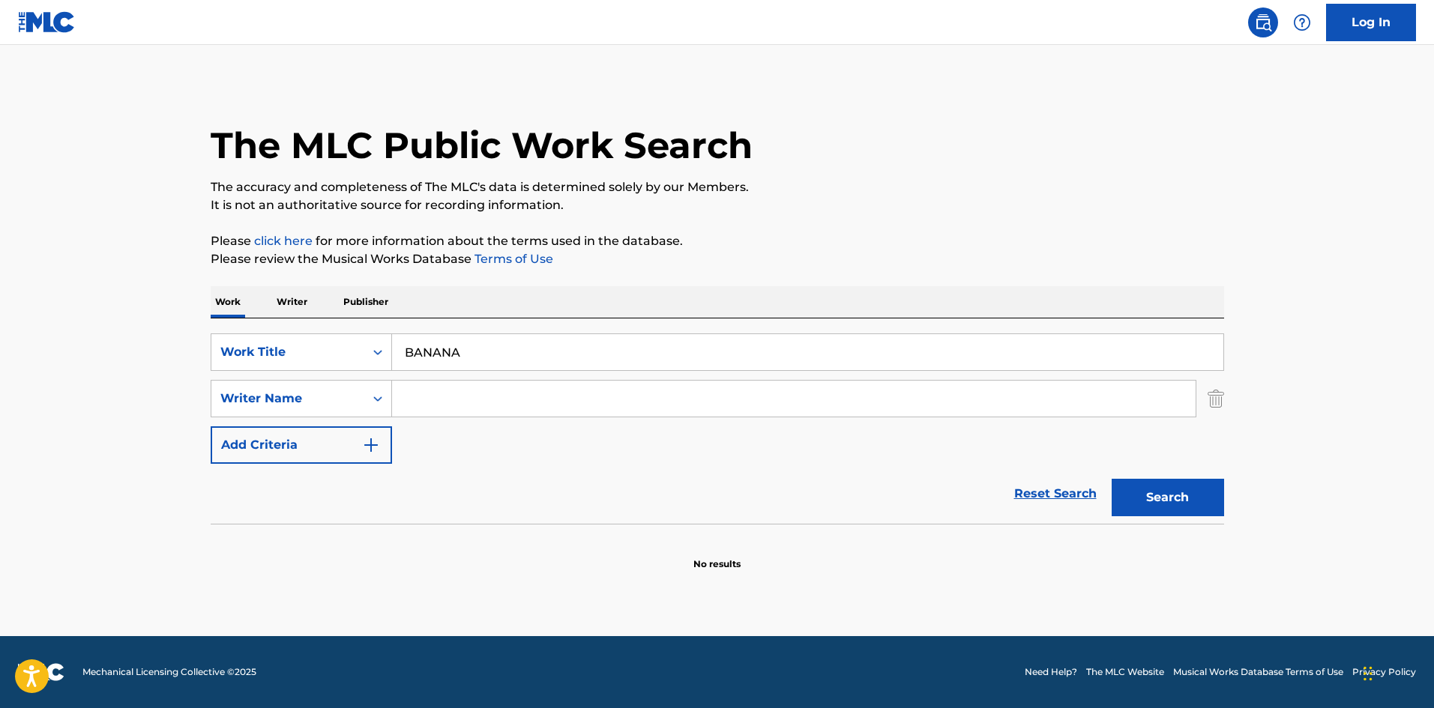
click at [424, 403] on input "Search Form" at bounding box center [794, 399] width 804 height 36
type input "Thread514"
click at [1171, 508] on button "Search" at bounding box center [1168, 497] width 112 height 37
drag, startPoint x: 365, startPoint y: 334, endPoint x: 368, endPoint y: 343, distance: 9.5
click at [364, 334] on div "SearchWithCriteriab27a0574-9fa7-406a-8886-3d2a4b8c77b4 Work Title BANANA" at bounding box center [718, 352] width 1014 height 37
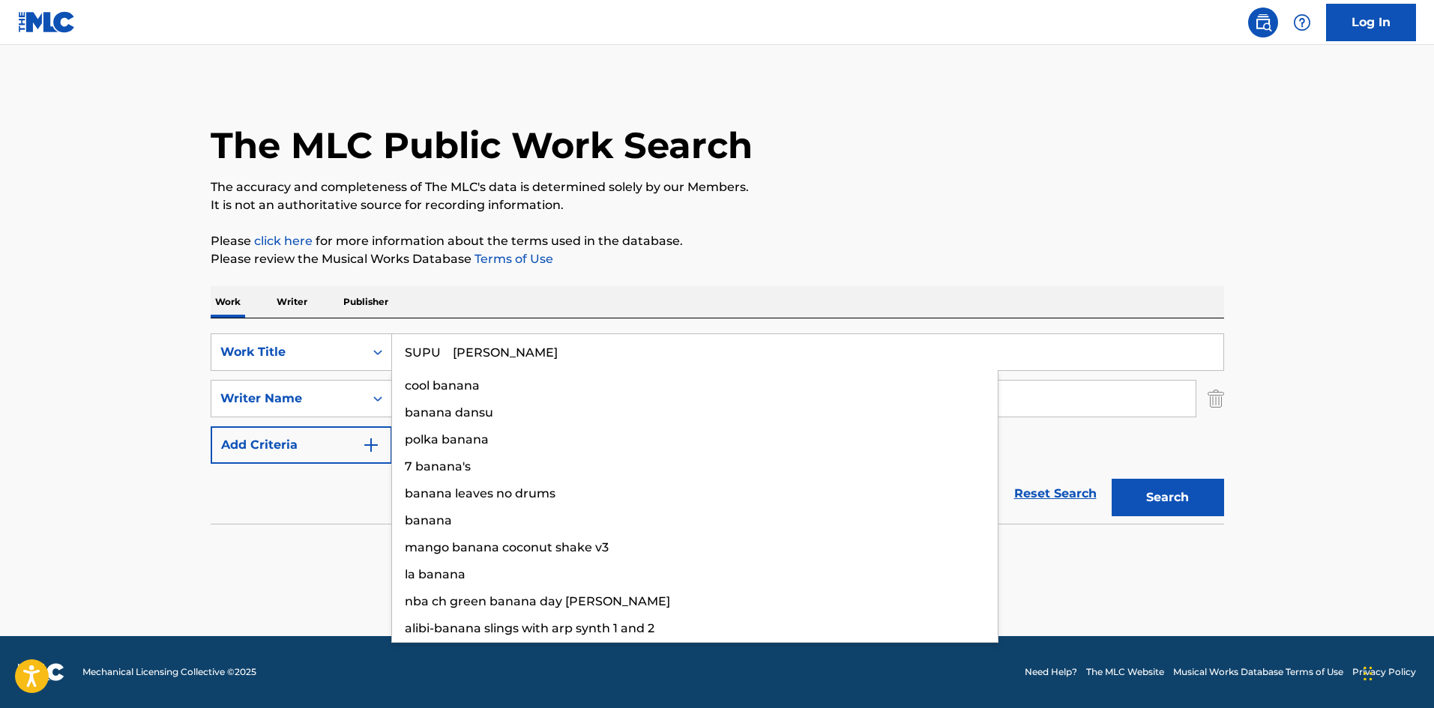
click at [580, 297] on div "Work Writer Publisher" at bounding box center [718, 301] width 1014 height 31
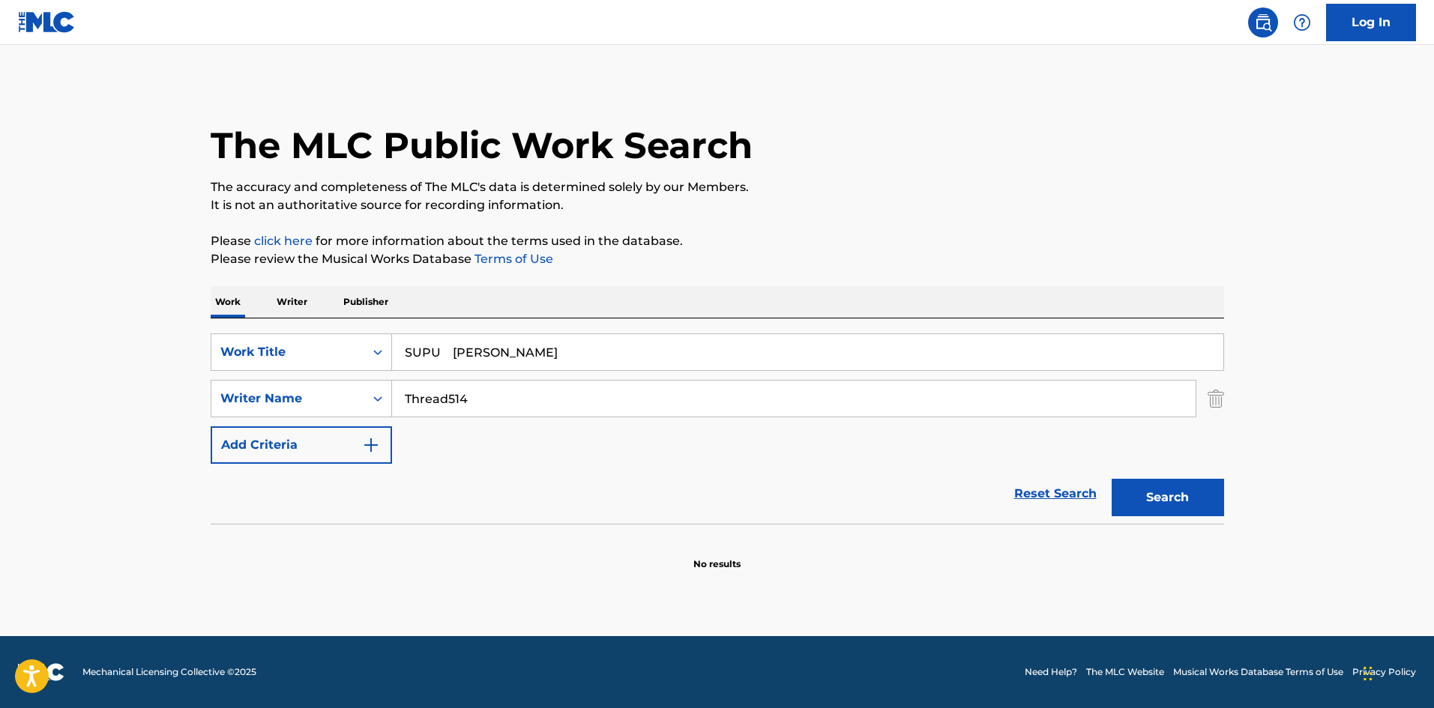
drag, startPoint x: 529, startPoint y: 351, endPoint x: 565, endPoint y: 349, distance: 36.8
click at [565, 349] on input "SUPU [PERSON_NAME]" at bounding box center [807, 352] width 831 height 36
type input "SUPU"
click at [630, 294] on div "Work Writer Publisher" at bounding box center [718, 301] width 1014 height 31
click at [466, 415] on div "SearchWithCriteriab27a0574-9fa7-406a-8886-3d2a4b8c77b4 Work Title SUPU SearchWi…" at bounding box center [718, 399] width 1014 height 130
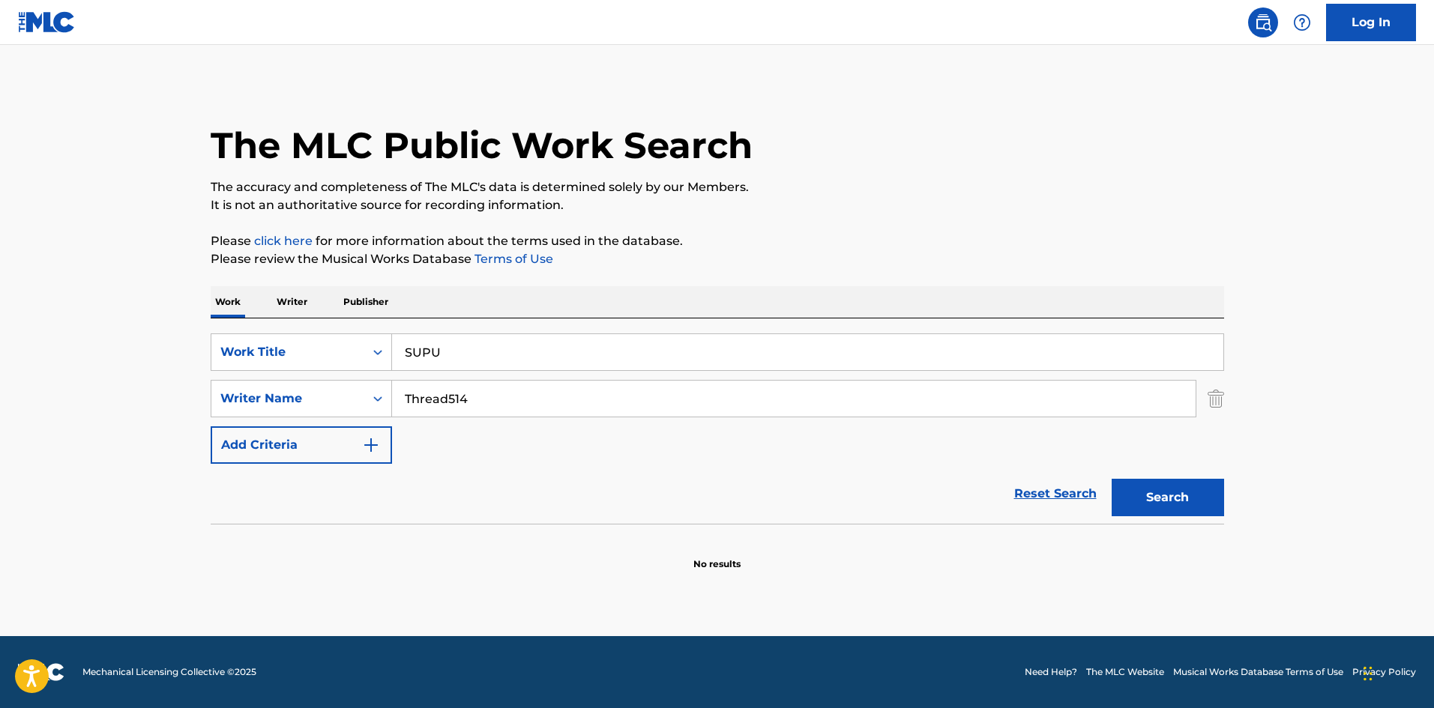
drag, startPoint x: 483, startPoint y: 400, endPoint x: 408, endPoint y: 379, distance: 77.6
click at [400, 385] on input "Thread514" at bounding box center [794, 399] width 804 height 36
type input "[PERSON_NAME]"
click at [834, 245] on p "Please click here for more information about the terms used in the database." at bounding box center [718, 241] width 1014 height 18
click at [1142, 484] on button "Search" at bounding box center [1168, 497] width 112 height 37
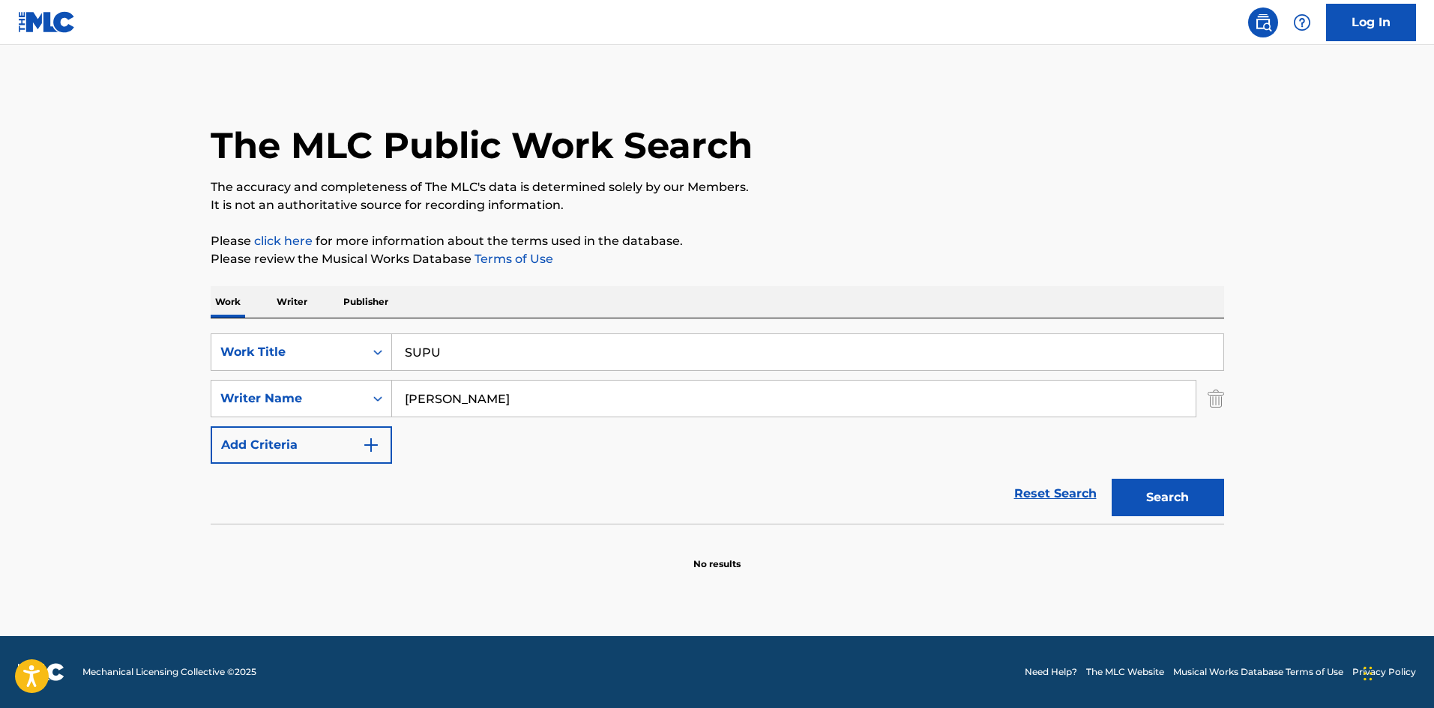
click at [298, 301] on p "Writer" at bounding box center [292, 301] width 40 height 31
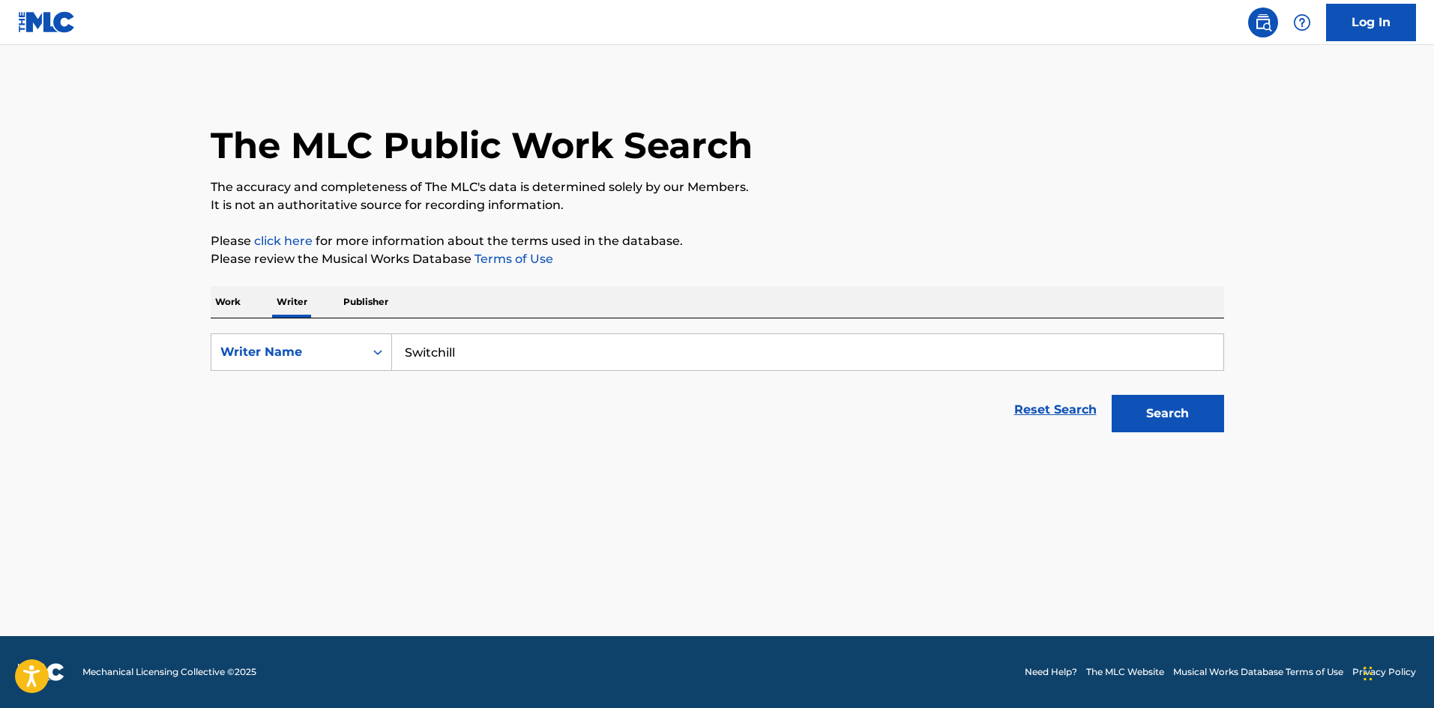
drag, startPoint x: 470, startPoint y: 358, endPoint x: 371, endPoint y: 330, distance: 102.8
click at [370, 331] on div "SearchWithCriteriaee9b5a8c-85e2-4da8-beb5-495d1596811f Writer Name Switchill Re…" at bounding box center [718, 379] width 1014 height 121
type input "[PERSON_NAME]"
click at [1132, 401] on button "Search" at bounding box center [1168, 413] width 112 height 37
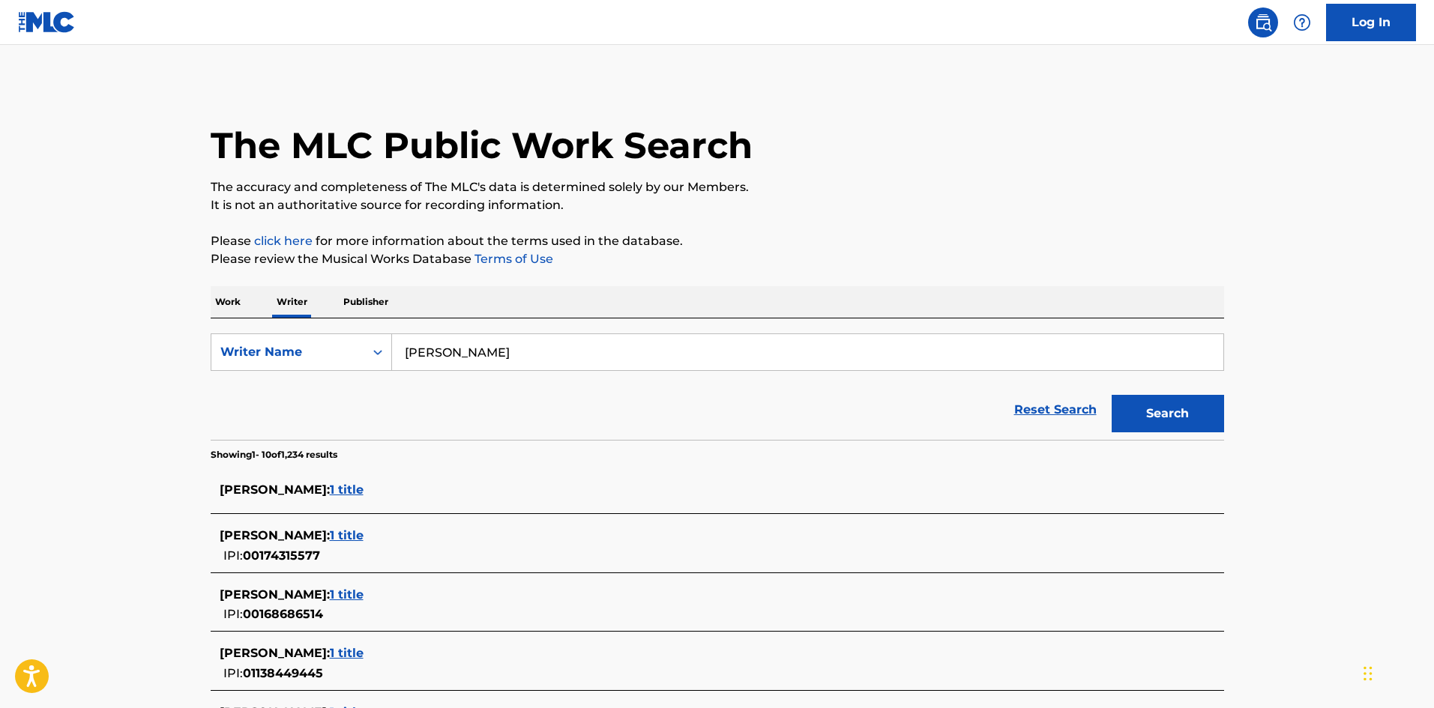
click at [222, 291] on p "Work" at bounding box center [228, 301] width 34 height 31
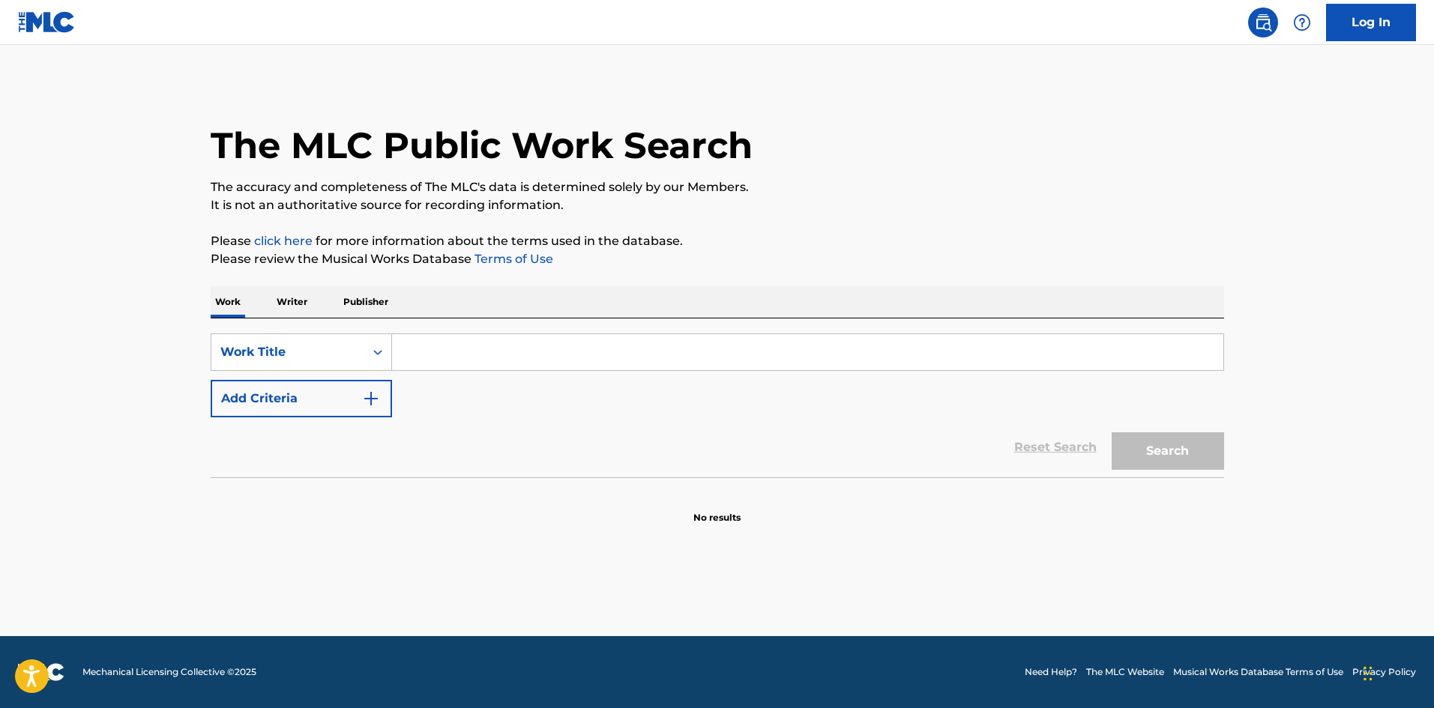
click at [442, 350] on input "Search Form" at bounding box center [807, 352] width 831 height 36
click at [530, 353] on input "[PERSON_NAME]" at bounding box center [807, 352] width 831 height 36
click at [531, 353] on input "[PERSON_NAME]" at bounding box center [807, 352] width 831 height 36
type input "[PERSON_NAME]"
click at [364, 404] on img "Search Form" at bounding box center [371, 399] width 18 height 18
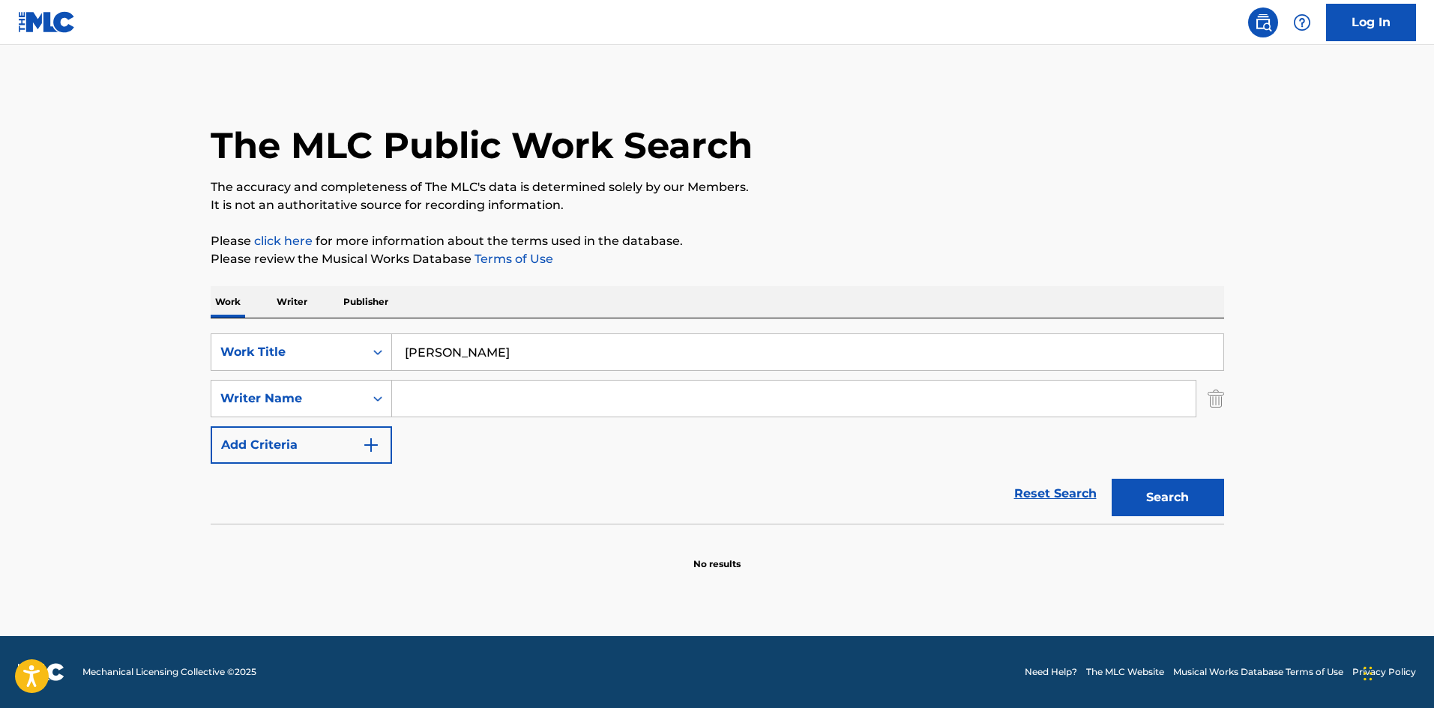
click at [432, 396] on input "Search Form" at bounding box center [794, 399] width 804 height 36
type input "Kishihara"
drag, startPoint x: 451, startPoint y: 352, endPoint x: 577, endPoint y: 358, distance: 126.1
click at [541, 347] on input "[PERSON_NAME]" at bounding box center [807, 352] width 831 height 36
type input "SIREN"
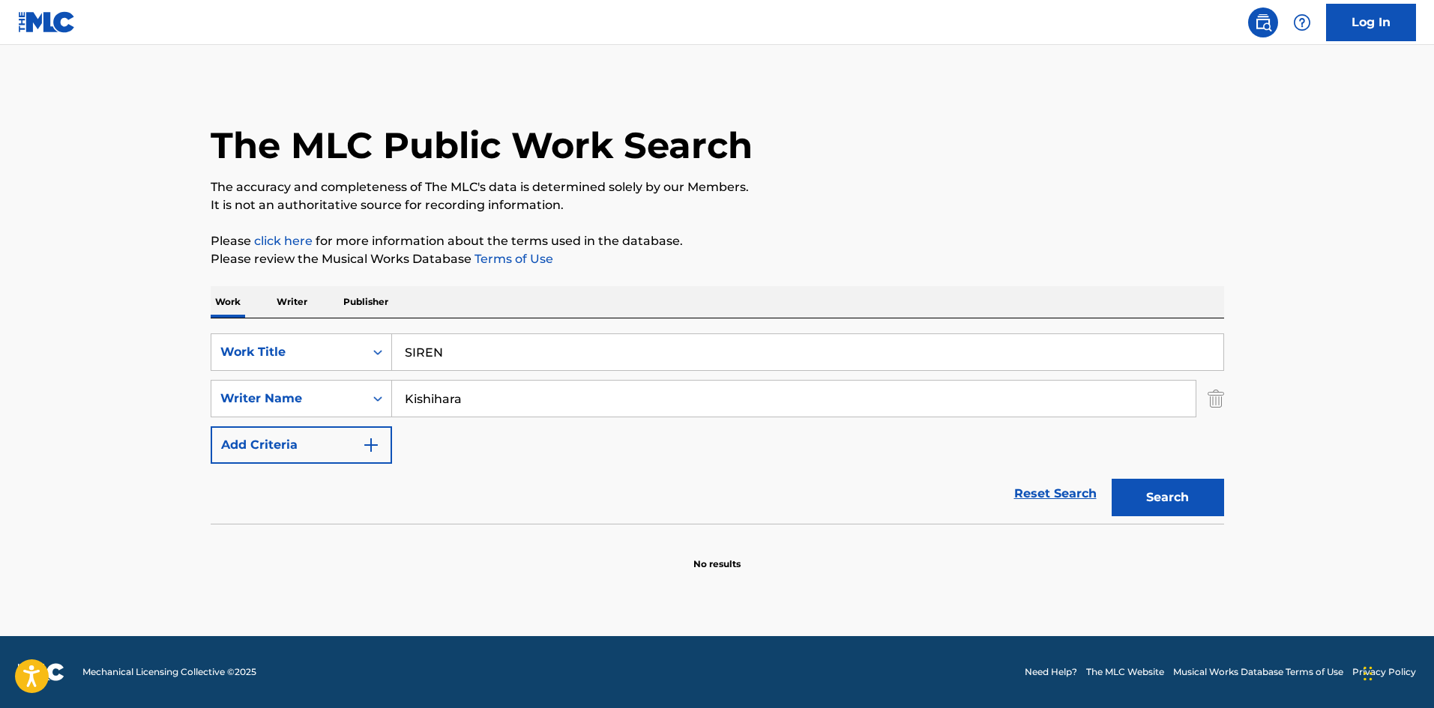
click at [1118, 480] on button "Search" at bounding box center [1168, 497] width 112 height 37
click at [293, 297] on p "Writer" at bounding box center [292, 301] width 40 height 31
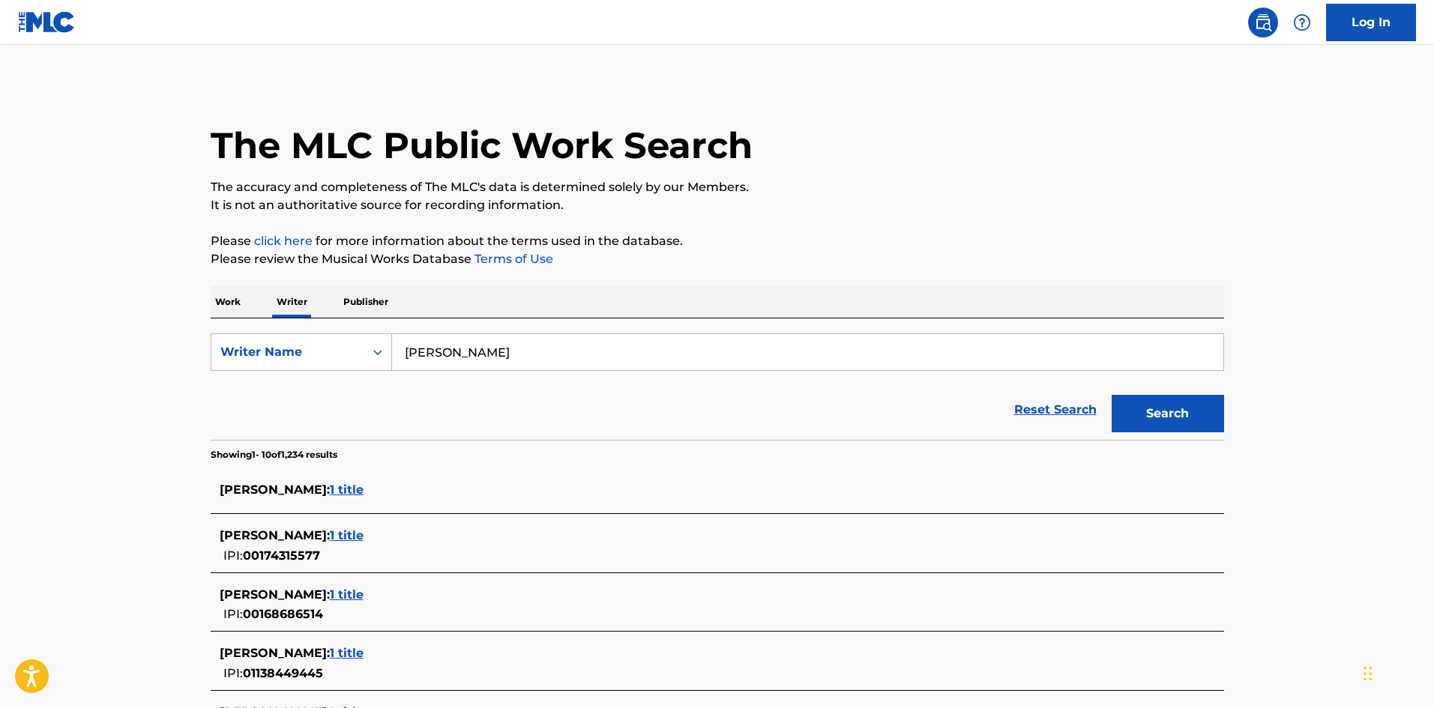
drag, startPoint x: 383, startPoint y: 325, endPoint x: 309, endPoint y: 322, distance: 74.2
click at [265, 328] on div "SearchWithCriteriaee9b5a8c-85e2-4da8-beb5-495d1596811f Writer Name [PERSON_NAME…" at bounding box center [718, 379] width 1014 height 121
click at [230, 300] on p "Work" at bounding box center [228, 301] width 34 height 31
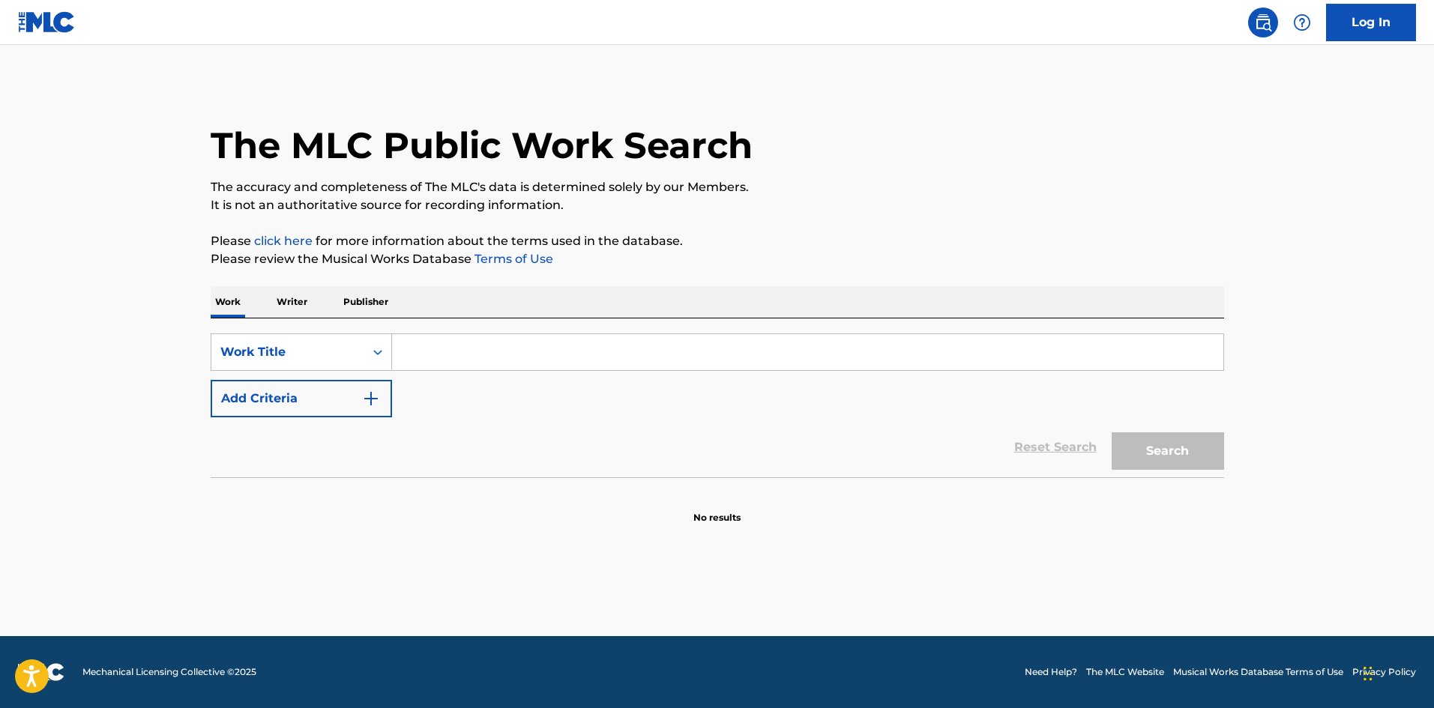
click at [454, 360] on input "Search Form" at bounding box center [807, 352] width 831 height 36
click at [609, 353] on input "FIGHTING PANDA [PERSON_NAME]" at bounding box center [807, 352] width 831 height 36
type input "FIGHTING PANDA [PERSON_NAME]"
click at [370, 403] on img "Search Form" at bounding box center [371, 399] width 18 height 18
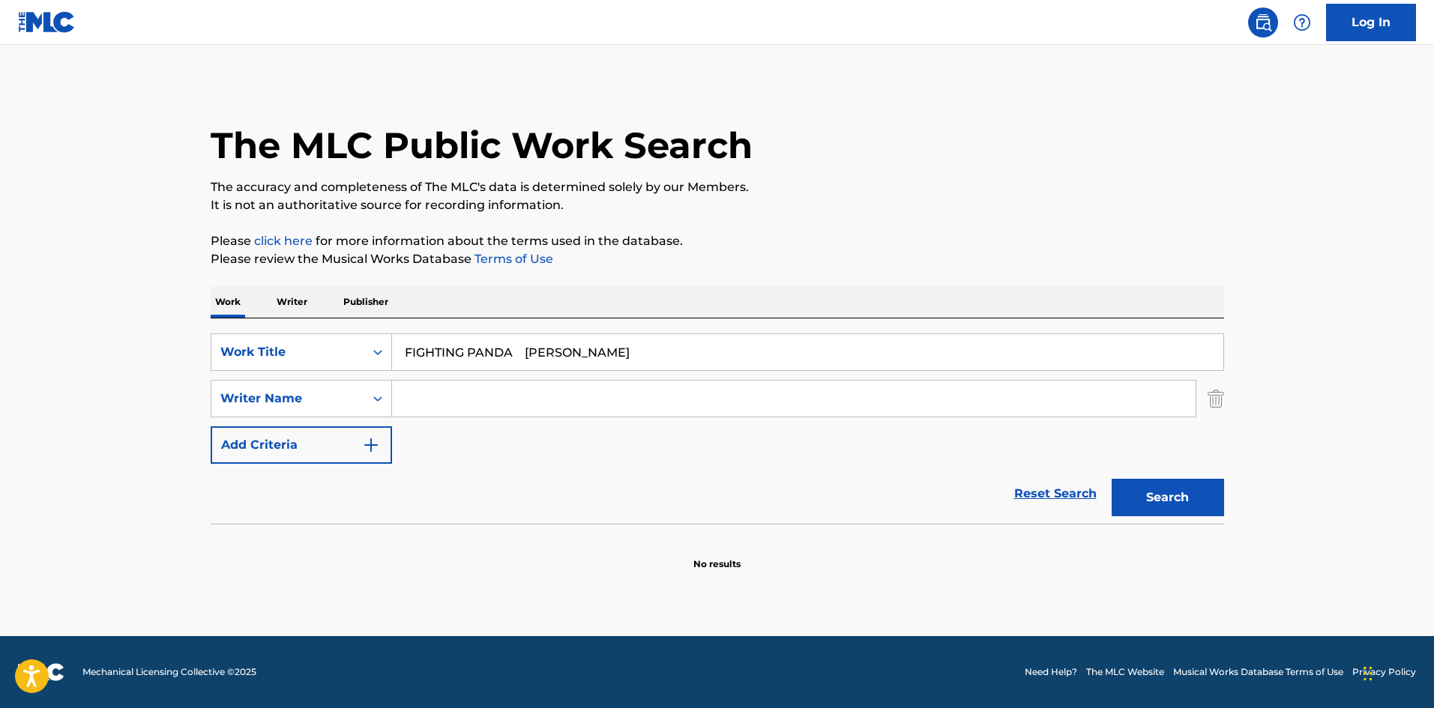
click at [441, 409] on input "Search Form" at bounding box center [794, 399] width 804 height 36
type input "Hamada"
drag, startPoint x: 603, startPoint y: 355, endPoint x: 763, endPoint y: 378, distance: 161.4
click at [761, 368] on input "FIGHTING PANDA [PERSON_NAME]" at bounding box center [807, 352] width 831 height 36
click at [1125, 488] on button "Search" at bounding box center [1168, 497] width 112 height 37
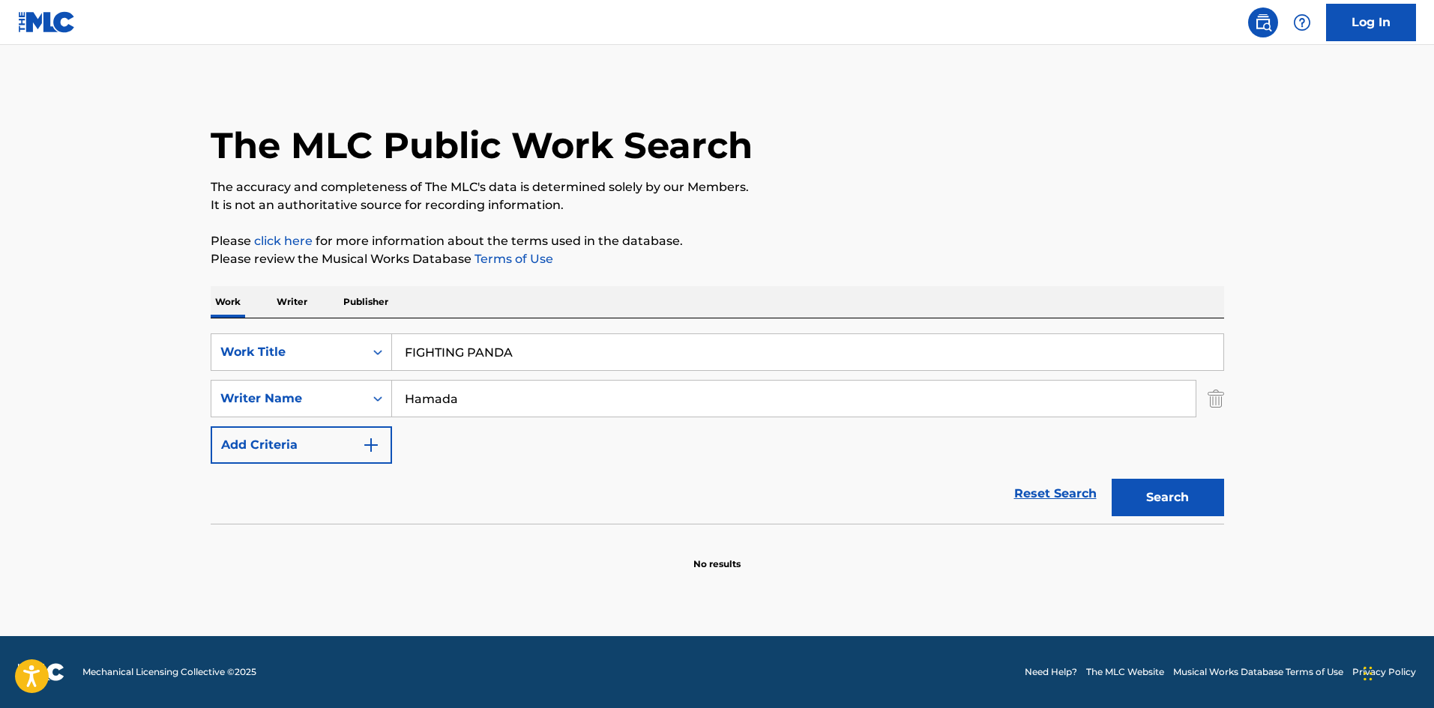
drag, startPoint x: 454, startPoint y: 349, endPoint x: 313, endPoint y: 328, distance: 142.6
click at [313, 328] on div "SearchWithCriteriab27a0574-9fa7-406a-8886-3d2a4b8c77b4 Work Title FIGHTING PAND…" at bounding box center [718, 421] width 1014 height 205
drag, startPoint x: 478, startPoint y: 352, endPoint x: 648, endPoint y: 370, distance: 170.4
click at [652, 370] on input "Purple Sky Kitakuro" at bounding box center [807, 352] width 831 height 36
type input "Purple Sky"
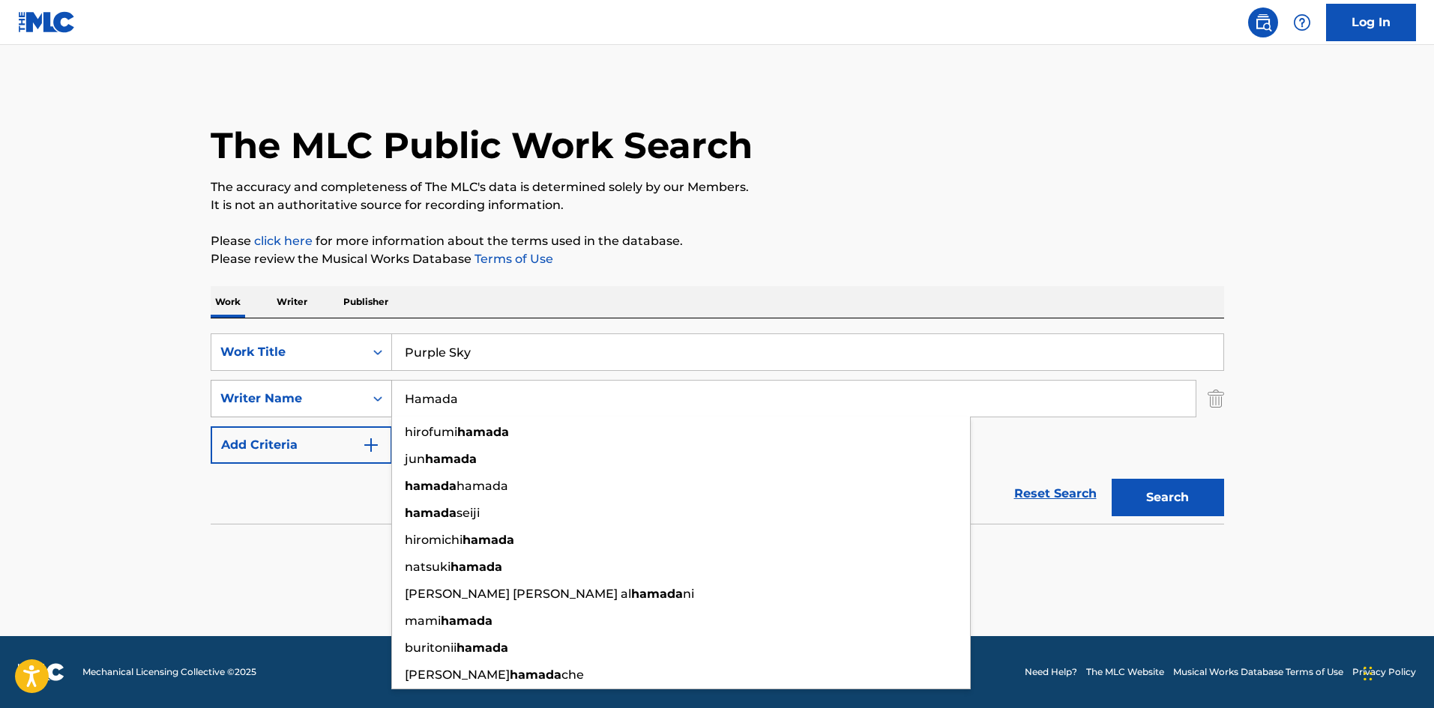
click at [334, 388] on div "SearchWithCriteriaa8325fba-b996-4996-885e-86d8d55211ff Writer Name [PERSON_NAME…" at bounding box center [718, 398] width 1014 height 37
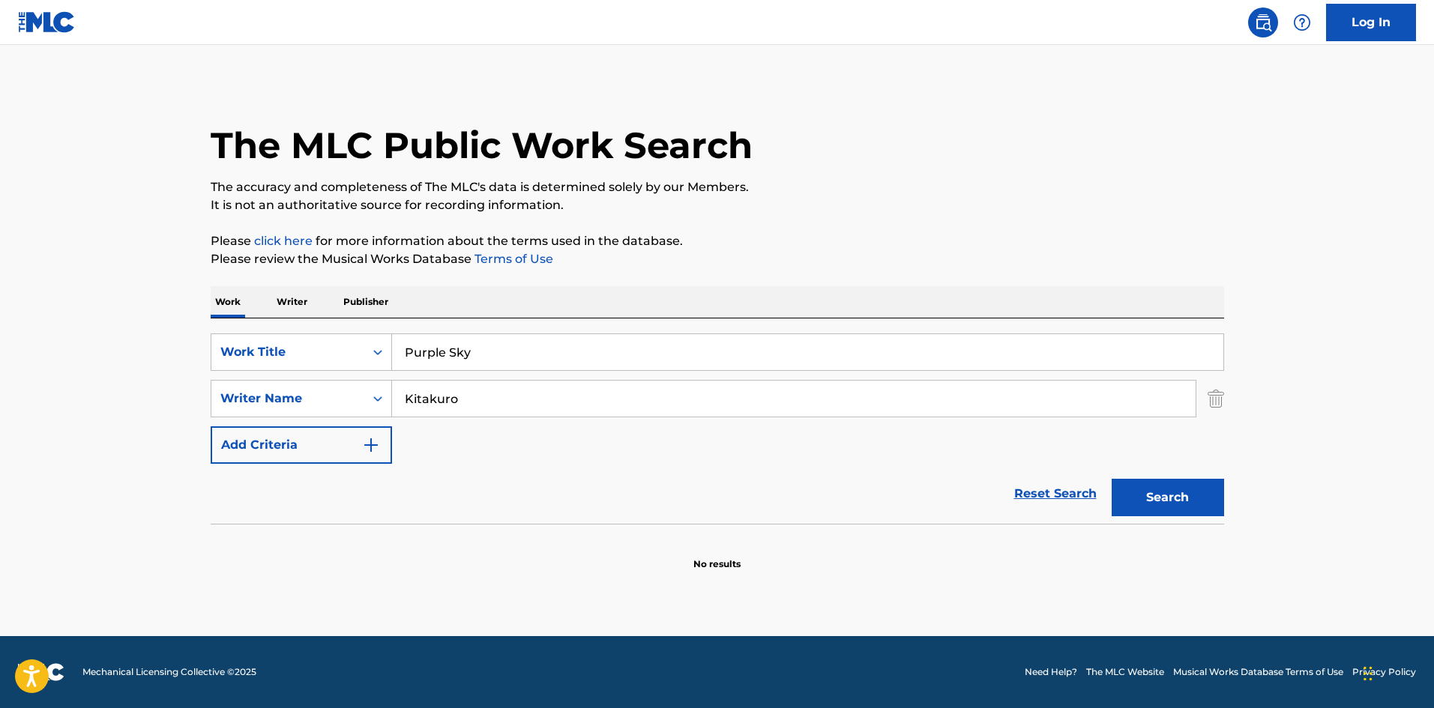
type input "Kitakuro"
click at [1187, 493] on button "Search" at bounding box center [1168, 497] width 112 height 37
click at [295, 304] on p "Writer" at bounding box center [292, 301] width 40 height 31
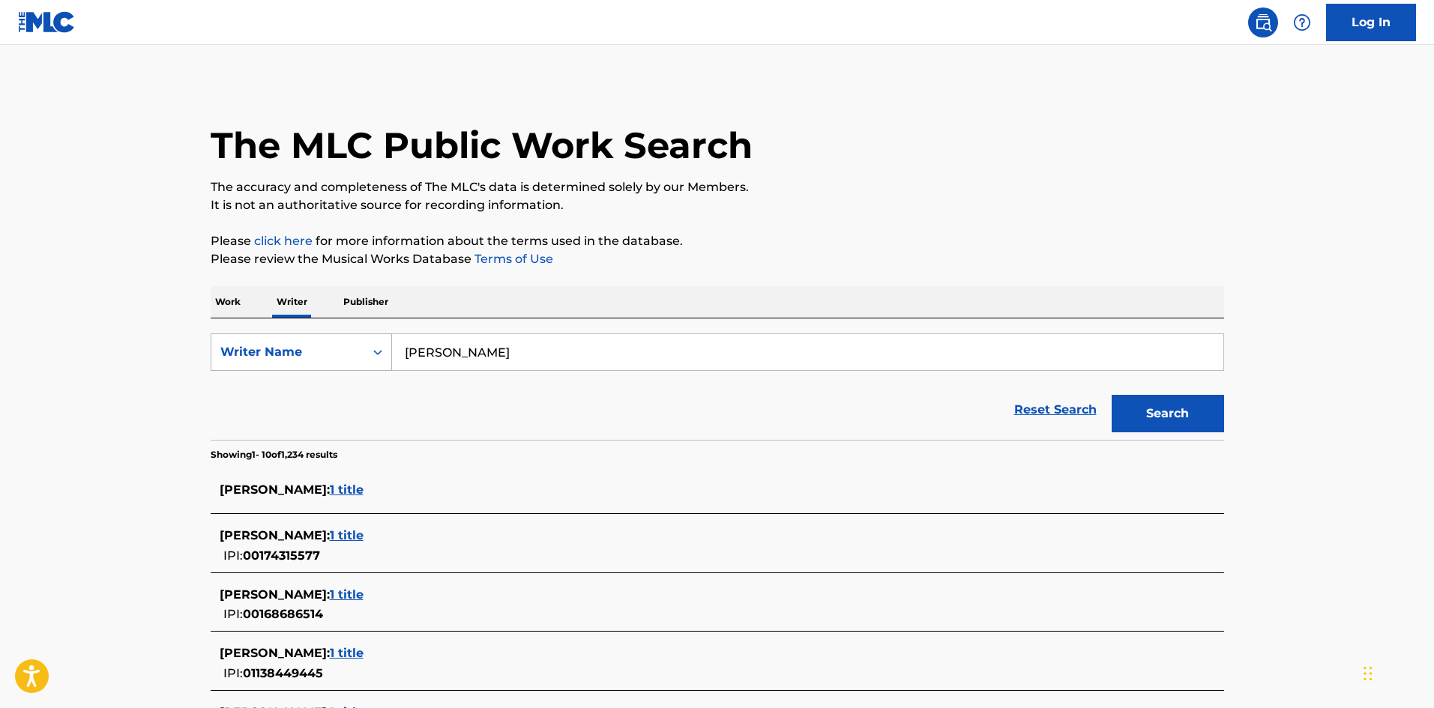
drag, startPoint x: 499, startPoint y: 361, endPoint x: 319, endPoint y: 339, distance: 180.5
click at [315, 341] on div "SearchWithCriteriaee9b5a8c-85e2-4da8-beb5-495d1596811f Writer Name [PERSON_NAME]" at bounding box center [718, 352] width 1014 height 37
click at [1130, 397] on button "Search" at bounding box center [1168, 413] width 112 height 37
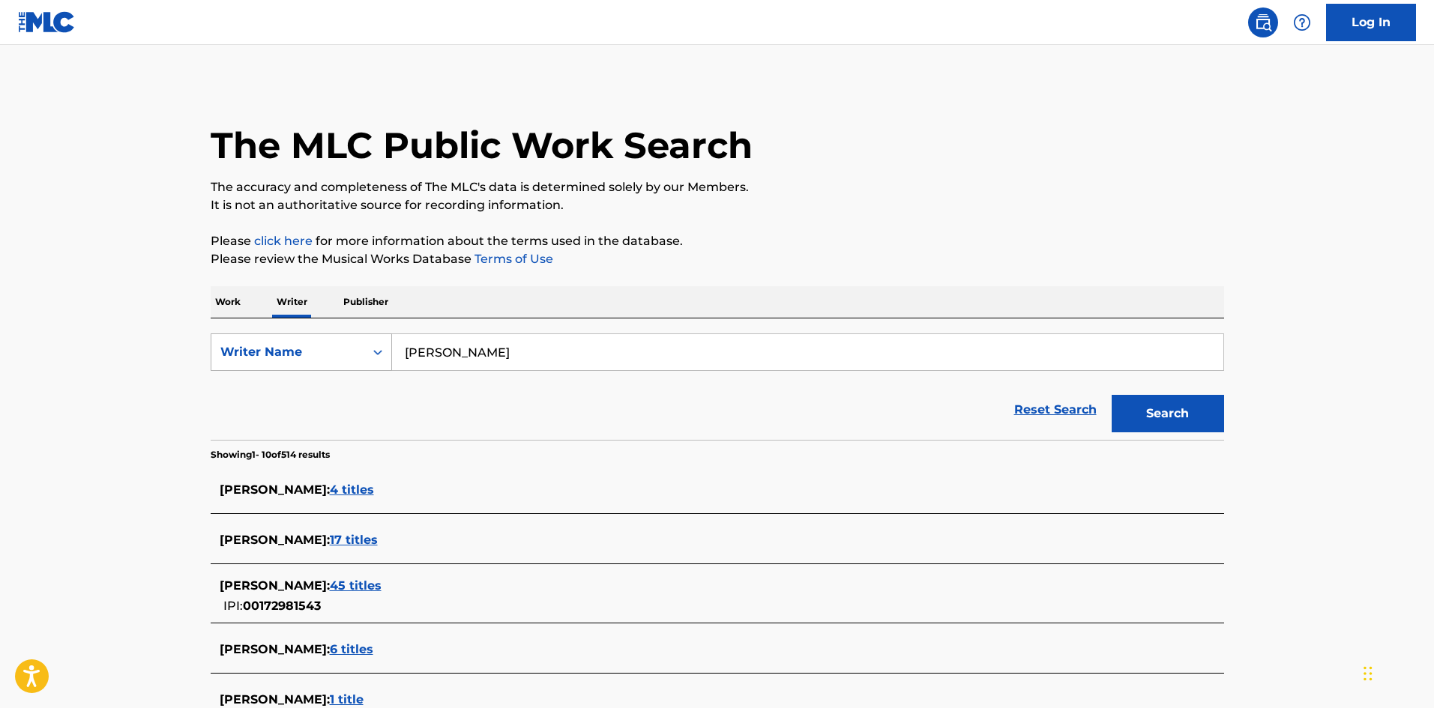
drag, startPoint x: 502, startPoint y: 349, endPoint x: 322, endPoint y: 335, distance: 179.7
click at [322, 335] on div "SearchWithCriteriaee9b5a8c-85e2-4da8-beb5-495d1596811f Writer Name [PERSON_NAME]" at bounding box center [718, 352] width 1014 height 37
type input "Kitakuro"
click at [1148, 401] on button "Search" at bounding box center [1168, 413] width 112 height 37
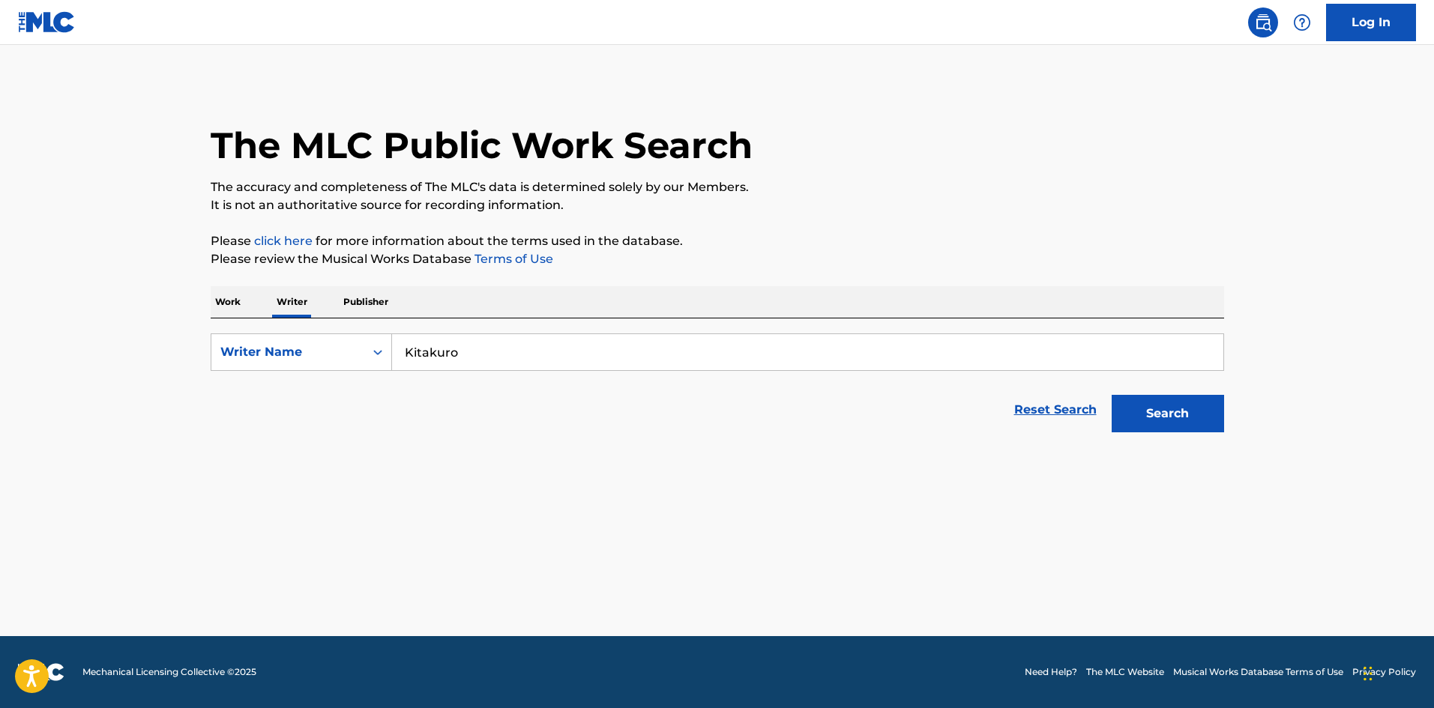
drag, startPoint x: 232, startPoint y: 296, endPoint x: 241, endPoint y: 294, distance: 8.5
click at [232, 295] on p "Work" at bounding box center [228, 301] width 34 height 31
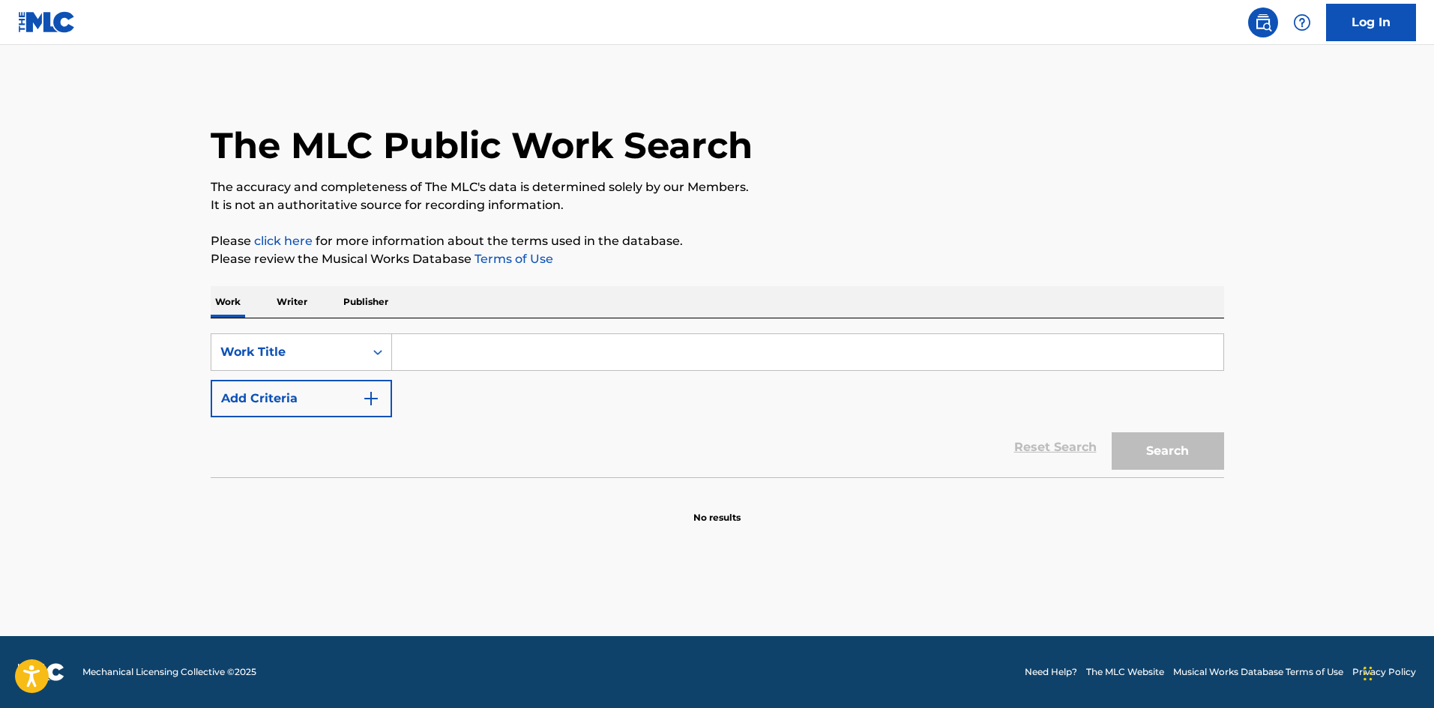
click at [436, 347] on input "Search Form" at bounding box center [807, 352] width 831 height 36
type input "STEPS!"
click at [379, 385] on button "Add Criteria" at bounding box center [301, 398] width 181 height 37
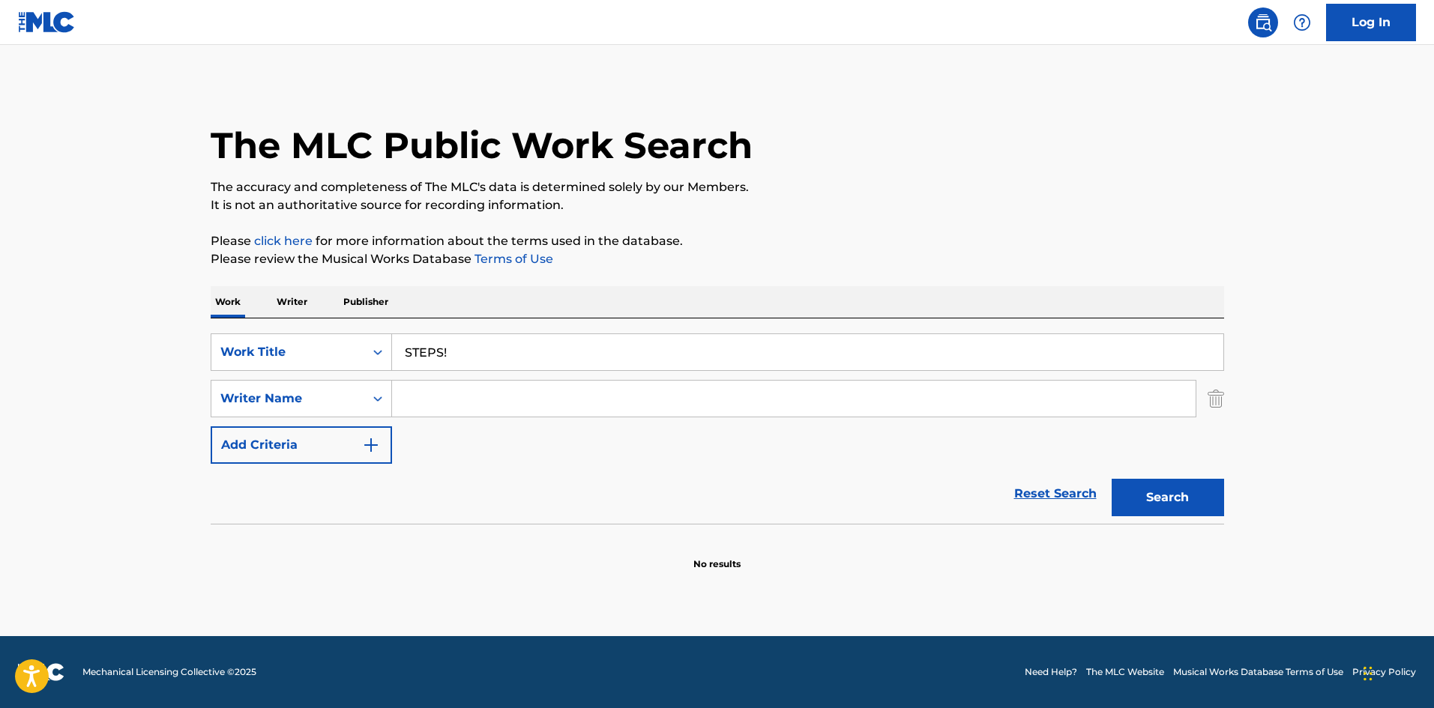
click at [429, 394] on input "Search Form" at bounding box center [794, 399] width 804 height 36
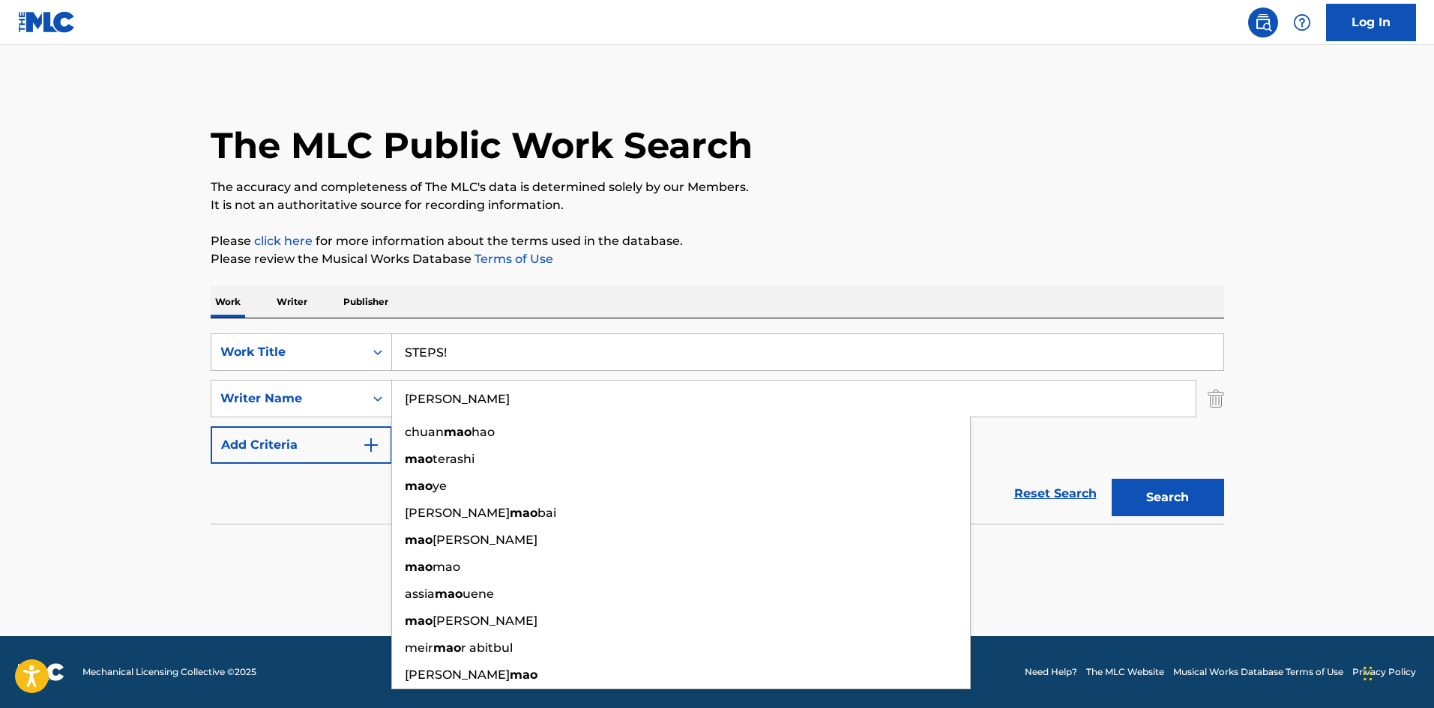
click at [1194, 499] on button "Search" at bounding box center [1168, 497] width 112 height 37
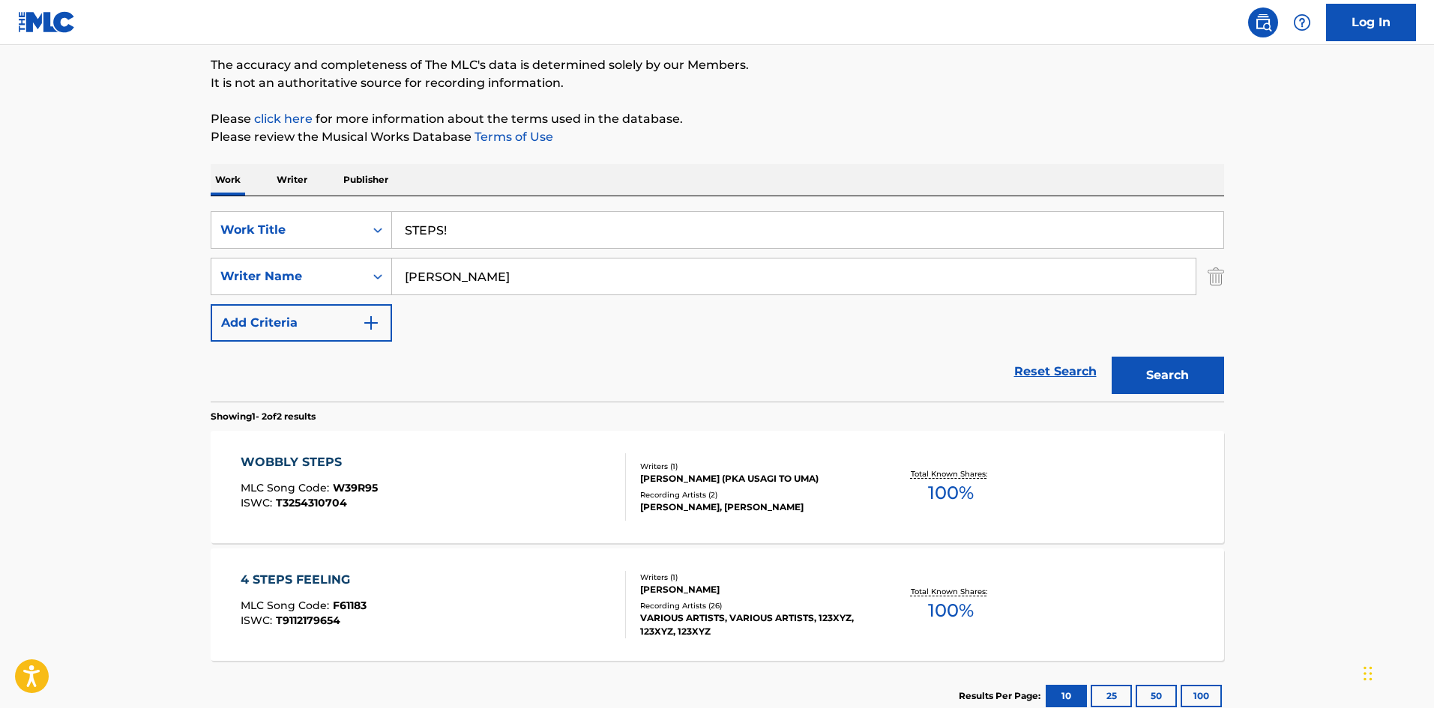
scroll to position [147, 0]
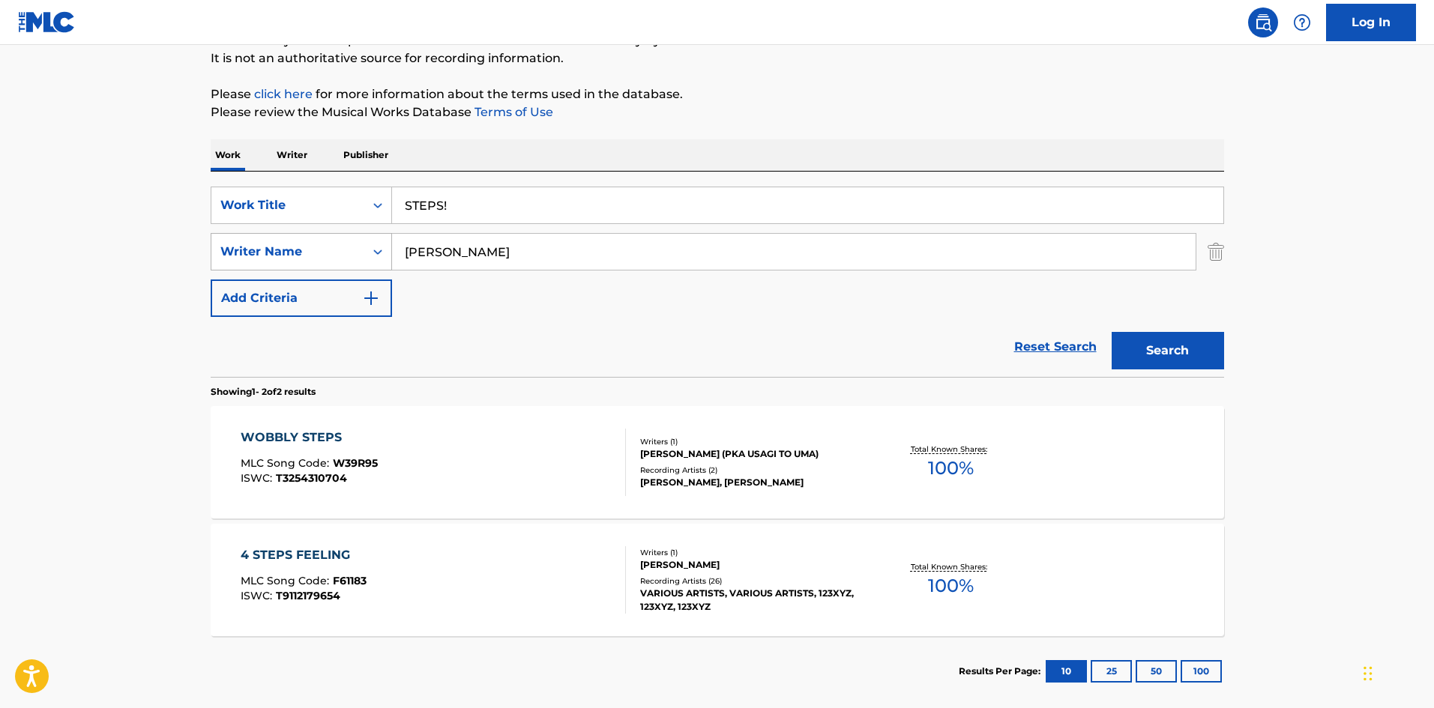
drag, startPoint x: 365, startPoint y: 244, endPoint x: 348, endPoint y: 249, distance: 18.0
click at [325, 244] on div "SearchWithCriteriaa8325fba-b996-4996-885e-86d8d55211ff Writer Name [PERSON_NAME]" at bounding box center [718, 251] width 1014 height 37
click at [339, 250] on div "SearchWithCriteriaa8325fba-b996-4996-885e-86d8d55211ff Writer Name [PERSON_NAME]" at bounding box center [718, 251] width 1014 height 37
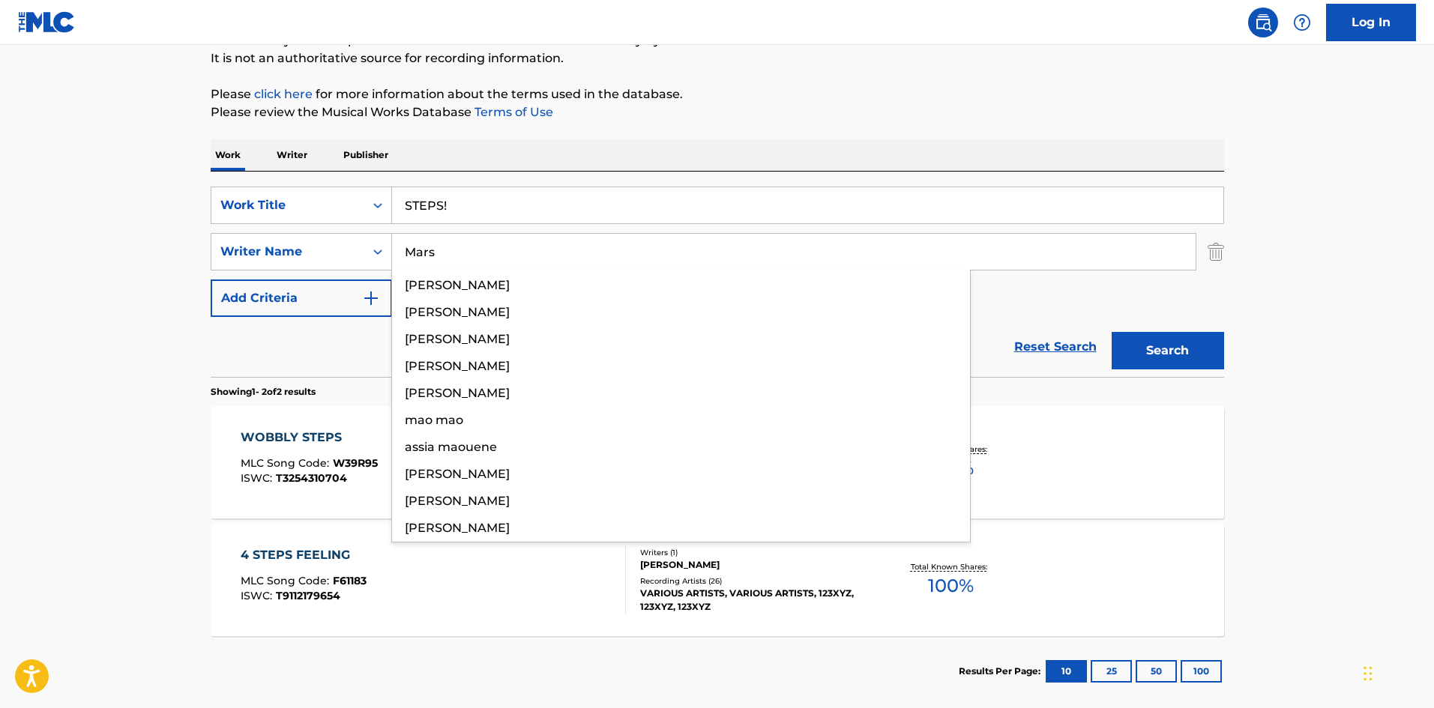
type input "Mars"
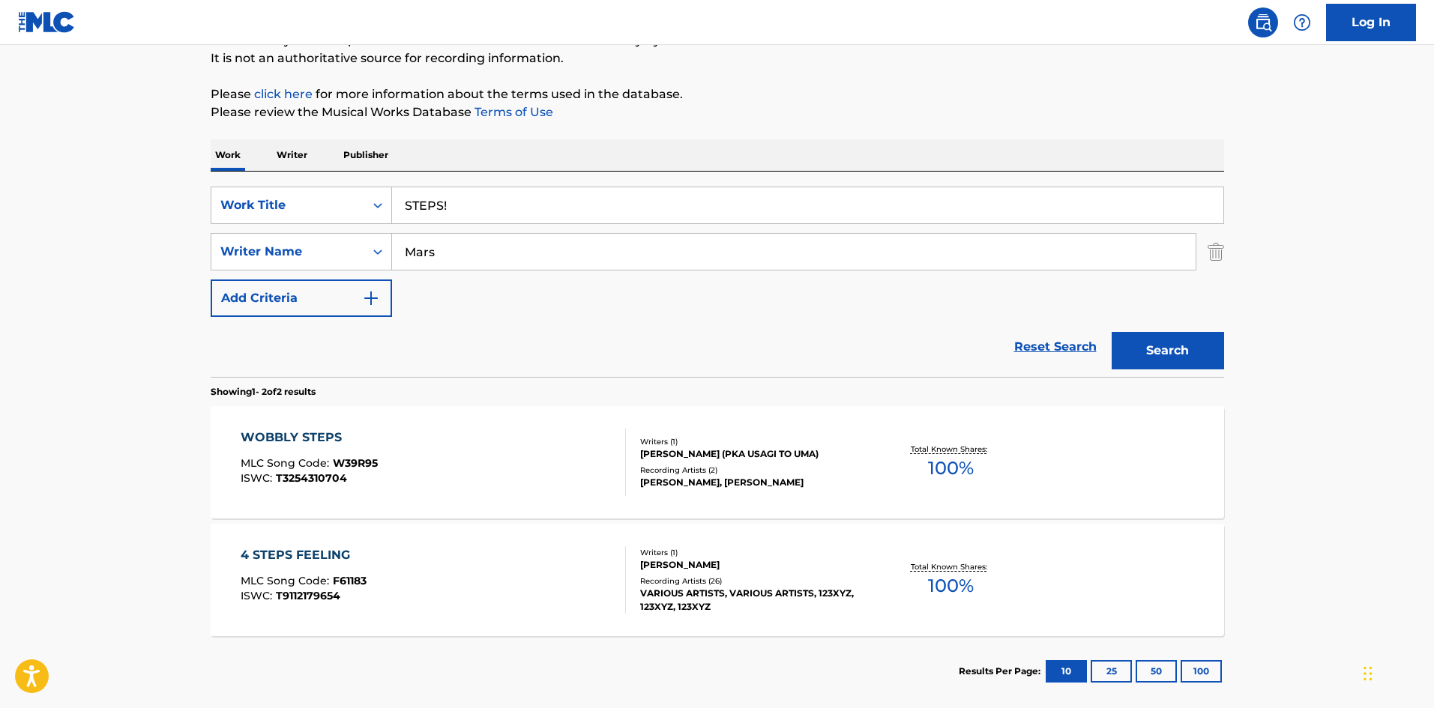
click at [1175, 360] on button "Search" at bounding box center [1168, 350] width 112 height 37
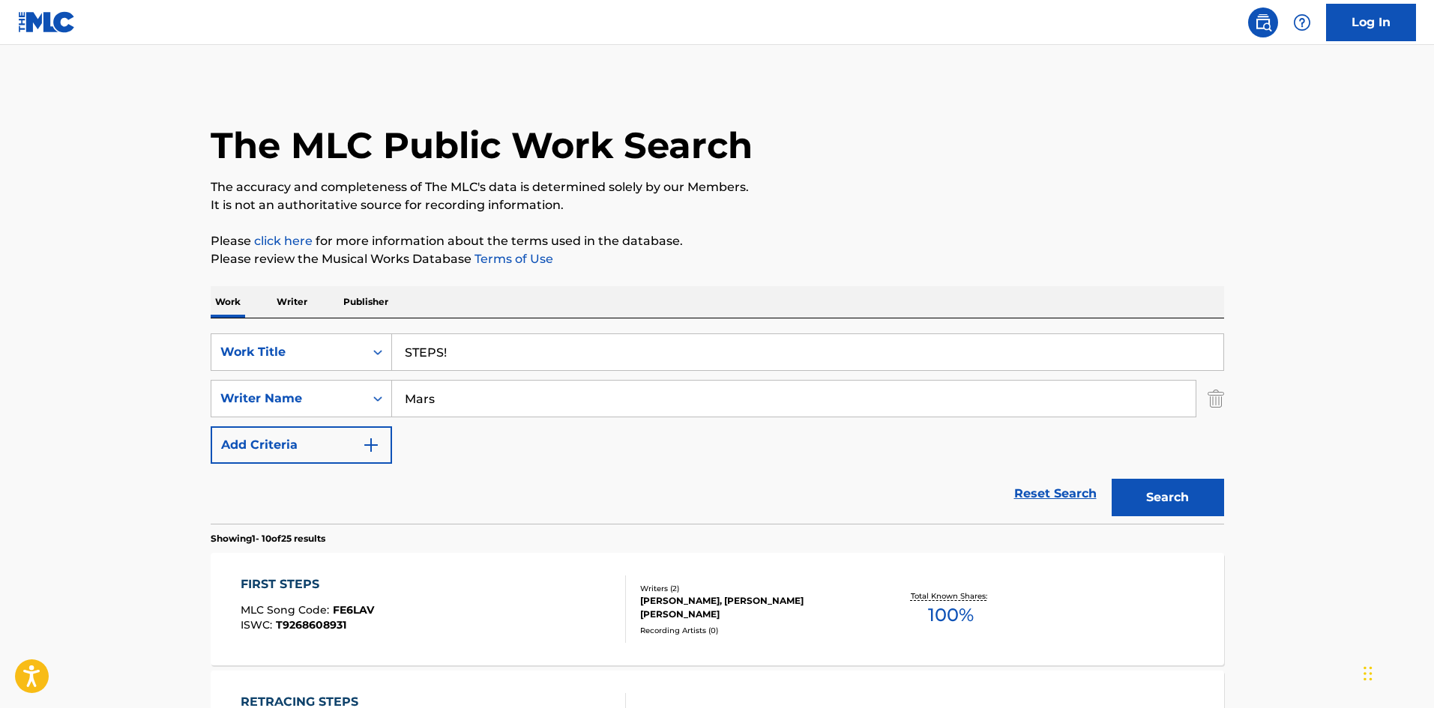
click at [297, 299] on p "Writer" at bounding box center [292, 301] width 40 height 31
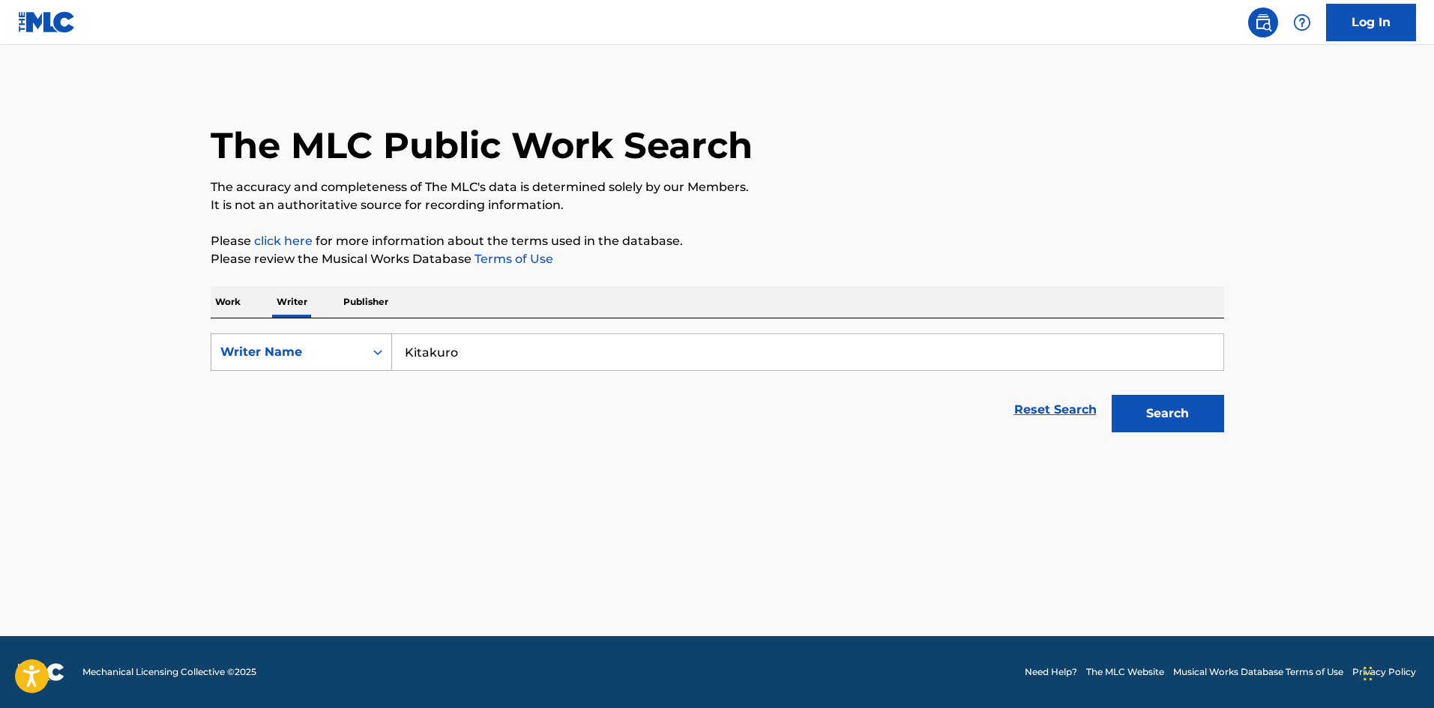
drag, startPoint x: 455, startPoint y: 354, endPoint x: 357, endPoint y: 339, distance: 99.3
click at [358, 339] on div "SearchWithCriteriaee9b5a8c-85e2-4da8-beb5-495d1596811f Writer Name [PERSON_NAME]" at bounding box center [718, 352] width 1014 height 37
click at [1149, 412] on button "Search" at bounding box center [1168, 413] width 112 height 37
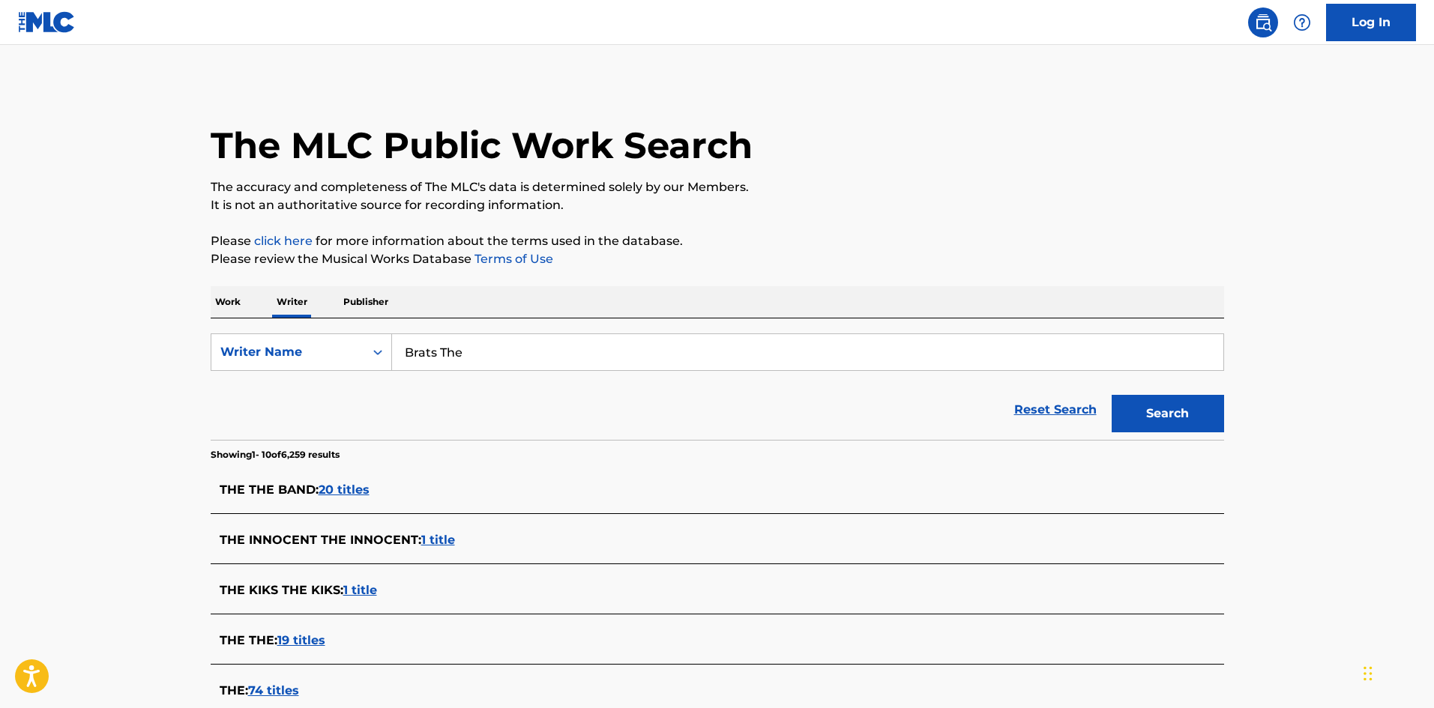
scroll to position [75, 0]
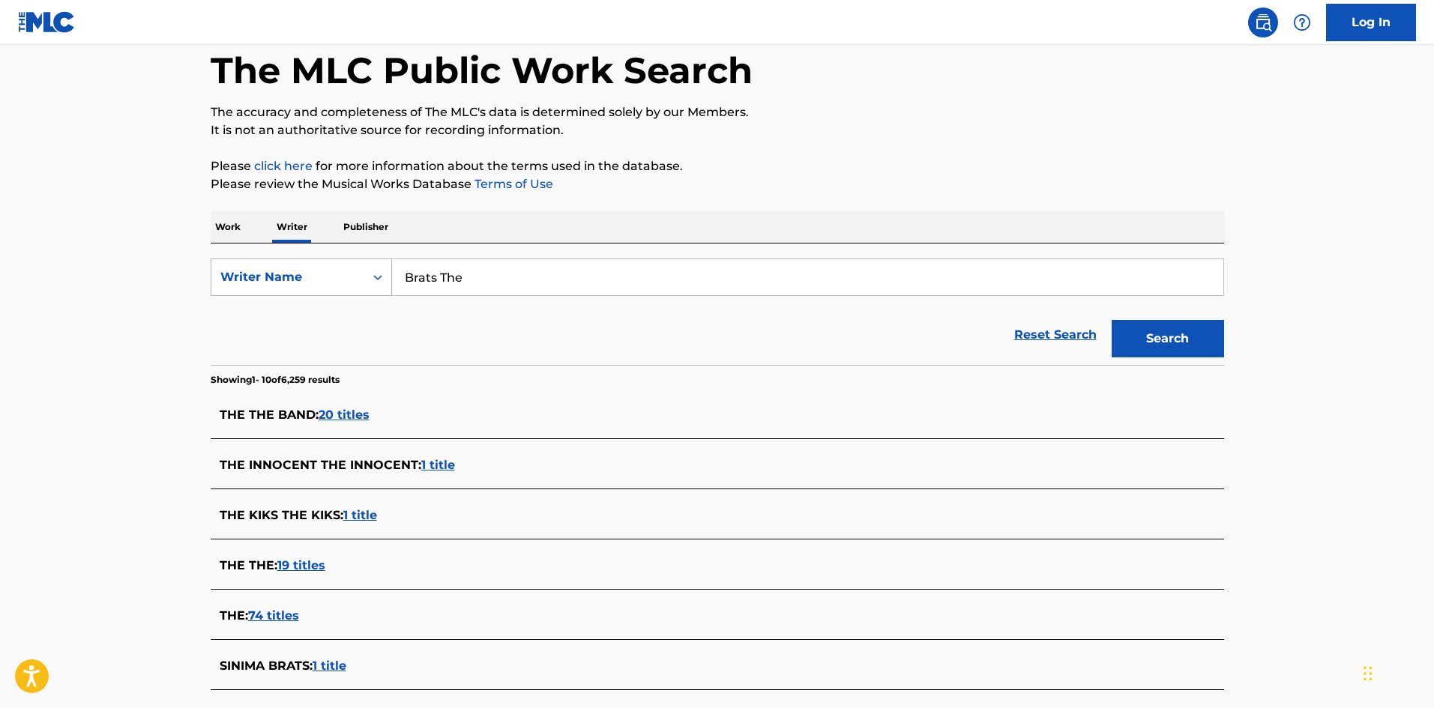
drag, startPoint x: 483, startPoint y: 277, endPoint x: 350, endPoint y: 259, distance: 133.9
click at [350, 259] on div "SearchWithCriteriaee9b5a8c-85e2-4da8-beb5-495d1596811f Writer Name [PERSON_NAME…" at bounding box center [718, 277] width 1014 height 37
click at [1169, 344] on button "Search" at bounding box center [1168, 338] width 112 height 37
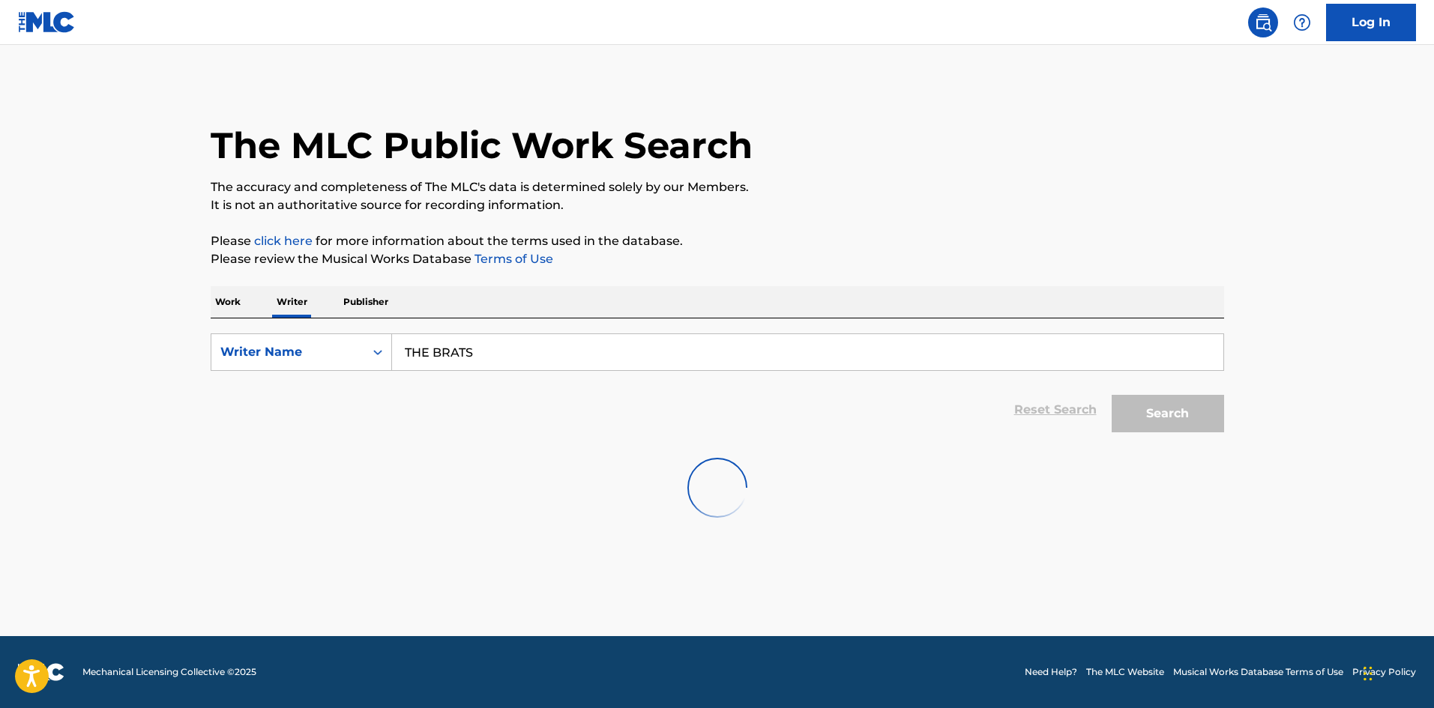
scroll to position [0, 0]
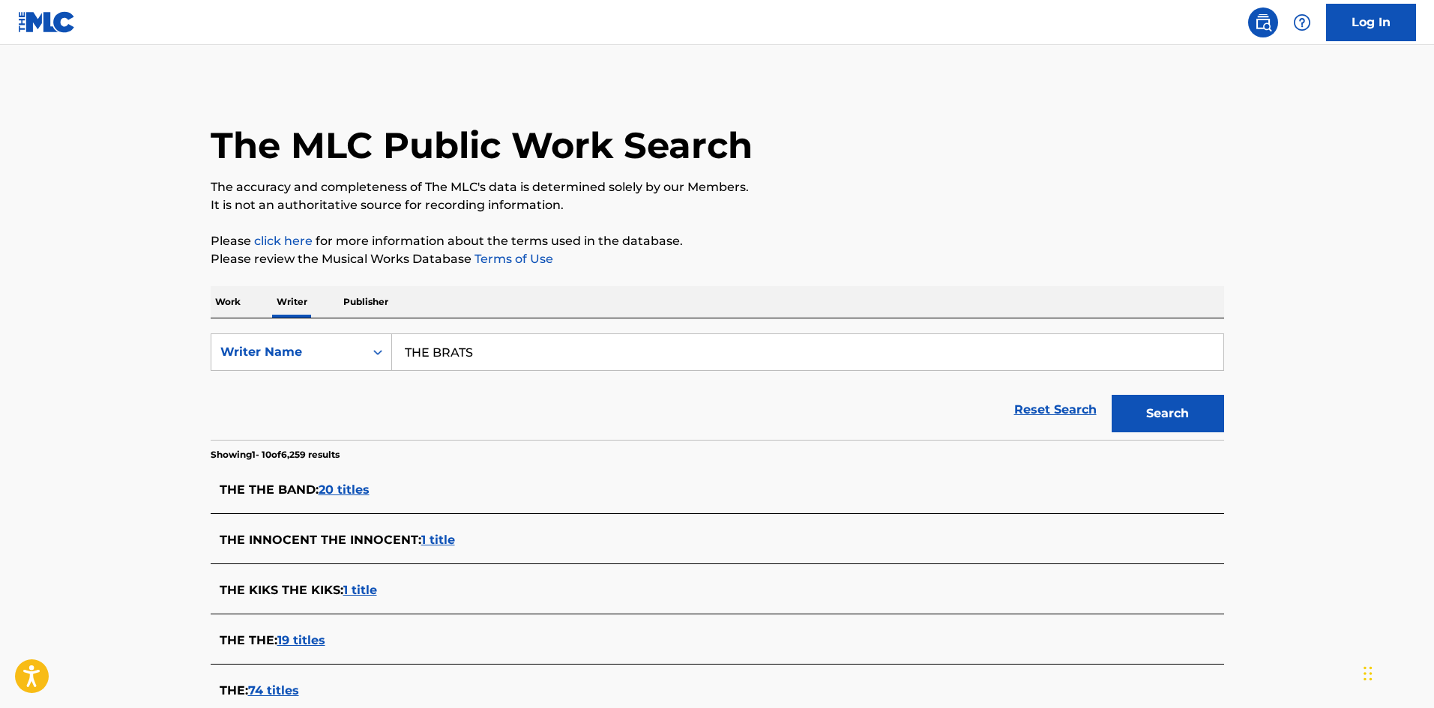
drag, startPoint x: 481, startPoint y: 346, endPoint x: 484, endPoint y: 324, distance: 21.9
click at [276, 325] on div "SearchWithCriteriaee9b5a8c-85e2-4da8-beb5-495d1596811f Writer Name THE BRATS Re…" at bounding box center [718, 379] width 1014 height 121
drag, startPoint x: 1174, startPoint y: 405, endPoint x: 1130, endPoint y: 400, distance: 43.8
click at [1174, 406] on button "Search" at bounding box center [1168, 413] width 112 height 37
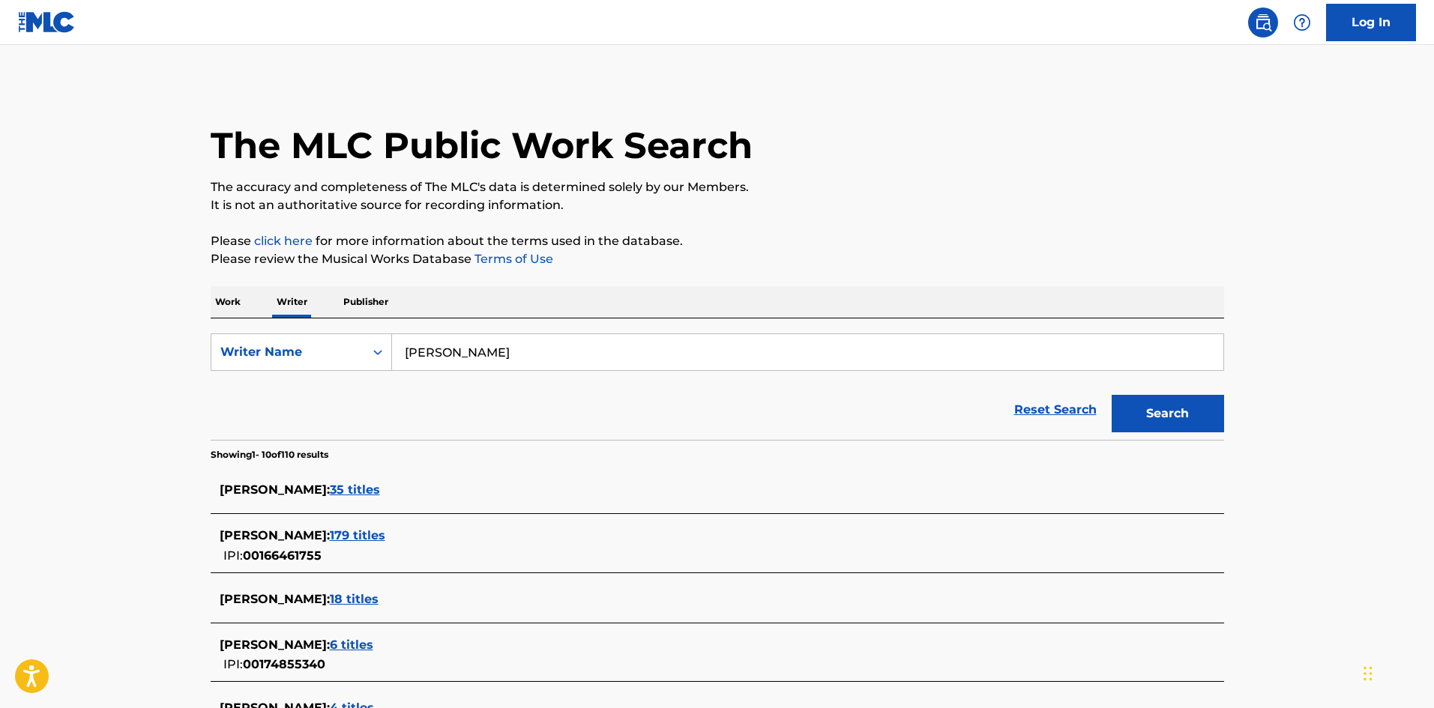
click at [345, 332] on div "SearchWithCriteriaee9b5a8c-85e2-4da8-beb5-495d1596811f Writer Name [PERSON_NAME…" at bounding box center [718, 379] width 1014 height 121
type input "Goggle Ej"
click at [1130, 424] on button "Search" at bounding box center [1168, 413] width 112 height 37
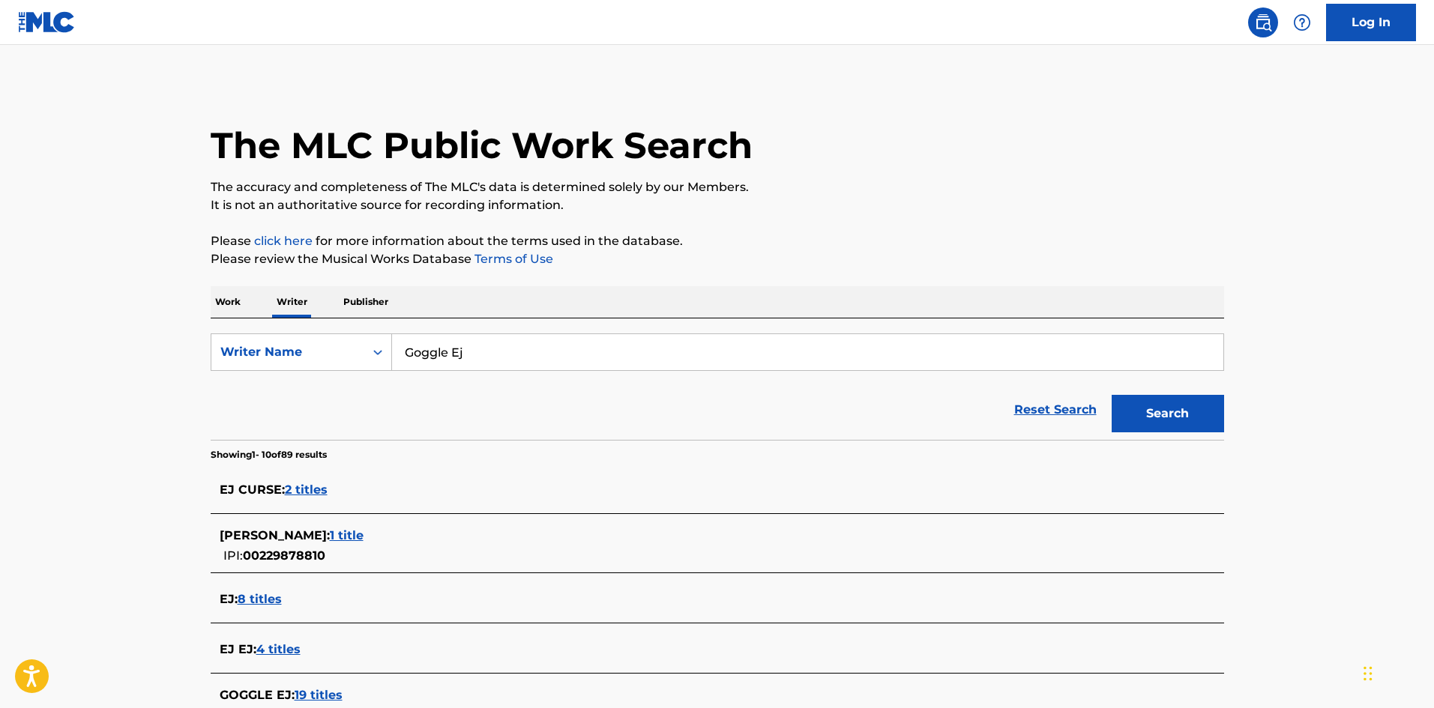
click at [223, 297] on p "Work" at bounding box center [228, 301] width 34 height 31
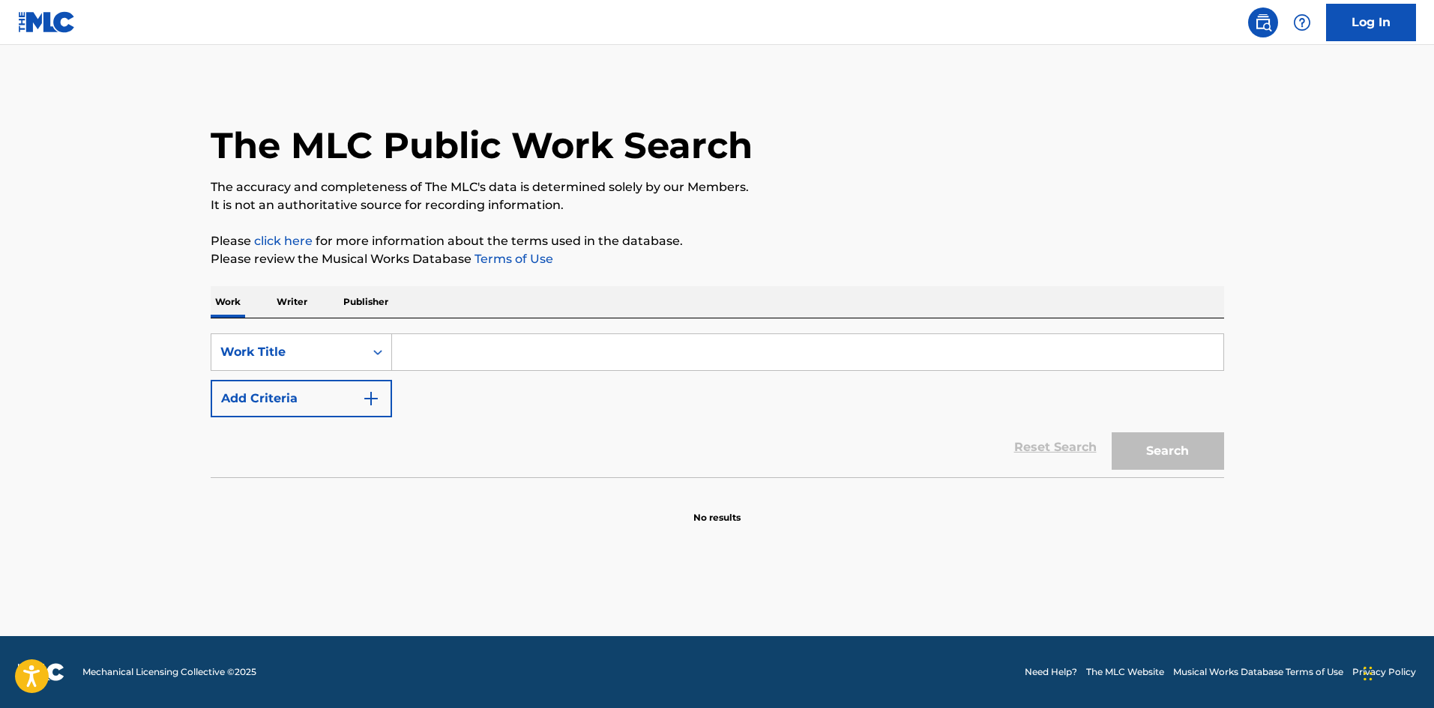
click at [445, 358] on input "Search Form" at bounding box center [807, 352] width 831 height 36
click at [1156, 463] on button "Search" at bounding box center [1168, 451] width 112 height 37
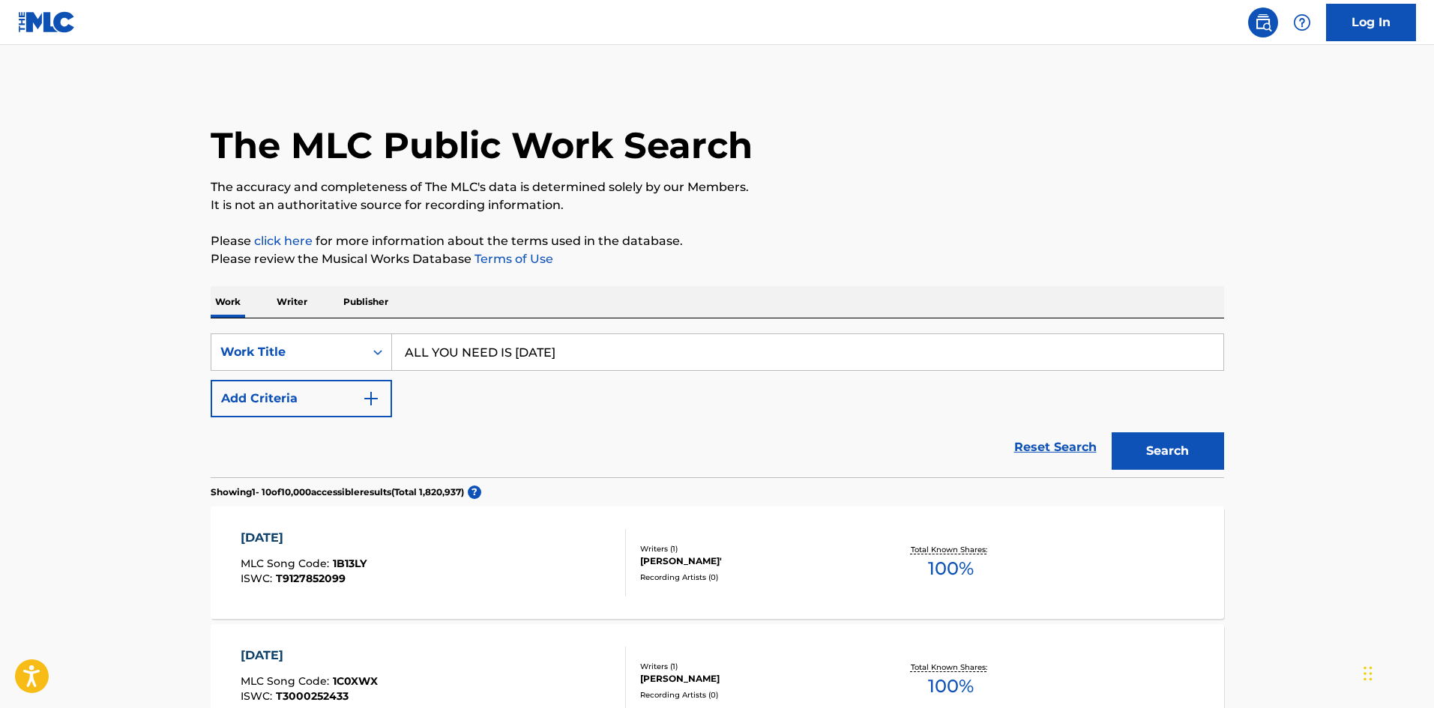
click at [546, 358] on input "ALL YOU NEED IS [DATE]" at bounding box center [807, 352] width 831 height 36
drag, startPoint x: 502, startPoint y: 353, endPoint x: 602, endPoint y: 363, distance: 100.2
click at [611, 355] on input "PRIDE [PERSON_NAME]" at bounding box center [807, 352] width 831 height 36
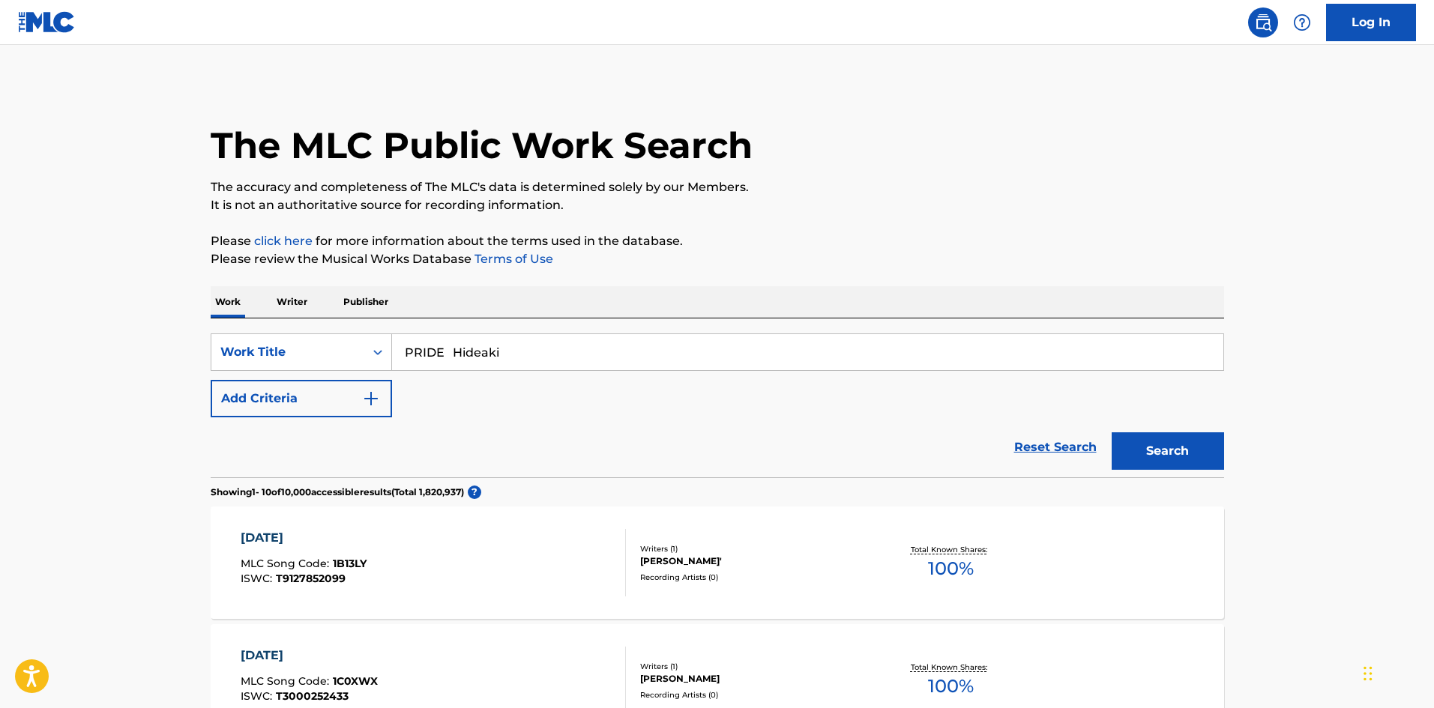
type input "PRIDE Hideaki"
click at [355, 400] on button "Add Criteria" at bounding box center [301, 398] width 181 height 37
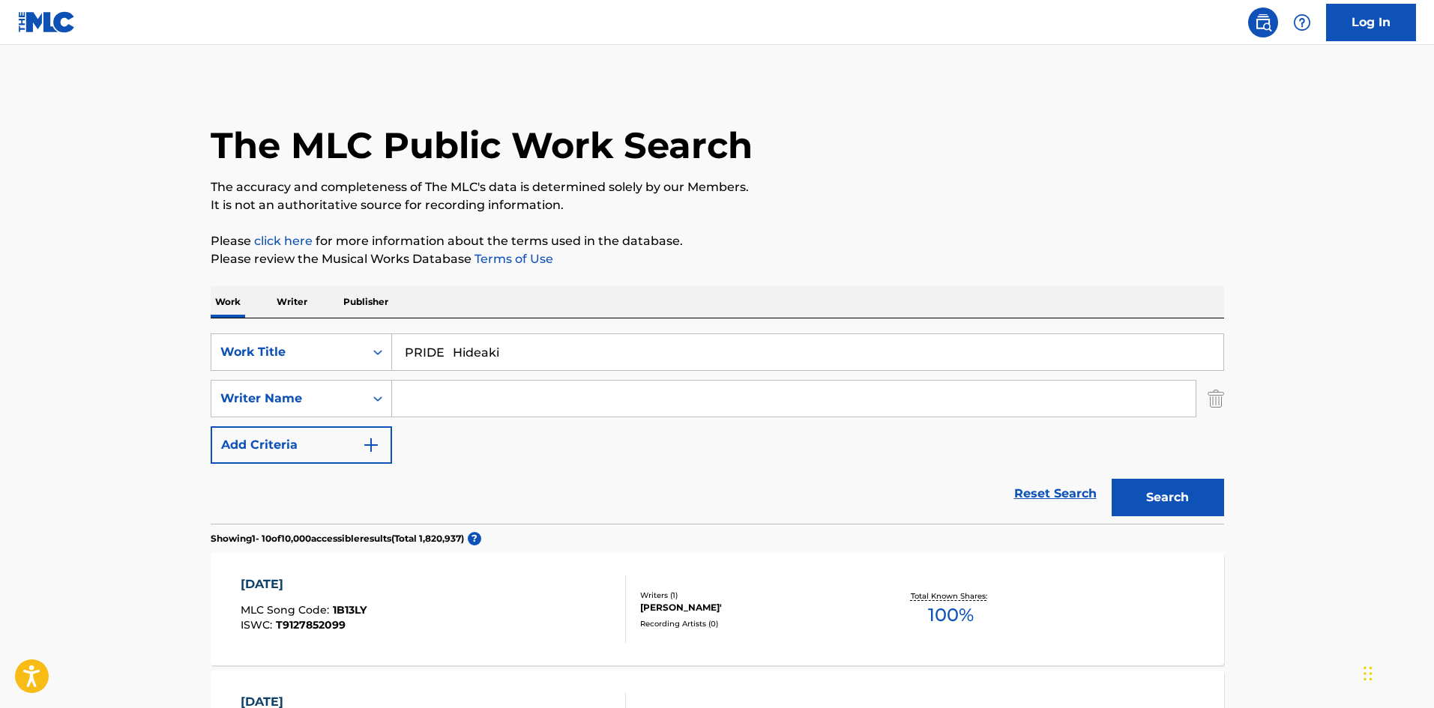
click at [424, 391] on input "Search Form" at bounding box center [794, 399] width 804 height 36
drag, startPoint x: 409, startPoint y: 397, endPoint x: 363, endPoint y: 400, distance: 45.8
click at [363, 400] on div "SearchWithCriteriaa8325fba-b996-4996-885e-86d8d55211ff Writer Name [PERSON_NAME…" at bounding box center [718, 398] width 1014 height 37
type input "Kurakake"
drag, startPoint x: 454, startPoint y: 346, endPoint x: 699, endPoint y: 354, distance: 245.3
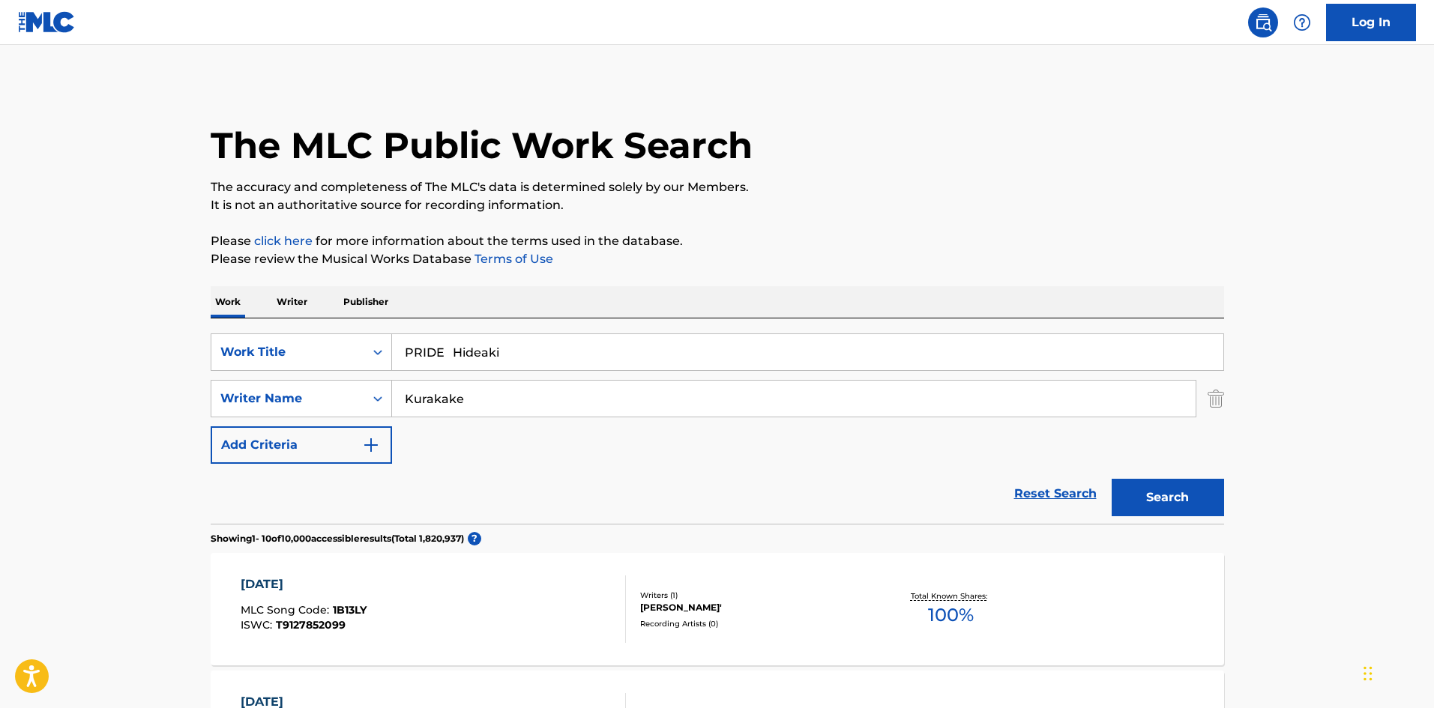
click at [660, 354] on input "PRIDE Hideaki" at bounding box center [807, 352] width 831 height 36
drag, startPoint x: 1130, startPoint y: 493, endPoint x: 1152, endPoint y: 488, distance: 22.9
click at [1130, 492] on button "Search" at bounding box center [1168, 497] width 112 height 37
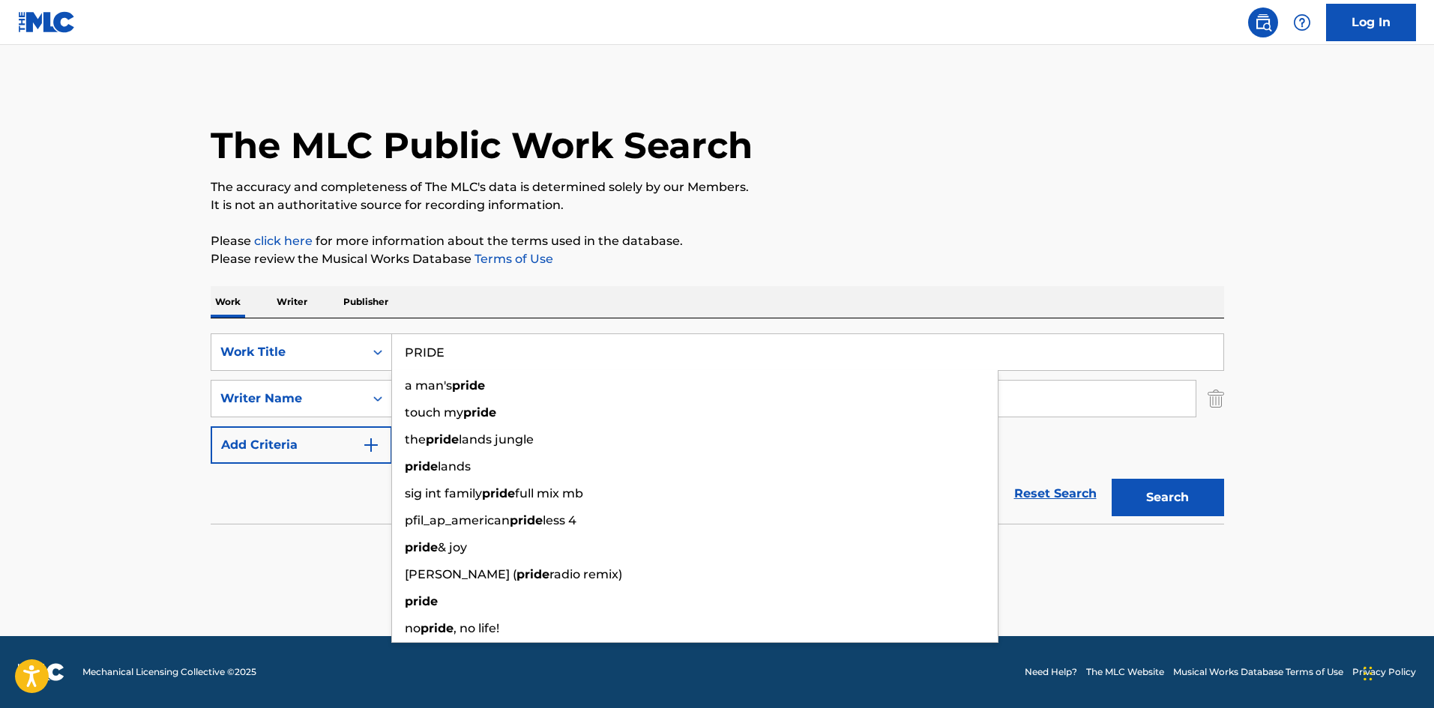
drag, startPoint x: 454, startPoint y: 341, endPoint x: 327, endPoint y: 331, distance: 127.1
click at [331, 344] on div "SearchWithCriteriab27a0574-9fa7-406a-8886-3d2a4b8c77b4 Work Title PRIDE a man's…" at bounding box center [718, 352] width 1014 height 37
click at [543, 342] on input "AODORI [PERSON_NAME]" at bounding box center [807, 352] width 831 height 36
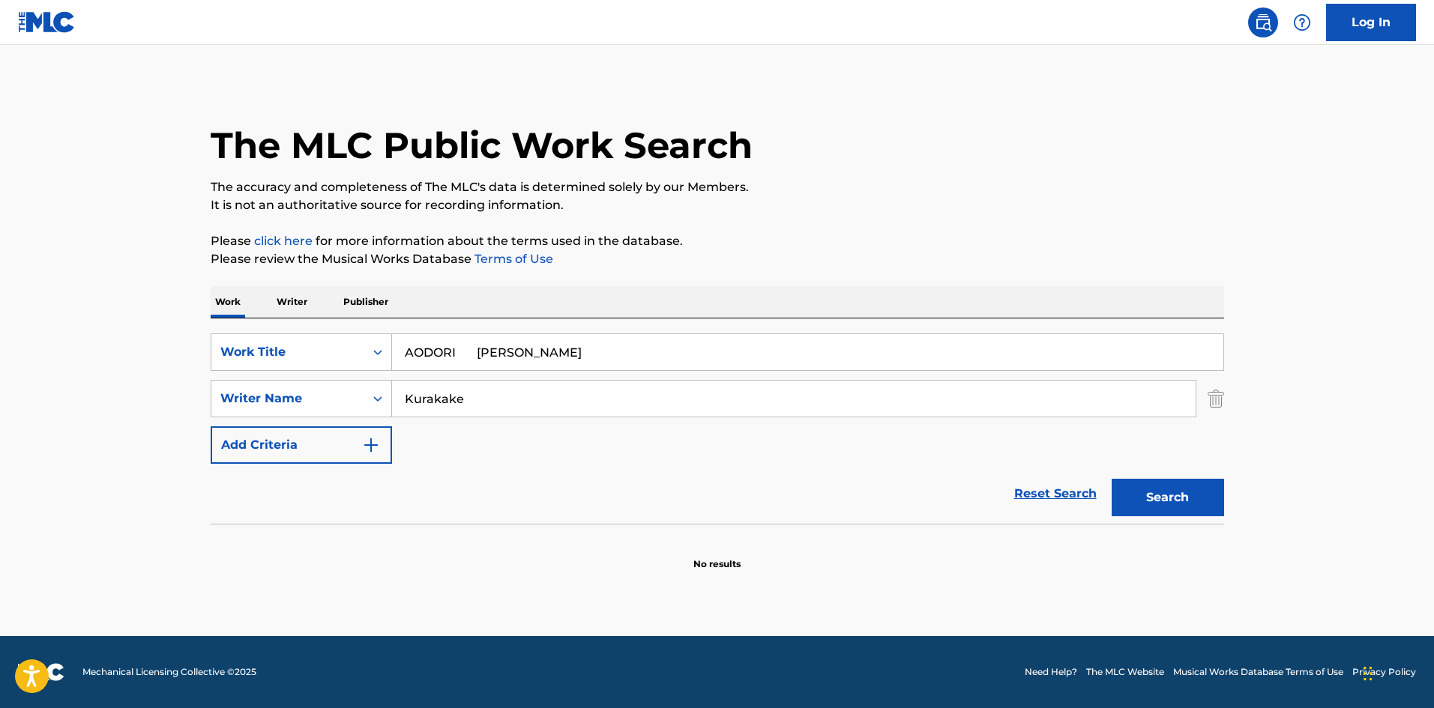
click at [543, 342] on input "AODORI [PERSON_NAME]" at bounding box center [807, 352] width 831 height 36
type input "[PERSON_NAME]"
drag, startPoint x: 451, startPoint y: 399, endPoint x: 356, endPoint y: 384, distance: 95.6
click at [346, 392] on div "SearchWithCriteriaa8325fba-b996-4996-885e-86d8d55211ff Writer Name [PERSON_NAME]" at bounding box center [718, 398] width 1014 height 37
type input "Nakano"
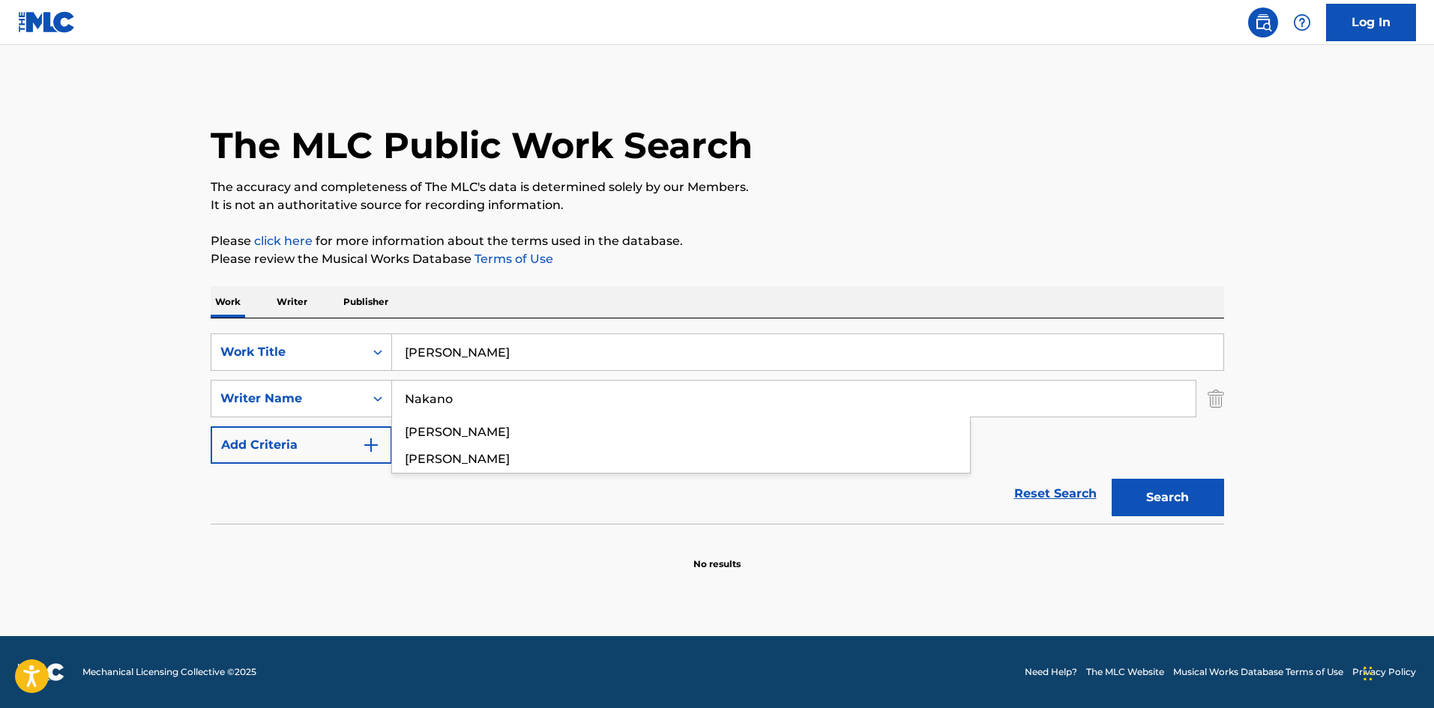
click at [511, 343] on input "[PERSON_NAME]" at bounding box center [807, 352] width 831 height 36
drag, startPoint x: 470, startPoint y: 354, endPoint x: 699, endPoint y: 409, distance: 235.1
click at [699, 398] on div "SearchWithCriteriab27a0574-9fa7-406a-8886-3d2a4b8c77b4 Work Title AODORI Hayato…" at bounding box center [718, 399] width 1014 height 130
click at [1123, 487] on button "Search" at bounding box center [1168, 497] width 112 height 37
drag, startPoint x: 412, startPoint y: 349, endPoint x: 370, endPoint y: 350, distance: 42.8
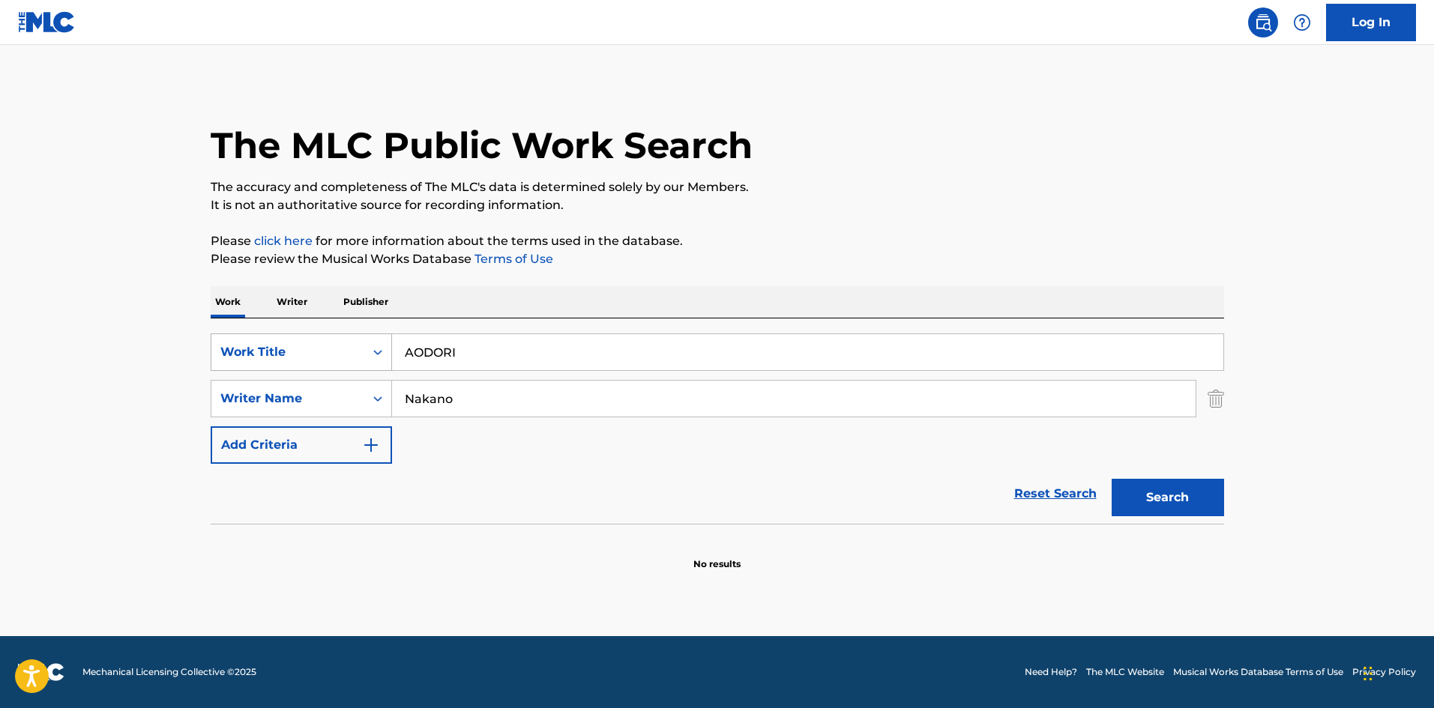
click at [363, 344] on div "SearchWithCriteriab27a0574-9fa7-406a-8886-3d2a4b8c77b4 Work Title AODORI" at bounding box center [718, 352] width 1014 height 37
click at [978, 241] on p "Please click here for more information about the terms used in the database." at bounding box center [718, 241] width 1014 height 18
click at [1163, 509] on button "Search" at bounding box center [1168, 497] width 112 height 37
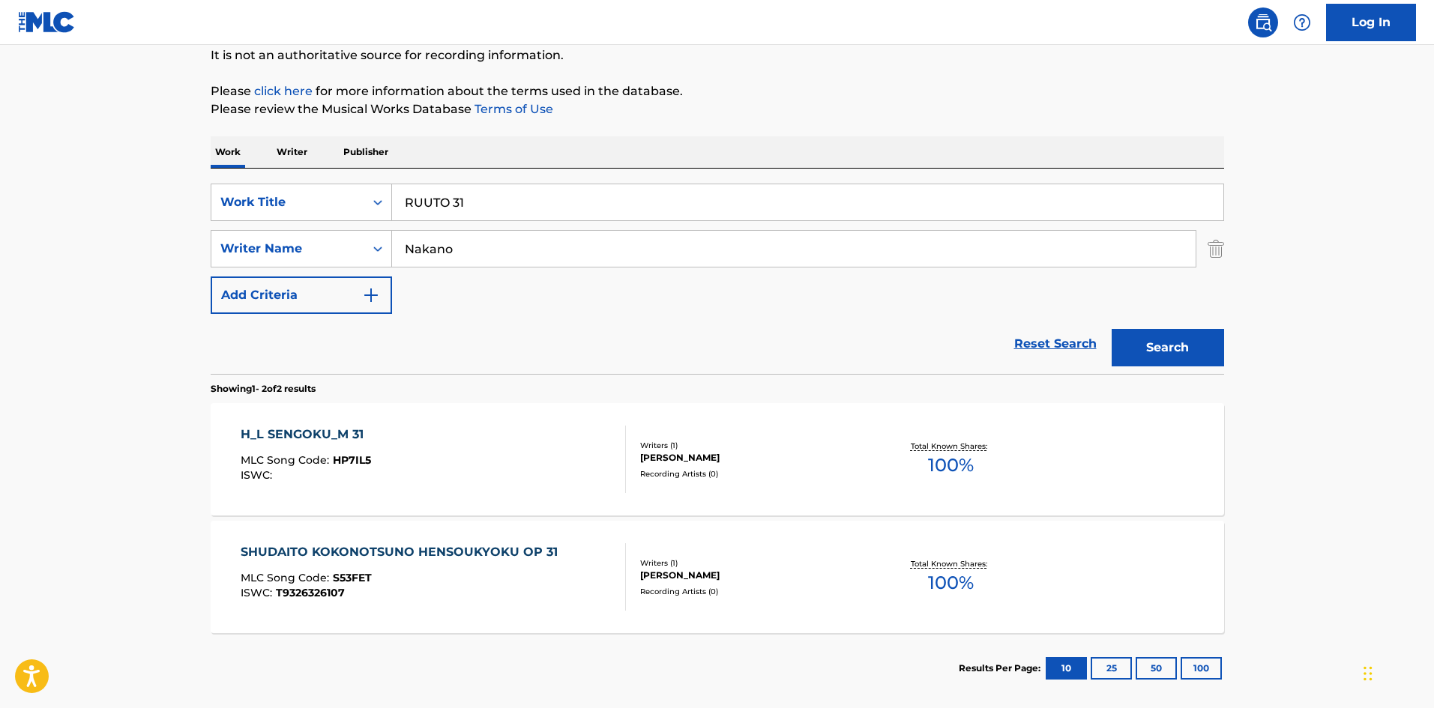
scroll to position [225, 0]
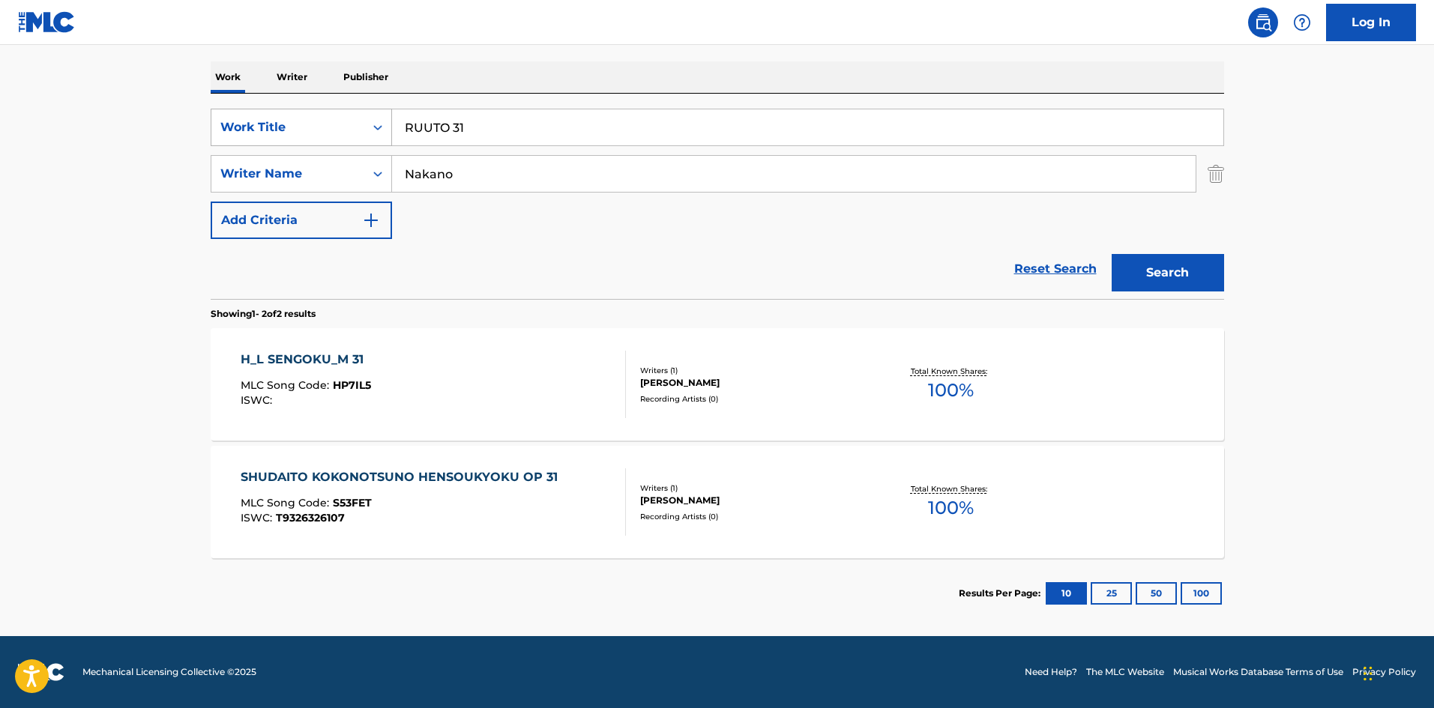
drag, startPoint x: 391, startPoint y: 115, endPoint x: 376, endPoint y: 117, distance: 15.1
click at [376, 117] on div "SearchWithCriteriab27a0574-9fa7-406a-8886-3d2a4b8c77b4 Work Title RUUTO 31" at bounding box center [718, 127] width 1014 height 37
type input "ZAHARUCHANZUNOTEEMA"
click at [508, 46] on div "The MLC Public Work Search The accuracy and completeness of The MLC's data is d…" at bounding box center [718, 243] width 1050 height 771
click at [338, 164] on div "SearchWithCriteriaa8325fba-b996-4996-885e-86d8d55211ff Writer Name [PERSON_NAME]" at bounding box center [718, 173] width 1014 height 37
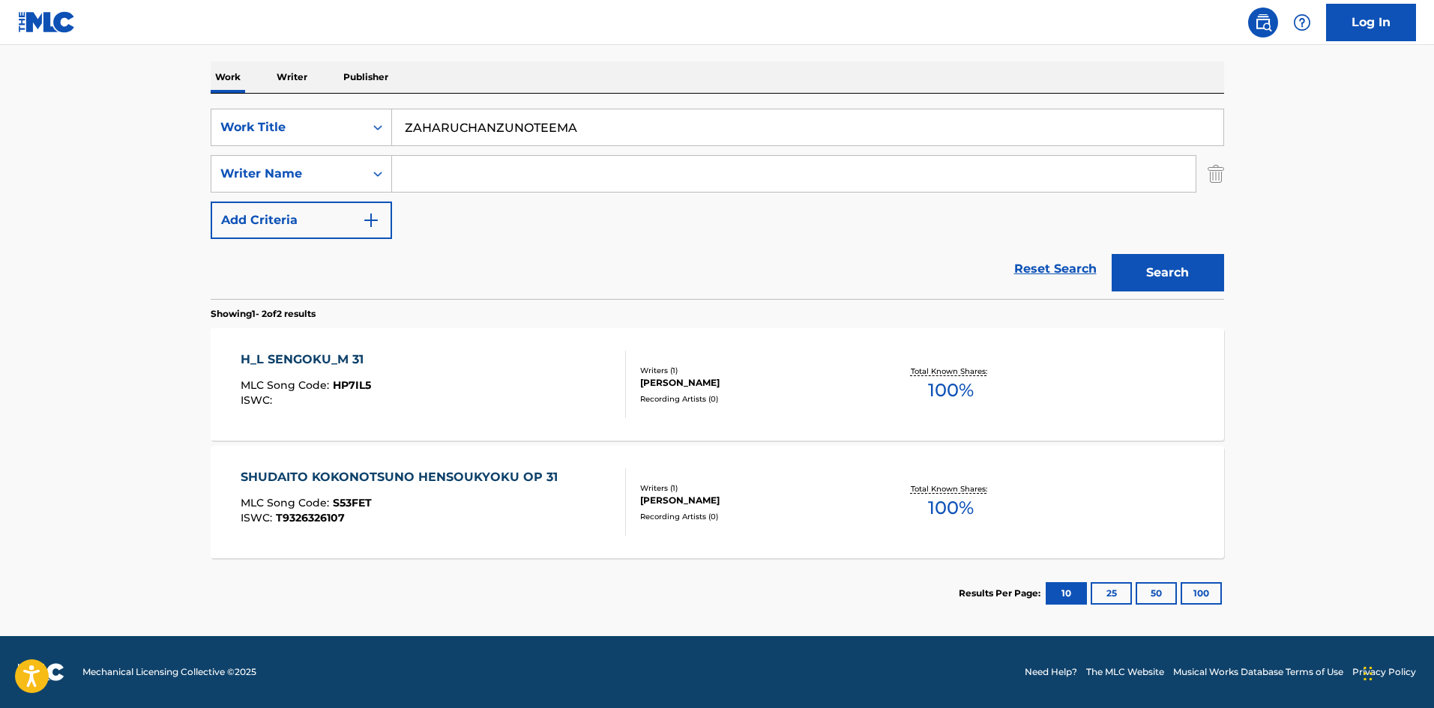
click at [1202, 272] on button "Search" at bounding box center [1168, 272] width 112 height 37
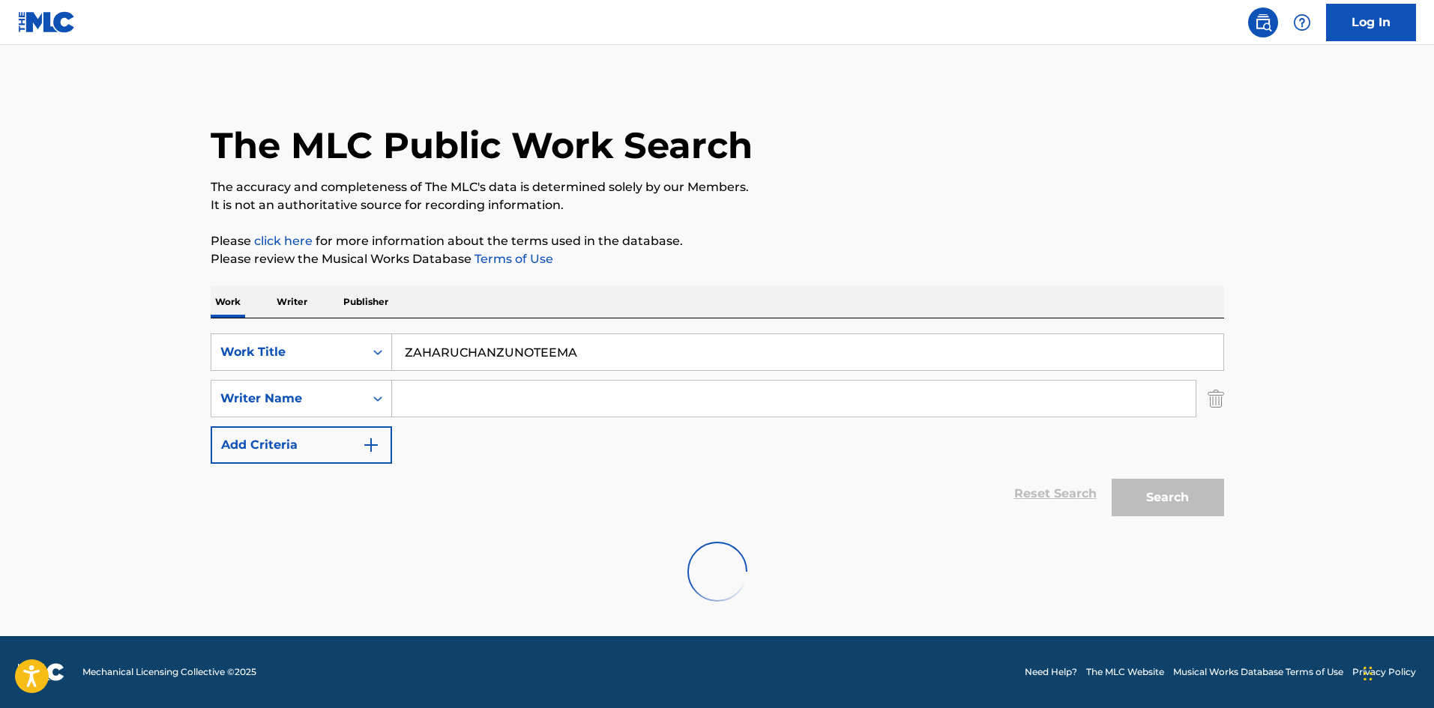
scroll to position [0, 0]
drag, startPoint x: 517, startPoint y: 342, endPoint x: 363, endPoint y: 325, distance: 155.4
click at [363, 325] on div "SearchWithCriteriab27a0574-9fa7-406a-8886-3d2a4b8c77b4 Work Title ZAHARUCHANZUN…" at bounding box center [718, 421] width 1014 height 205
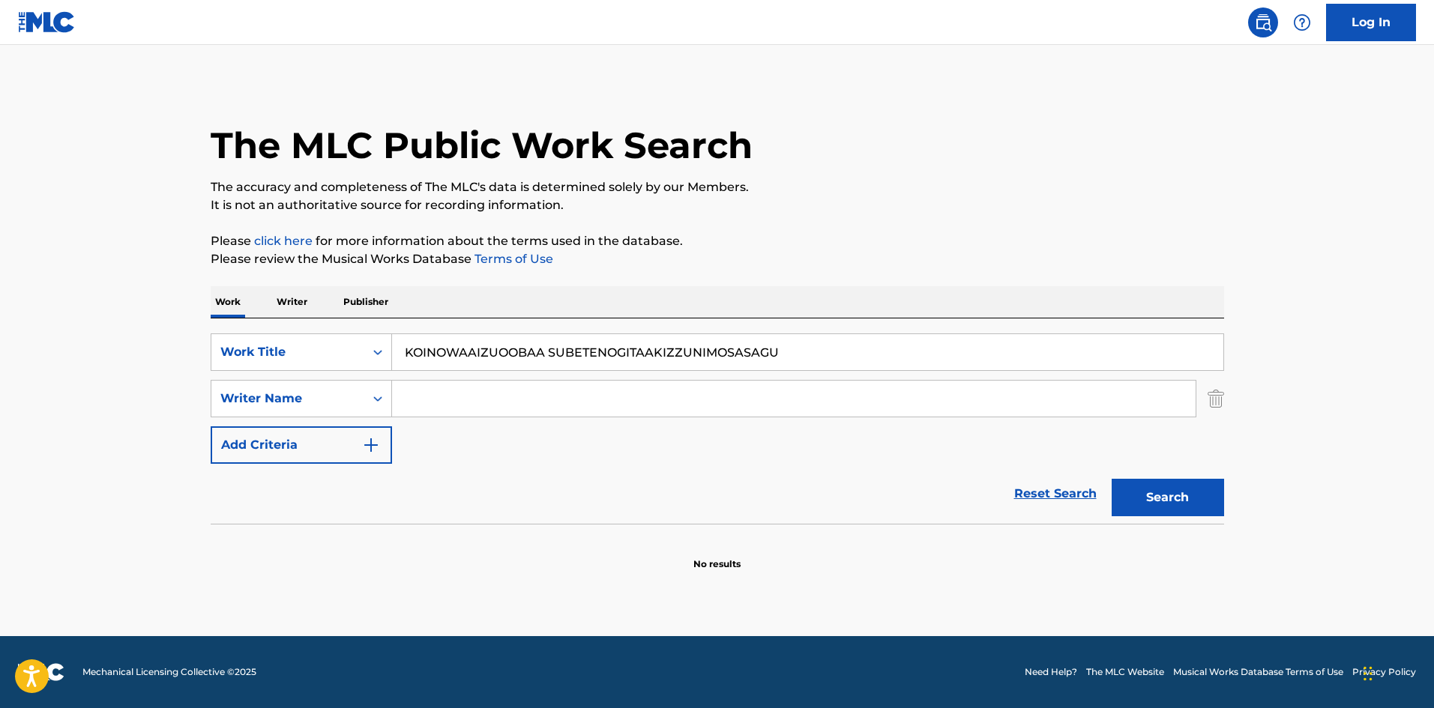
click at [882, 246] on p "Please click here for more information about the terms used in the database." at bounding box center [718, 241] width 1014 height 18
click at [1157, 481] on button "Search" at bounding box center [1168, 497] width 112 height 37
drag, startPoint x: 790, startPoint y: 355, endPoint x: 348, endPoint y: 313, distance: 444.3
click at [348, 313] on div "Work Writer Publisher SearchWithCriteriab27a0574-9fa7-406a-8886-3d2a4b8c77b4 Wo…" at bounding box center [718, 428] width 1014 height 285
click at [867, 257] on p "Please review the Musical Works Database Terms of Use" at bounding box center [718, 259] width 1014 height 18
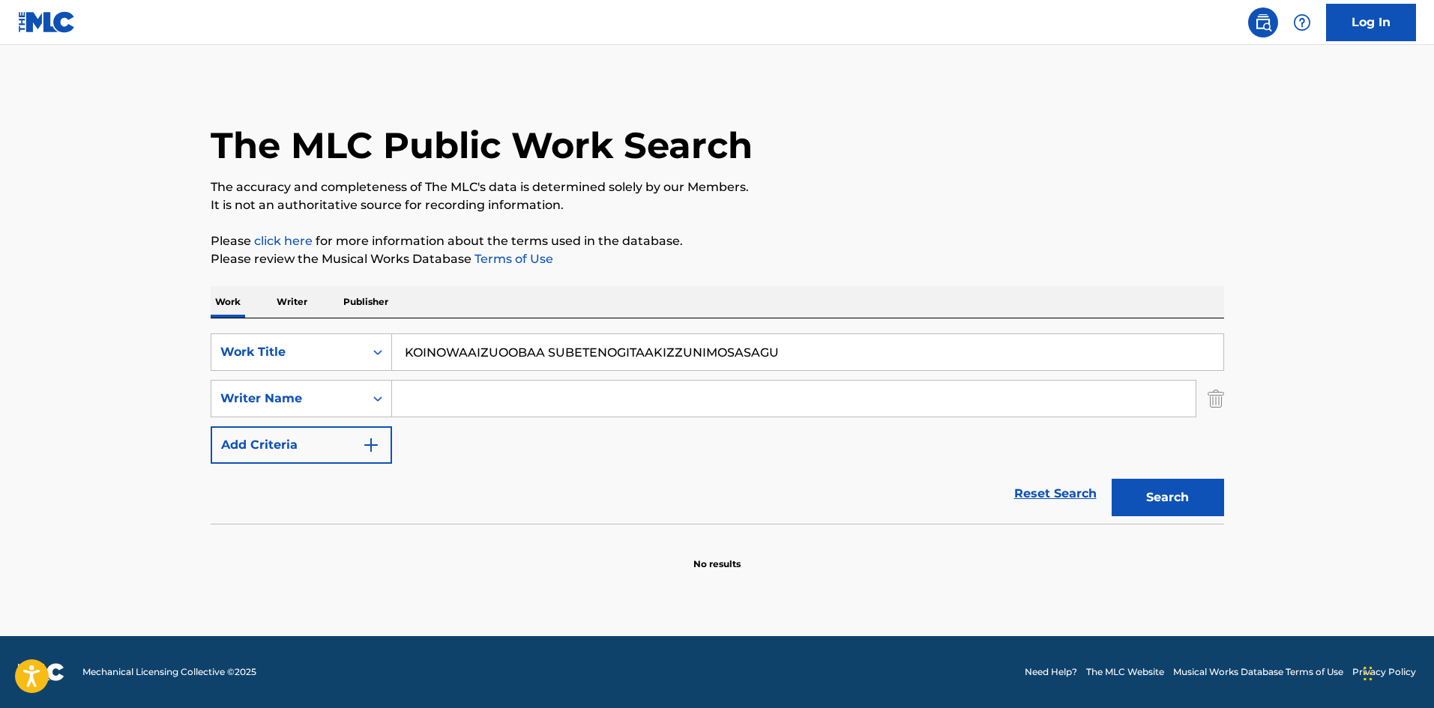
click at [1199, 499] on button "Search" at bounding box center [1168, 497] width 112 height 37
click at [593, 346] on input "KOINOWAAIZUOOBAA SUBETENOGITAAKIZZUNIMOSASAGU" at bounding box center [807, 352] width 831 height 36
click at [1169, 498] on button "Search" at bounding box center [1168, 497] width 112 height 37
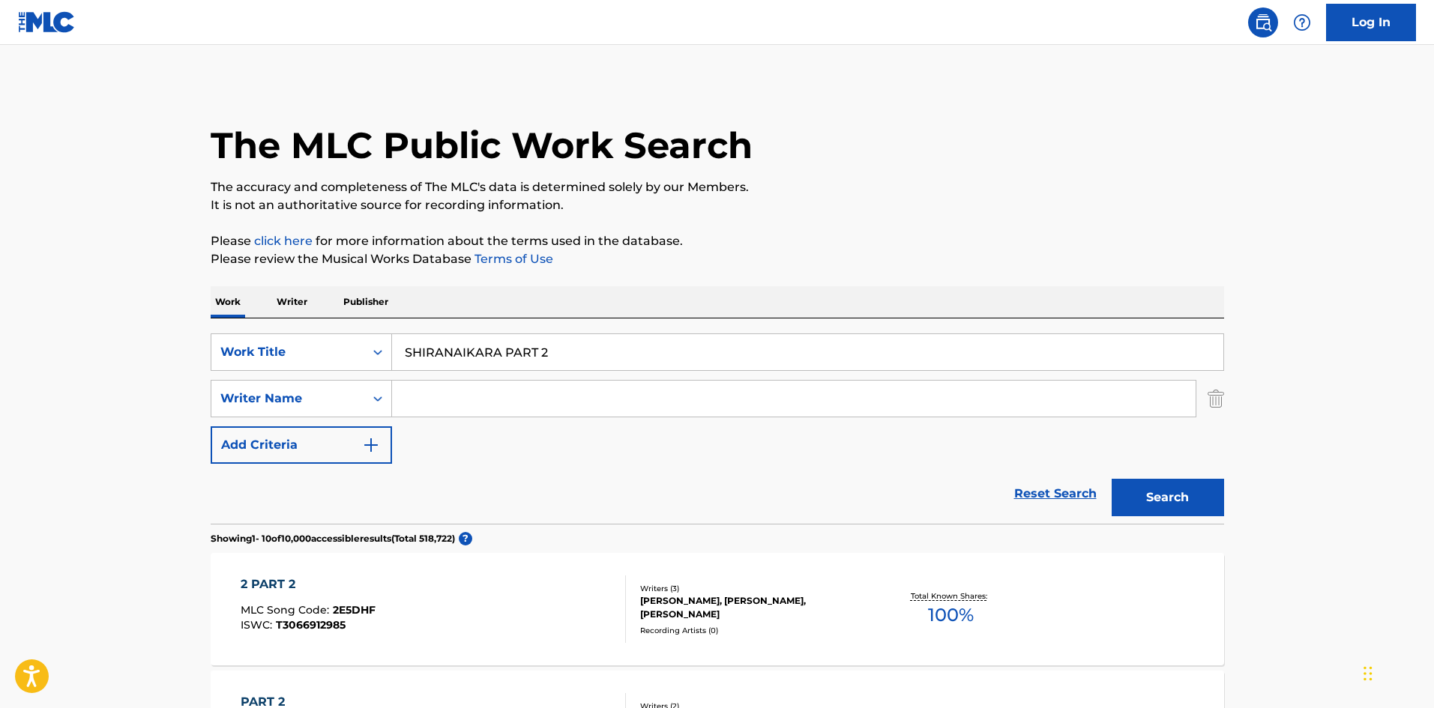
drag, startPoint x: 340, startPoint y: 314, endPoint x: 385, endPoint y: 298, distance: 46.9
drag, startPoint x: 794, startPoint y: 247, endPoint x: 1094, endPoint y: 480, distance: 379.8
click at [795, 246] on p "Please click here for more information about the terms used in the database." at bounding box center [718, 241] width 1014 height 18
click at [1177, 503] on button "Search" at bounding box center [1168, 497] width 112 height 37
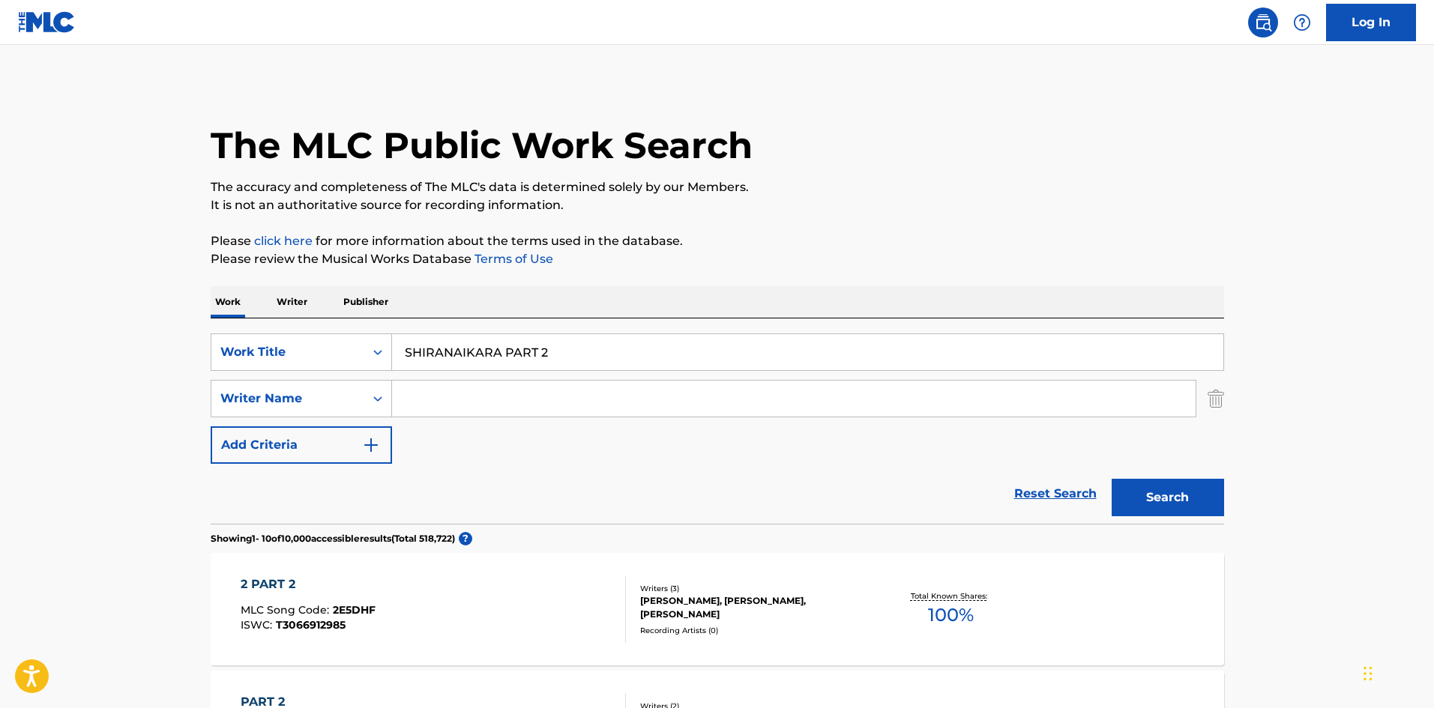
drag, startPoint x: 556, startPoint y: 351, endPoint x: 325, endPoint y: 305, distance: 236.1
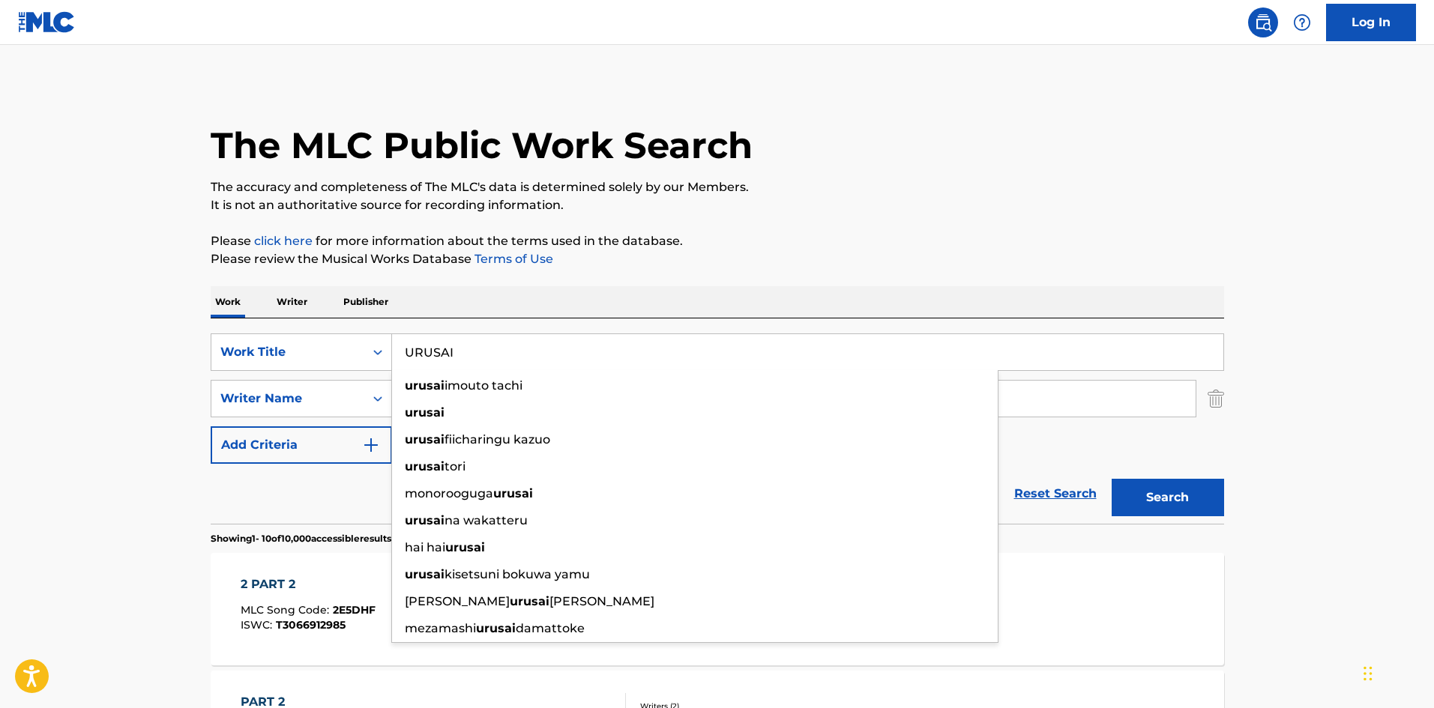
type input "URUSAI"
click at [677, 245] on p "Please click here for more information about the terms used in the database." at bounding box center [718, 241] width 1014 height 18
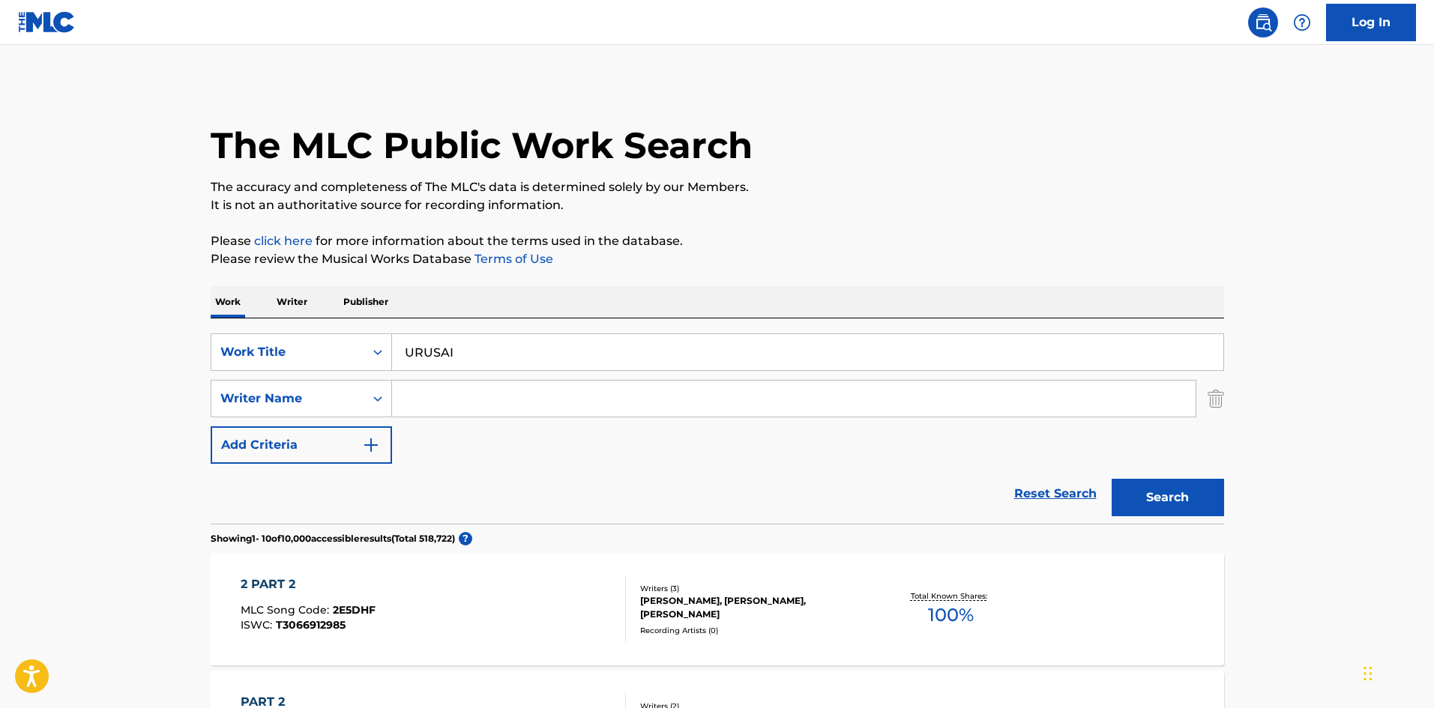
click at [508, 398] on input "Search Form" at bounding box center [794, 399] width 804 height 36
type input "Agawayasu"
click at [1169, 496] on button "Search" at bounding box center [1168, 497] width 112 height 37
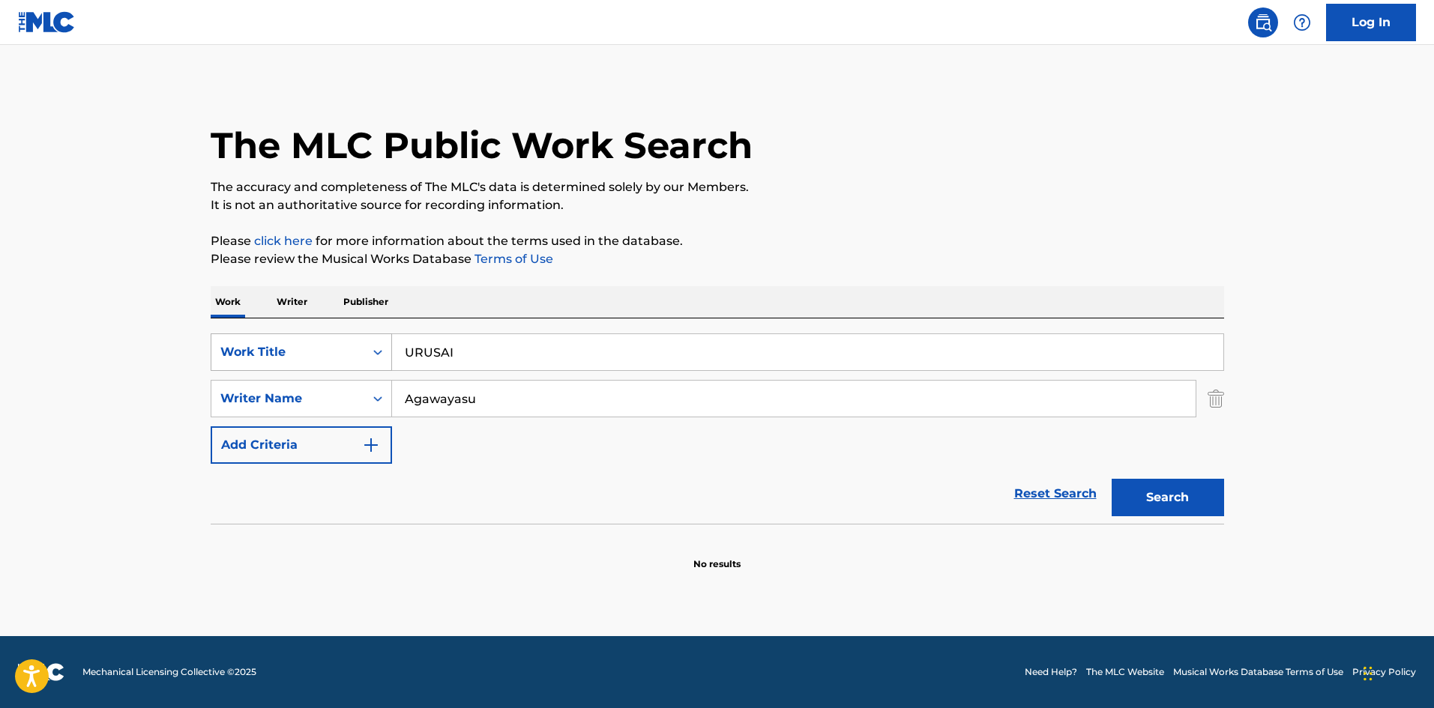
drag, startPoint x: 386, startPoint y: 347, endPoint x: 326, endPoint y: 343, distance: 60.1
click at [326, 344] on div "SearchWithCriteriab27a0574-9fa7-406a-8886-3d2a4b8c77b4 Work Title URUSAI" at bounding box center [718, 352] width 1014 height 37
type input "PEROPEROKYANDII"
click at [915, 213] on p "It is not an authoritative source for recording information." at bounding box center [718, 205] width 1014 height 18
drag, startPoint x: 469, startPoint y: 397, endPoint x: 315, endPoint y: 373, distance: 156.3
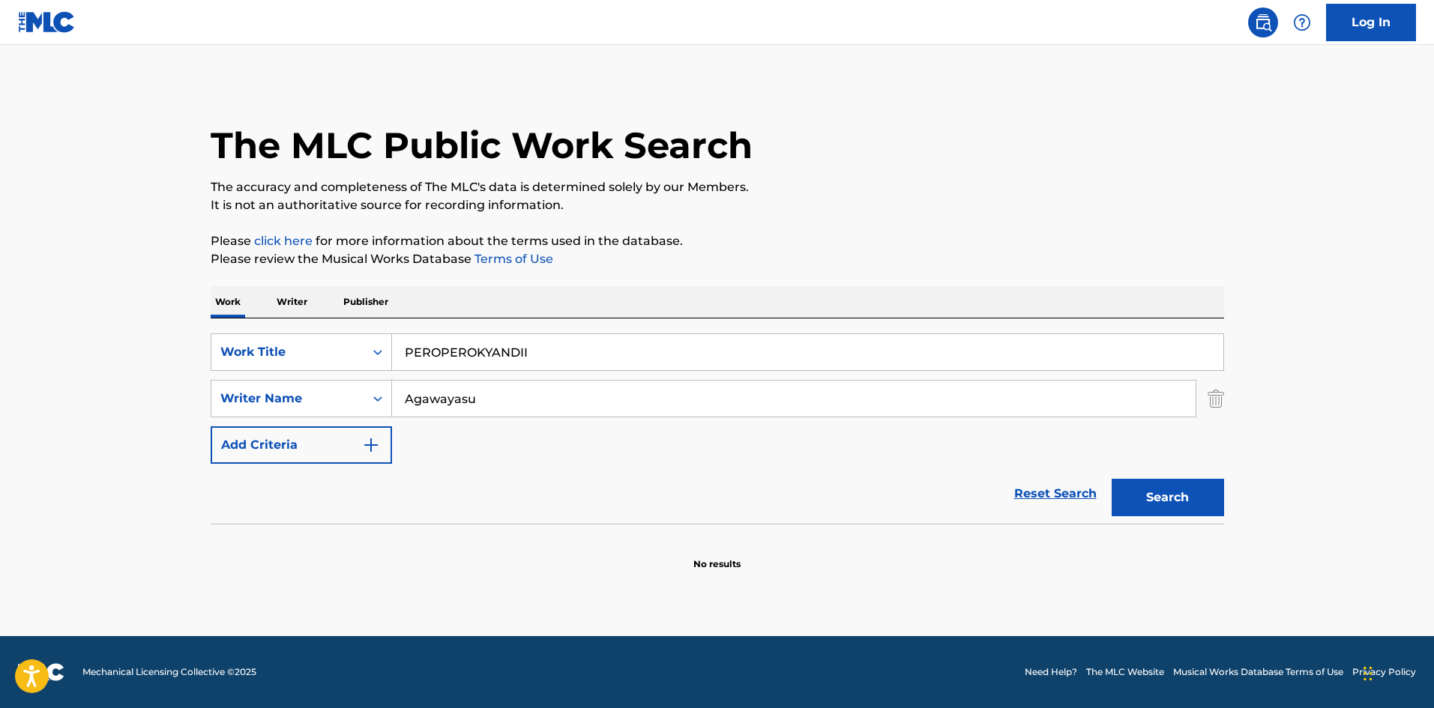
click at [315, 372] on div "SearchWithCriteriab27a0574-9fa7-406a-8886-3d2a4b8c77b4 Work Title PEROPEROKYAND…" at bounding box center [718, 399] width 1014 height 130
click at [839, 234] on p "Please click here for more information about the terms used in the database." at bounding box center [718, 241] width 1014 height 18
click at [1175, 499] on button "Search" at bounding box center [1168, 497] width 112 height 37
click at [461, 356] on input "PEROPEROKYANDII" at bounding box center [807, 352] width 831 height 36
click at [461, 355] on input "PEROPEROKYANDII" at bounding box center [807, 352] width 831 height 36
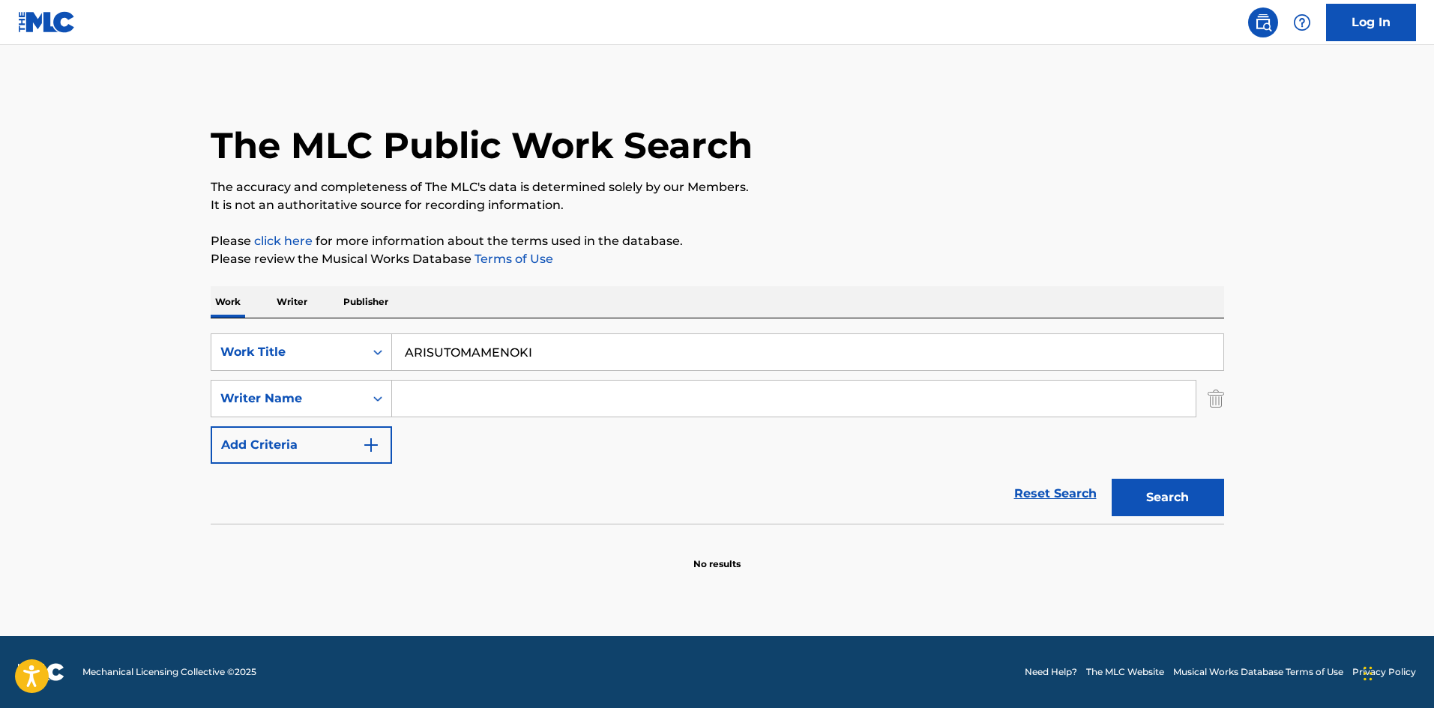
drag, startPoint x: 875, startPoint y: 190, endPoint x: 1121, endPoint y: 448, distance: 356.9
click at [875, 188] on p "The accuracy and completeness of The MLC's data is determined solely by our Mem…" at bounding box center [718, 187] width 1014 height 18
click at [1148, 481] on button "Search" at bounding box center [1168, 497] width 112 height 37
drag, startPoint x: 368, startPoint y: 335, endPoint x: 346, endPoint y: 341, distance: 23.3
click at [326, 333] on div "SearchWithCriteriab27a0574-9fa7-406a-8886-3d2a4b8c77b4 Work Title ARISUTOMAMENO…" at bounding box center [718, 421] width 1014 height 205
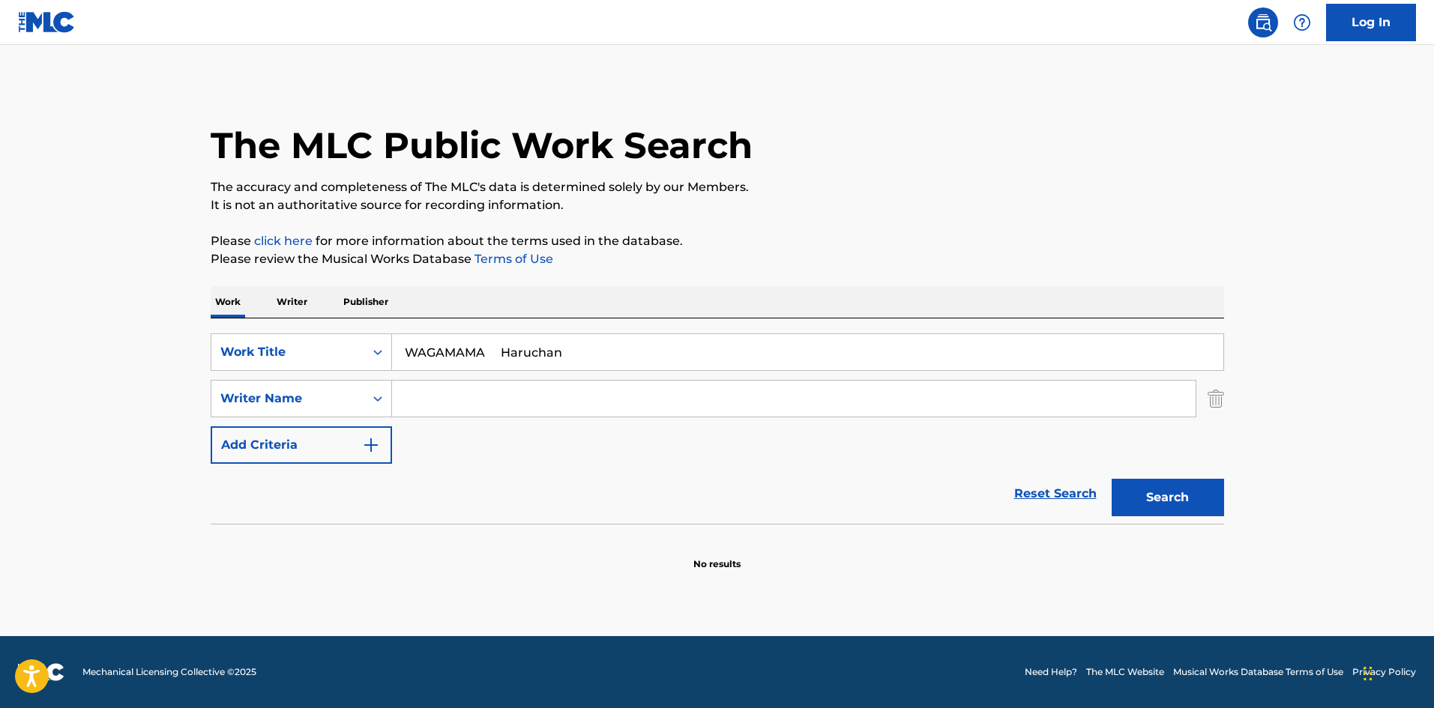
drag, startPoint x: 508, startPoint y: 352, endPoint x: 657, endPoint y: 368, distance: 149.3
click at [657, 368] on input "WAGAMAMA Haruchan" at bounding box center [807, 352] width 831 height 36
type input "WAGAMAMA"
click at [550, 394] on input "Search Form" at bounding box center [794, 399] width 804 height 36
type input "Haruchan"
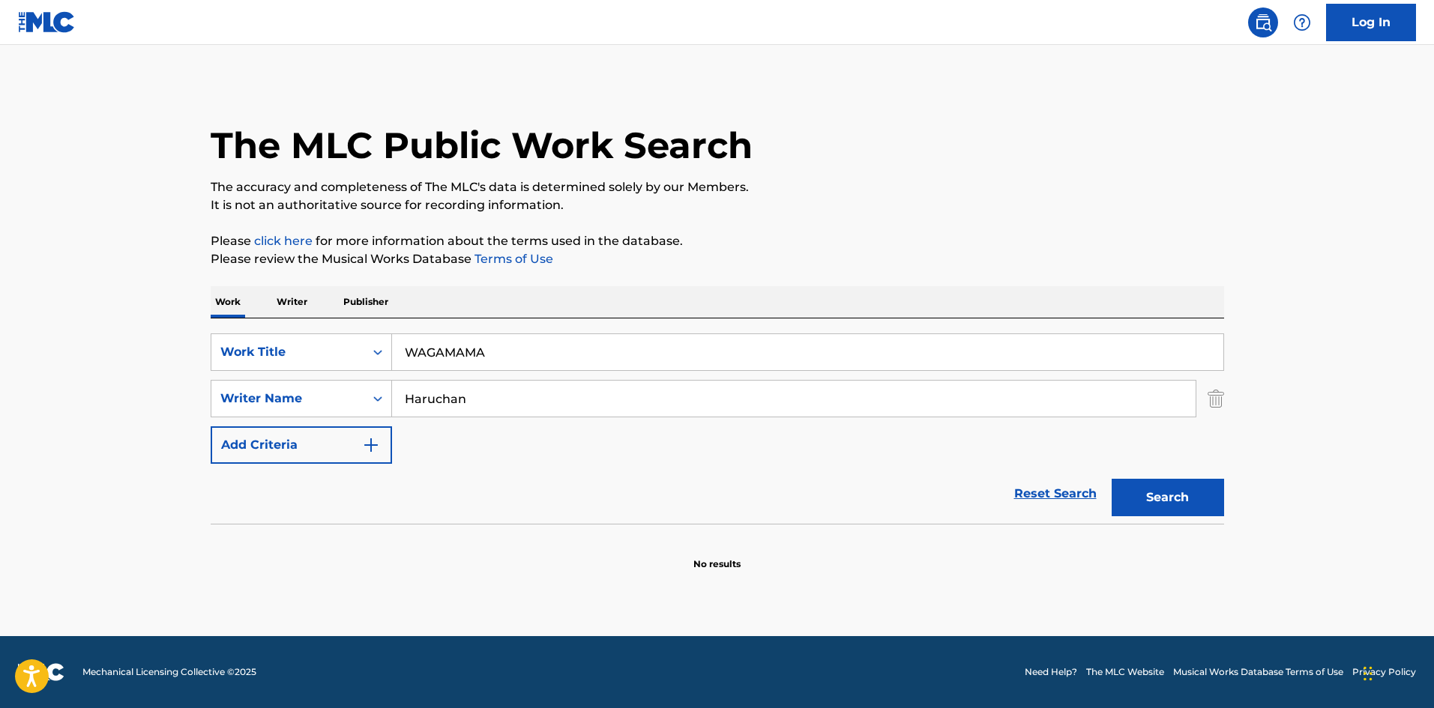
click at [1159, 479] on button "Search" at bounding box center [1168, 497] width 112 height 37
drag, startPoint x: 393, startPoint y: 323, endPoint x: 319, endPoint y: 312, distance: 75.1
click at [319, 312] on div "Work Writer Publisher SearchWithCriteriab27a0574-9fa7-406a-8886-3d2a4b8c77b4 Wo…" at bounding box center [718, 428] width 1014 height 285
click at [753, 277] on div "The MLC Public Work Search The accuracy and completeness of The MLC's data is d…" at bounding box center [718, 326] width 1050 height 489
drag, startPoint x: 482, startPoint y: 355, endPoint x: 603, endPoint y: 351, distance: 120.8
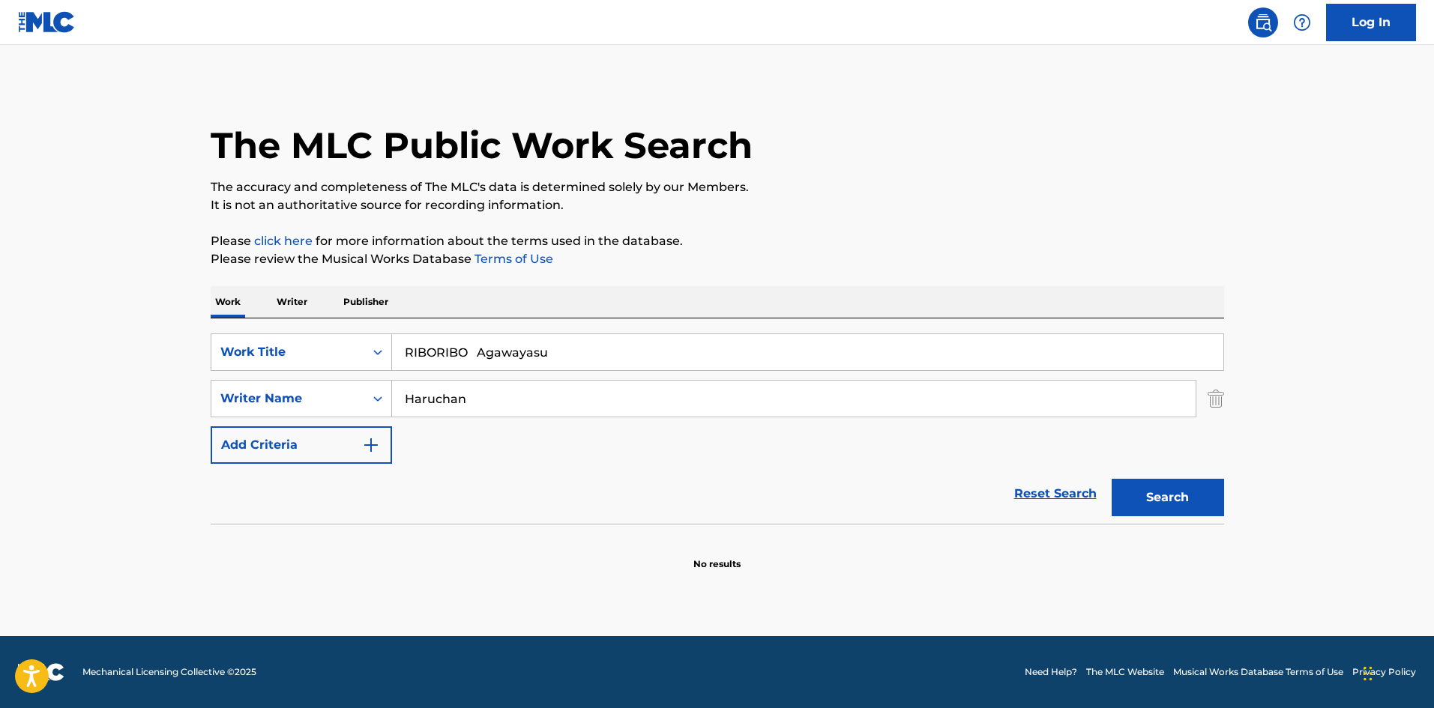
click at [603, 351] on input "RIBORIBO Agawayasu" at bounding box center [807, 352] width 831 height 36
type input "RIBORIBO"
drag, startPoint x: 525, startPoint y: 394, endPoint x: 316, endPoint y: 387, distance: 209.3
click at [319, 384] on div "SearchWithCriteriaa8325fba-b996-4996-885e-86d8d55211ff Writer Name [PERSON_NAME]" at bounding box center [718, 398] width 1014 height 37
type input "Agawayasu"
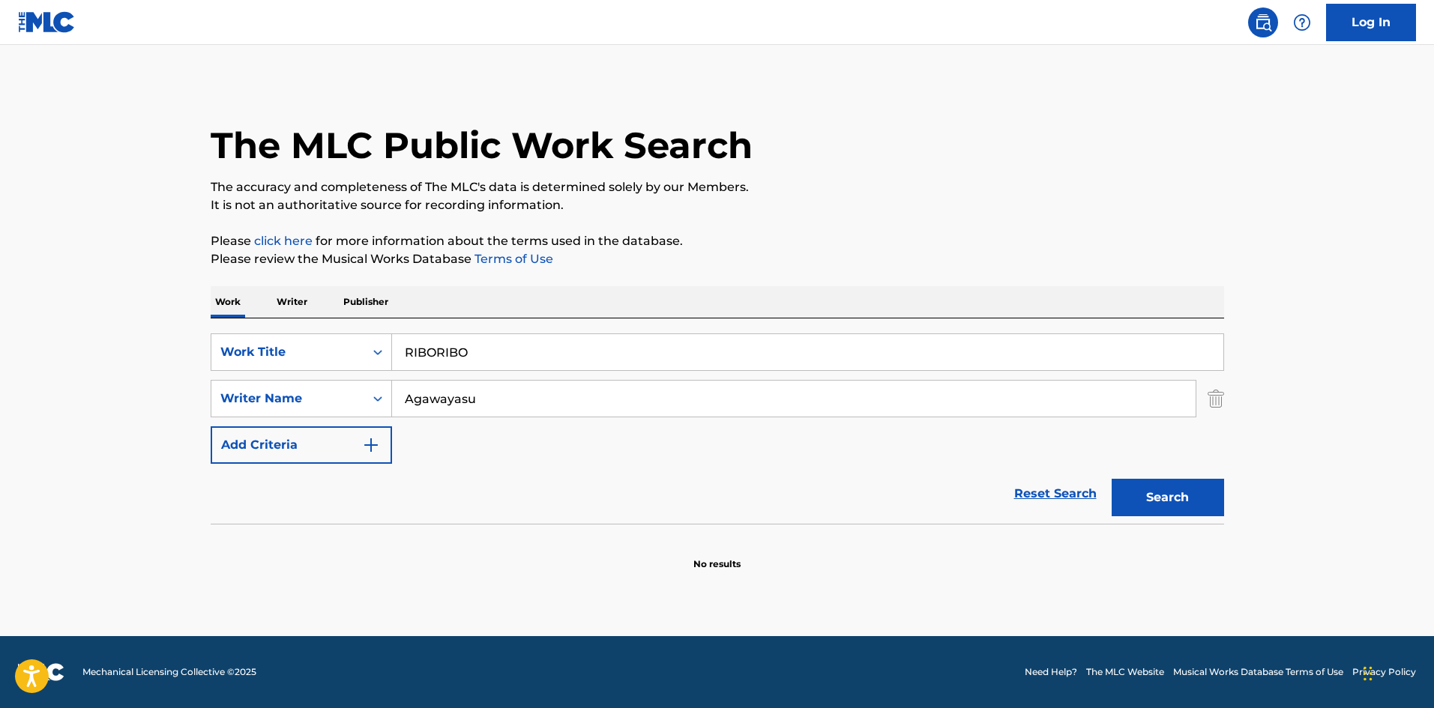
click at [1165, 499] on button "Search" at bounding box center [1168, 497] width 112 height 37
drag, startPoint x: 495, startPoint y: 352, endPoint x: 261, endPoint y: 310, distance: 237.6
click at [261, 310] on div "Work Writer Publisher SearchWithCriteriab27a0574-9fa7-406a-8886-3d2a4b8c77b4 Wo…" at bounding box center [718, 428] width 1014 height 285
type input "HARURANMANVUGI"
click at [783, 252] on p "Please review the Musical Works Database Terms of Use" at bounding box center [718, 259] width 1014 height 18
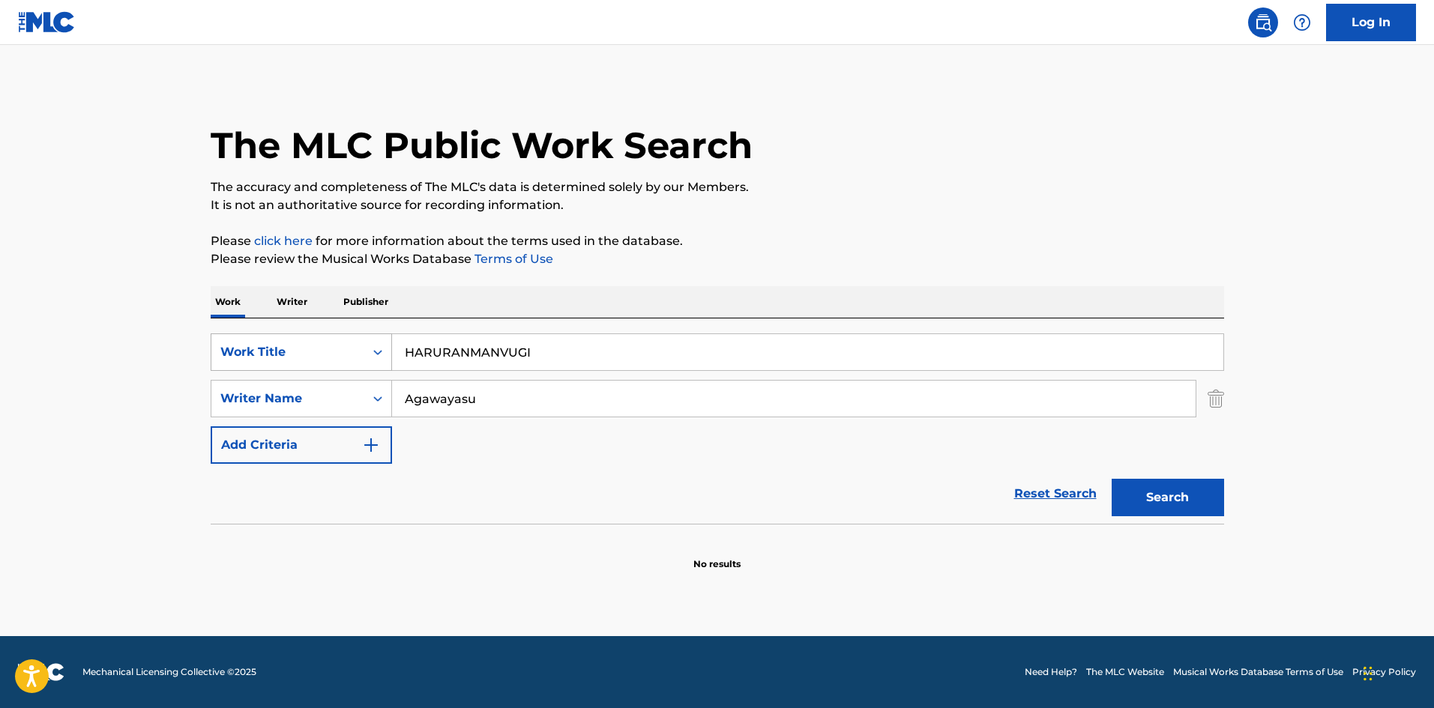
click at [332, 369] on div "SearchWithCriteriab27a0574-9fa7-406a-8886-3d2a4b8c77b4 Work Title HARURANMANVUG…" at bounding box center [718, 399] width 1014 height 130
click at [977, 218] on div "The MLC Public Work Search The accuracy and completeness of The MLC's data is d…" at bounding box center [718, 326] width 1050 height 489
click at [1127, 501] on button "Search" at bounding box center [1168, 497] width 112 height 37
drag, startPoint x: 481, startPoint y: 366, endPoint x: 325, endPoint y: 364, distance: 156.7
click at [300, 322] on div "SearchWithCriteriab27a0574-9fa7-406a-8886-3d2a4b8c77b4 Work Title HARURANMANVUG…" at bounding box center [718, 421] width 1014 height 205
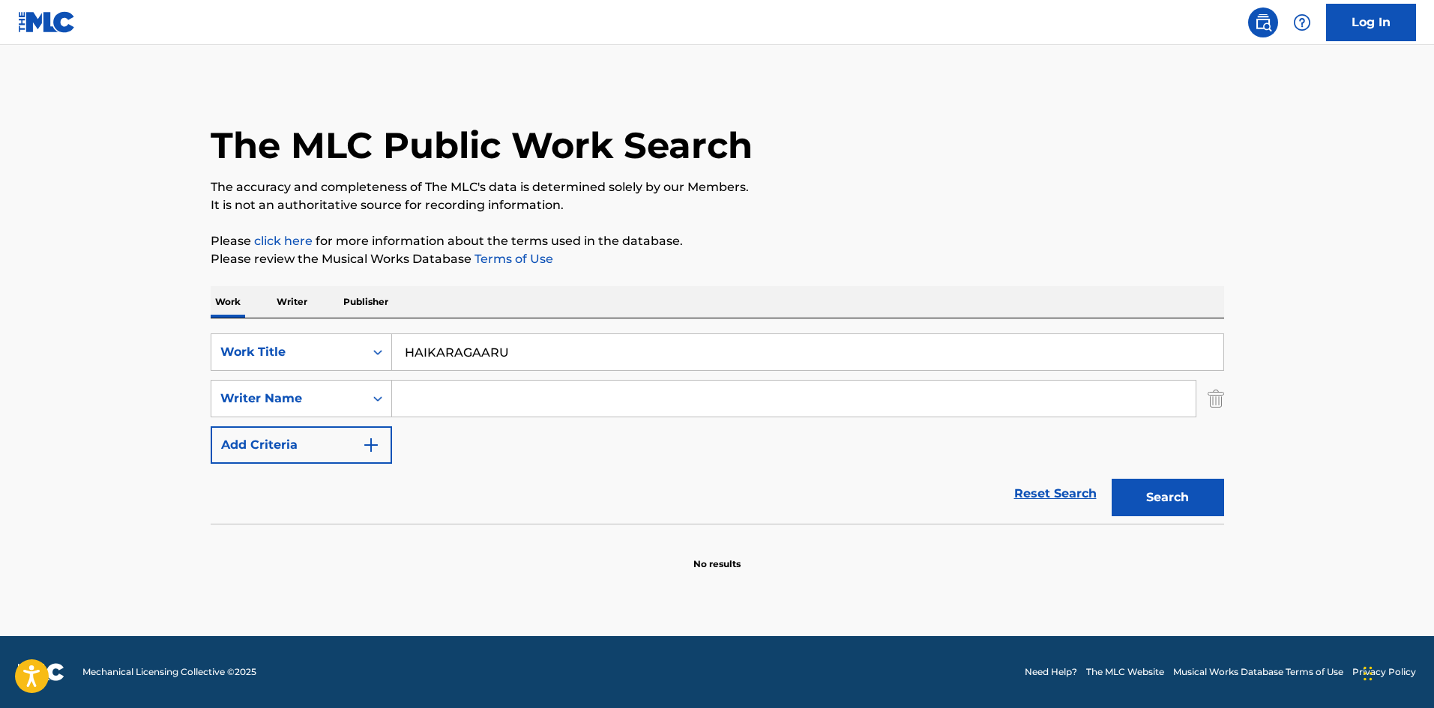
drag, startPoint x: 1208, startPoint y: 503, endPoint x: 1114, endPoint y: 487, distance: 95.9
click at [1208, 502] on button "Search" at bounding box center [1168, 497] width 112 height 37
drag, startPoint x: 524, startPoint y: 349, endPoint x: 289, endPoint y: 308, distance: 238.8
click at [289, 308] on div "Work Writer Publisher SearchWithCriteriab27a0574-9fa7-406a-8886-3d2a4b8c77b4 Wo…" at bounding box center [718, 428] width 1014 height 285
click at [1199, 491] on button "Search" at bounding box center [1168, 497] width 112 height 37
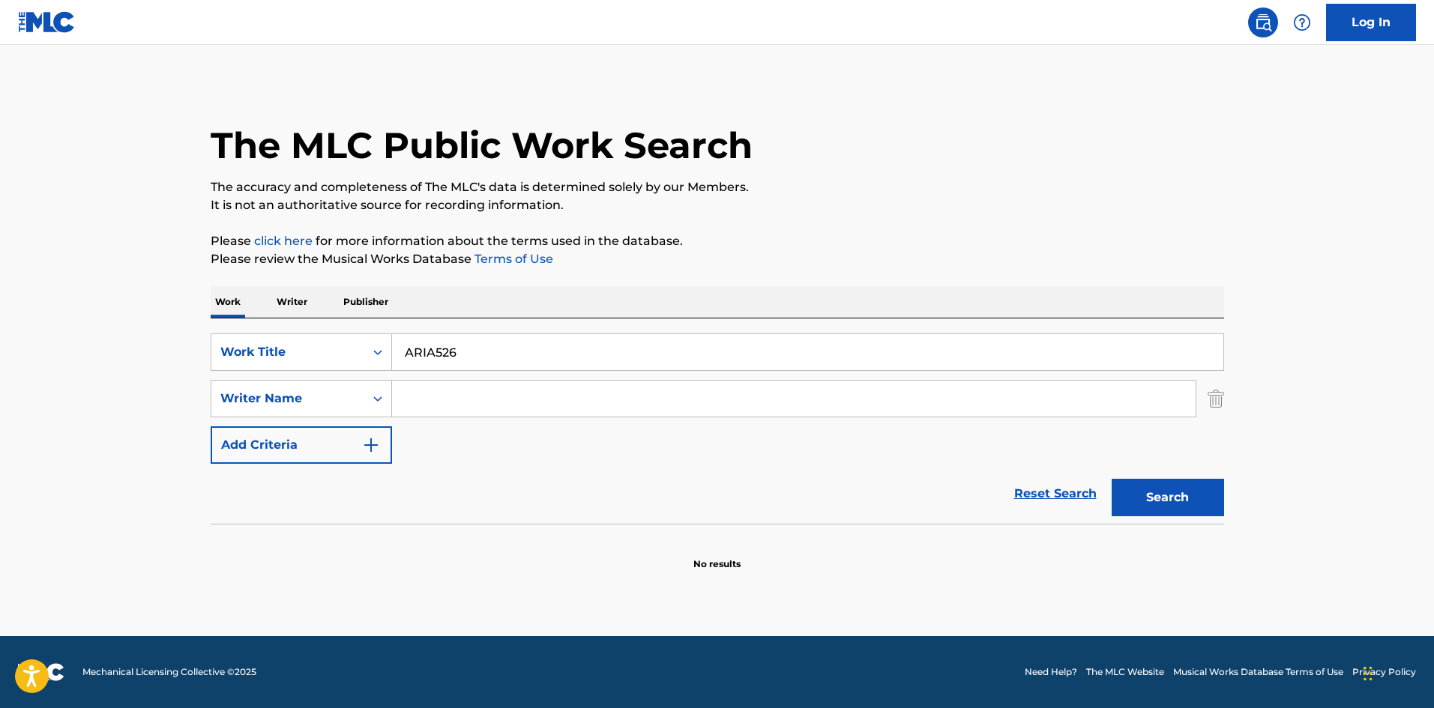
drag, startPoint x: 459, startPoint y: 349, endPoint x: 256, endPoint y: 322, distance: 205.0
click at [253, 325] on div "SearchWithCriteriab27a0574-9fa7-406a-8886-3d2a4b8c77b4 Work Title ARIA526 Searc…" at bounding box center [718, 421] width 1014 height 205
click at [1136, 481] on button "Search" at bounding box center [1168, 497] width 112 height 37
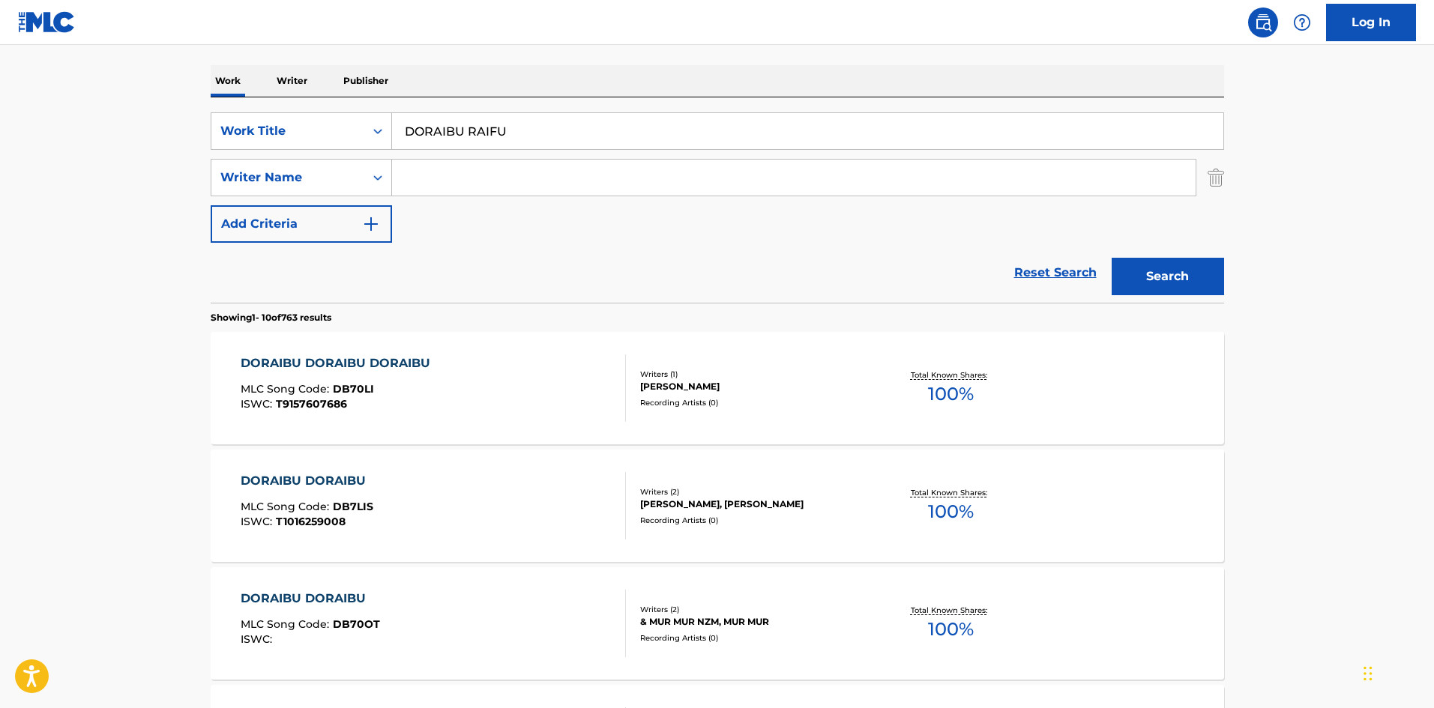
scroll to position [220, 0]
drag, startPoint x: 527, startPoint y: 142, endPoint x: 314, endPoint y: 141, distance: 212.9
click at [316, 140] on div "SearchWithCriteriab27a0574-9fa7-406a-8886-3d2a4b8c77b4 Work Title DORAIBU RAIFU" at bounding box center [718, 132] width 1014 height 37
click at [1204, 264] on button "Search" at bounding box center [1168, 277] width 112 height 37
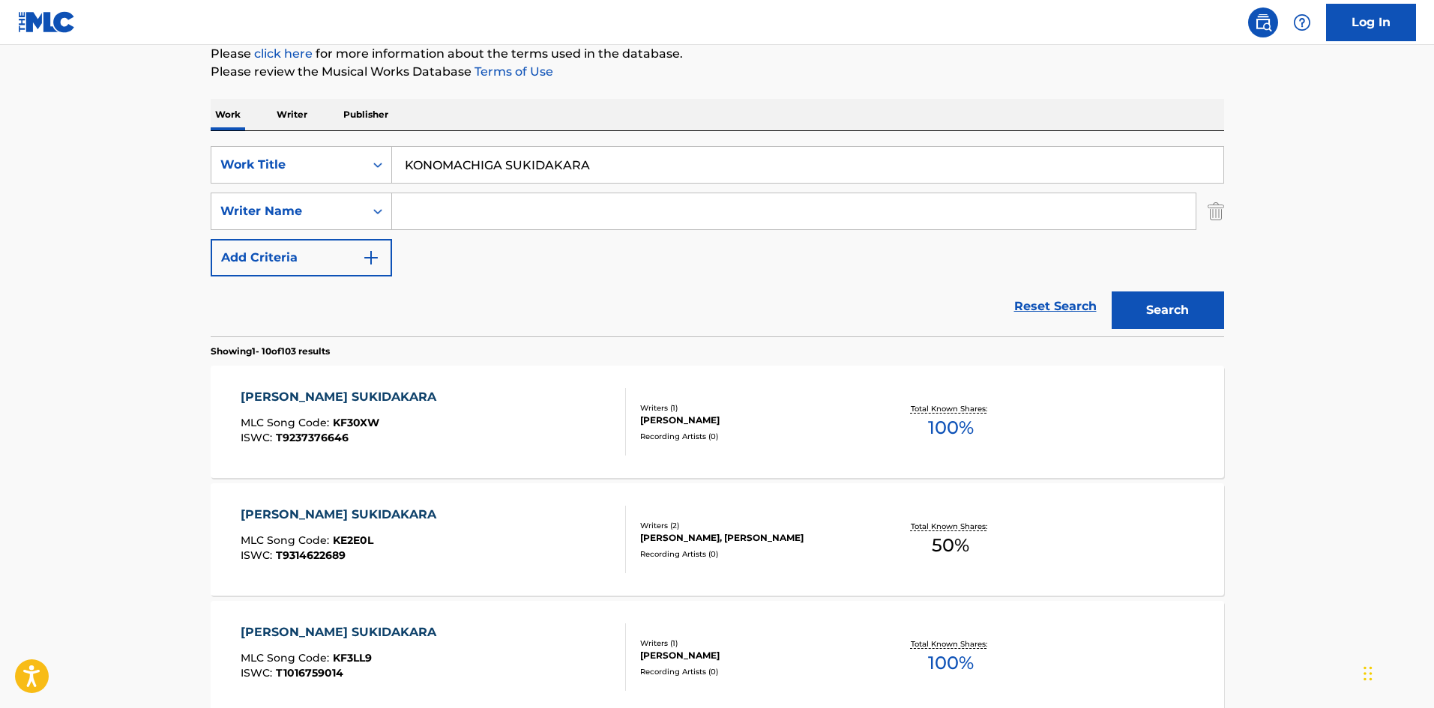
scroll to position [185, 0]
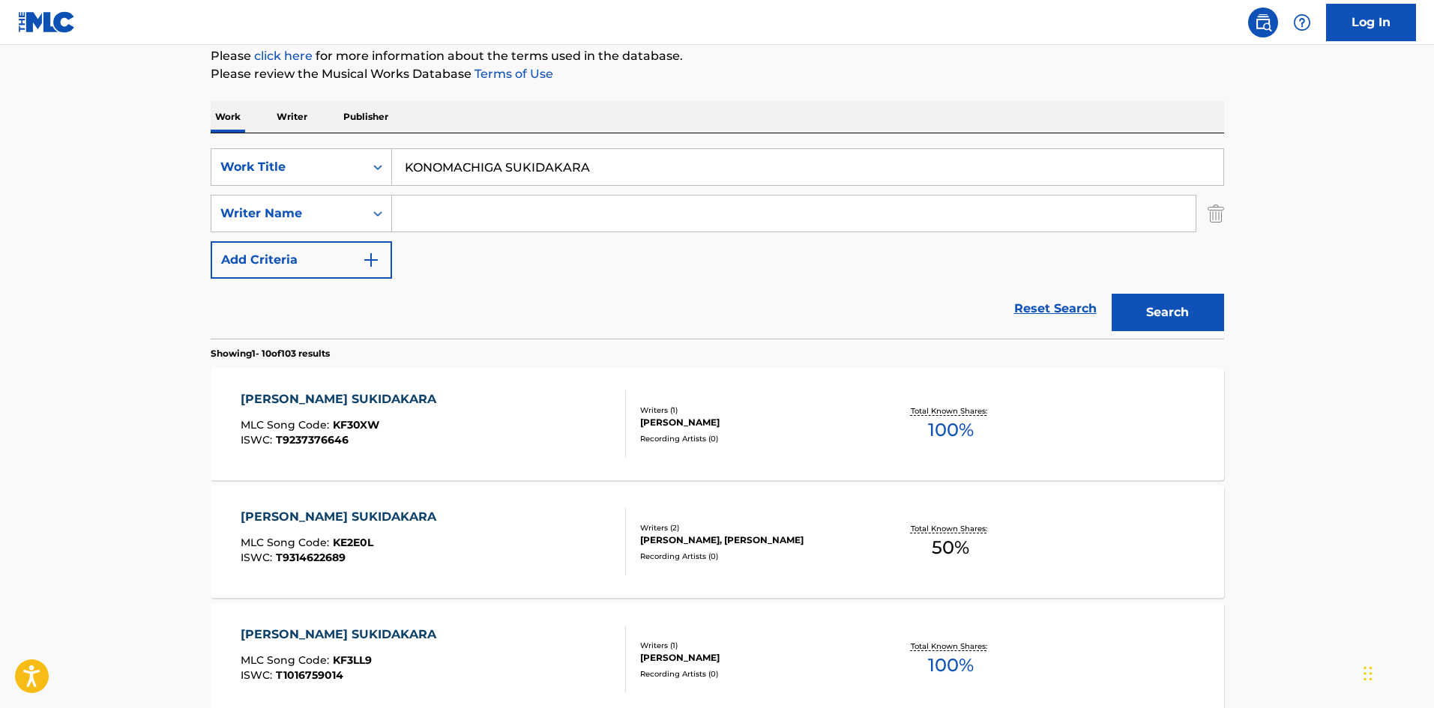
click at [445, 172] on input "KONOMACHIGA SUKIDAKARA" at bounding box center [807, 167] width 831 height 36
type input "[PERSON_NAME] SUKIDAKARA"
click at [1122, 301] on button "Search" at bounding box center [1168, 312] width 112 height 37
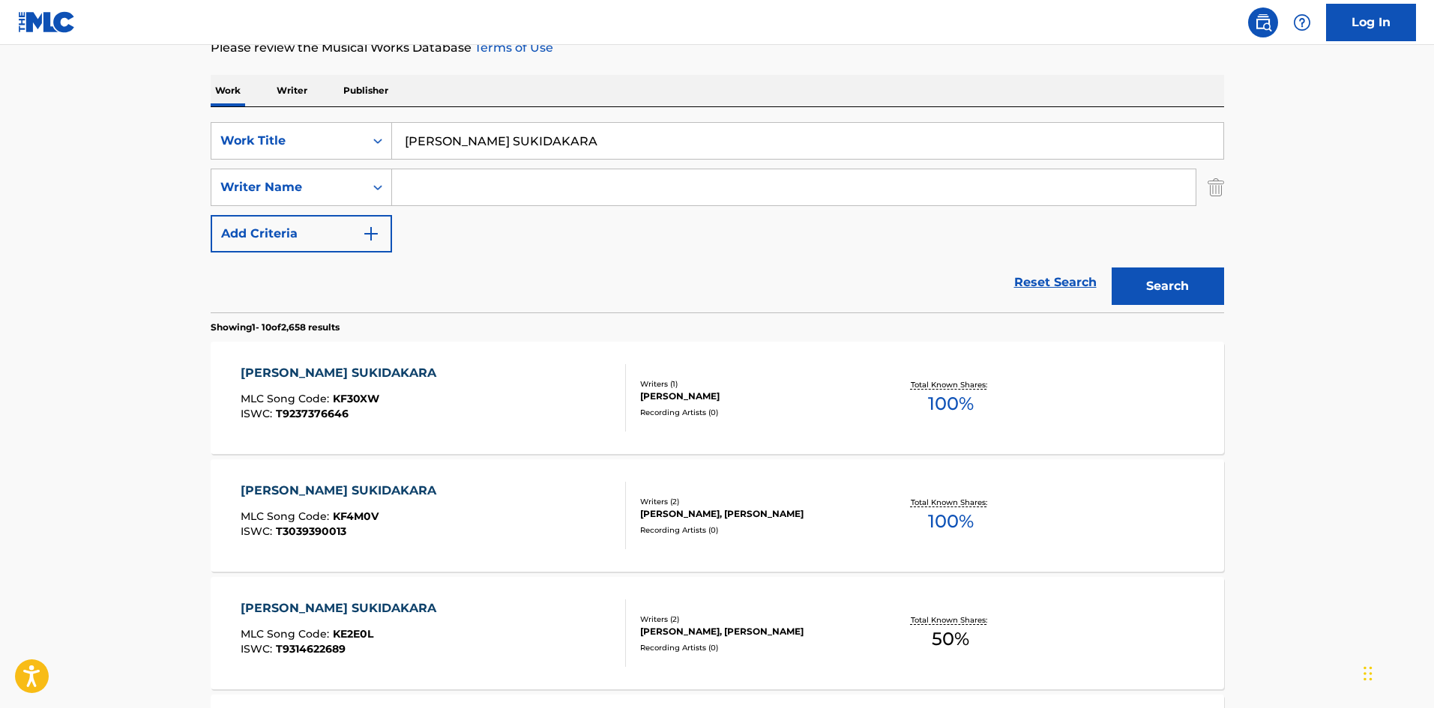
scroll to position [215, 0]
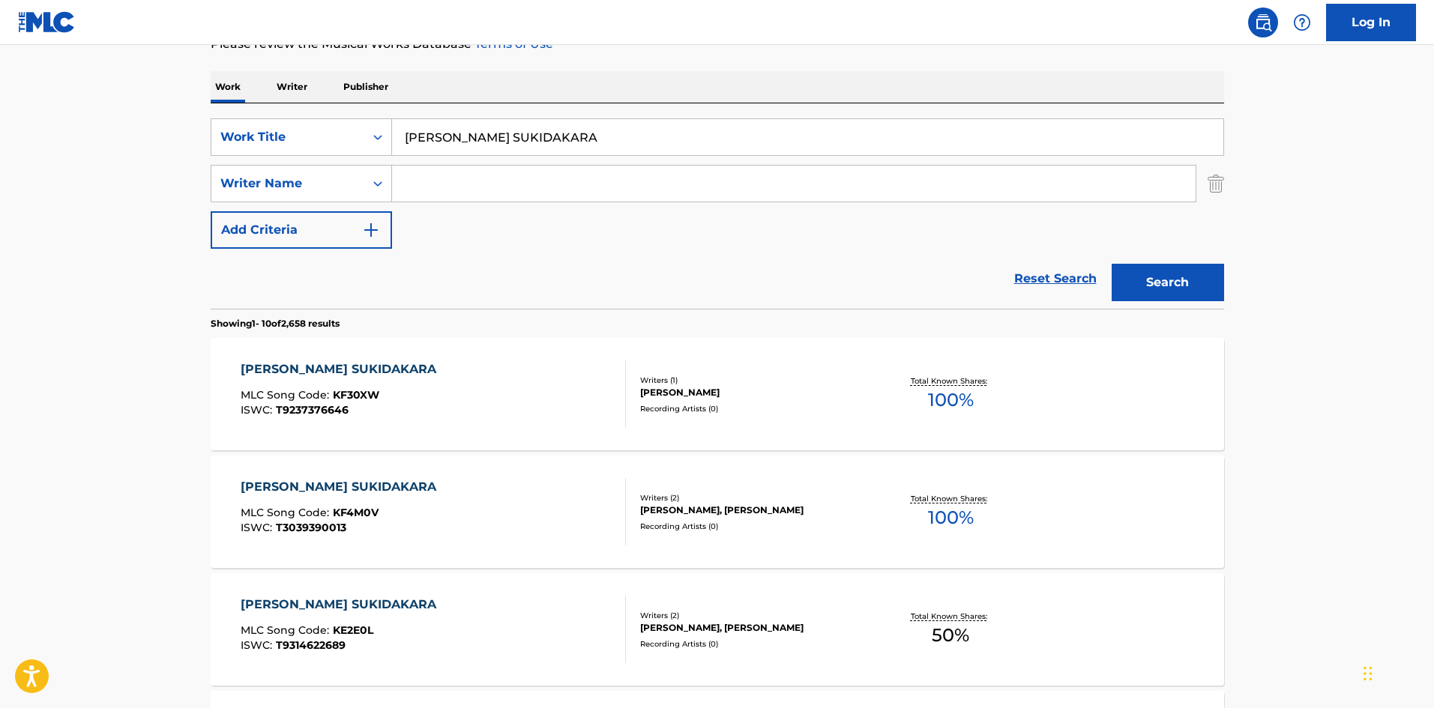
click at [459, 179] on input "Search Form" at bounding box center [794, 184] width 804 height 36
type input "Tretman"
click at [1127, 266] on button "Search" at bounding box center [1168, 282] width 112 height 37
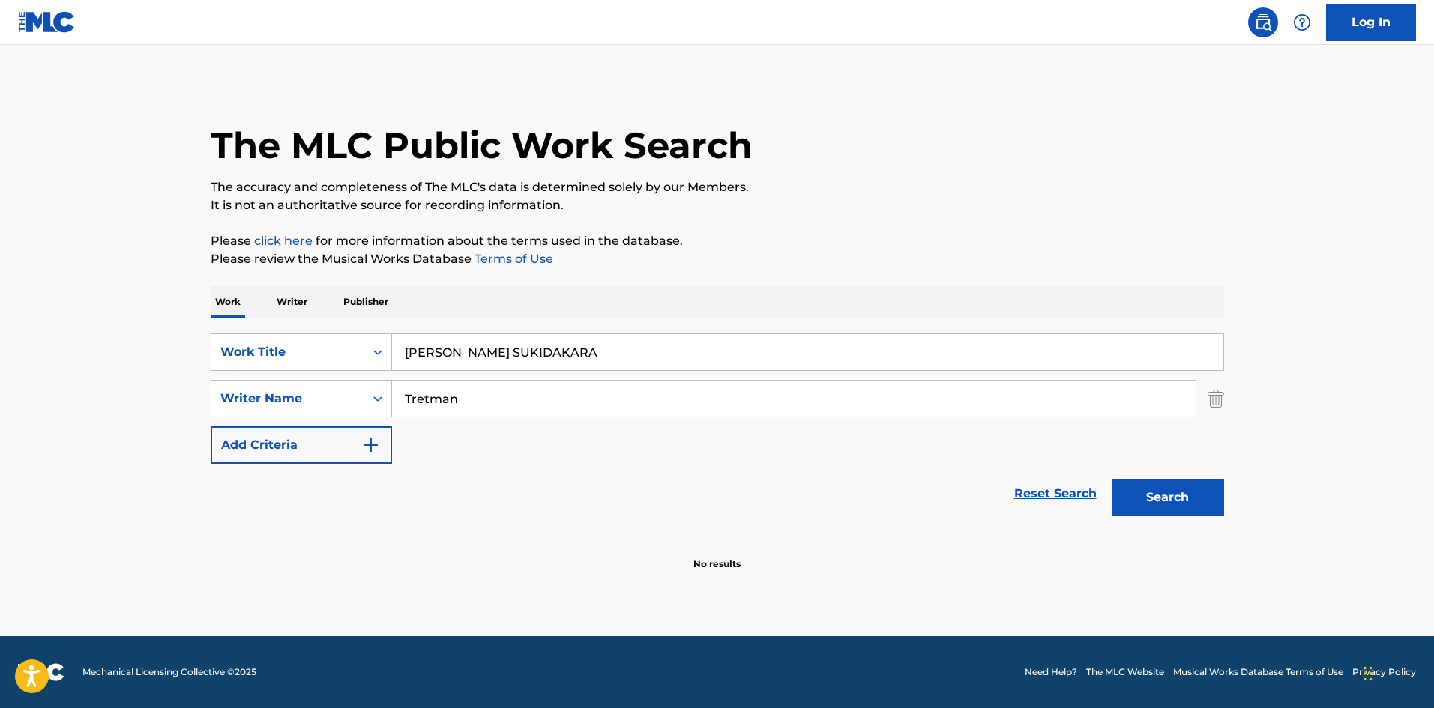
drag, startPoint x: 325, startPoint y: 340, endPoint x: 639, endPoint y: 312, distance: 314.6
click at [318, 341] on div "SearchWithCriteriab27a0574-9fa7-406a-8886-3d2a4b8c77b4 Work Title KONO MACHIGA …" at bounding box center [718, 352] width 1014 height 37
type input "HARESHIGURE"
drag, startPoint x: 774, startPoint y: 255, endPoint x: 409, endPoint y: 424, distance: 402.2
click at [774, 254] on p "Please review the Musical Works Database Terms of Use" at bounding box center [718, 259] width 1014 height 18
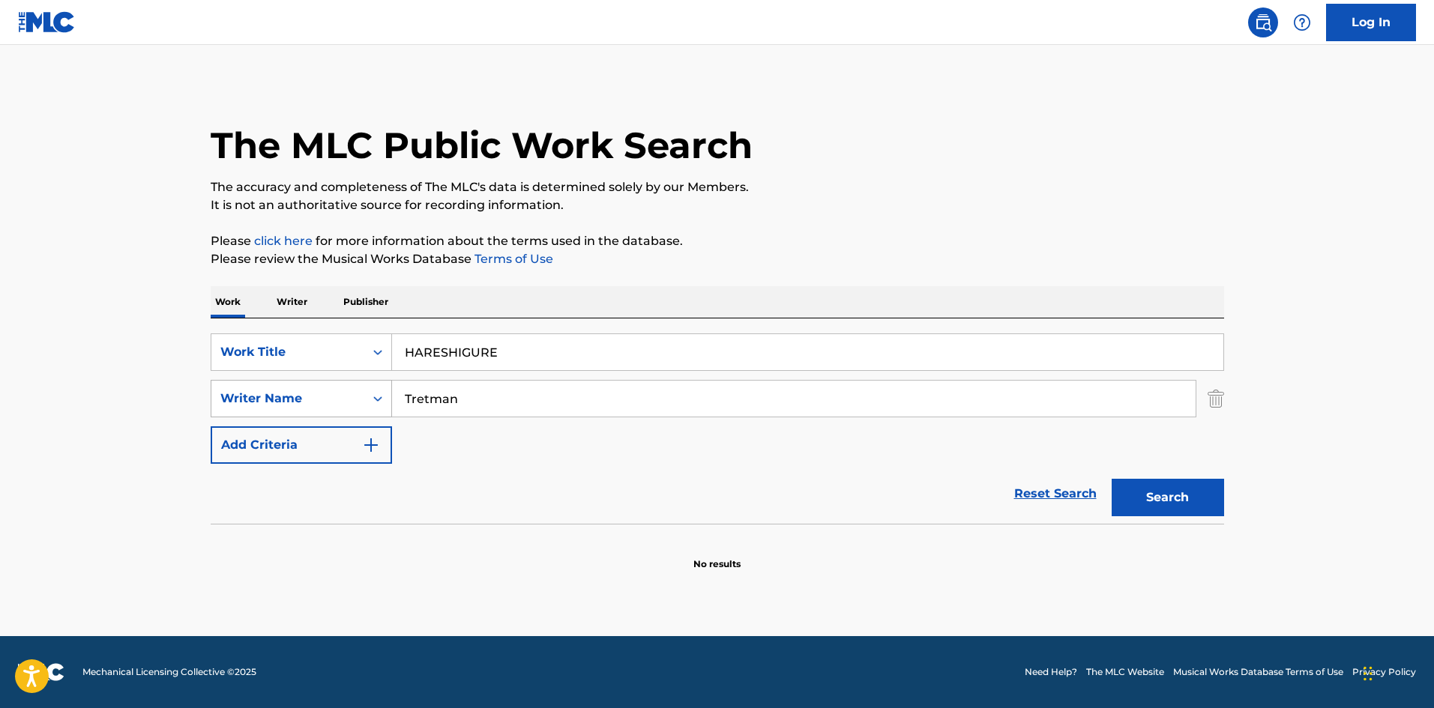
drag, startPoint x: 460, startPoint y: 398, endPoint x: 342, endPoint y: 392, distance: 118.6
click at [342, 392] on div "SearchWithCriteriaa8325fba-b996-4996-885e-86d8d55211ff Writer Name [PERSON_NAME]" at bounding box center [718, 398] width 1014 height 37
click at [1174, 491] on button "Search" at bounding box center [1168, 497] width 112 height 37
click at [314, 313] on div "Work Writer Publisher SearchWithCriteriab27a0574-9fa7-406a-8886-3d2a4b8c77b4 Wo…" at bounding box center [718, 428] width 1014 height 285
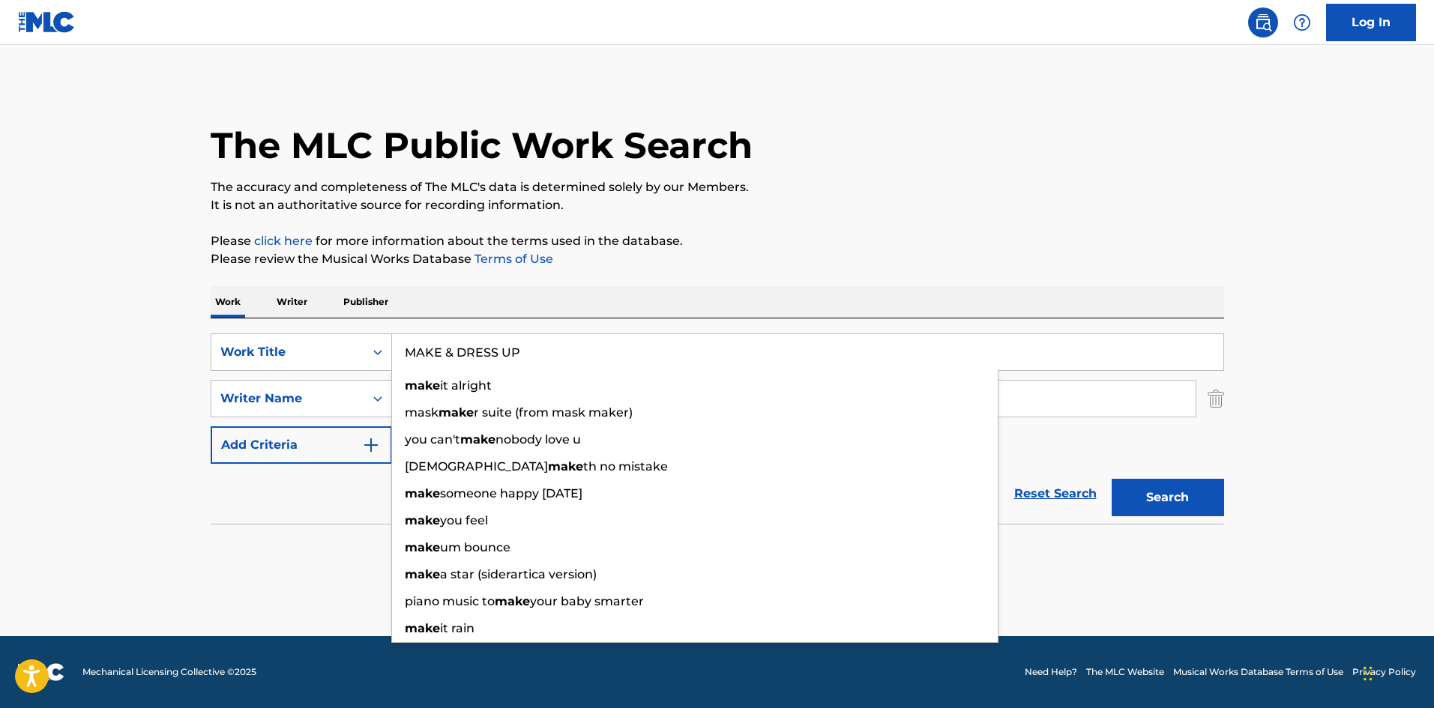
click at [1162, 502] on button "Search" at bounding box center [1168, 497] width 112 height 37
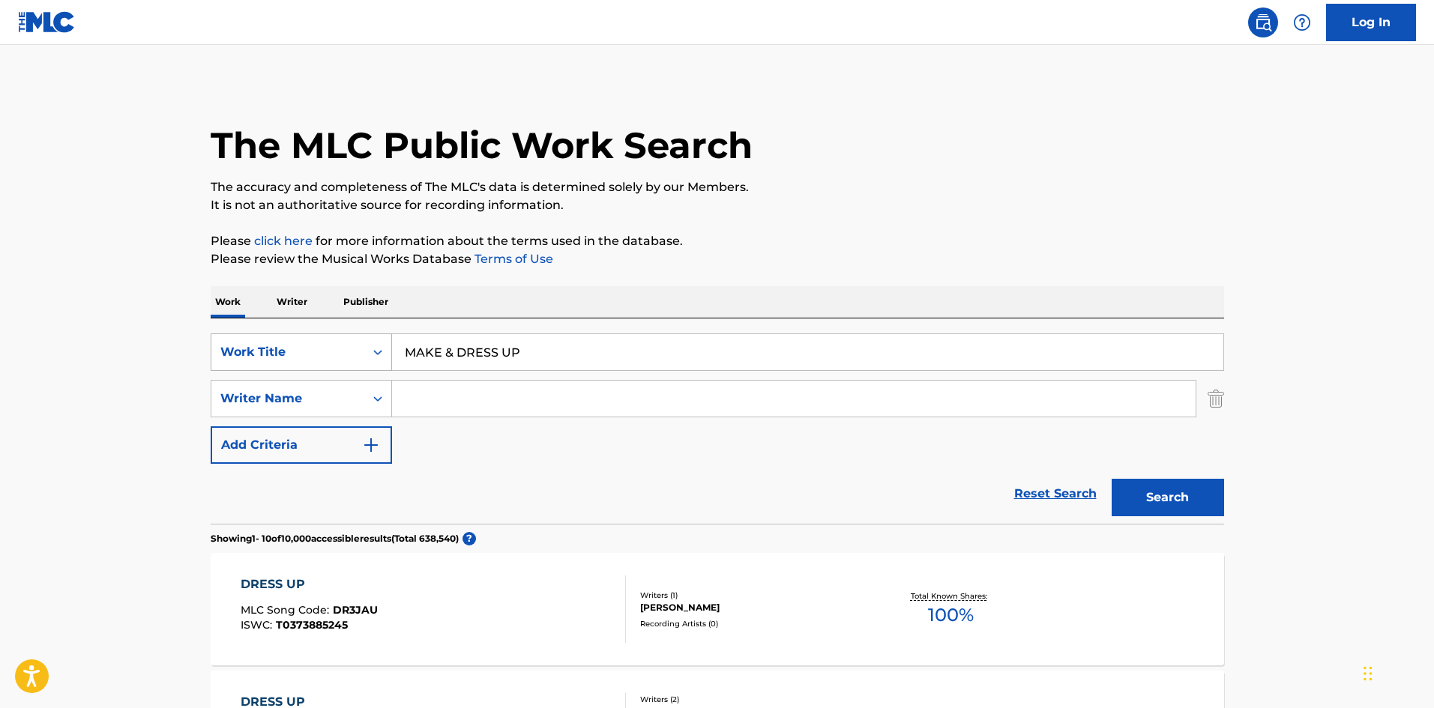
drag, startPoint x: 520, startPoint y: 341, endPoint x: 322, endPoint y: 357, distance: 199.3
click at [322, 357] on div "SearchWithCriteriab27a0574-9fa7-406a-8886-3d2a4b8c77b4 Work Title MAKE & DRESS …" at bounding box center [718, 352] width 1014 height 37
click at [1197, 485] on button "Search" at bounding box center [1168, 497] width 112 height 37
drag, startPoint x: 672, startPoint y: 349, endPoint x: 262, endPoint y: 325, distance: 410.0
click at [262, 325] on div "SearchWithCriteriab27a0574-9fa7-406a-8886-3d2a4b8c77b4 Work Title FALL IN LOVE …" at bounding box center [718, 421] width 1014 height 205
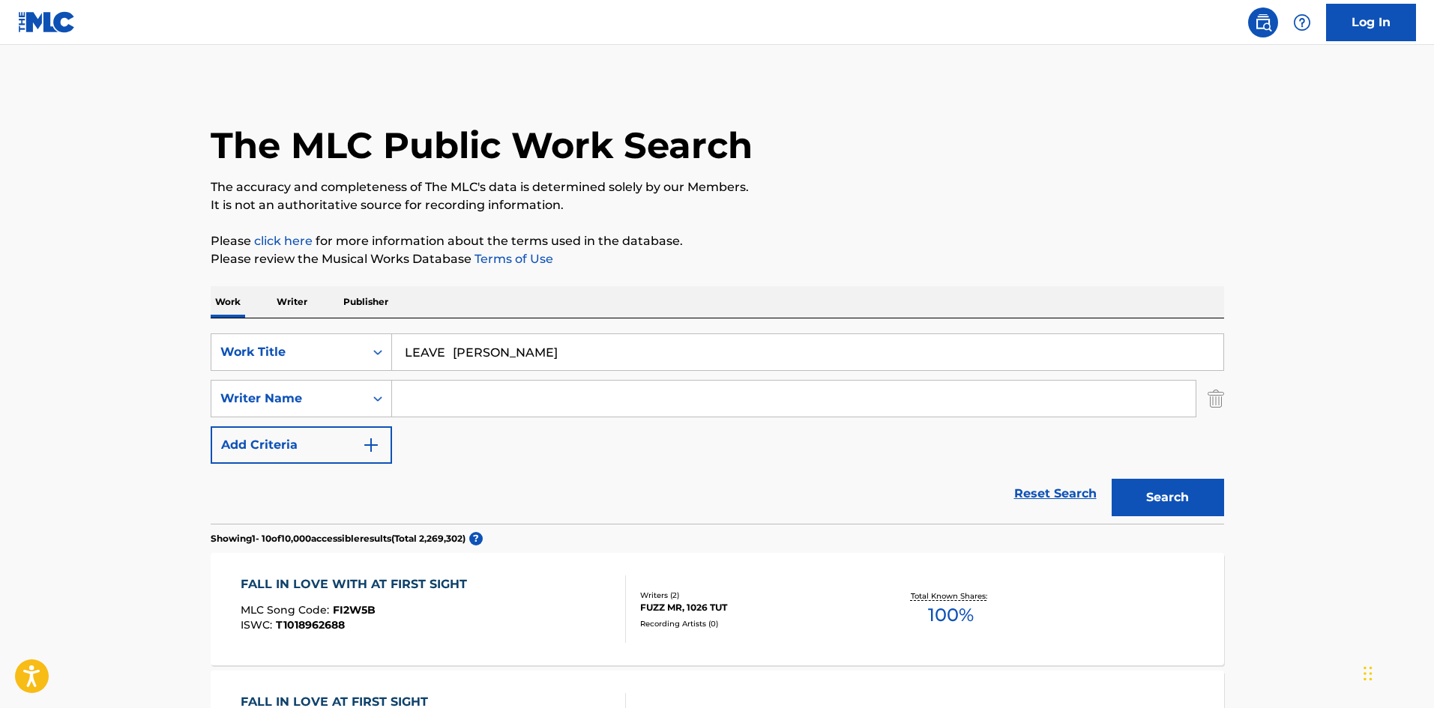
drag, startPoint x: 505, startPoint y: 352, endPoint x: 523, endPoint y: 361, distance: 21.1
click at [534, 355] on input "LEAVE [PERSON_NAME]" at bounding box center [807, 352] width 831 height 36
type input "LEAVE"
click at [481, 394] on input "Search Form" at bounding box center [794, 399] width 804 height 36
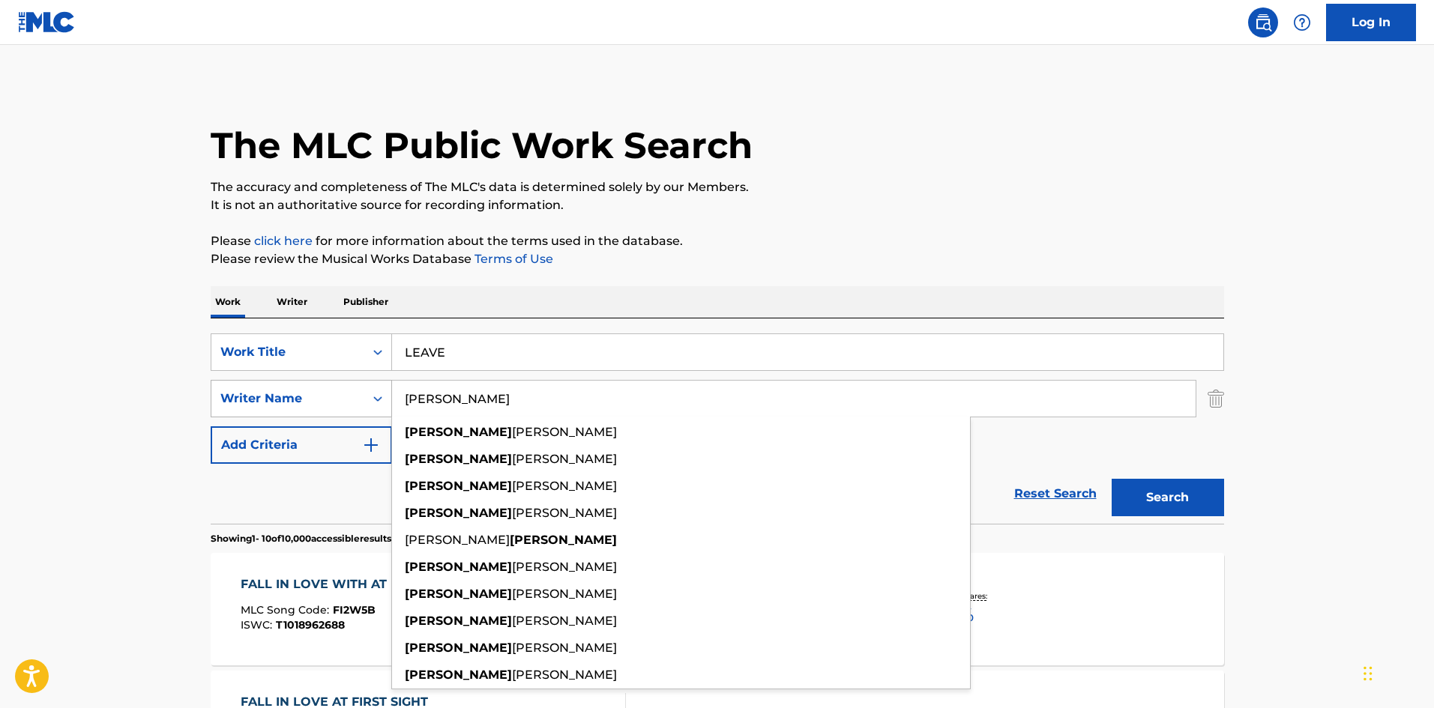
drag, startPoint x: 398, startPoint y: 399, endPoint x: 368, endPoint y: 397, distance: 30.0
click at [369, 397] on div "SearchWithCriteriaa8325fba-b996-4996-885e-86d8d55211ff Writer Name [PERSON_NAME…" at bounding box center [718, 398] width 1014 height 37
type input "[PERSON_NAME]"
click at [1201, 480] on button "Search" at bounding box center [1168, 497] width 112 height 37
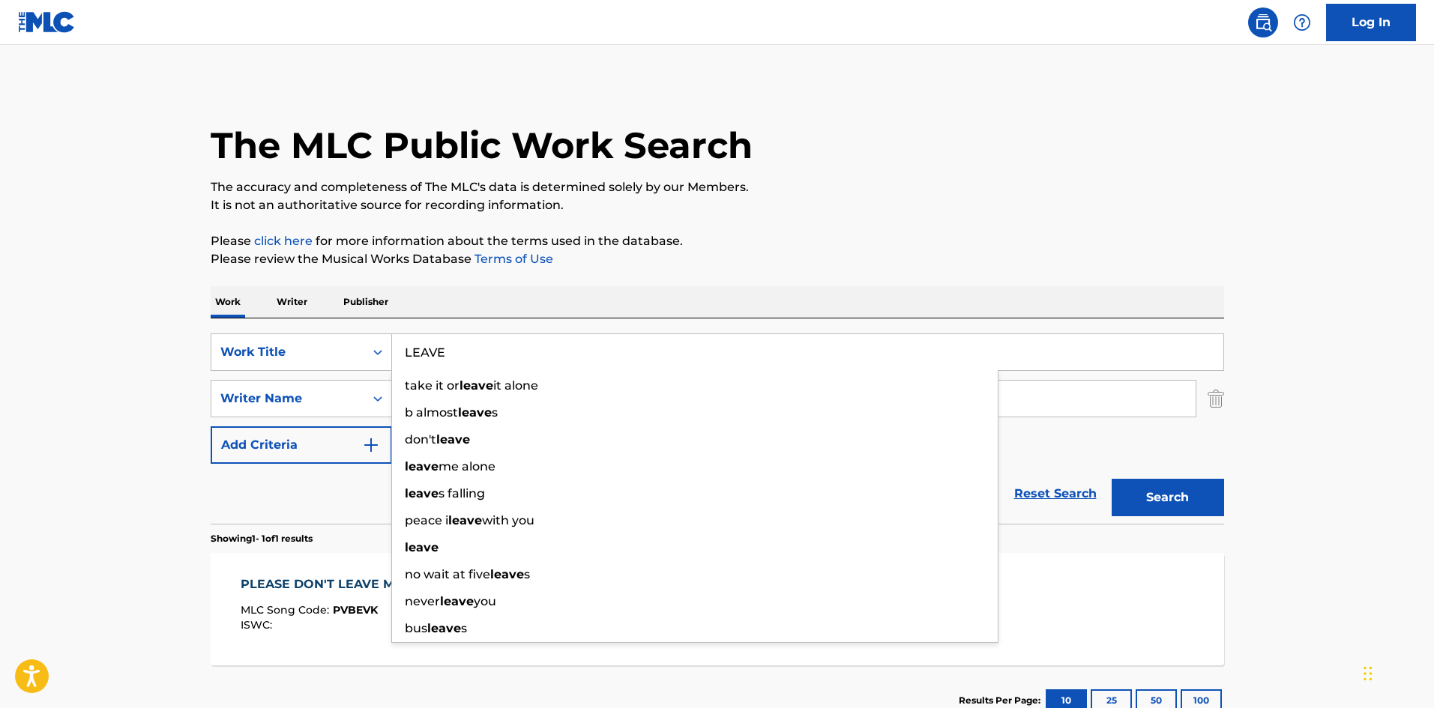
drag, startPoint x: 451, startPoint y: 348, endPoint x: 304, endPoint y: 323, distance: 148.3
click at [301, 323] on div "SearchWithCriteriab27a0574-9fa7-406a-8886-3d2a4b8c77b4 Work Title LEAVE take it…" at bounding box center [718, 421] width 1014 height 205
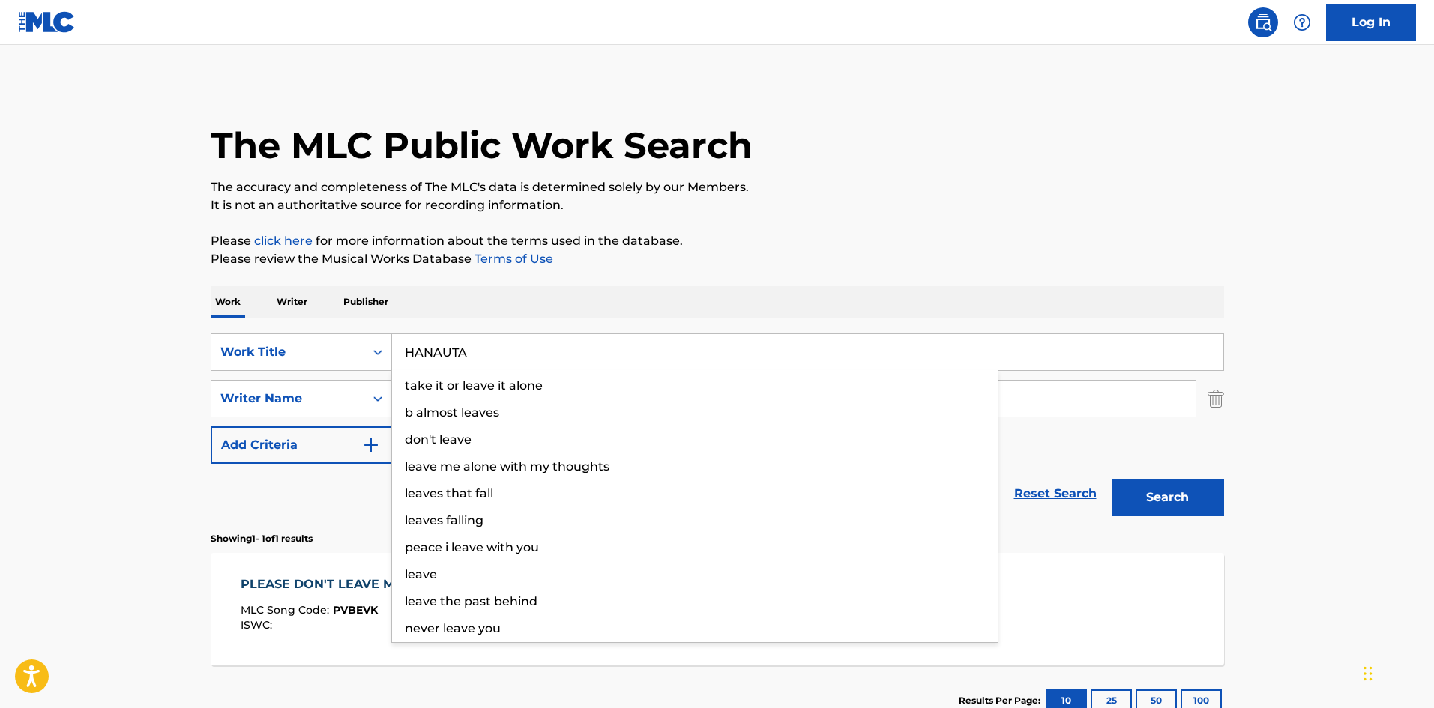
type input "HANAUTA"
click at [726, 268] on div "The MLC Public Work Search The accuracy and completeness of The MLC's data is d…" at bounding box center [718, 409] width 1050 height 654
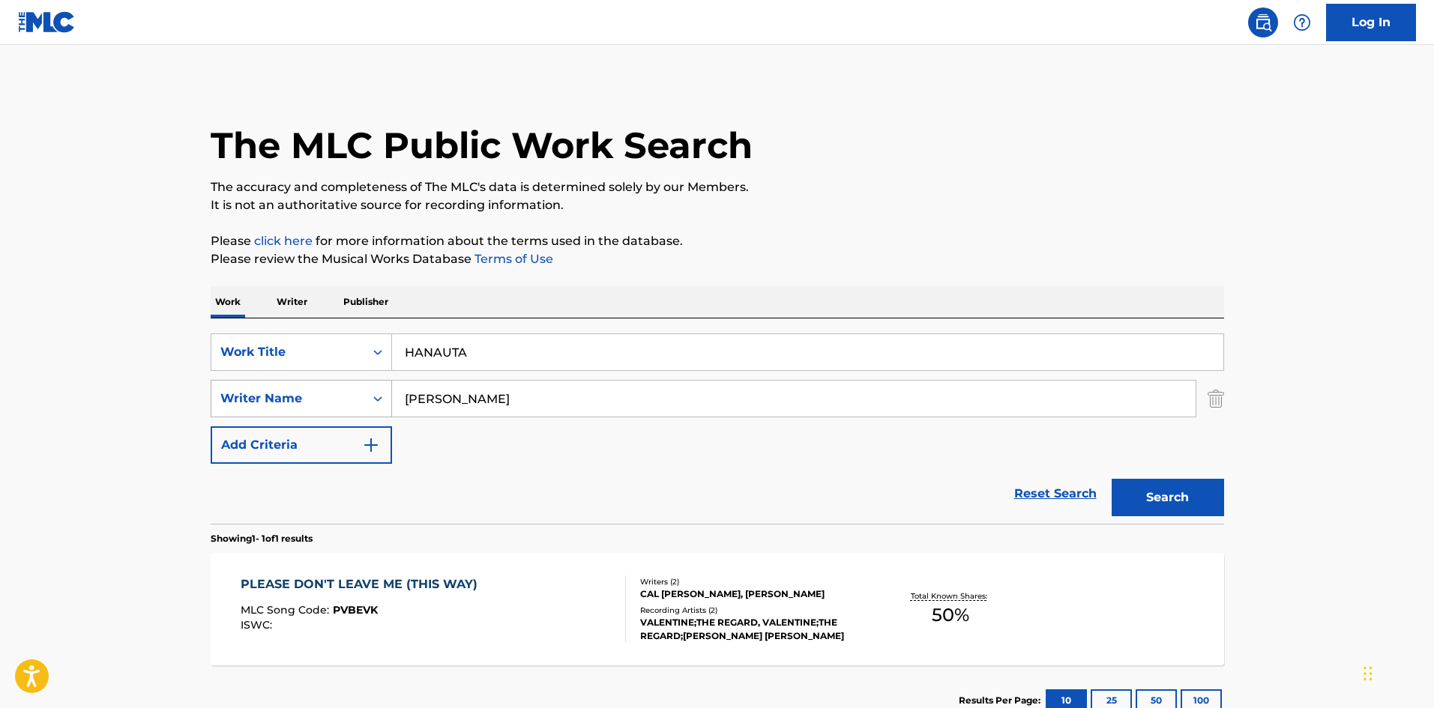
drag, startPoint x: 371, startPoint y: 399, endPoint x: 322, endPoint y: 397, distance: 48.8
click at [322, 397] on div "SearchWithCriteriaa8325fba-b996-4996-885e-86d8d55211ff Writer Name [PERSON_NAME]" at bounding box center [718, 398] width 1014 height 37
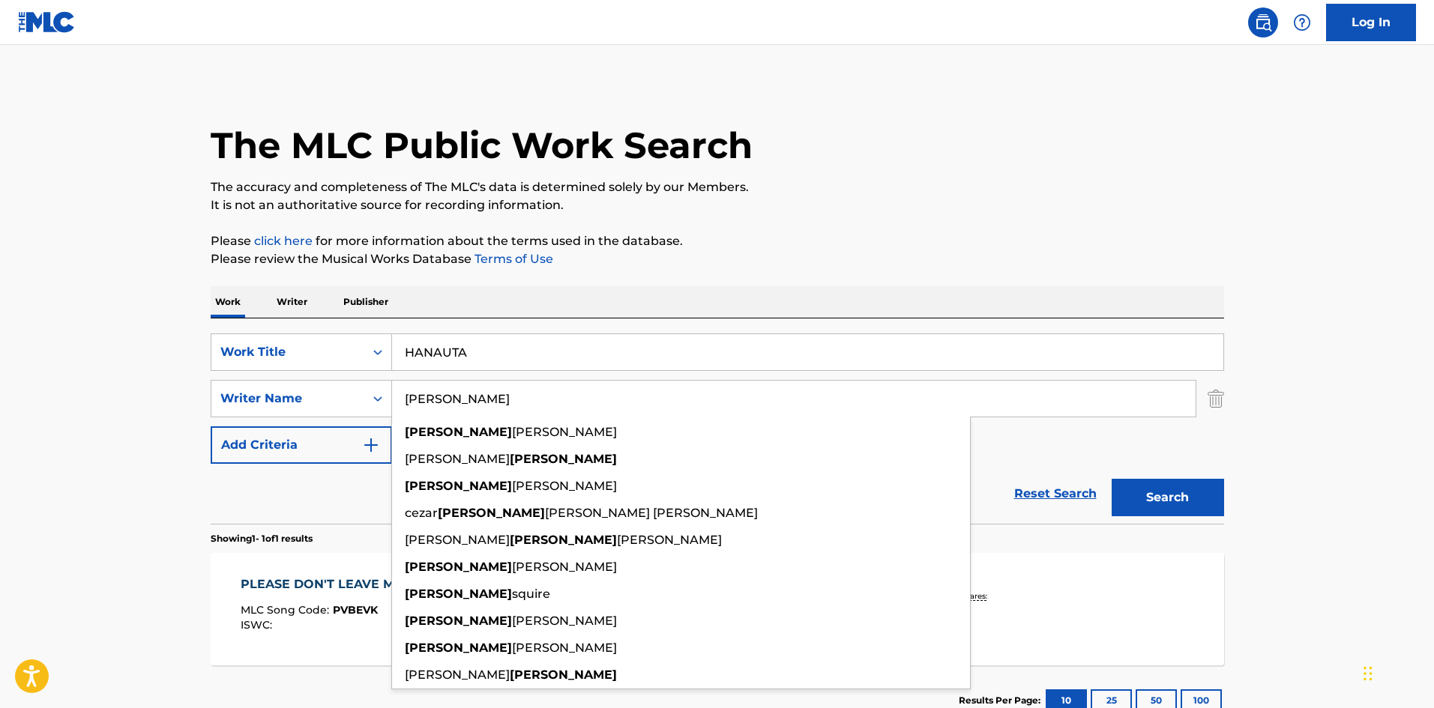
type input "l"
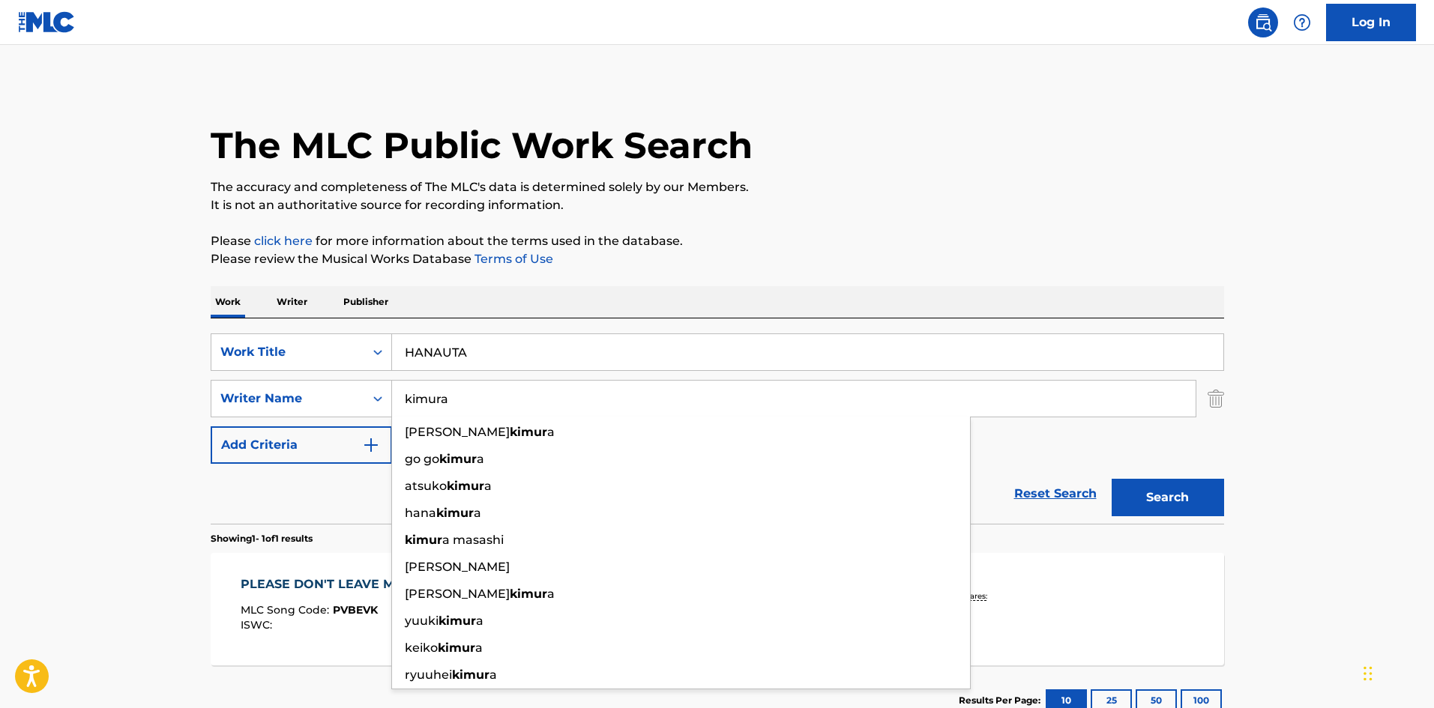
type input "kimura"
click at [1112, 479] on button "Search" at bounding box center [1168, 497] width 112 height 37
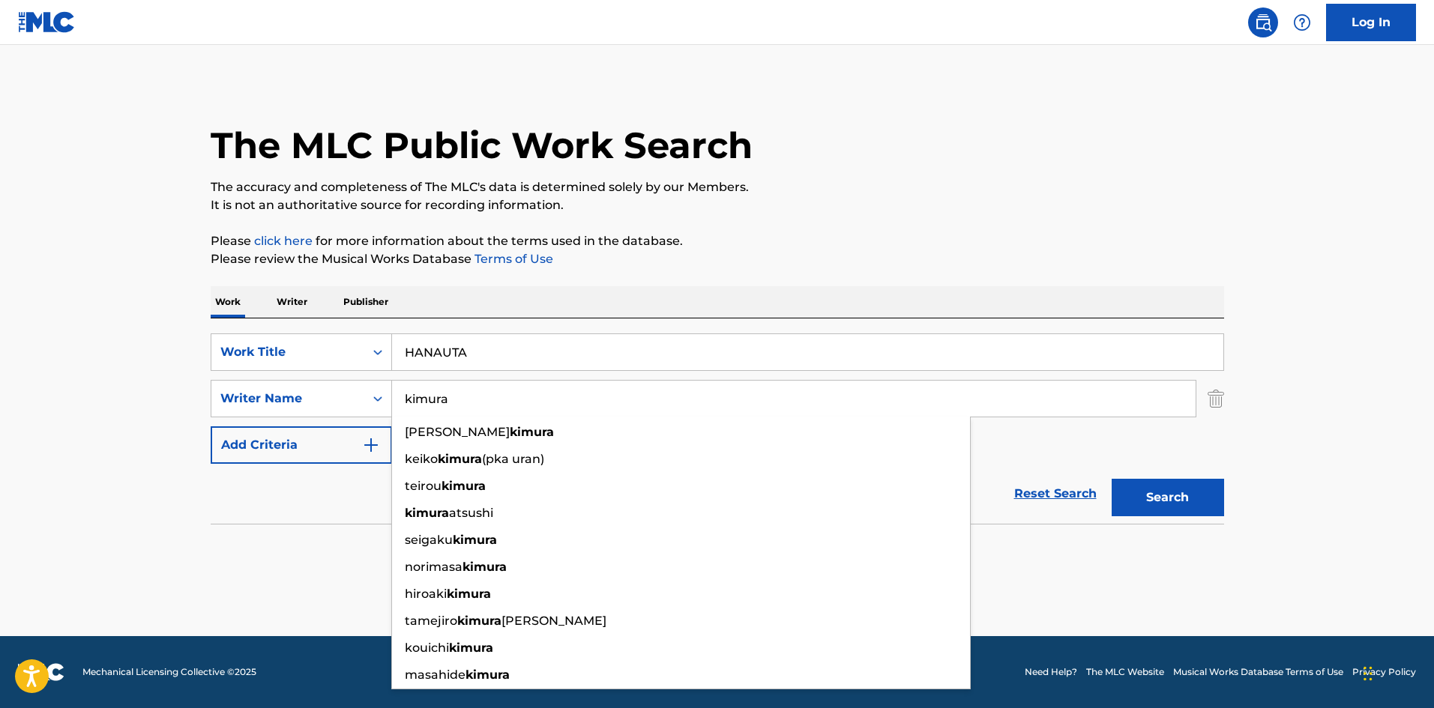
drag, startPoint x: 481, startPoint y: 357, endPoint x: 343, endPoint y: 326, distance: 140.6
click at [343, 326] on div "SearchWithCriteriab27a0574-9fa7-406a-8886-3d2a4b8c77b4 Work Title HANAUTA Searc…" at bounding box center [718, 421] width 1014 height 205
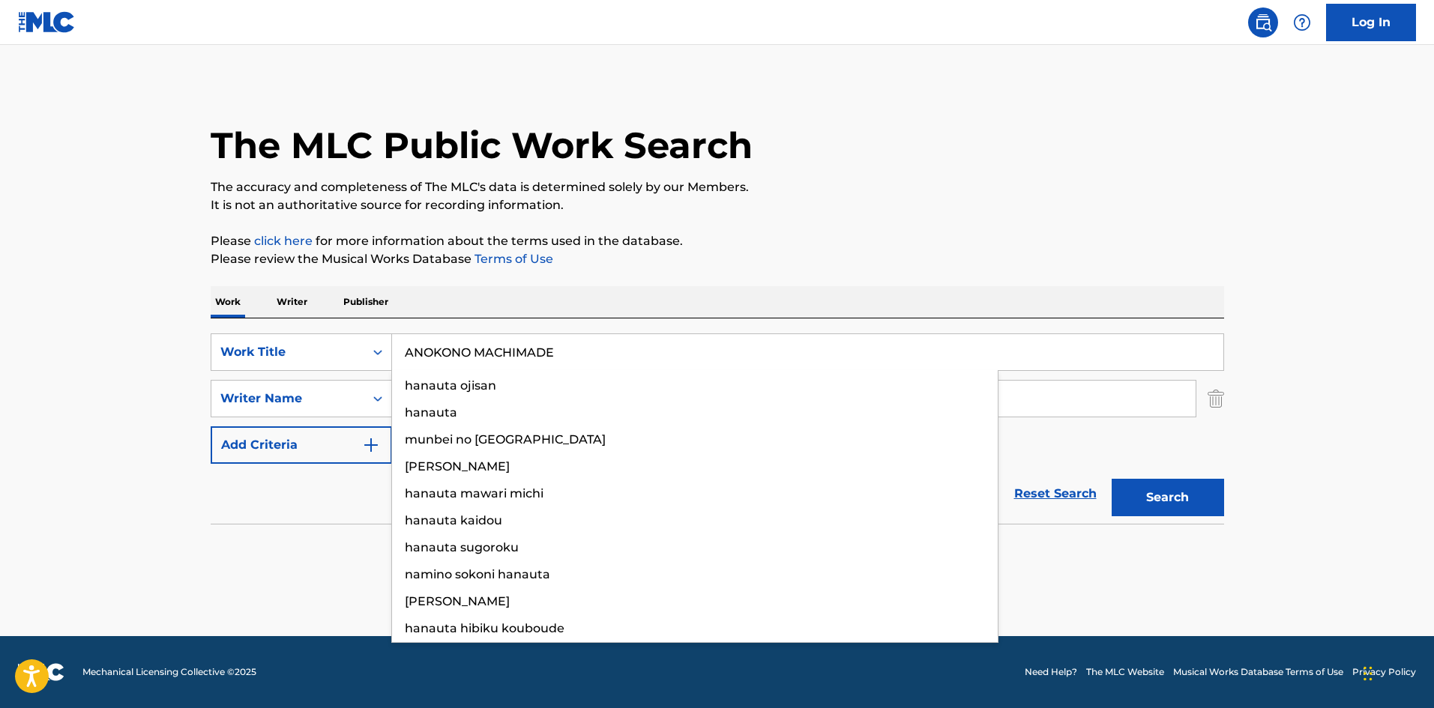
type input "ANOKONO MACHIMADE"
click at [805, 251] on p "Please review the Musical Works Database Terms of Use" at bounding box center [718, 259] width 1014 height 18
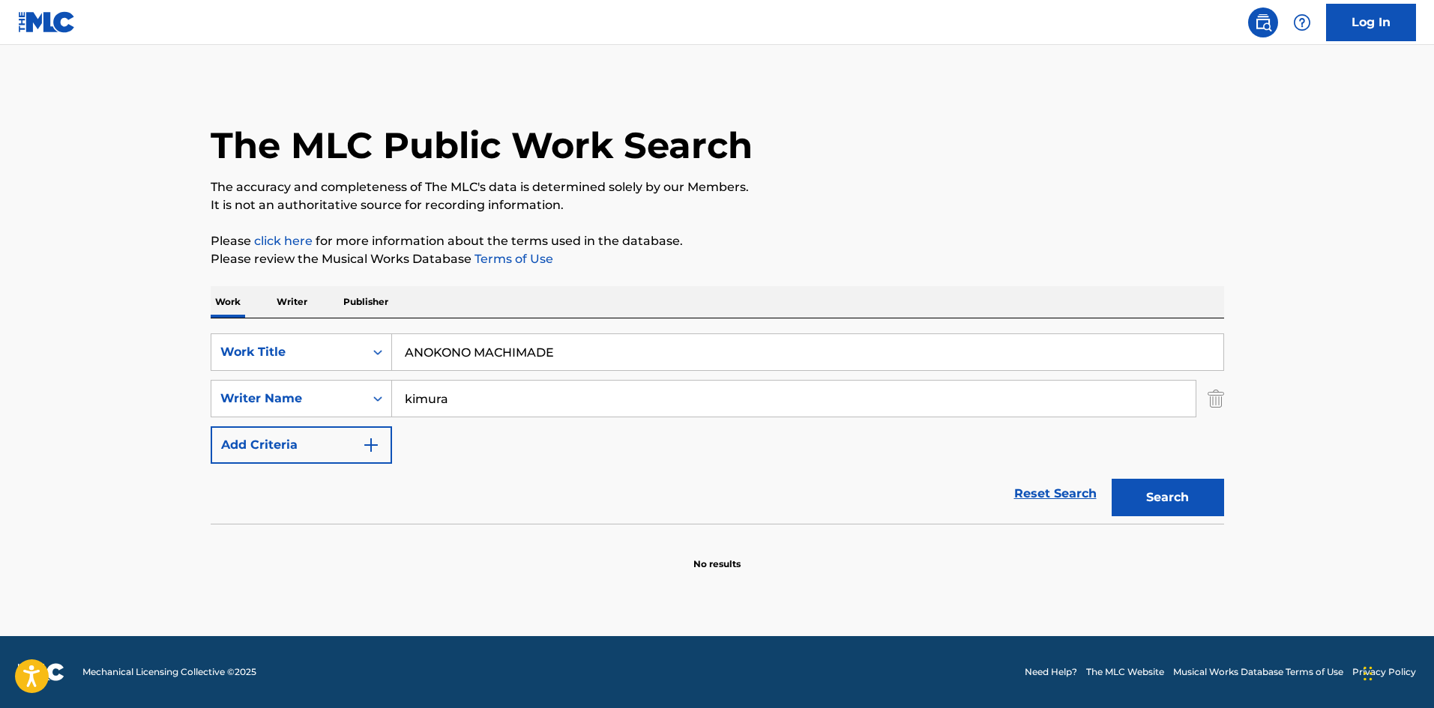
drag, startPoint x: 355, startPoint y: 378, endPoint x: 280, endPoint y: 371, distance: 75.3
click at [280, 371] on div "SearchWithCriteriab27a0574-9fa7-406a-8886-3d2a4b8c77b4 Work Title ANOKONO MACHI…" at bounding box center [718, 399] width 1014 height 130
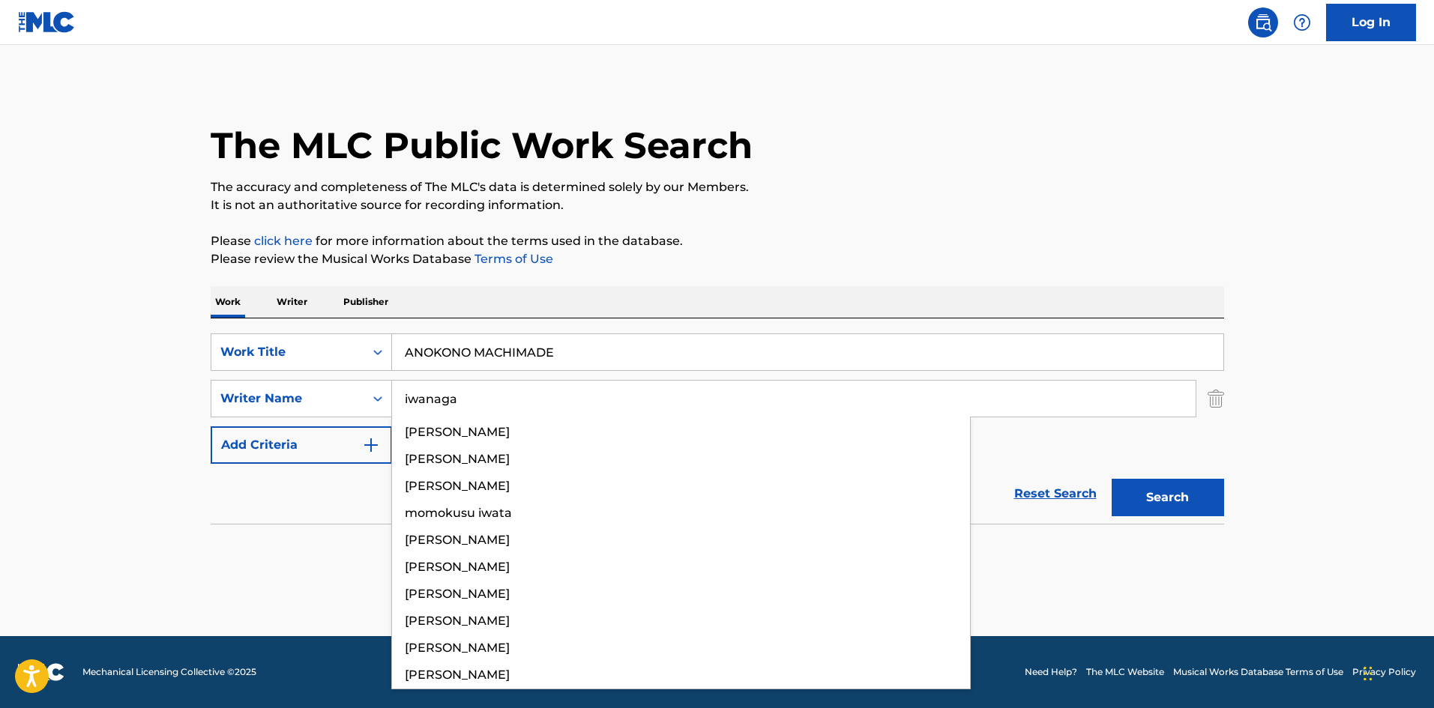
type input "iwanaga"
click at [1112, 479] on button "Search" at bounding box center [1168, 497] width 112 height 37
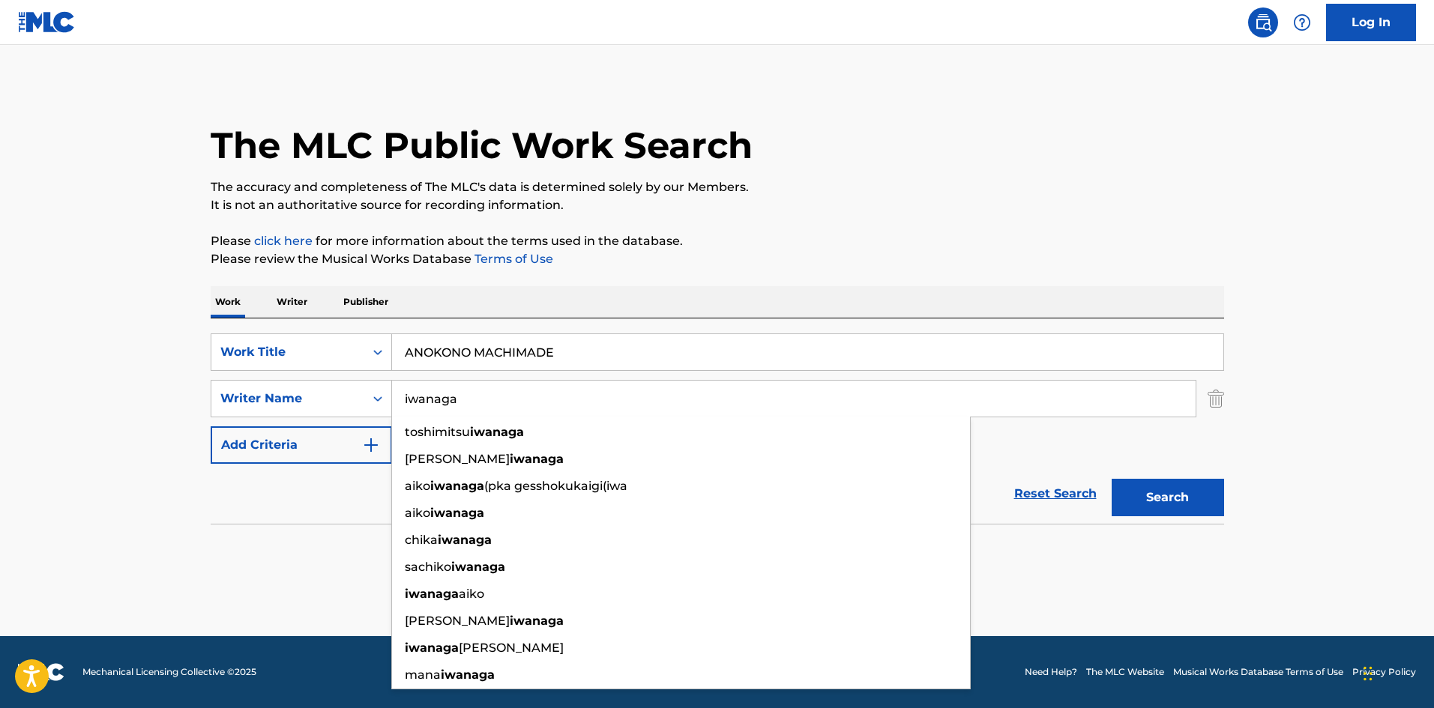
click at [872, 277] on div "The MLC Public Work Search The accuracy and completeness of The MLC's data is d…" at bounding box center [718, 326] width 1050 height 489
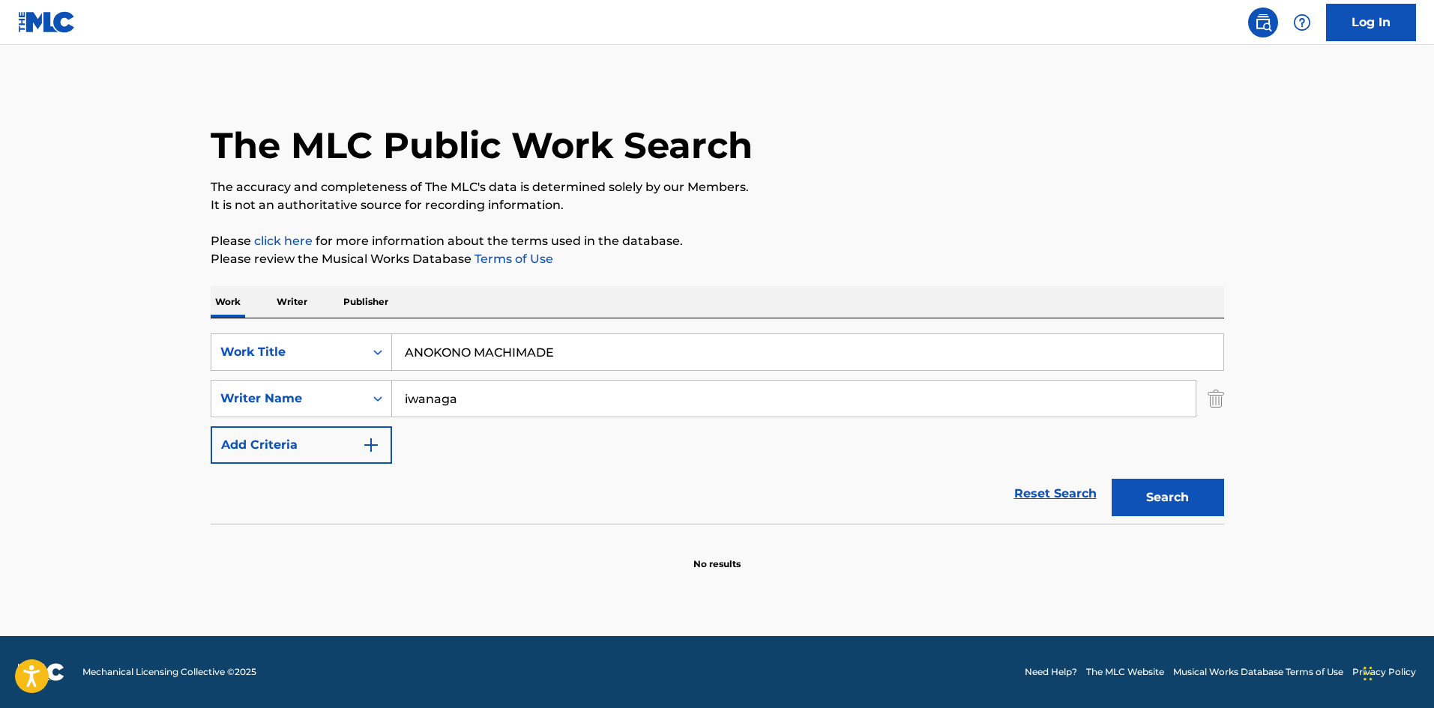
drag, startPoint x: 347, startPoint y: 316, endPoint x: 364, endPoint y: 312, distance: 17.8
click at [325, 314] on div "Work Writer Publisher SearchWithCriteriab27a0574-9fa7-406a-8886-3d2a4b8c77b4 Wo…" at bounding box center [718, 428] width 1014 height 285
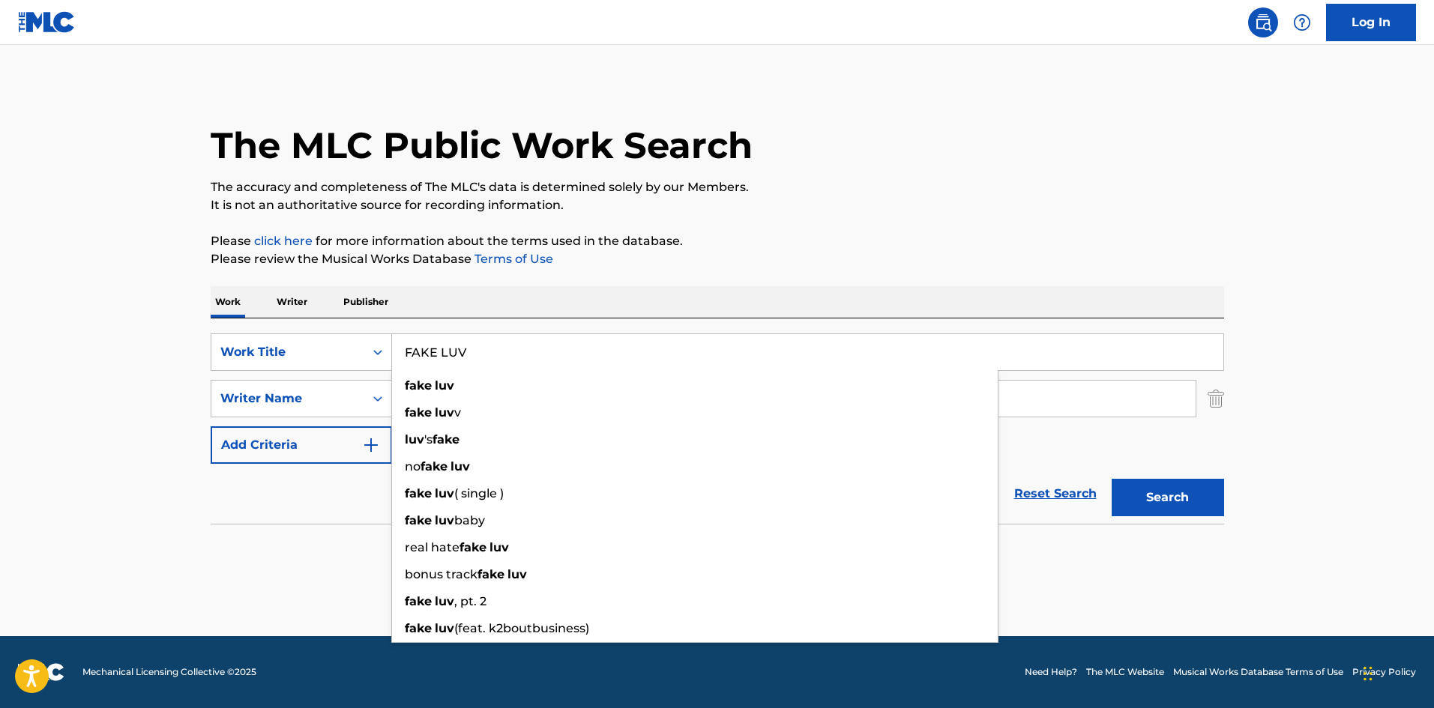
click at [867, 271] on div "The MLC Public Work Search The accuracy and completeness of The MLC's data is d…" at bounding box center [718, 326] width 1050 height 489
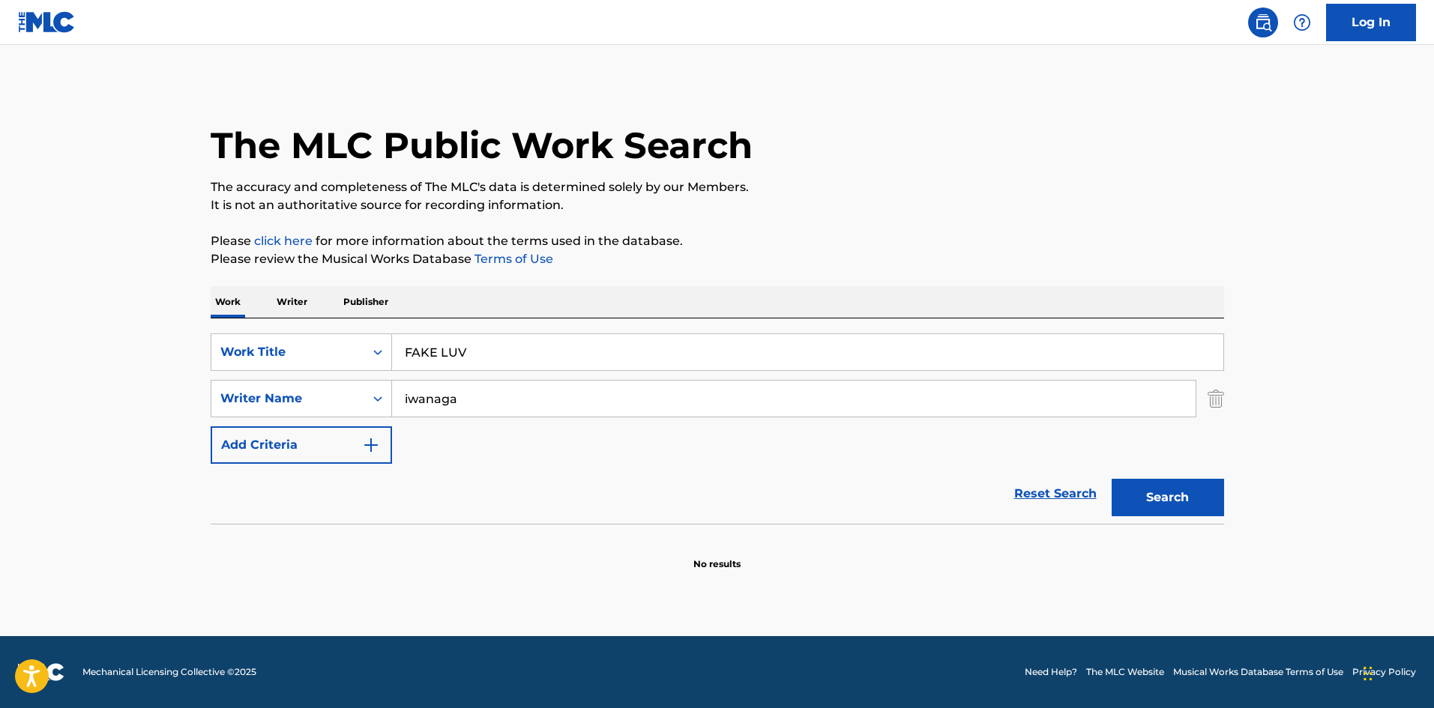
drag, startPoint x: 500, startPoint y: 328, endPoint x: 288, endPoint y: 328, distance: 212.2
click at [283, 327] on div "SearchWithCriteriab27a0574-9fa7-406a-8886-3d2a4b8c77b4 Work Title FAKE LUV Sear…" at bounding box center [718, 421] width 1014 height 205
drag, startPoint x: 462, startPoint y: 345, endPoint x: 347, endPoint y: 342, distance: 114.7
click at [351, 342] on div "SearchWithCriteriab27a0574-9fa7-406a-8886-3d2a4b8c77b4 Work Title FAKE LUV" at bounding box center [718, 352] width 1014 height 37
type input "ITSUMOSOBANI"
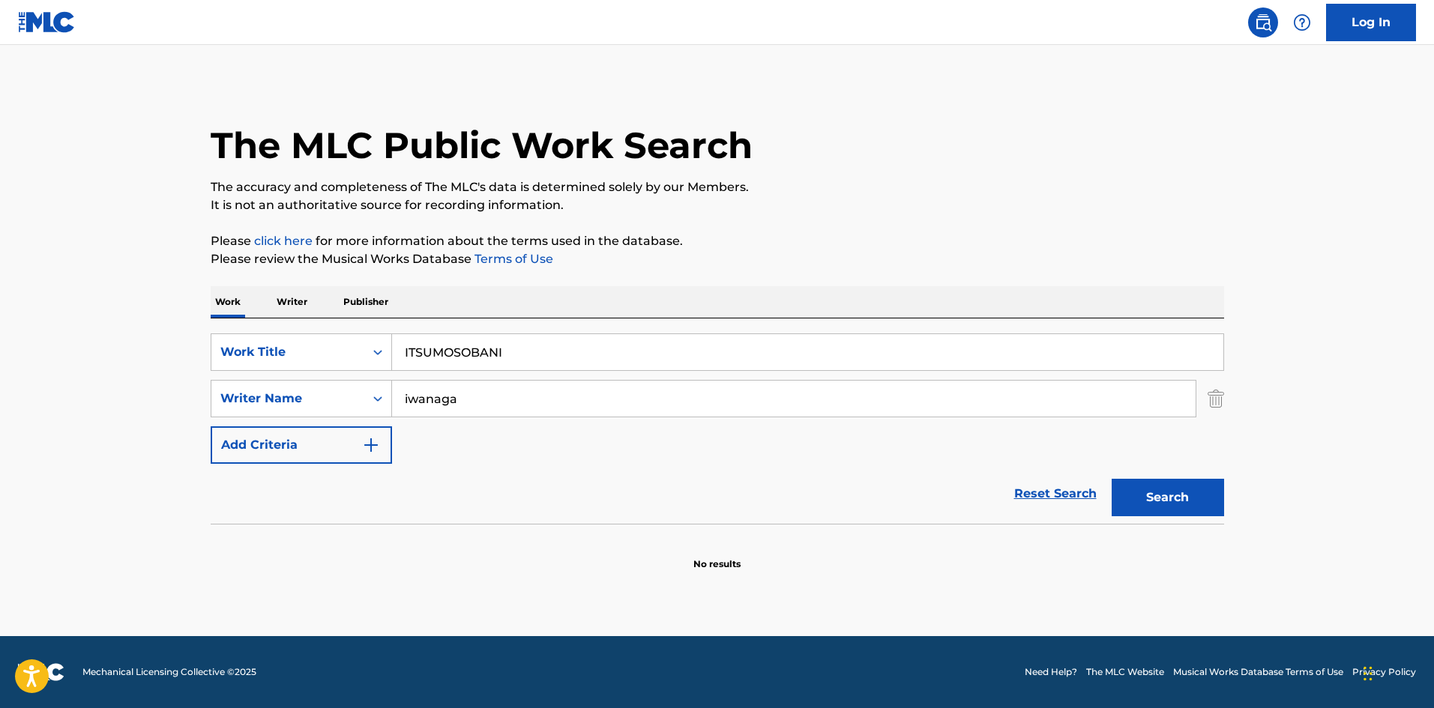
click at [922, 191] on p "The accuracy and completeness of The MLC's data is determined solely by our Mem…" at bounding box center [718, 187] width 1014 height 18
drag, startPoint x: 311, startPoint y: 382, endPoint x: 303, endPoint y: 382, distance: 8.3
click at [303, 382] on div "SearchWithCriteriaa8325fba-b996-4996-885e-86d8d55211ff Writer Name [PERSON_NAME]" at bounding box center [718, 398] width 1014 height 37
click at [1200, 495] on button "Search" at bounding box center [1168, 497] width 112 height 37
drag, startPoint x: 396, startPoint y: 328, endPoint x: 324, endPoint y: 314, distance: 73.2
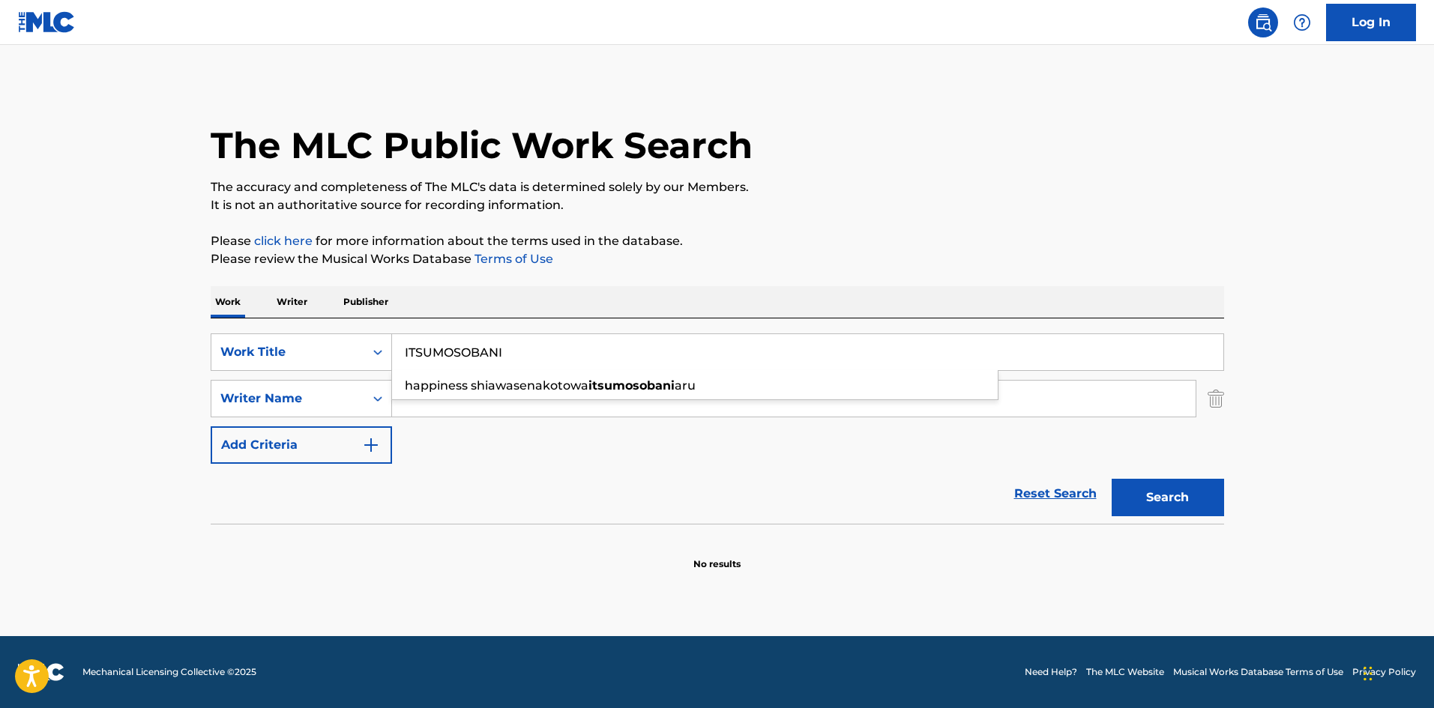
click at [324, 314] on div "Work Writer Publisher SearchWithCriteriab27a0574-9fa7-406a-8886-3d2a4b8c77b4 Wo…" at bounding box center [718, 428] width 1014 height 285
type input "TSUBAKI"
click at [843, 211] on p "It is not an authoritative source for recording information." at bounding box center [718, 205] width 1014 height 18
click at [523, 394] on input "Search Form" at bounding box center [794, 399] width 804 height 36
type input "wond"
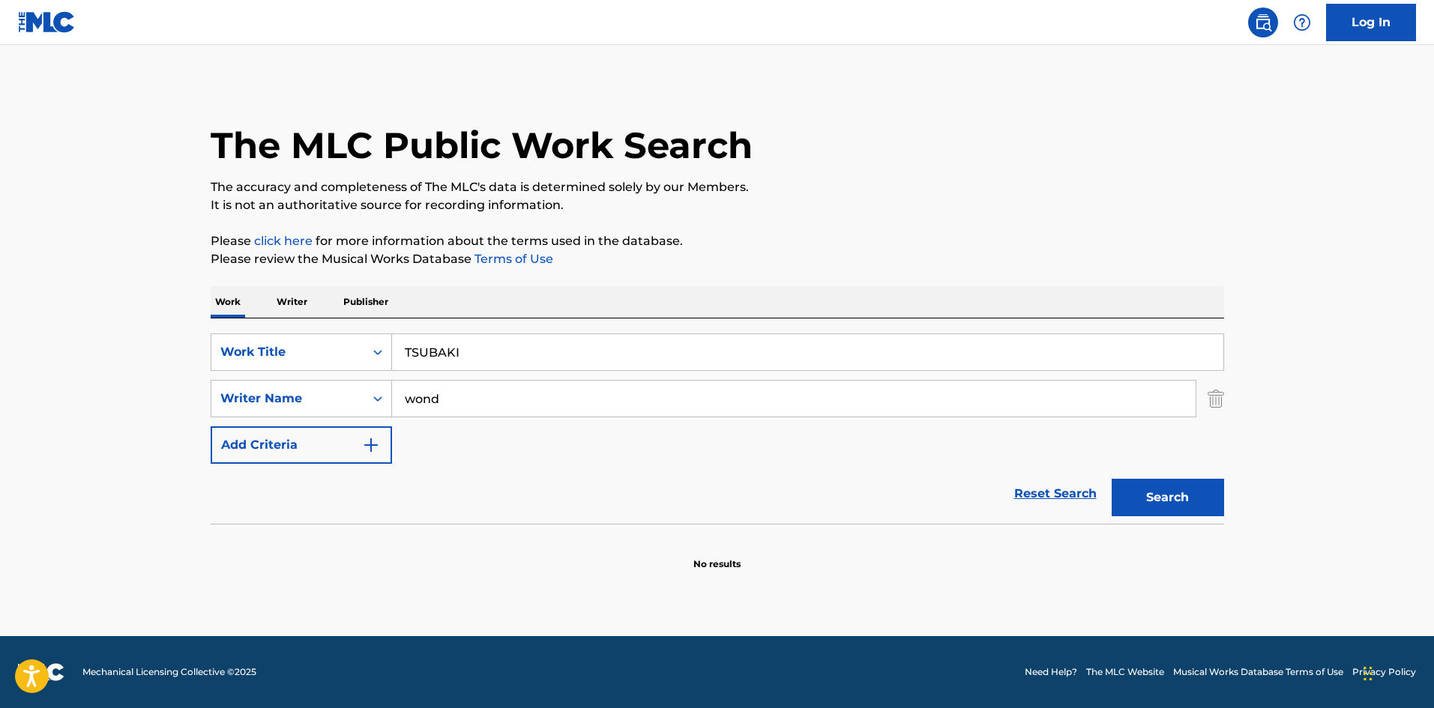
click at [1112, 479] on button "Search" at bounding box center [1168, 497] width 112 height 37
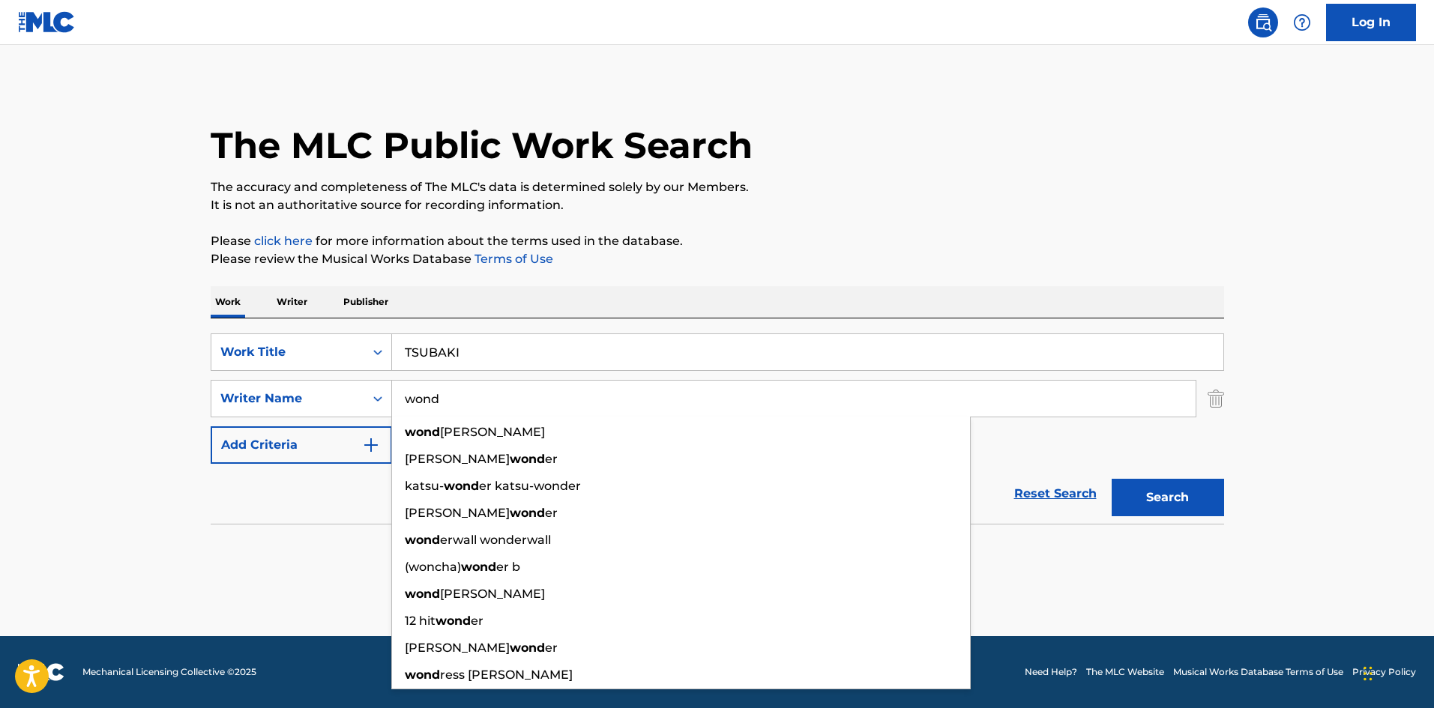
click at [874, 139] on div "The MLC Public Work Search" at bounding box center [718, 136] width 1014 height 109
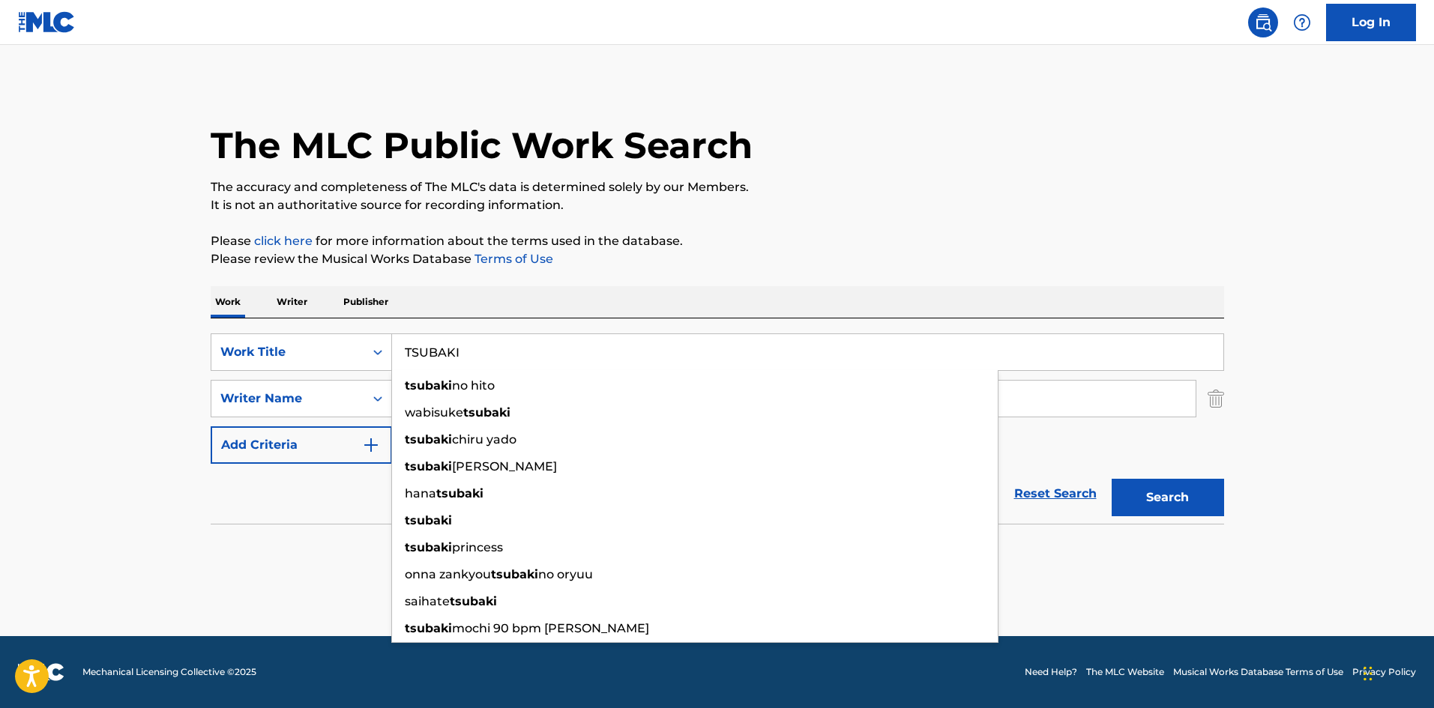
drag, startPoint x: 465, startPoint y: 346, endPoint x: 369, endPoint y: 332, distance: 96.9
click at [369, 332] on div "SearchWithCriteriab27a0574-9fa7-406a-8886-3d2a4b8c77b4 Work Title TSUBAKI tsuba…" at bounding box center [718, 421] width 1014 height 205
type input "HOTTO SUTEESHON"
click at [885, 211] on p "It is not an authoritative source for recording information." at bounding box center [718, 205] width 1014 height 18
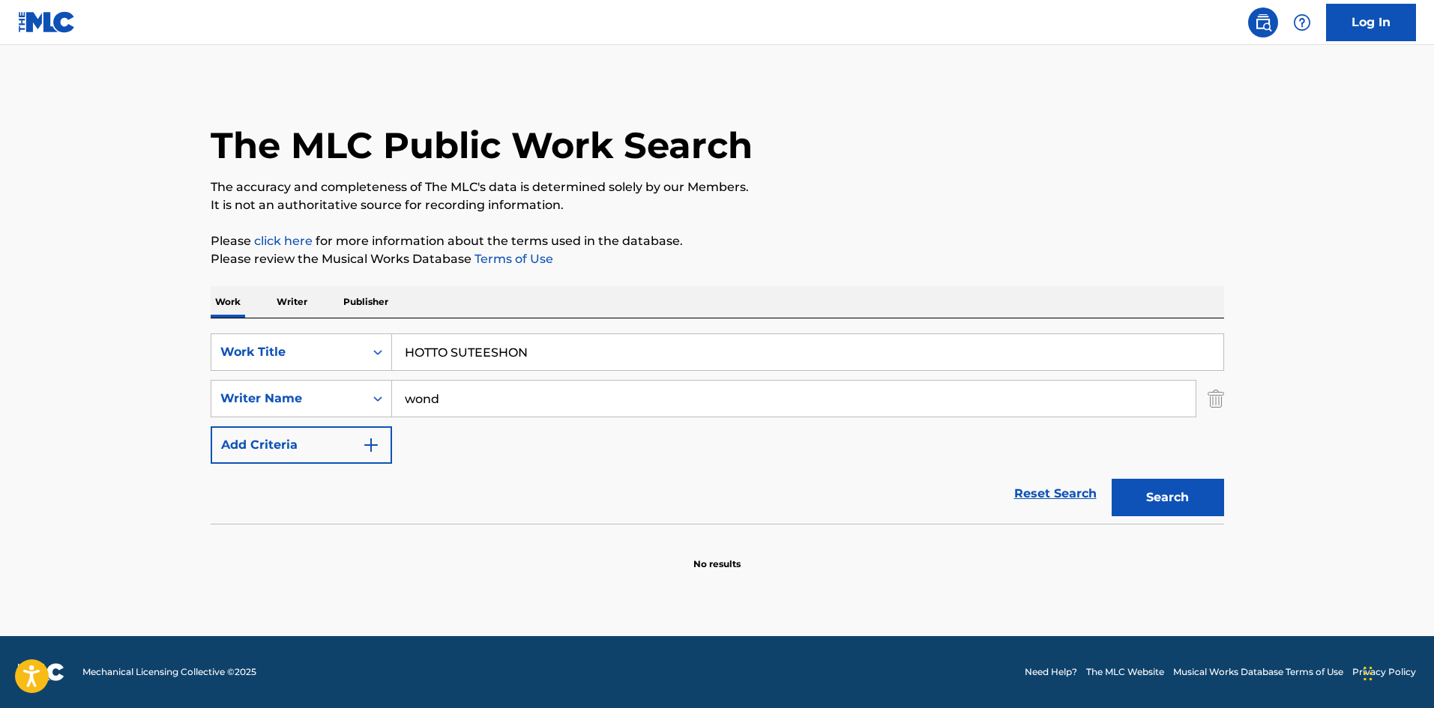
drag, startPoint x: 359, startPoint y: 388, endPoint x: 350, endPoint y: 377, distance: 14.4
click at [319, 383] on div "SearchWithCriteriaa8325fba-b996-4996-885e-86d8d55211ff Writer Name wond" at bounding box center [718, 398] width 1014 height 37
click at [935, 217] on div "The MLC Public Work Search The accuracy and completeness of The MLC's data is d…" at bounding box center [718, 326] width 1050 height 489
click at [1133, 491] on button "Search" at bounding box center [1168, 497] width 112 height 37
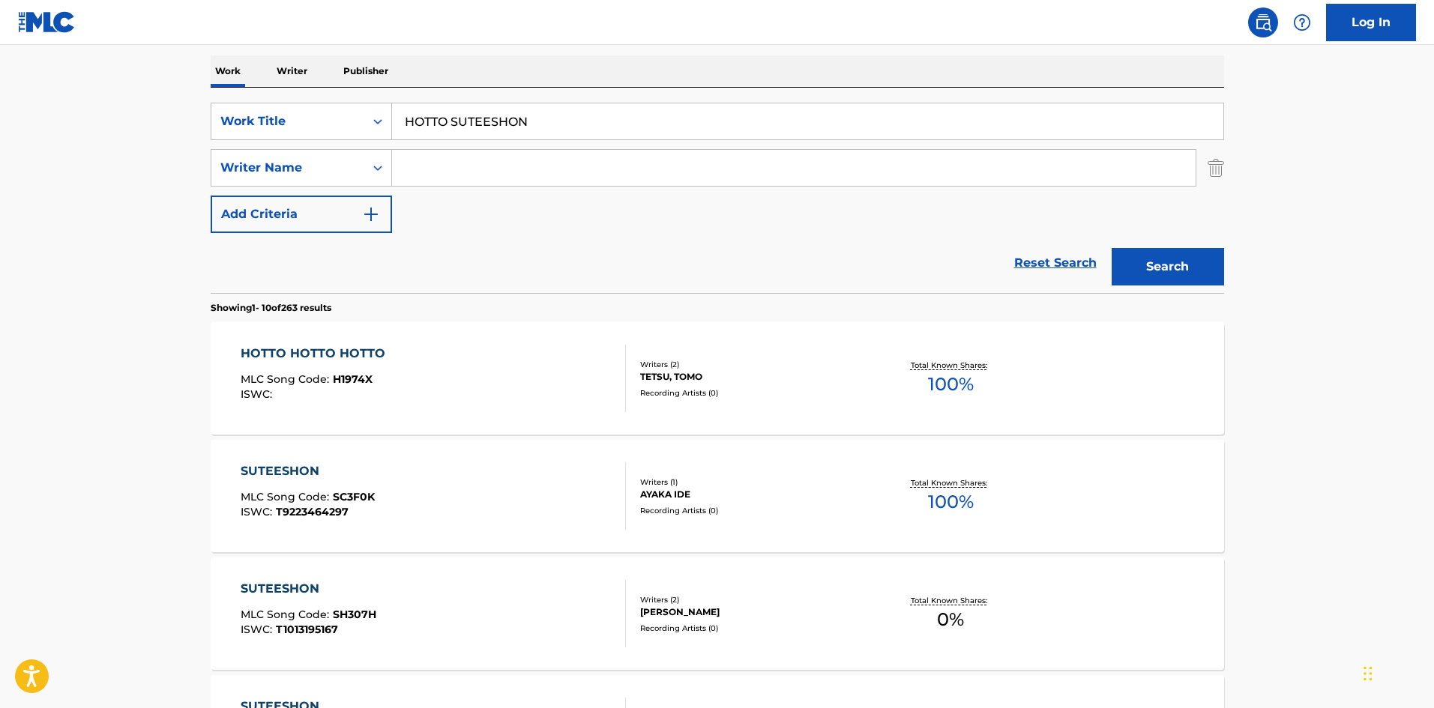
scroll to position [233, 0]
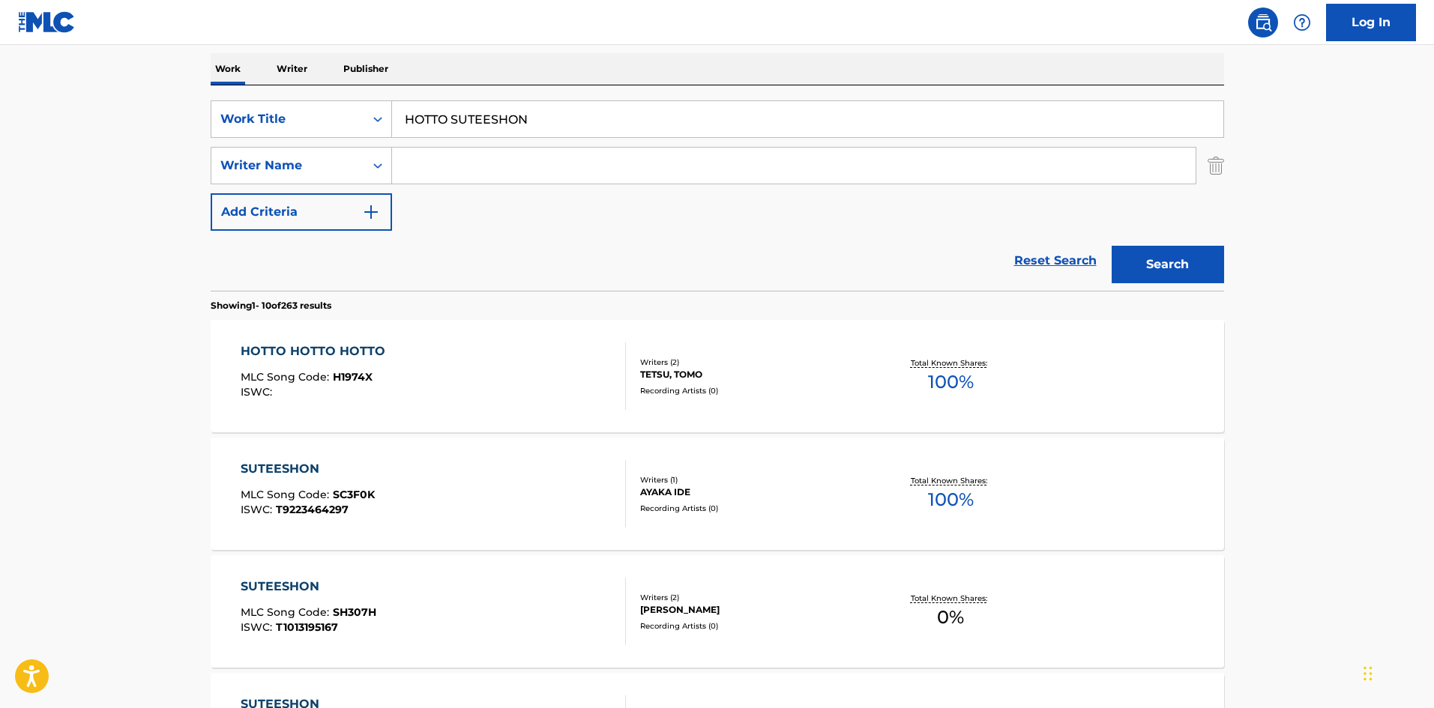
drag, startPoint x: 555, startPoint y: 121, endPoint x: 297, endPoint y: 65, distance: 264.7
click at [1191, 265] on button "Search" at bounding box center [1168, 264] width 112 height 37
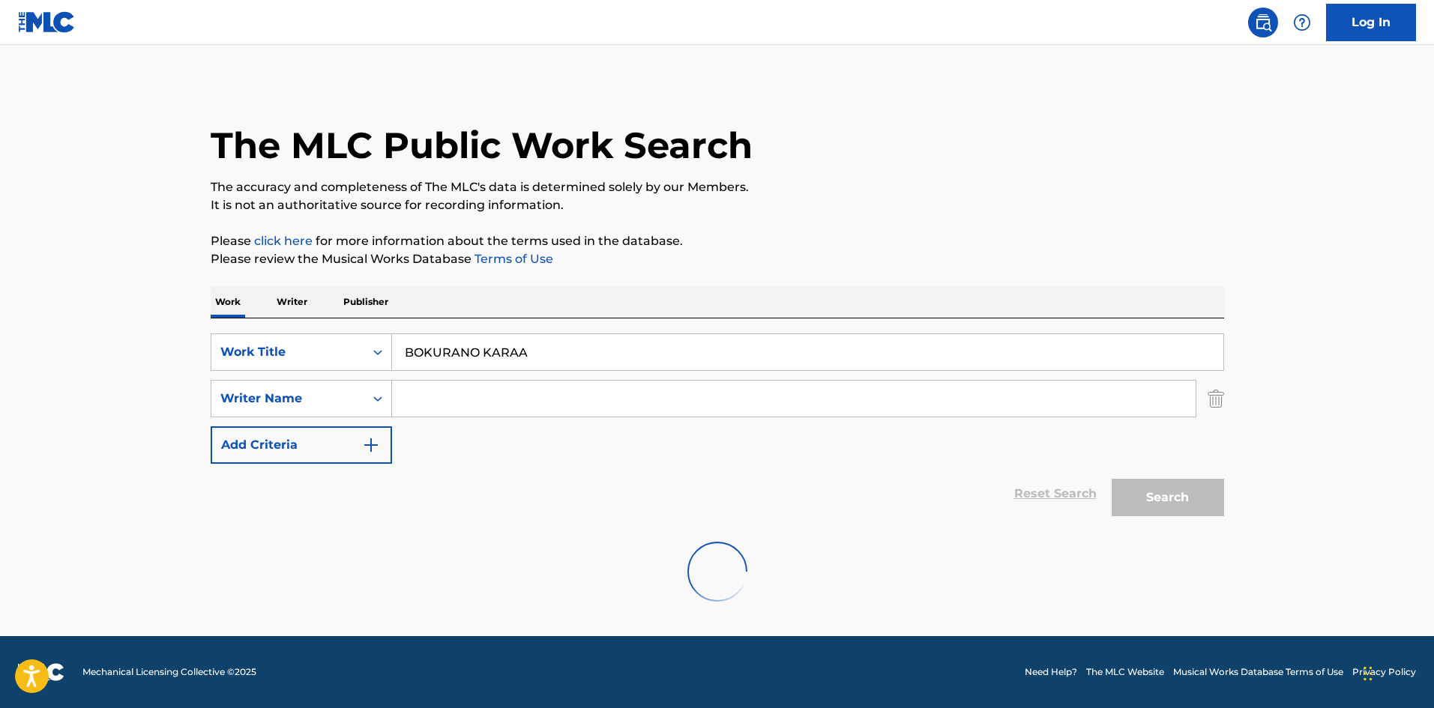
scroll to position [0, 0]
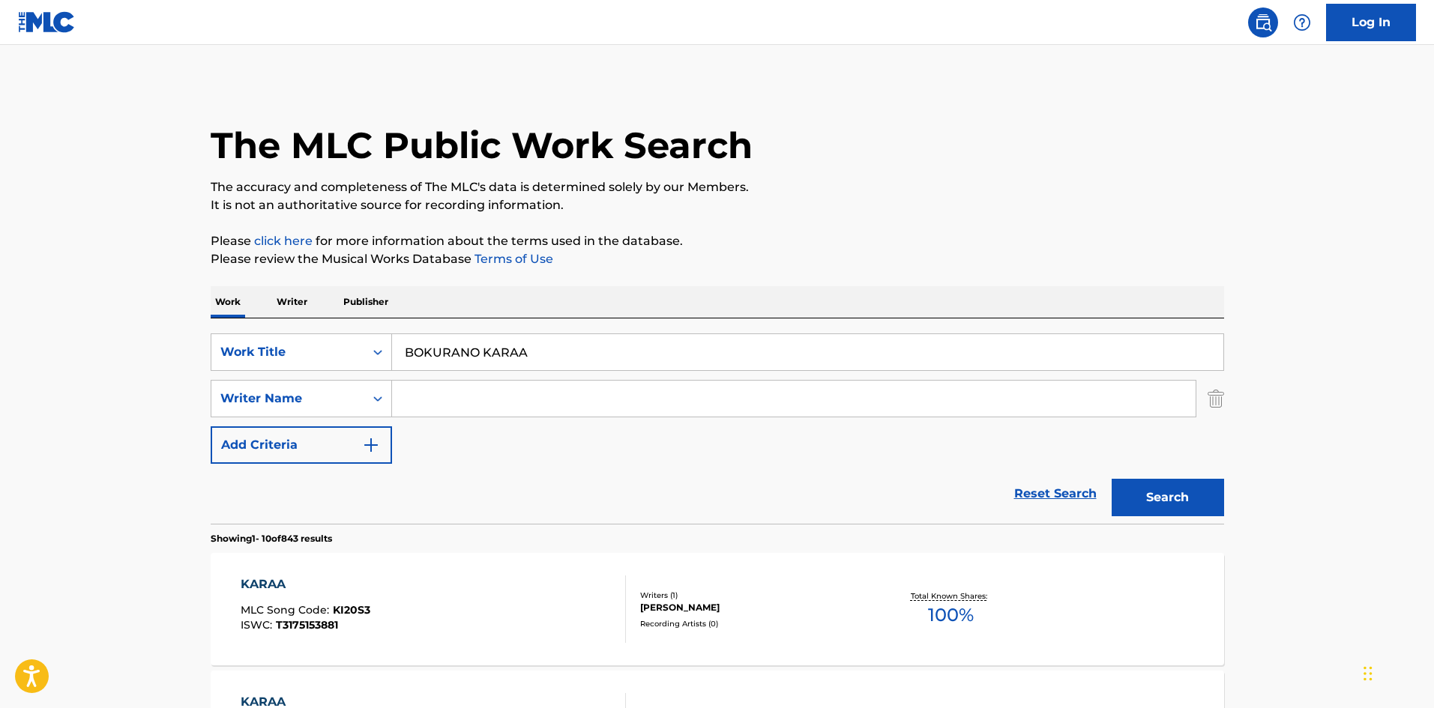
drag, startPoint x: 391, startPoint y: 331, endPoint x: 350, endPoint y: 327, distance: 40.7
click at [1202, 501] on button "Search" at bounding box center [1168, 497] width 112 height 37
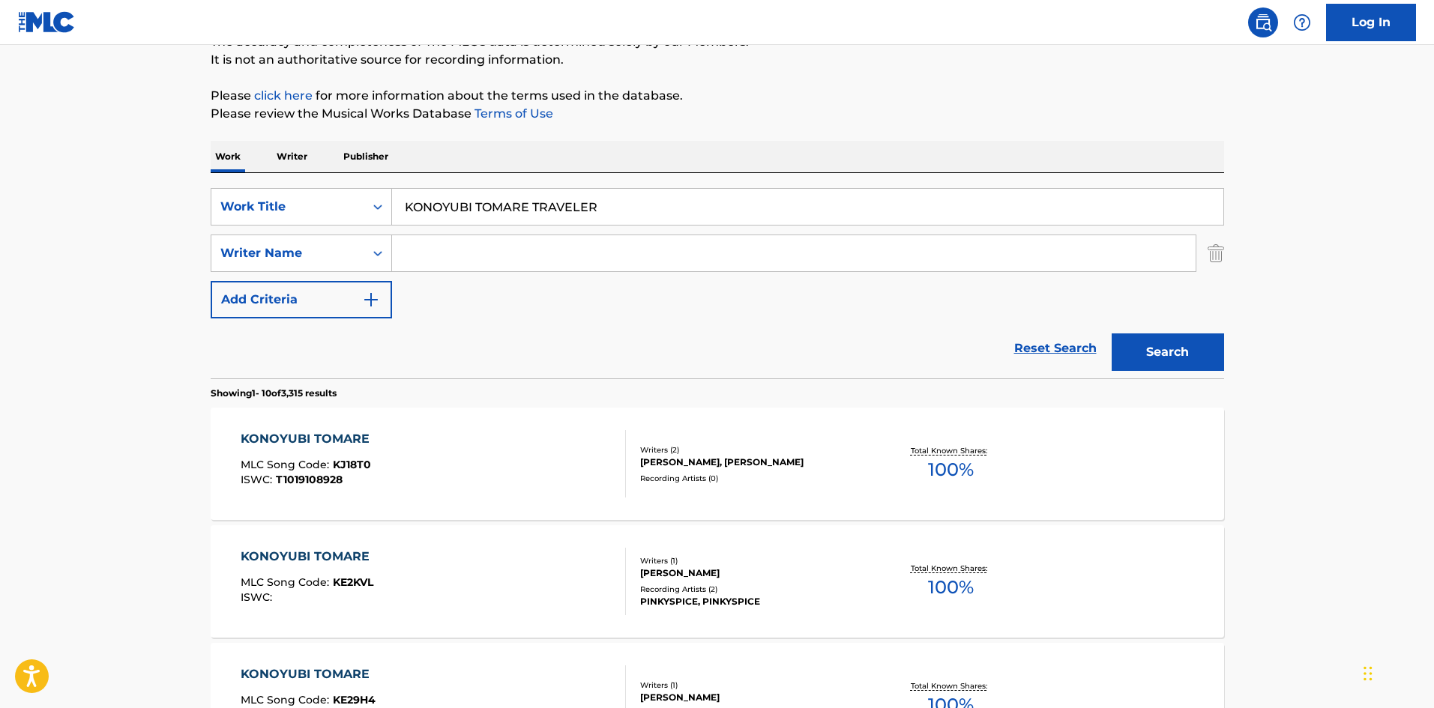
scroll to position [155, 0]
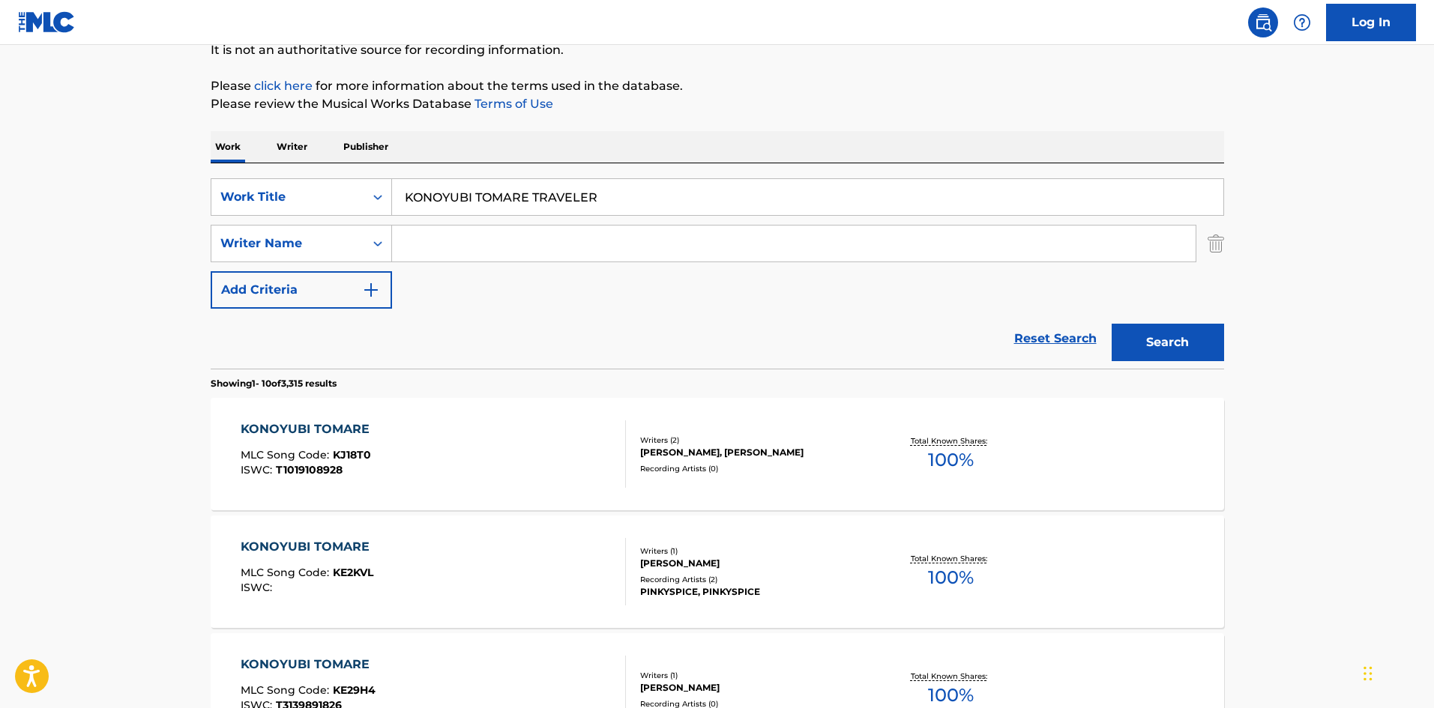
drag, startPoint x: 354, startPoint y: 172, endPoint x: 289, endPoint y: 160, distance: 65.6
drag, startPoint x: 520, startPoint y: 196, endPoint x: 576, endPoint y: 205, distance: 56.3
click at [572, 205] on input "[PERSON_NAME]" at bounding box center [807, 197] width 831 height 36
type input "[PERSON_NAME]"
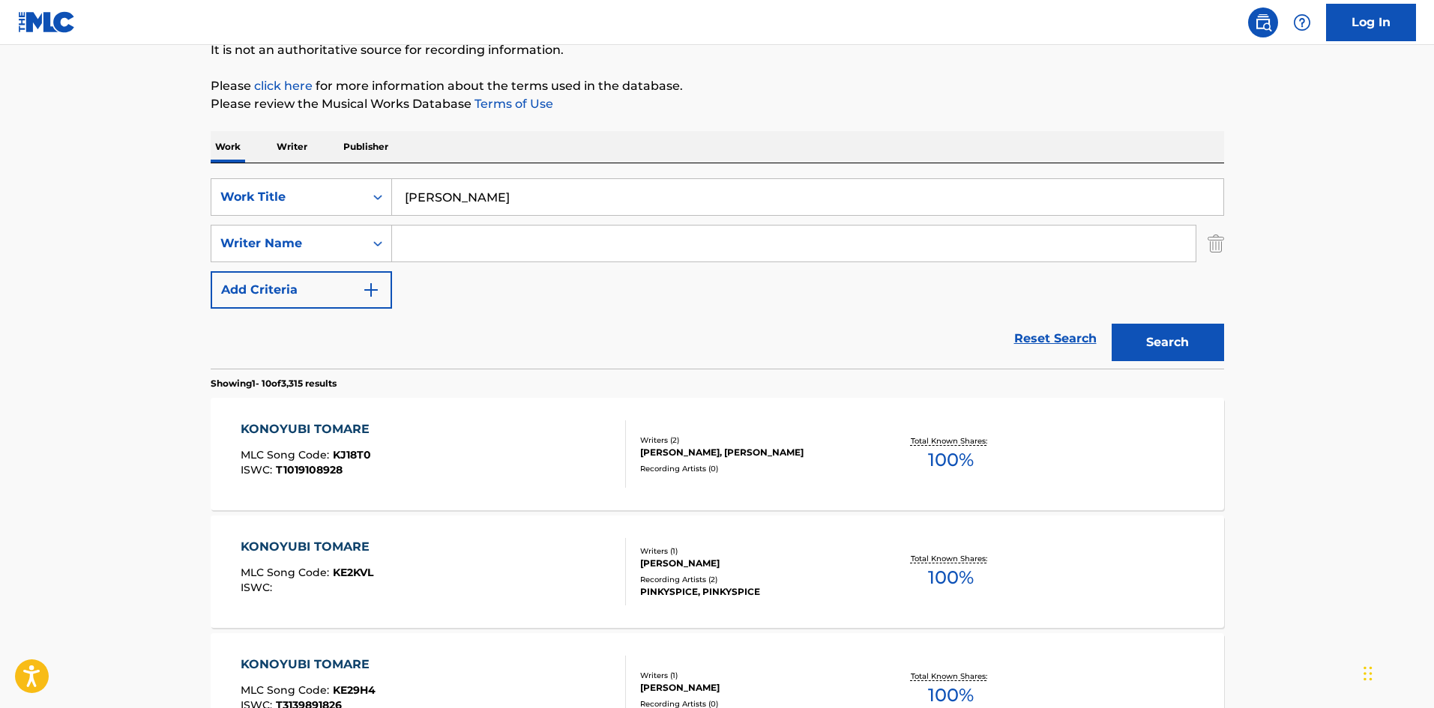
click at [542, 241] on input "Search Form" at bounding box center [794, 244] width 804 height 36
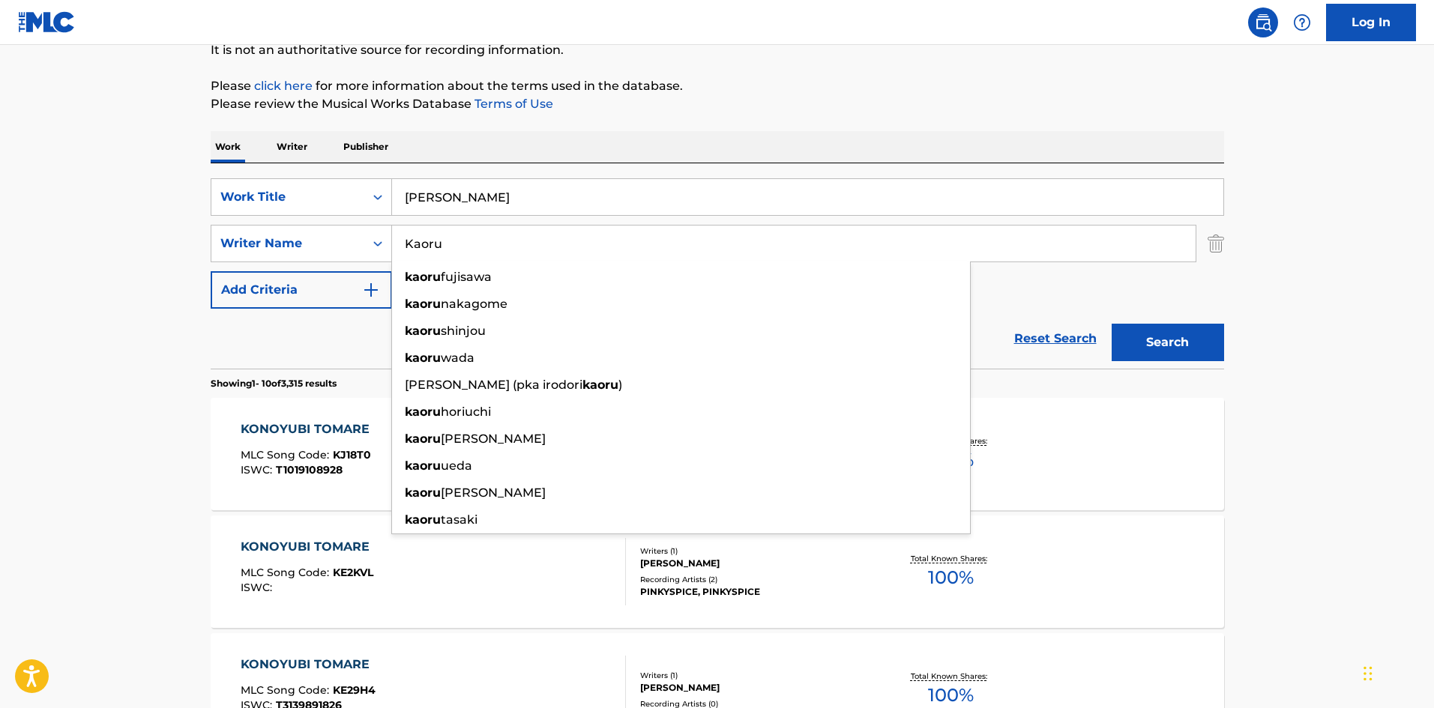
type input "Kaoru"
click at [1145, 338] on button "Search" at bounding box center [1168, 342] width 112 height 37
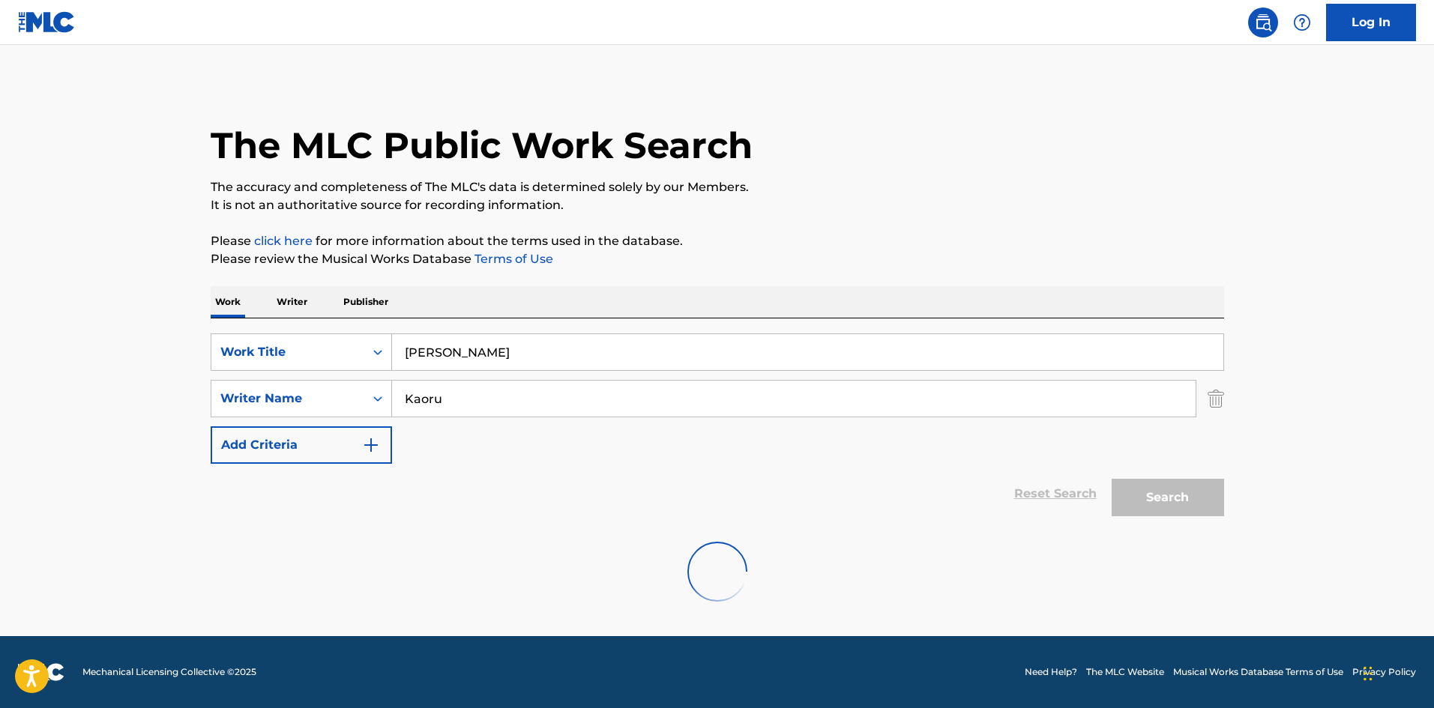
scroll to position [0, 0]
drag, startPoint x: 379, startPoint y: 352, endPoint x: 357, endPoint y: 346, distance: 23.3
click at [354, 352] on div "SearchWithCriteriab27a0574-9fa7-406a-8886-3d2a4b8c77b4 Work Title [PERSON_NAME]" at bounding box center [718, 352] width 1014 height 37
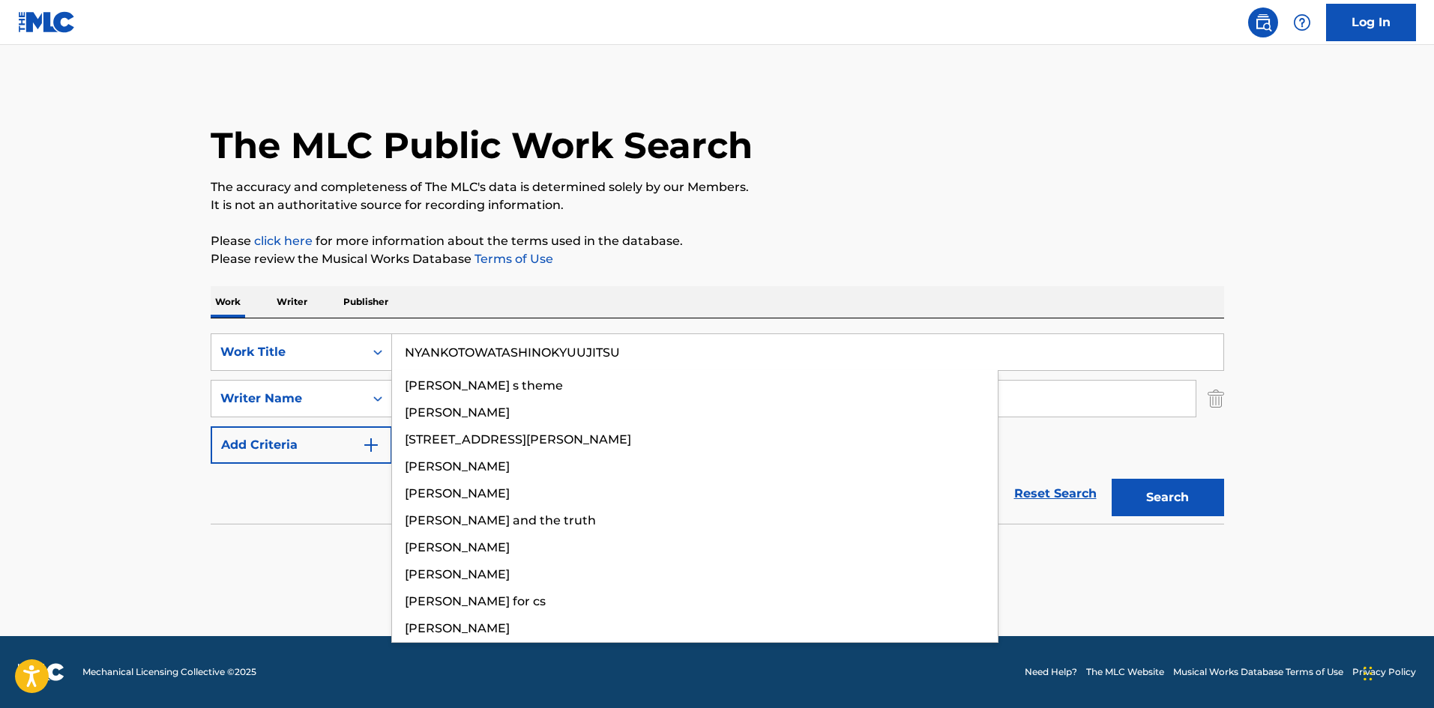
type input "NYANKOTOWATASHINOKYUUJITSU"
click at [815, 203] on p "It is not an authoritative source for recording information." at bounding box center [718, 205] width 1014 height 18
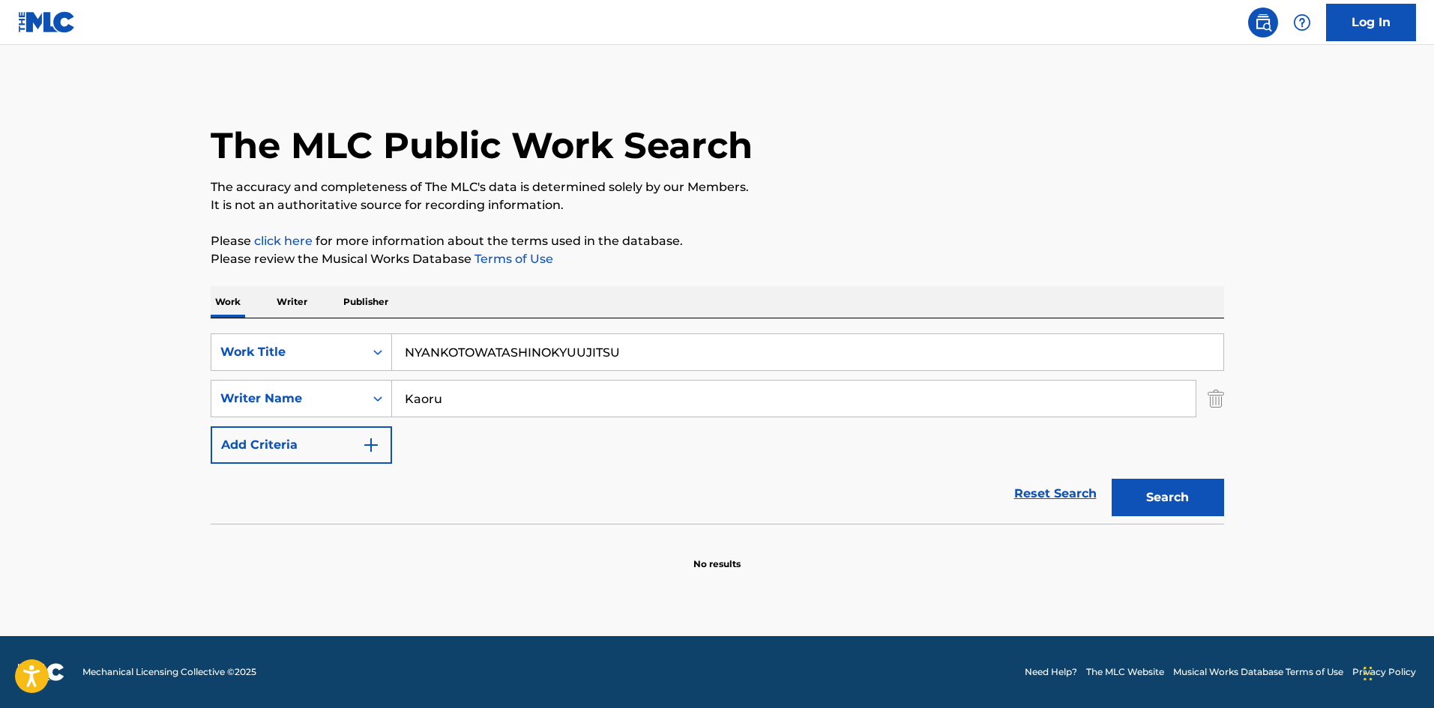
drag, startPoint x: 493, startPoint y: 406, endPoint x: 399, endPoint y: 389, distance: 95.3
click at [401, 391] on input "Kaoru" at bounding box center [794, 399] width 804 height 36
click at [878, 214] on p "It is not an authoritative source for recording information." at bounding box center [718, 205] width 1014 height 18
click at [1139, 502] on button "Search" at bounding box center [1168, 497] width 112 height 37
drag, startPoint x: 625, startPoint y: 348, endPoint x: 377, endPoint y: 332, distance: 248.6
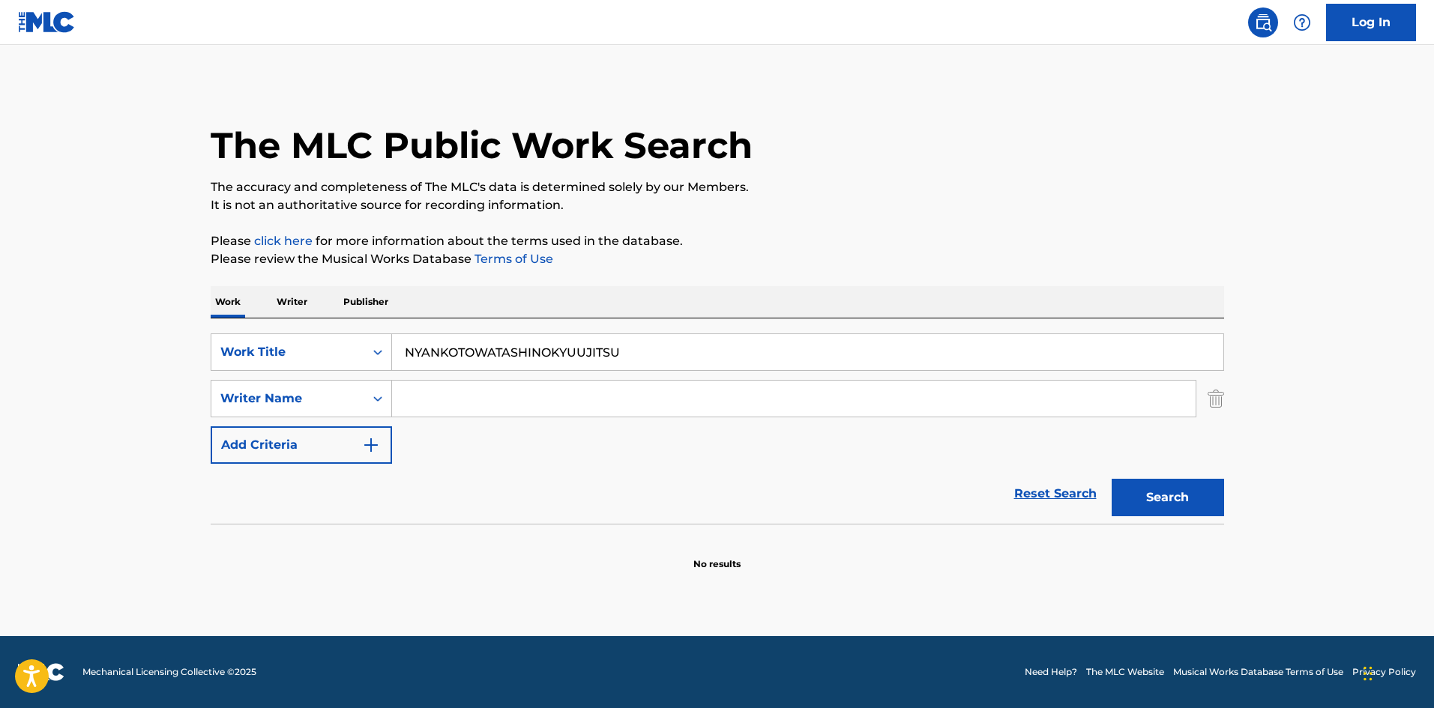
click at [377, 332] on div "SearchWithCriteriab27a0574-9fa7-406a-8886-3d2a4b8c77b4 Work Title NYANKOTOWATAS…" at bounding box center [718, 421] width 1014 height 205
click at [1148, 485] on button "Search" at bounding box center [1168, 497] width 112 height 37
drag, startPoint x: 682, startPoint y: 350, endPoint x: 400, endPoint y: 316, distance: 284.0
click at [402, 316] on div "Work Writer Publisher SearchWithCriteriab27a0574-9fa7-406a-8886-3d2a4b8c77b4 Wo…" at bounding box center [718, 428] width 1014 height 285
click at [1127, 486] on button "Search" at bounding box center [1168, 497] width 112 height 37
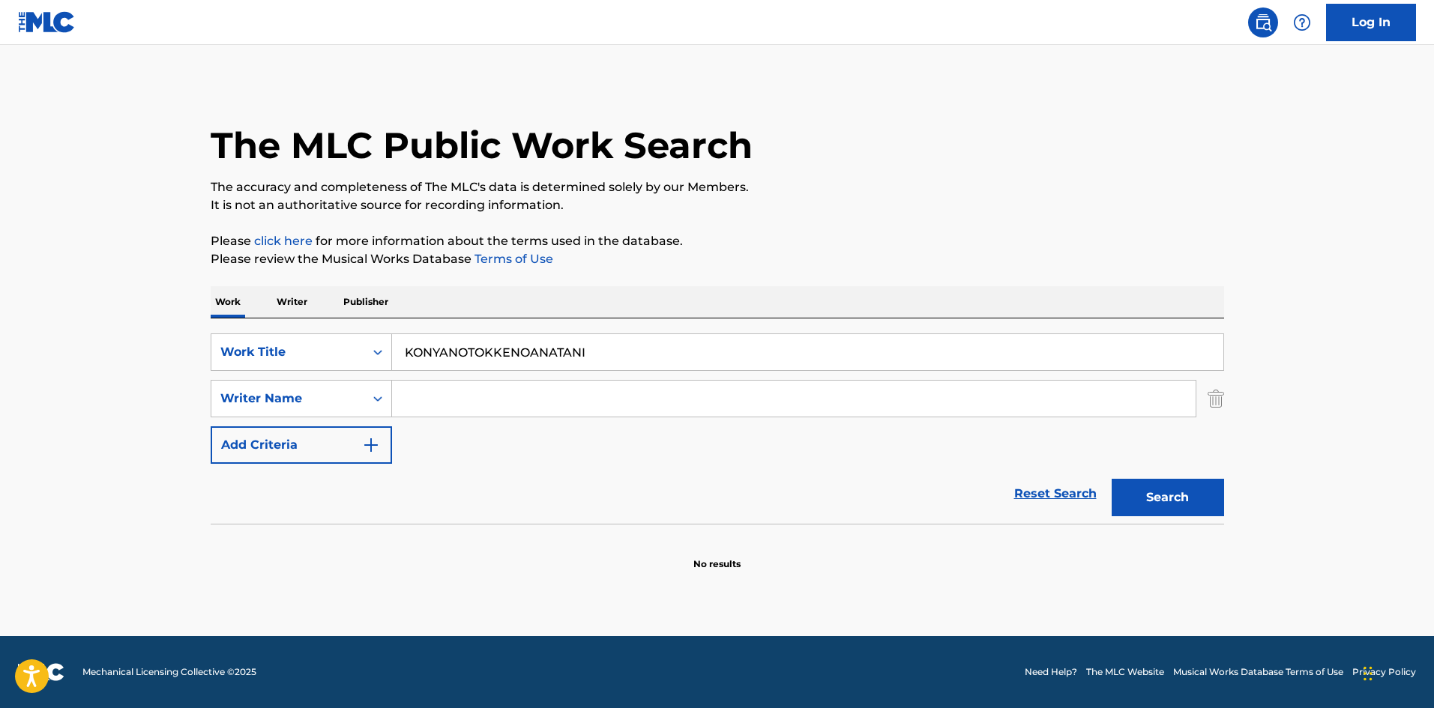
drag, startPoint x: 593, startPoint y: 349, endPoint x: 353, endPoint y: 318, distance: 241.9
click at [355, 318] on div "Work Writer Publisher SearchWithCriteriab27a0574-9fa7-406a-8886-3d2a4b8c77b4 Wo…" at bounding box center [718, 428] width 1014 height 285
type input "AMESHIDARE"
click at [1178, 501] on button "Search" at bounding box center [1168, 497] width 112 height 37
click at [280, 302] on p "Writer" at bounding box center [292, 301] width 40 height 31
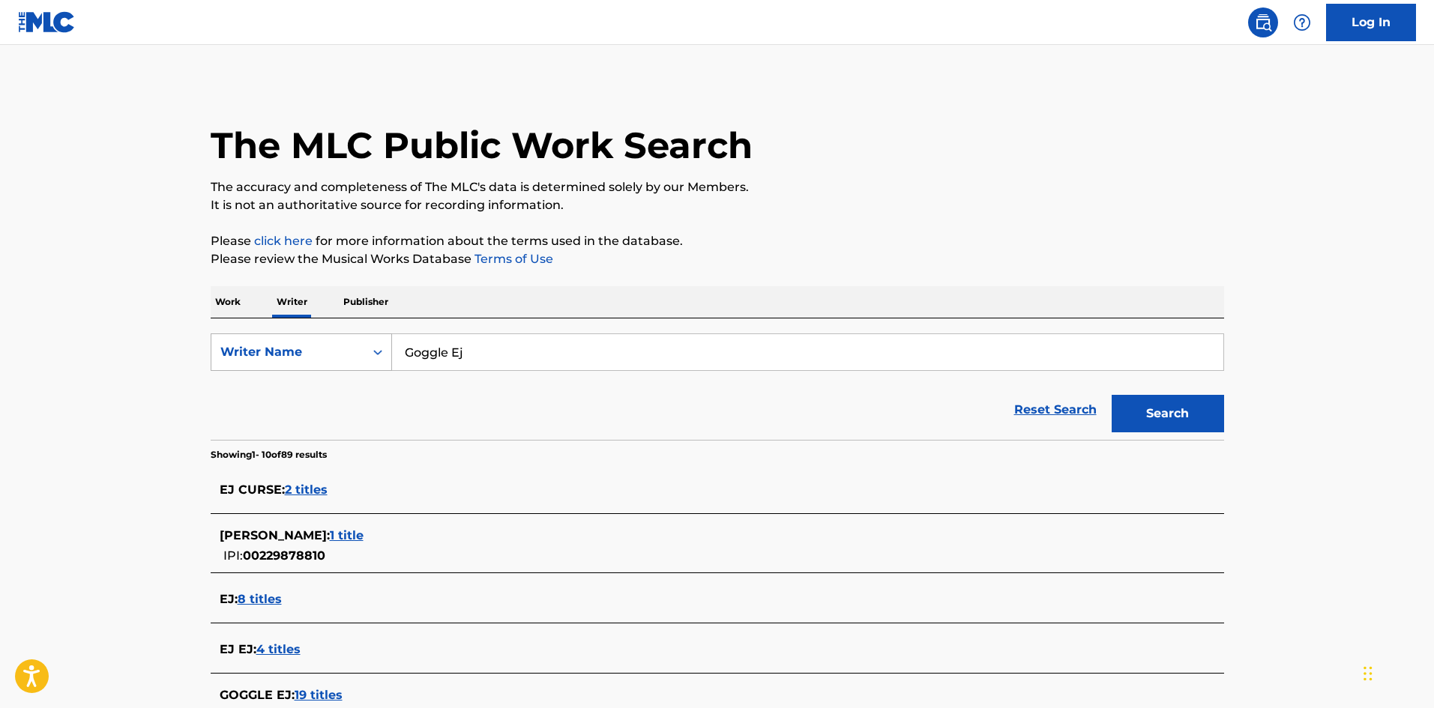
drag, startPoint x: 474, startPoint y: 353, endPoint x: 349, endPoint y: 334, distance: 126.0
click at [347, 335] on div "SearchWithCriteriaee9b5a8c-85e2-4da8-beb5-495d1596811f Writer Name Goggle Ej" at bounding box center [718, 352] width 1014 height 37
type input "Yuzen"
click at [1184, 418] on button "Search" at bounding box center [1168, 413] width 112 height 37
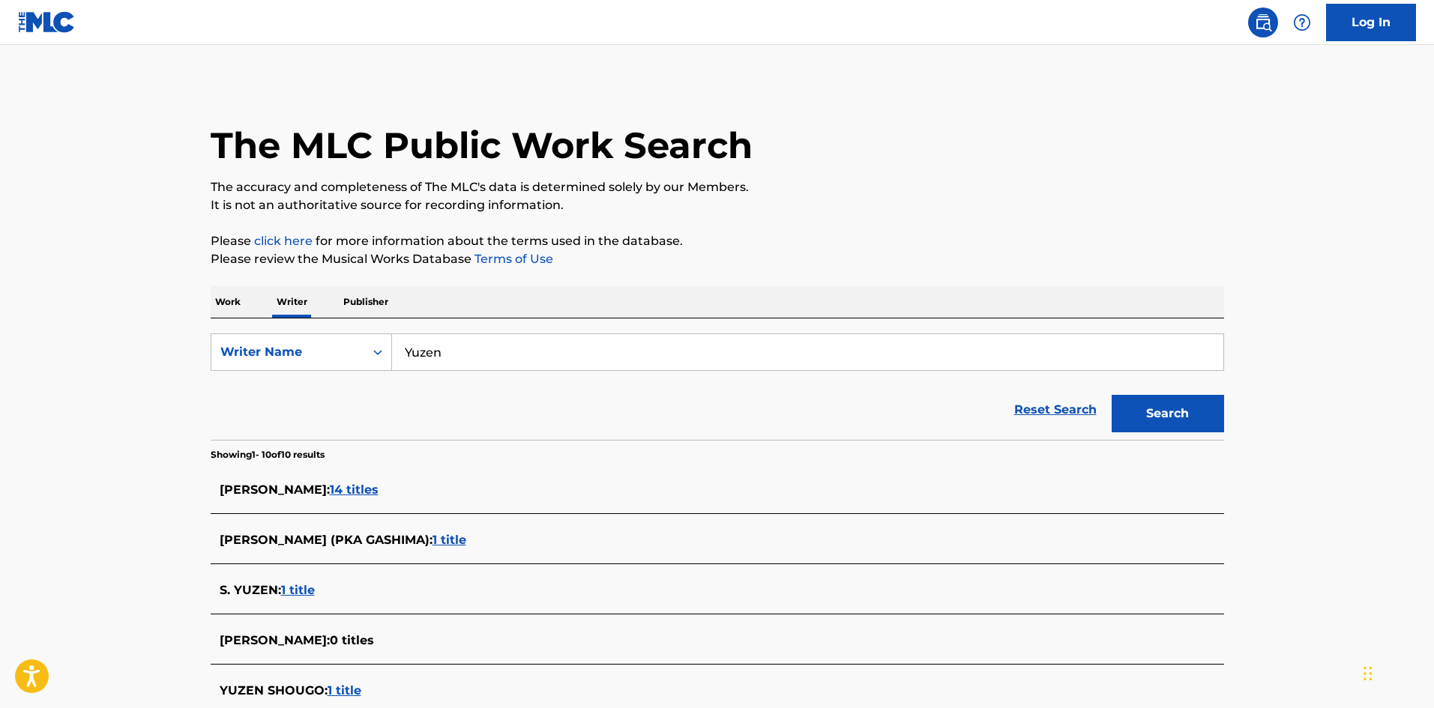
click at [240, 306] on p "Work" at bounding box center [228, 301] width 34 height 31
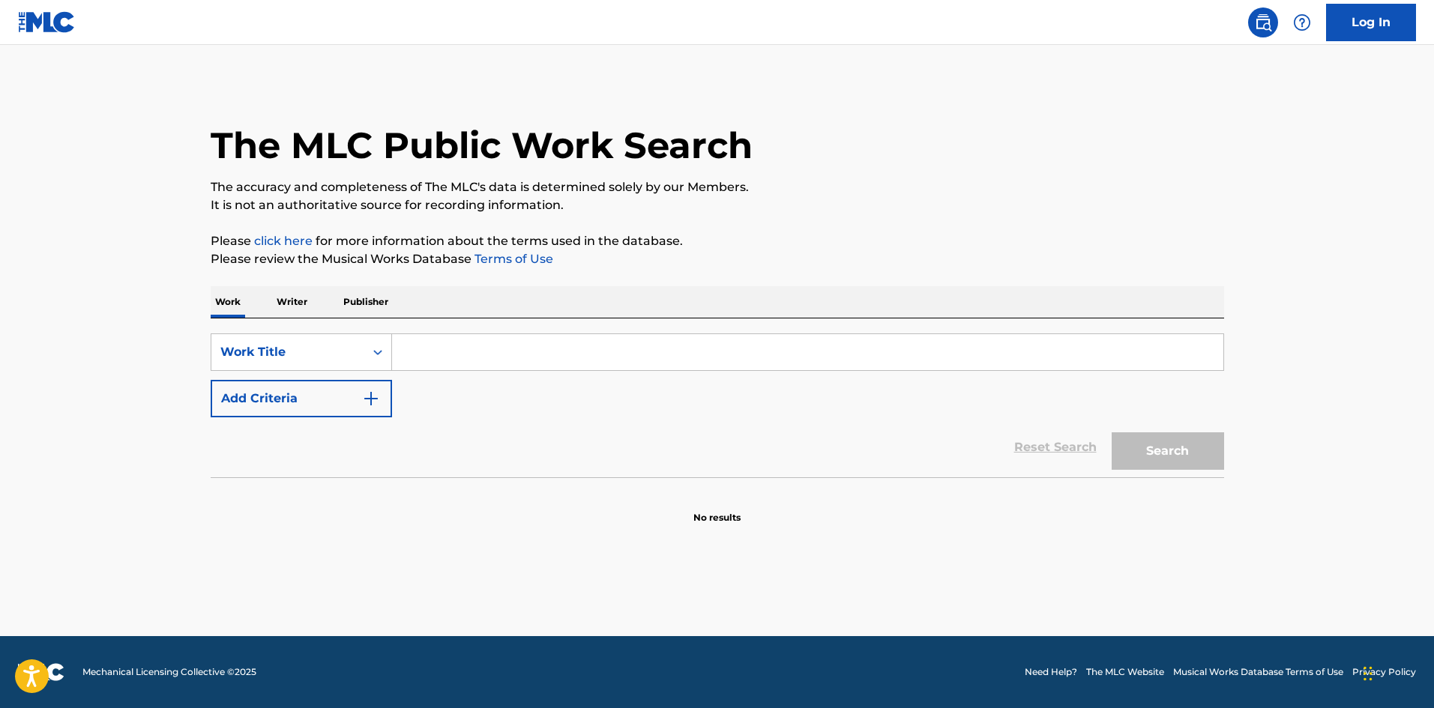
click at [480, 352] on input "Search Form" at bounding box center [807, 352] width 831 height 36
drag, startPoint x: 1121, startPoint y: 454, endPoint x: 805, endPoint y: 369, distance: 327.0
click at [1121, 454] on button "Search" at bounding box center [1168, 451] width 112 height 37
drag, startPoint x: 452, startPoint y: 332, endPoint x: 376, endPoint y: 320, distance: 77.4
click at [370, 317] on div "Work Writer Publisher SearchWithCriteriab27a0574-9fa7-406a-8886-3d2a4b8c77b4 Wo…" at bounding box center [718, 405] width 1014 height 238
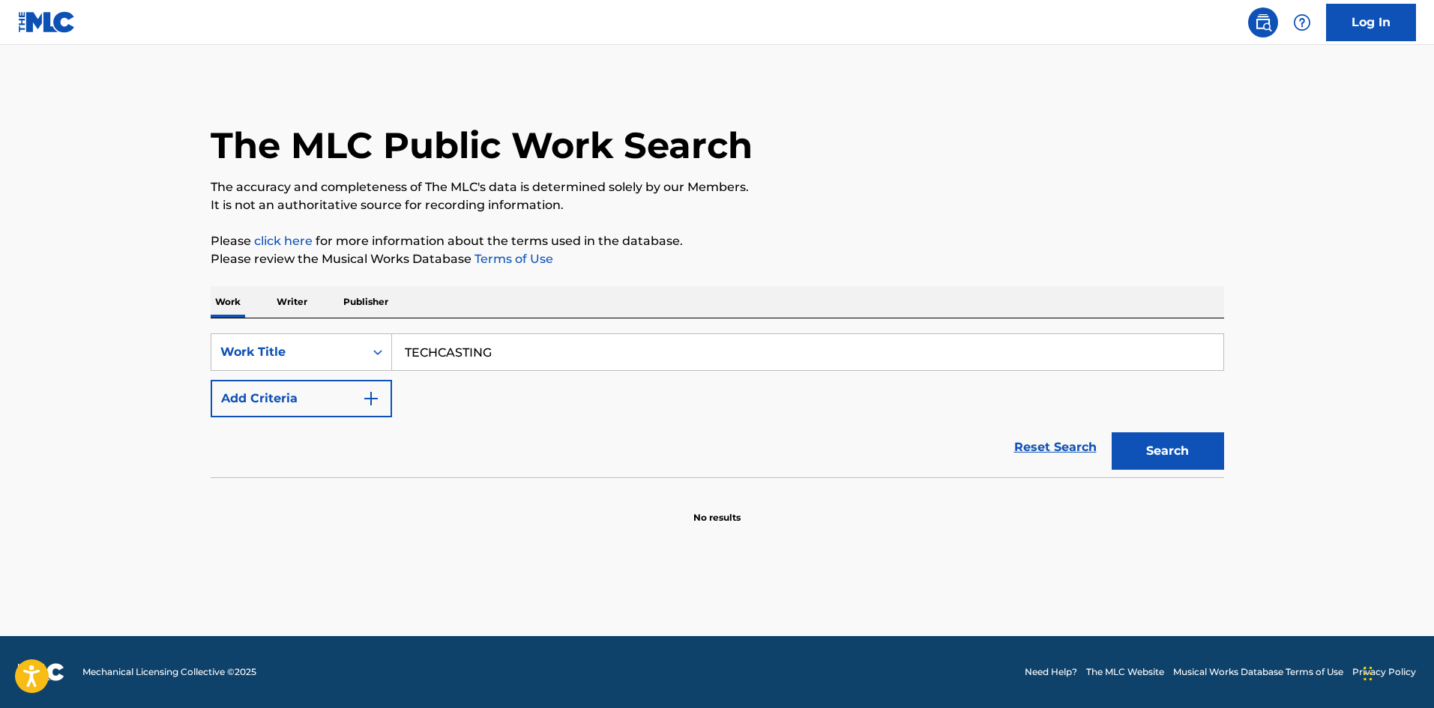
click at [1147, 461] on button "Search" at bounding box center [1168, 451] width 112 height 37
drag, startPoint x: 438, startPoint y: 355, endPoint x: 586, endPoint y: 361, distance: 148.6
click at [439, 355] on input "TECHCASTING" at bounding box center [807, 352] width 831 height 36
click at [1133, 458] on button "Search" at bounding box center [1168, 451] width 112 height 37
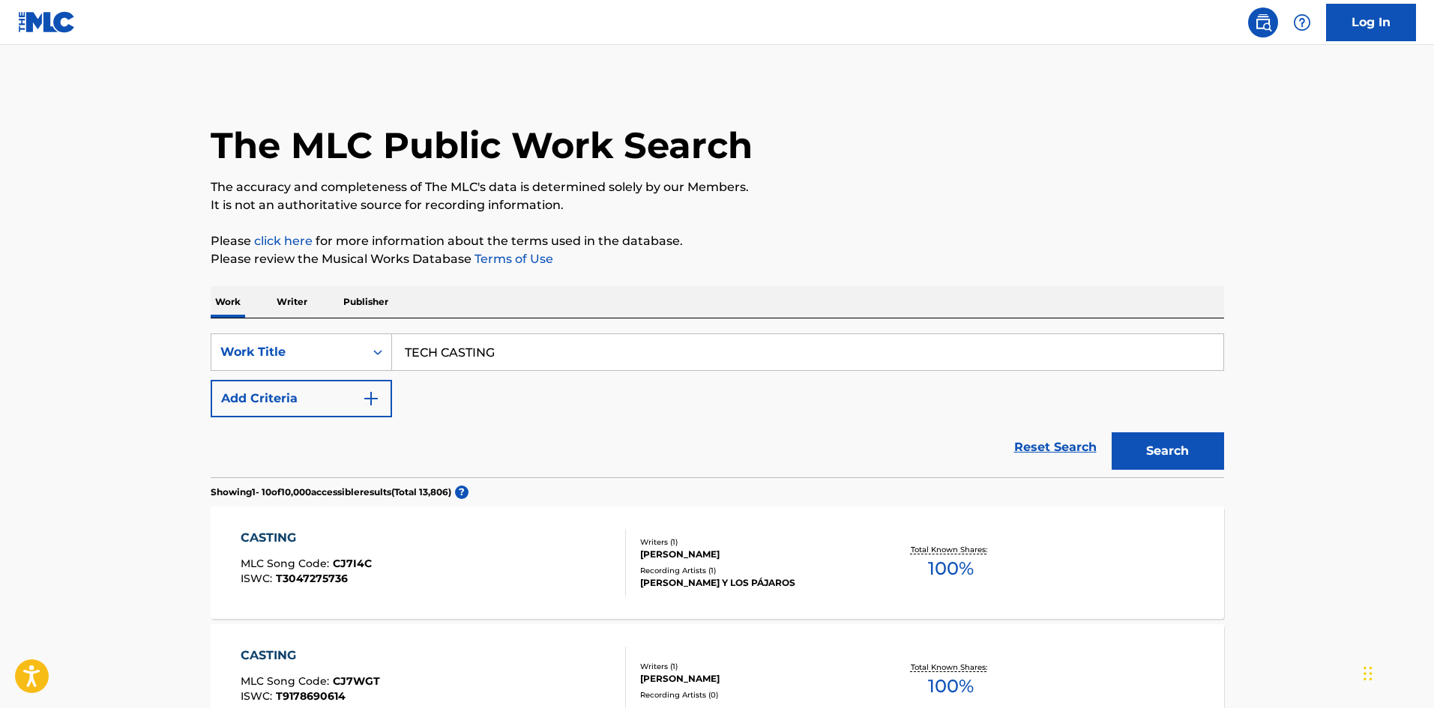
drag, startPoint x: 506, startPoint y: 356, endPoint x: 339, endPoint y: 309, distance: 173.7
click at [1147, 449] on button "Search" at bounding box center [1168, 451] width 112 height 37
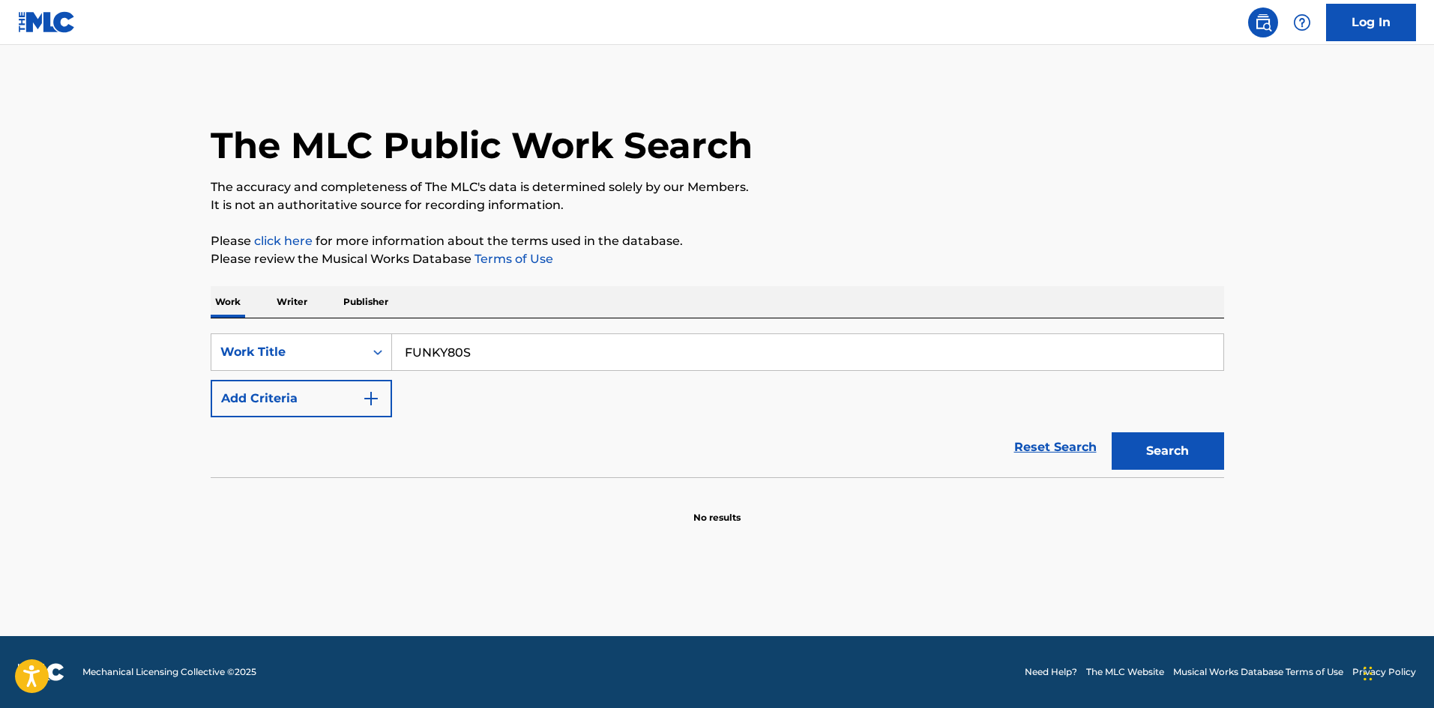
drag, startPoint x: 480, startPoint y: 353, endPoint x: 358, endPoint y: 330, distance: 123.6
click at [358, 331] on div "SearchWithCriteriab27a0574-9fa7-406a-8886-3d2a4b8c77b4 Work Title FUNKY80S Add …" at bounding box center [718, 398] width 1014 height 159
click at [1172, 444] on button "Search" at bounding box center [1168, 451] width 112 height 37
drag, startPoint x: 519, startPoint y: 350, endPoint x: 381, endPoint y: 328, distance: 139.6
click at [347, 332] on div "SearchWithCriteriab27a0574-9fa7-406a-8886-3d2a4b8c77b4 Work Title HONKYTOWN Add…" at bounding box center [718, 398] width 1014 height 159
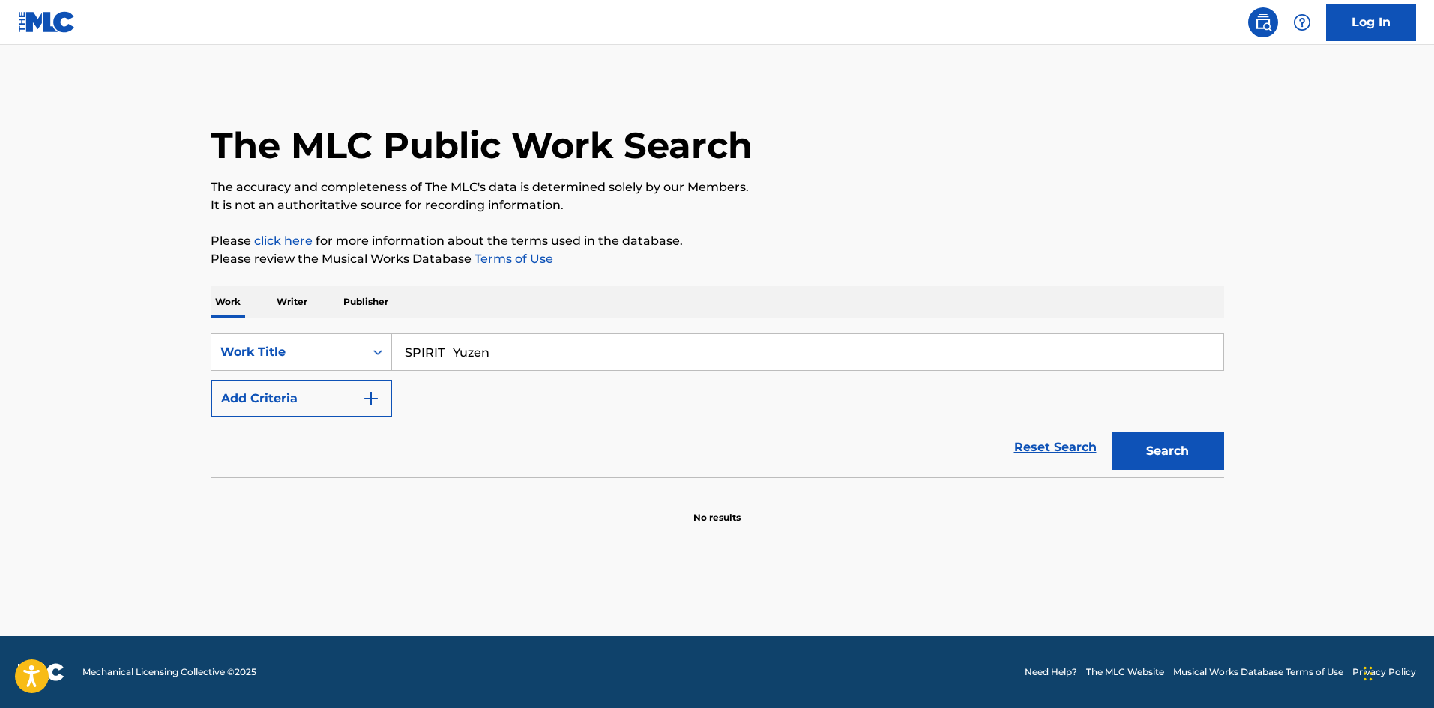
click at [480, 354] on input "SPIRIT Yuzen" at bounding box center [807, 352] width 831 height 36
type input "SPIRIT"
click at [359, 394] on button "Add Criteria" at bounding box center [301, 398] width 181 height 37
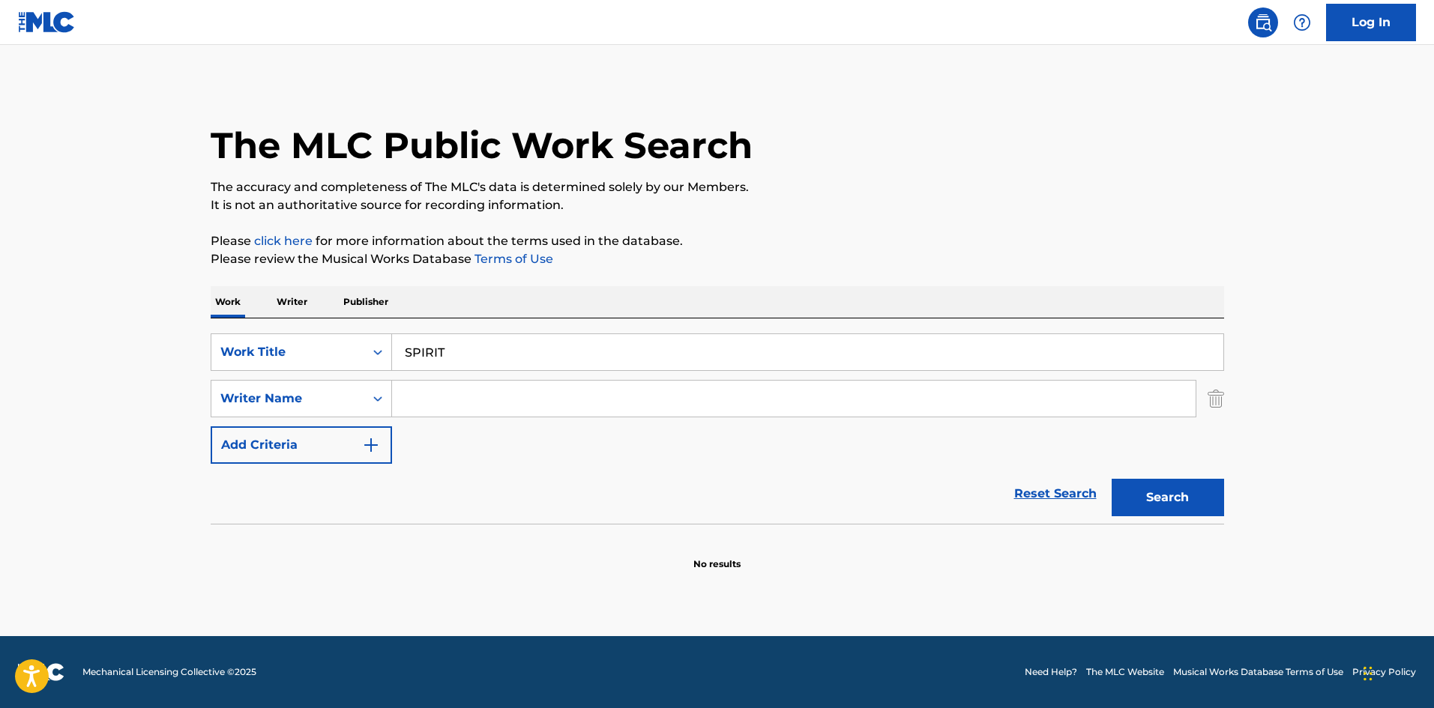
click at [428, 385] on input "Search Form" at bounding box center [794, 399] width 804 height 36
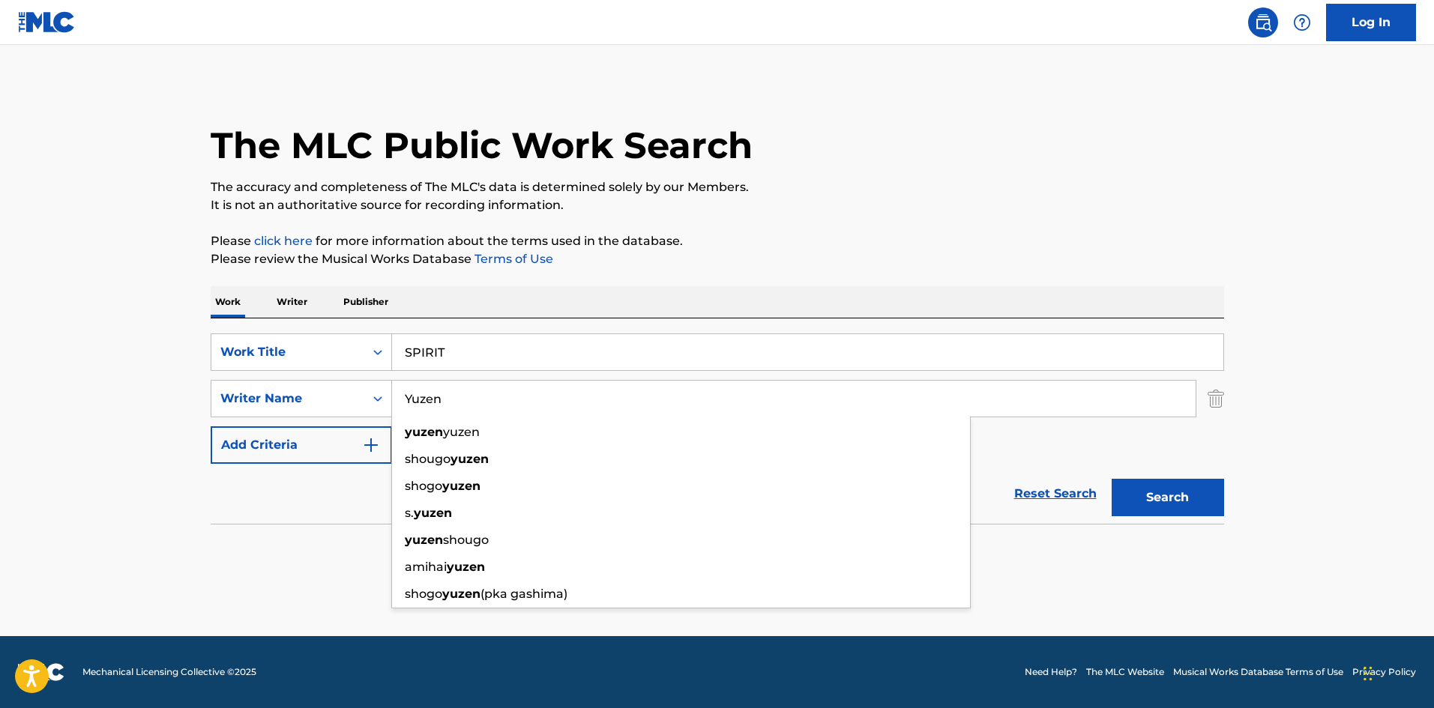
type input "Yuzen"
click at [1144, 484] on button "Search" at bounding box center [1168, 497] width 112 height 37
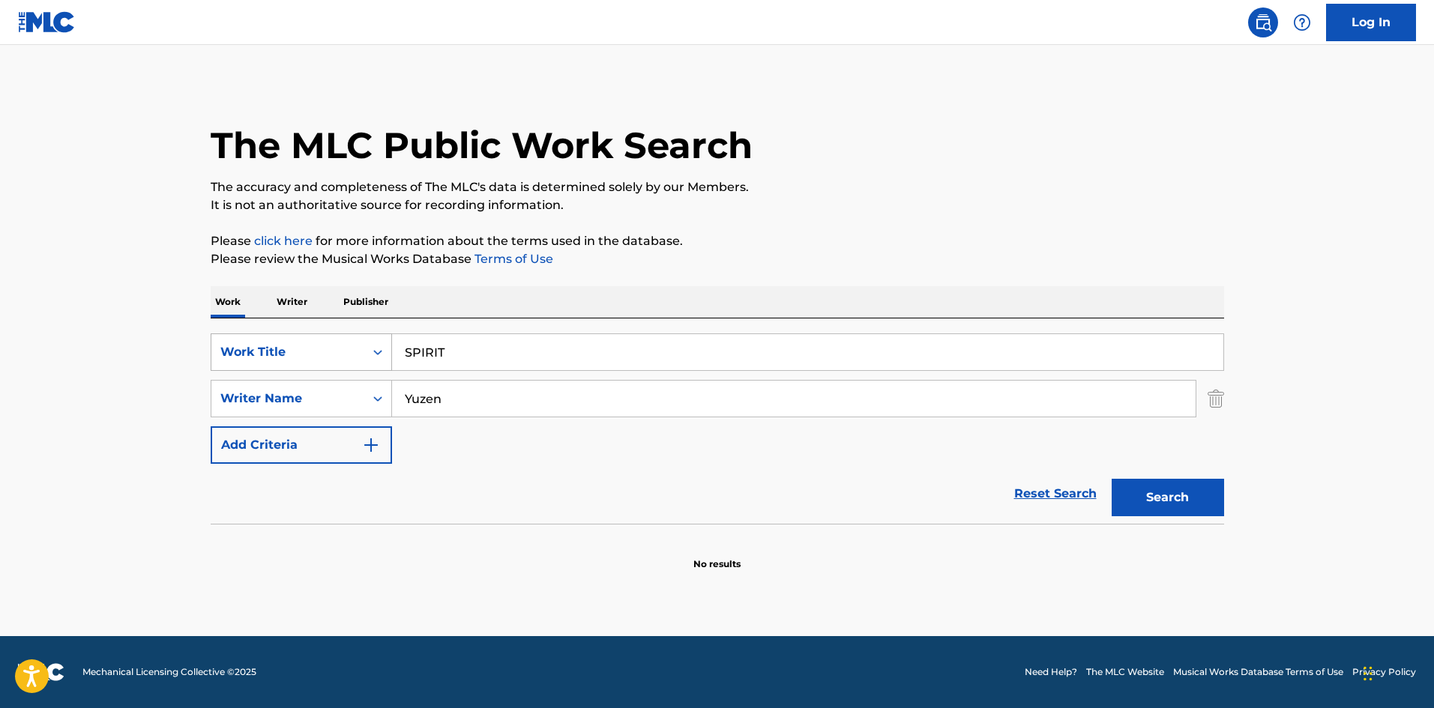
click at [340, 343] on div "SearchWithCriteriab27a0574-9fa7-406a-8886-3d2a4b8c77b4 Work Title SPIRIT" at bounding box center [718, 352] width 1014 height 37
click at [910, 277] on div "The MLC Public Work Search The accuracy and completeness of The MLC's data is d…" at bounding box center [718, 326] width 1050 height 489
click at [1193, 503] on button "Search" at bounding box center [1168, 497] width 112 height 37
click at [326, 324] on div "SearchWithCriteriab27a0574-9fa7-406a-8886-3d2a4b8c77b4 Work Title MIRAIHE Searc…" at bounding box center [718, 421] width 1014 height 205
click at [999, 264] on p "Please review the Musical Works Database Terms of Use" at bounding box center [718, 259] width 1014 height 18
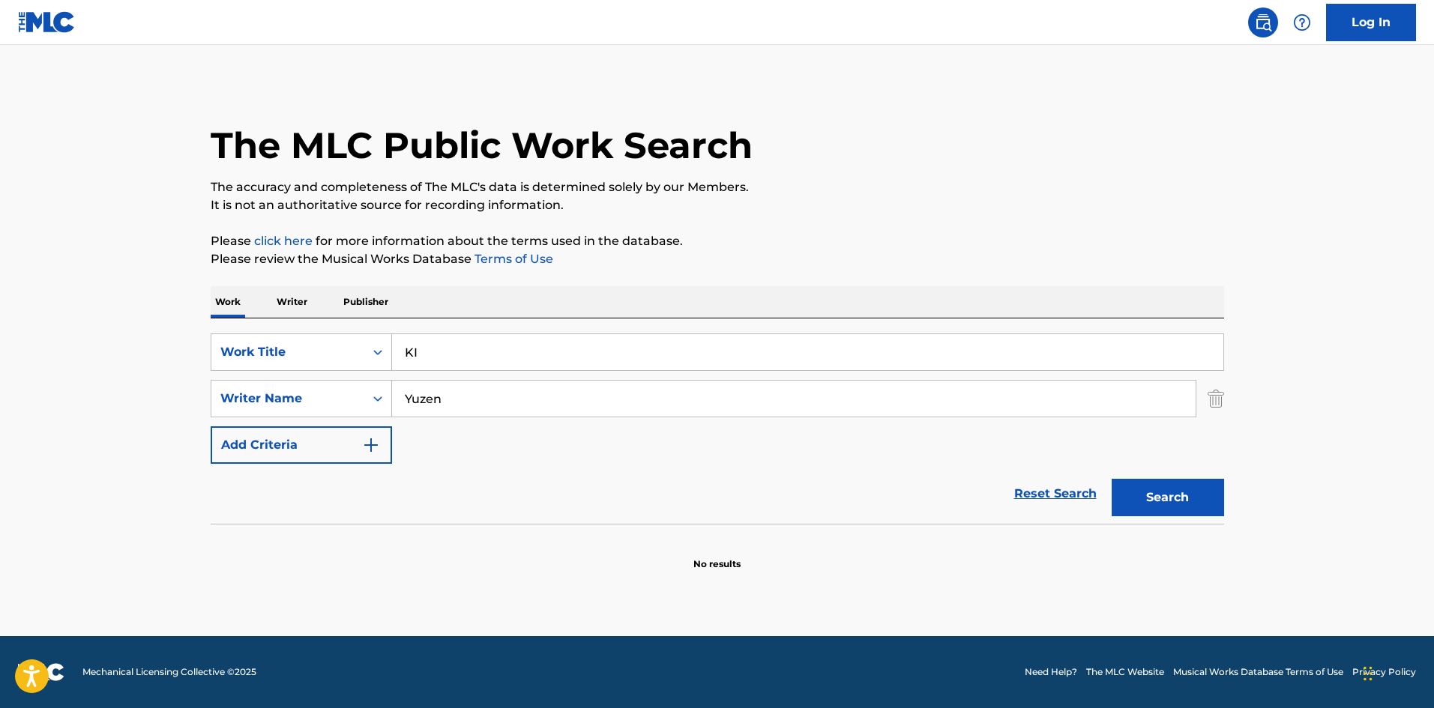
click at [1200, 495] on button "Search" at bounding box center [1168, 497] width 112 height 37
click at [364, 349] on div "SearchWithCriteriab27a0574-9fa7-406a-8886-3d2a4b8c77b4 Work Title KI" at bounding box center [718, 352] width 1014 height 37
click at [817, 189] on p "The accuracy and completeness of The MLC's data is determined solely by our Mem…" at bounding box center [718, 187] width 1014 height 18
click at [1121, 479] on button "Search" at bounding box center [1168, 497] width 112 height 37
drag, startPoint x: 454, startPoint y: 346, endPoint x: 412, endPoint y: 339, distance: 43.4
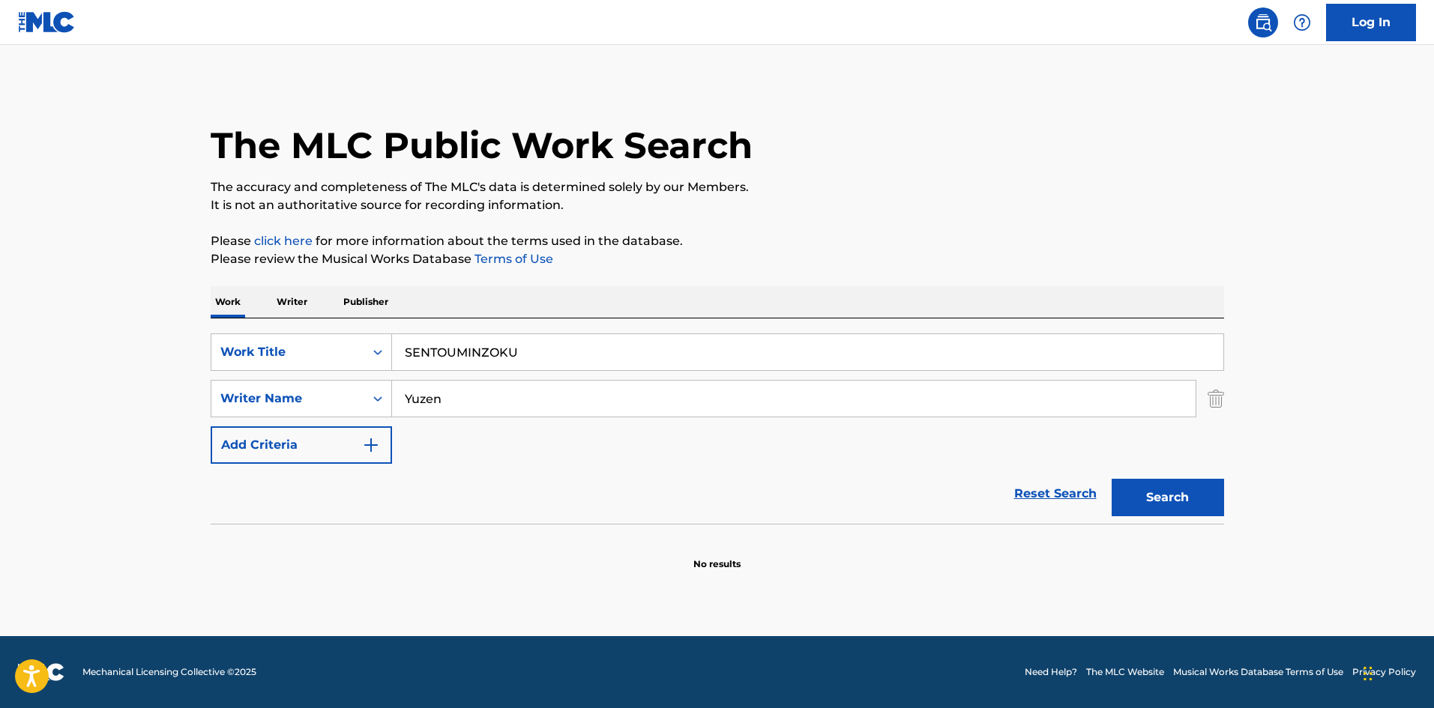
click at [394, 345] on input "SENTOUMINZOKU" at bounding box center [807, 352] width 831 height 36
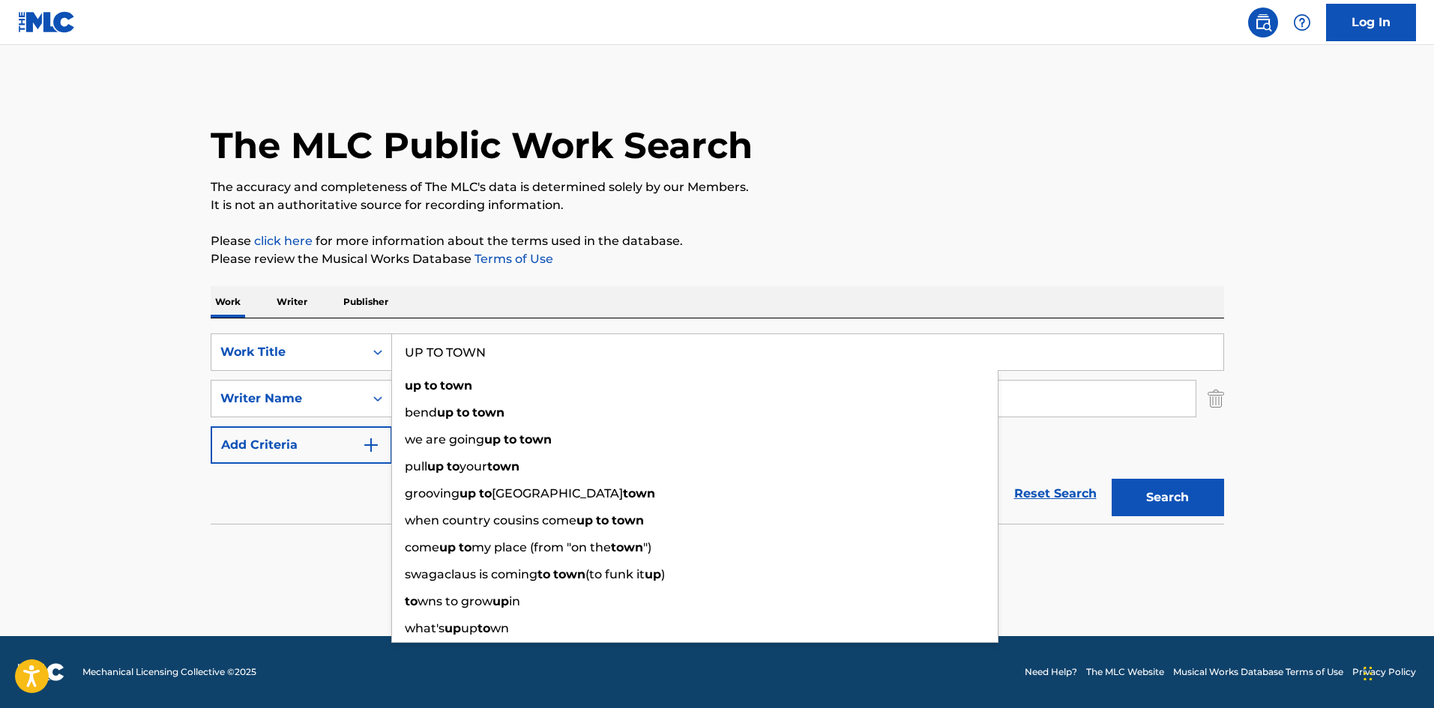
click at [1157, 484] on button "Search" at bounding box center [1168, 497] width 112 height 37
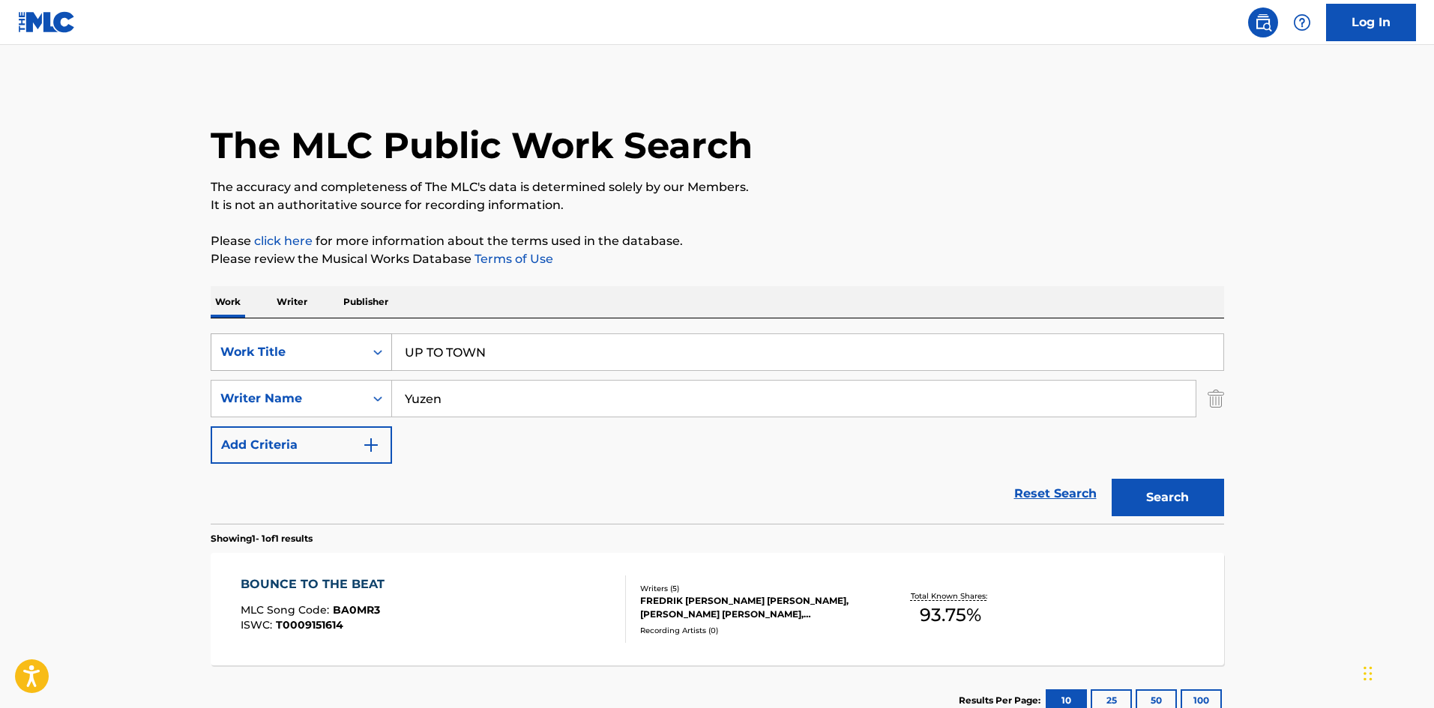
drag, startPoint x: 442, startPoint y: 352, endPoint x: 361, endPoint y: 342, distance: 80.8
click at [361, 344] on div "SearchWithCriteriab27a0574-9fa7-406a-8886-3d2a4b8c77b4 Work Title UP TO TOWN" at bounding box center [718, 352] width 1014 height 37
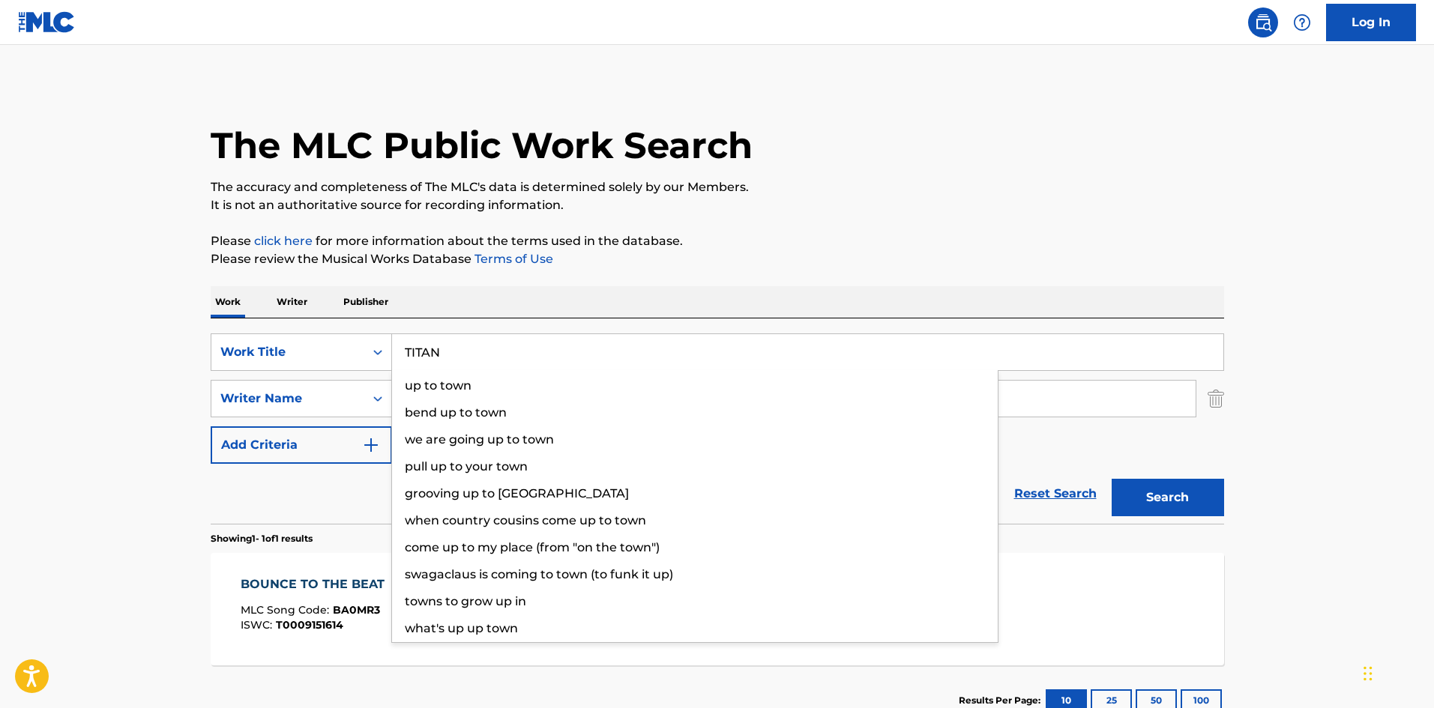
click at [1173, 496] on button "Search" at bounding box center [1168, 497] width 112 height 37
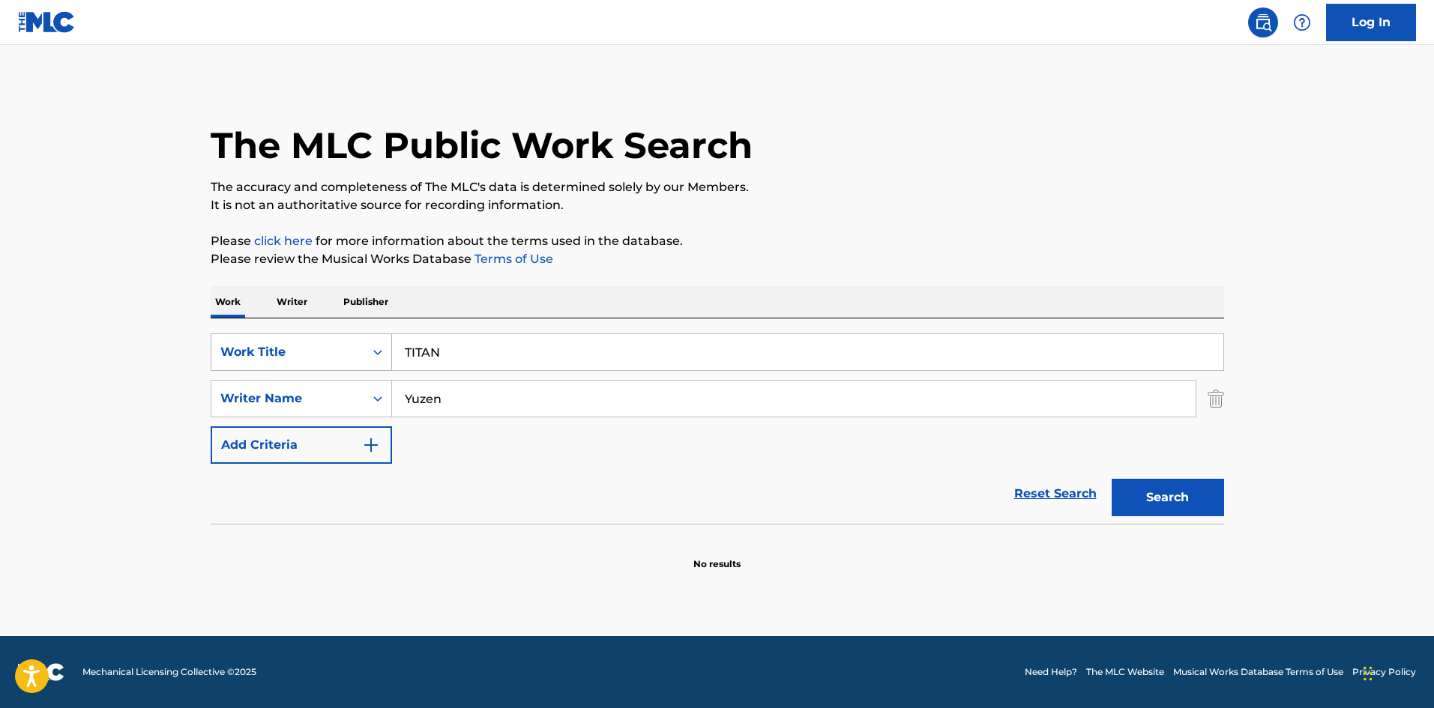
drag, startPoint x: 454, startPoint y: 349, endPoint x: 376, endPoint y: 346, distance: 78.0
click at [376, 348] on div "SearchWithCriteriab27a0574-9fa7-406a-8886-3d2a4b8c77b4 Work Title TITAN" at bounding box center [718, 352] width 1014 height 37
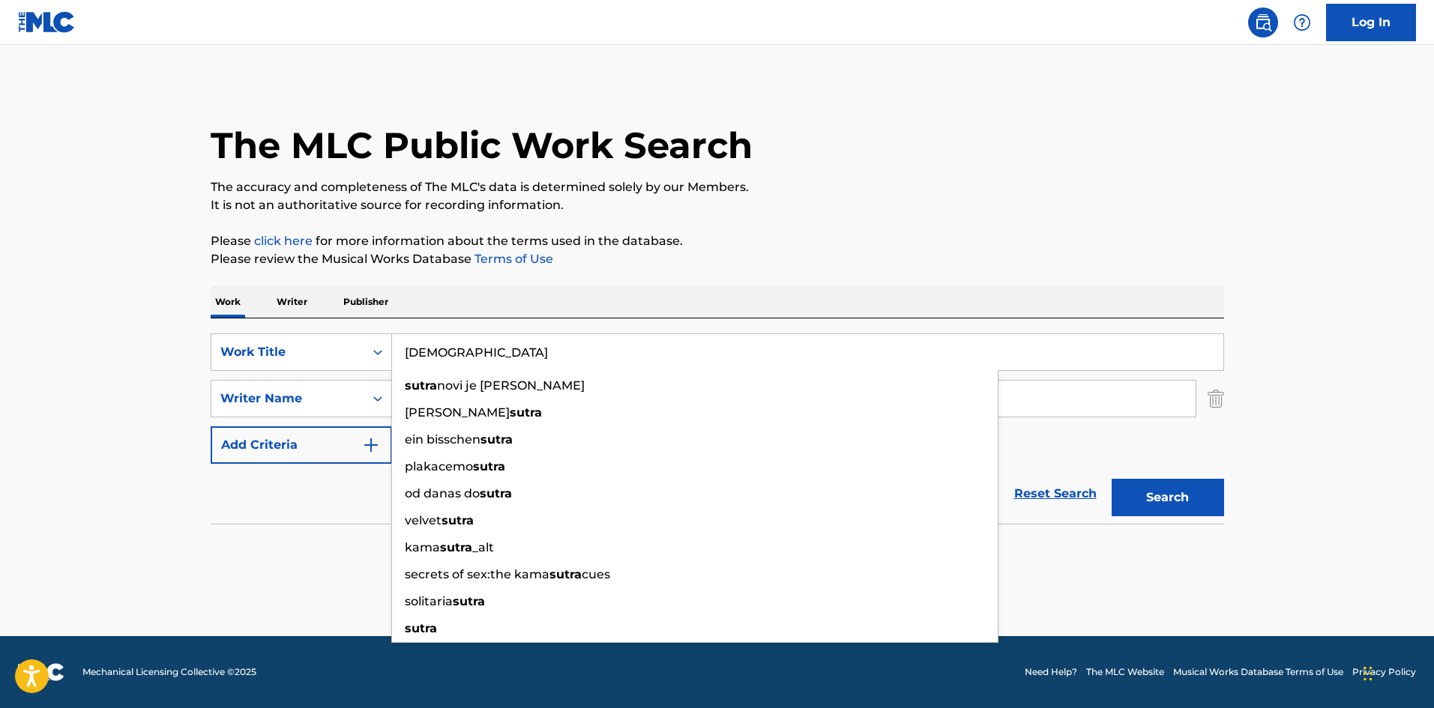
click at [1160, 496] on button "Search" at bounding box center [1168, 497] width 112 height 37
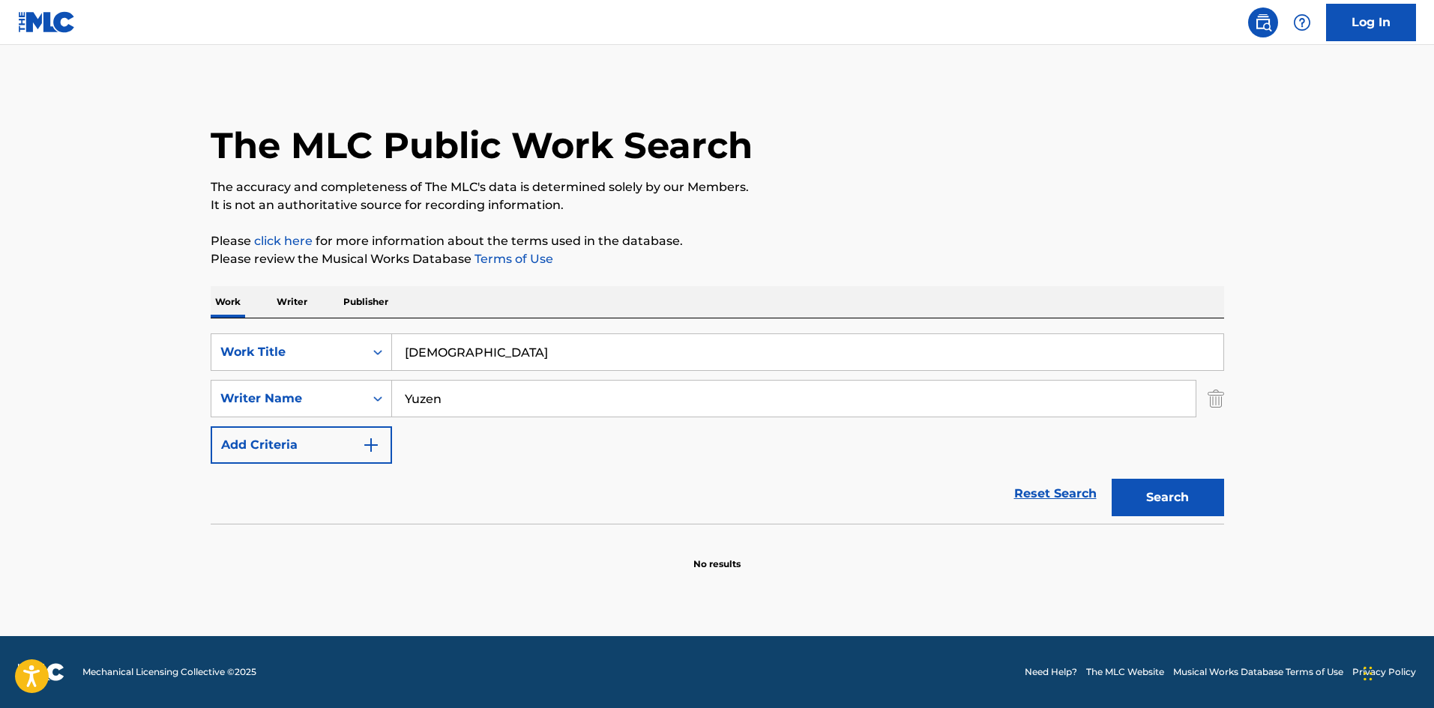
drag, startPoint x: 314, startPoint y: 322, endPoint x: 321, endPoint y: 316, distance: 9.5
click at [313, 322] on div "SearchWithCriteriab27a0574-9fa7-406a-8886-3d2a4b8c77b4 Work Title SUTRA SearchW…" at bounding box center [718, 421] width 1014 height 205
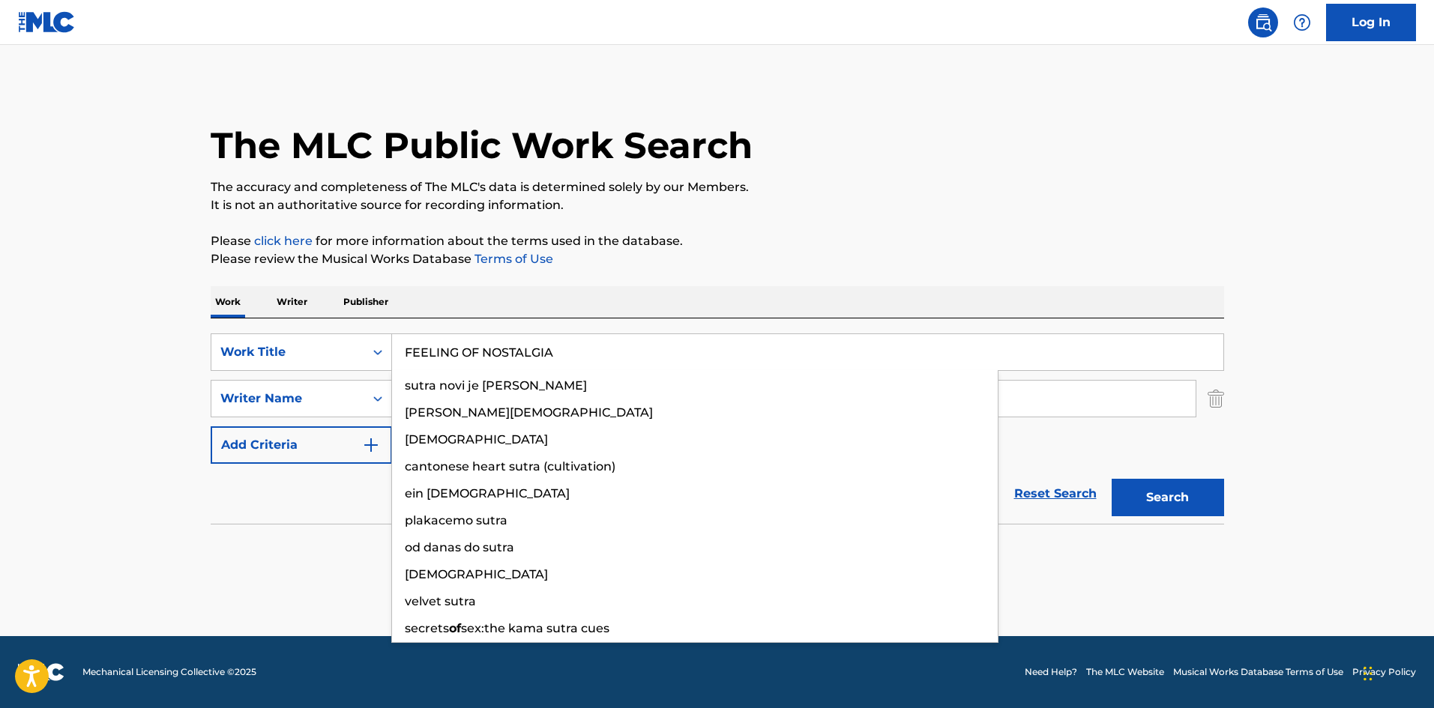
type input "FEELING OF NOSTALGIA"
click at [1178, 499] on button "Search" at bounding box center [1168, 497] width 112 height 37
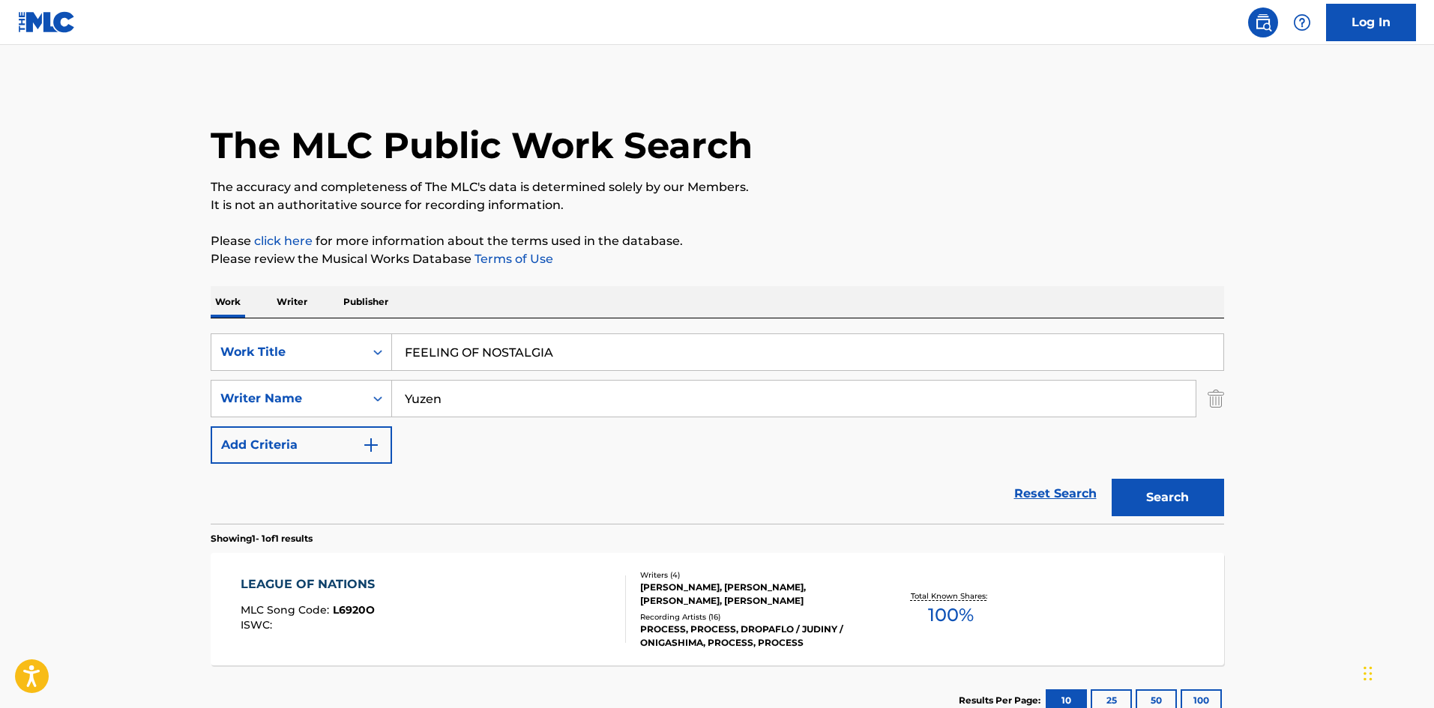
click at [282, 300] on p "Writer" at bounding box center [292, 301] width 40 height 31
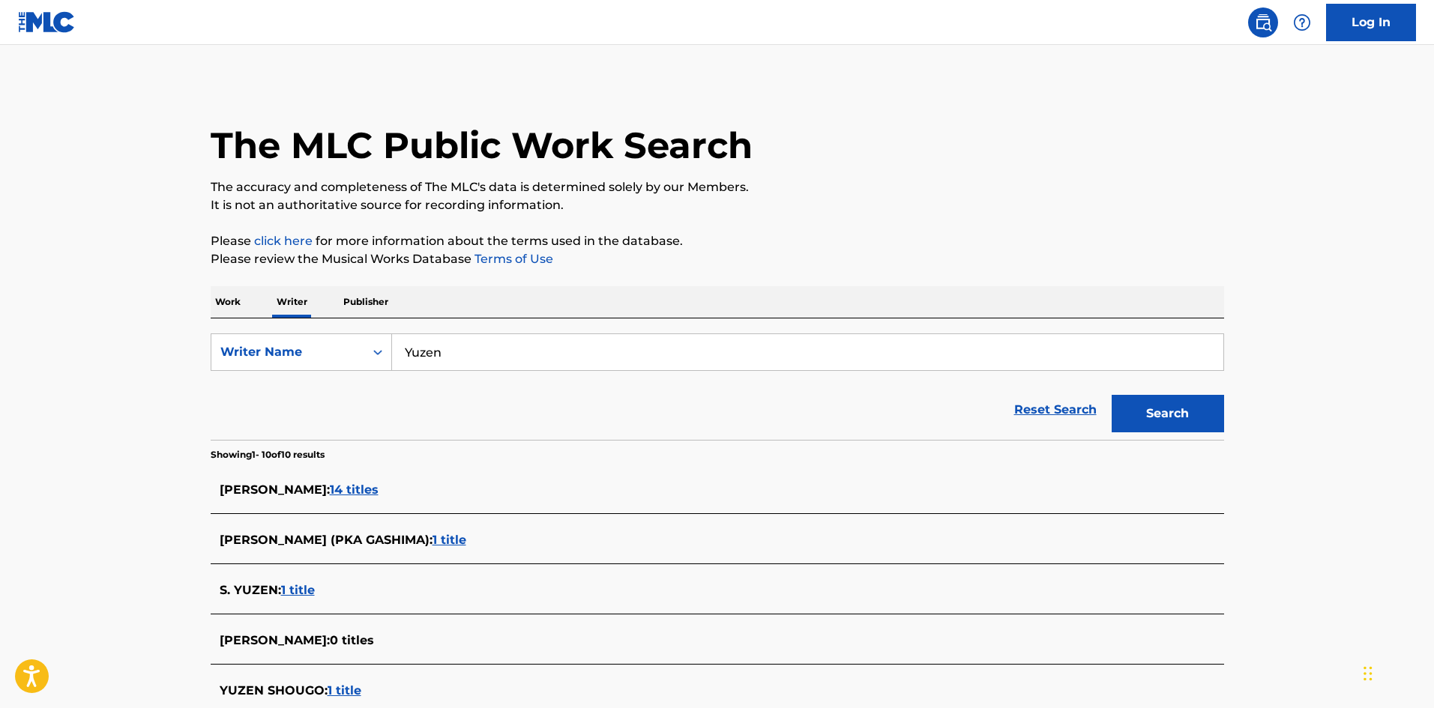
click at [347, 328] on div "SearchWithCriteriaee9b5a8c-85e2-4da8-beb5-495d1596811f Writer Name [PERSON_NAME…" at bounding box center [718, 379] width 1014 height 121
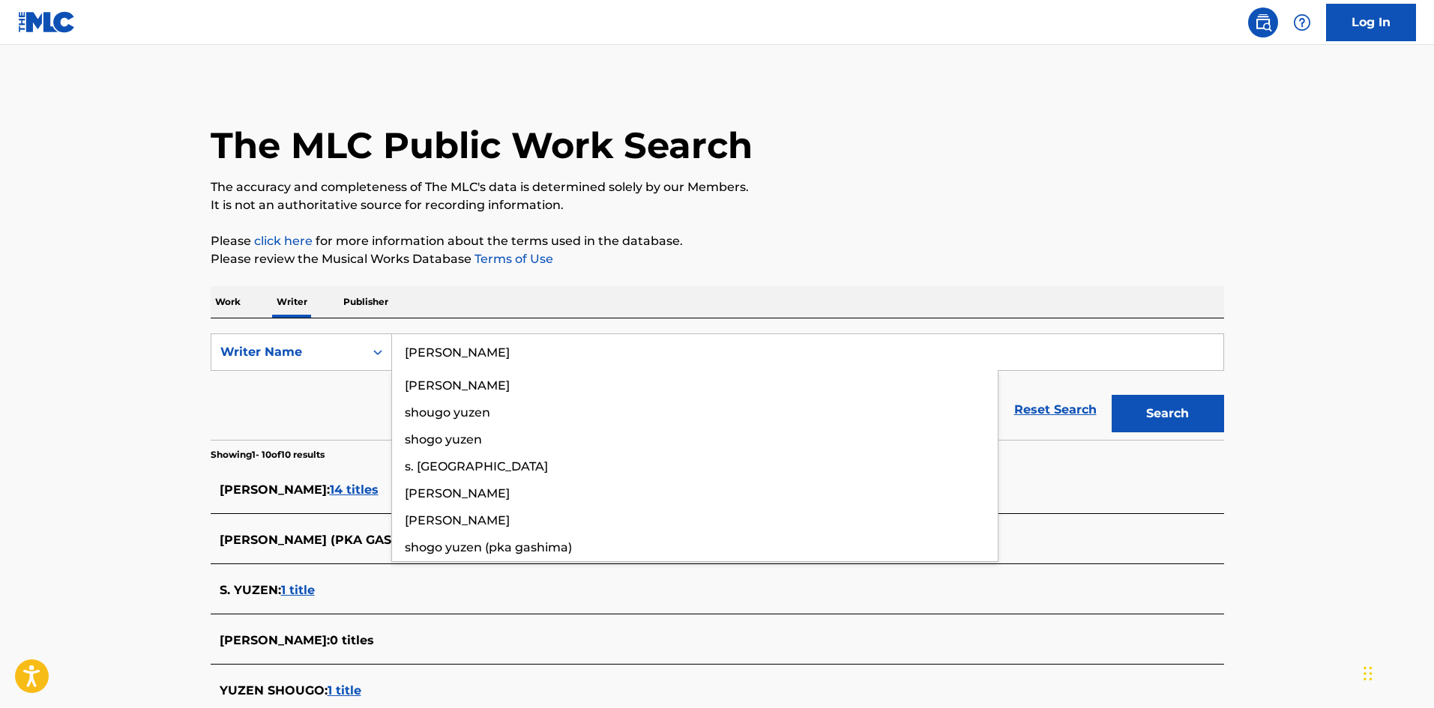
type input "[PERSON_NAME]"
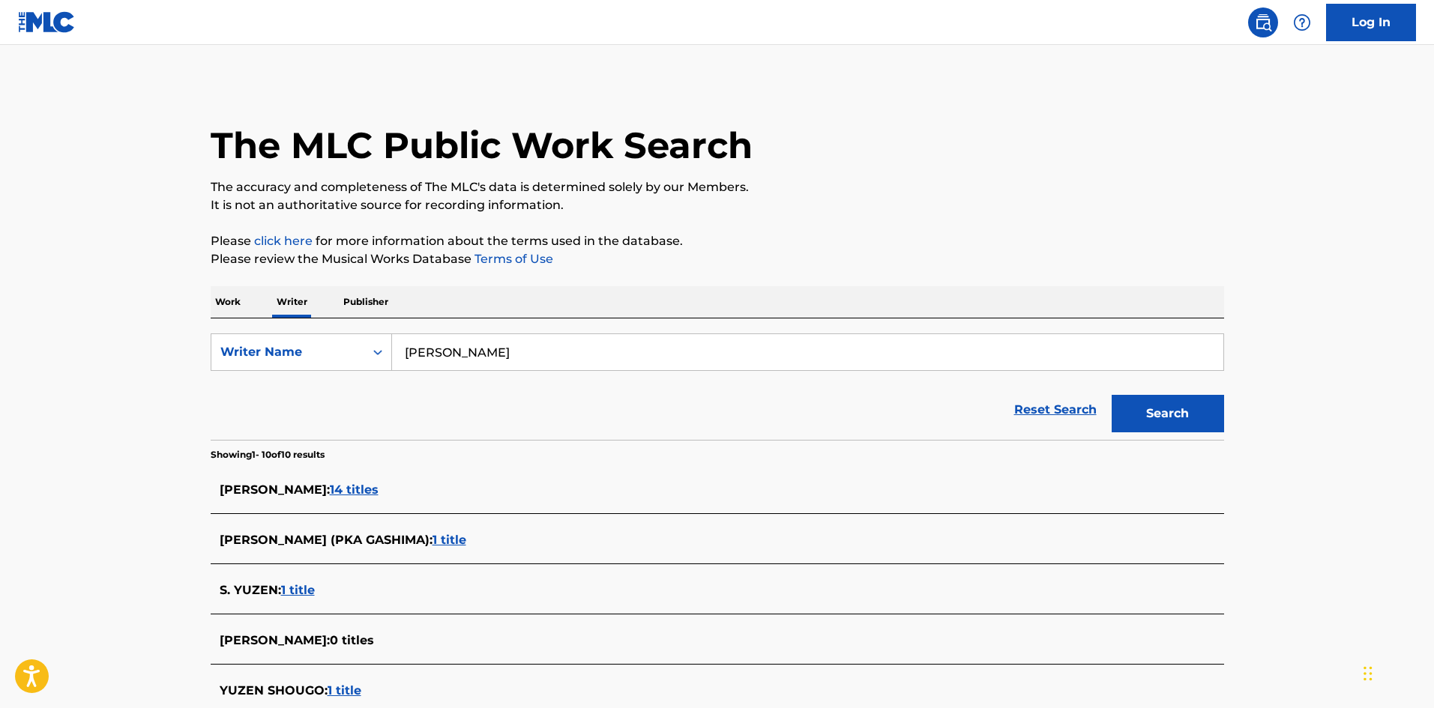
drag, startPoint x: 1178, startPoint y: 409, endPoint x: 1134, endPoint y: 402, distance: 44.1
click at [1178, 408] on button "Search" at bounding box center [1168, 413] width 112 height 37
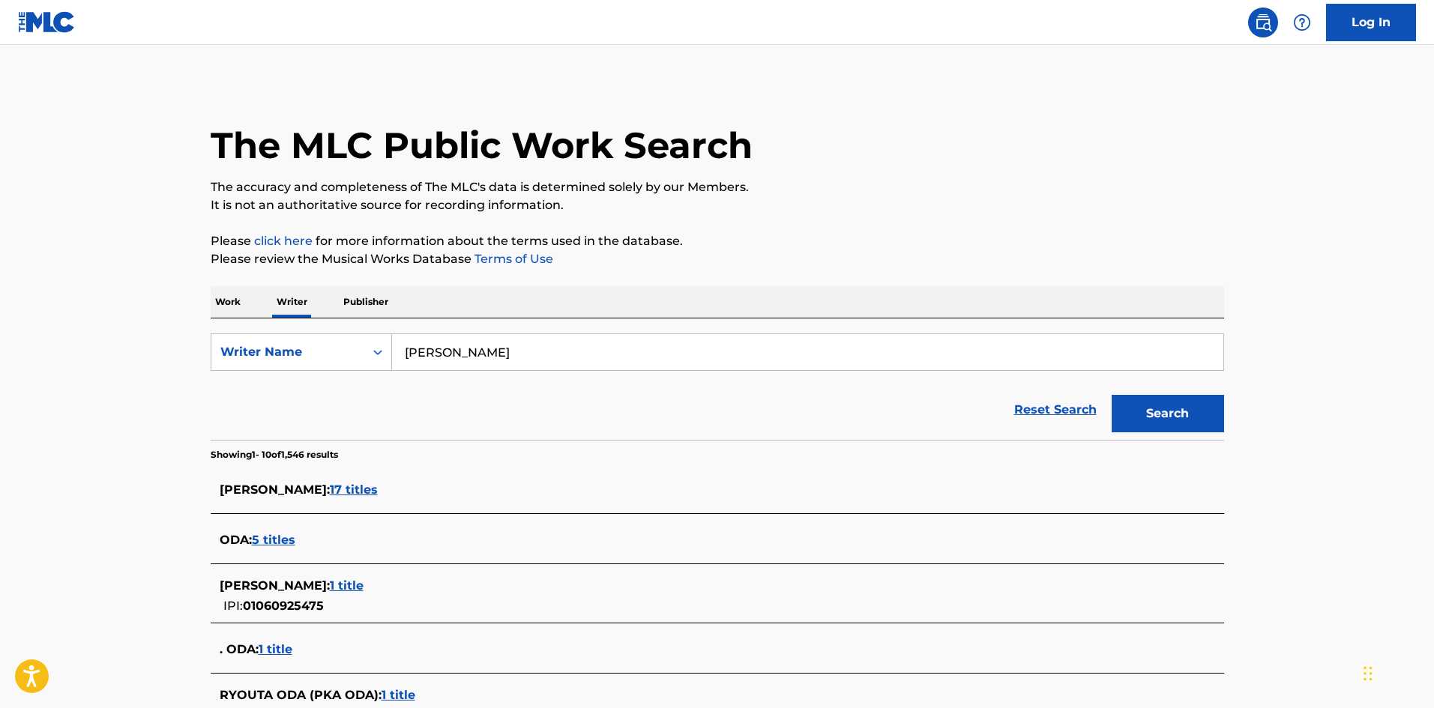
click at [227, 301] on p "Work" at bounding box center [228, 301] width 34 height 31
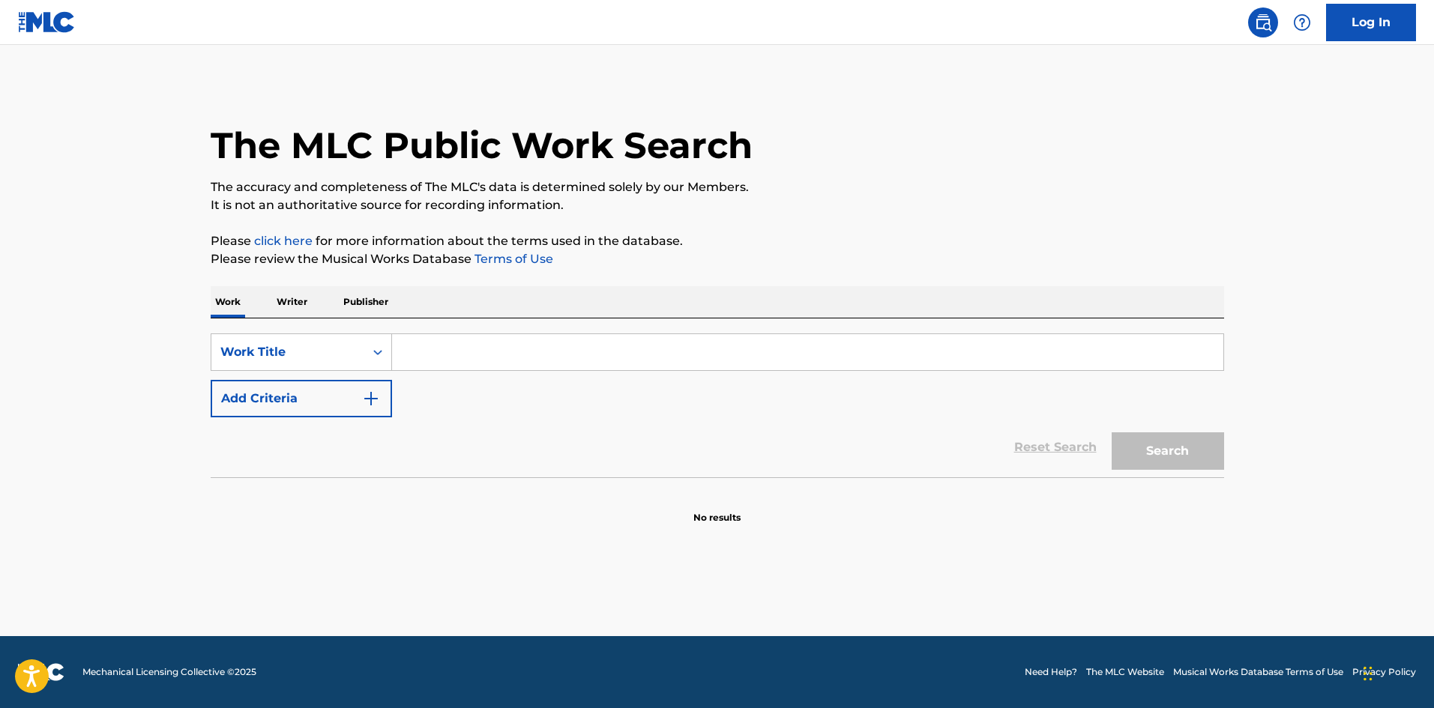
click at [446, 344] on input "Search Form" at bounding box center [807, 352] width 831 height 36
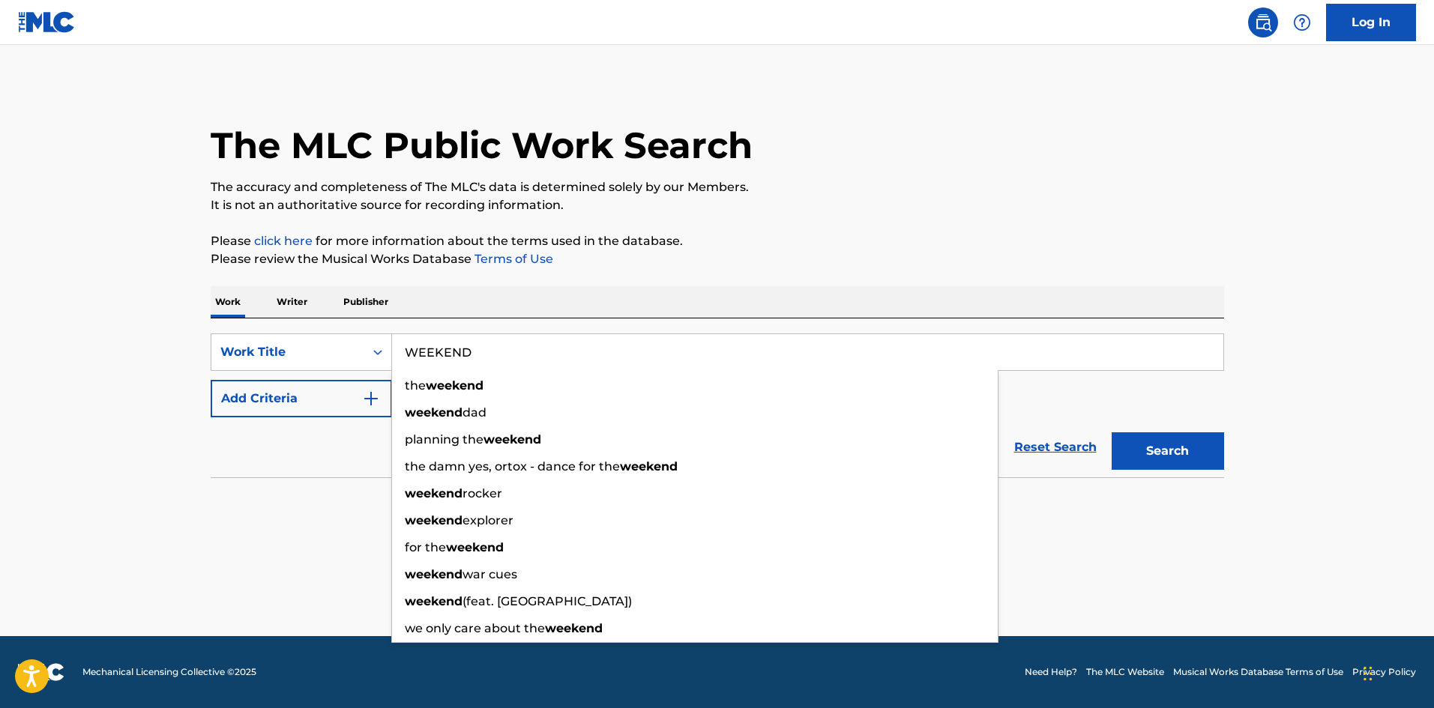
type input "WEEKEND"
click at [379, 399] on img "Search Form" at bounding box center [371, 399] width 18 height 18
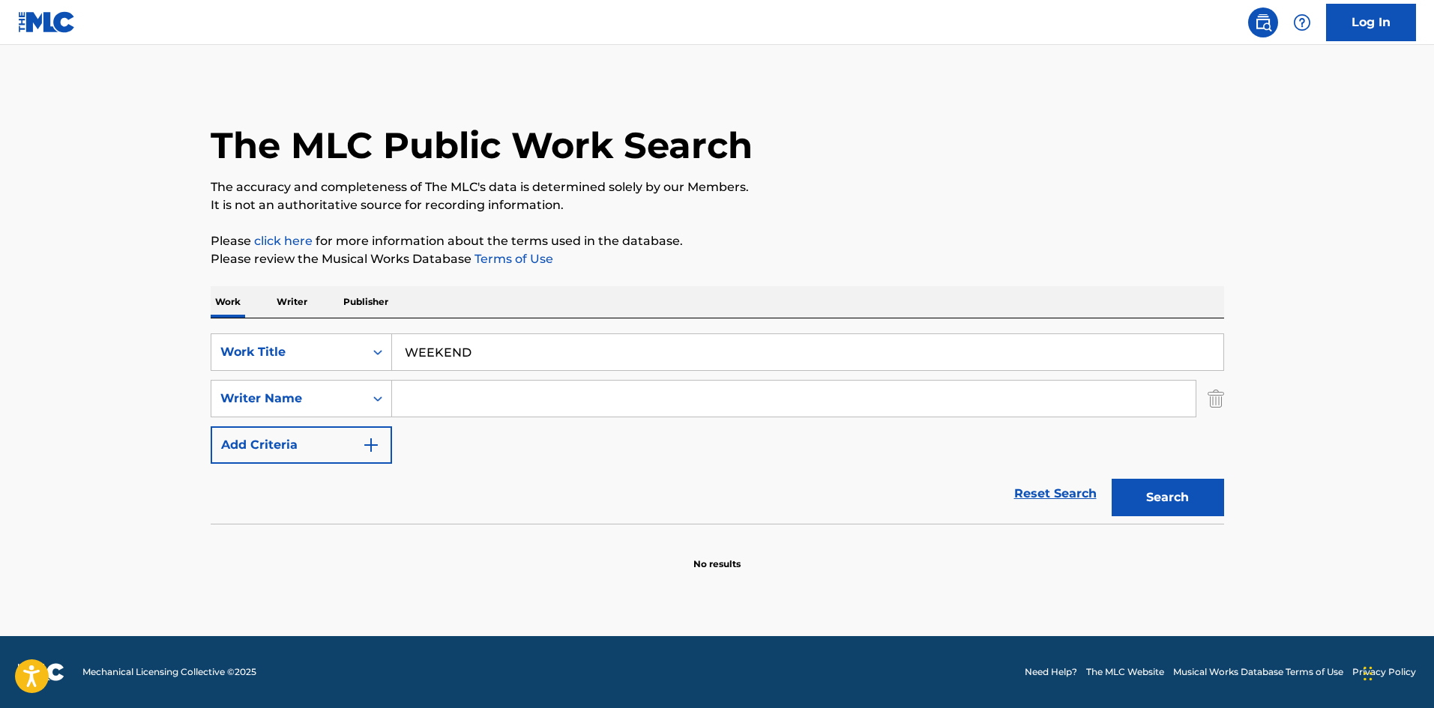
click at [408, 389] on input "Search Form" at bounding box center [794, 399] width 804 height 36
type input "oda"
click at [1112, 479] on button "Search" at bounding box center [1168, 497] width 112 height 37
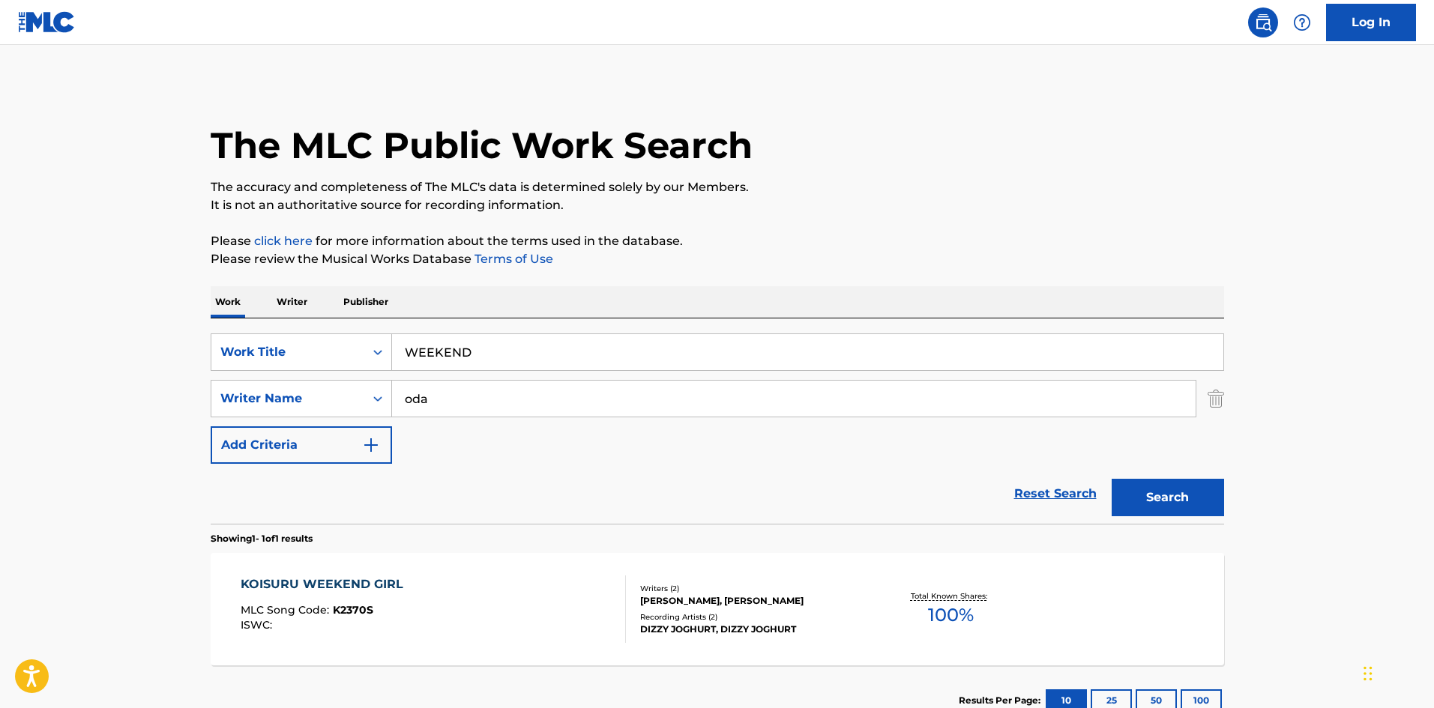
click at [963, 255] on p "Please review the Musical Works Database Terms of Use" at bounding box center [718, 259] width 1014 height 18
drag, startPoint x: 412, startPoint y: 338, endPoint x: 369, endPoint y: 339, distance: 42.7
click at [369, 339] on div "SearchWithCriteriab27a0574-9fa7-406a-8886-3d2a4b8c77b4 Work Title WEEKEND" at bounding box center [718, 352] width 1014 height 37
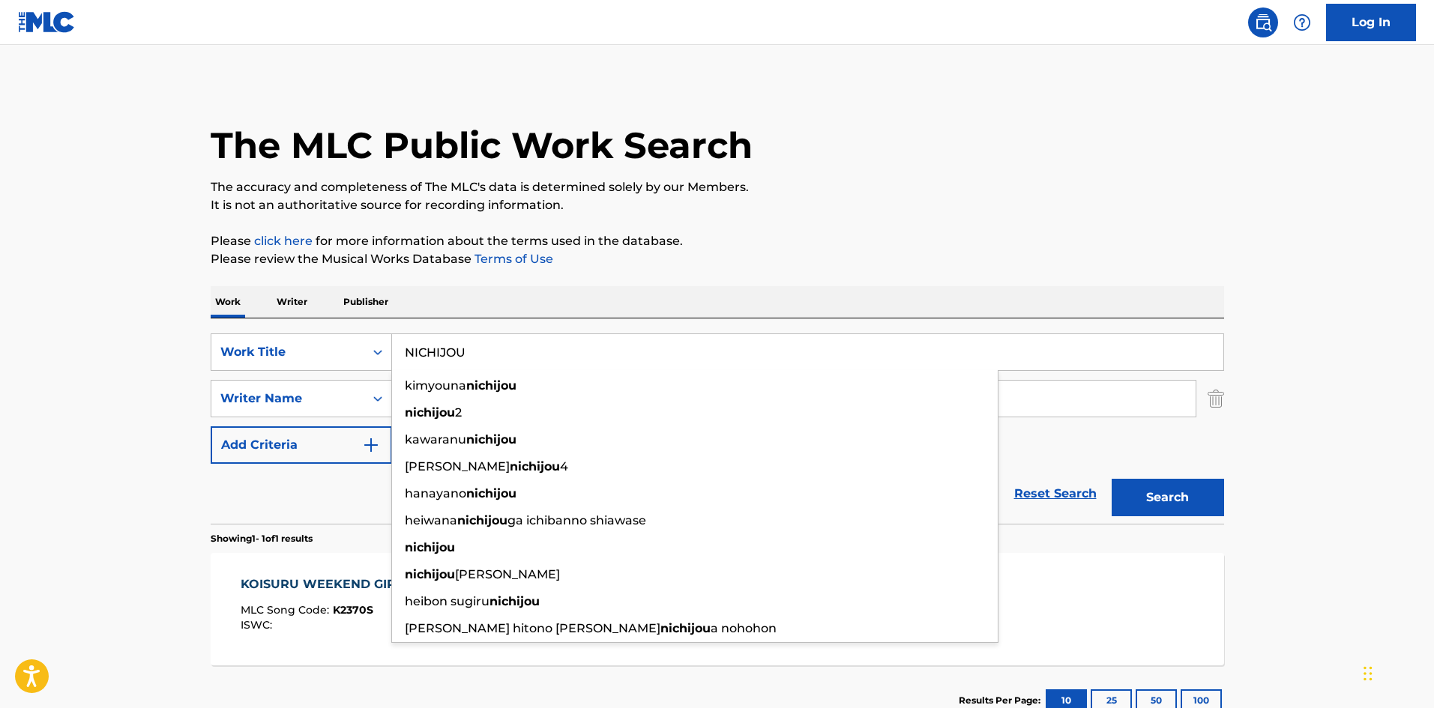
click at [1158, 500] on button "Search" at bounding box center [1168, 497] width 112 height 37
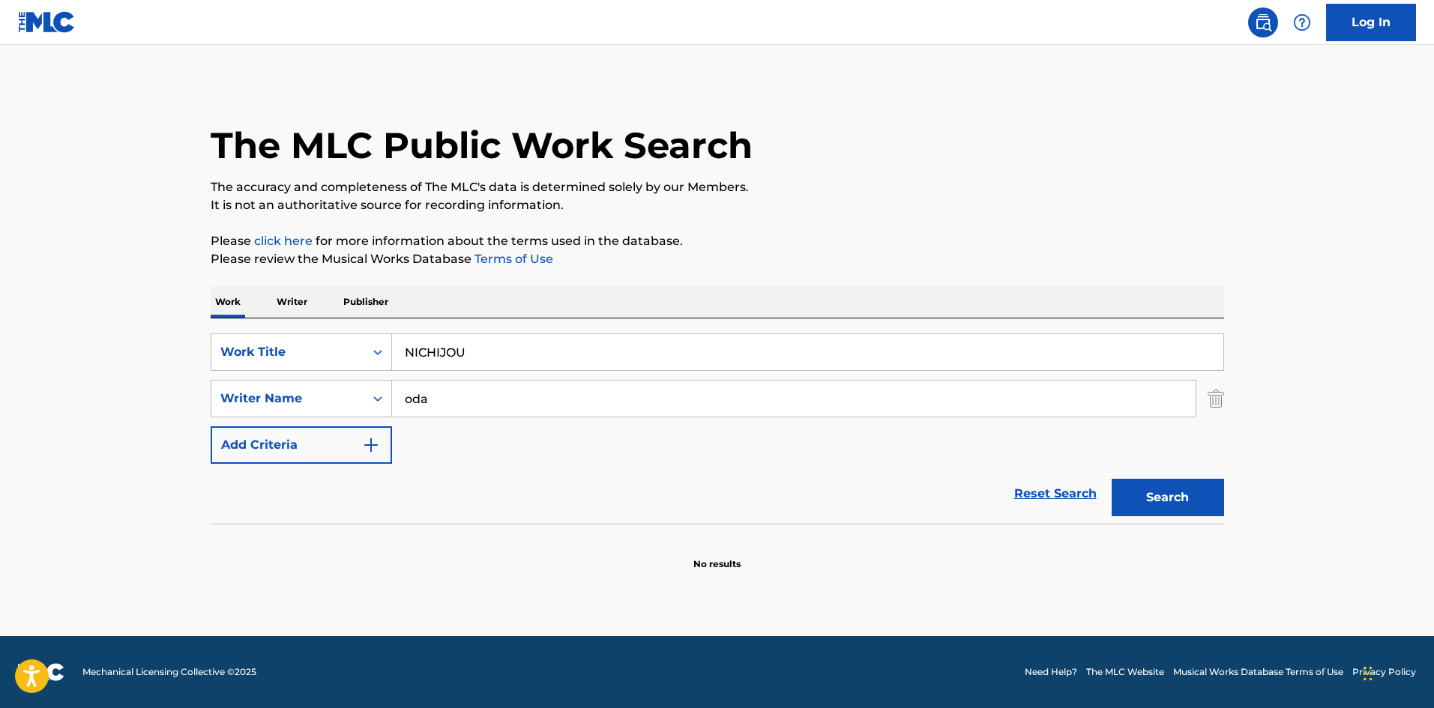
drag, startPoint x: 358, startPoint y: 337, endPoint x: 336, endPoint y: 321, distance: 27.9
click at [334, 334] on div "SearchWithCriteriab27a0574-9fa7-406a-8886-3d2a4b8c77b4 Work Title NICHIJOU" at bounding box center [718, 352] width 1014 height 37
type input "KYUUCHAN SONGU"
click at [675, 250] on p "Please click here for more information about the terms used in the database." at bounding box center [718, 241] width 1014 height 18
click at [337, 379] on div "SearchWithCriteriab27a0574-9fa7-406a-8886-3d2a4b8c77b4 Work Title KYUUCHAN SONG…" at bounding box center [718, 399] width 1014 height 130
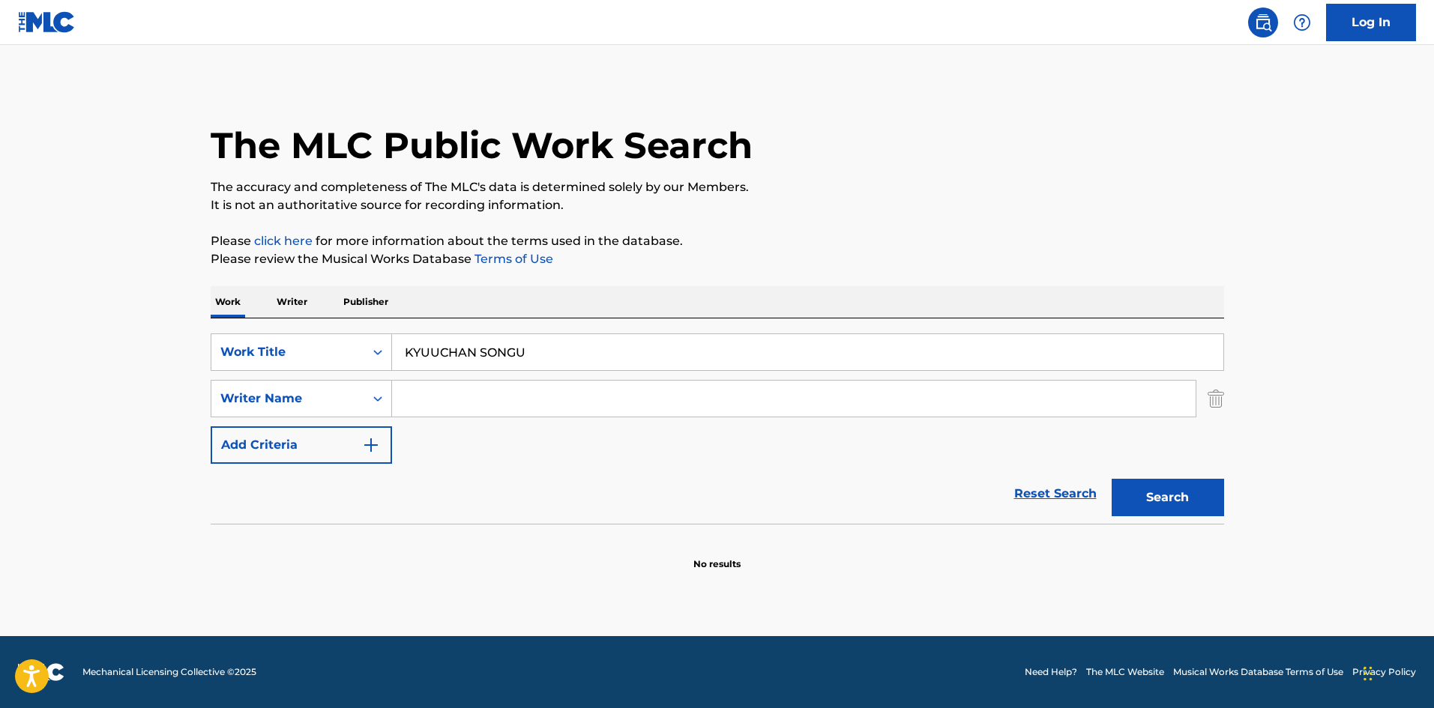
click at [1153, 490] on button "Search" at bounding box center [1168, 497] width 112 height 37
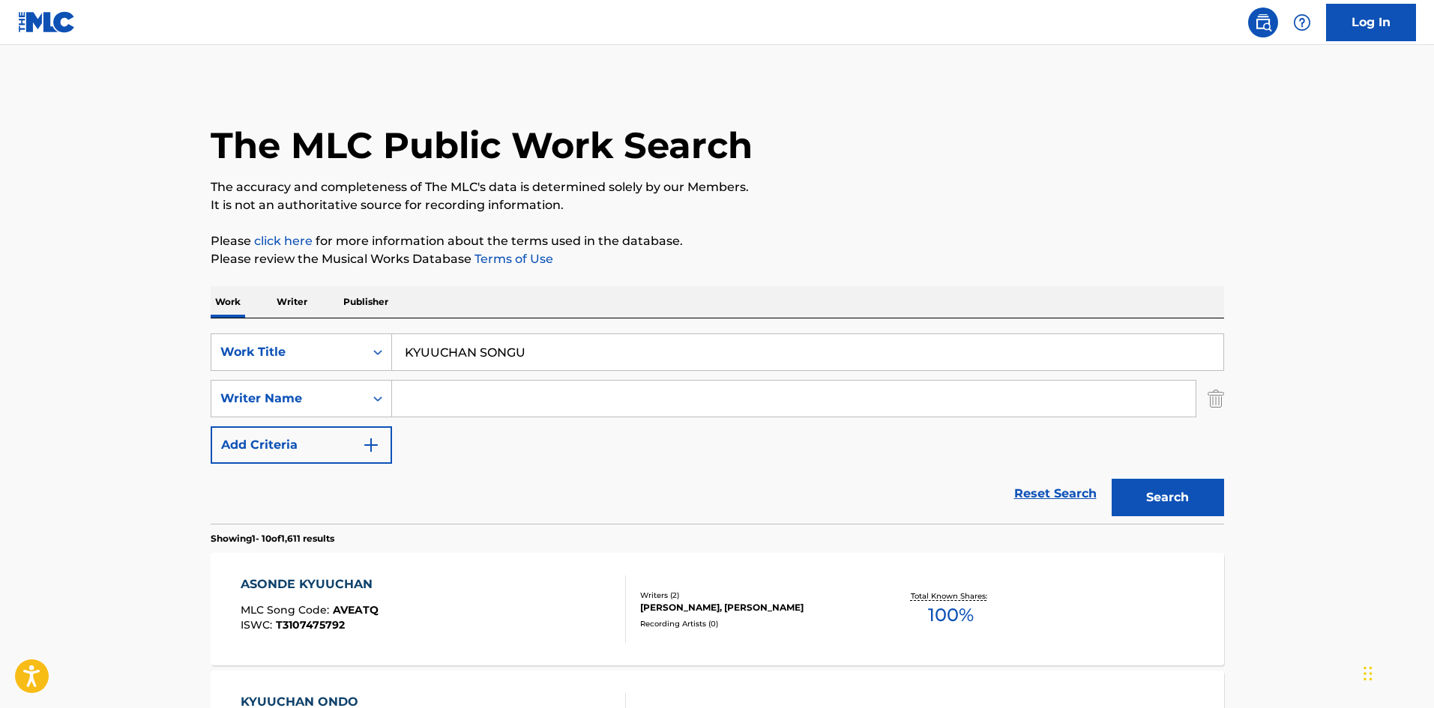
drag, startPoint x: 540, startPoint y: 343, endPoint x: 363, endPoint y: 327, distance: 177.6
click at [363, 327] on div "SearchWithCriteriab27a0574-9fa7-406a-8886-3d2a4b8c77b4 Work Title KYUUCHAN SONG…" at bounding box center [718, 421] width 1014 height 205
click at [1154, 496] on button "Search" at bounding box center [1168, 497] width 112 height 37
drag, startPoint x: 287, startPoint y: 299, endPoint x: 363, endPoint y: 340, distance: 85.9
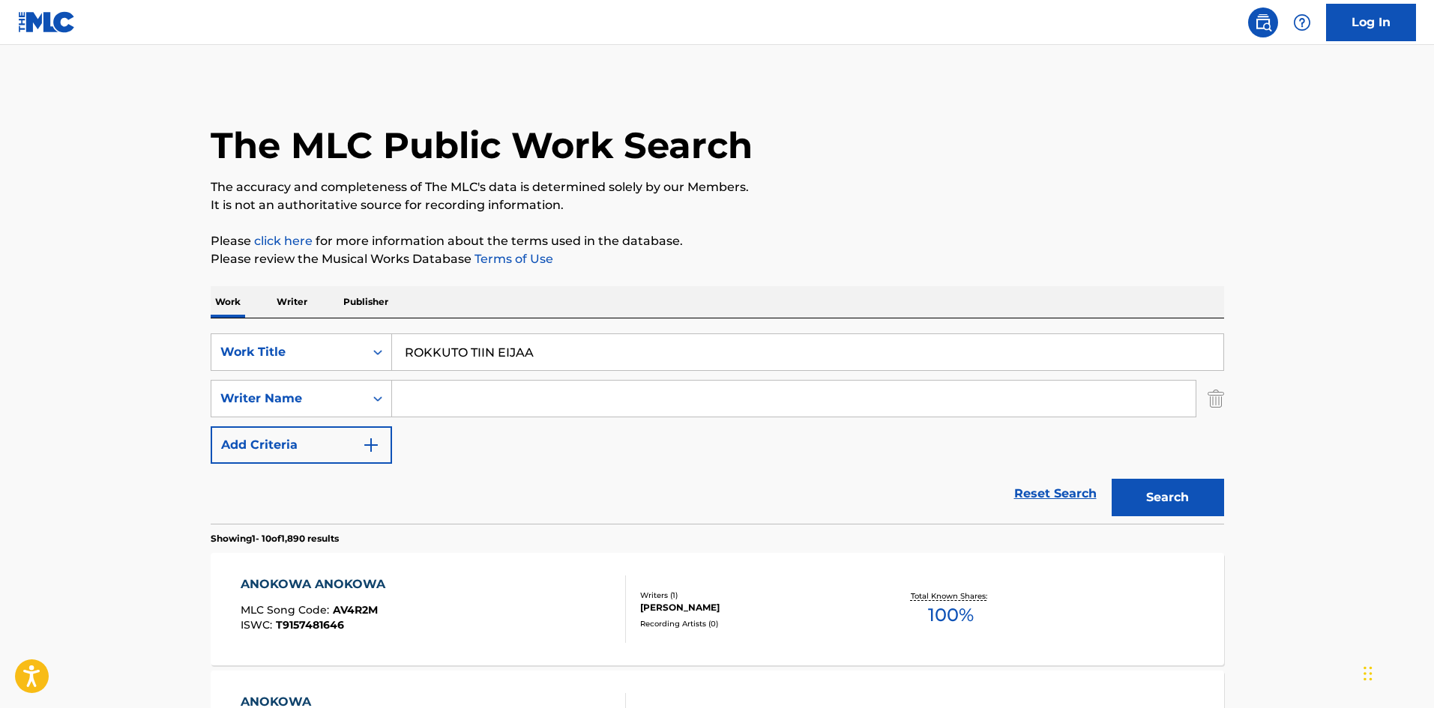
click at [1127, 491] on button "Search" at bounding box center [1168, 497] width 112 height 37
drag, startPoint x: 529, startPoint y: 349, endPoint x: 361, endPoint y: 339, distance: 169.0
click at [361, 339] on div "SearchWithCriteriab27a0574-9fa7-406a-8886-3d2a4b8c77b4 Work Title ROKKUTO TIIN …" at bounding box center [718, 352] width 1014 height 37
click at [1159, 497] on button "Search" at bounding box center [1168, 497] width 112 height 37
click at [497, 358] on input "BOKUWA NIGAI KOOHIIGA NOMENAI" at bounding box center [807, 352] width 831 height 36
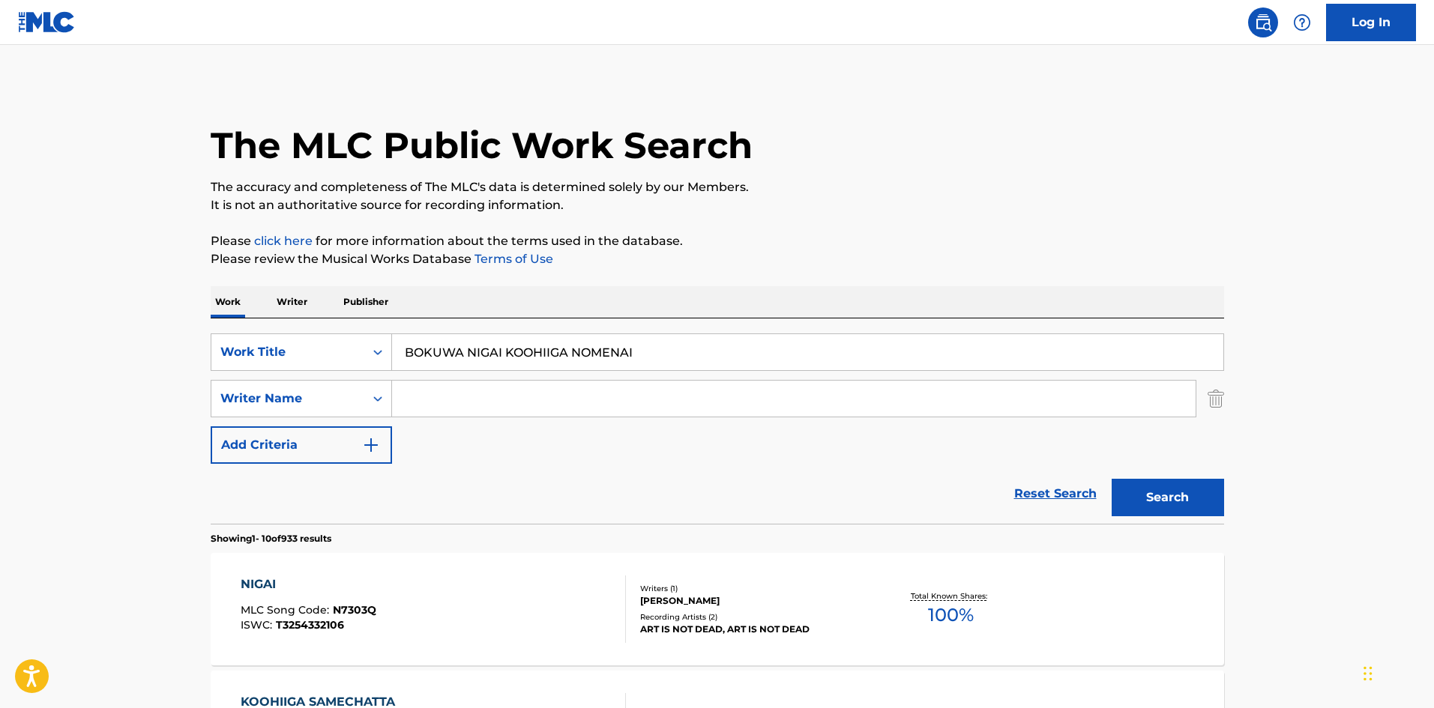
click at [497, 358] on input "BOKUWA NIGAI KOOHIIGA NOMENAI" at bounding box center [807, 352] width 831 height 36
drag, startPoint x: 460, startPoint y: 347, endPoint x: 535, endPoint y: 346, distance: 75.7
click at [535, 346] on input "BOY Saitouyui" at bounding box center [807, 352] width 831 height 36
type input "BOY"
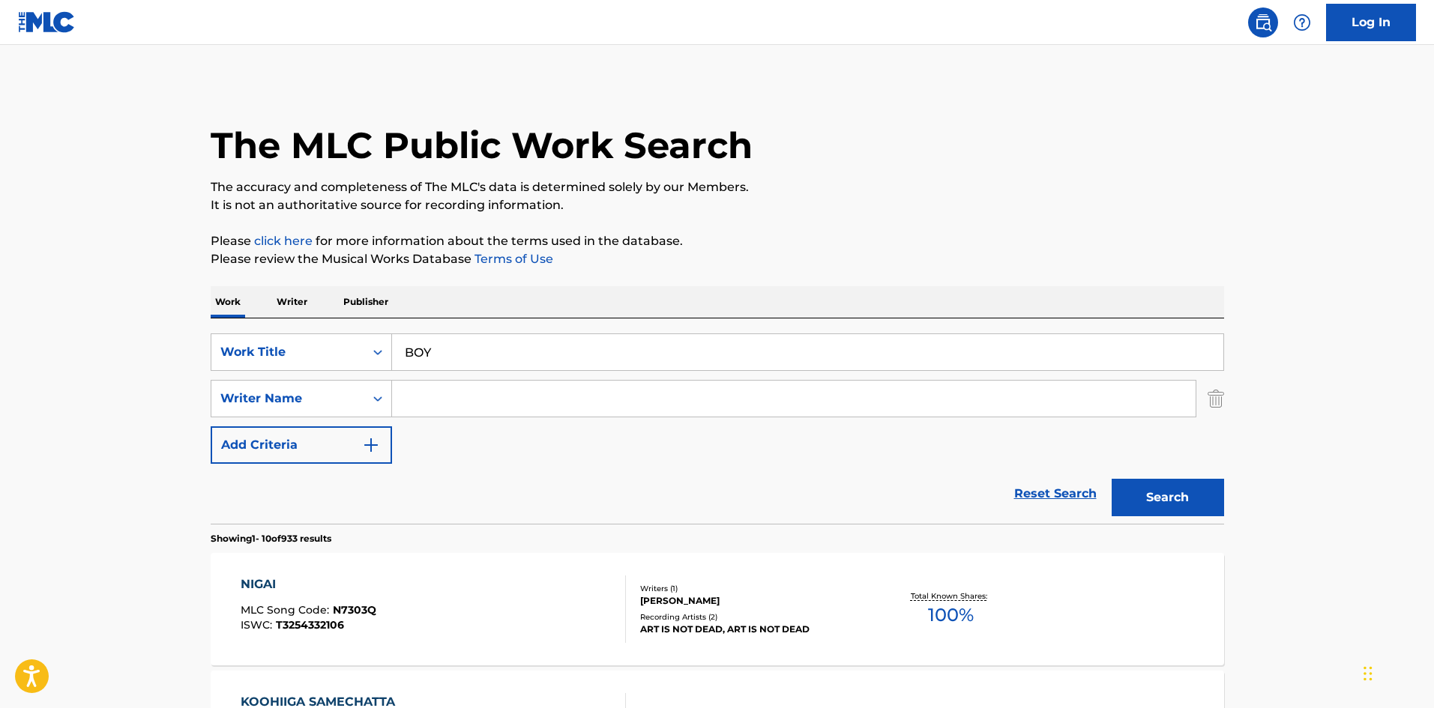
click at [472, 392] on input "Search Form" at bounding box center [794, 399] width 804 height 36
type input "Saitouyui"
click at [1145, 494] on button "Search" at bounding box center [1168, 497] width 112 height 37
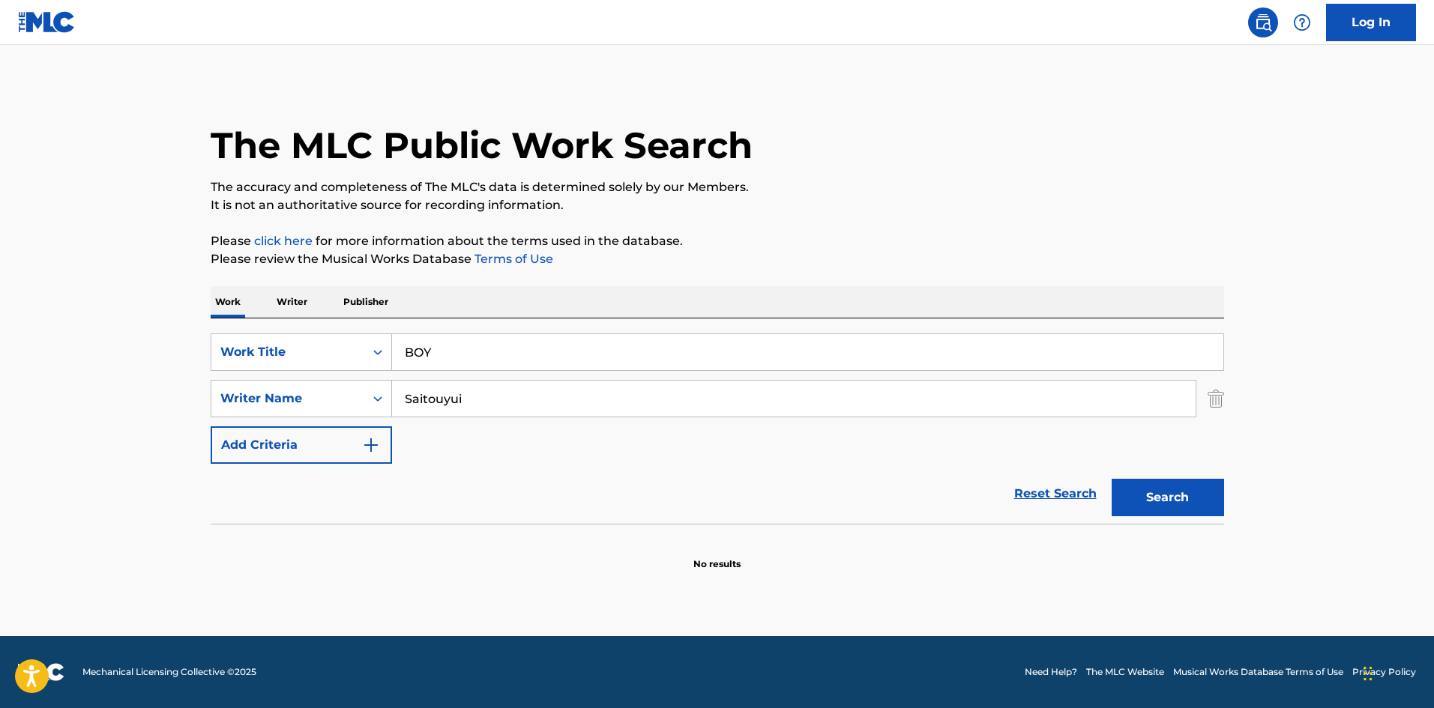
click at [307, 314] on div "Work Writer Publisher SearchWithCriteriab27a0574-9fa7-406a-8886-3d2a4b8c77b4 Wo…" at bounding box center [718, 428] width 1014 height 285
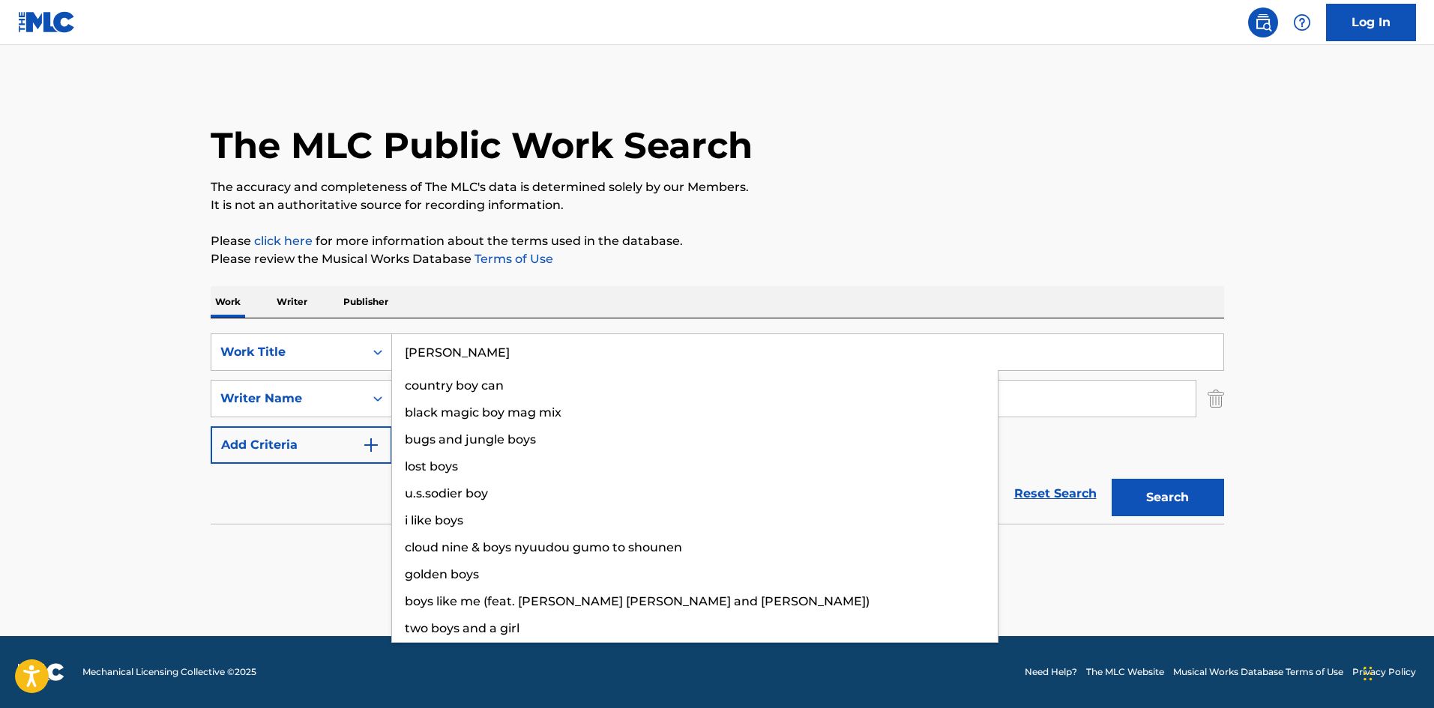
type input "[PERSON_NAME]"
click at [852, 180] on p "The accuracy and completeness of The MLC's data is determined solely by our Mem…" at bounding box center [718, 187] width 1014 height 18
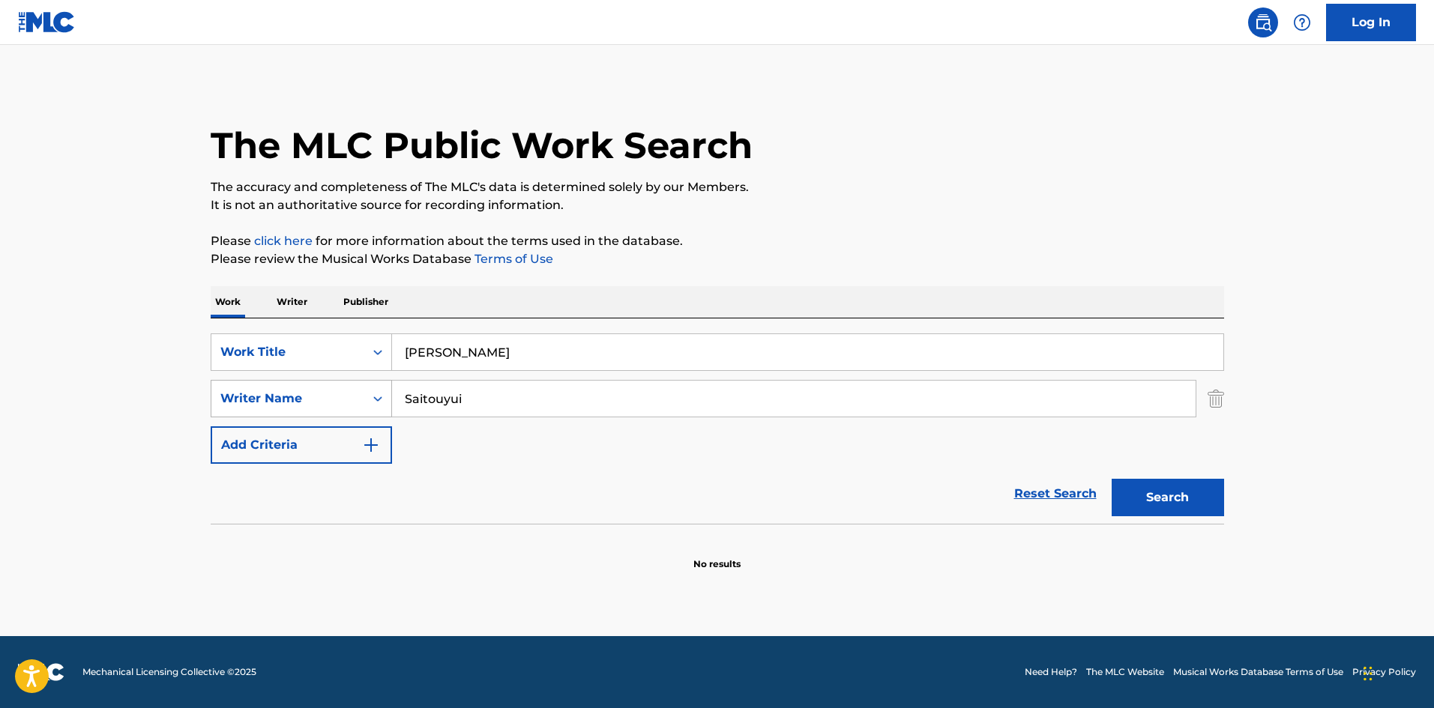
drag, startPoint x: 519, startPoint y: 385, endPoint x: 306, endPoint y: 389, distance: 212.9
click at [306, 389] on div "SearchWithCriteriaa8325fba-b996-4996-885e-86d8d55211ff Writer Name [PERSON_NAME]" at bounding box center [718, 398] width 1014 height 37
click at [893, 220] on div "The MLC Public Work Search The accuracy and completeness of The MLC's data is d…" at bounding box center [718, 326] width 1050 height 489
click at [1132, 484] on button "Search" at bounding box center [1168, 497] width 112 height 37
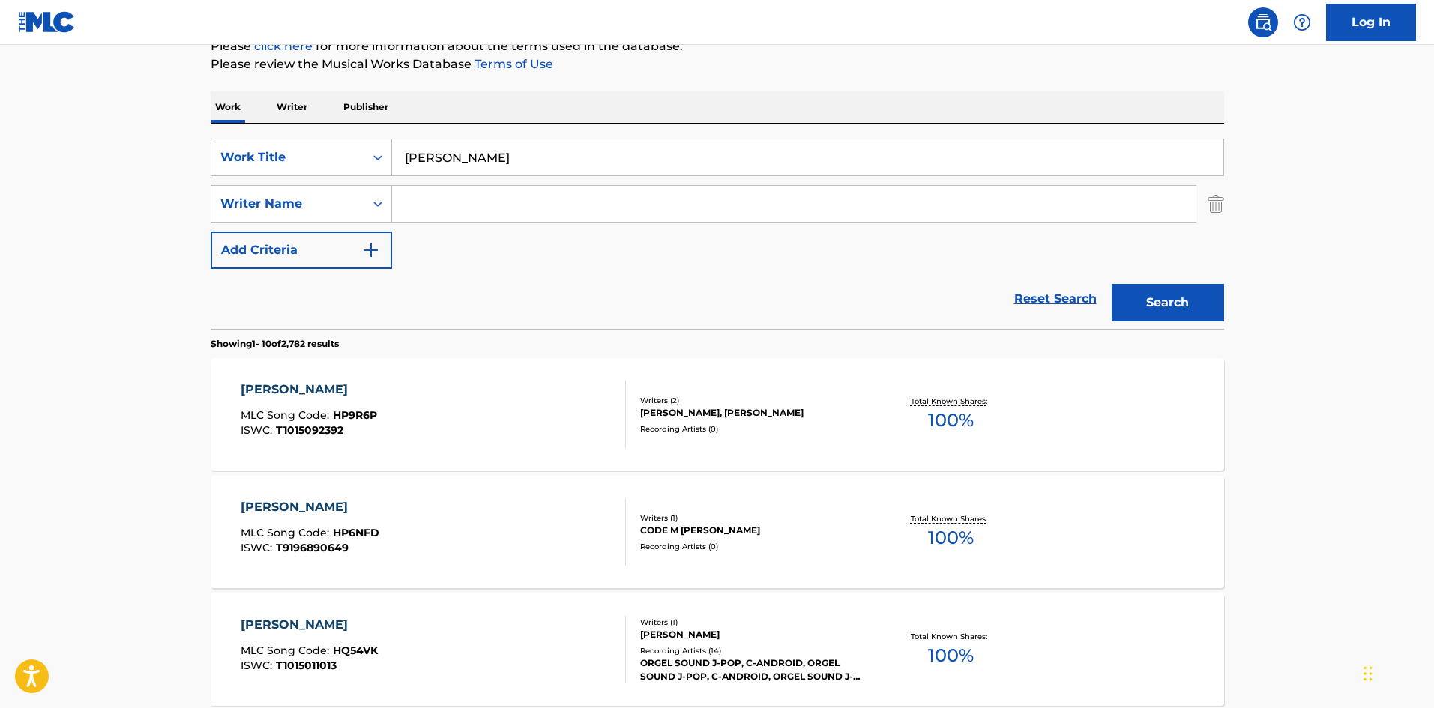
scroll to position [227, 0]
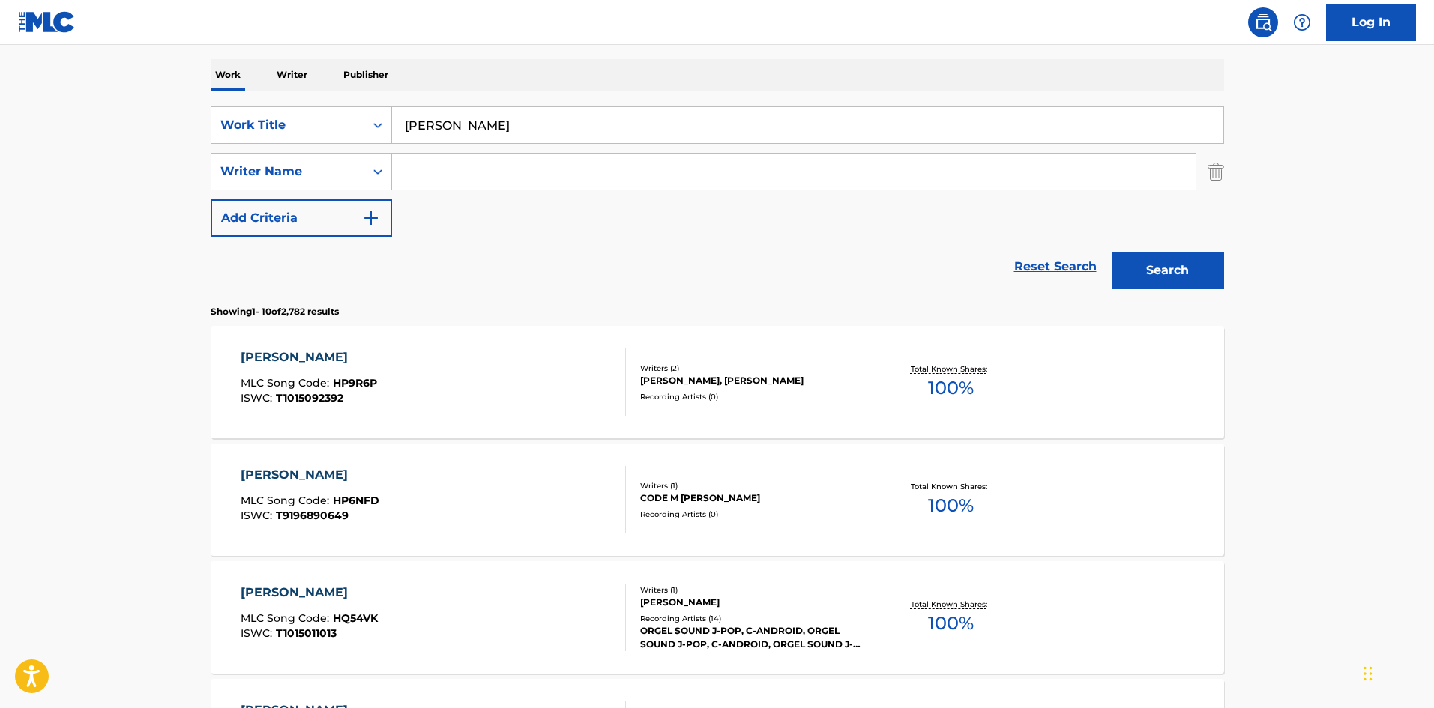
click at [493, 171] on input "Search Form" at bounding box center [794, 172] width 804 height 36
type input "Itaru"
click at [1166, 279] on button "Search" at bounding box center [1168, 270] width 112 height 37
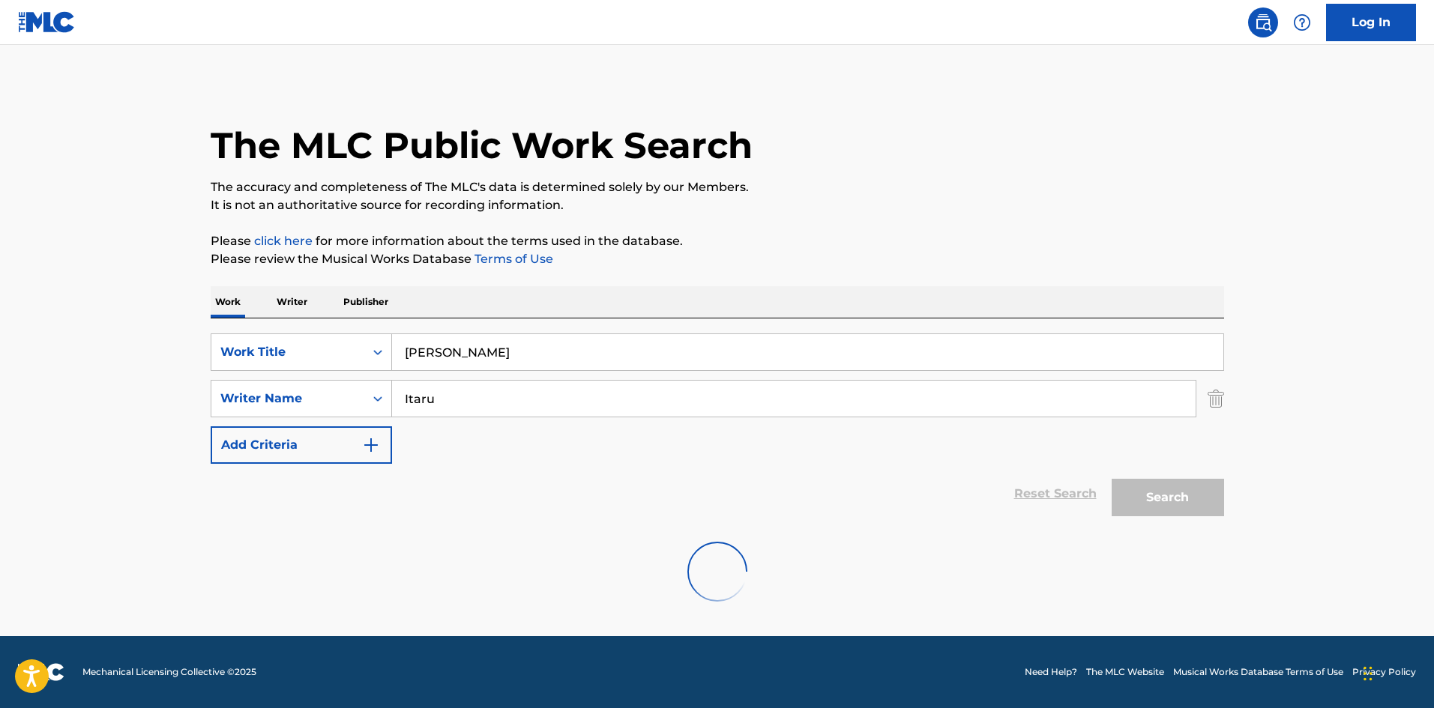
scroll to position [0, 0]
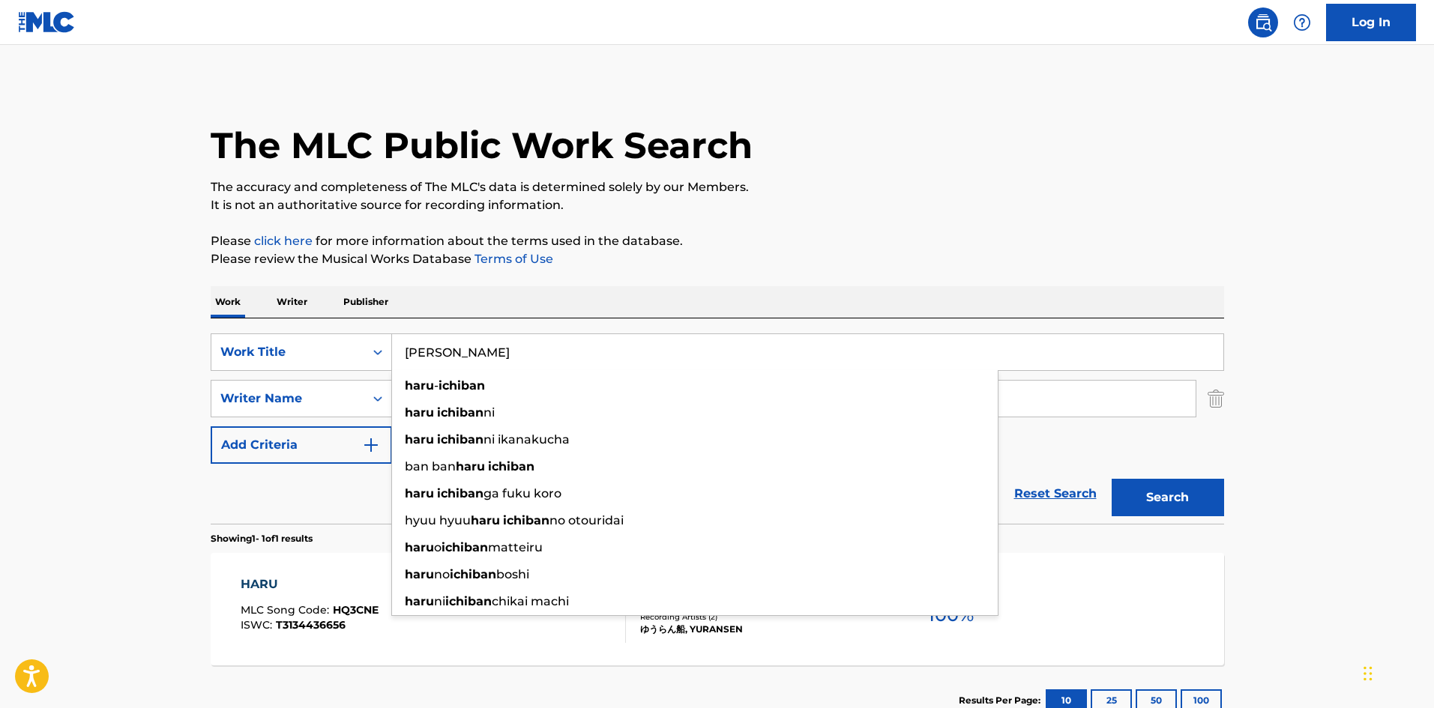
drag, startPoint x: 419, startPoint y: 334, endPoint x: 343, endPoint y: 324, distance: 77.1
click at [343, 324] on div "SearchWithCriteriab27a0574-9fa7-406a-8886-3d2a4b8c77b4 Work Title [PERSON_NAME]…" at bounding box center [718, 421] width 1014 height 205
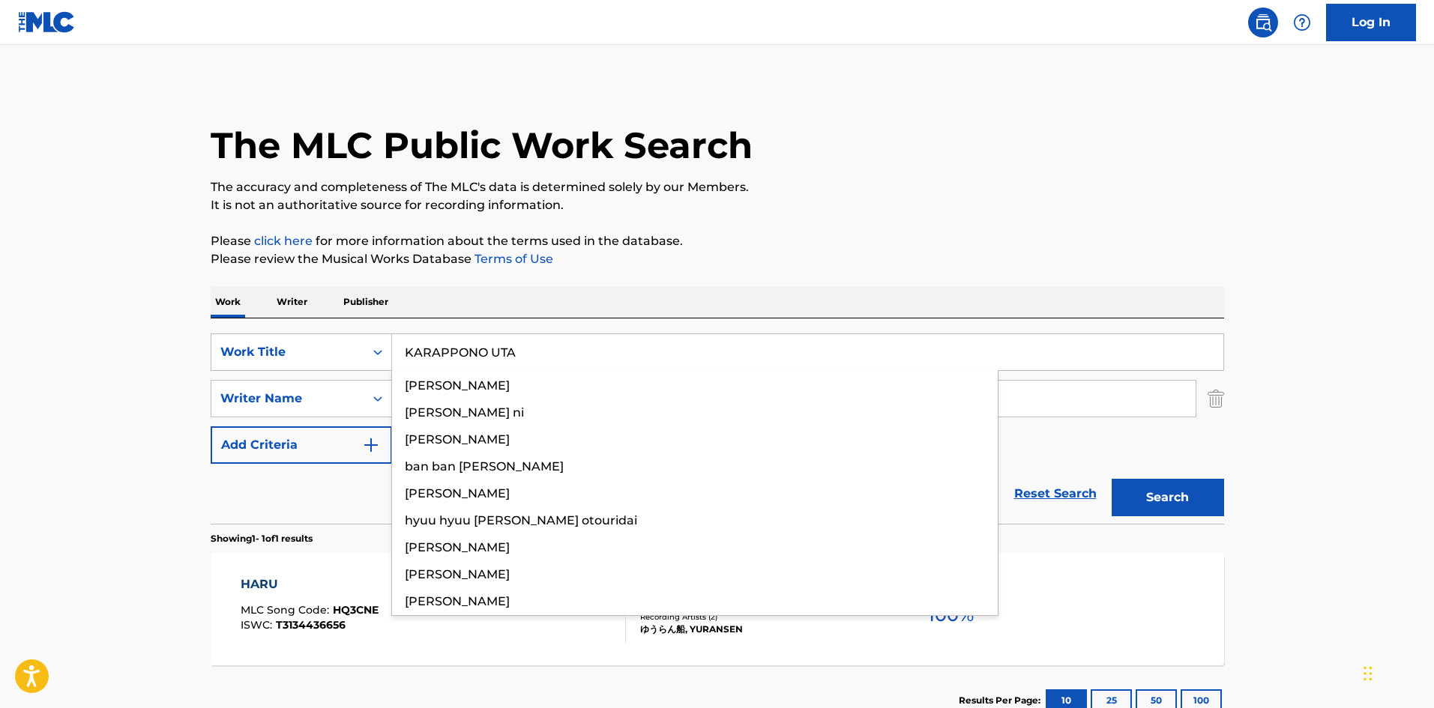
type input "KARAPPONO UTA"
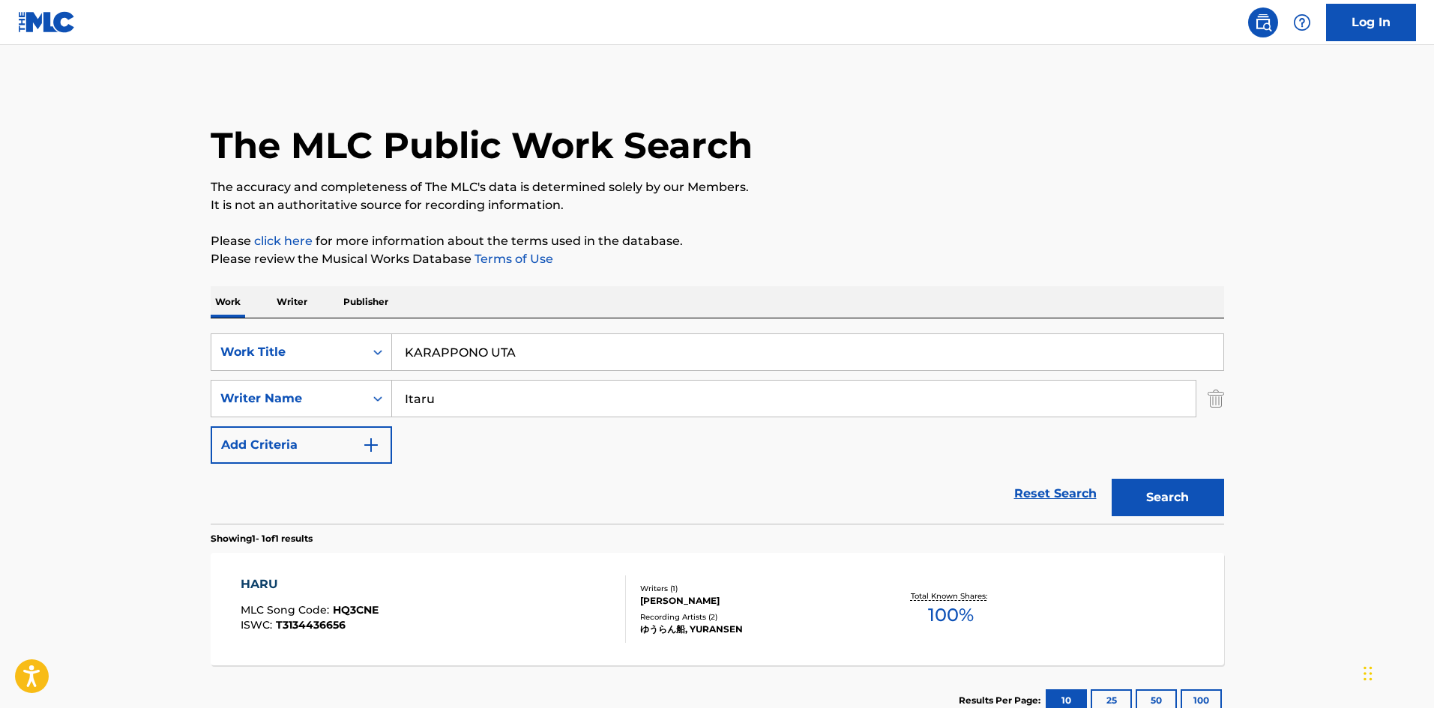
click at [559, 270] on div "The MLC Public Work Search The accuracy and completeness of The MLC's data is d…" at bounding box center [718, 409] width 1050 height 654
drag, startPoint x: 461, startPoint y: 385, endPoint x: 374, endPoint y: 388, distance: 87.0
click at [374, 388] on div "SearchWithCriteriaa8325fba-b996-4996-885e-86d8d55211ff Writer Name [PERSON_NAME]" at bounding box center [718, 398] width 1014 height 37
click at [906, 235] on p "Please click here for more information about the terms used in the database." at bounding box center [718, 241] width 1014 height 18
click at [1142, 492] on button "Search" at bounding box center [1168, 497] width 112 height 37
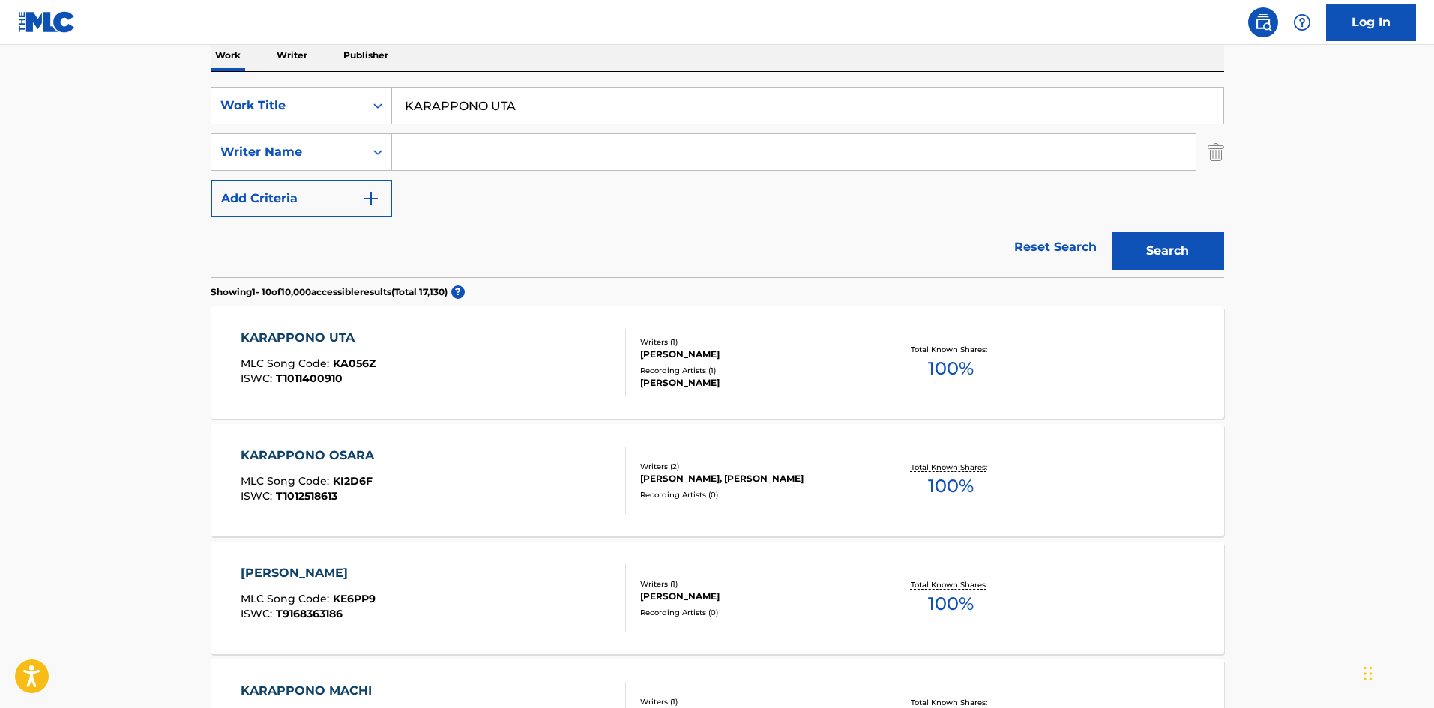
scroll to position [263, 0]
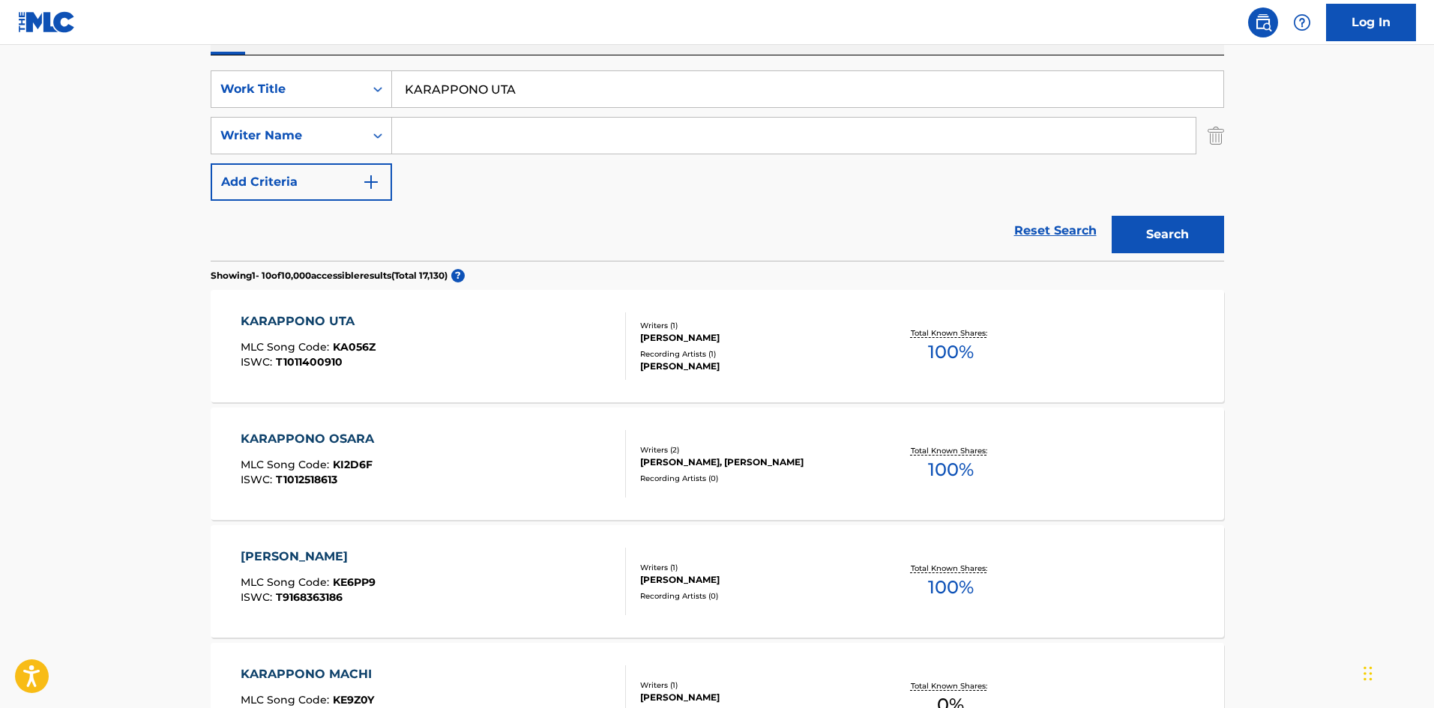
click at [454, 135] on input "Search Form" at bounding box center [794, 136] width 804 height 36
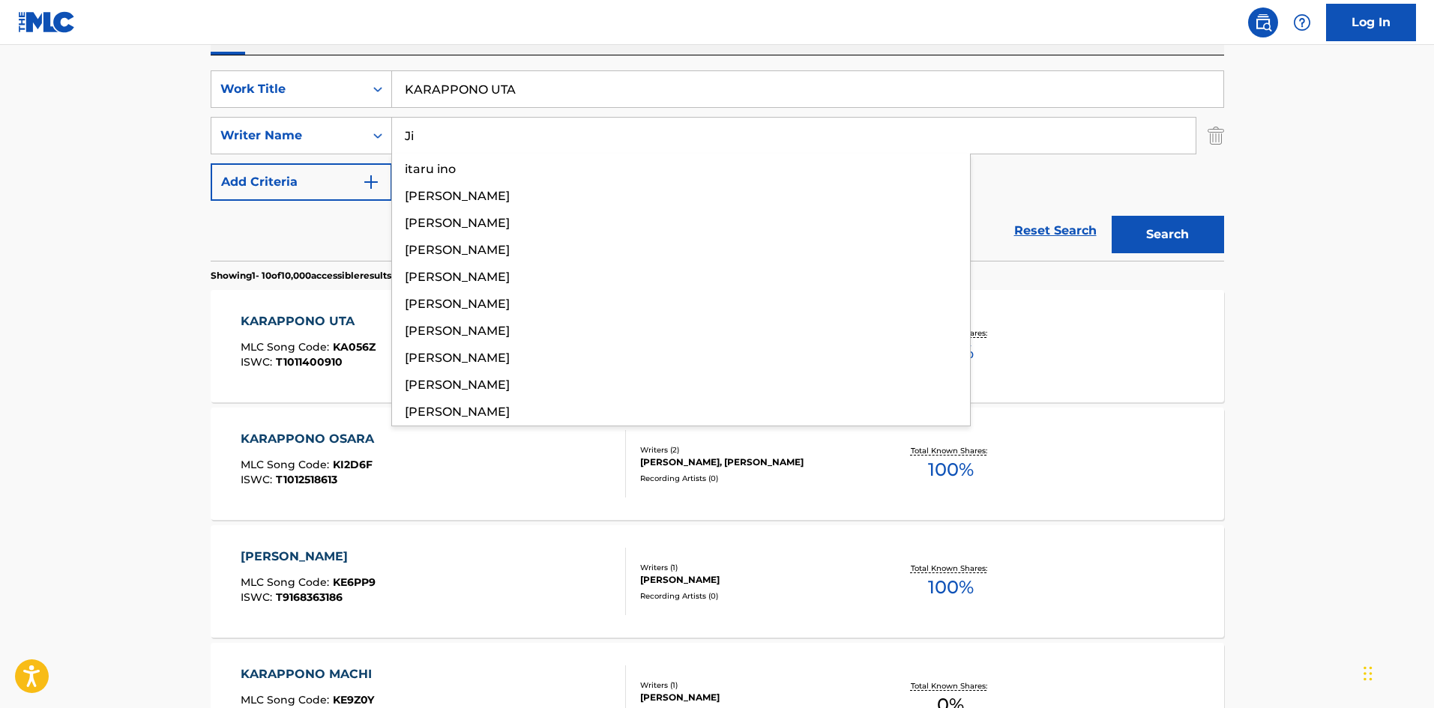
type input "Ji"
click at [1130, 234] on button "Search" at bounding box center [1168, 234] width 112 height 37
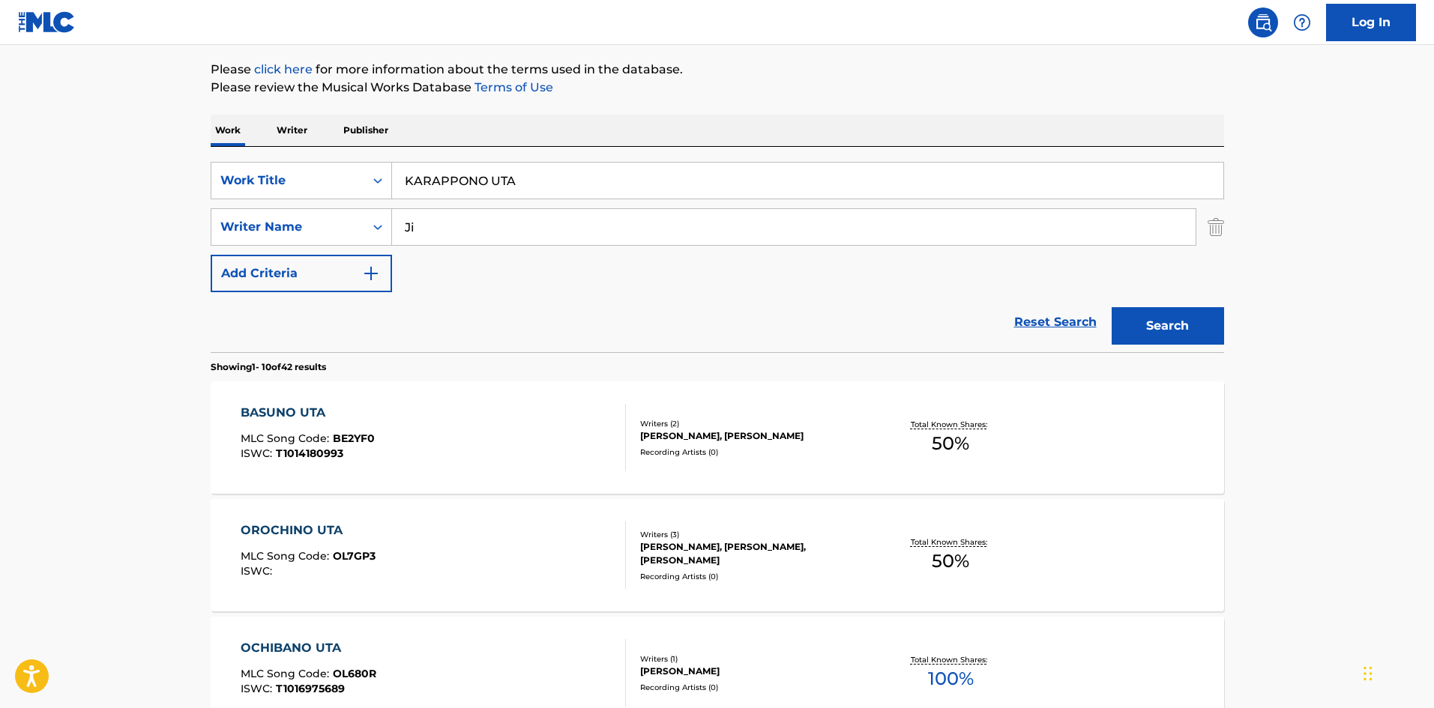
scroll to position [173, 0]
drag, startPoint x: 287, startPoint y: 118, endPoint x: 344, endPoint y: 179, distance: 83.8
click at [286, 118] on p "Writer" at bounding box center [292, 128] width 40 height 31
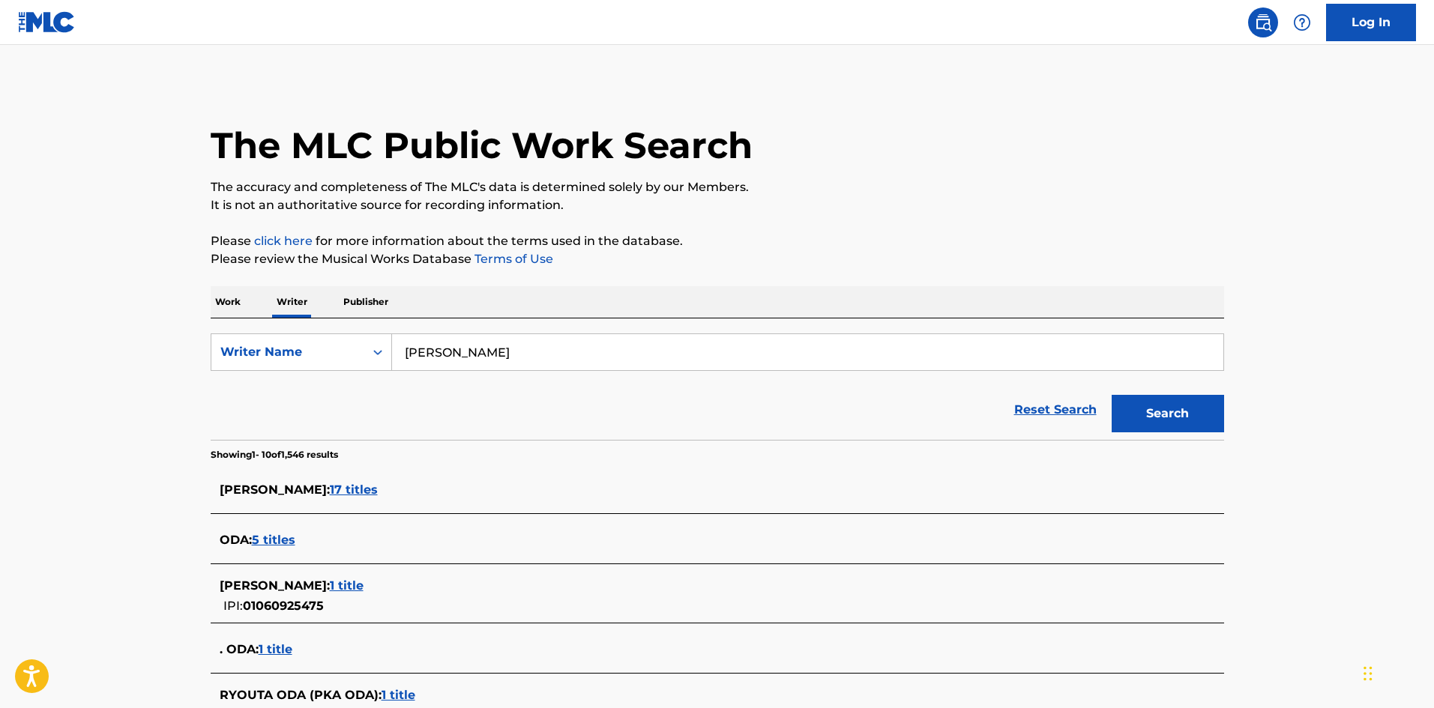
drag, startPoint x: 388, startPoint y: 321, endPoint x: 308, endPoint y: 301, distance: 81.8
click at [306, 313] on div "Work Writer Publisher SearchWithCriteriaee9b5a8c-85e2-4da8-beb5-495d1596811f Wr…" at bounding box center [718, 695] width 1014 height 818
type input "[PERSON_NAME]"
click at [1163, 408] on button "Search" at bounding box center [1168, 413] width 112 height 37
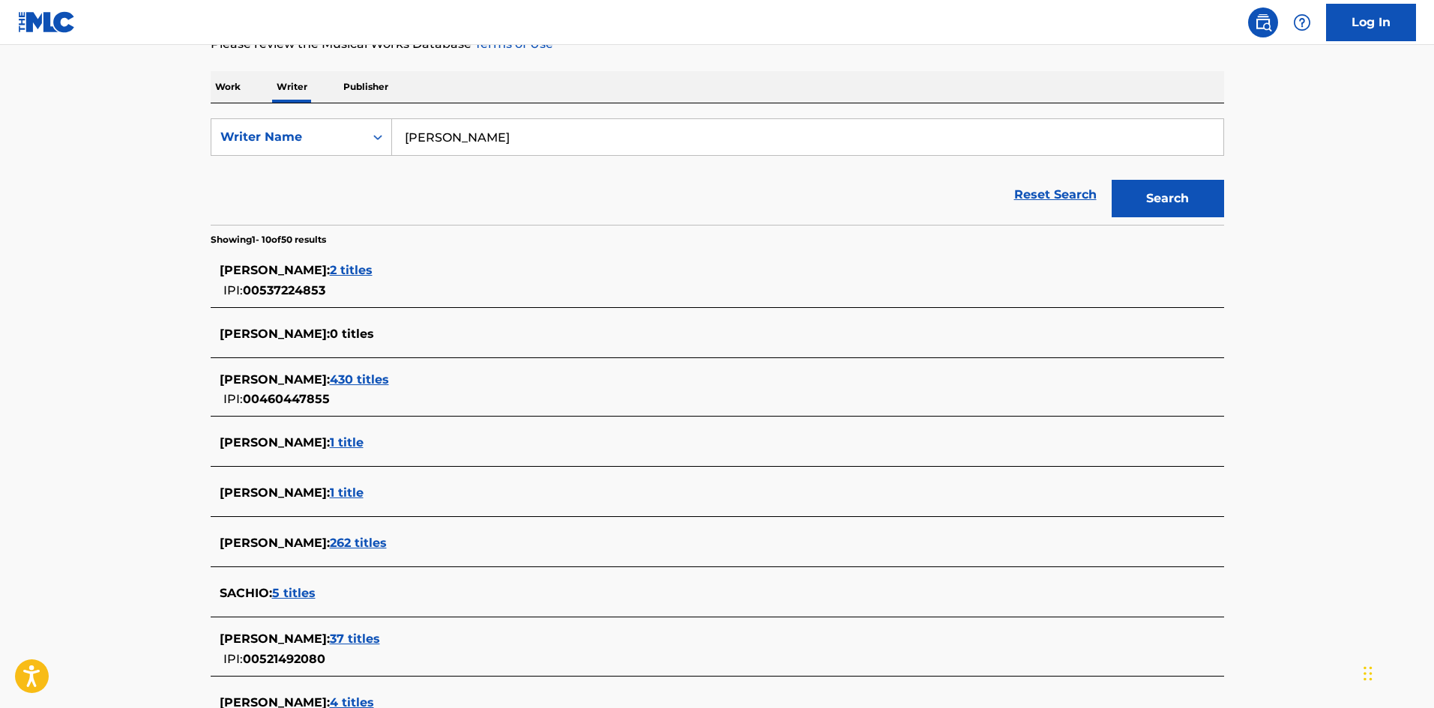
scroll to position [79, 0]
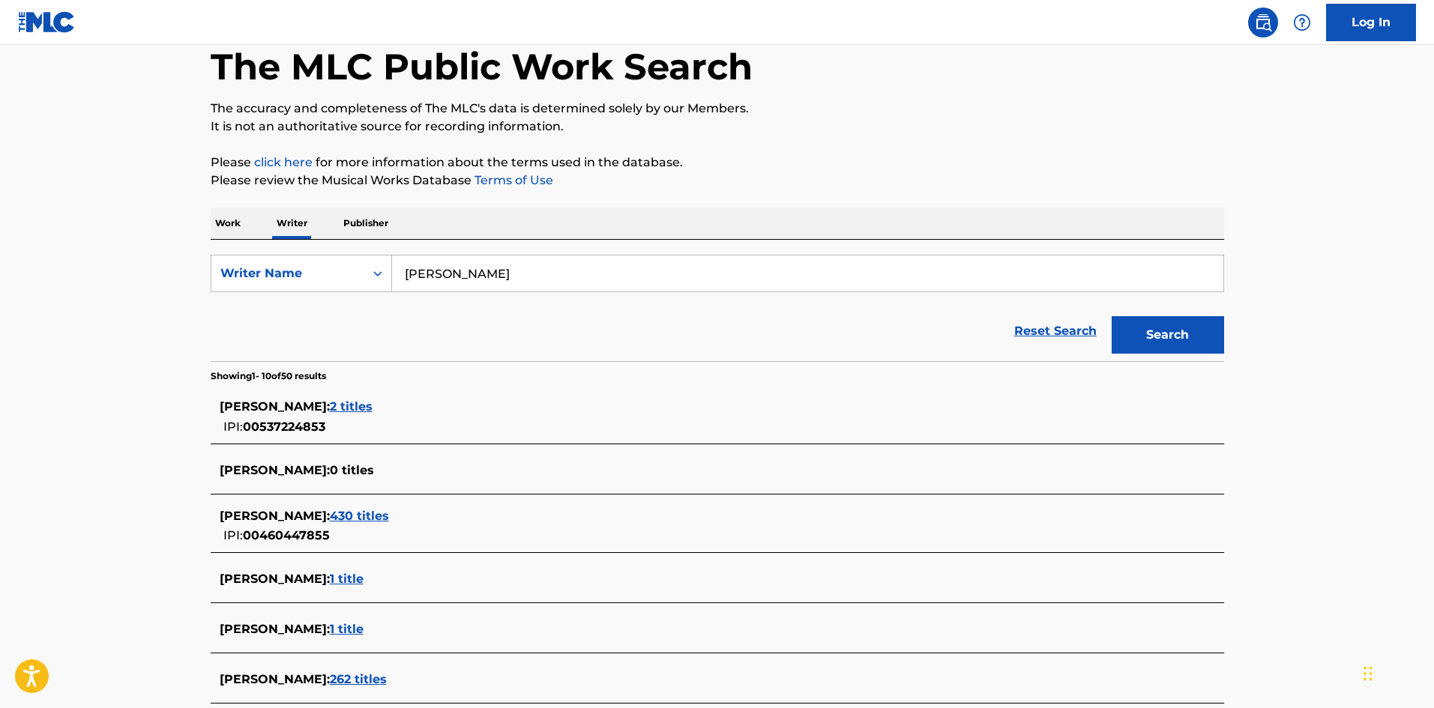
click at [226, 223] on p "Work" at bounding box center [228, 223] width 34 height 31
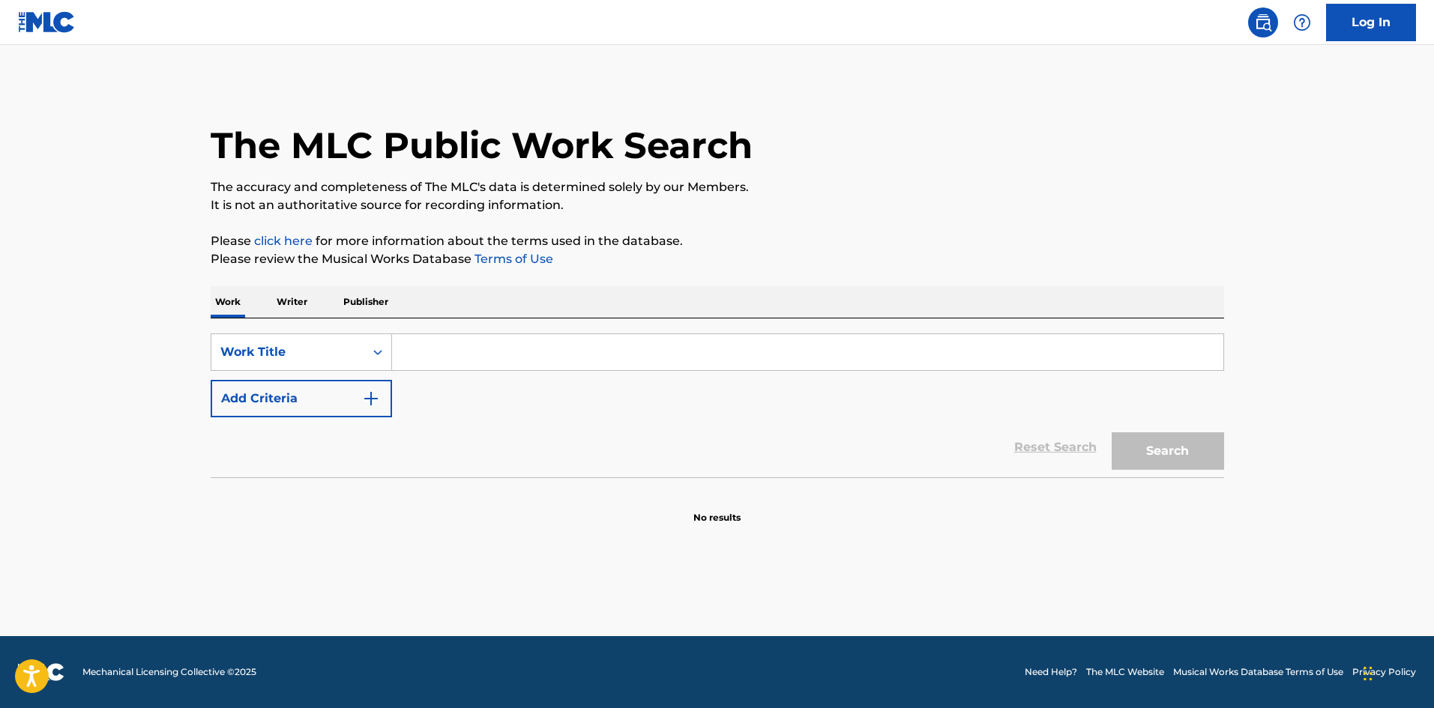
click at [492, 344] on input "Search Form" at bounding box center [807, 352] width 831 height 36
drag, startPoint x: 1124, startPoint y: 443, endPoint x: 1073, endPoint y: 376, distance: 84.6
click at [1124, 443] on button "Search" at bounding box center [1168, 451] width 112 height 37
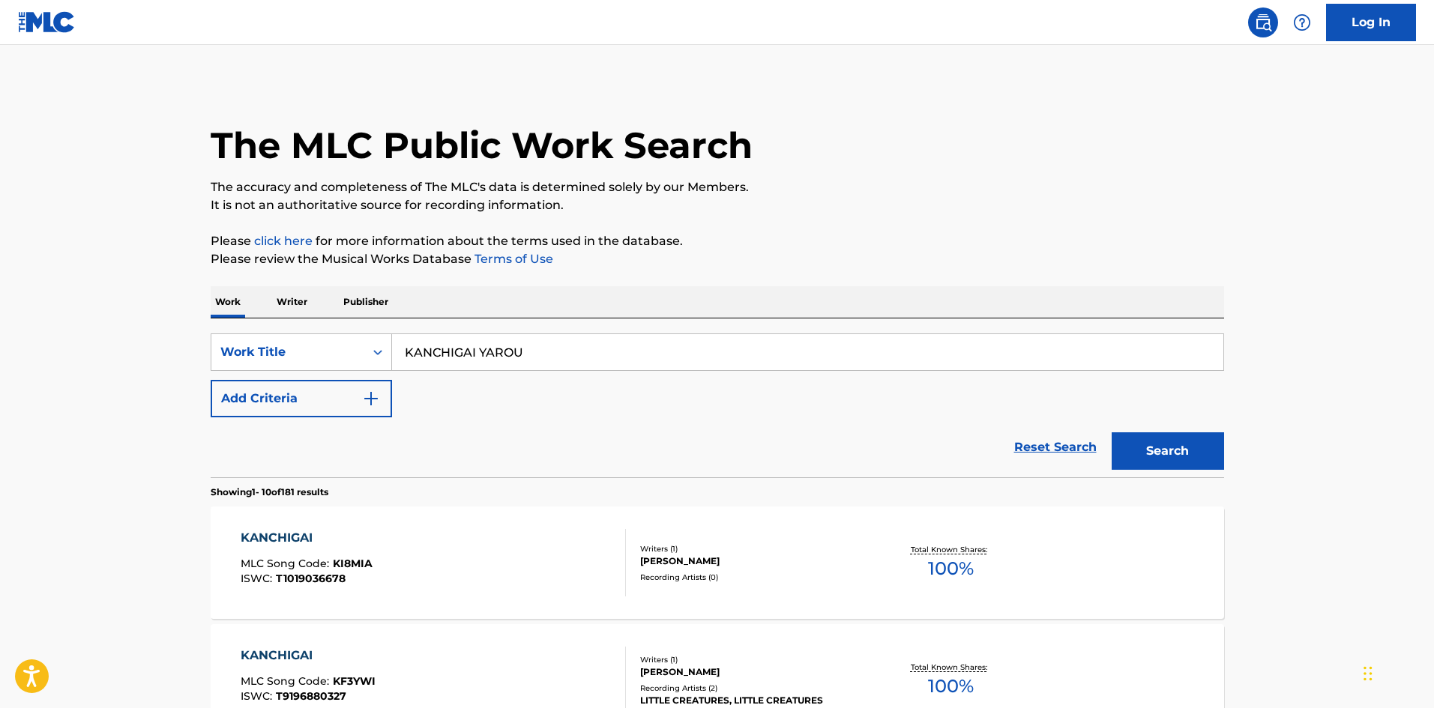
drag, startPoint x: 540, startPoint y: 345, endPoint x: 250, endPoint y: 304, distance: 292.3
click at [1172, 447] on button "Search" at bounding box center [1168, 451] width 112 height 37
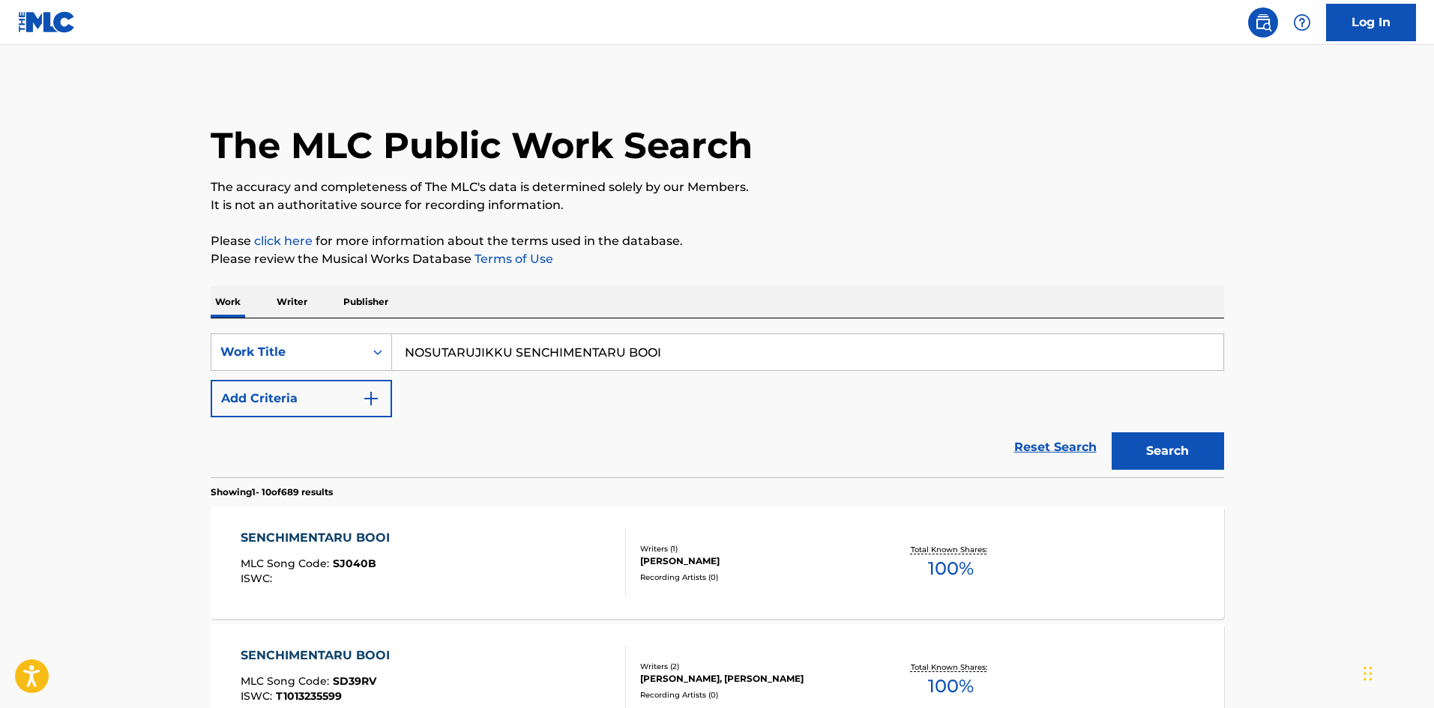
click at [522, 355] on input "NOSUTARUJIKKU SENCHIMENTARU BOOI" at bounding box center [807, 352] width 831 height 36
click at [1193, 453] on button "Search" at bounding box center [1168, 451] width 112 height 37
click at [460, 359] on input "SOFUTO ANDO WETTO" at bounding box center [807, 352] width 831 height 36
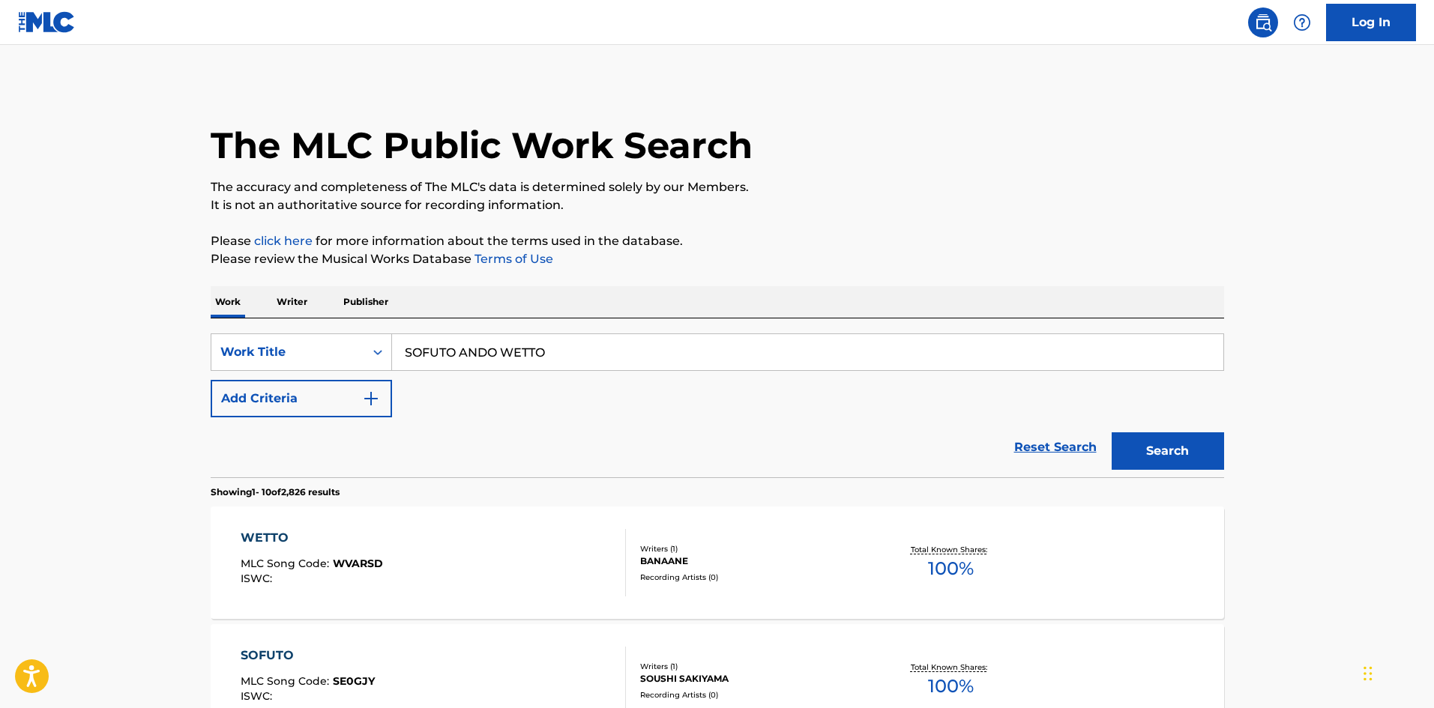
click at [460, 359] on input "SOFUTO ANDO WETTO" at bounding box center [807, 352] width 831 height 36
click at [1119, 457] on button "Search" at bounding box center [1168, 451] width 112 height 37
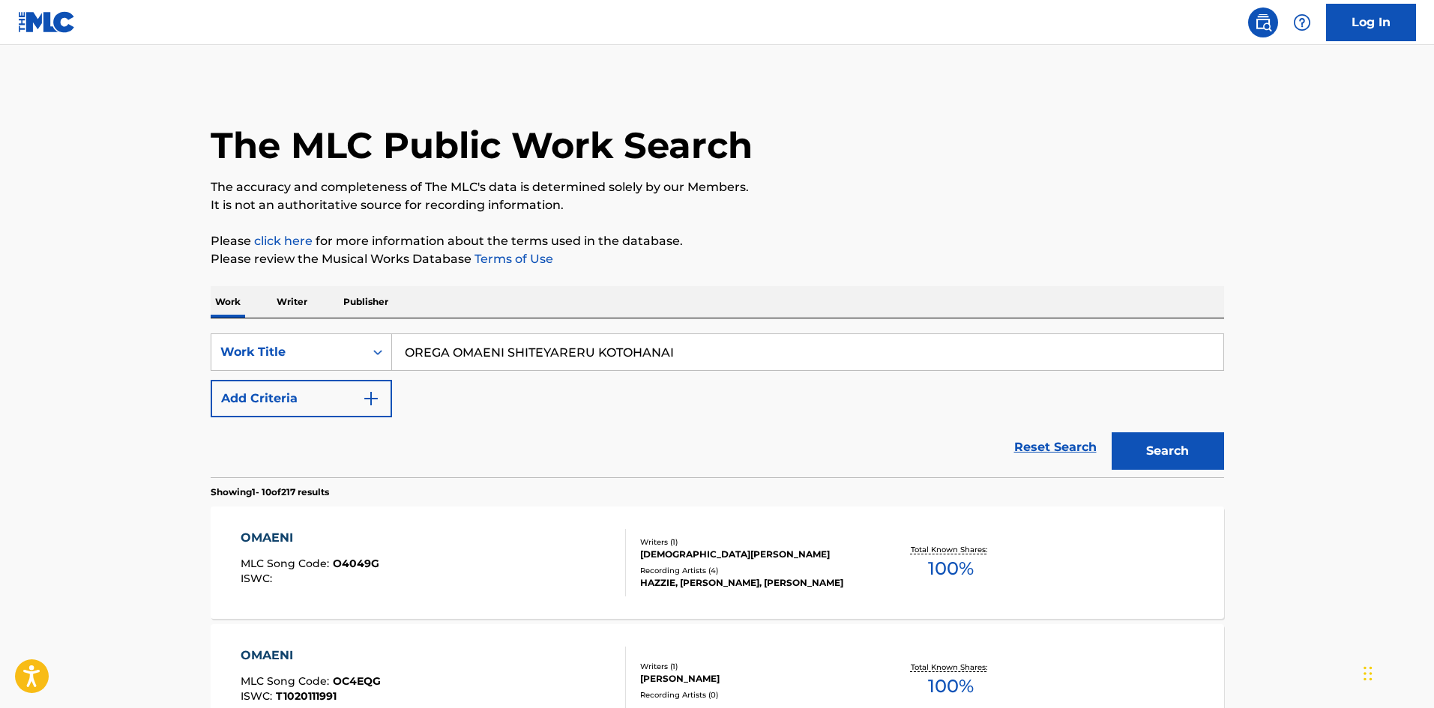
drag, startPoint x: 696, startPoint y: 351, endPoint x: 401, endPoint y: 333, distance: 295.9
click at [401, 333] on div "SearchWithCriteriab27a0574-9fa7-406a-8886-3d2a4b8c77b4 Work Title OREGA OMAENI …" at bounding box center [718, 398] width 1014 height 159
click at [1127, 447] on button "Search" at bounding box center [1168, 451] width 112 height 37
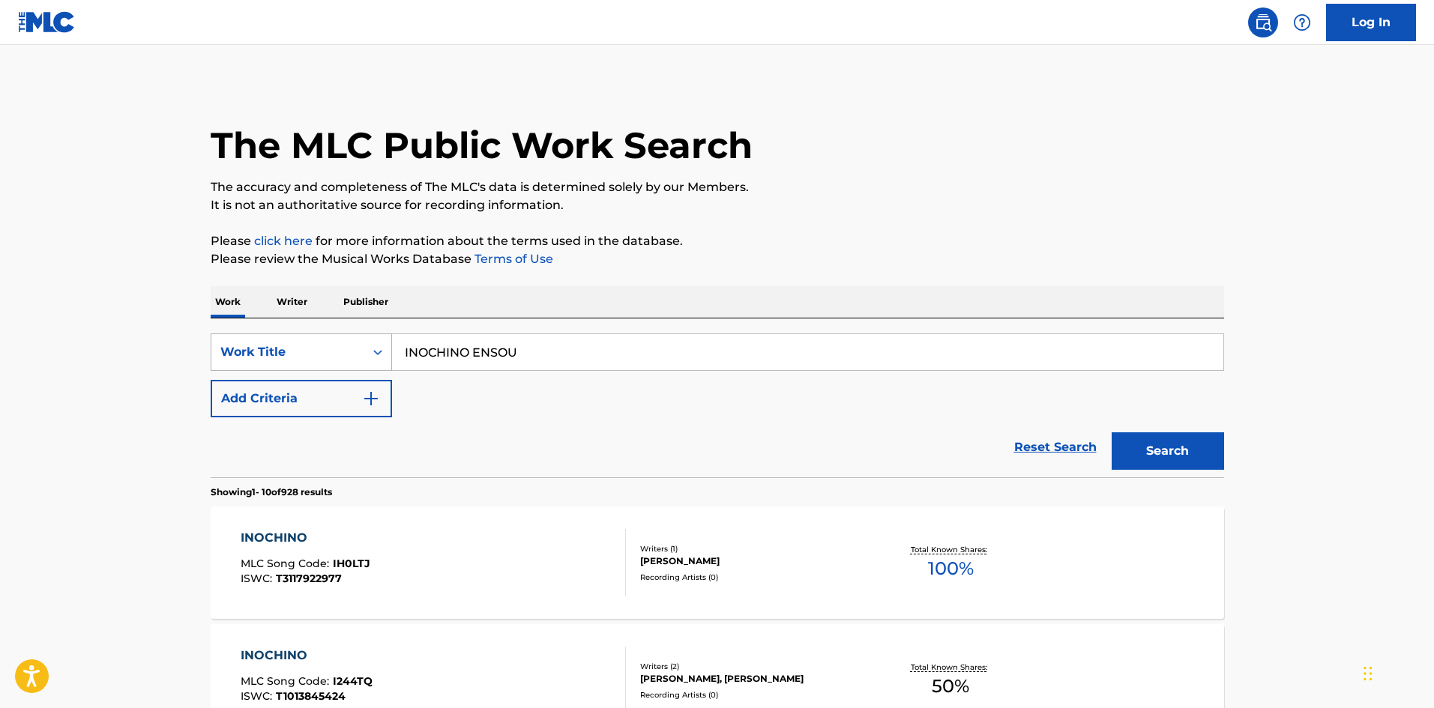
drag, startPoint x: 373, startPoint y: 352, endPoint x: 352, endPoint y: 352, distance: 20.3
click at [351, 352] on div "SearchWithCriteriab27a0574-9fa7-406a-8886-3d2a4b8c77b4 Work Title INOCHINO ENSOU" at bounding box center [718, 352] width 1014 height 37
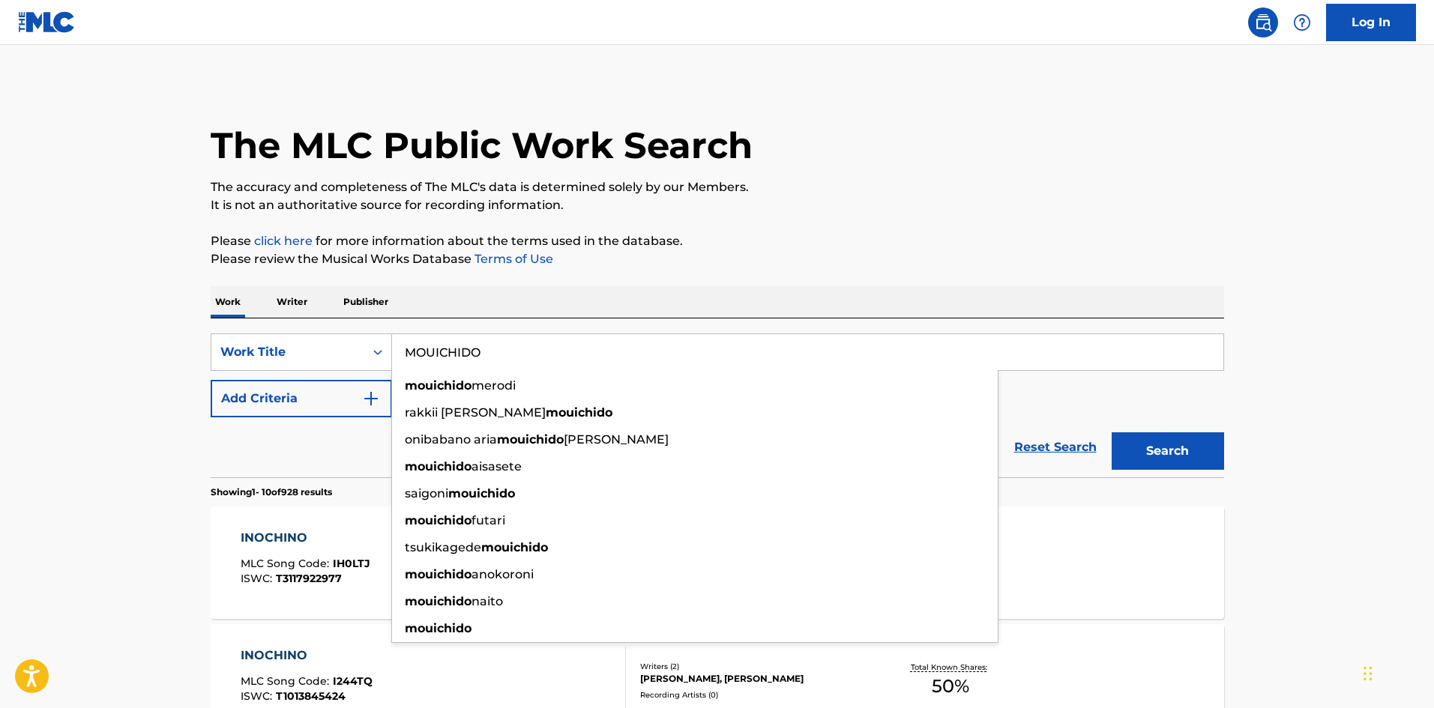
type input "MOUICHIDO"
click at [1219, 453] on button "Search" at bounding box center [1168, 451] width 112 height 37
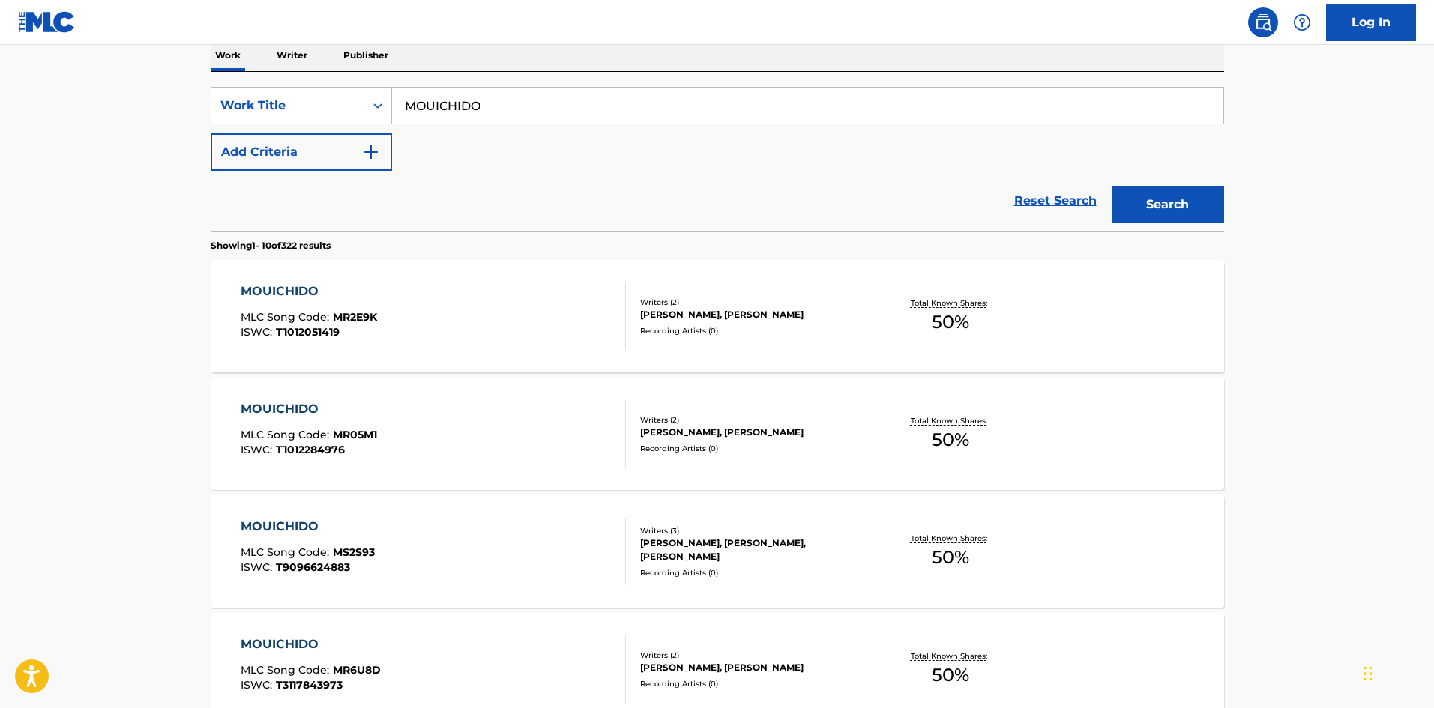
scroll to position [260, 0]
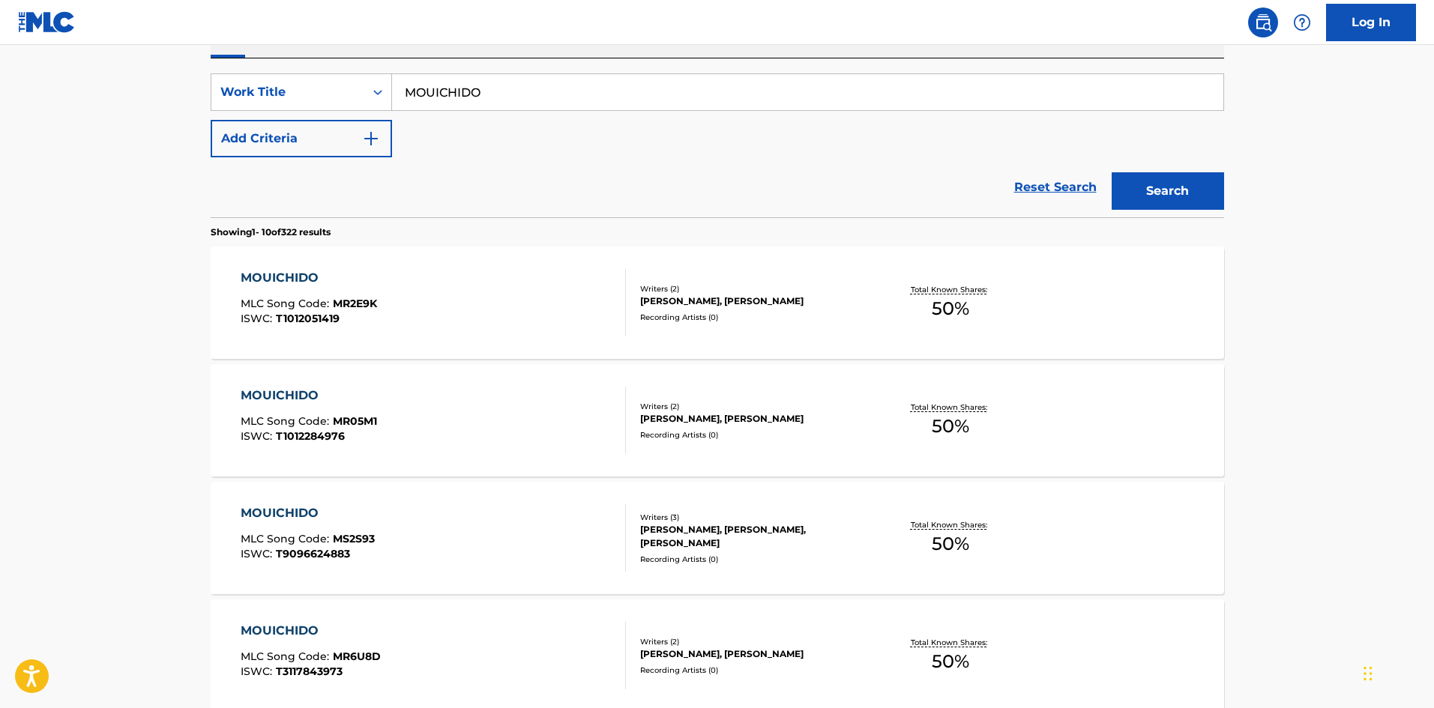
click at [376, 139] on img "Search Form" at bounding box center [371, 139] width 18 height 18
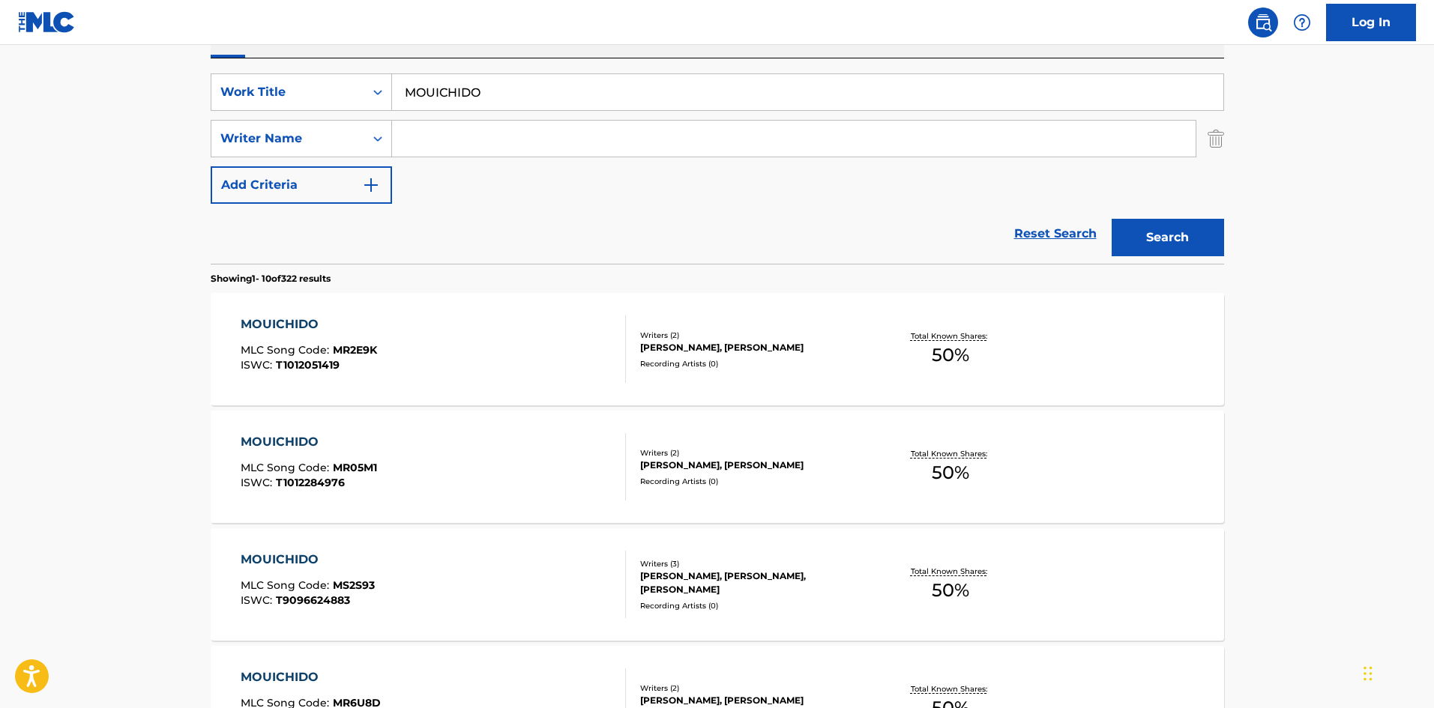
click at [420, 140] on input "Search Form" at bounding box center [794, 139] width 804 height 36
type input "Tateyama"
click at [1148, 221] on button "Search" at bounding box center [1168, 237] width 112 height 37
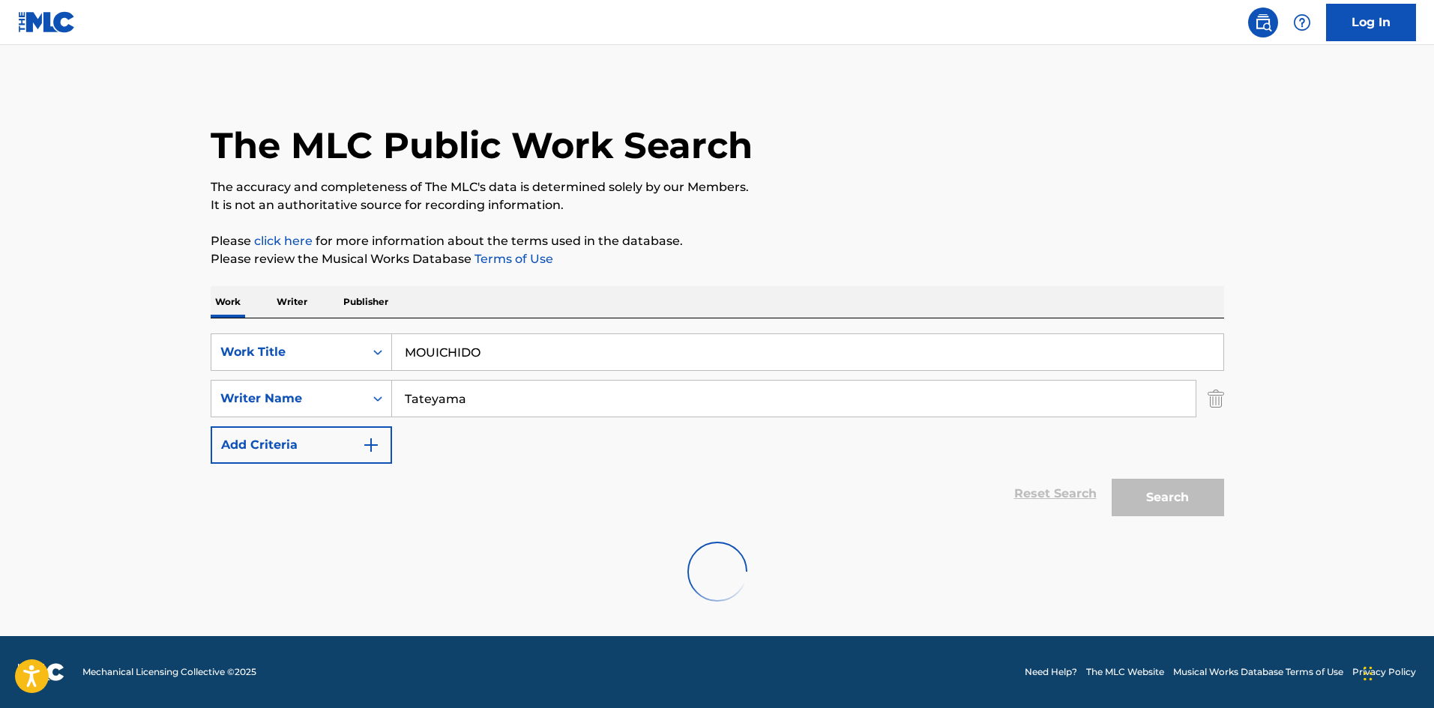
scroll to position [0, 0]
click at [361, 342] on div "SearchWithCriteriab27a0574-9fa7-406a-8886-3d2a4b8c77b4 Work Title MOUICHIDO" at bounding box center [718, 352] width 1014 height 37
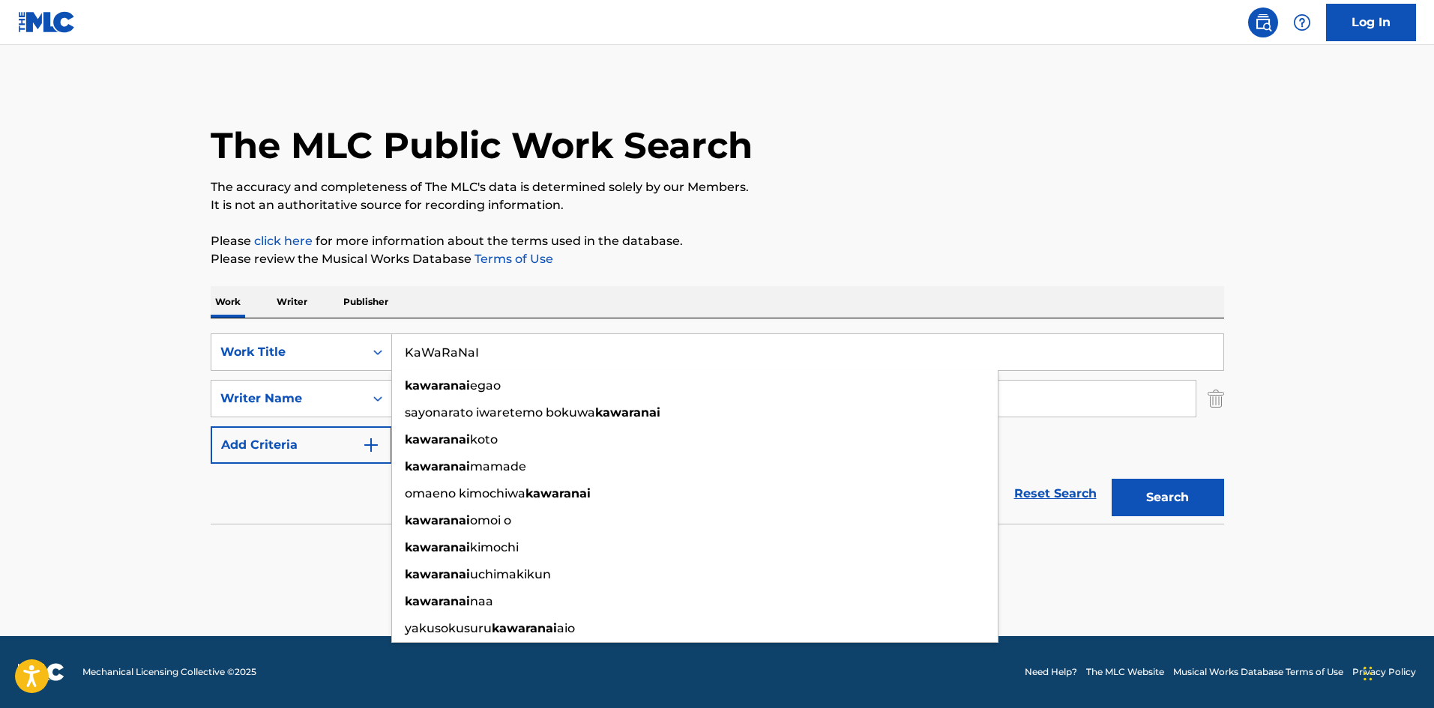
click at [1159, 484] on button "Search" at bounding box center [1168, 497] width 112 height 37
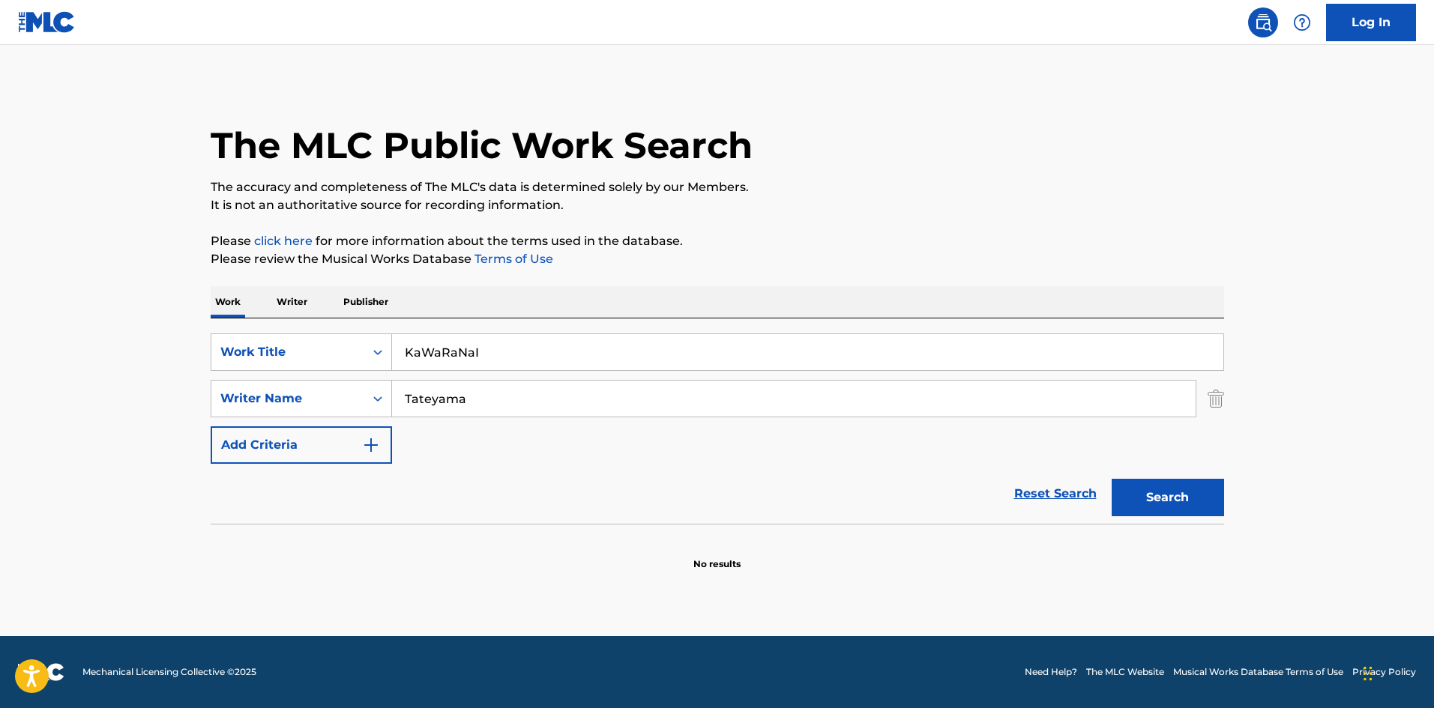
click at [294, 313] on div "Work Writer Publisher SearchWithCriteriab27a0574-9fa7-406a-8886-3d2a4b8c77b4 Wo…" at bounding box center [718, 428] width 1014 height 285
type input "ROKKUDE ODOROU"
click at [819, 181] on p "The accuracy and completeness of The MLC's data is determined solely by our Mem…" at bounding box center [718, 187] width 1014 height 18
drag, startPoint x: 507, startPoint y: 395, endPoint x: 359, endPoint y: 376, distance: 148.9
click at [356, 380] on div "SearchWithCriteriaa8325fba-b996-4996-885e-86d8d55211ff Writer Name [PERSON_NAME]" at bounding box center [718, 398] width 1014 height 37
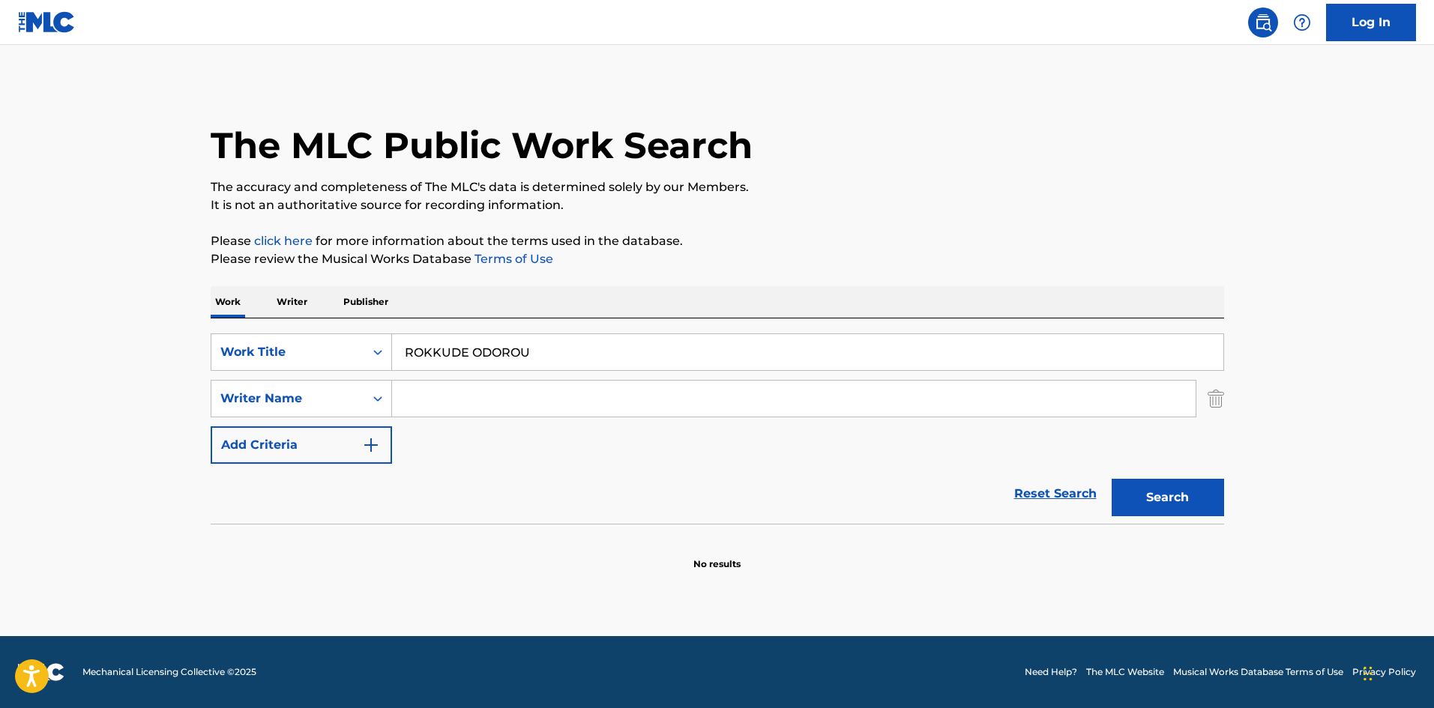
click at [937, 236] on p "Please click here for more information about the terms used in the database." at bounding box center [718, 241] width 1014 height 18
click at [1169, 502] on button "Search" at bounding box center [1168, 497] width 112 height 37
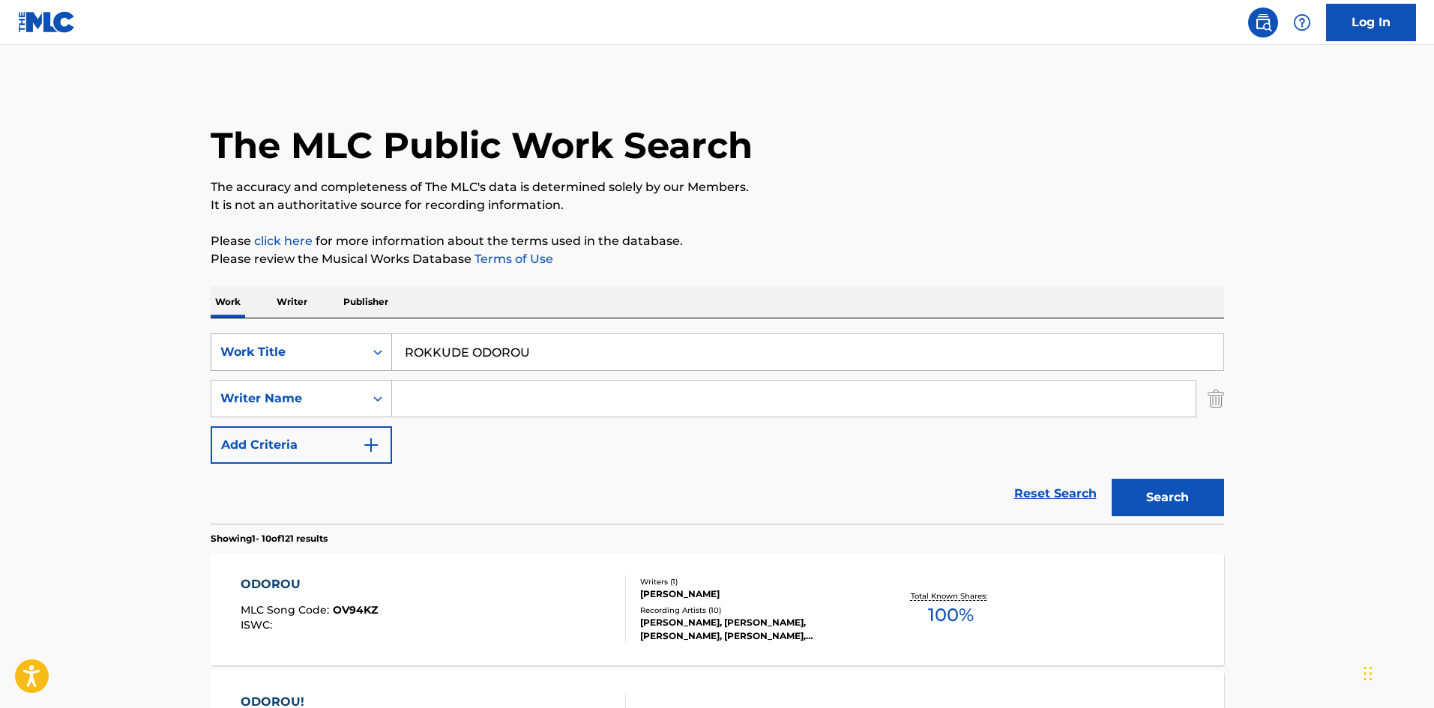
drag, startPoint x: 535, startPoint y: 355, endPoint x: 268, endPoint y: 336, distance: 268.3
click at [272, 335] on div "SearchWithCriteriab27a0574-9fa7-406a-8886-3d2a4b8c77b4 Work Title ROKKUDE ODOROU" at bounding box center [718, 352] width 1014 height 37
type input "SAIREN"
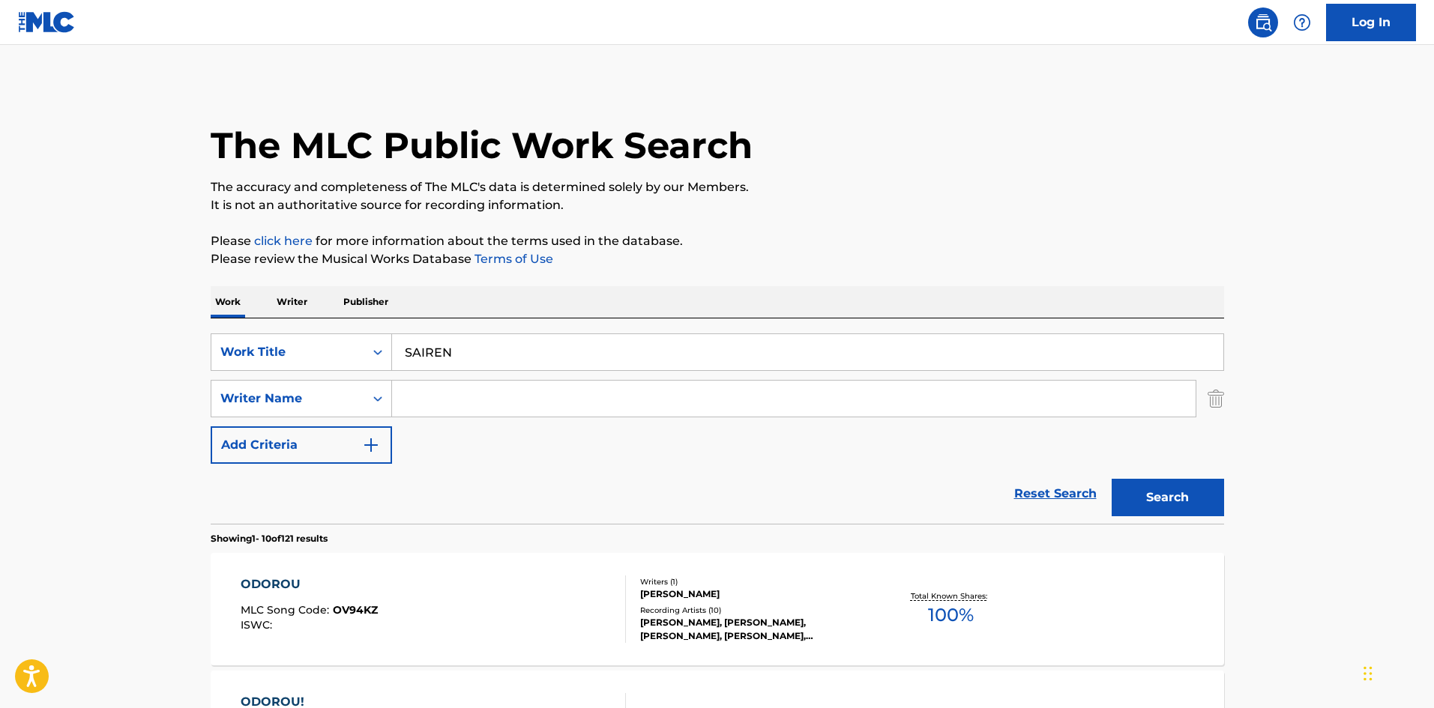
click at [565, 396] on input "Search Form" at bounding box center [794, 399] width 804 height 36
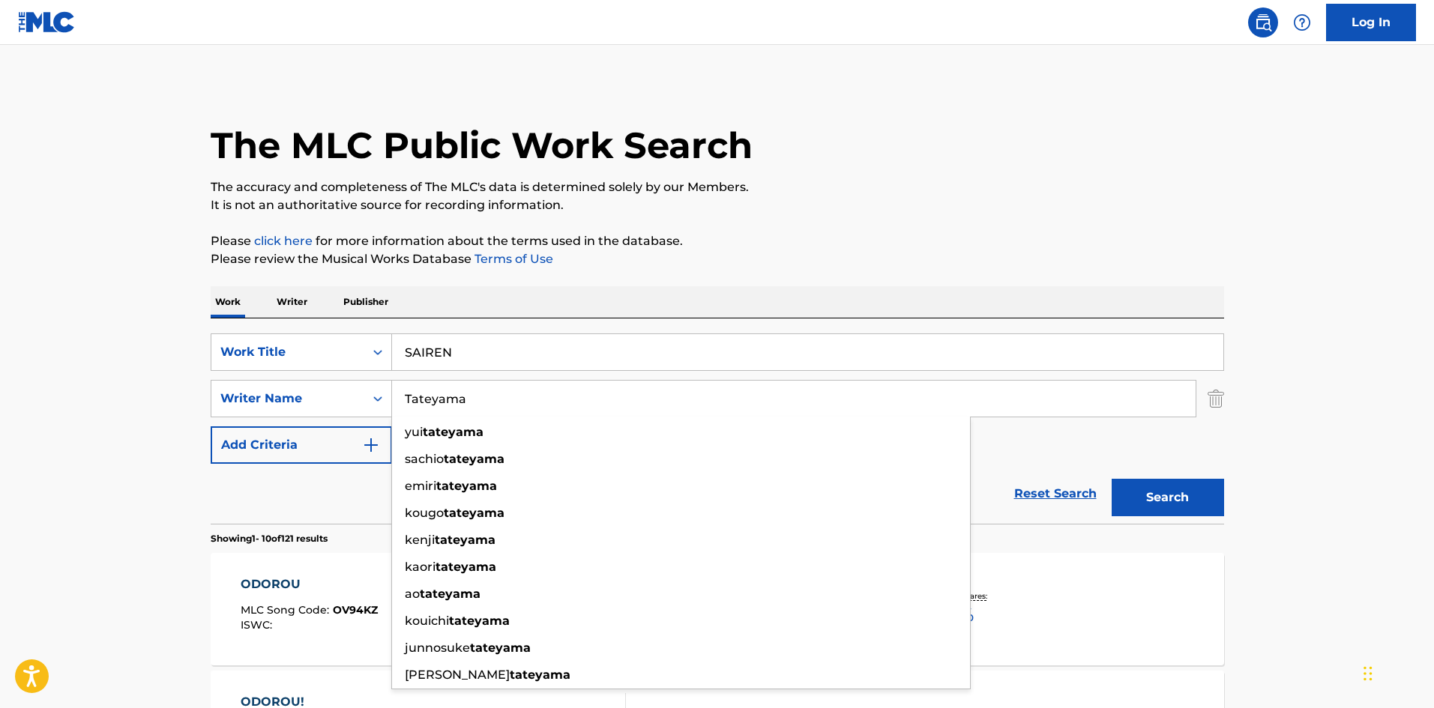
type input "Tateyama"
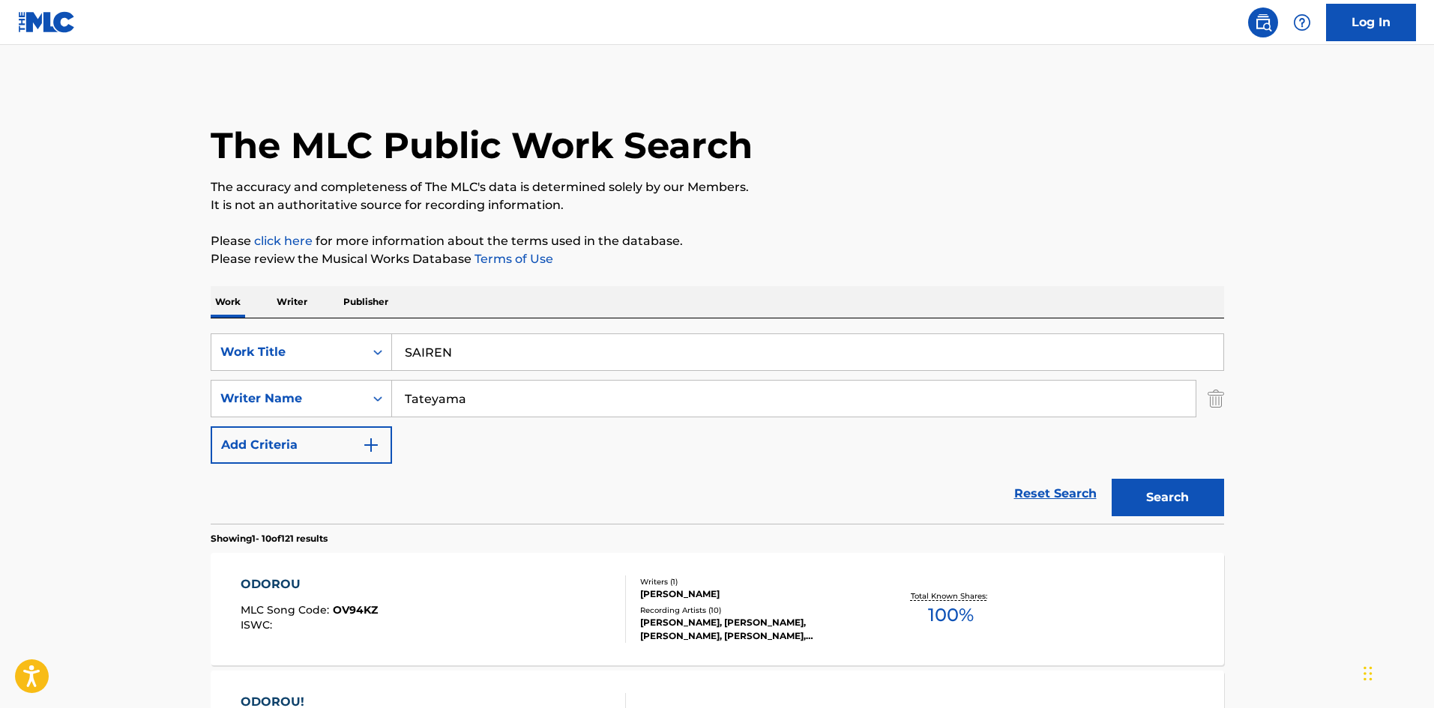
click at [1169, 502] on button "Search" at bounding box center [1168, 497] width 112 height 37
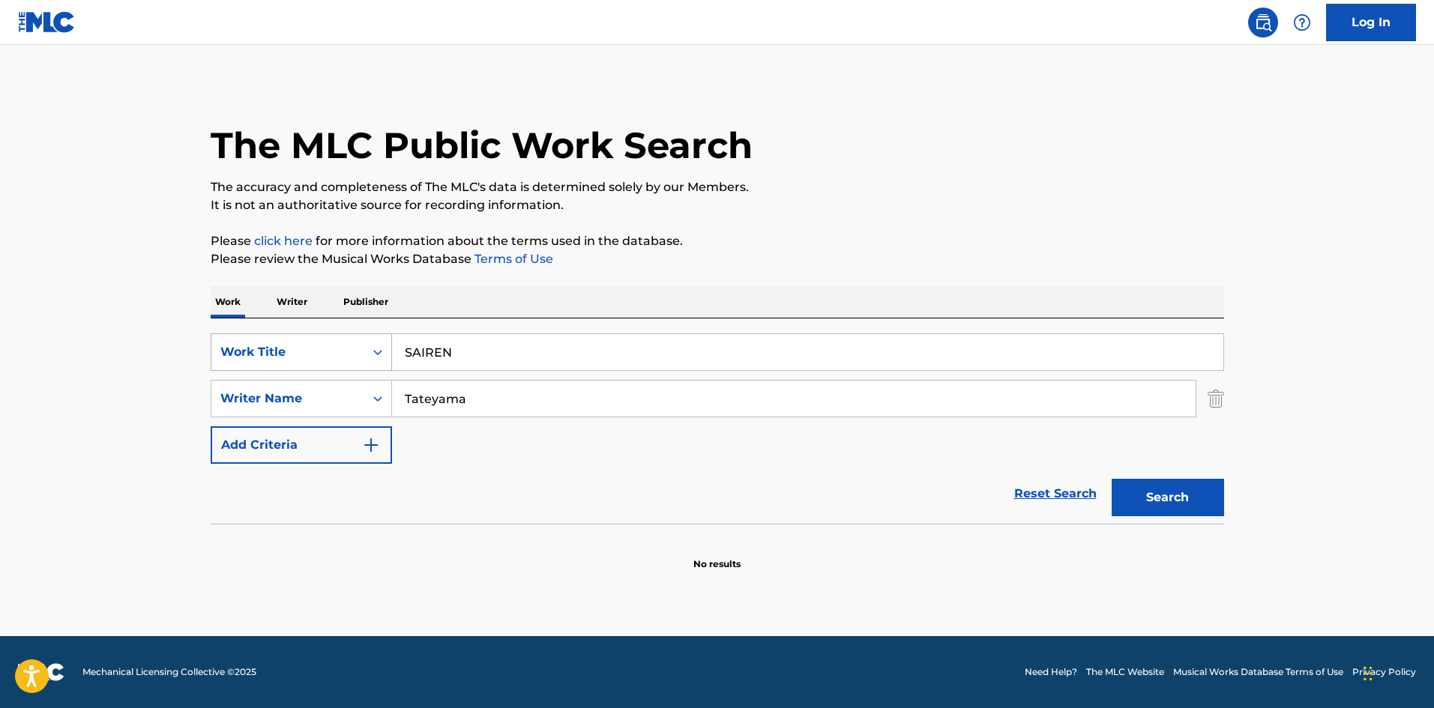
drag, startPoint x: 444, startPoint y: 356, endPoint x: 365, endPoint y: 343, distance: 79.9
click at [365, 343] on div "SearchWithCriteriab27a0574-9fa7-406a-8886-3d2a4b8c77b4 Work Title SAIREN" at bounding box center [718, 352] width 1014 height 37
drag, startPoint x: 473, startPoint y: 346, endPoint x: 361, endPoint y: 331, distance: 113.5
click at [361, 331] on div "SearchWithCriteriab27a0574-9fa7-406a-8886-3d2a4b8c77b4 Work Title SAIREN Search…" at bounding box center [718, 421] width 1014 height 205
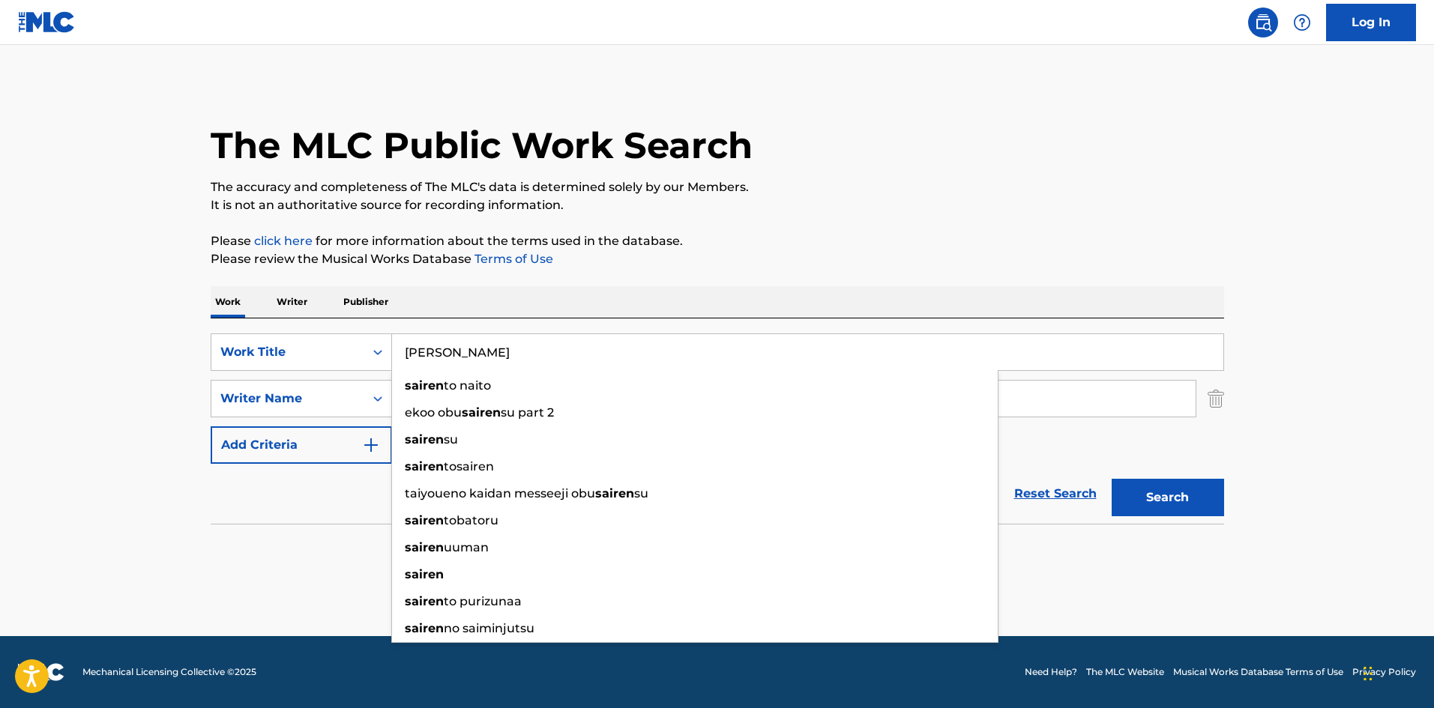
type input "[PERSON_NAME]"
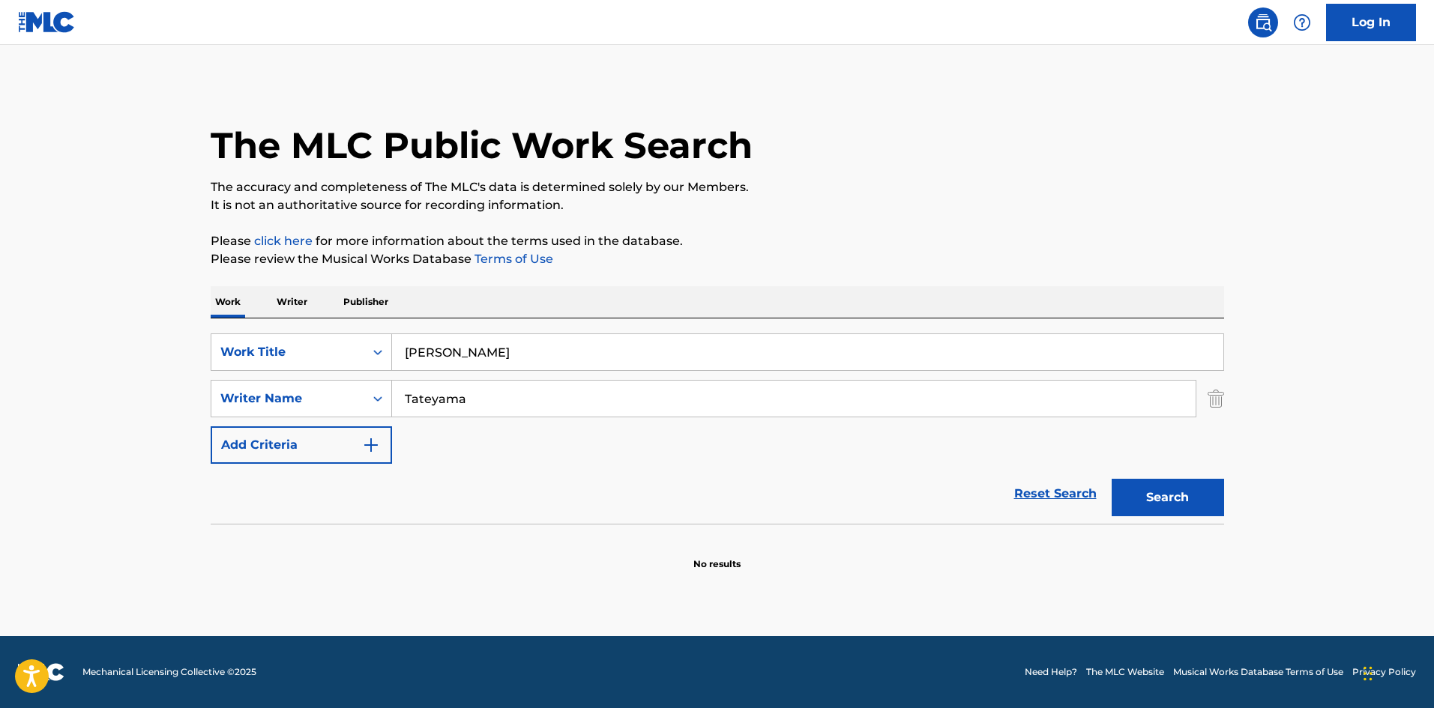
click at [923, 188] on p "The accuracy and completeness of The MLC's data is determined solely by our Mem…" at bounding box center [718, 187] width 1014 height 18
drag, startPoint x: 496, startPoint y: 393, endPoint x: 298, endPoint y: 388, distance: 198.0
click at [298, 388] on div "SearchWithCriteriaa8325fba-b996-4996-885e-86d8d55211ff Writer Name [PERSON_NAME]" at bounding box center [718, 398] width 1014 height 37
click at [912, 214] on p "It is not an authoritative source for recording information." at bounding box center [718, 205] width 1014 height 18
click at [1138, 502] on button "Search" at bounding box center [1168, 497] width 112 height 37
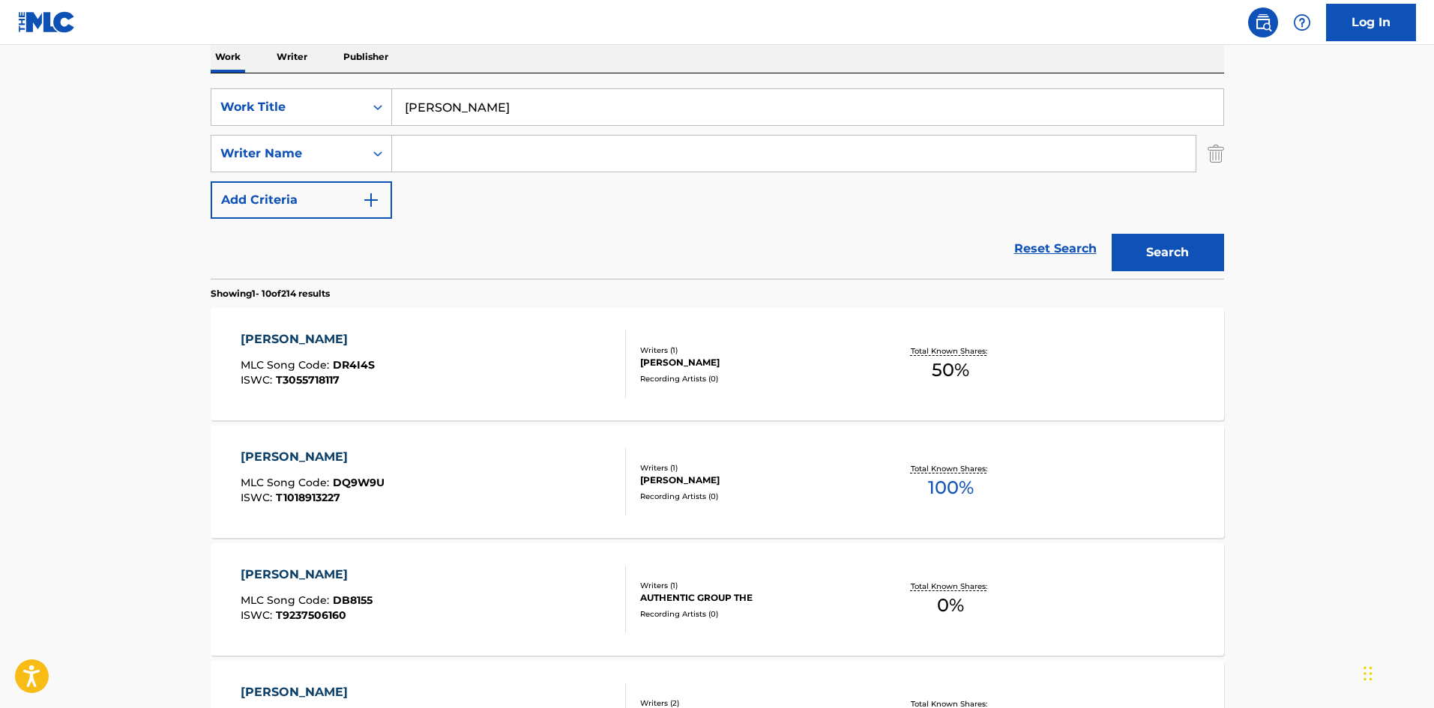
scroll to position [165, 0]
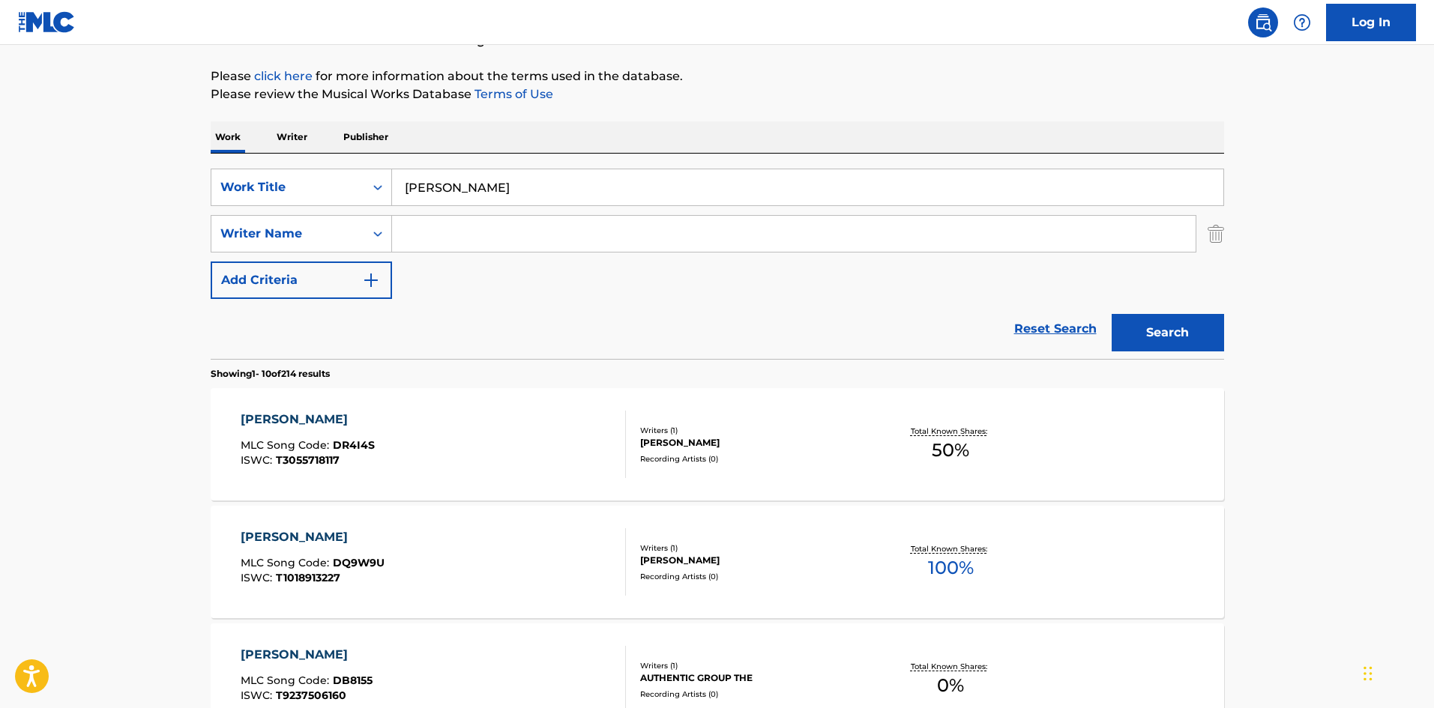
click at [536, 228] on input "Search Form" at bounding box center [794, 234] width 804 height 36
type input "Tateyama"
click at [789, 124] on div "Work Writer Publisher" at bounding box center [718, 136] width 1014 height 31
click at [1171, 339] on button "Search" at bounding box center [1168, 332] width 112 height 37
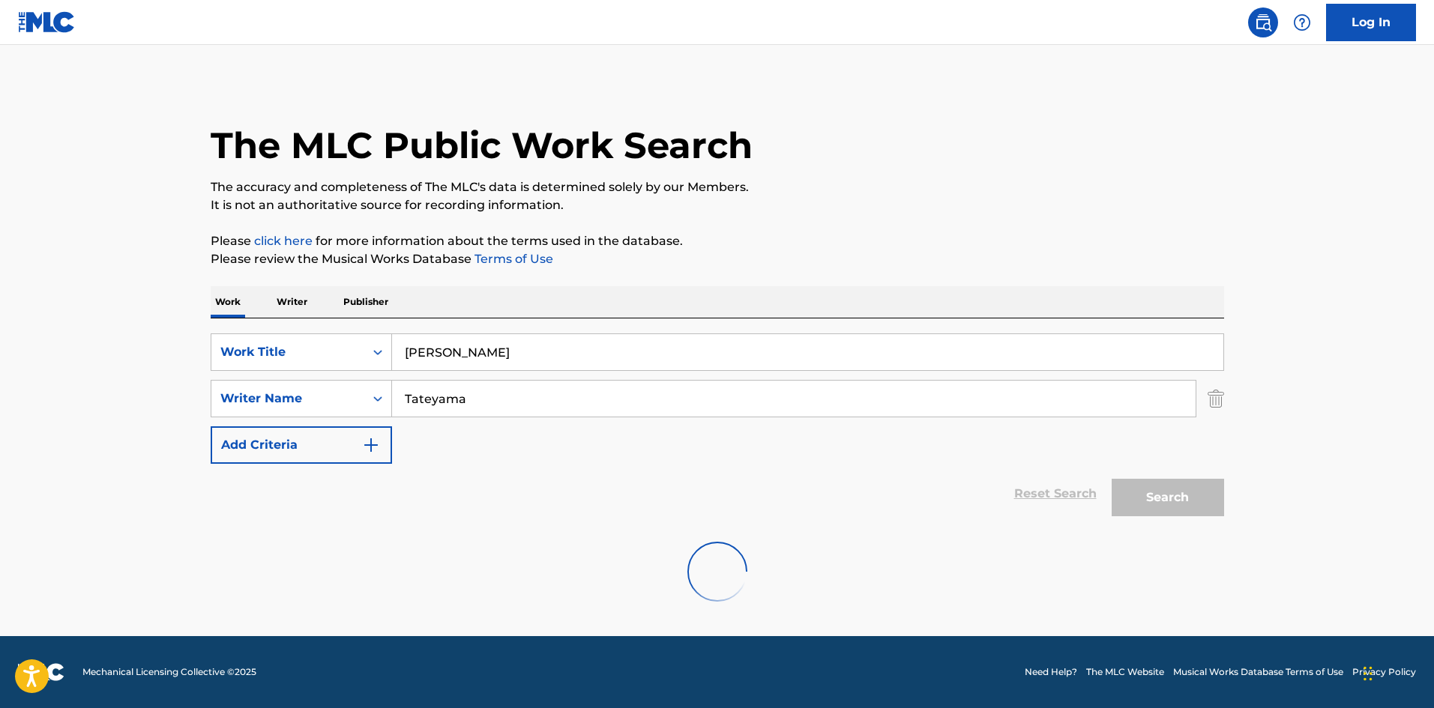
scroll to position [0, 0]
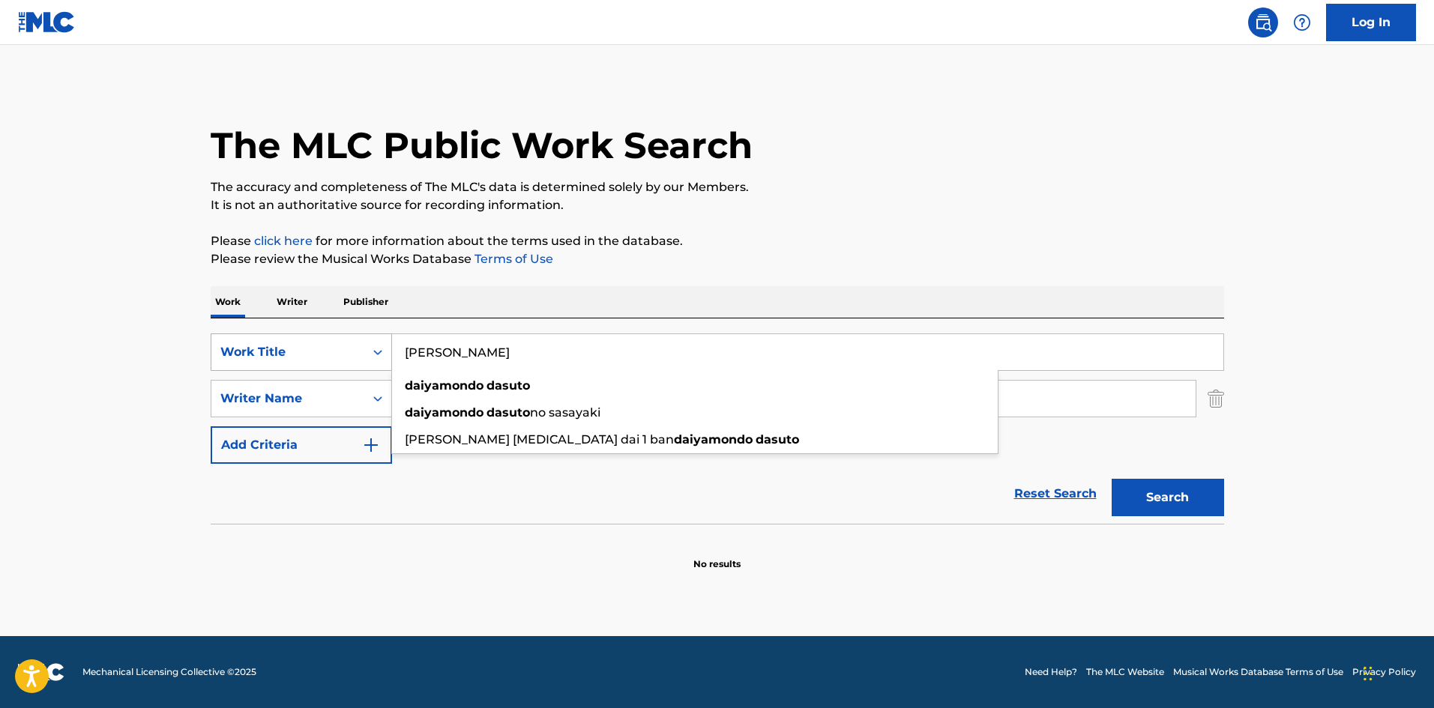
drag, startPoint x: 559, startPoint y: 363, endPoint x: 352, endPoint y: 334, distance: 209.7
click at [352, 334] on div "SearchWithCriteriab27a0574-9fa7-406a-8886-3d2a4b8c77b4 Work Title DAIYAMONDO DA…" at bounding box center [718, 352] width 1014 height 37
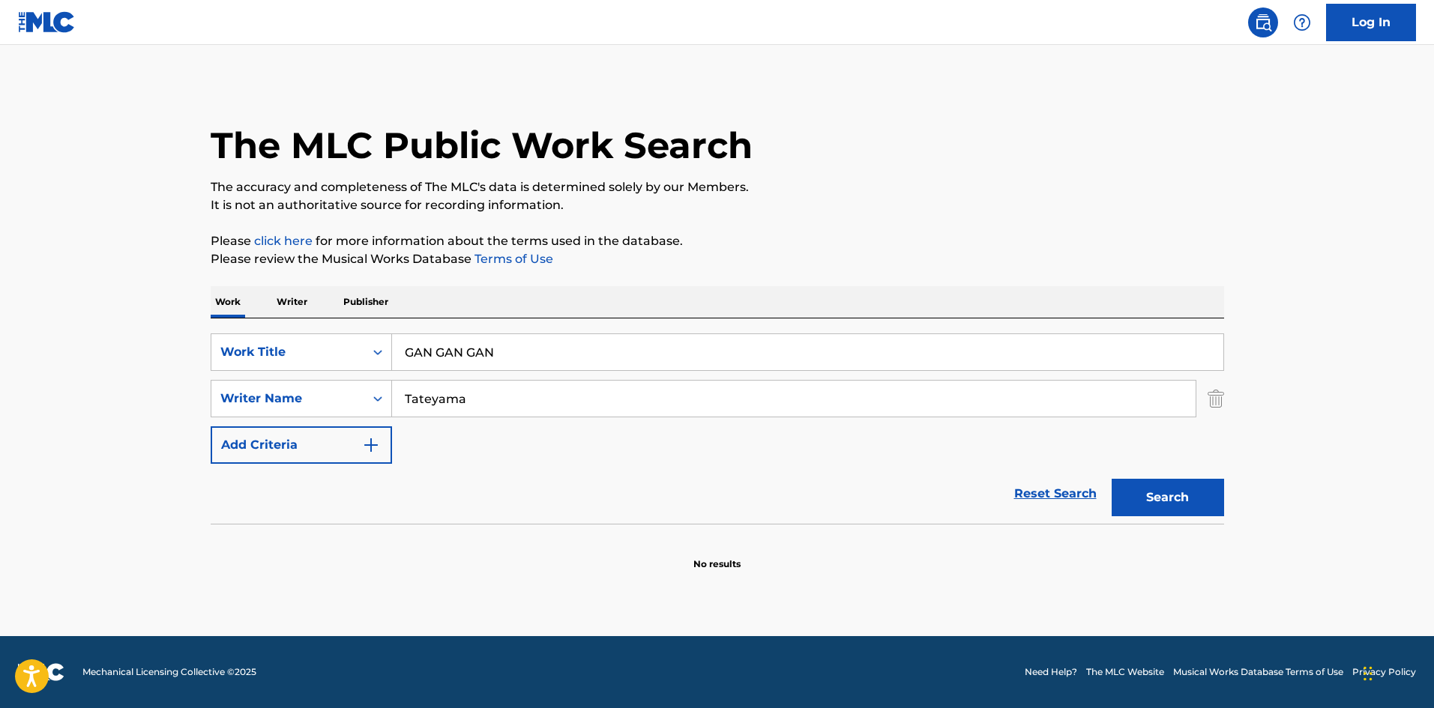
click at [1035, 283] on div "The MLC Public Work Search The accuracy and completeness of The MLC's data is d…" at bounding box center [718, 326] width 1050 height 489
click at [1186, 504] on button "Search" at bounding box center [1168, 497] width 112 height 37
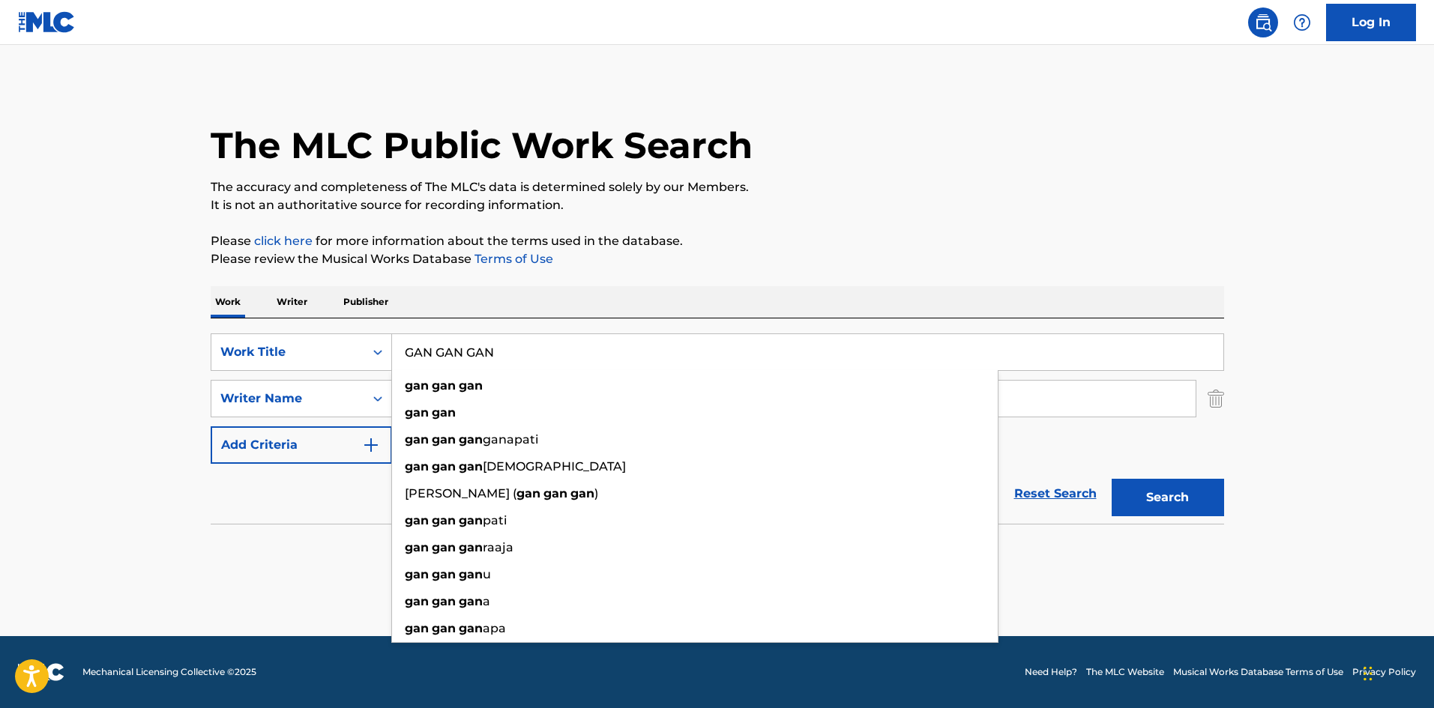
drag, startPoint x: 520, startPoint y: 354, endPoint x: 360, endPoint y: 322, distance: 163.6
click at [343, 329] on div "SearchWithCriteriab27a0574-9fa7-406a-8886-3d2a4b8c77b4 Work Title GAN GAN GAN g…" at bounding box center [718, 421] width 1014 height 205
click at [811, 241] on p "Please click here for more information about the terms used in the database." at bounding box center [718, 241] width 1014 height 18
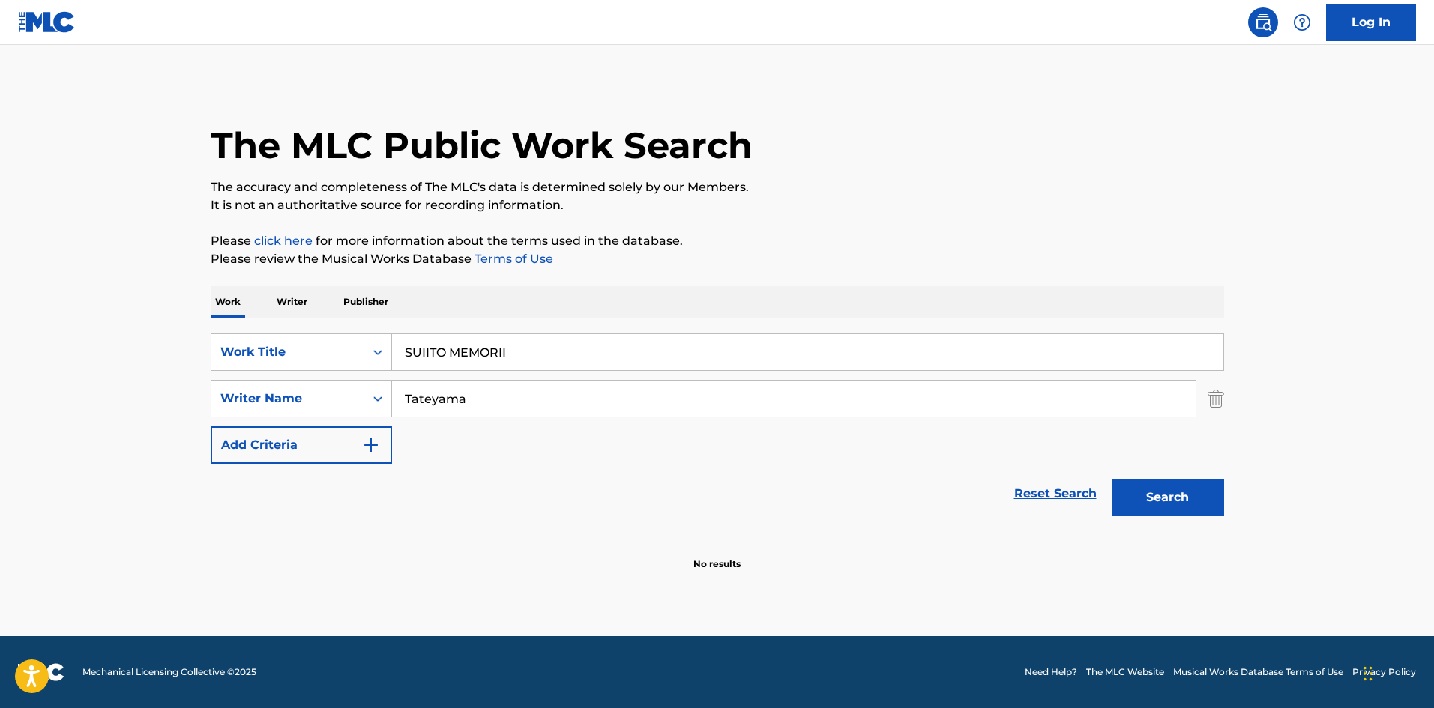
click at [1151, 497] on button "Search" at bounding box center [1168, 497] width 112 height 37
drag, startPoint x: 423, startPoint y: 331, endPoint x: 349, endPoint y: 325, distance: 73.7
click at [349, 325] on div "SearchWithCriteriab27a0574-9fa7-406a-8886-3d2a4b8c77b4 Work Title SUIITO MEMORI…" at bounding box center [718, 421] width 1014 height 205
click at [976, 178] on p "The accuracy and completeness of The MLC's data is determined solely by our Mem…" at bounding box center [718, 187] width 1014 height 18
click at [1154, 501] on button "Search" at bounding box center [1168, 497] width 112 height 37
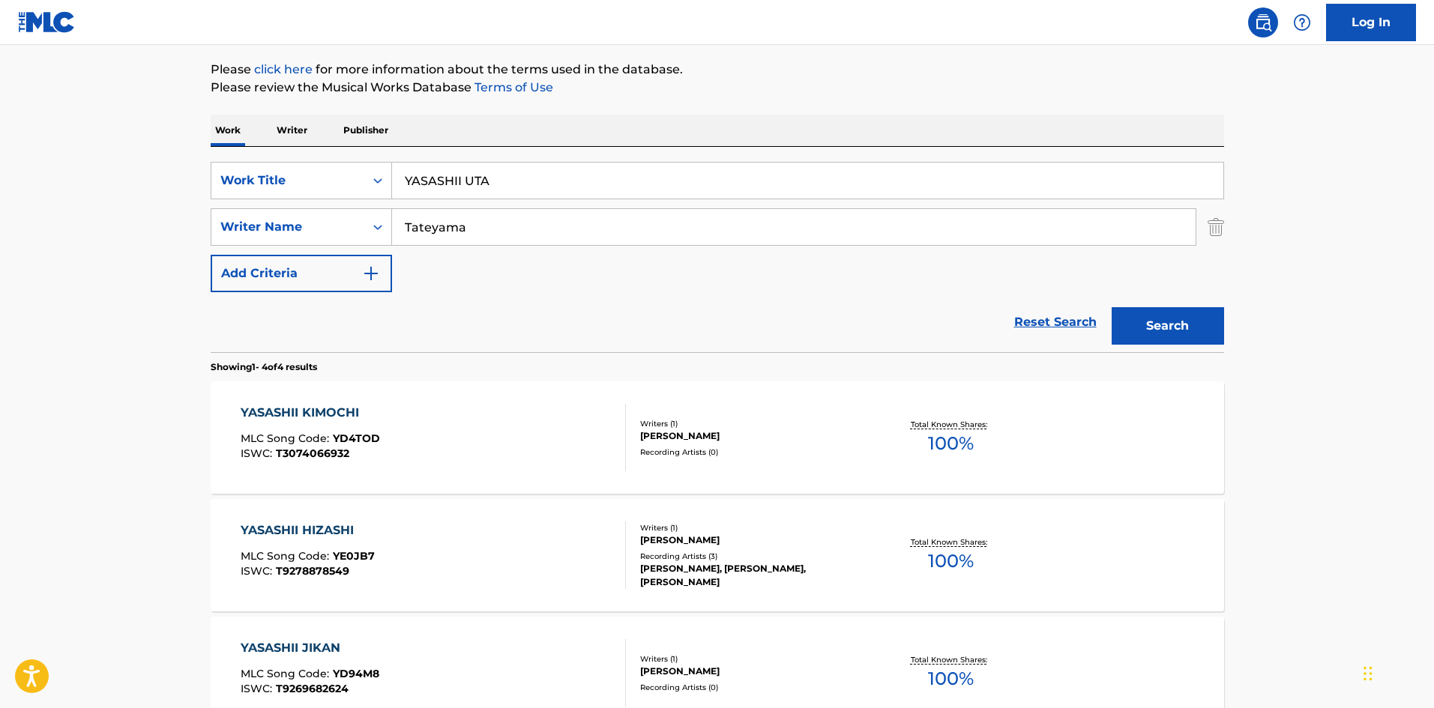
scroll to position [175, 0]
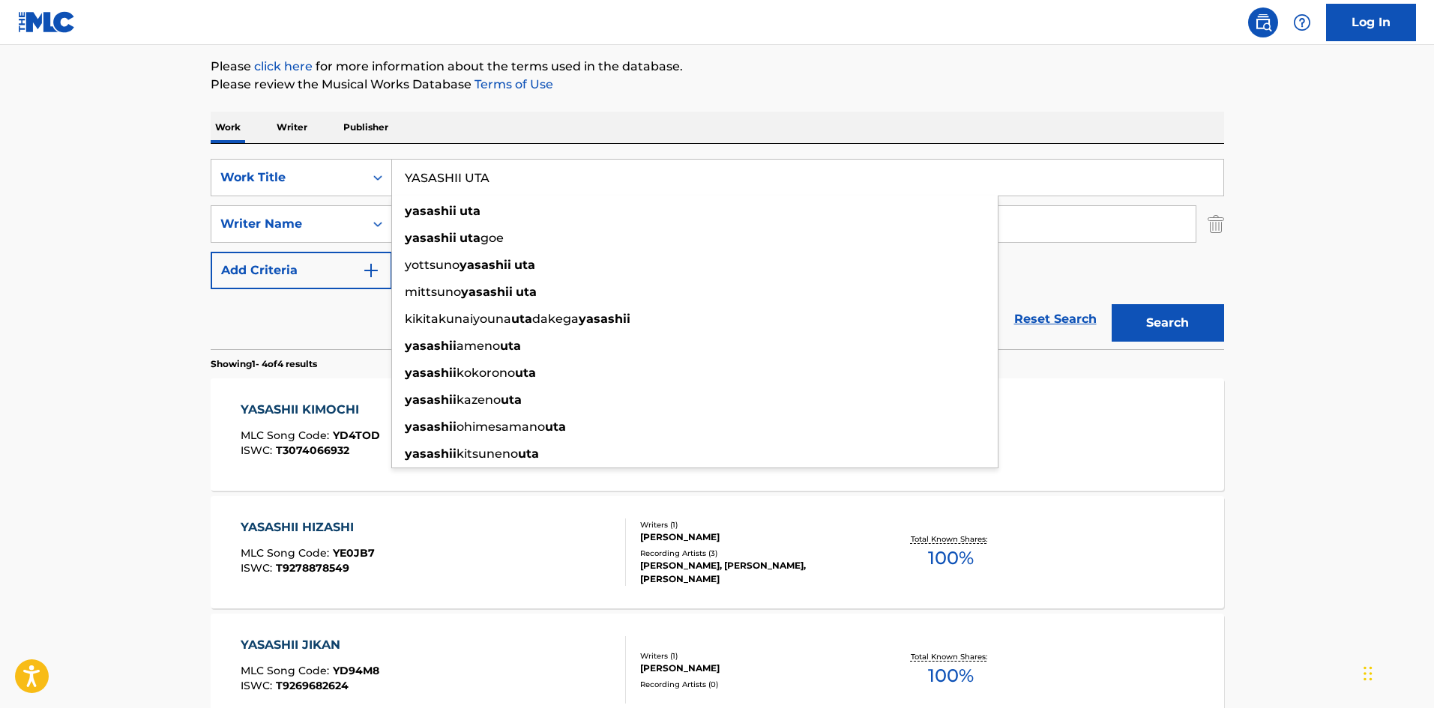
drag, startPoint x: 526, startPoint y: 179, endPoint x: 399, endPoint y: 160, distance: 128.8
click at [336, 167] on div "SearchWithCriteriab27a0574-9fa7-406a-8886-3d2a4b8c77b4 Work Title YASASHII UTA …" at bounding box center [718, 177] width 1014 height 37
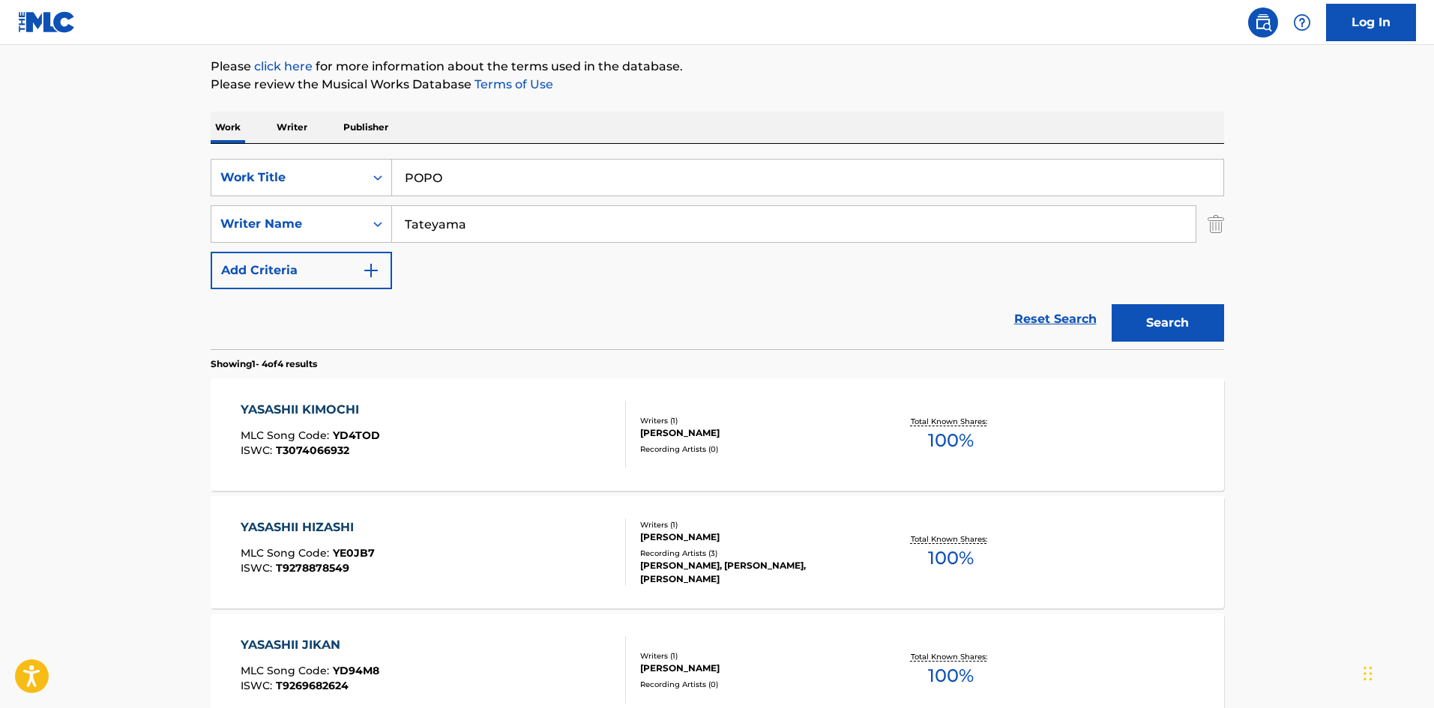
click at [926, 100] on div "The MLC Public Work Search The accuracy and completeness of The MLC's data is d…" at bounding box center [718, 411] width 1050 height 1007
click at [1129, 314] on button "Search" at bounding box center [1168, 322] width 112 height 37
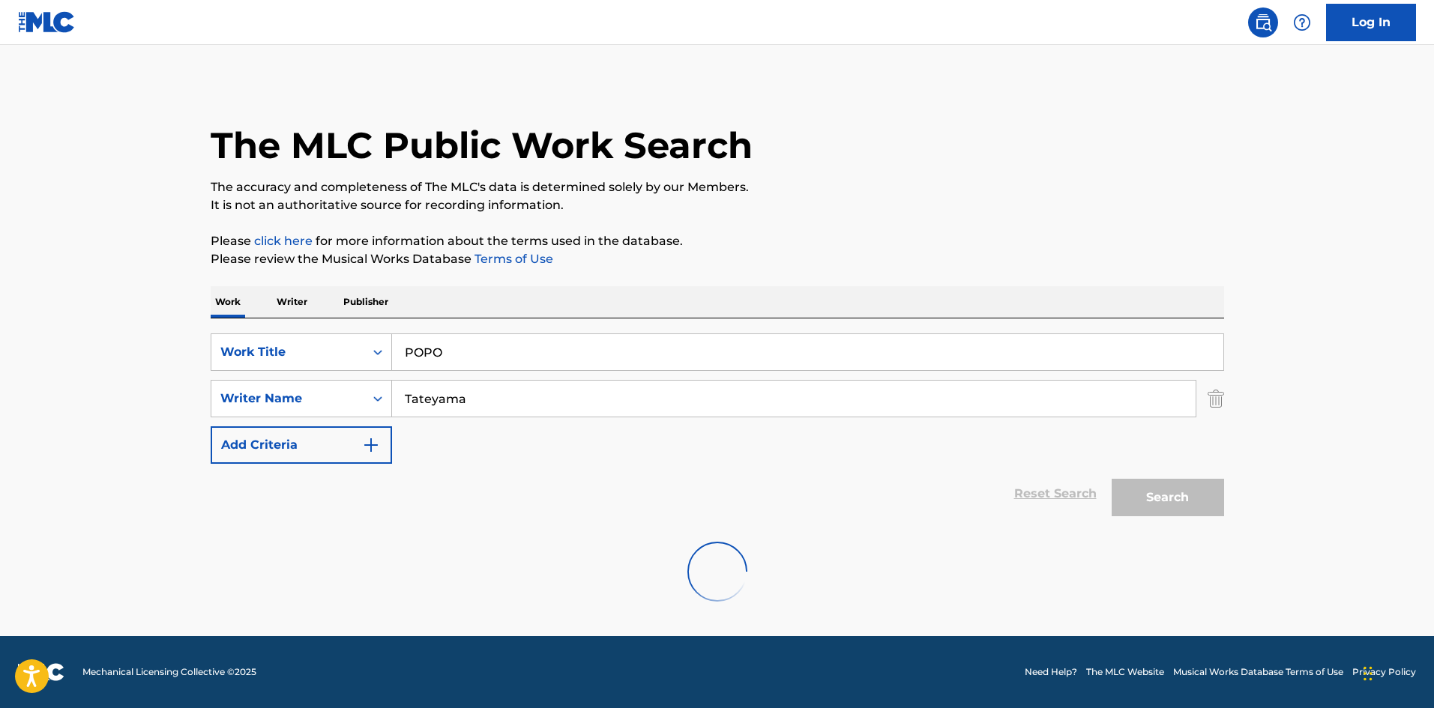
scroll to position [0, 0]
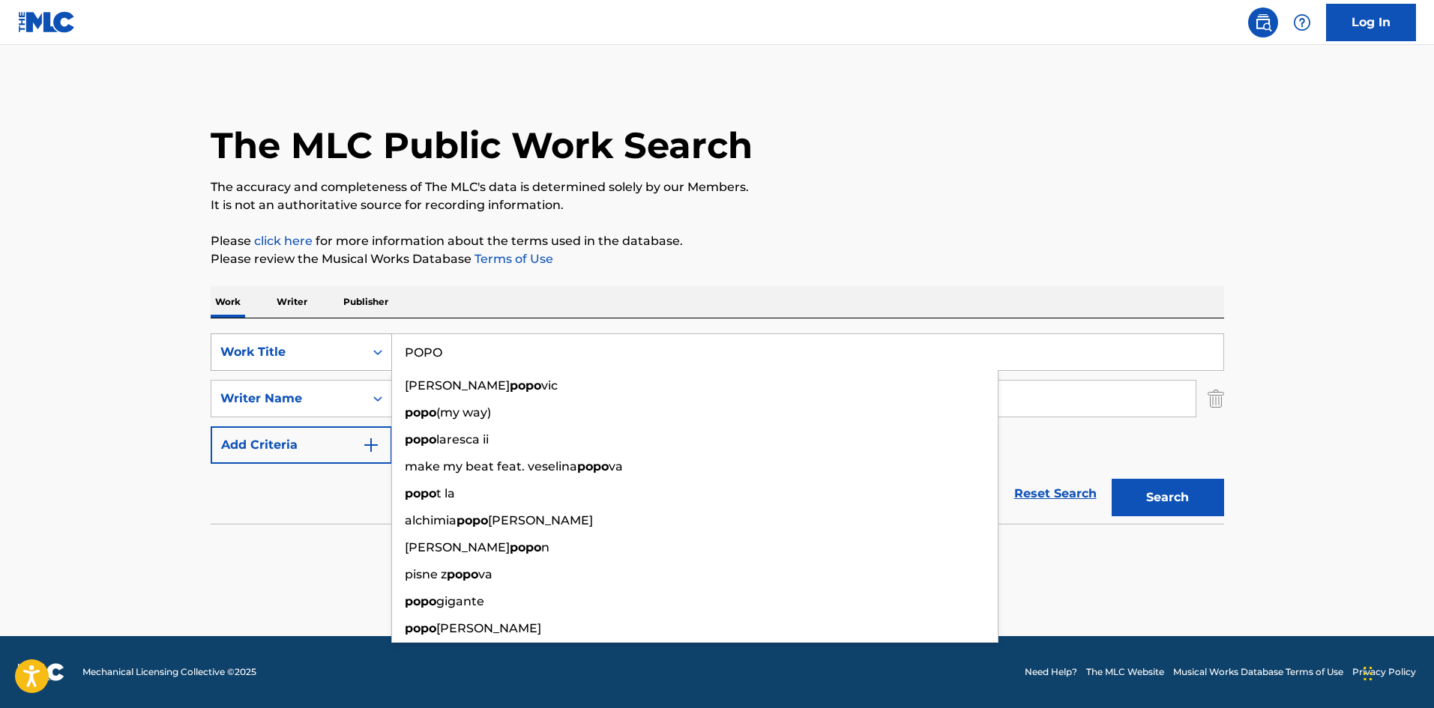
click at [368, 336] on div "SearchWithCriteriab27a0574-9fa7-406a-8886-3d2a4b8c77b4 Work Title POPO [PERSON_…" at bounding box center [718, 352] width 1014 height 37
click at [944, 217] on div "The MLC Public Work Search The accuracy and completeness of The MLC's data is d…" at bounding box center [718, 326] width 1050 height 489
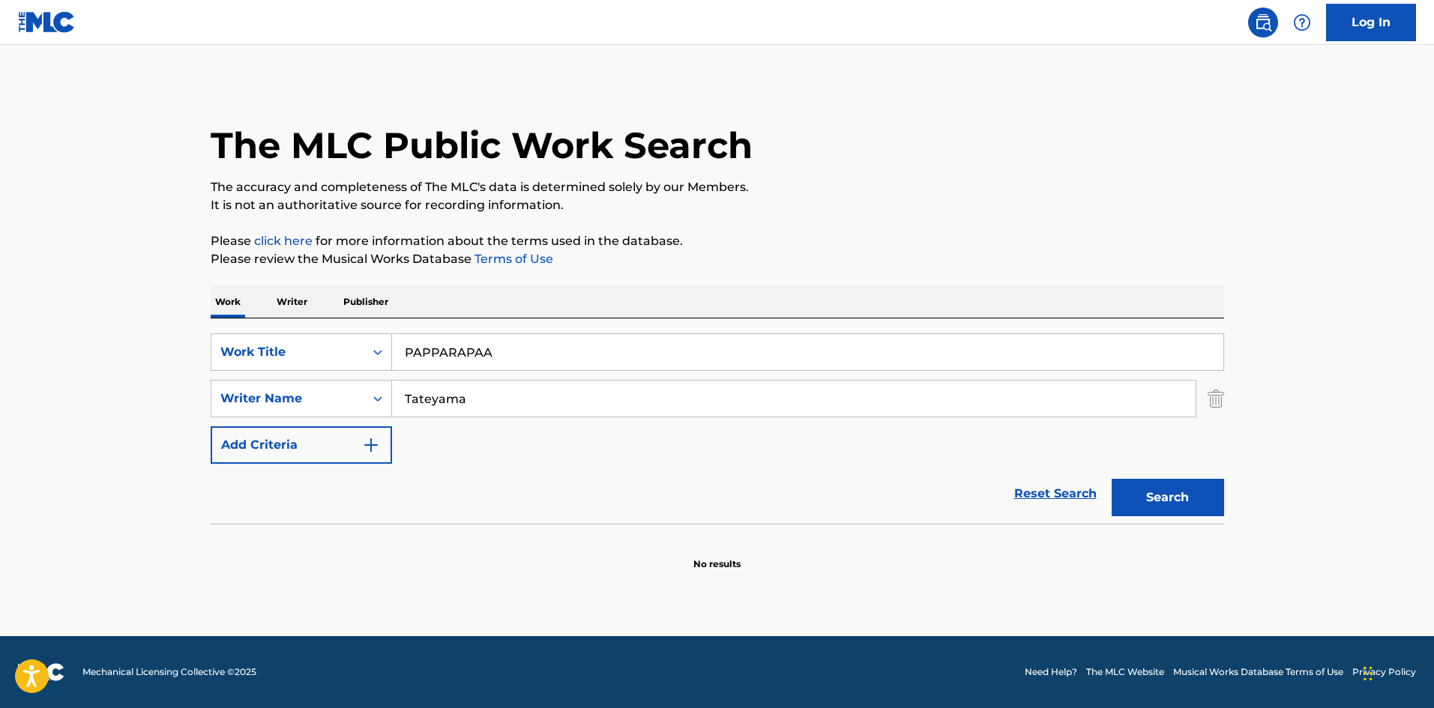
click at [1214, 496] on button "Search" at bounding box center [1168, 497] width 112 height 37
click at [336, 327] on div "SearchWithCriteriab27a0574-9fa7-406a-8886-3d2a4b8c77b4 Work Title PAPPARAPAA pa…" at bounding box center [718, 421] width 1014 height 205
click at [861, 248] on p "Please click here for more information about the terms used in the database." at bounding box center [718, 241] width 1014 height 18
click at [1142, 500] on button "Search" at bounding box center [1168, 497] width 112 height 37
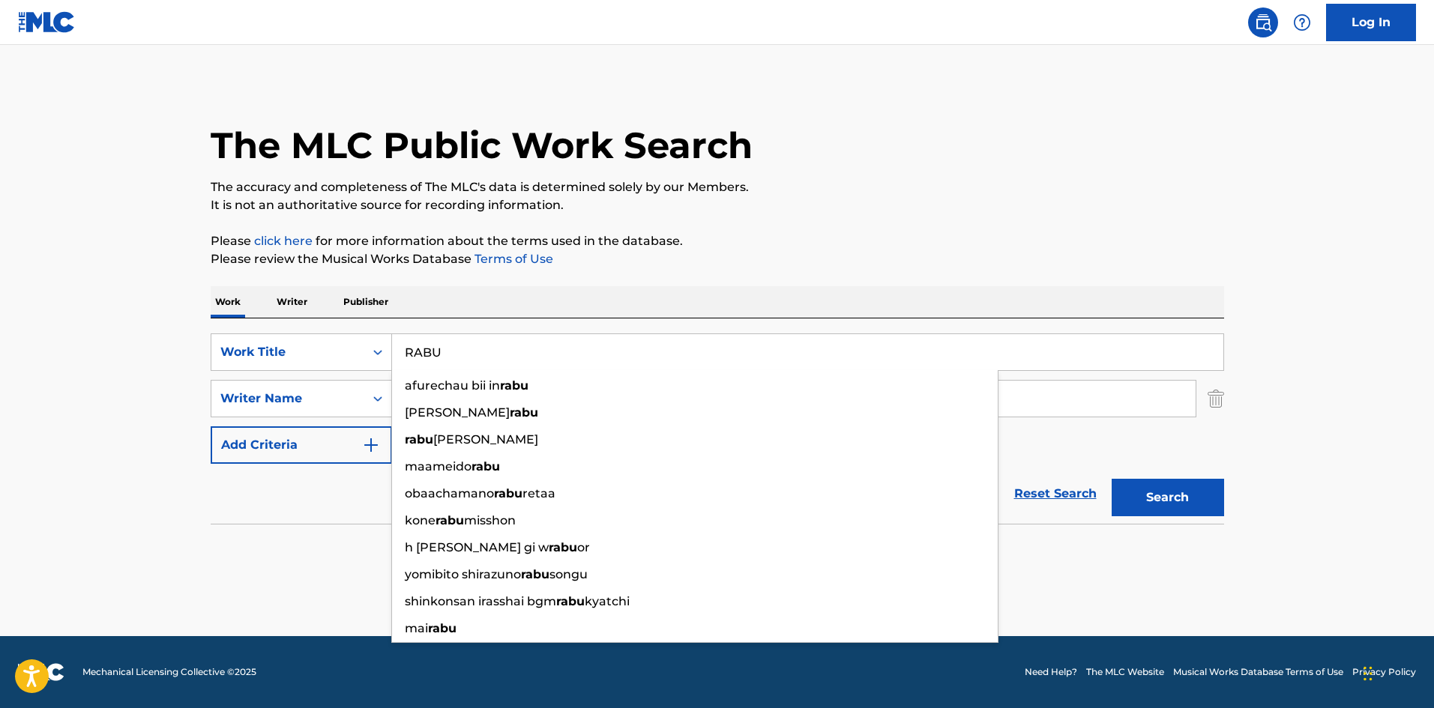
drag, startPoint x: 451, startPoint y: 343, endPoint x: 356, endPoint y: 329, distance: 95.4
click at [355, 329] on div "SearchWithCriteriab27a0574-9fa7-406a-8886-3d2a4b8c77b4 Work Title RABU afurecha…" at bounding box center [718, 421] width 1014 height 205
click at [567, 353] on input "PUZZLE [PERSON_NAME]" at bounding box center [807, 352] width 831 height 36
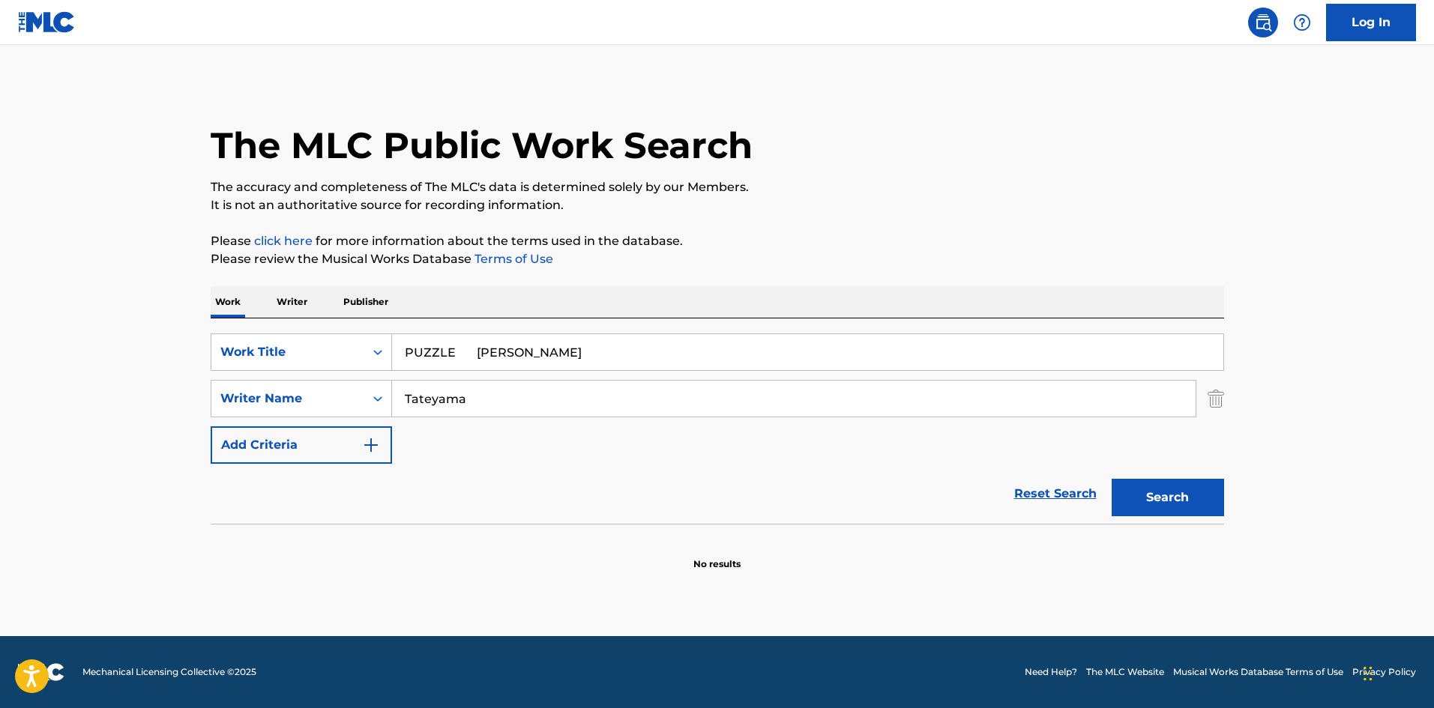
click at [567, 353] on input "PUZZLE [PERSON_NAME]" at bounding box center [807, 352] width 831 height 36
type input "PUZZLE [PERSON_NAME]"
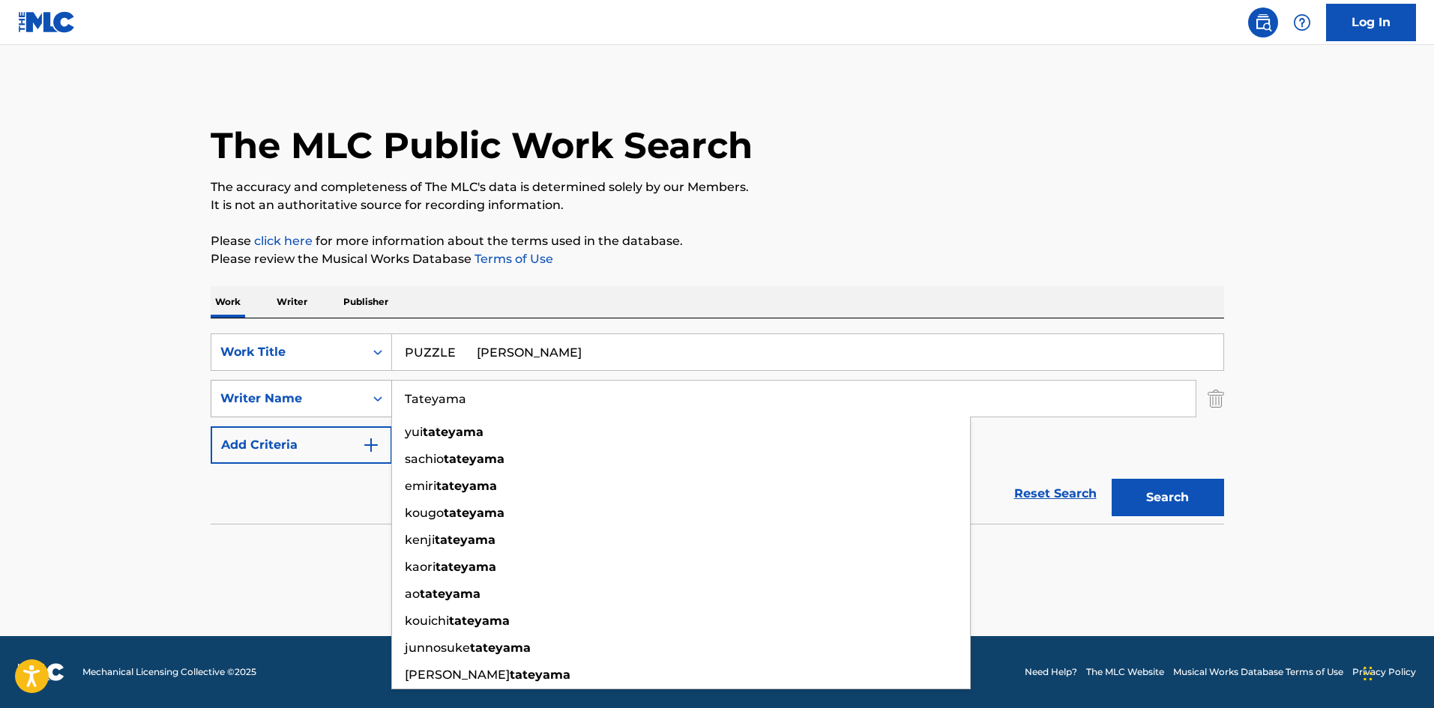
drag, startPoint x: 354, startPoint y: 392, endPoint x: 315, endPoint y: 391, distance: 39.0
click at [315, 391] on div "SearchWithCriteriaa8325fba-b996-4996-885e-86d8d55211ff Writer Name [PERSON_NAME…" at bounding box center [718, 398] width 1014 height 37
type input "[PERSON_NAME]"
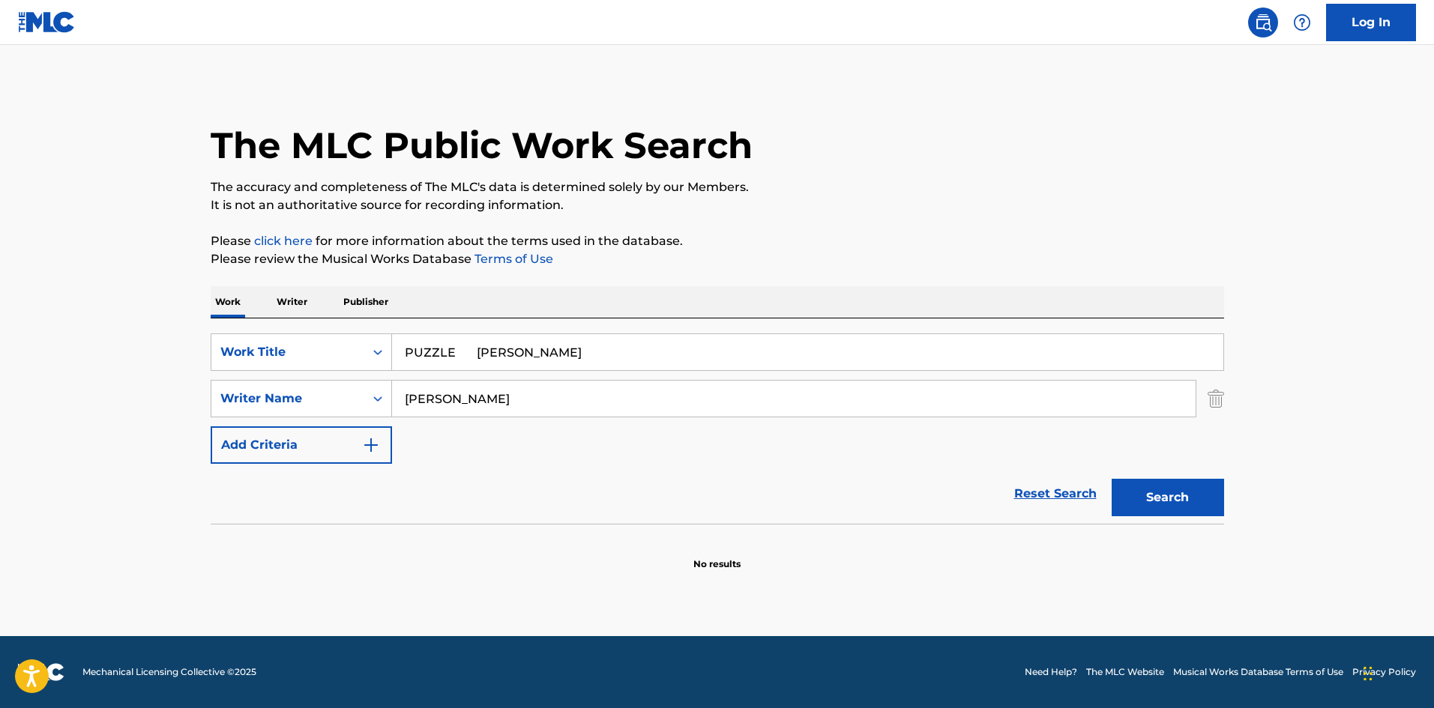
click at [505, 360] on input "PUZZLE [PERSON_NAME]" at bounding box center [807, 352] width 831 height 36
drag, startPoint x: 490, startPoint y: 353, endPoint x: 702, endPoint y: 397, distance: 217.3
click at [699, 393] on div "SearchWithCriteriab27a0574-9fa7-406a-8886-3d2a4b8c77b4 Work Title PUZZLE [PERSO…" at bounding box center [718, 399] width 1014 height 130
drag, startPoint x: 1174, startPoint y: 497, endPoint x: 857, endPoint y: 364, distance: 343.7
click at [1173, 496] on button "Search" at bounding box center [1168, 497] width 112 height 37
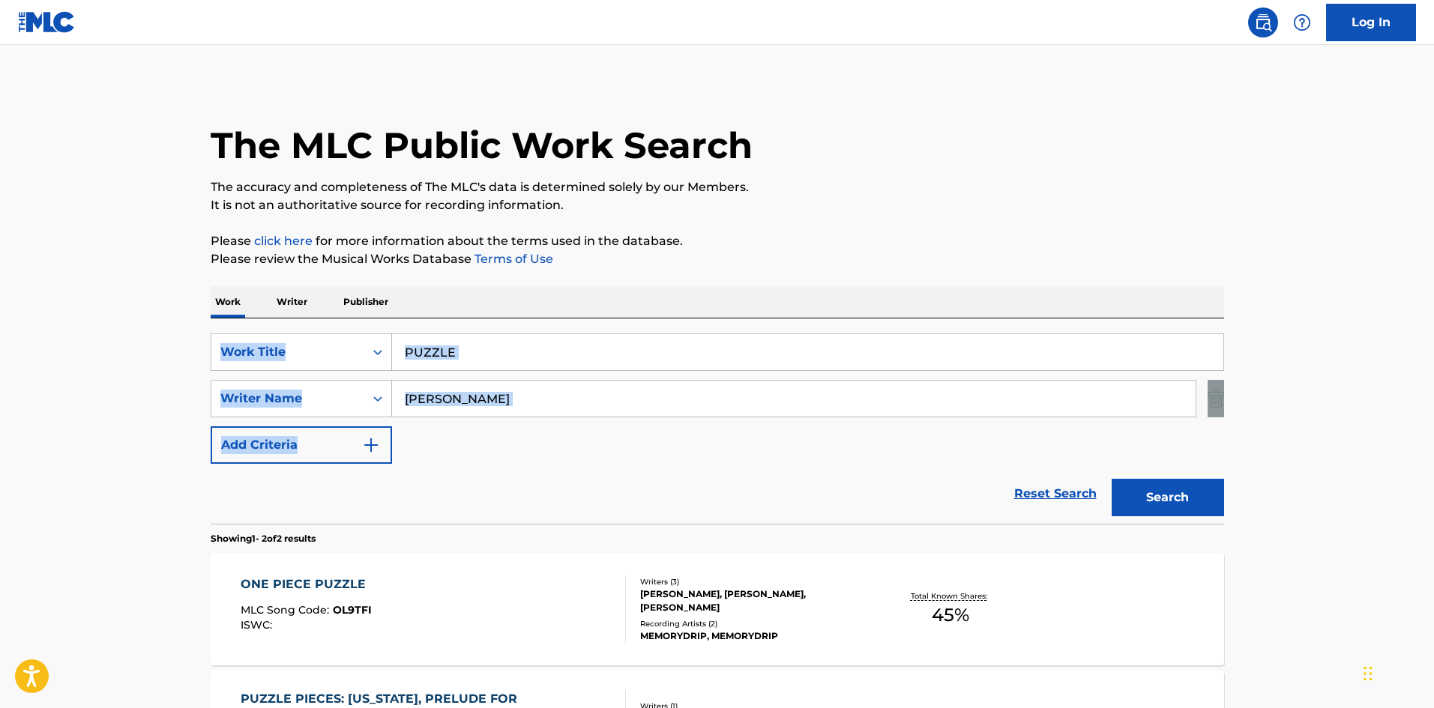
drag, startPoint x: 1433, startPoint y: 287, endPoint x: 1429, endPoint y: 436, distance: 148.5
click at [1430, 436] on main "The MLC Public Work Search The accuracy and completeness of The MLC's data is d…" at bounding box center [717, 453] width 1434 height 816
click at [1391, 364] on main "The MLC Public Work Search The accuracy and completeness of The MLC's data is d…" at bounding box center [717, 453] width 1434 height 816
drag, startPoint x: 1433, startPoint y: 382, endPoint x: 1439, endPoint y: 499, distance: 117.1
click at [1433, 499] on html "Accessibility Screen-Reader Guide, Feedback, and Issue Reporting | New window C…" at bounding box center [717, 354] width 1434 height 708
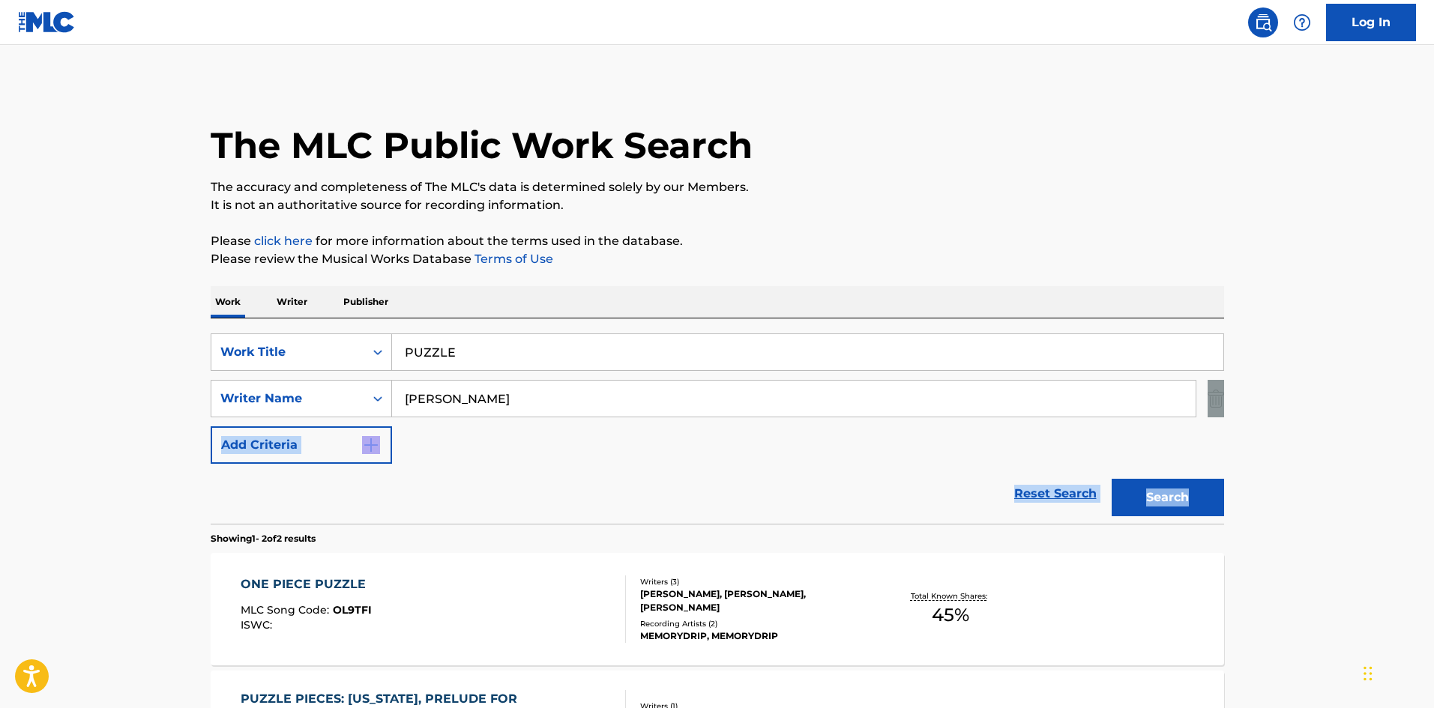
click at [1392, 446] on main "The MLC Public Work Search The accuracy and completeness of The MLC's data is d…" at bounding box center [717, 453] width 1434 height 816
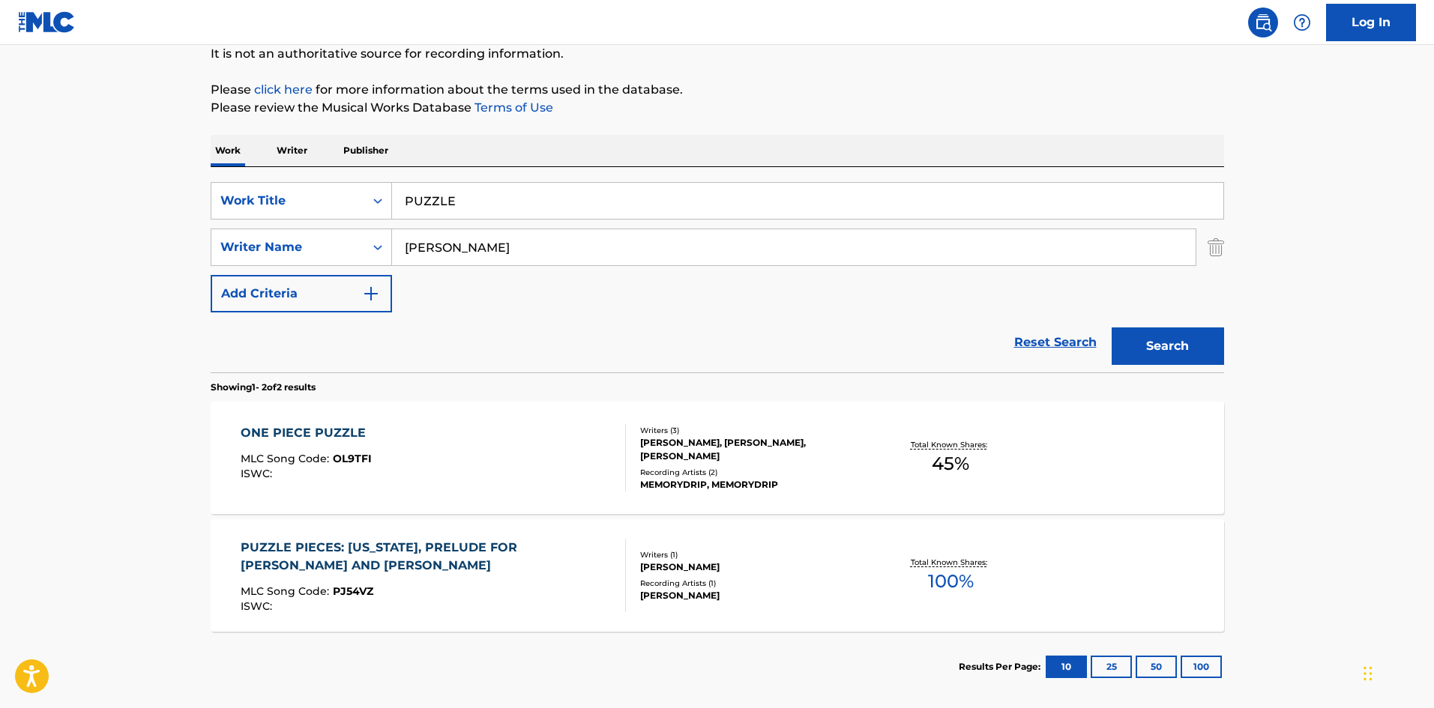
scroll to position [154, 0]
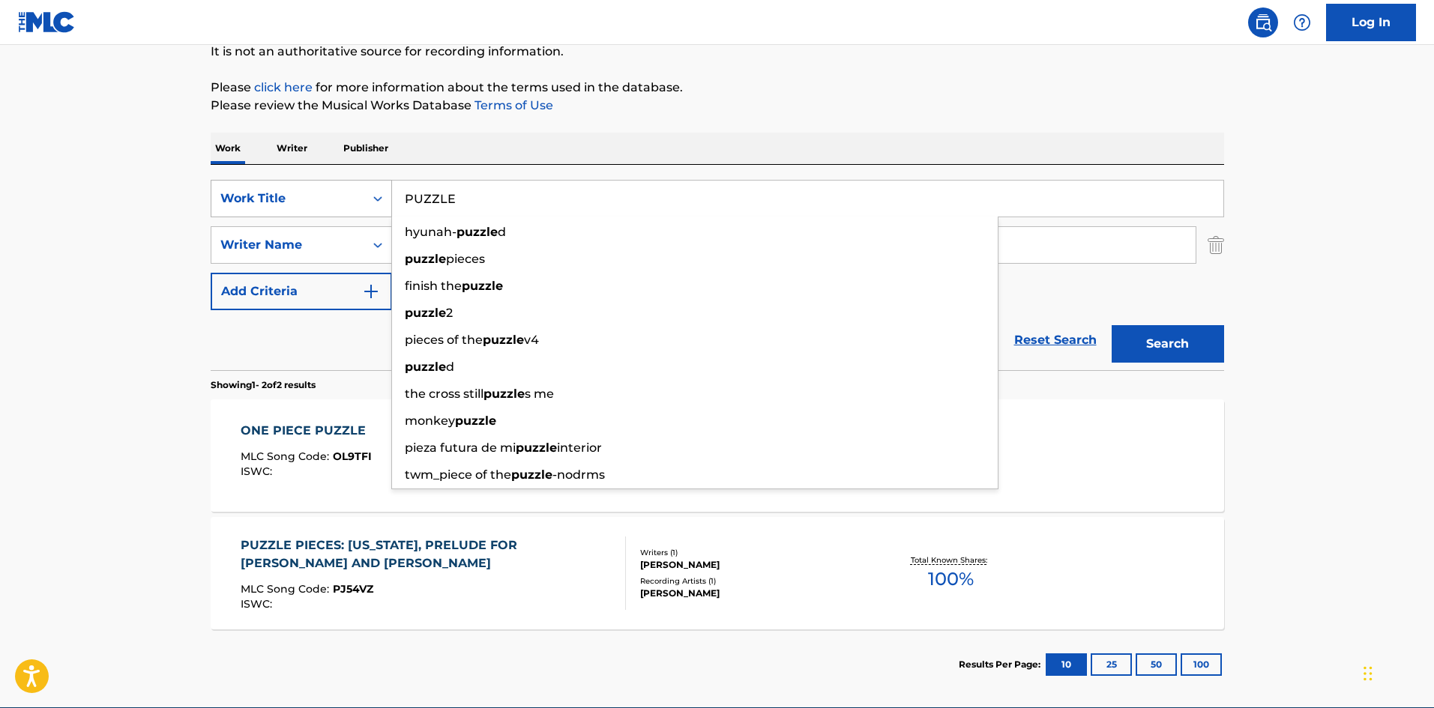
drag, startPoint x: 457, startPoint y: 196, endPoint x: 352, endPoint y: 191, distance: 105.0
click at [341, 173] on div "SearchWithCriteriab27a0574-9fa7-406a-8886-3d2a4b8c77b4 Work Title PUZZLE hyunah…" at bounding box center [718, 267] width 1014 height 205
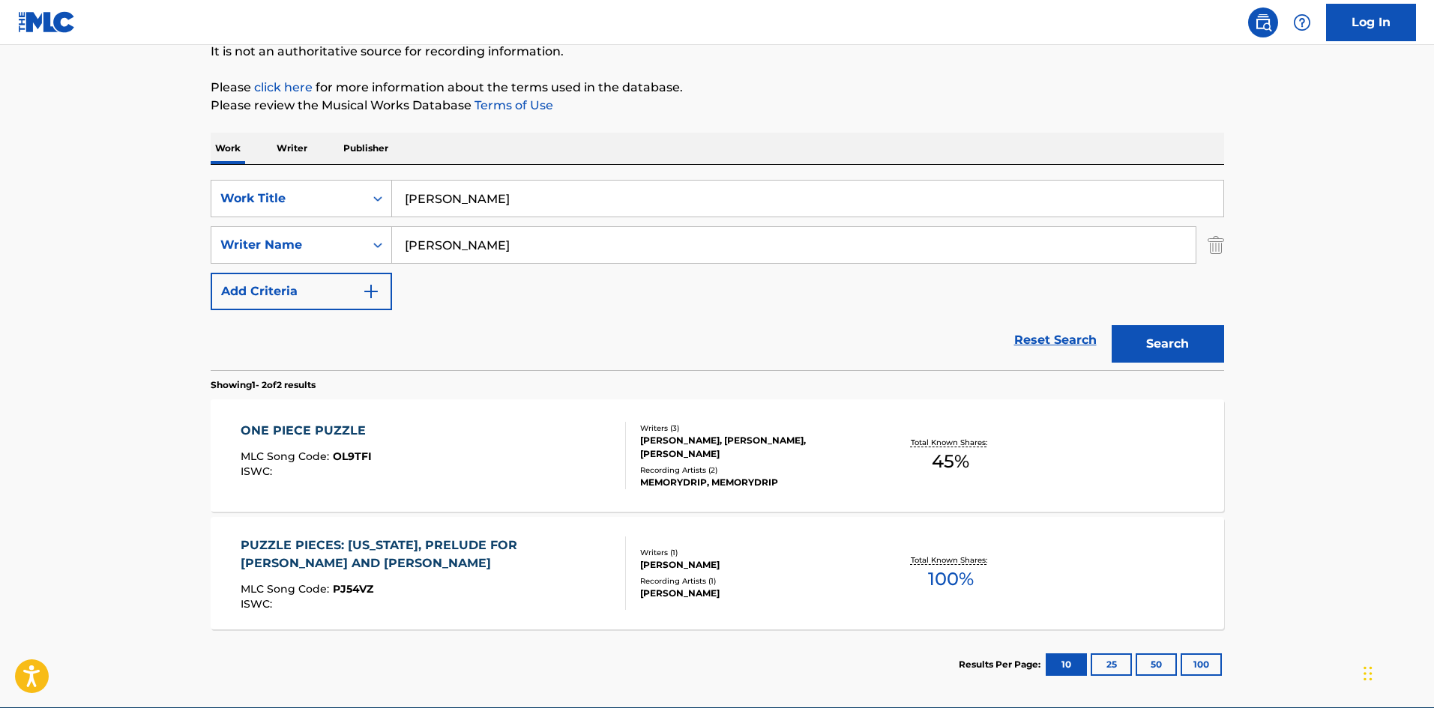
click at [634, 190] on input "[PERSON_NAME]" at bounding box center [807, 199] width 831 height 36
type input "MIKANNO [PERSON_NAME]"
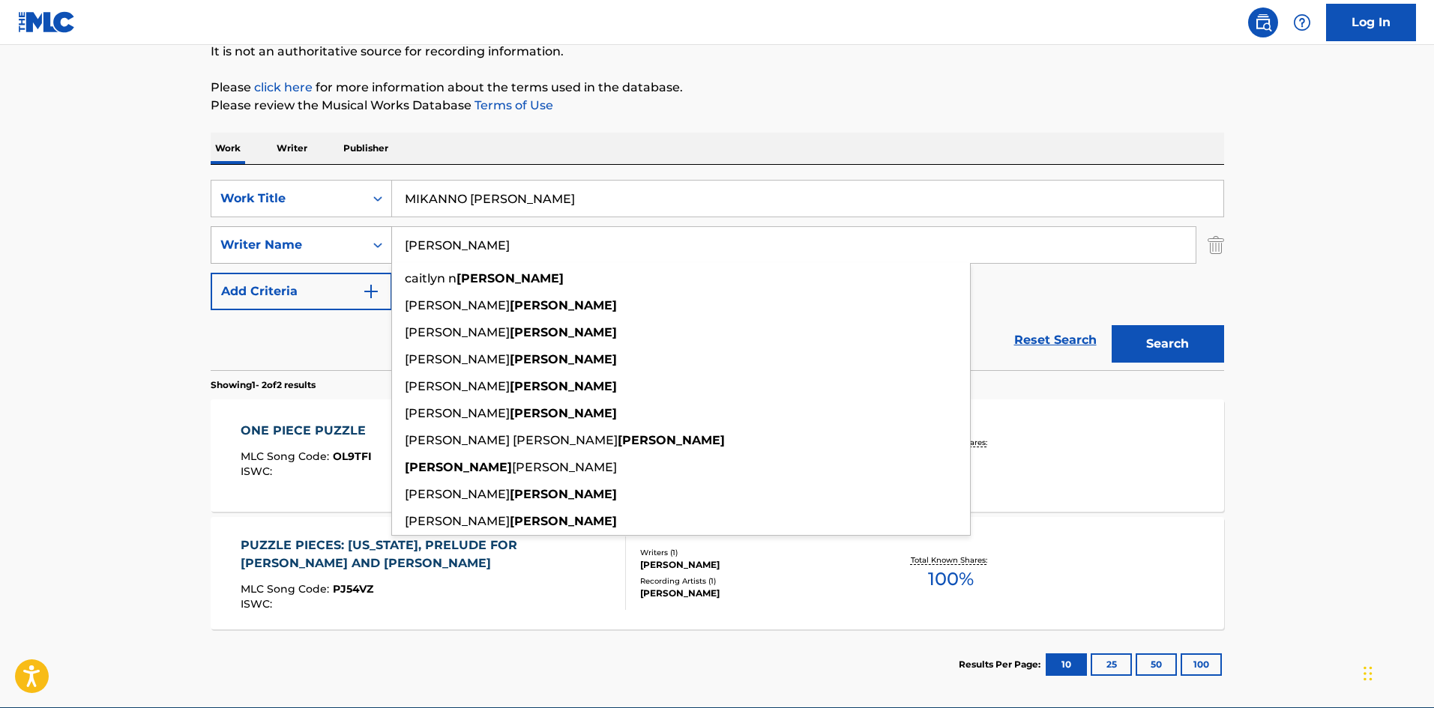
drag, startPoint x: 505, startPoint y: 244, endPoint x: 366, endPoint y: 244, distance: 139.4
click at [366, 244] on div "SearchWithCriteriaa8325fba-b996-4996-885e-86d8d55211ff Writer Name [PERSON_NAME…" at bounding box center [718, 244] width 1014 height 37
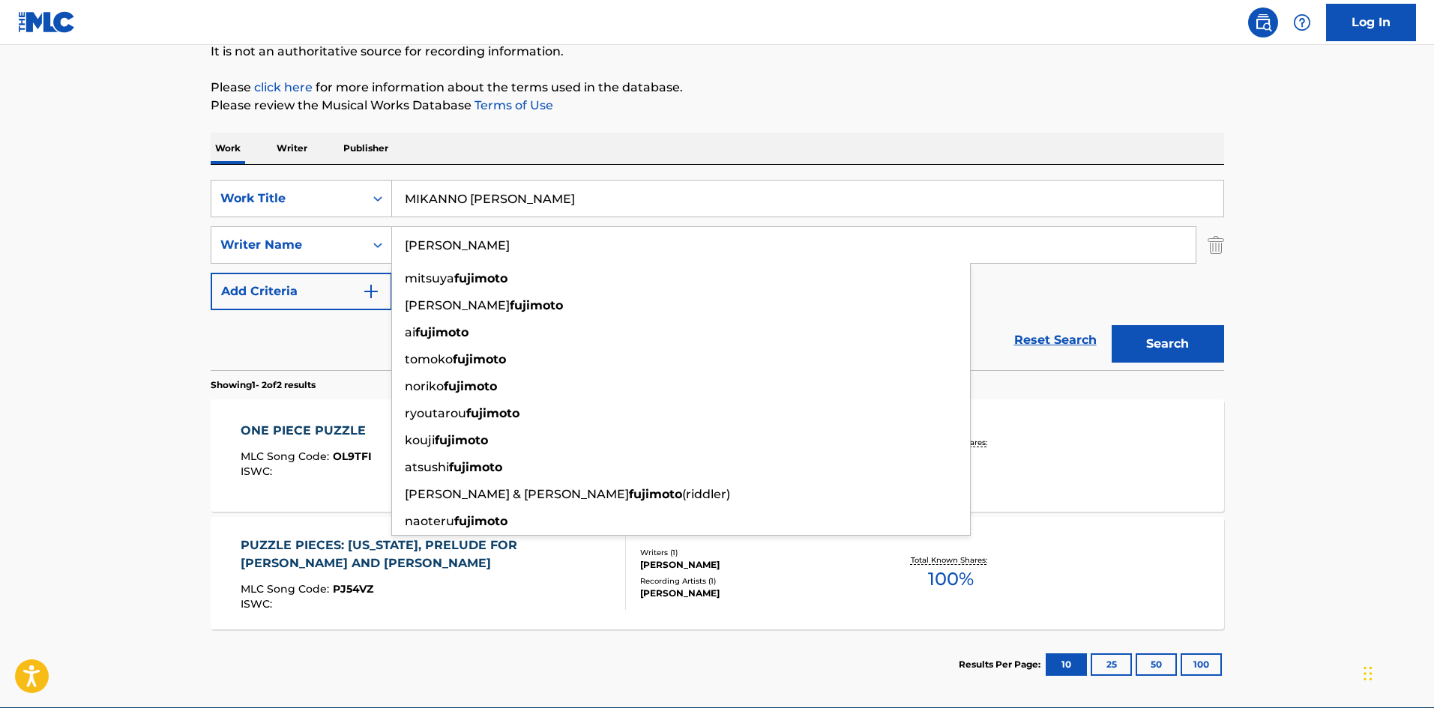
type input "[PERSON_NAME]"
click at [561, 202] on input "MIKANNO [PERSON_NAME]" at bounding box center [807, 199] width 831 height 36
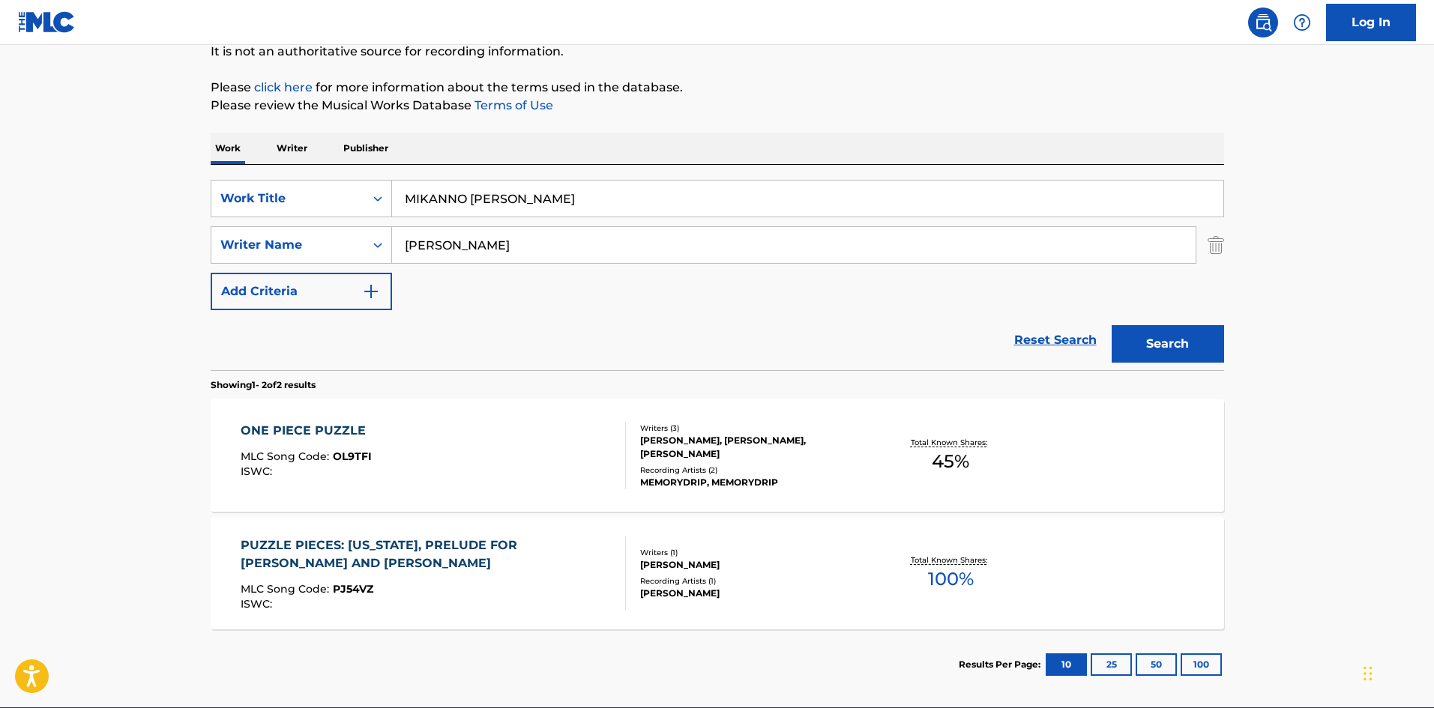
drag, startPoint x: 525, startPoint y: 193, endPoint x: 787, endPoint y: 226, distance: 264.4
click at [771, 220] on div "SearchWithCriteriab27a0574-9fa7-406a-8886-3d2a4b8c77b4 Work Title MIKANNO CHIZU…" at bounding box center [718, 245] width 1014 height 130
click at [1200, 337] on button "Search" at bounding box center [1168, 343] width 112 height 37
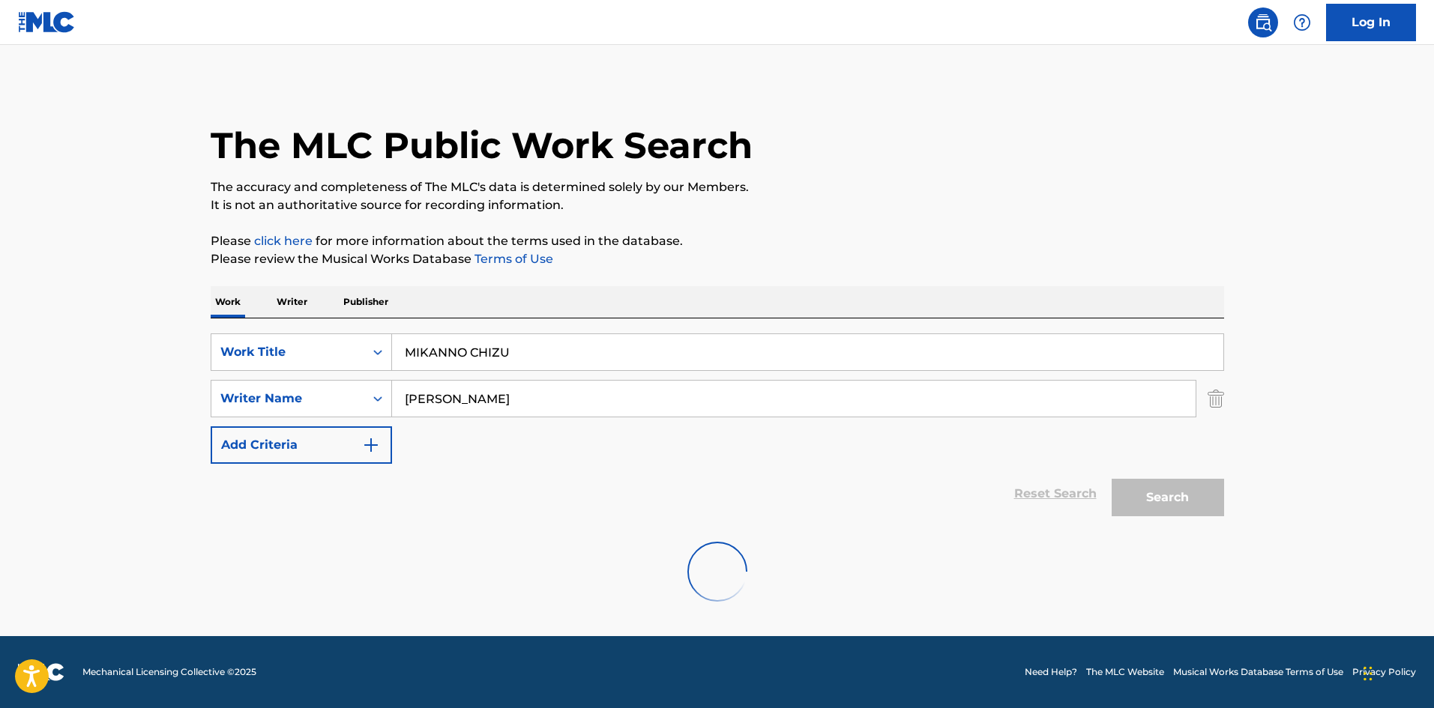
scroll to position [0, 0]
drag, startPoint x: 539, startPoint y: 353, endPoint x: 379, endPoint y: 314, distance: 165.1
click at [354, 331] on div "SearchWithCriteriab27a0574-9fa7-406a-8886-3d2a4b8c77b4 Work Title MIKANNO CHIZU…" at bounding box center [718, 421] width 1014 height 205
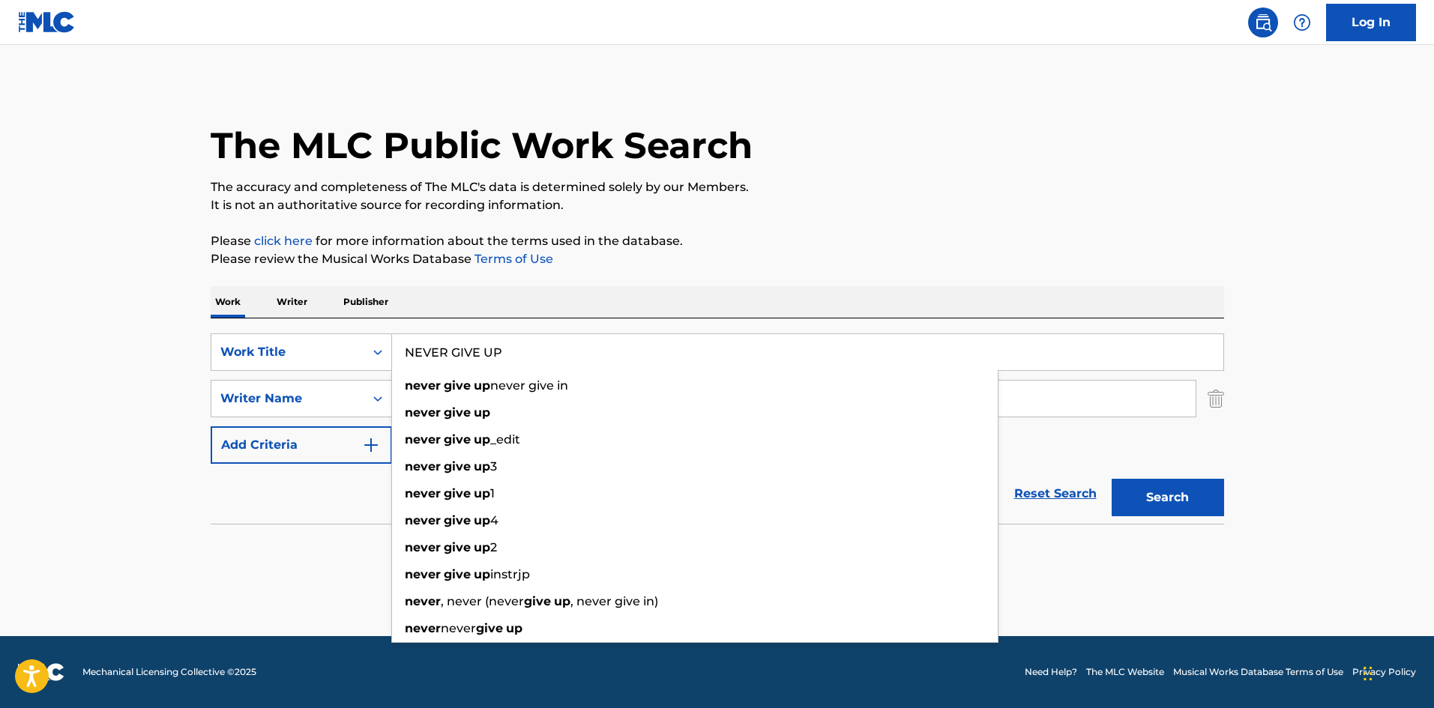
type input "NEVER GIVE UP"
click at [640, 305] on div "Work Writer Publisher" at bounding box center [718, 301] width 1014 height 31
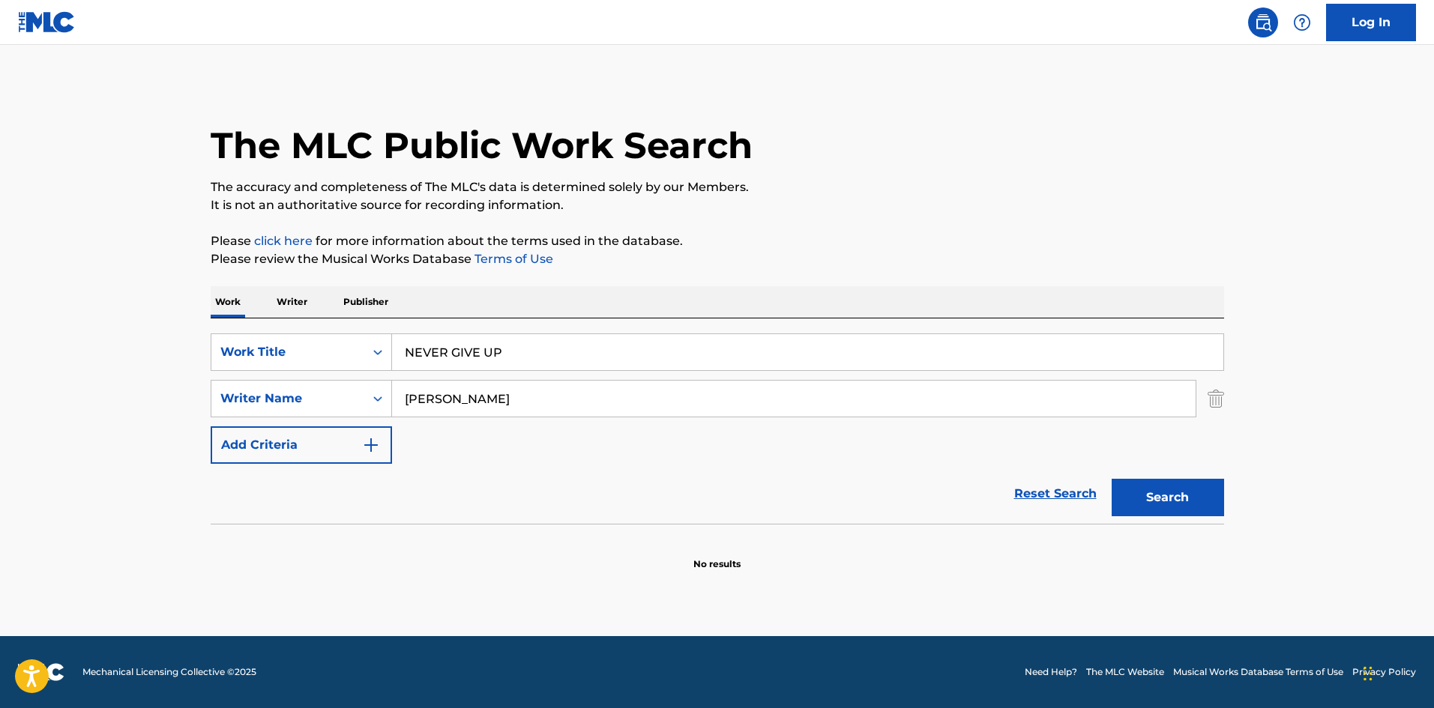
drag, startPoint x: 466, startPoint y: 384, endPoint x: 359, endPoint y: 379, distance: 107.3
click at [313, 379] on div "SearchWithCriteriab27a0574-9fa7-406a-8886-3d2a4b8c77b4 Work Title NEVER GIVE UP…" at bounding box center [718, 399] width 1014 height 130
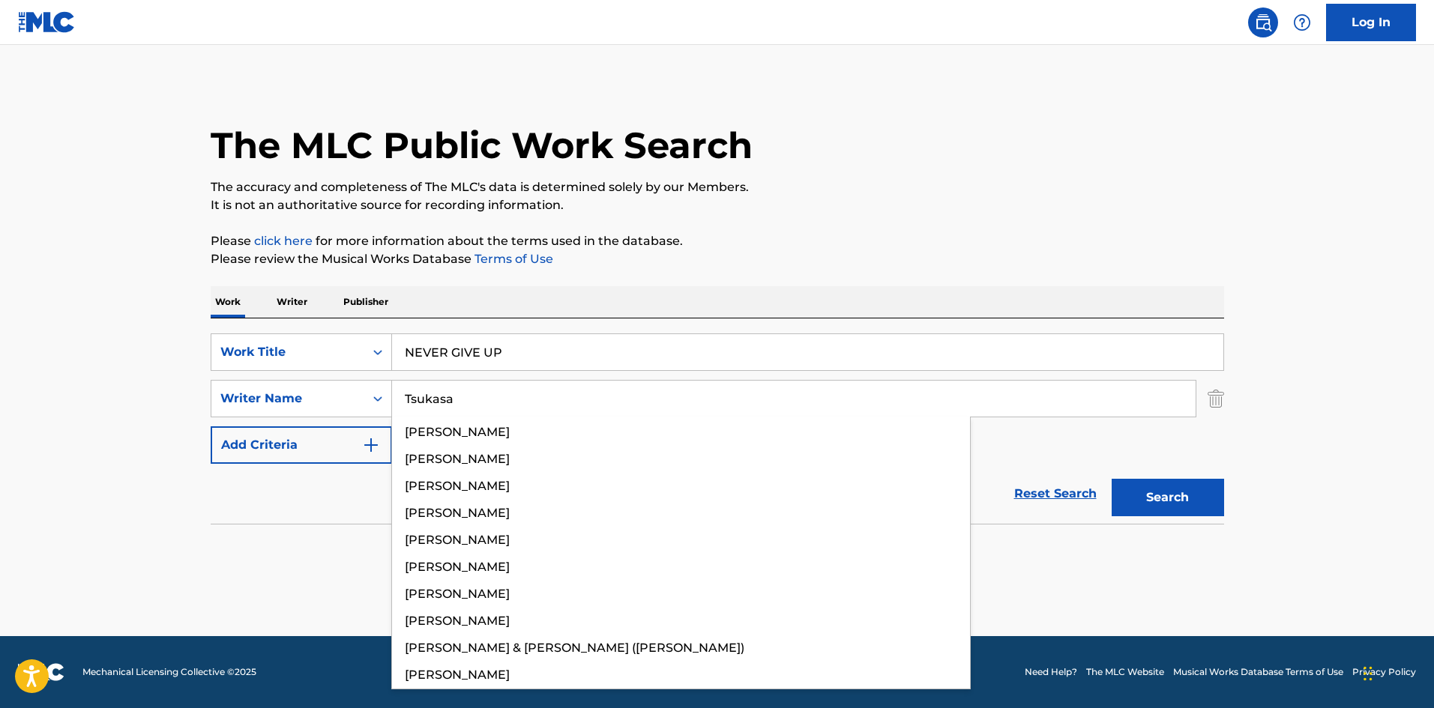
type input "Tsukasa"
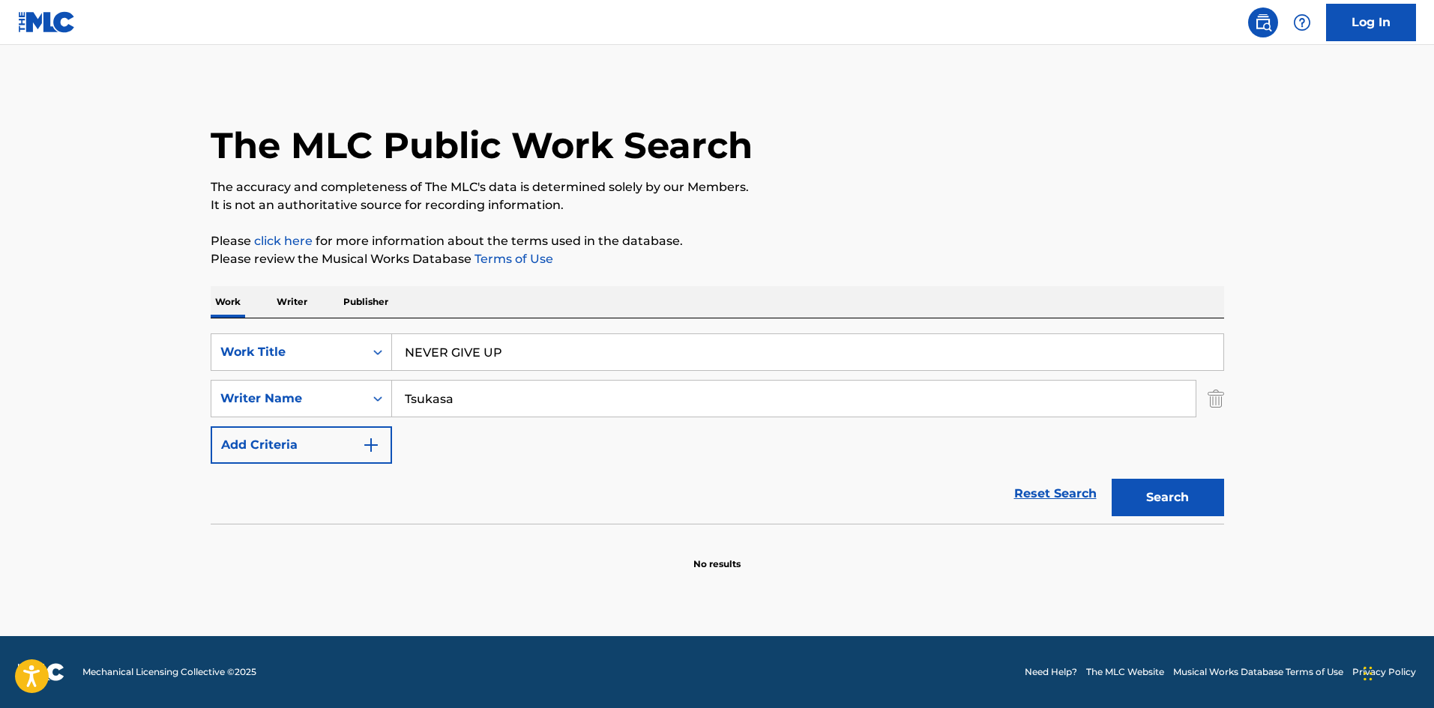
click at [1187, 491] on button "Search" at bounding box center [1168, 497] width 112 height 37
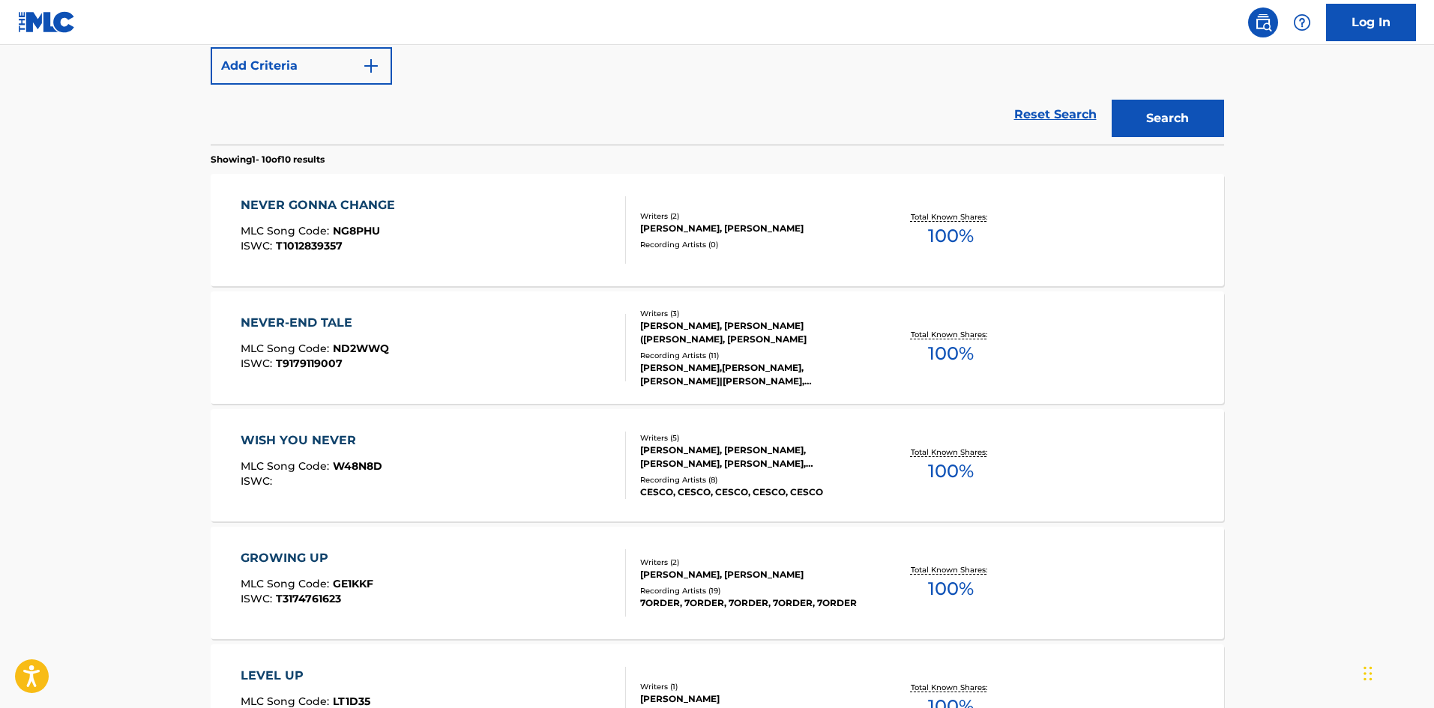
scroll to position [247, 0]
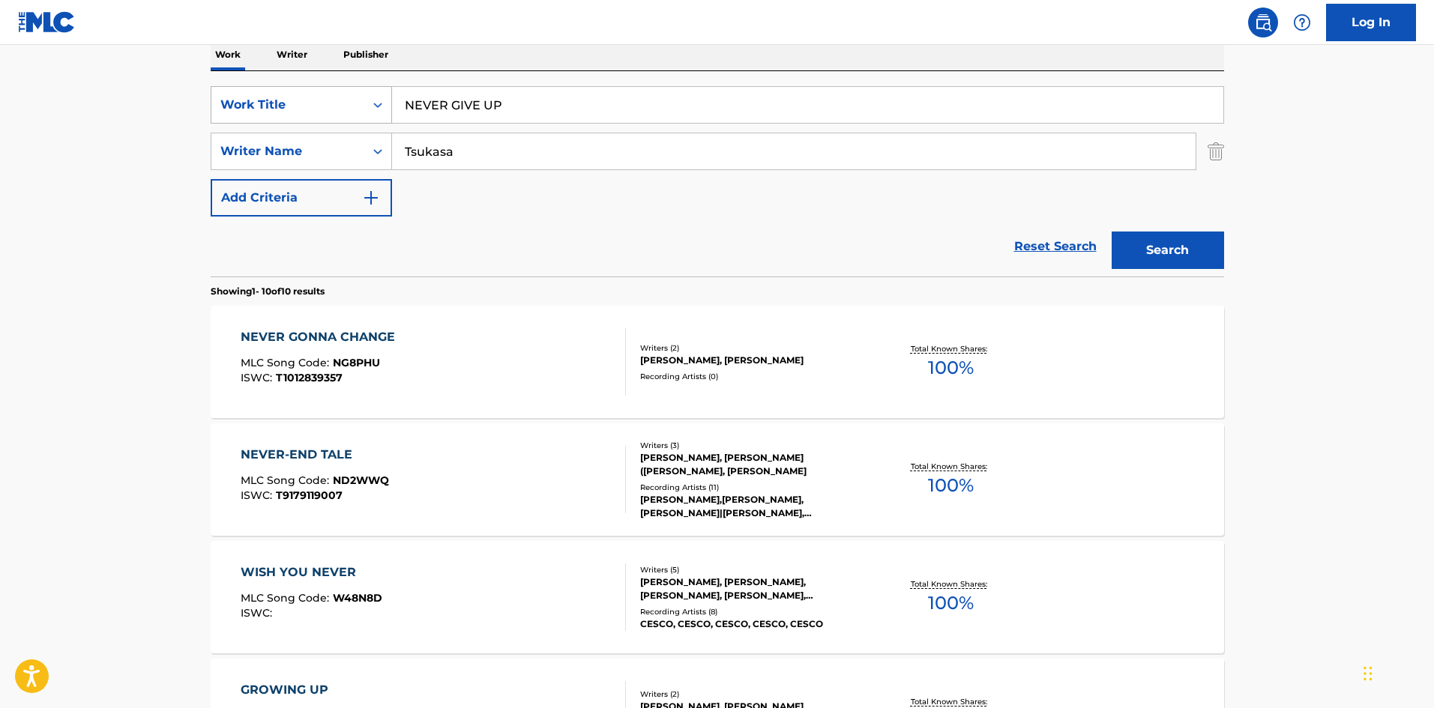
drag, startPoint x: 455, startPoint y: 103, endPoint x: 318, endPoint y: 116, distance: 137.8
click at [318, 116] on div "SearchWithCriteriab27a0574-9fa7-406a-8886-3d2a4b8c77b4 Work Title NEVER GIVE UP" at bounding box center [718, 104] width 1014 height 37
click at [561, 107] on input "HAPPY TIME [PERSON_NAME]" at bounding box center [807, 105] width 831 height 36
type input "HAPPY TIME [PERSON_NAME]"
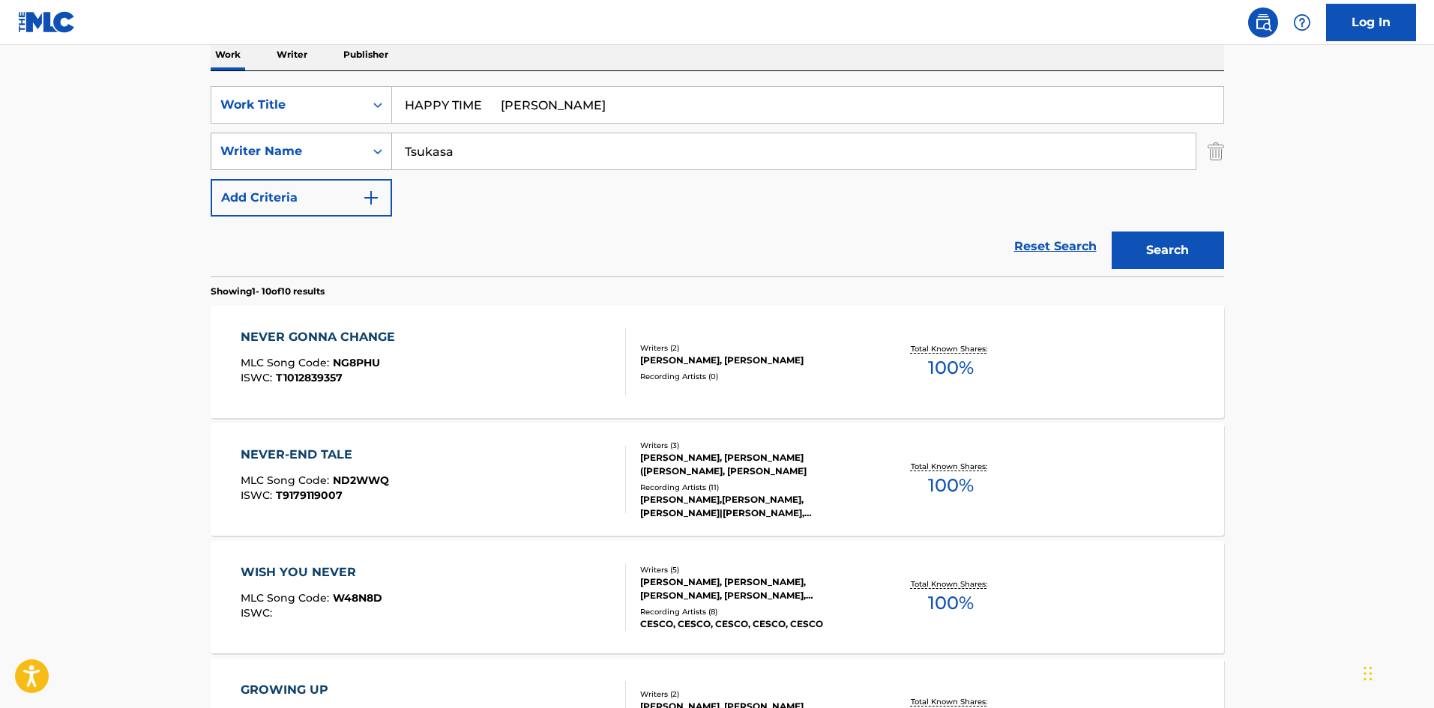
click at [324, 145] on div "SearchWithCriteriaa8325fba-b996-4996-885e-86d8d55211ff Writer Name [PERSON_NAME]" at bounding box center [718, 151] width 1014 height 37
type input "Maruta"
drag, startPoint x: 506, startPoint y: 99, endPoint x: 630, endPoint y: 96, distance: 123.7
click at [630, 96] on input "HAPPY TIME [PERSON_NAME]" at bounding box center [807, 105] width 831 height 36
click at [1139, 249] on button "Search" at bounding box center [1168, 250] width 112 height 37
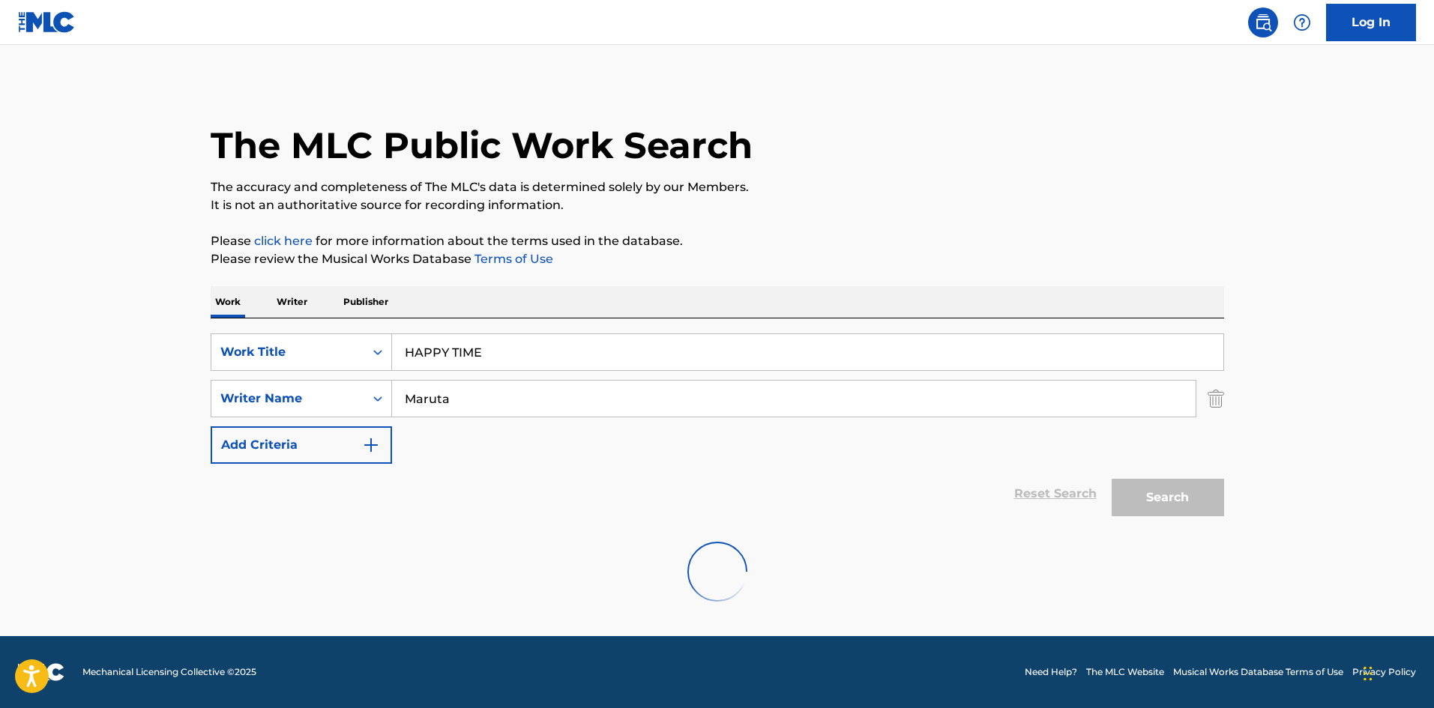
scroll to position [0, 0]
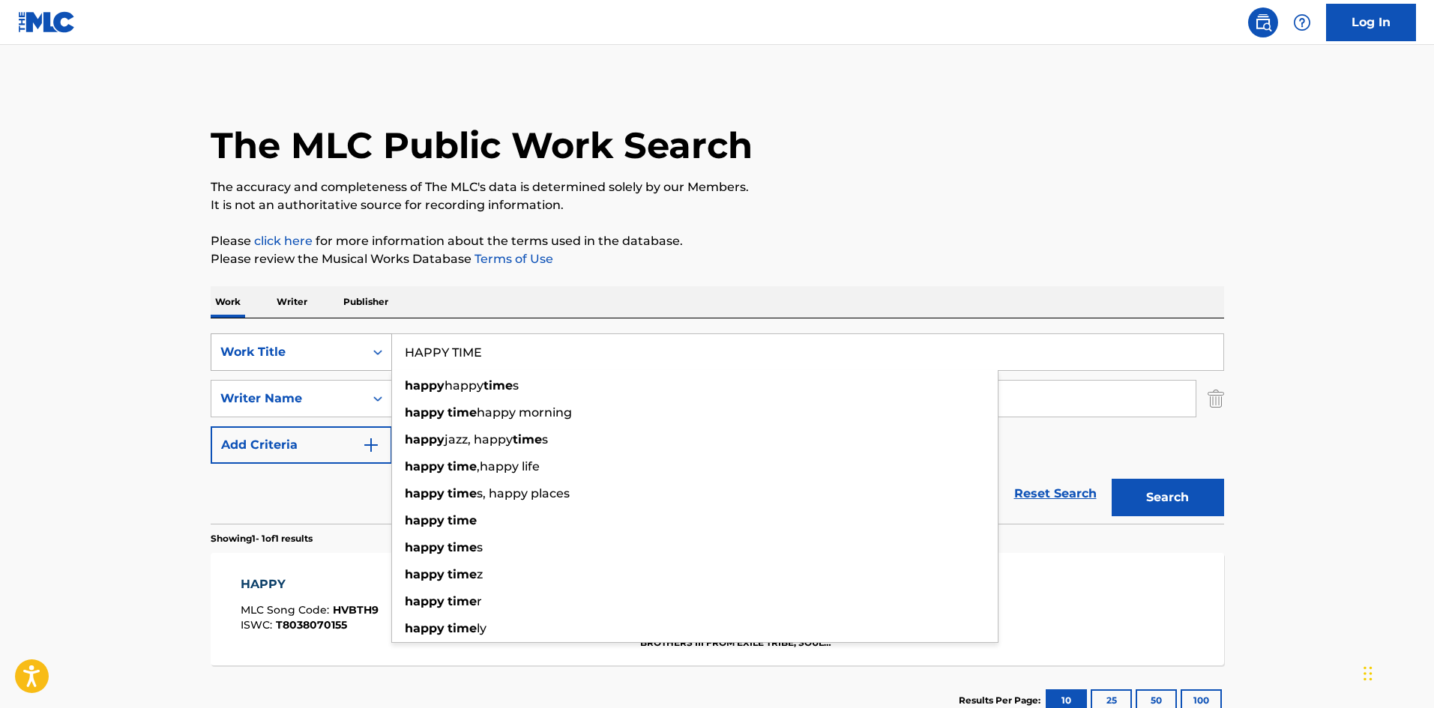
drag, startPoint x: 511, startPoint y: 360, endPoint x: 348, endPoint y: 340, distance: 163.9
click at [342, 340] on div "SearchWithCriteriab27a0574-9fa7-406a-8886-3d2a4b8c77b4 Work Title HAPPY TIME ha…" at bounding box center [718, 352] width 1014 height 37
click at [586, 343] on input "SETSUGETSUKA [PERSON_NAME]" at bounding box center [807, 352] width 831 height 36
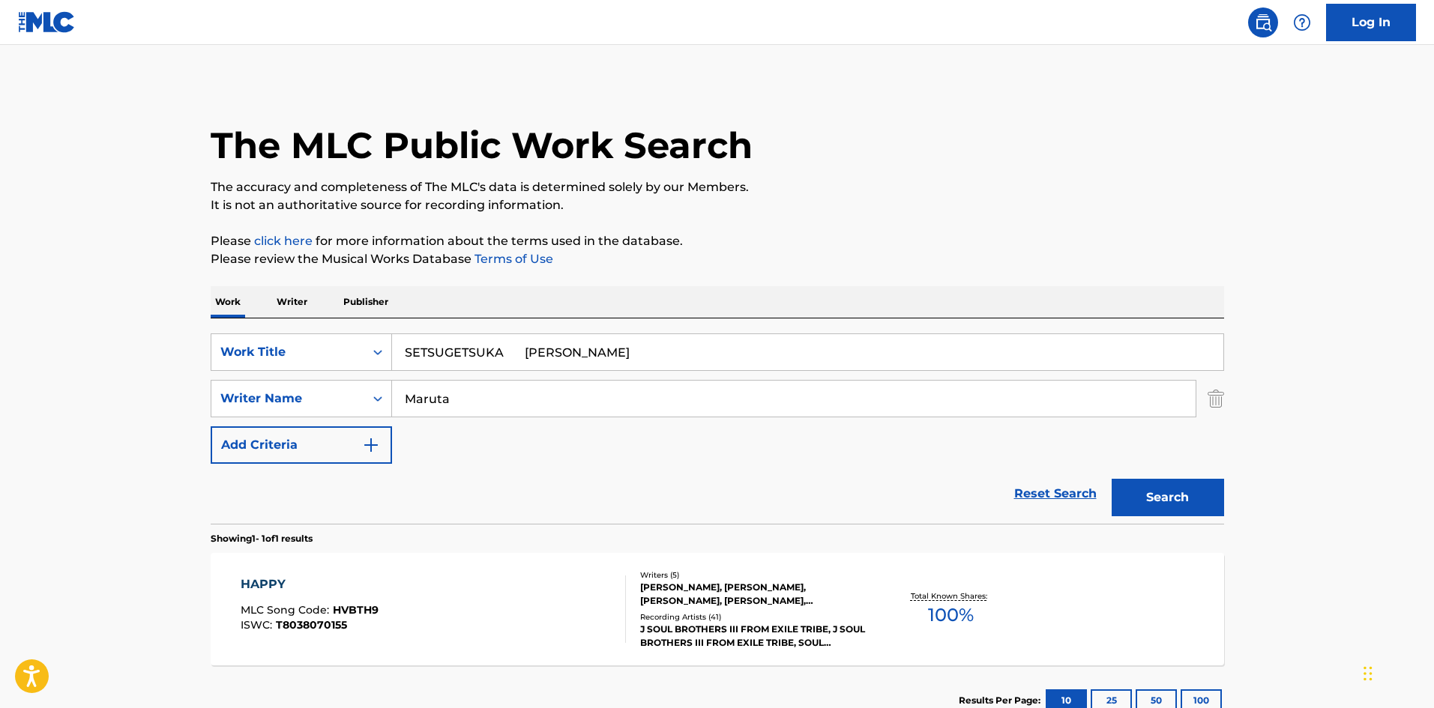
click at [586, 343] on input "SETSUGETSUKA [PERSON_NAME]" at bounding box center [807, 352] width 831 height 36
type input "SETSUGETSUKA Taku"
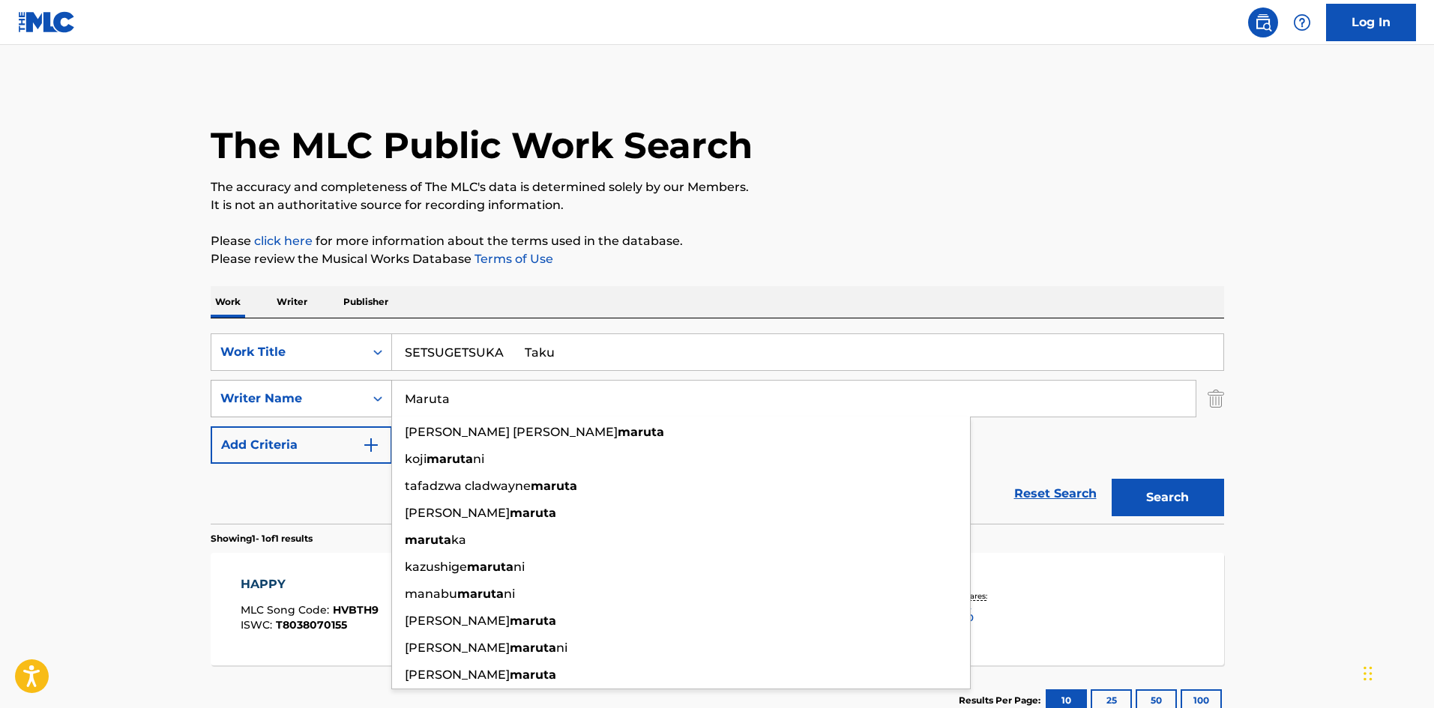
click at [339, 389] on div "SearchWithCriteriaa8325fba-b996-4996-885e-86d8d55211ff Writer Name [PERSON_NAME…" at bounding box center [718, 398] width 1014 height 37
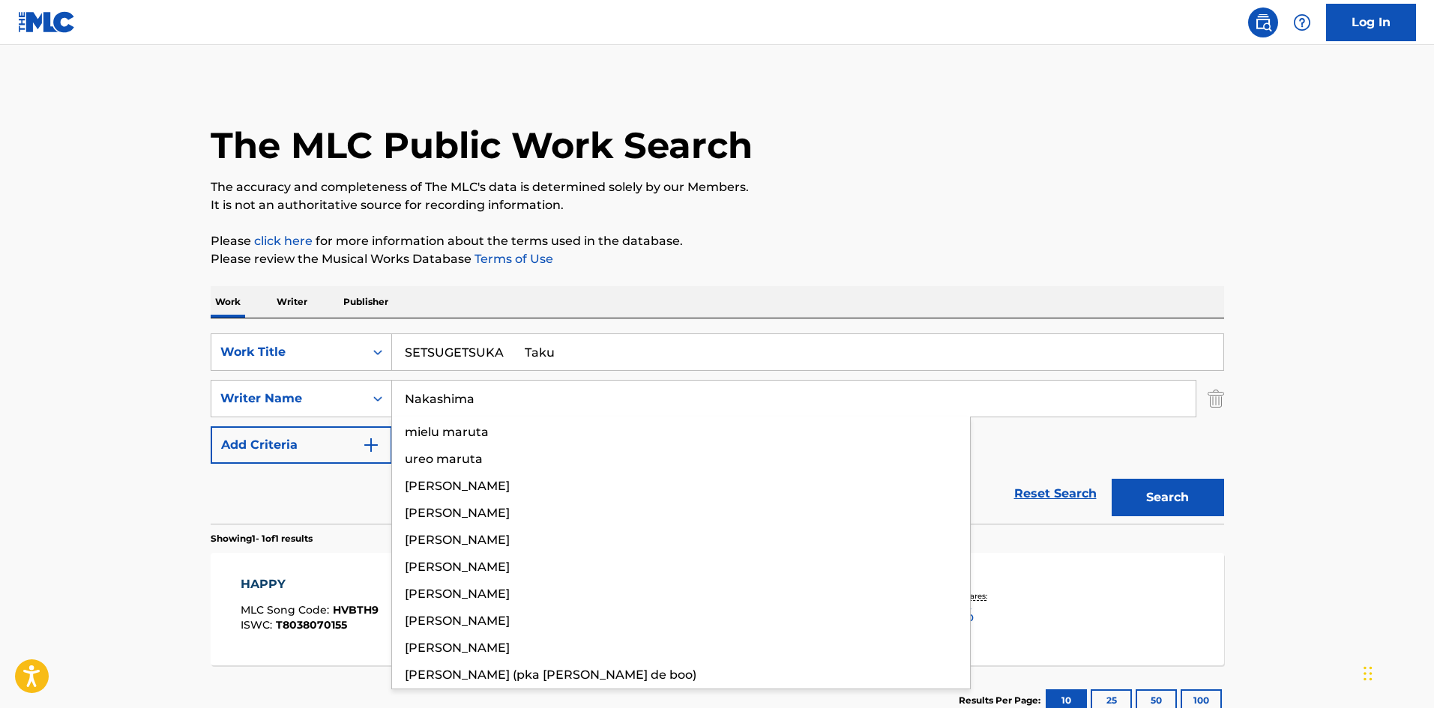
type input "Nakashima"
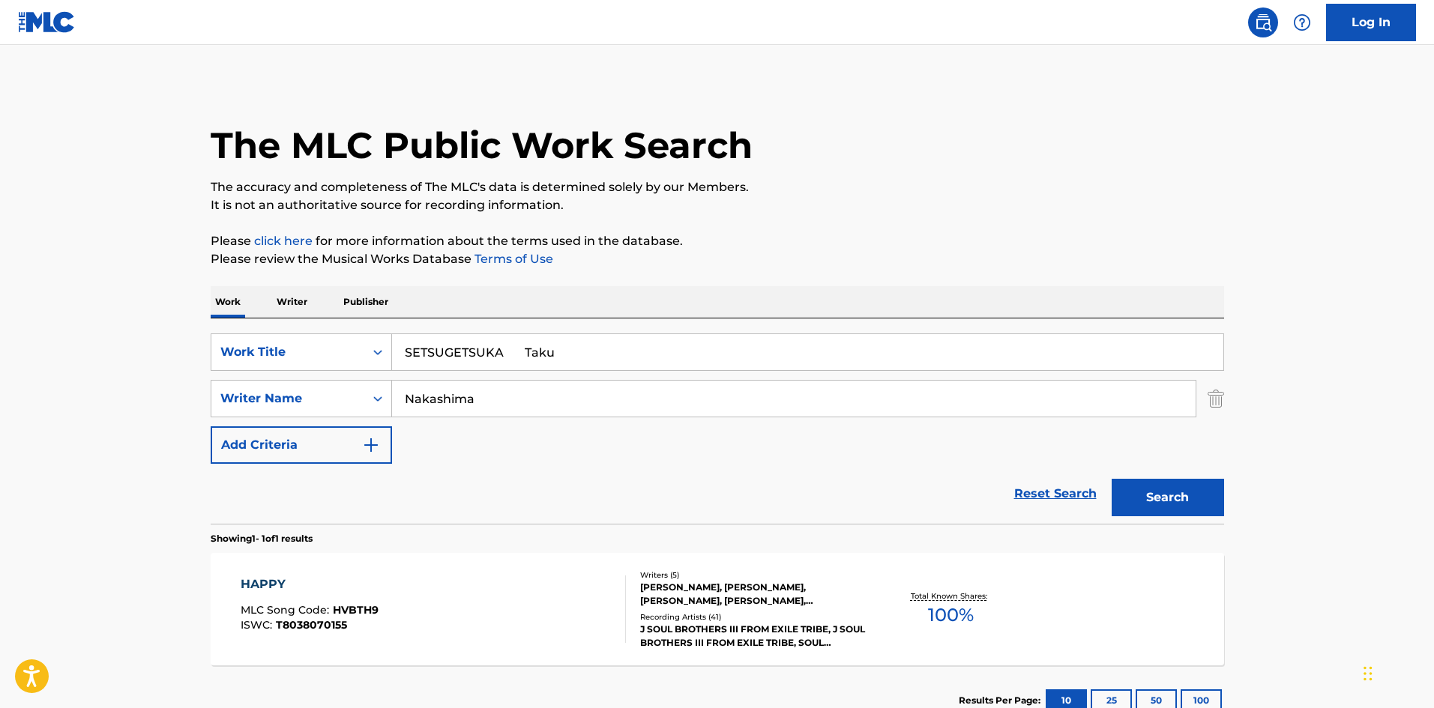
drag, startPoint x: 503, startPoint y: 353, endPoint x: 646, endPoint y: 373, distance: 144.6
click at [646, 373] on div "SearchWithCriteriab27a0574-9fa7-406a-8886-3d2a4b8c77b4 Work Title SETSUGETSUKA …" at bounding box center [718, 399] width 1014 height 130
click at [1171, 497] on button "Search" at bounding box center [1168, 497] width 112 height 37
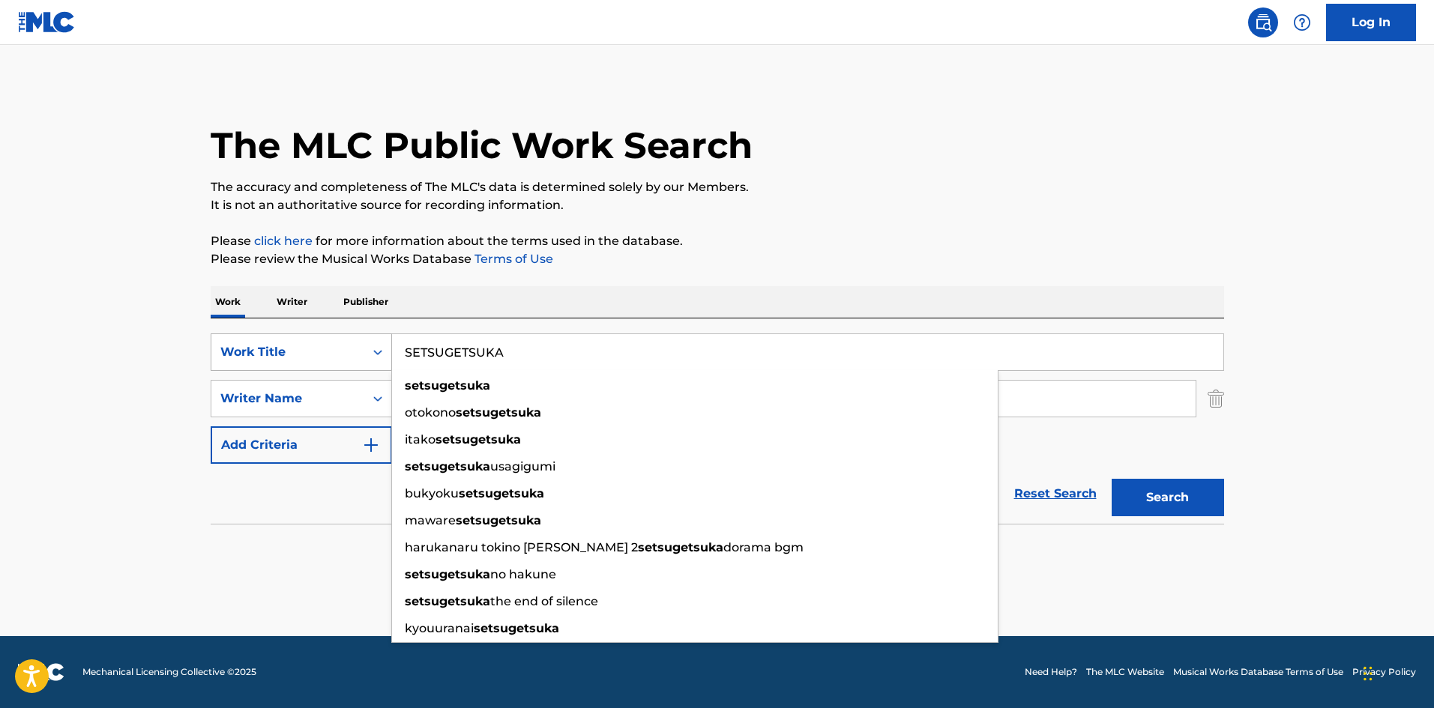
drag, startPoint x: 518, startPoint y: 342, endPoint x: 321, endPoint y: 343, distance: 197.2
click at [319, 339] on div "SearchWithCriteriab27a0574-9fa7-406a-8886-3d2a4b8c77b4 Work Title SETSUGETSUKA …" at bounding box center [718, 352] width 1014 height 37
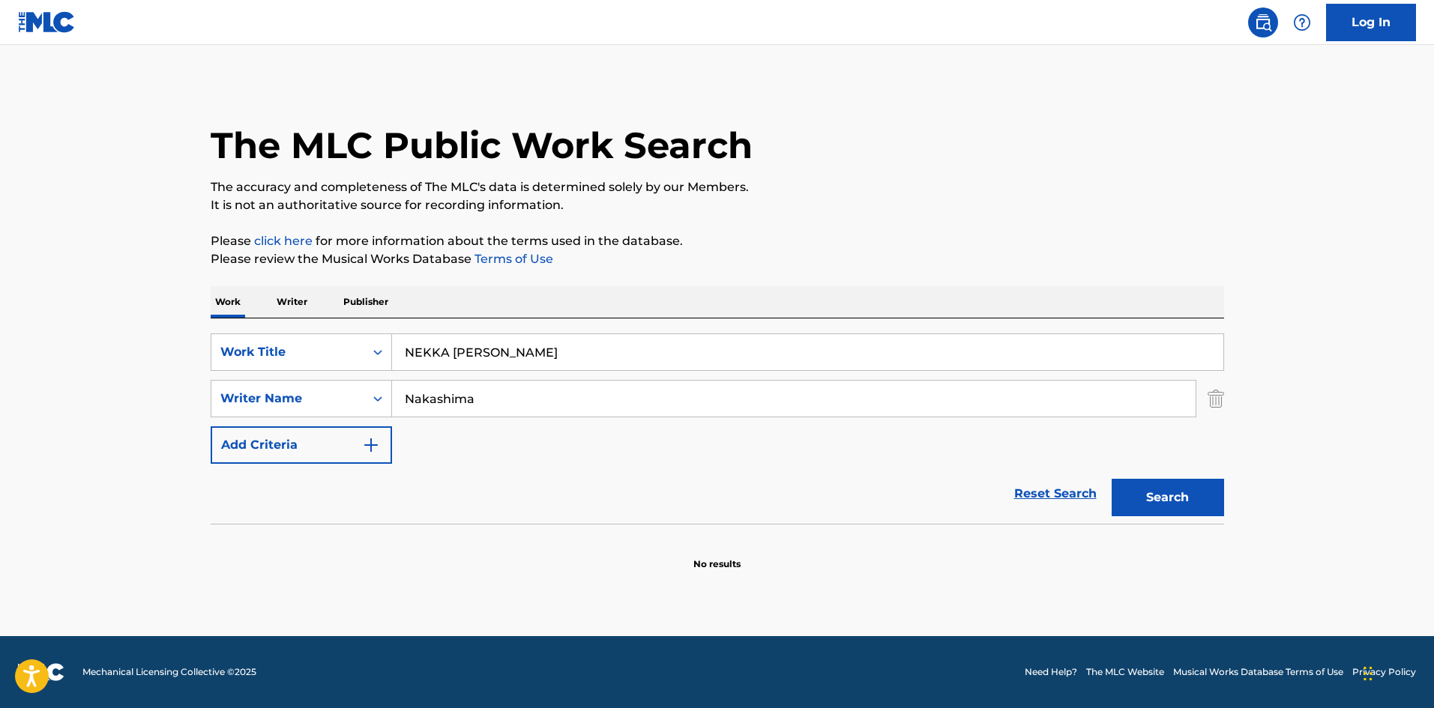
click at [513, 348] on input "NEKKA [PERSON_NAME]" at bounding box center [807, 352] width 831 height 36
type input "[PERSON_NAME]"
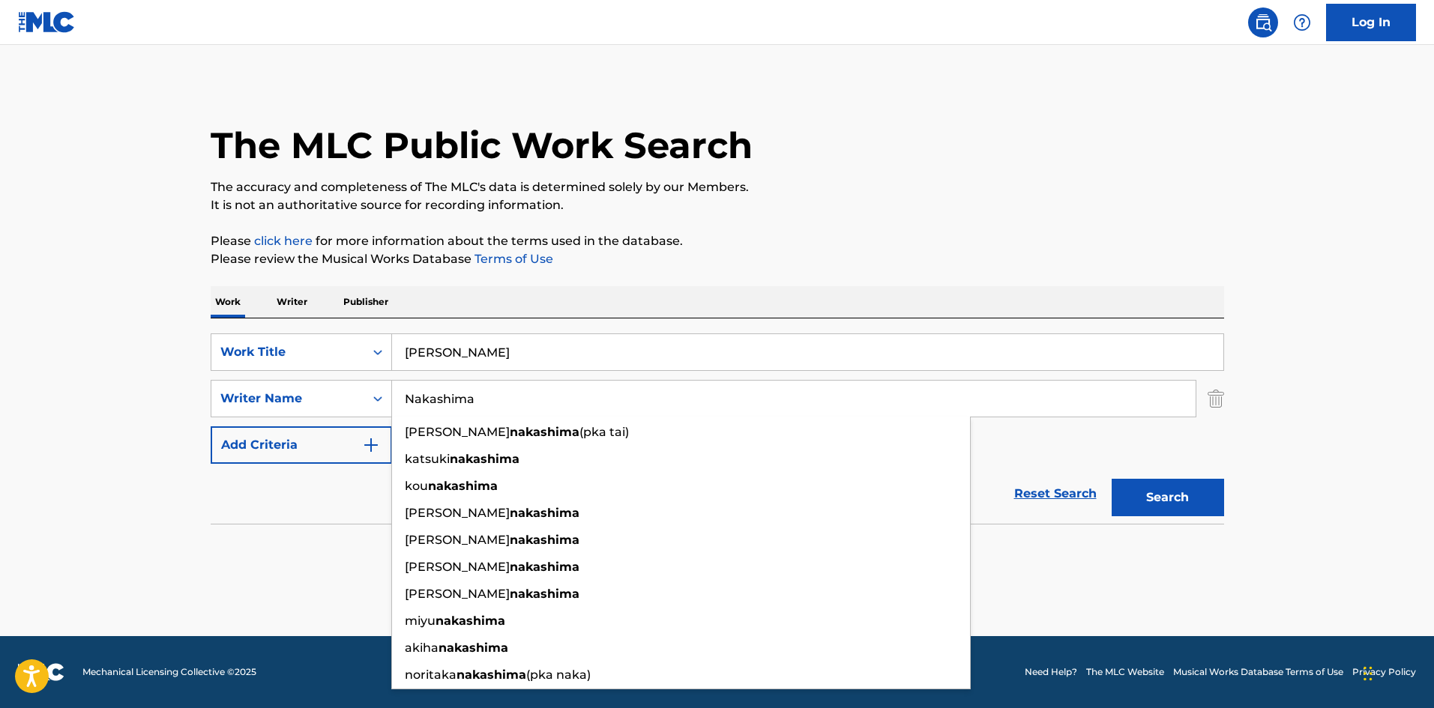
drag, startPoint x: 424, startPoint y: 385, endPoint x: 403, endPoint y: 364, distance: 29.7
click at [354, 375] on div "SearchWithCriteriab27a0574-9fa7-406a-8886-3d2a4b8c77b4 Work Title NEKKA Youju S…" at bounding box center [718, 399] width 1014 height 130
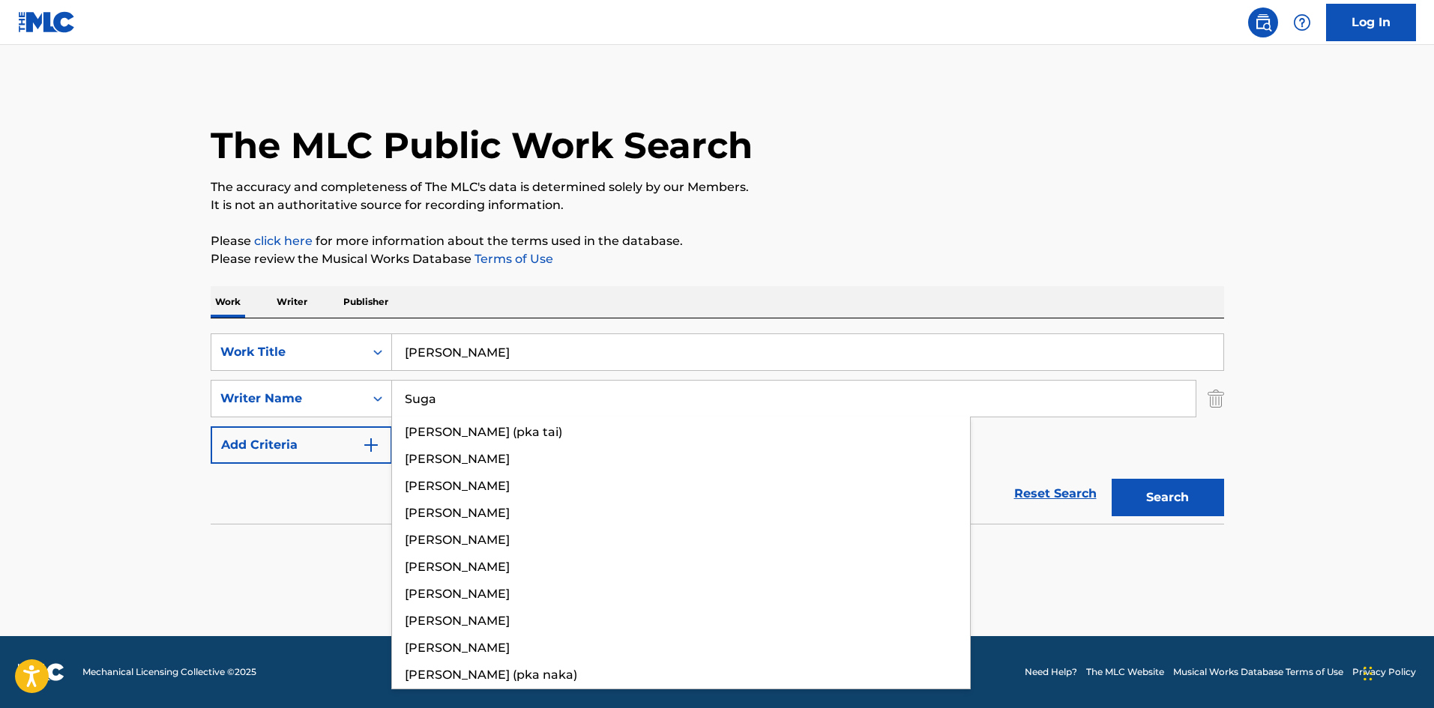
type input "Suga"
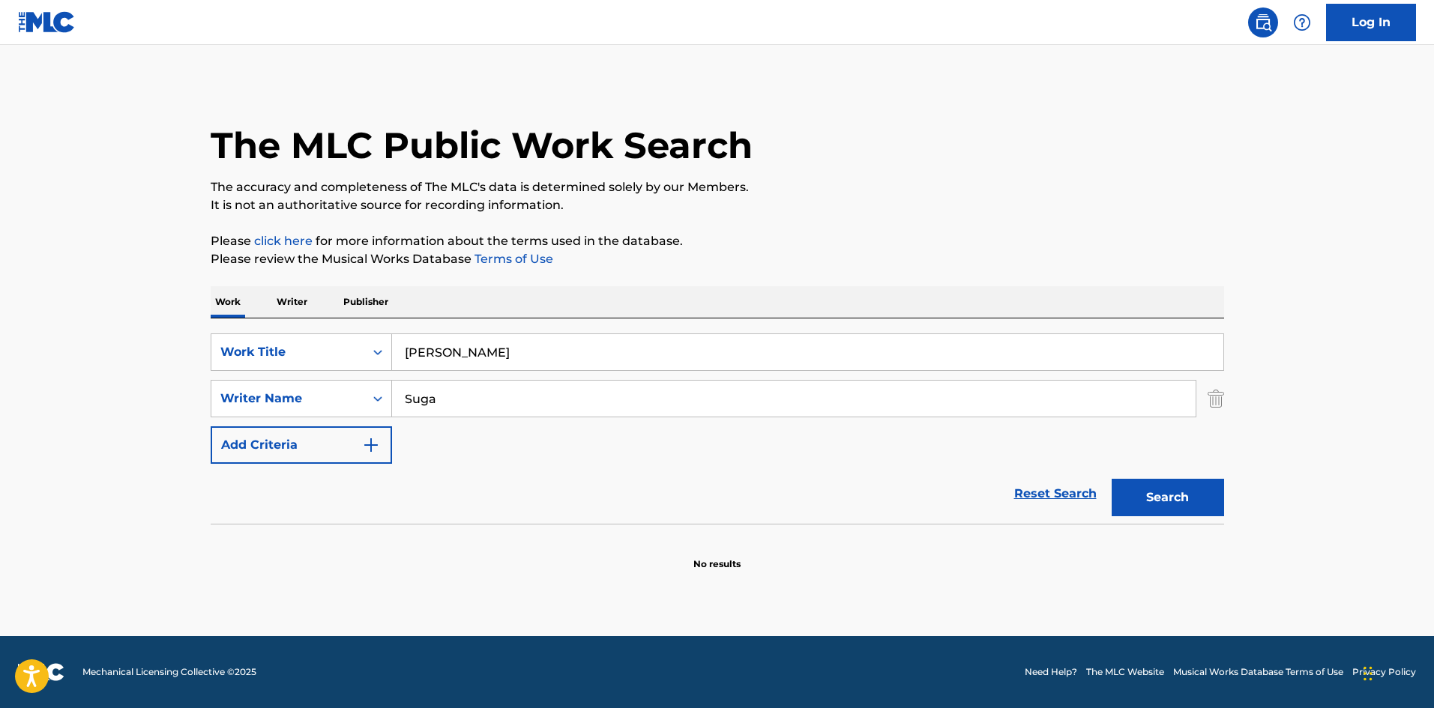
drag, startPoint x: 488, startPoint y: 343, endPoint x: 672, endPoint y: 362, distance: 185.4
click at [659, 358] on input "[PERSON_NAME]" at bounding box center [807, 352] width 831 height 36
drag, startPoint x: 1187, startPoint y: 504, endPoint x: 1185, endPoint y: 495, distance: 9.3
click at [1187, 503] on button "Search" at bounding box center [1168, 497] width 112 height 37
drag, startPoint x: 388, startPoint y: 344, endPoint x: 358, endPoint y: 340, distance: 31.0
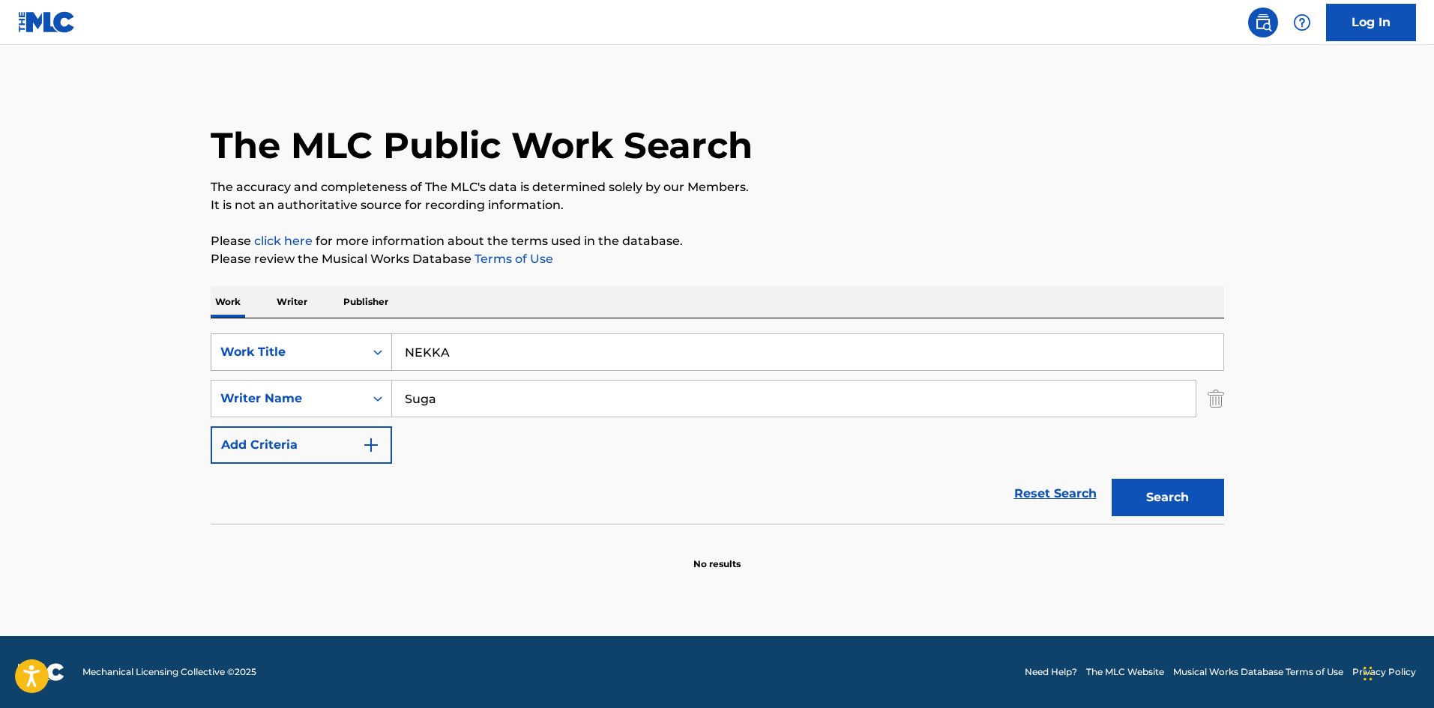
click at [358, 340] on div "SearchWithCriteriab27a0574-9fa7-406a-8886-3d2a4b8c77b4 Work Title NEKKA" at bounding box center [718, 352] width 1014 height 37
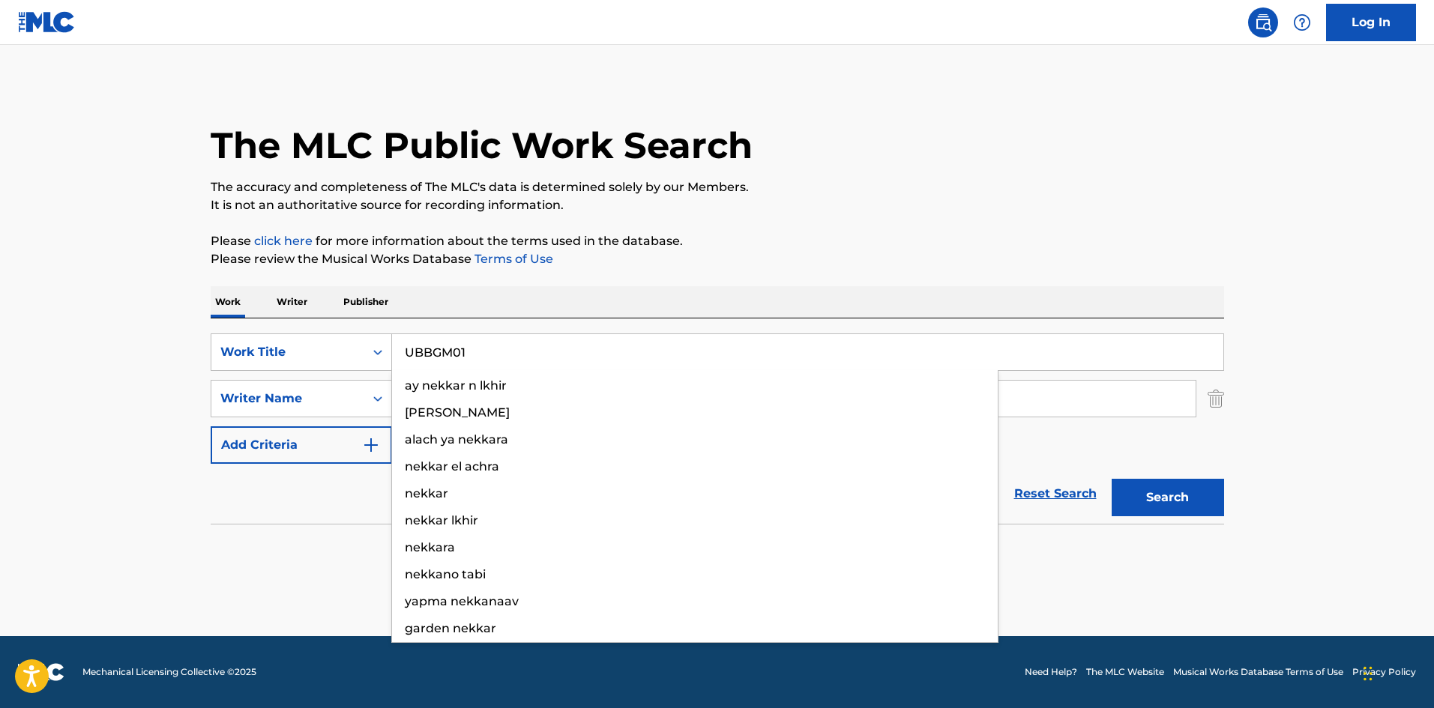
type input "UBBGM01"
click at [923, 226] on div "The MLC Public Work Search The accuracy and completeness of The MLC's data is d…" at bounding box center [718, 326] width 1050 height 489
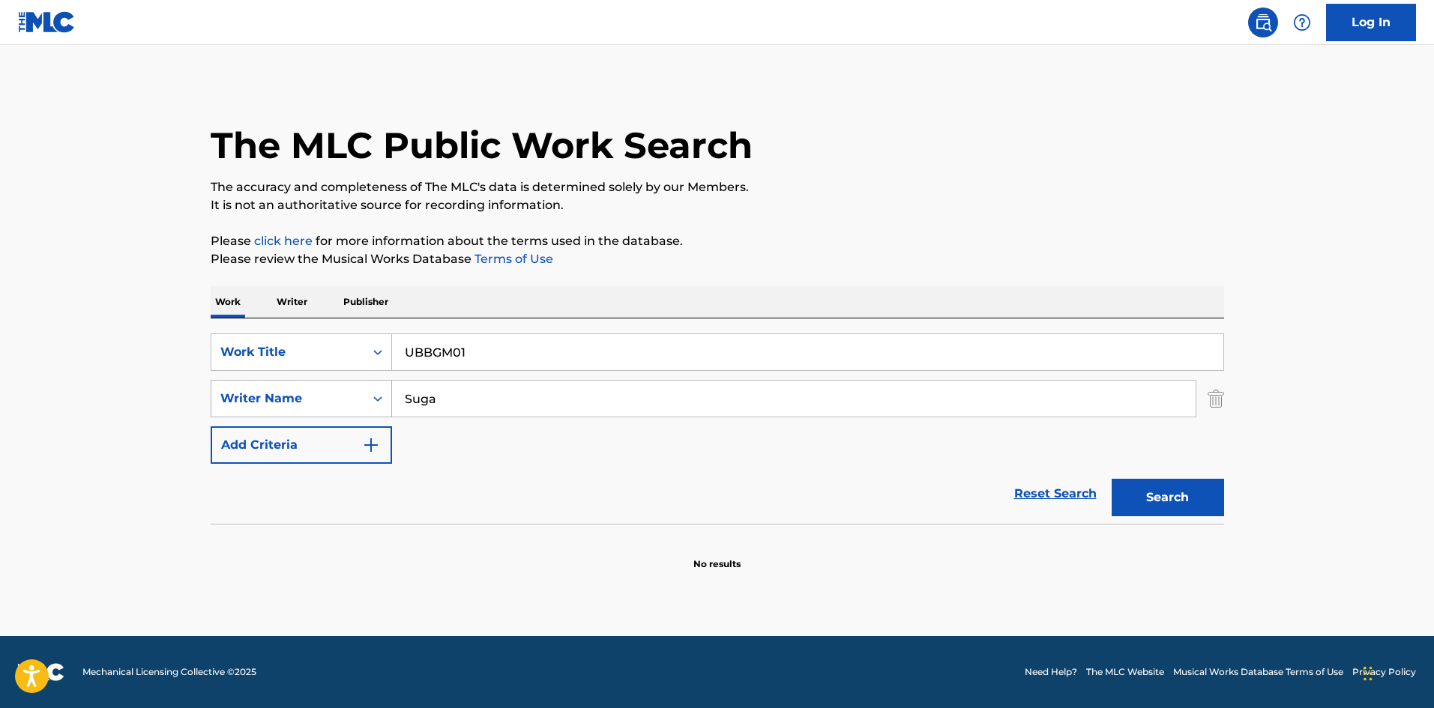
click at [322, 391] on div "SearchWithCriteriaa8325fba-b996-4996-885e-86d8d55211ff Writer Name [PERSON_NAME]" at bounding box center [718, 398] width 1014 height 37
click at [933, 217] on div "The MLC Public Work Search The accuracy and completeness of The MLC's data is d…" at bounding box center [718, 326] width 1050 height 489
click at [1190, 506] on button "Search" at bounding box center [1168, 497] width 112 height 37
click at [277, 296] on p "Writer" at bounding box center [292, 301] width 40 height 31
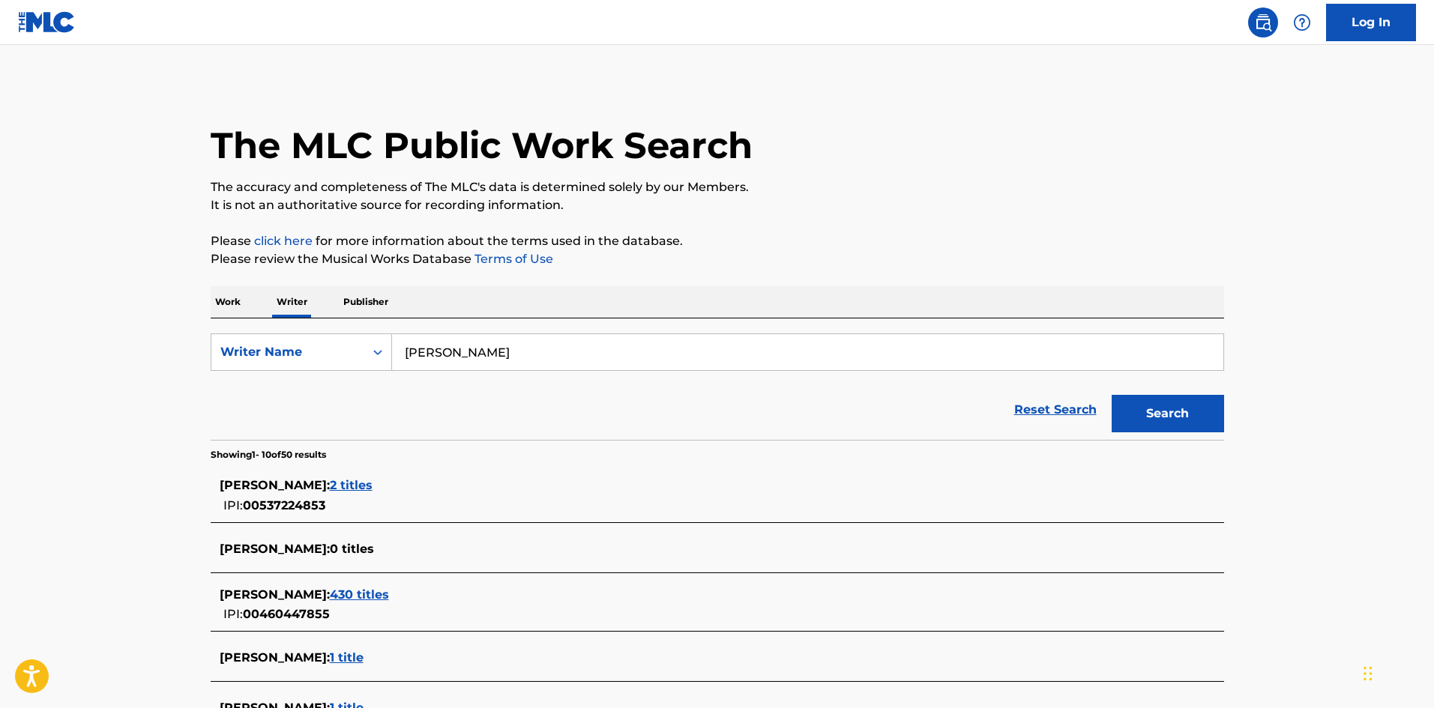
drag, startPoint x: 513, startPoint y: 354, endPoint x: 307, endPoint y: 332, distance: 207.3
click at [301, 331] on div "SearchWithCriteriaee9b5a8c-85e2-4da8-beb5-495d1596811f Writer Name [PERSON_NAME…" at bounding box center [718, 379] width 1014 height 121
type input "Paradaisumasa"
click at [1143, 412] on button "Search" at bounding box center [1168, 413] width 112 height 37
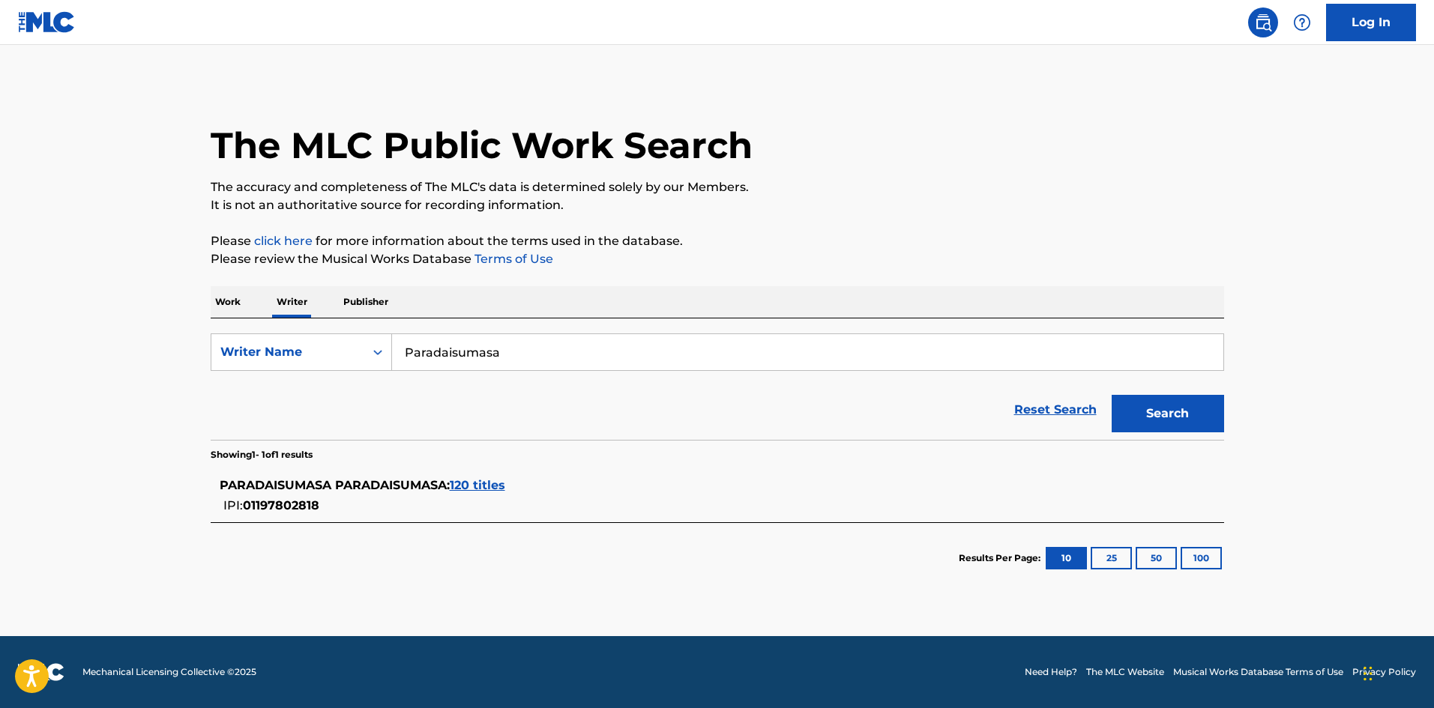
click at [222, 303] on p "Work" at bounding box center [228, 301] width 34 height 31
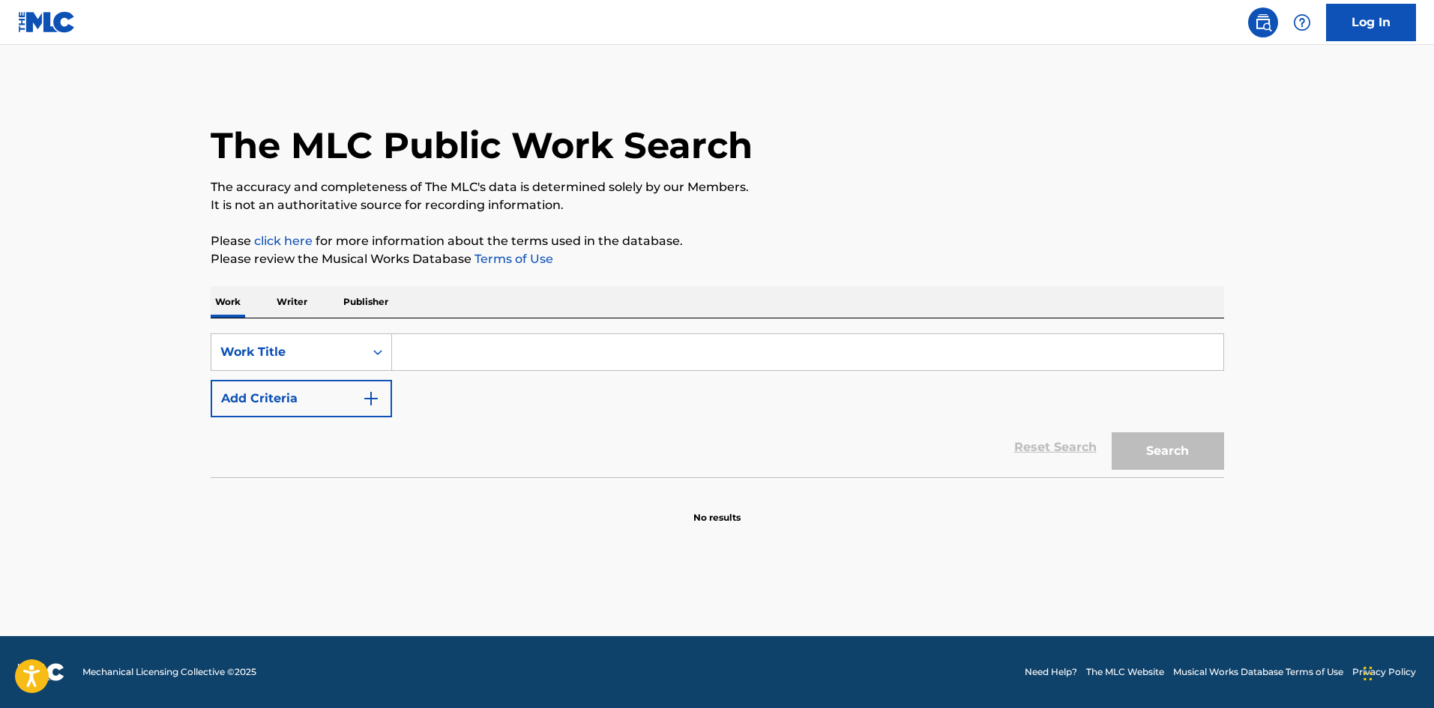
drag, startPoint x: 420, startPoint y: 351, endPoint x: 427, endPoint y: 355, distance: 7.7
click at [421, 350] on input "Search Form" at bounding box center [807, 352] width 831 height 36
type input "UBBGM01"
click at [1197, 449] on button "Search" at bounding box center [1168, 451] width 112 height 37
click at [292, 298] on p "Writer" at bounding box center [292, 301] width 40 height 31
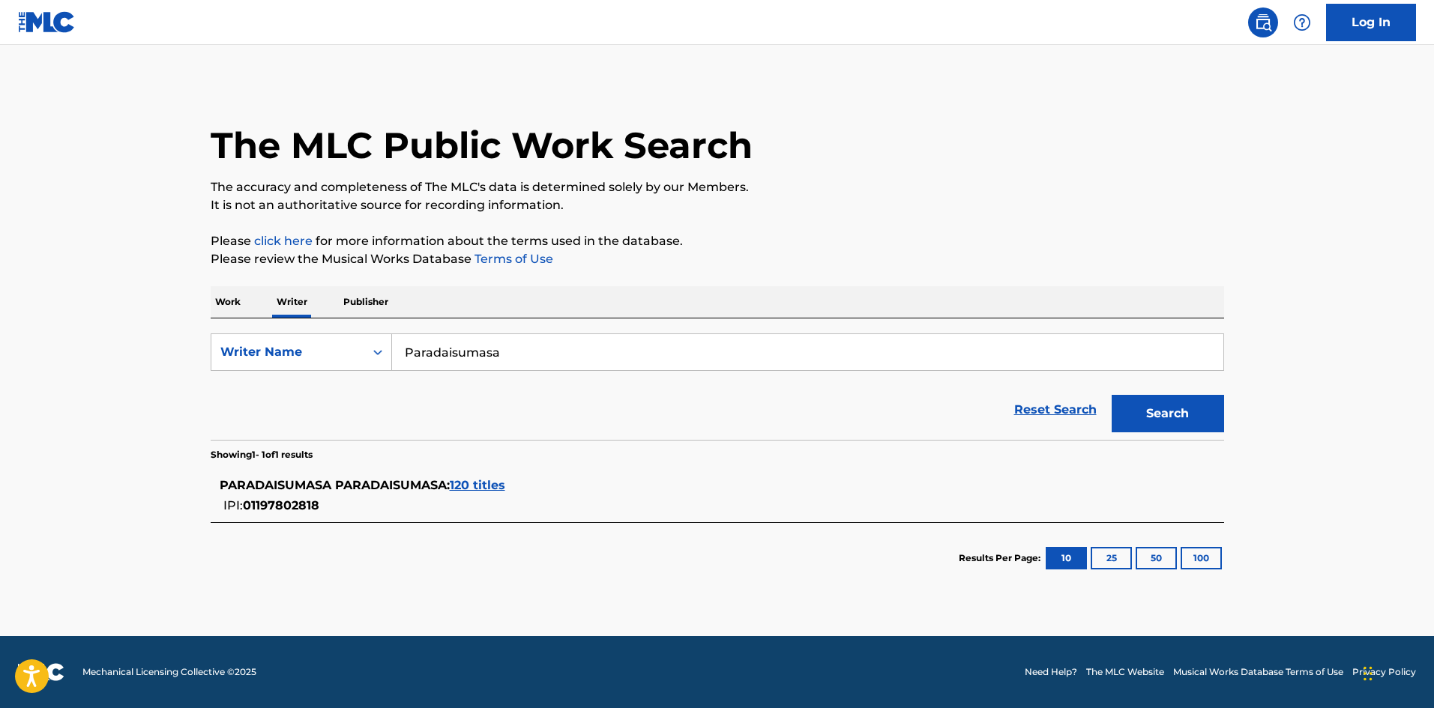
click at [479, 484] on span "120 titles" at bounding box center [477, 485] width 55 height 14
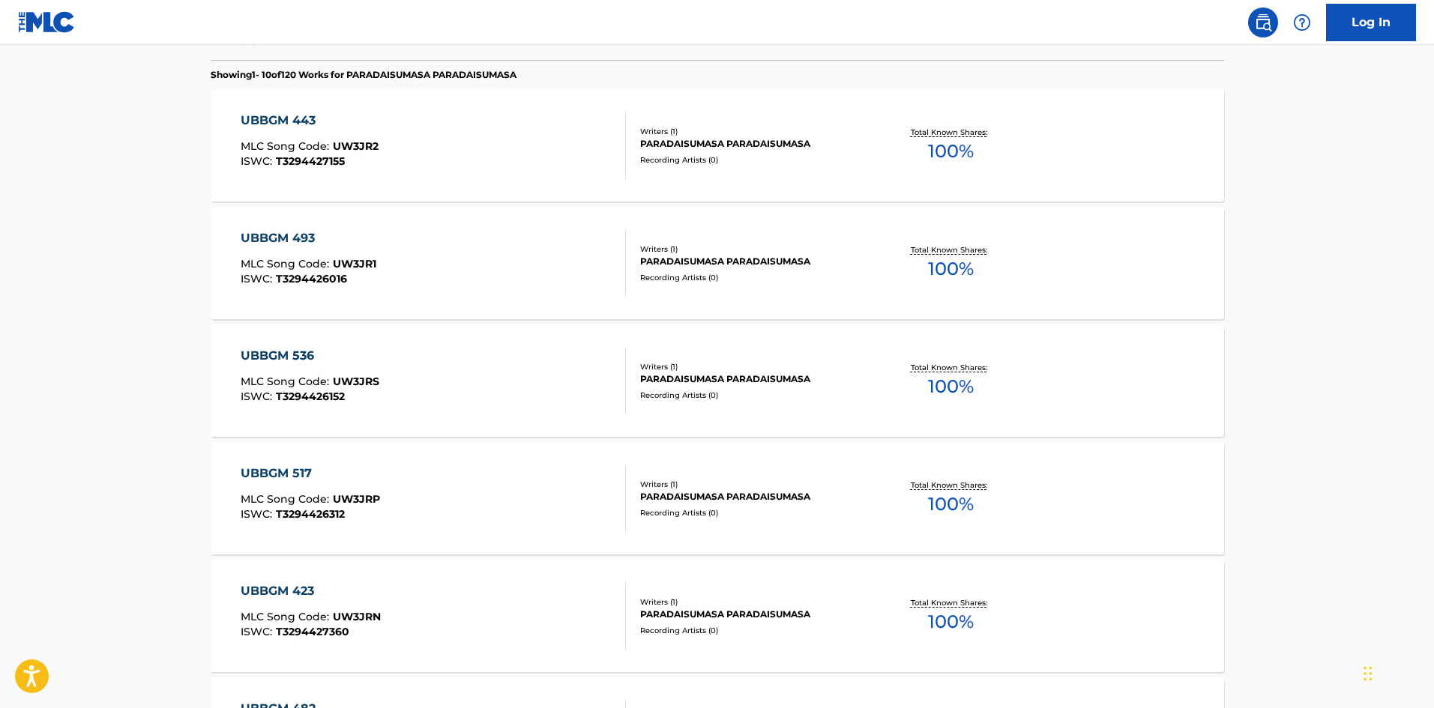
scroll to position [157, 0]
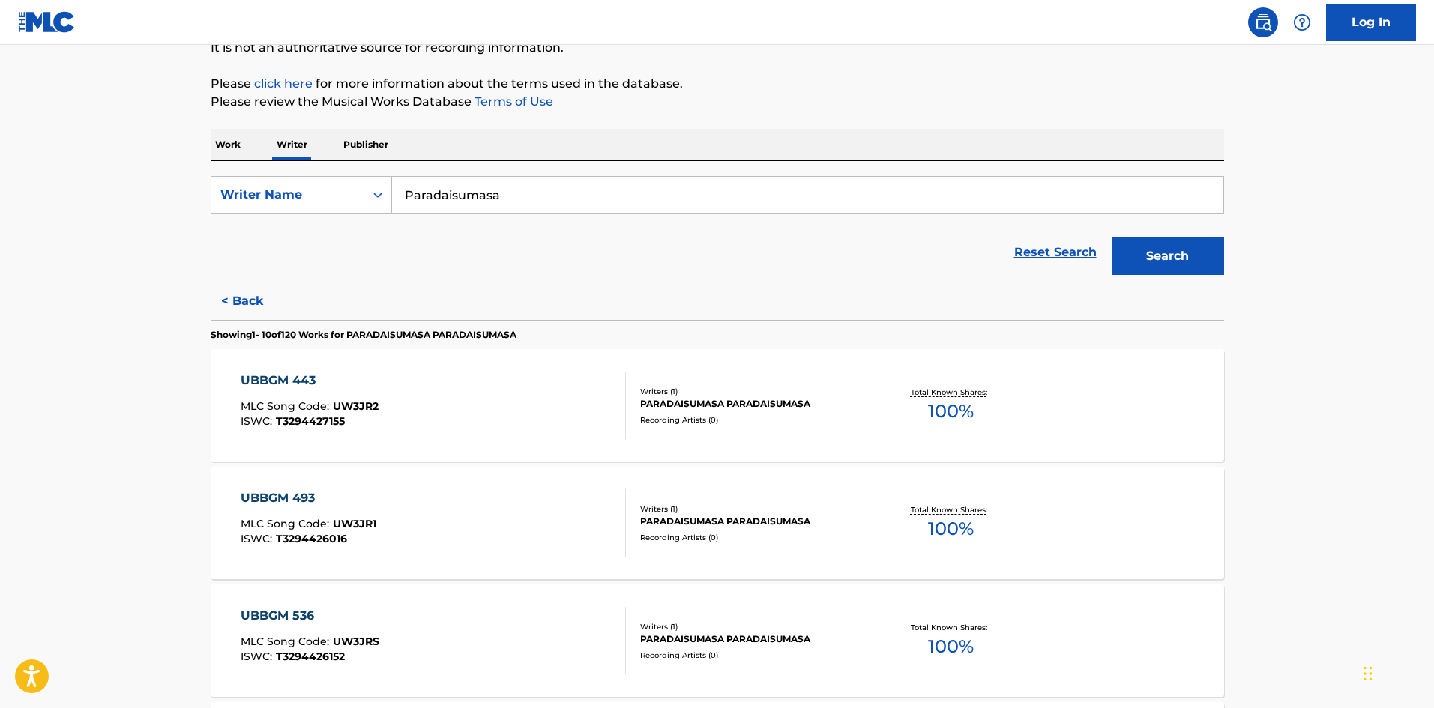
click at [433, 185] on input "Paradaisumasa" at bounding box center [807, 195] width 831 height 36
type input "UBBGM01"
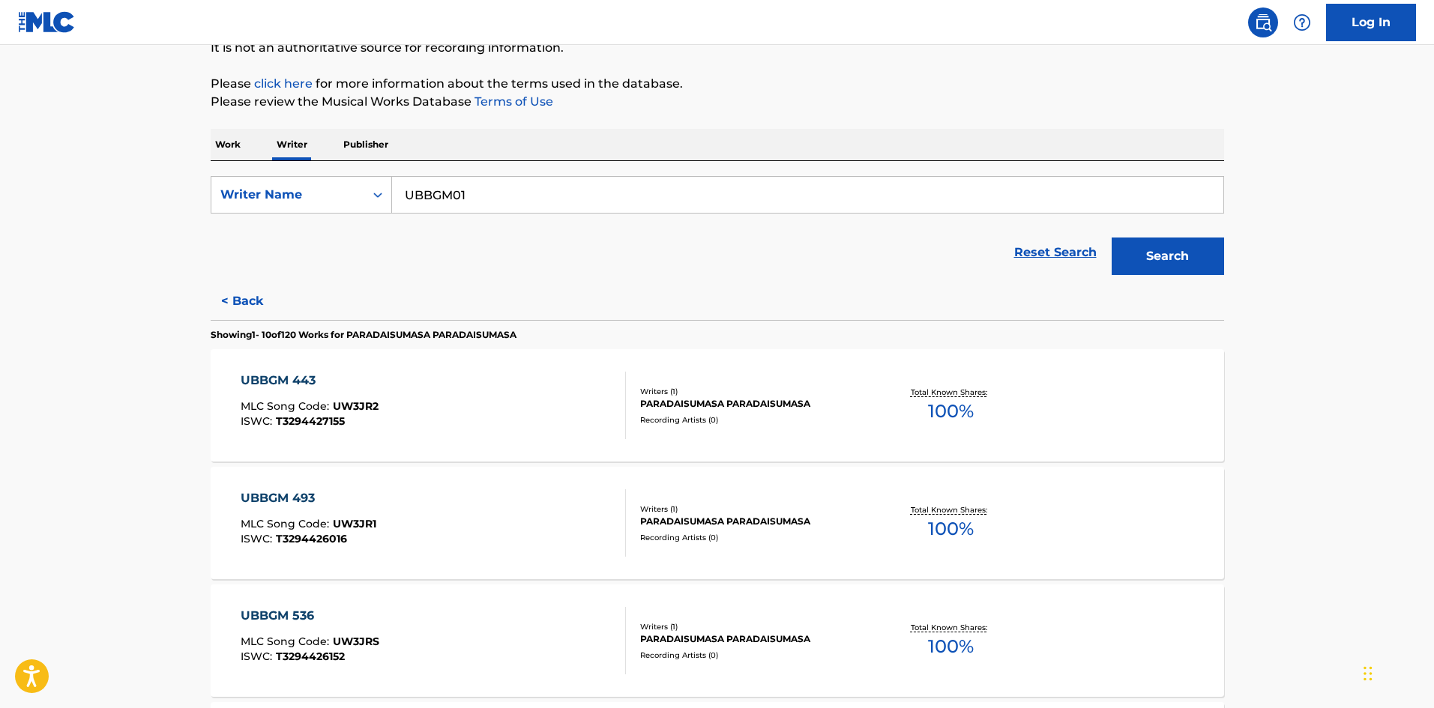
click at [219, 142] on p "Work" at bounding box center [228, 144] width 34 height 31
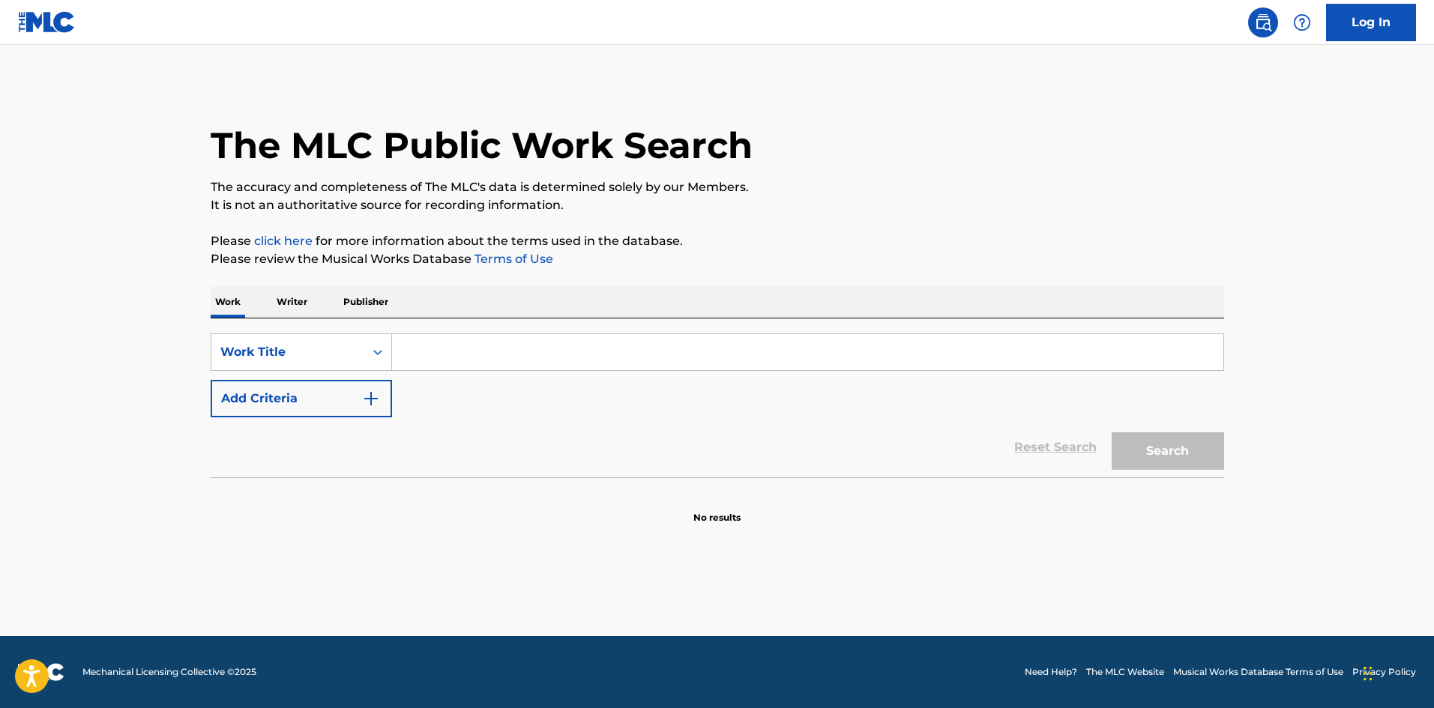
drag, startPoint x: 424, startPoint y: 346, endPoint x: 430, endPoint y: 337, distance: 10.8
click at [423, 347] on input "Search Form" at bounding box center [807, 352] width 831 height 36
click at [453, 353] on input "UBBGM01" at bounding box center [807, 352] width 831 height 36
type input "UBBGM 01"
drag, startPoint x: 1176, startPoint y: 459, endPoint x: 1056, endPoint y: 454, distance: 120.8
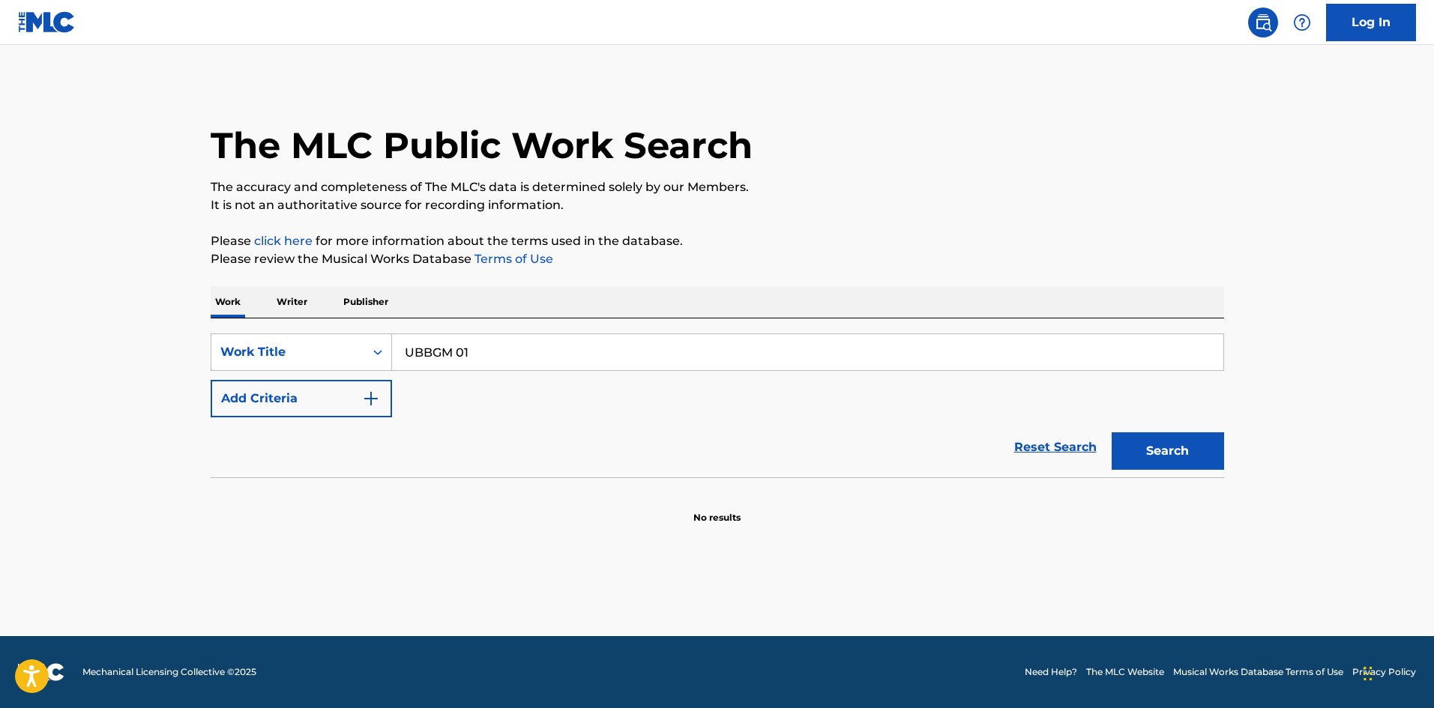
click at [1176, 457] on button "Search" at bounding box center [1168, 451] width 112 height 37
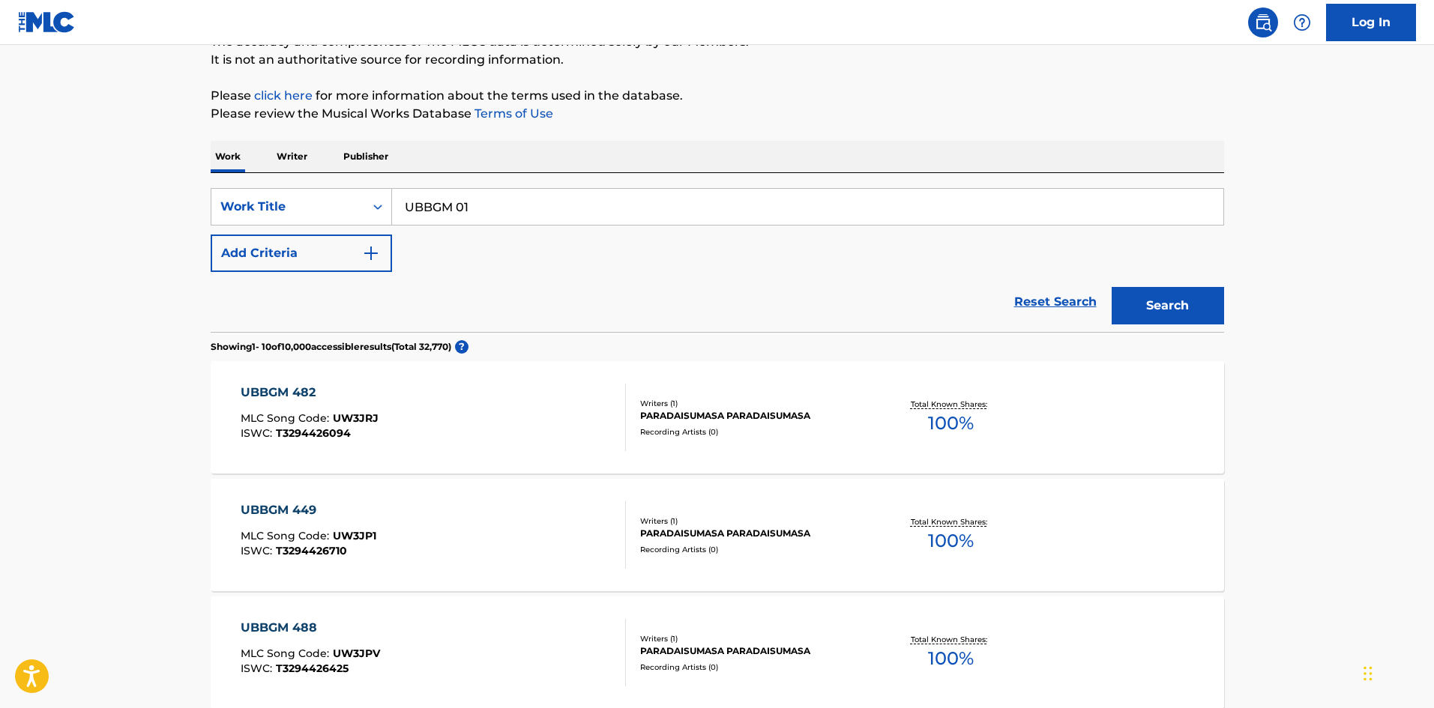
scroll to position [60, 0]
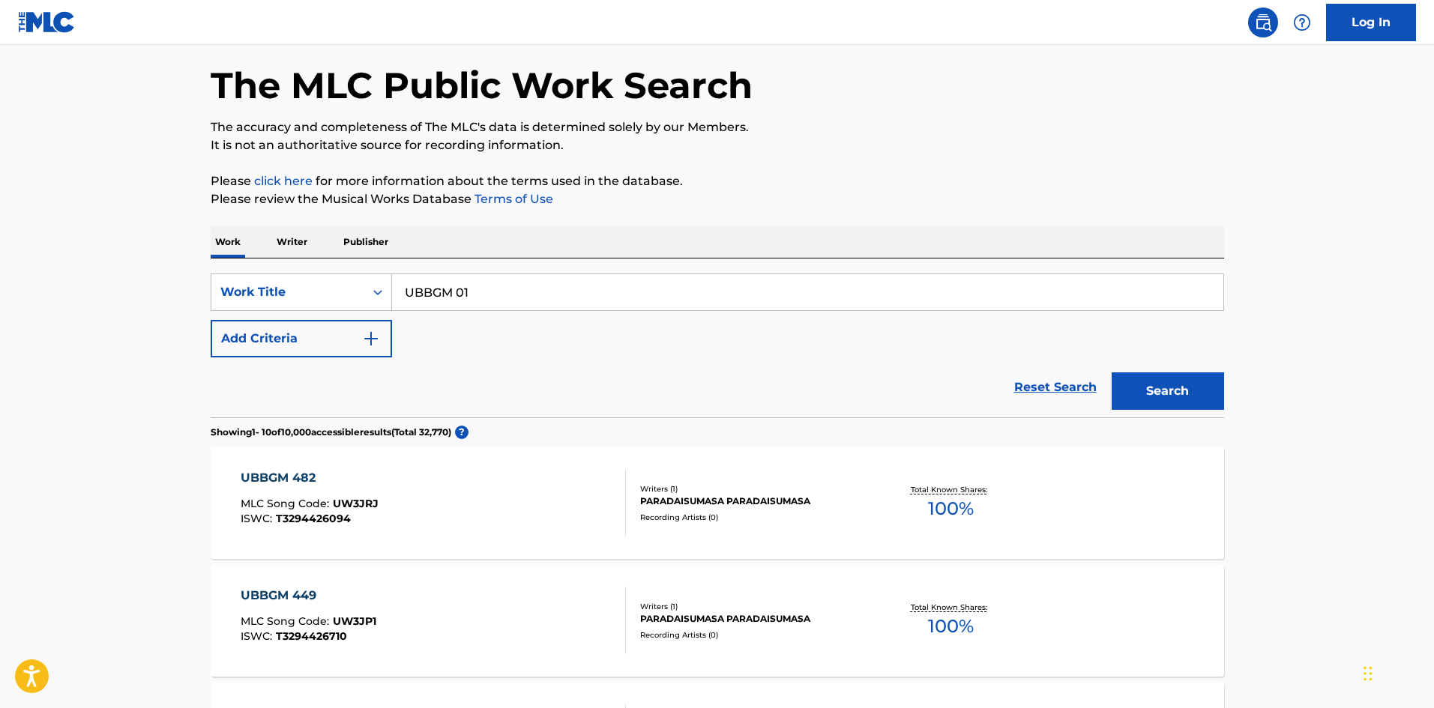
click at [358, 341] on button "Add Criteria" at bounding box center [301, 338] width 181 height 37
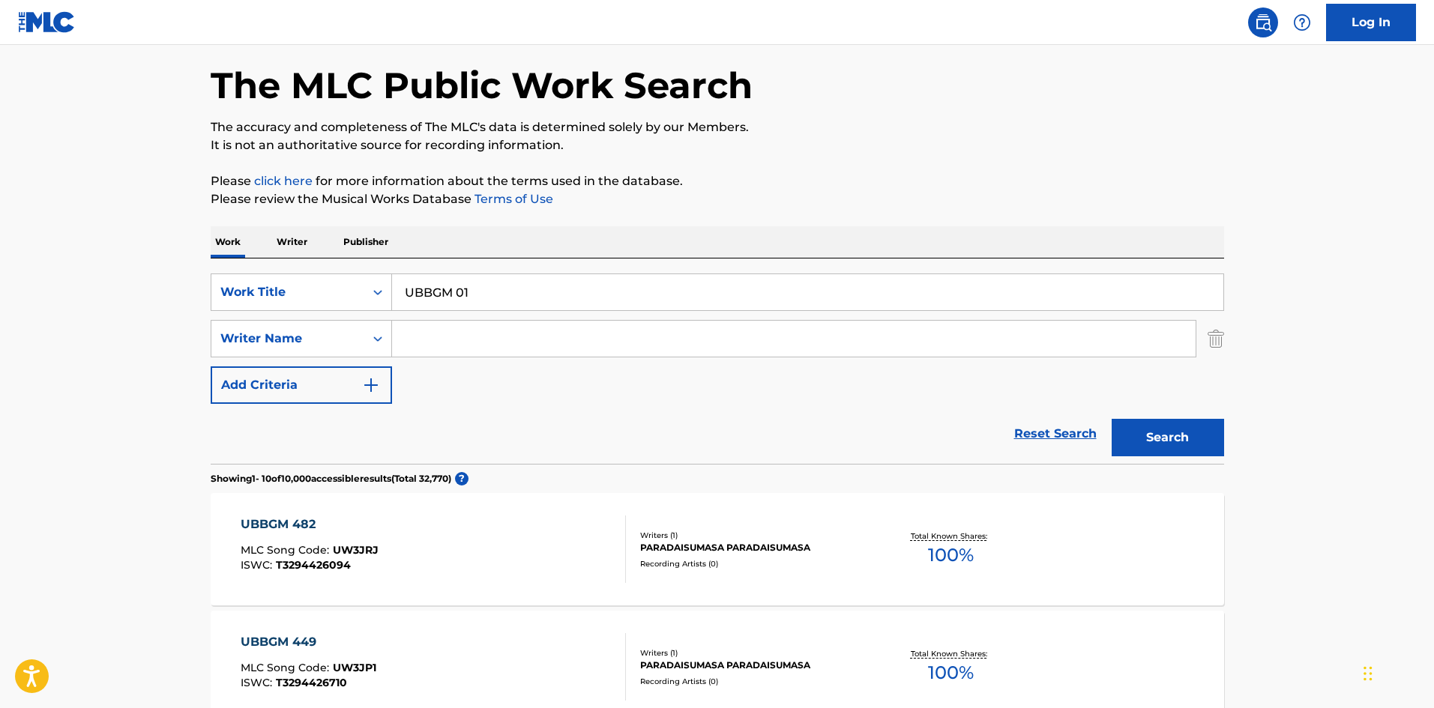
click at [424, 348] on input "Search Form" at bounding box center [794, 339] width 804 height 36
type input "Paradaisumasa"
click at [1163, 427] on button "Search" at bounding box center [1168, 437] width 112 height 37
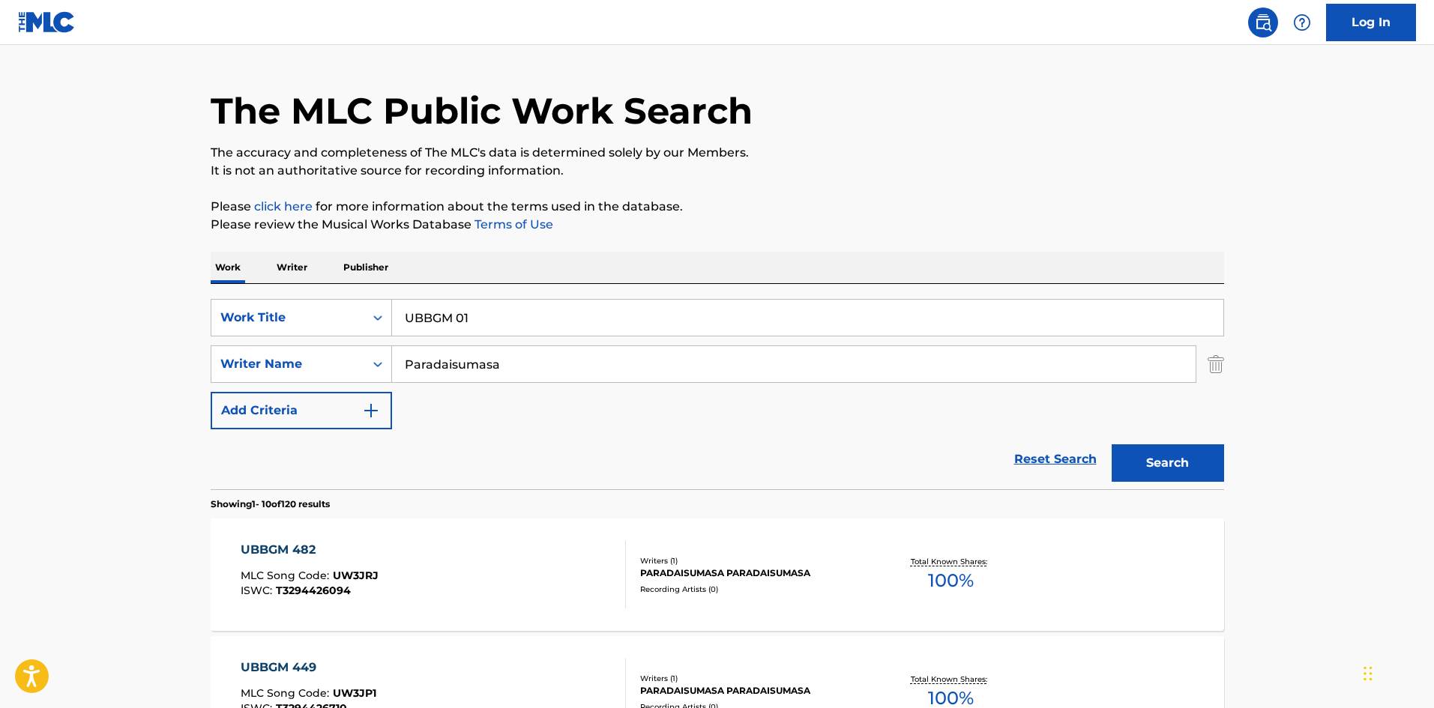
scroll to position [0, 0]
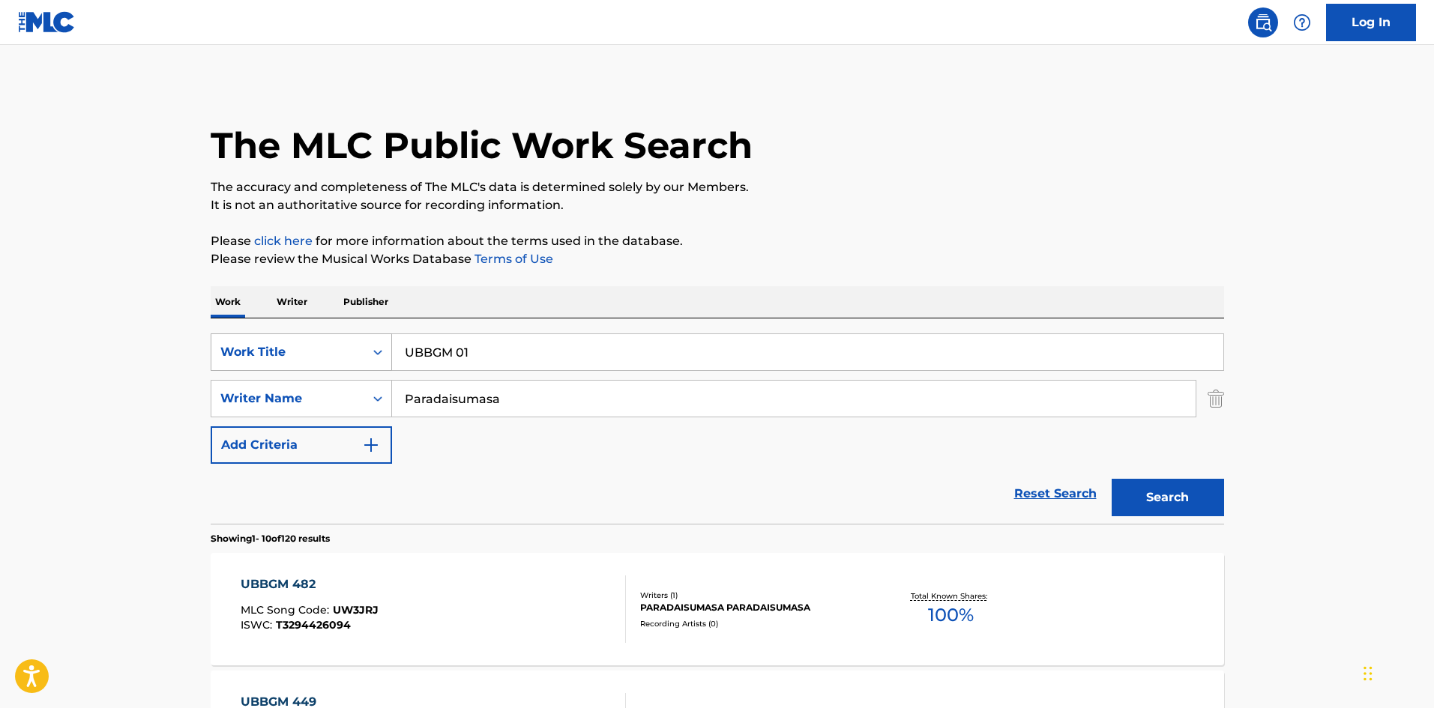
drag, startPoint x: 412, startPoint y: 335, endPoint x: 388, endPoint y: 352, distance: 30.2
click at [366, 336] on div "SearchWithCriteriab27a0574-9fa7-406a-8886-3d2a4b8c77b4 Work Title UBBGM 01" at bounding box center [718, 352] width 1014 height 37
click at [1167, 489] on button "Search" at bounding box center [1168, 497] width 112 height 37
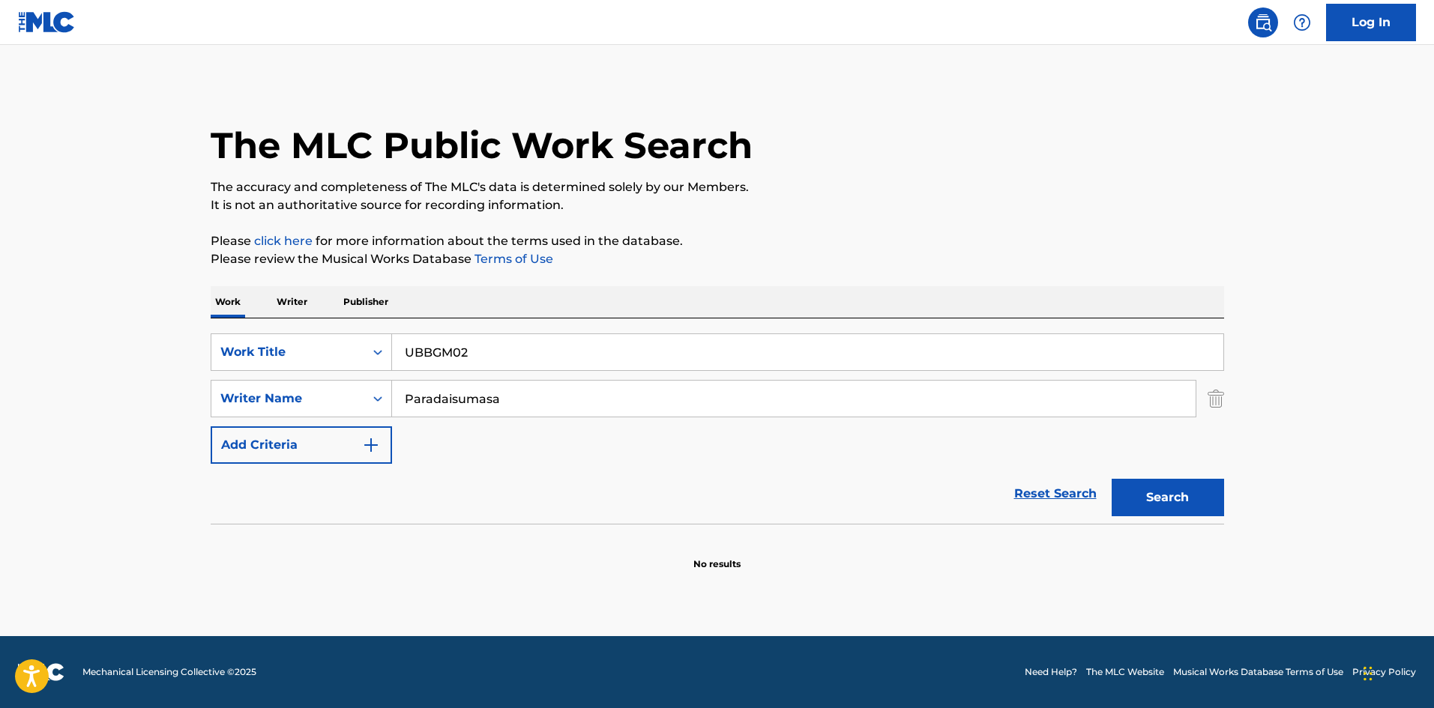
drag, startPoint x: 473, startPoint y: 345, endPoint x: 395, endPoint y: 337, distance: 78.4
click at [395, 336] on input "UBBGM02" at bounding box center [807, 352] width 831 height 36
click at [450, 350] on input "UBBGM03" at bounding box center [807, 352] width 831 height 36
click at [1148, 497] on button "Search" at bounding box center [1168, 497] width 112 height 37
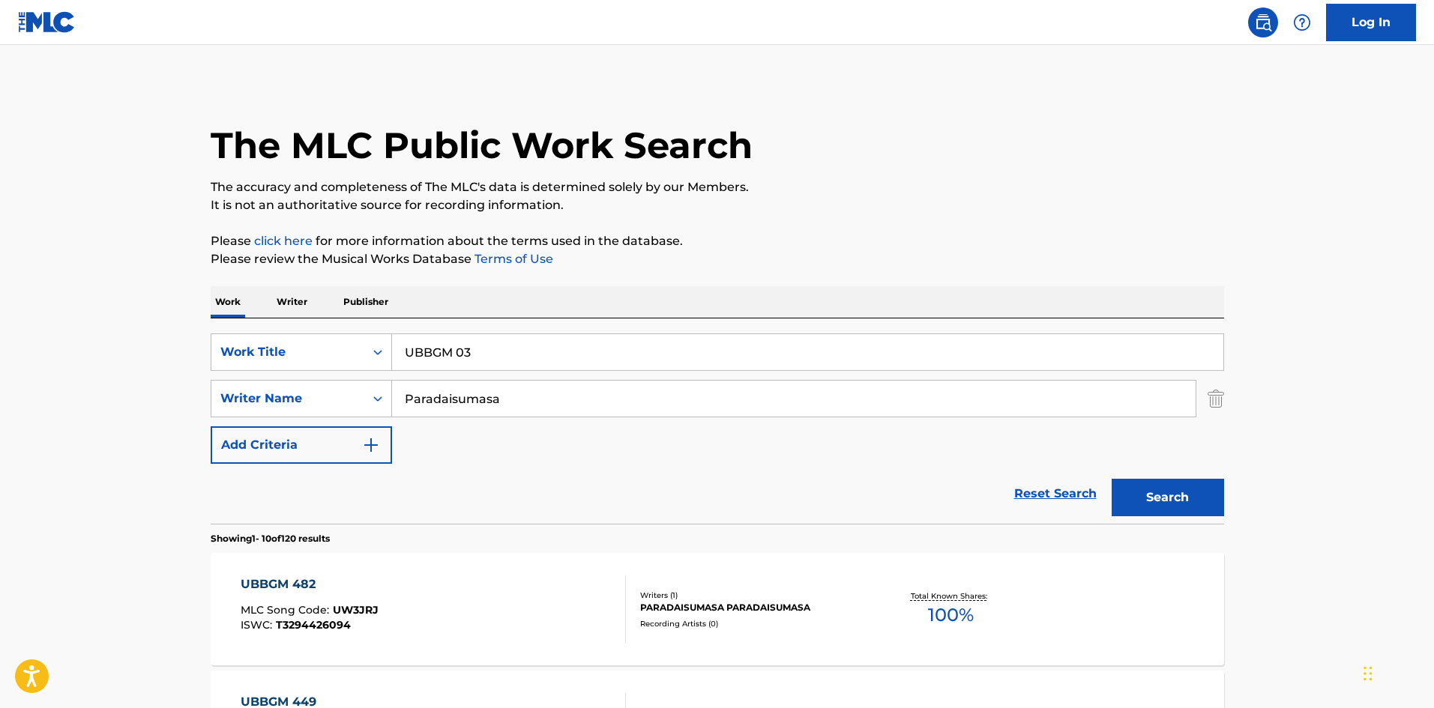
drag, startPoint x: 488, startPoint y: 355, endPoint x: 302, endPoint y: 323, distance: 188.7
click at [302, 322] on div "SearchWithCriteriab27a0574-9fa7-406a-8886-3d2a4b8c77b4 Work Title UBBGM 03 Sear…" at bounding box center [718, 421] width 1014 height 205
click at [454, 346] on input "UBBGM04" at bounding box center [807, 352] width 831 height 36
click at [1166, 499] on button "Search" at bounding box center [1168, 497] width 112 height 37
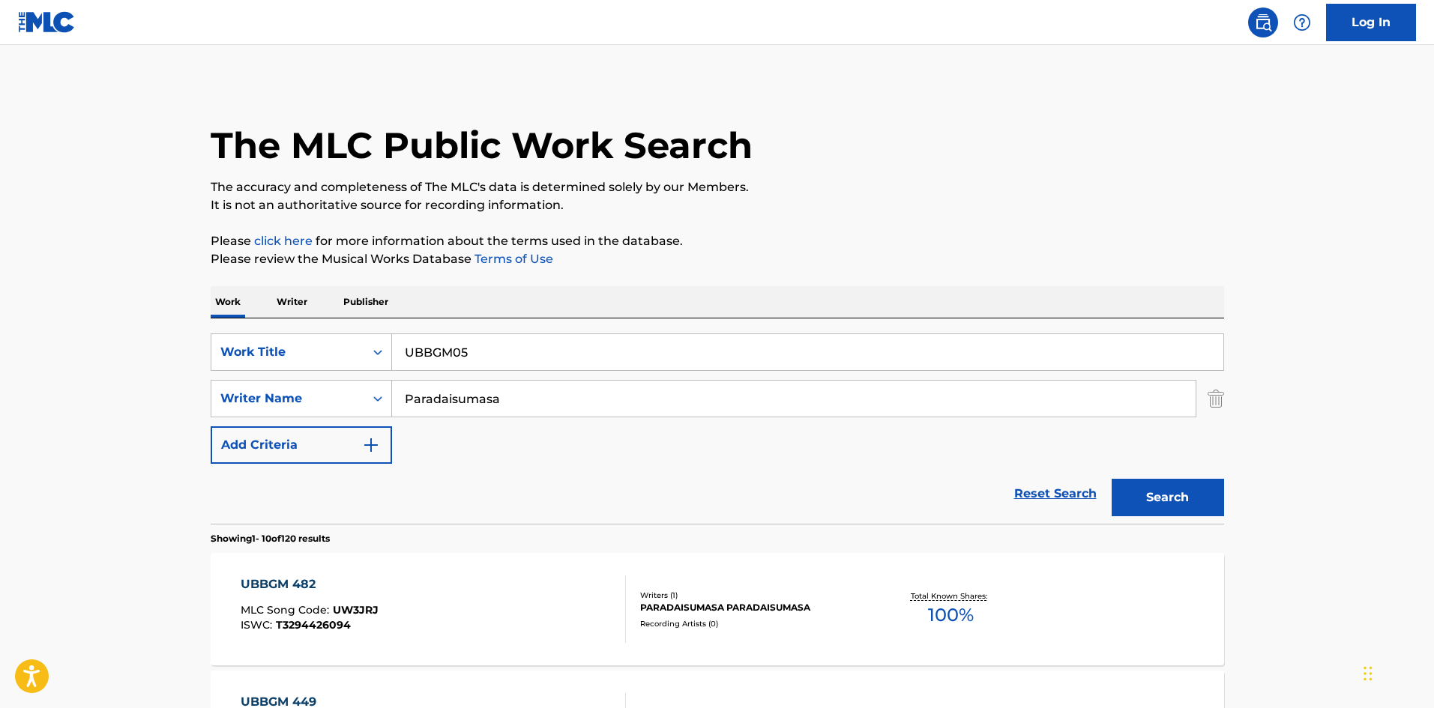
drag, startPoint x: 450, startPoint y: 344, endPoint x: 455, endPoint y: 352, distance: 9.2
click at [450, 346] on input "UBBGM05" at bounding box center [807, 352] width 831 height 36
click at [618, 299] on div "Work Writer Publisher" at bounding box center [718, 301] width 1014 height 31
click at [1193, 511] on button "Search" at bounding box center [1168, 497] width 112 height 37
drag, startPoint x: 473, startPoint y: 345, endPoint x: 358, endPoint y: 329, distance: 116.5
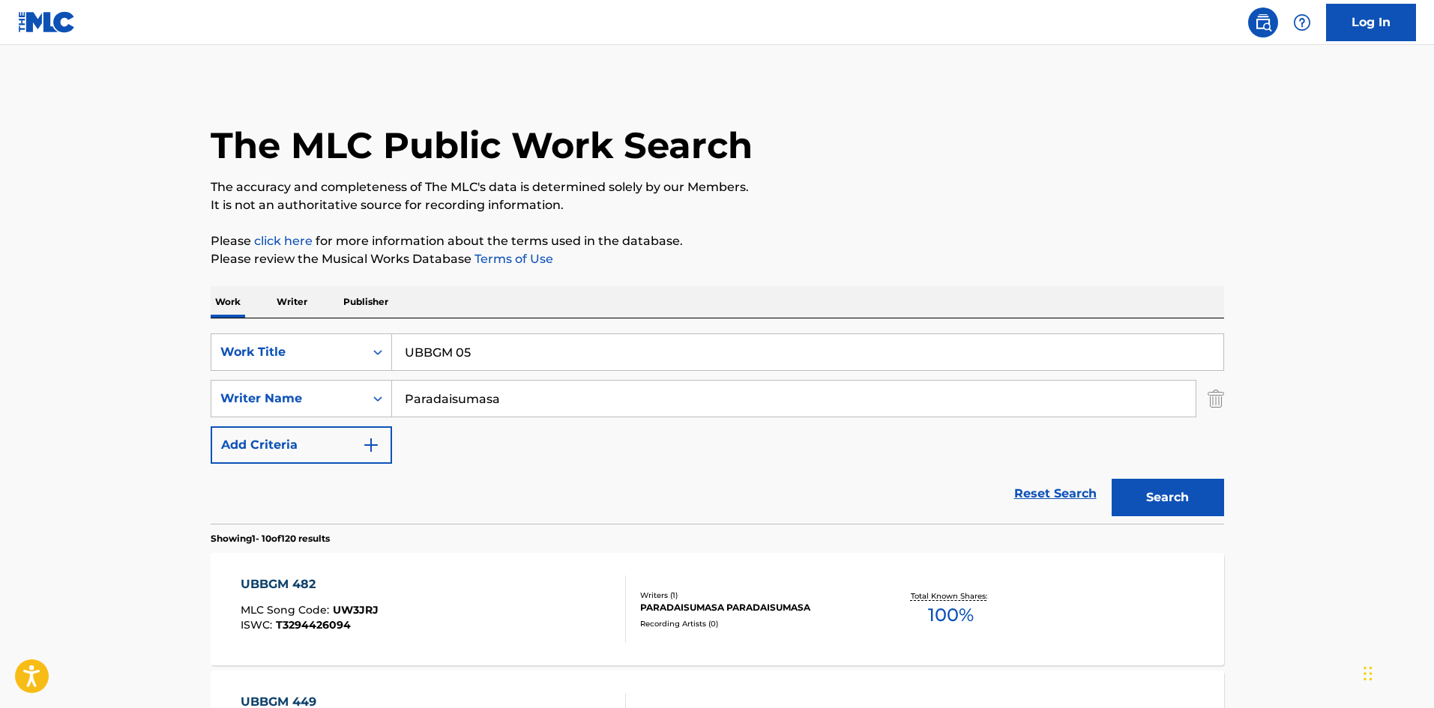
click at [358, 329] on div "SearchWithCriteriab27a0574-9fa7-406a-8886-3d2a4b8c77b4 Work Title UBBGM 05 Sear…" at bounding box center [718, 421] width 1014 height 205
click at [454, 352] on input "UBBGM06" at bounding box center [807, 352] width 831 height 36
click at [1112, 488] on button "Search" at bounding box center [1168, 497] width 112 height 37
drag, startPoint x: 459, startPoint y: 355, endPoint x: 470, endPoint y: 355, distance: 11.2
click at [470, 355] on input "UBBGM 06" at bounding box center [807, 352] width 831 height 36
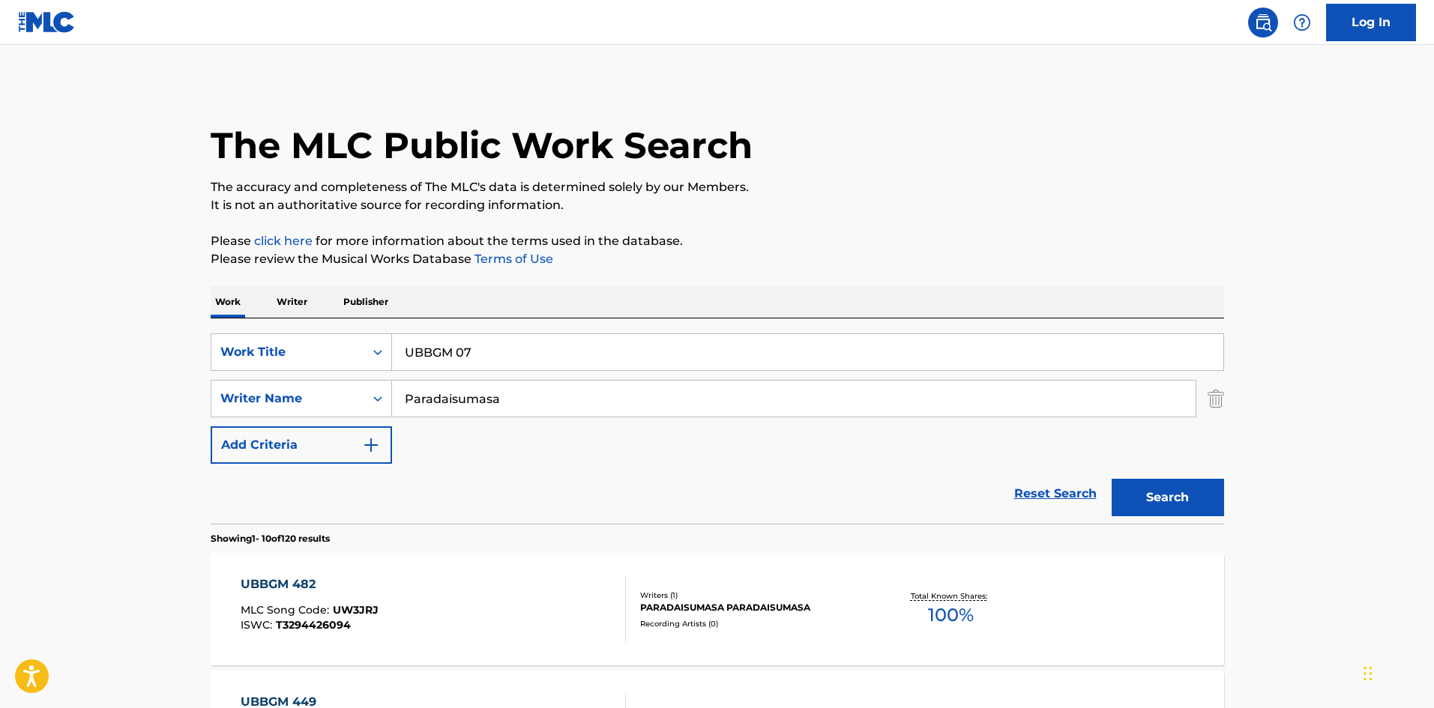
click at [1173, 501] on button "Search" at bounding box center [1168, 497] width 112 height 37
click at [483, 349] on input "UBBGM 07" at bounding box center [807, 352] width 831 height 36
click at [1204, 502] on button "Search" at bounding box center [1168, 497] width 112 height 37
drag, startPoint x: 466, startPoint y: 352, endPoint x: 475, endPoint y: 355, distance: 10.0
click at [475, 355] on input "UBBGM 08" at bounding box center [807, 352] width 831 height 36
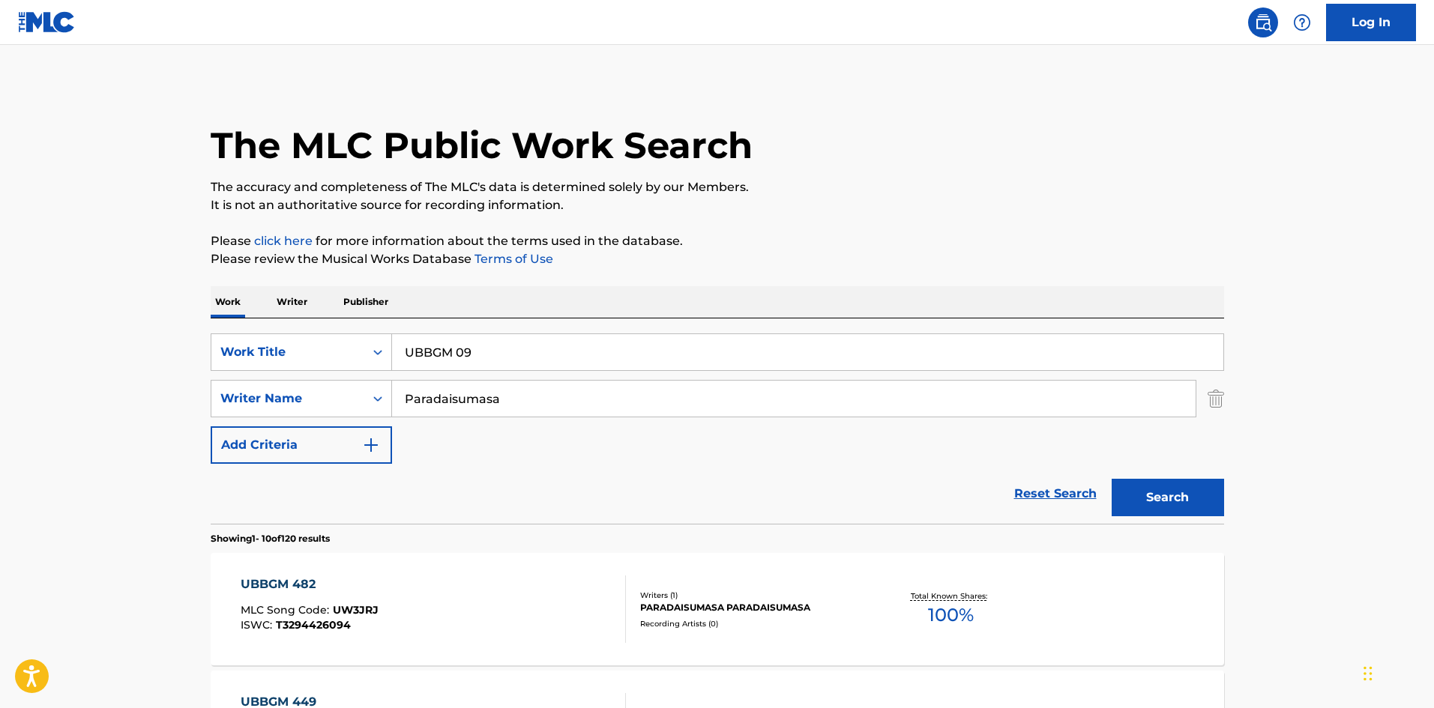
drag, startPoint x: 1179, startPoint y: 500, endPoint x: 1168, endPoint y: 499, distance: 11.3
click at [1178, 499] on button "Search" at bounding box center [1168, 497] width 112 height 37
drag, startPoint x: 465, startPoint y: 353, endPoint x: 478, endPoint y: 353, distance: 12.7
click at [478, 353] on input "UBBGM 09" at bounding box center [807, 352] width 831 height 36
drag, startPoint x: 465, startPoint y: 358, endPoint x: 472, endPoint y: 358, distance: 7.5
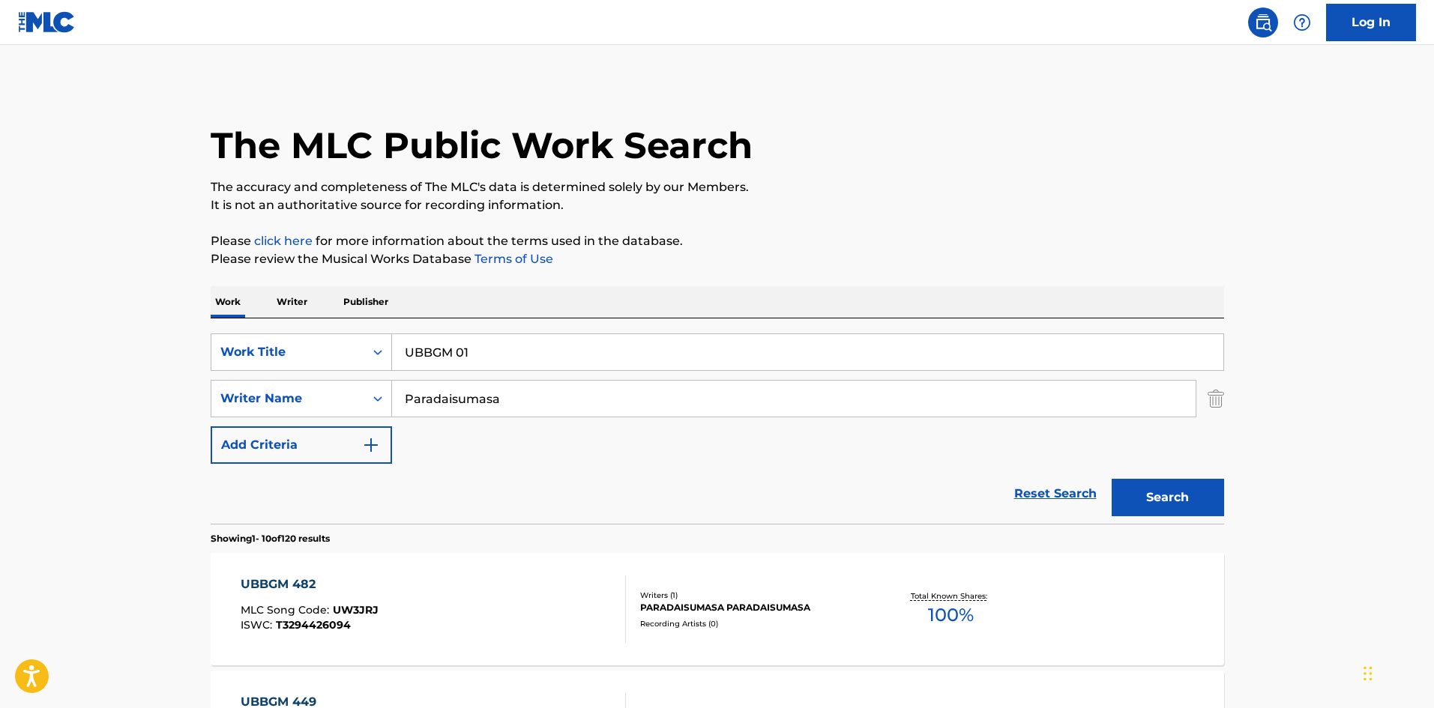
click at [472, 358] on input "UBBGM 01" at bounding box center [807, 352] width 831 height 36
click at [1174, 505] on button "Search" at bounding box center [1168, 497] width 112 height 37
drag, startPoint x: 462, startPoint y: 351, endPoint x: 472, endPoint y: 359, distance: 13.3
click at [480, 348] on input "UBBGM 10" at bounding box center [807, 352] width 831 height 36
click at [1142, 496] on button "Search" at bounding box center [1168, 497] width 112 height 37
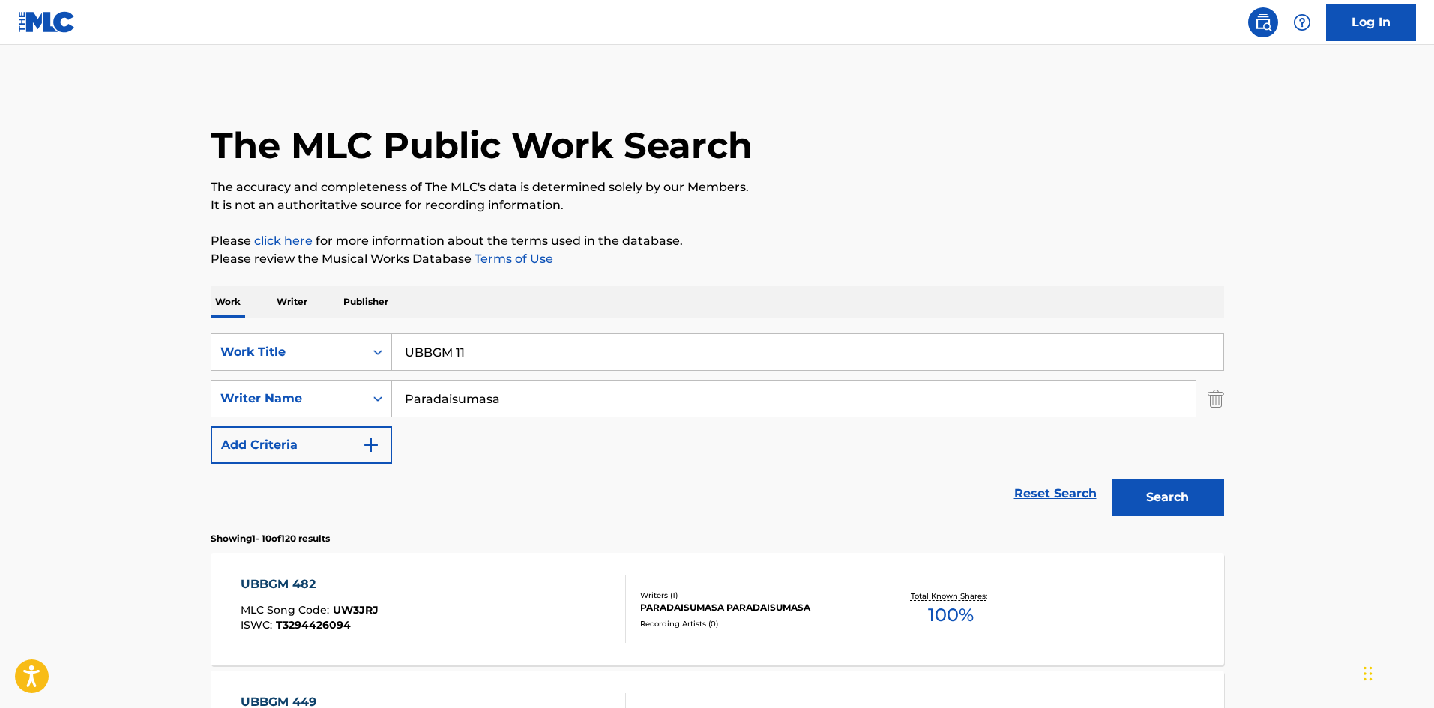
drag, startPoint x: 460, startPoint y: 352, endPoint x: 469, endPoint y: 352, distance: 8.3
click at [469, 352] on input "UBBGM 11" at bounding box center [807, 352] width 831 height 36
click at [1183, 496] on button "Search" at bounding box center [1168, 497] width 112 height 37
click at [470, 355] on input "UBBGM 12" at bounding box center [807, 352] width 831 height 36
click at [1136, 497] on button "Search" at bounding box center [1168, 497] width 112 height 37
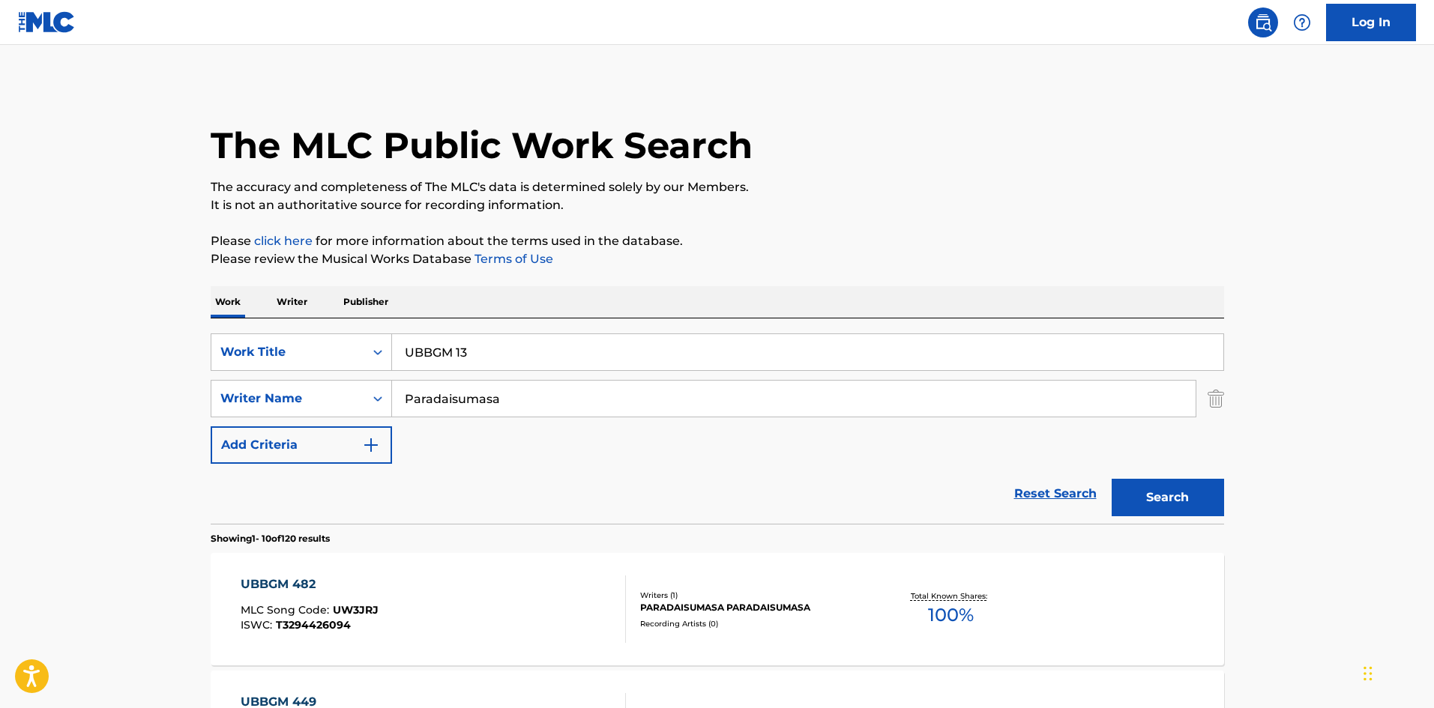
drag, startPoint x: 460, startPoint y: 352, endPoint x: 469, endPoint y: 355, distance: 10.2
click at [469, 355] on input "UBBGM 13" at bounding box center [807, 352] width 831 height 36
click at [1161, 496] on button "Search" at bounding box center [1168, 497] width 112 height 37
drag, startPoint x: 460, startPoint y: 352, endPoint x: 475, endPoint y: 357, distance: 15.7
click at [475, 357] on input "UBBGM 14" at bounding box center [807, 352] width 831 height 36
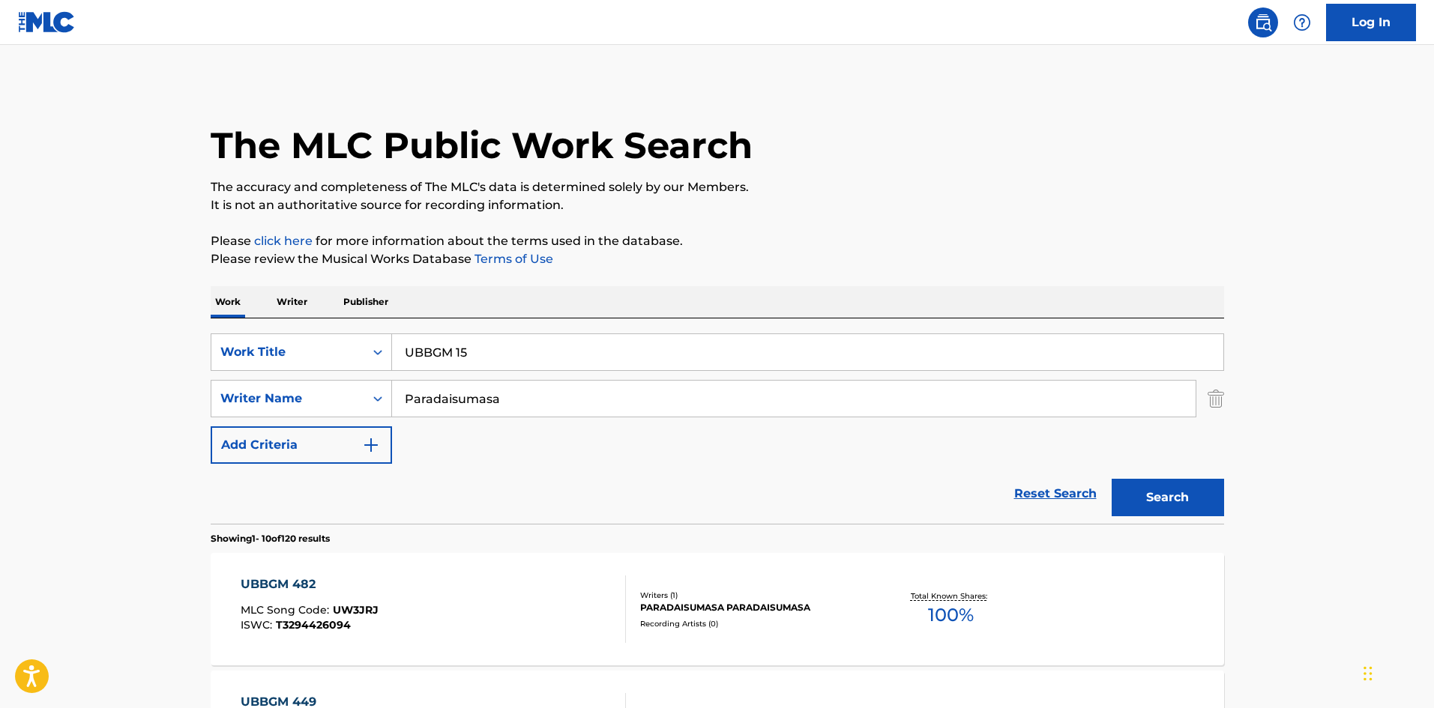
click at [1196, 503] on button "Search" at bounding box center [1168, 497] width 112 height 37
click at [466, 352] on input "UBBGM 15" at bounding box center [807, 352] width 831 height 36
click at [1157, 499] on button "Search" at bounding box center [1168, 497] width 112 height 37
click at [466, 351] on input "UBBGM 16" at bounding box center [807, 352] width 831 height 36
click at [1154, 496] on button "Search" at bounding box center [1168, 497] width 112 height 37
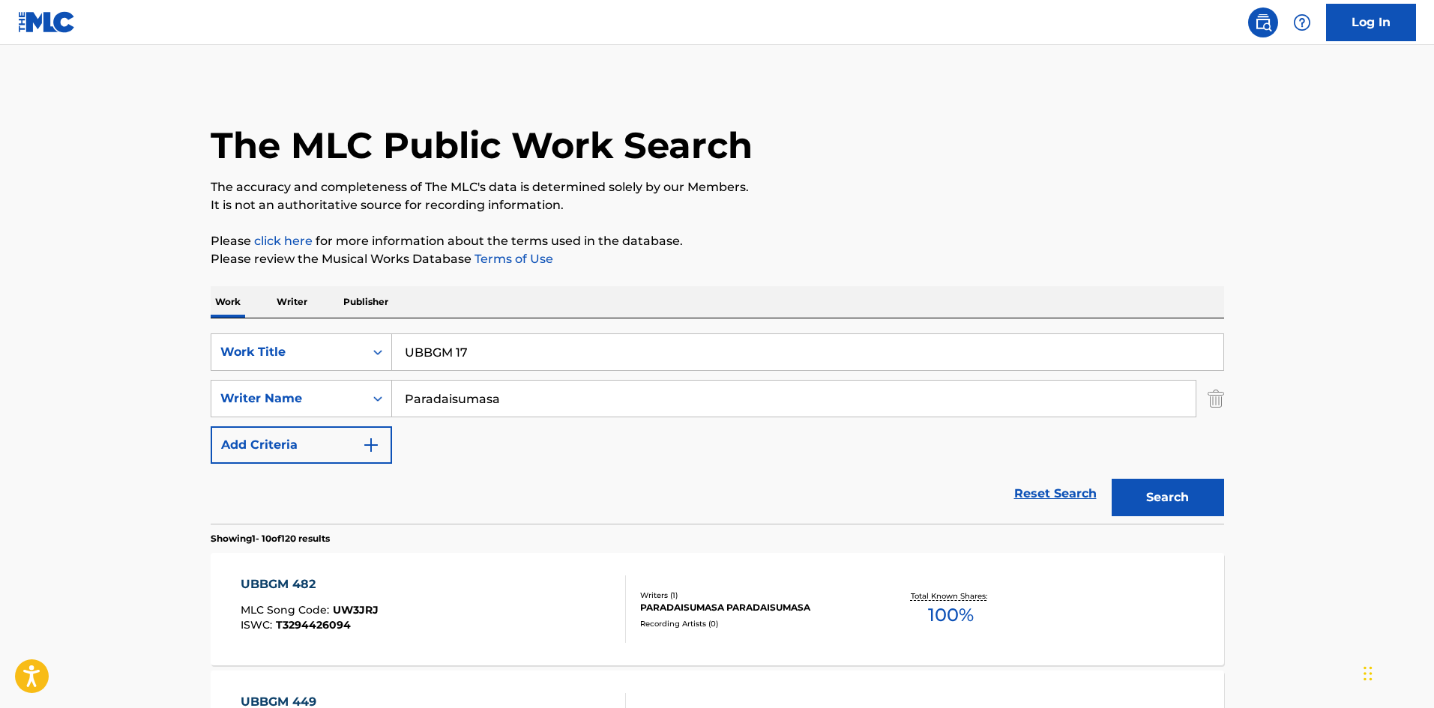
click at [469, 353] on input "UBBGM 17" at bounding box center [807, 352] width 831 height 36
click at [1183, 502] on button "Search" at bounding box center [1168, 497] width 112 height 37
click at [467, 353] on input "UBBGM 18" at bounding box center [807, 352] width 831 height 36
click at [1157, 494] on button "Search" at bounding box center [1168, 497] width 112 height 37
drag, startPoint x: 463, startPoint y: 352, endPoint x: 472, endPoint y: 352, distance: 8.2
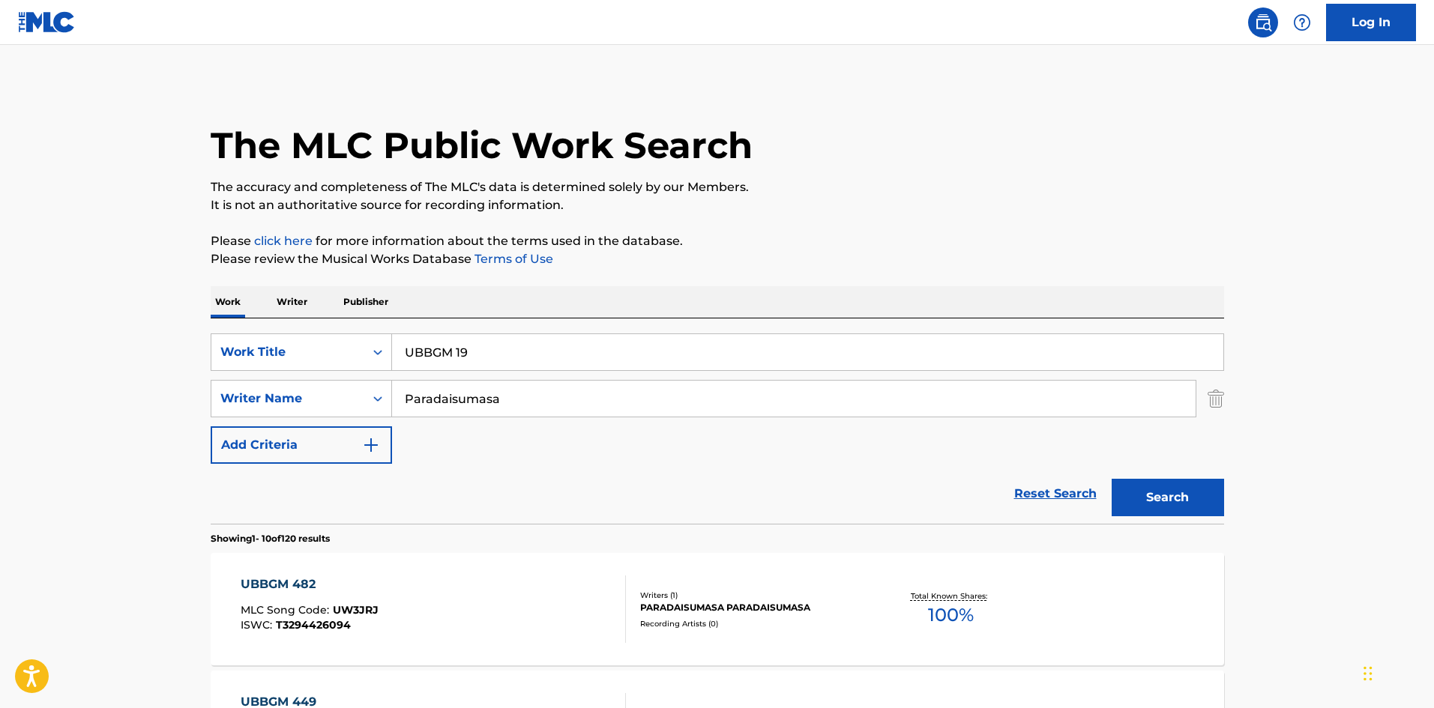
click at [472, 352] on input "UBBGM 19" at bounding box center [807, 352] width 831 height 36
click at [1173, 493] on button "Search" at bounding box center [1168, 497] width 112 height 37
click at [470, 353] on input "UBBGM 20" at bounding box center [807, 352] width 831 height 36
drag, startPoint x: 1186, startPoint y: 504, endPoint x: 787, endPoint y: 464, distance: 400.8
click at [1185, 504] on button "Search" at bounding box center [1168, 497] width 112 height 37
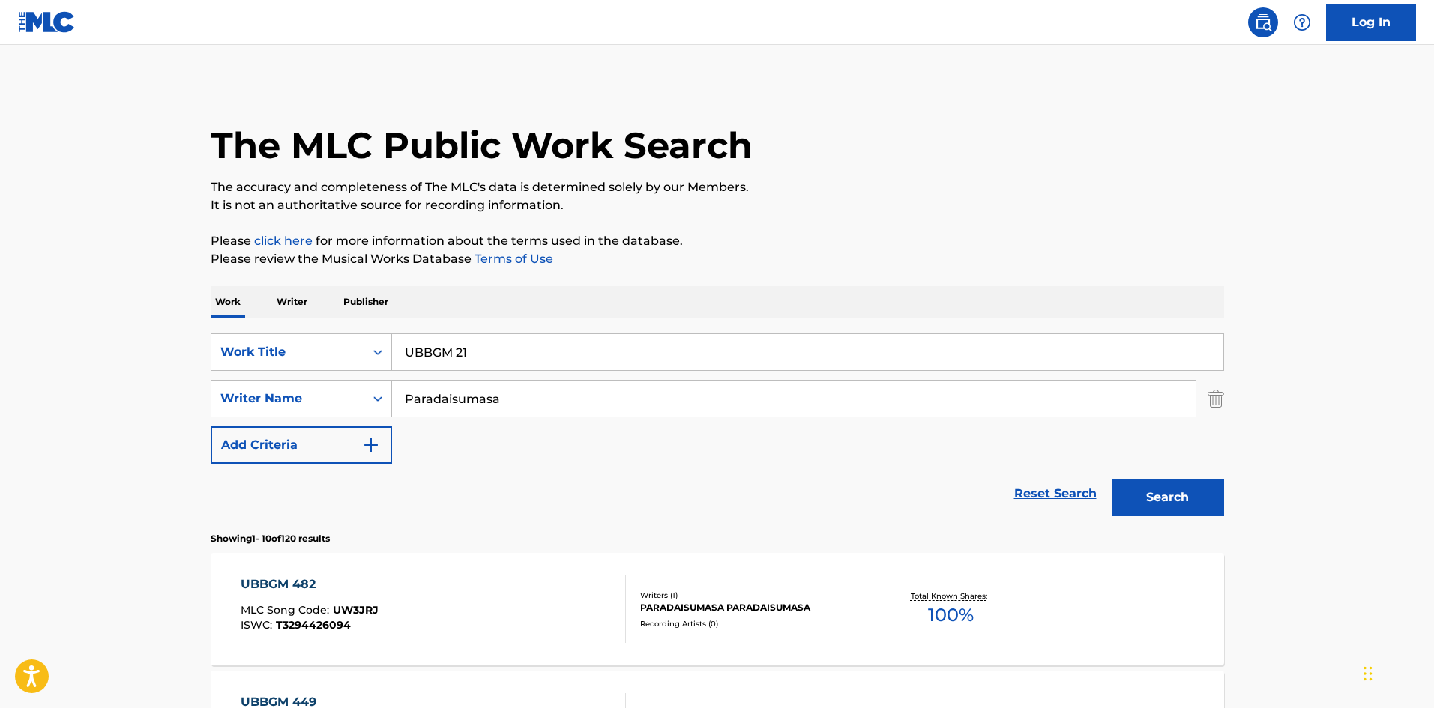
click at [469, 353] on input "UBBGM 21" at bounding box center [807, 352] width 831 height 36
drag, startPoint x: 463, startPoint y: 351, endPoint x: 474, endPoint y: 346, distance: 12.1
click at [475, 346] on input "UBBGM 21" at bounding box center [807, 352] width 831 height 36
click at [1175, 495] on button "Search" at bounding box center [1168, 497] width 112 height 37
drag, startPoint x: 462, startPoint y: 351, endPoint x: 474, endPoint y: 351, distance: 12.0
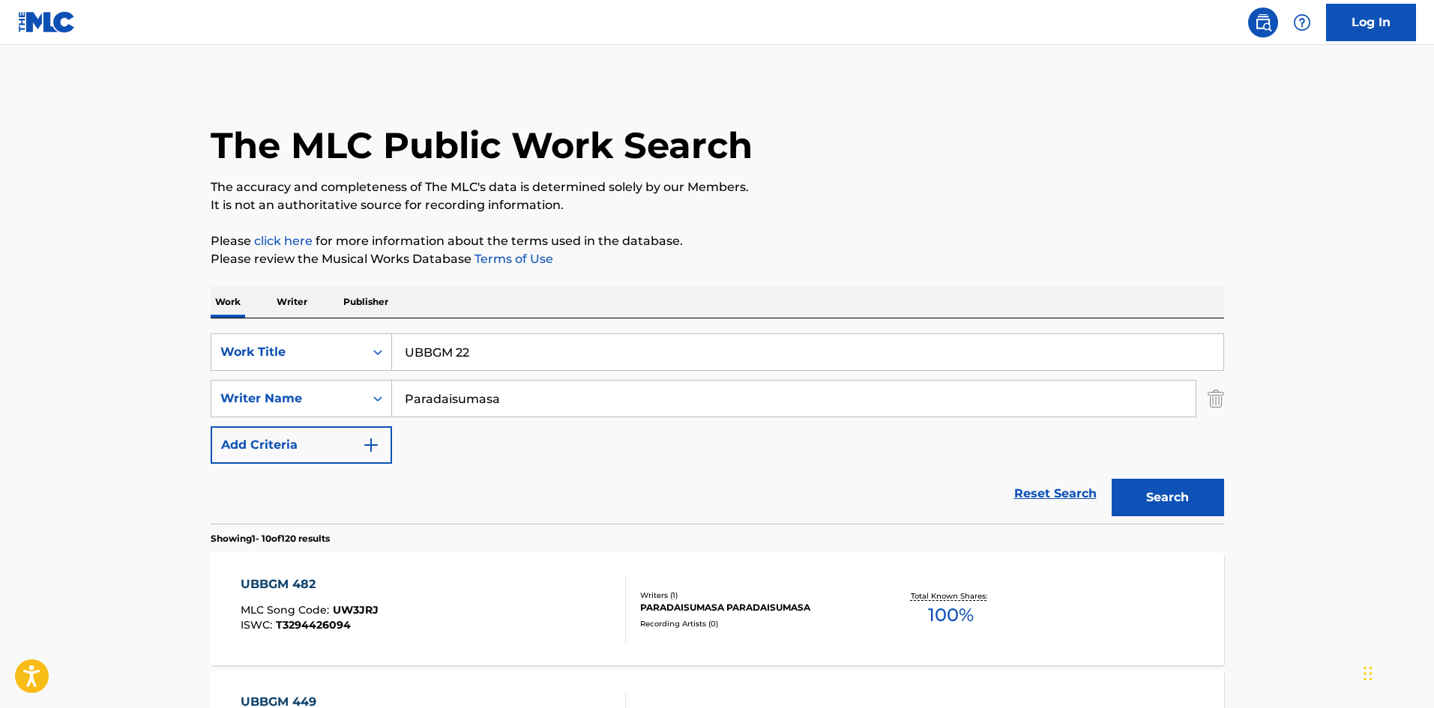
click at [474, 351] on input "UBBGM 22" at bounding box center [807, 352] width 831 height 36
click at [1148, 491] on button "Search" at bounding box center [1168, 497] width 112 height 37
drag, startPoint x: 462, startPoint y: 352, endPoint x: 472, endPoint y: 352, distance: 9.7
click at [472, 352] on input "UBBGM 23" at bounding box center [807, 352] width 831 height 36
click at [1163, 501] on button "Search" at bounding box center [1168, 497] width 112 height 37
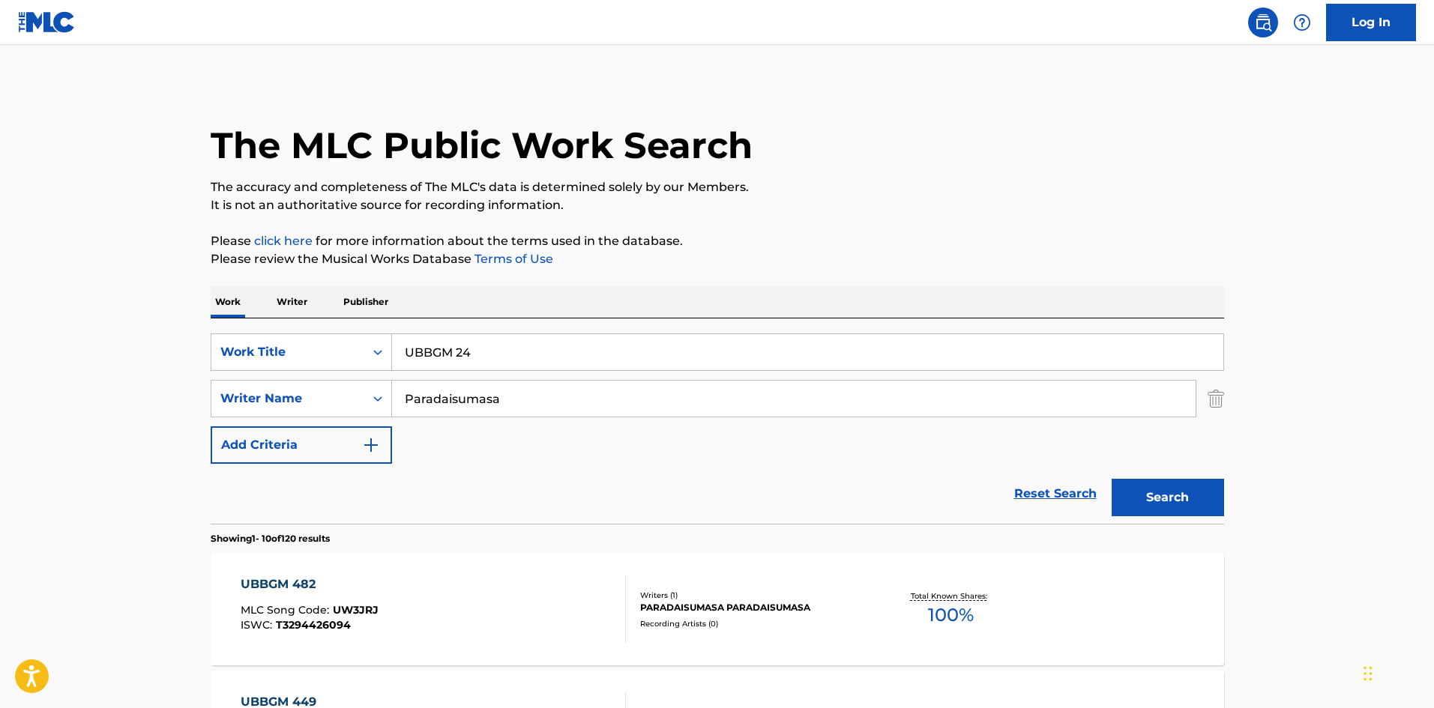
drag, startPoint x: 463, startPoint y: 352, endPoint x: 474, endPoint y: 354, distance: 11.3
click at [474, 354] on input "UBBGM 24" at bounding box center [807, 352] width 831 height 36
click at [1153, 503] on button "Search" at bounding box center [1168, 497] width 112 height 37
click at [469, 349] on input "UBBGM 25" at bounding box center [807, 352] width 831 height 36
click at [1158, 505] on button "Search" at bounding box center [1168, 497] width 112 height 37
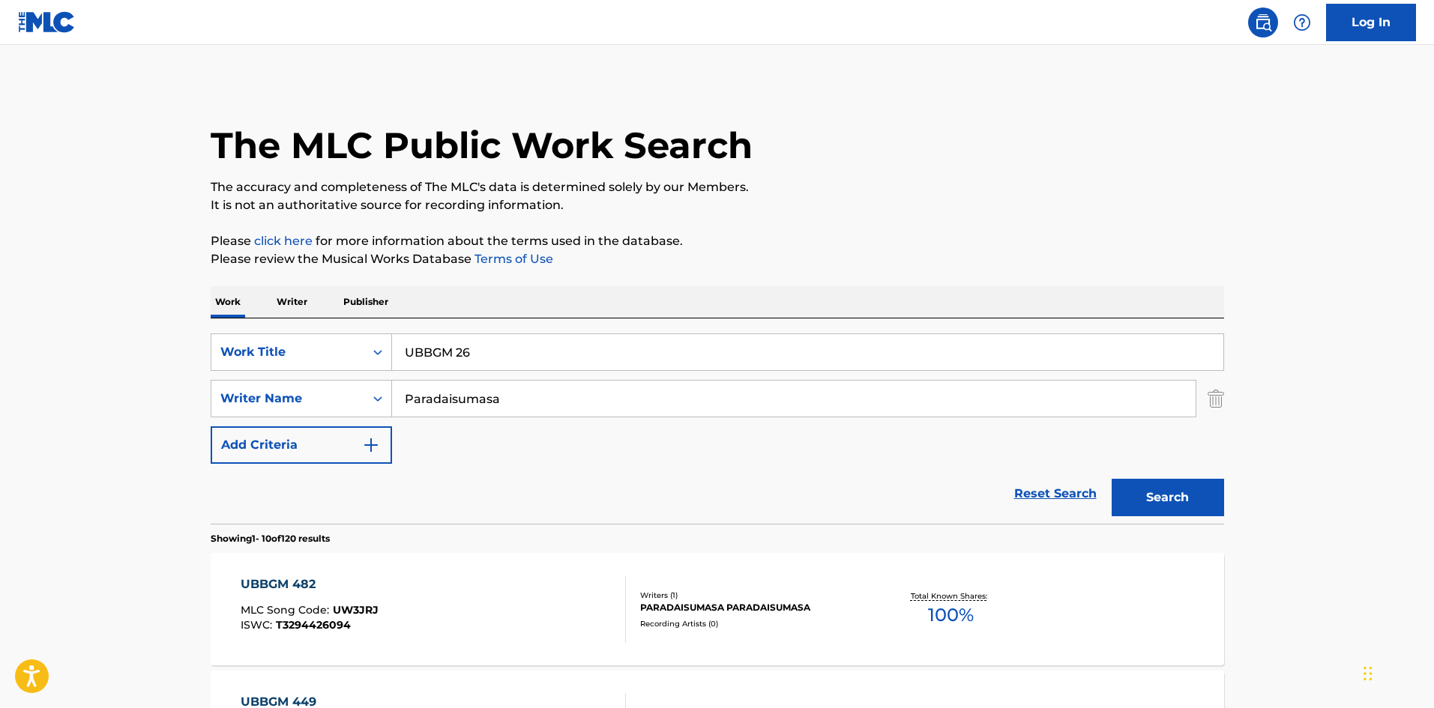
click at [467, 351] on input "UBBGM 26" at bounding box center [807, 352] width 831 height 36
click at [1199, 499] on button "Search" at bounding box center [1168, 497] width 112 height 37
drag, startPoint x: 463, startPoint y: 352, endPoint x: 475, endPoint y: 353, distance: 12.0
click at [475, 353] on input "UBBGM 27" at bounding box center [807, 352] width 831 height 36
click at [1138, 496] on button "Search" at bounding box center [1168, 497] width 112 height 37
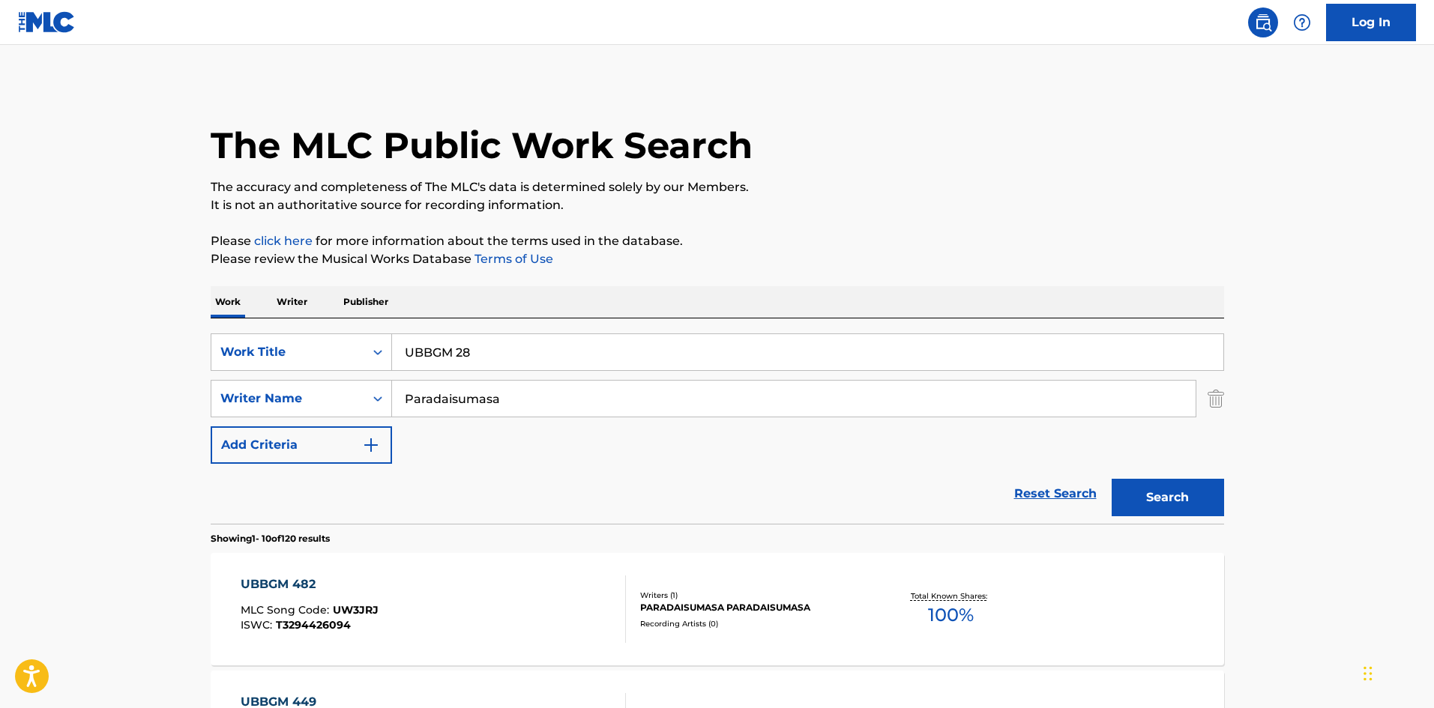
drag, startPoint x: 466, startPoint y: 353, endPoint x: 478, endPoint y: 353, distance: 12.0
click at [478, 353] on input "UBBGM 28" at bounding box center [807, 352] width 831 height 36
click at [1169, 494] on button "Search" at bounding box center [1168, 497] width 112 height 37
drag, startPoint x: 457, startPoint y: 348, endPoint x: 475, endPoint y: 350, distance: 18.1
click at [475, 350] on input "UBBGM 29" at bounding box center [807, 352] width 831 height 36
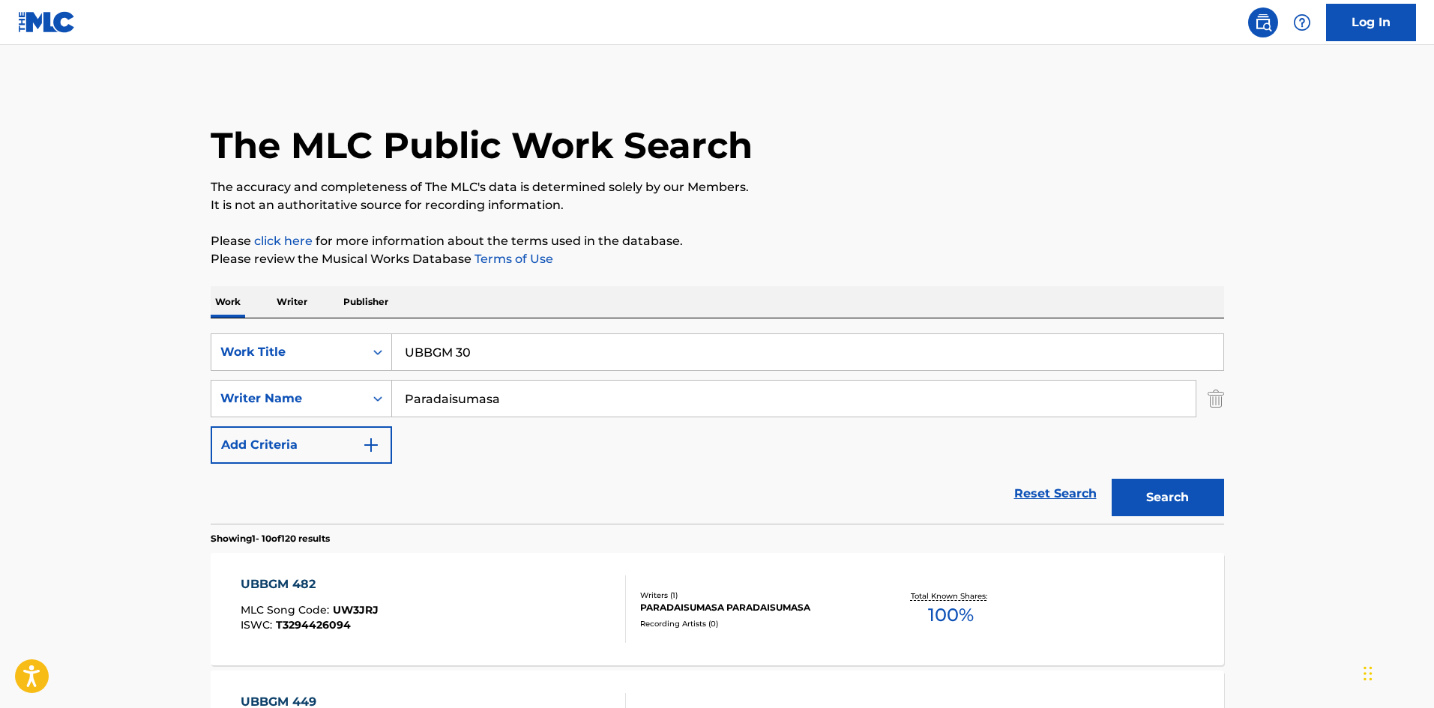
click at [1177, 502] on button "Search" at bounding box center [1168, 497] width 112 height 37
click at [465, 356] on input "UBBGM 30" at bounding box center [807, 352] width 831 height 36
click at [466, 351] on input "UBBGM 30" at bounding box center [807, 352] width 831 height 36
click at [472, 352] on input "UBBGM 30" at bounding box center [807, 352] width 831 height 36
click at [1178, 493] on button "Search" at bounding box center [1168, 497] width 112 height 37
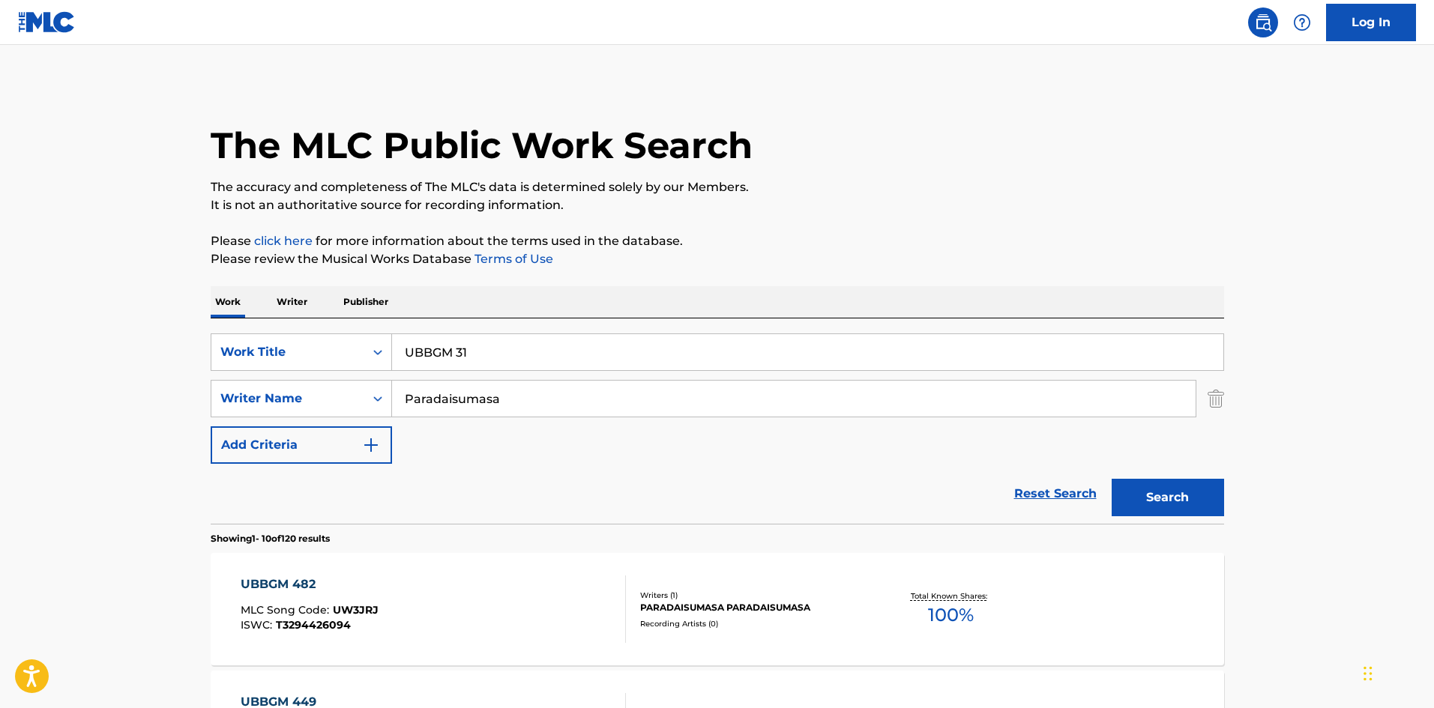
drag, startPoint x: 457, startPoint y: 358, endPoint x: 471, endPoint y: 361, distance: 14.6
click at [471, 361] on input "UBBGM 31" at bounding box center [807, 352] width 831 height 36
drag, startPoint x: 1131, startPoint y: 500, endPoint x: 708, endPoint y: 429, distance: 428.8
click at [1132, 502] on button "Search" at bounding box center [1168, 497] width 112 height 37
drag, startPoint x: 458, startPoint y: 346, endPoint x: 475, endPoint y: 347, distance: 16.6
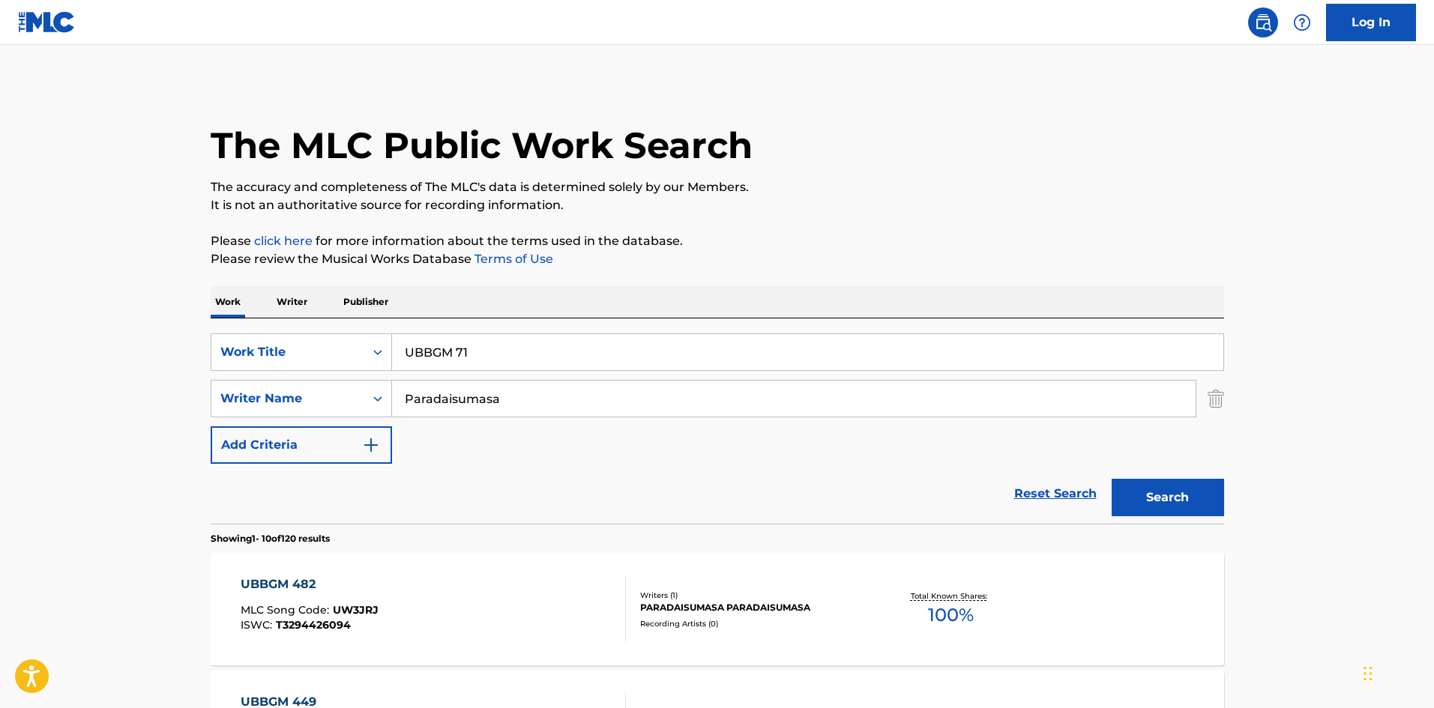
click at [475, 347] on input "UBBGM 71" at bounding box center [807, 352] width 831 height 36
click at [1136, 496] on button "Search" at bounding box center [1168, 497] width 112 height 37
click at [475, 354] on input "UBBGM 100" at bounding box center [807, 352] width 831 height 36
click at [1196, 502] on button "Search" at bounding box center [1168, 497] width 112 height 37
drag, startPoint x: 469, startPoint y: 352, endPoint x: 477, endPoint y: 352, distance: 8.2
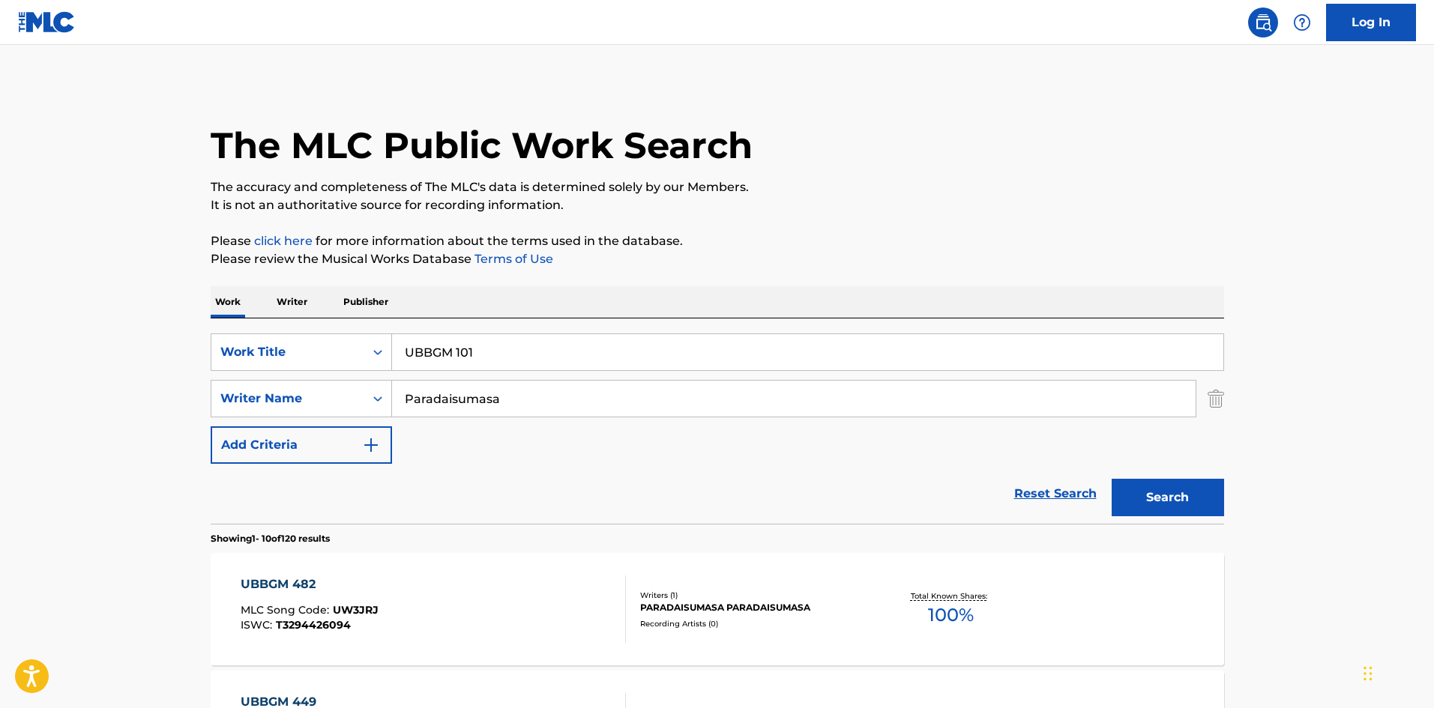
click at [477, 352] on input "UBBGM 101" at bounding box center [807, 352] width 831 height 36
click at [1161, 496] on button "Search" at bounding box center [1168, 497] width 112 height 37
click at [476, 355] on input "UBBGM 102" at bounding box center [807, 352] width 831 height 36
click at [1143, 507] on button "Search" at bounding box center [1168, 497] width 112 height 37
click at [477, 355] on input "UBBGM 103" at bounding box center [807, 352] width 831 height 36
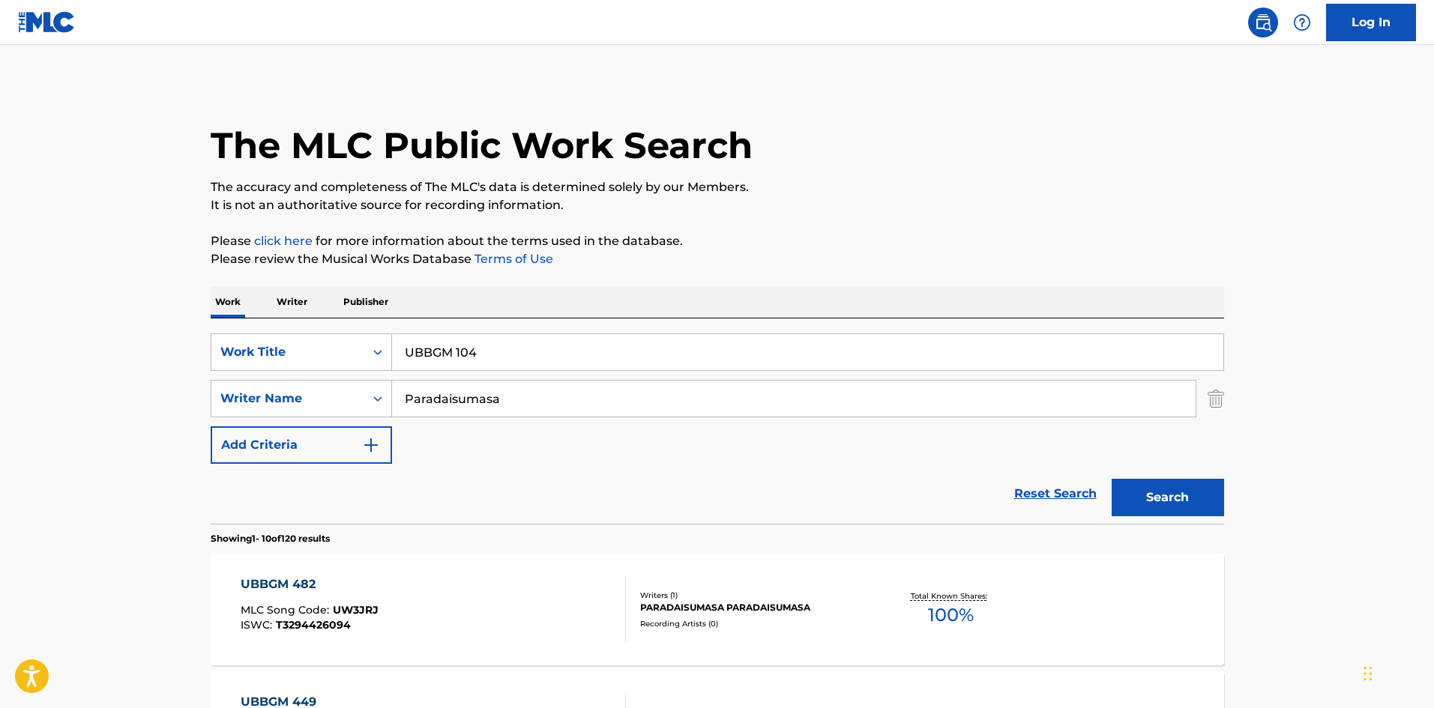
click at [1147, 503] on button "Search" at bounding box center [1168, 497] width 112 height 37
drag, startPoint x: 457, startPoint y: 352, endPoint x: 475, endPoint y: 349, distance: 18.9
click at [473, 350] on input "UBBGM 104" at bounding box center [807, 352] width 831 height 36
type input "UBBGM 270"
click at [1176, 503] on button "Search" at bounding box center [1168, 497] width 112 height 37
